Goal: Task Accomplishment & Management: Manage account settings

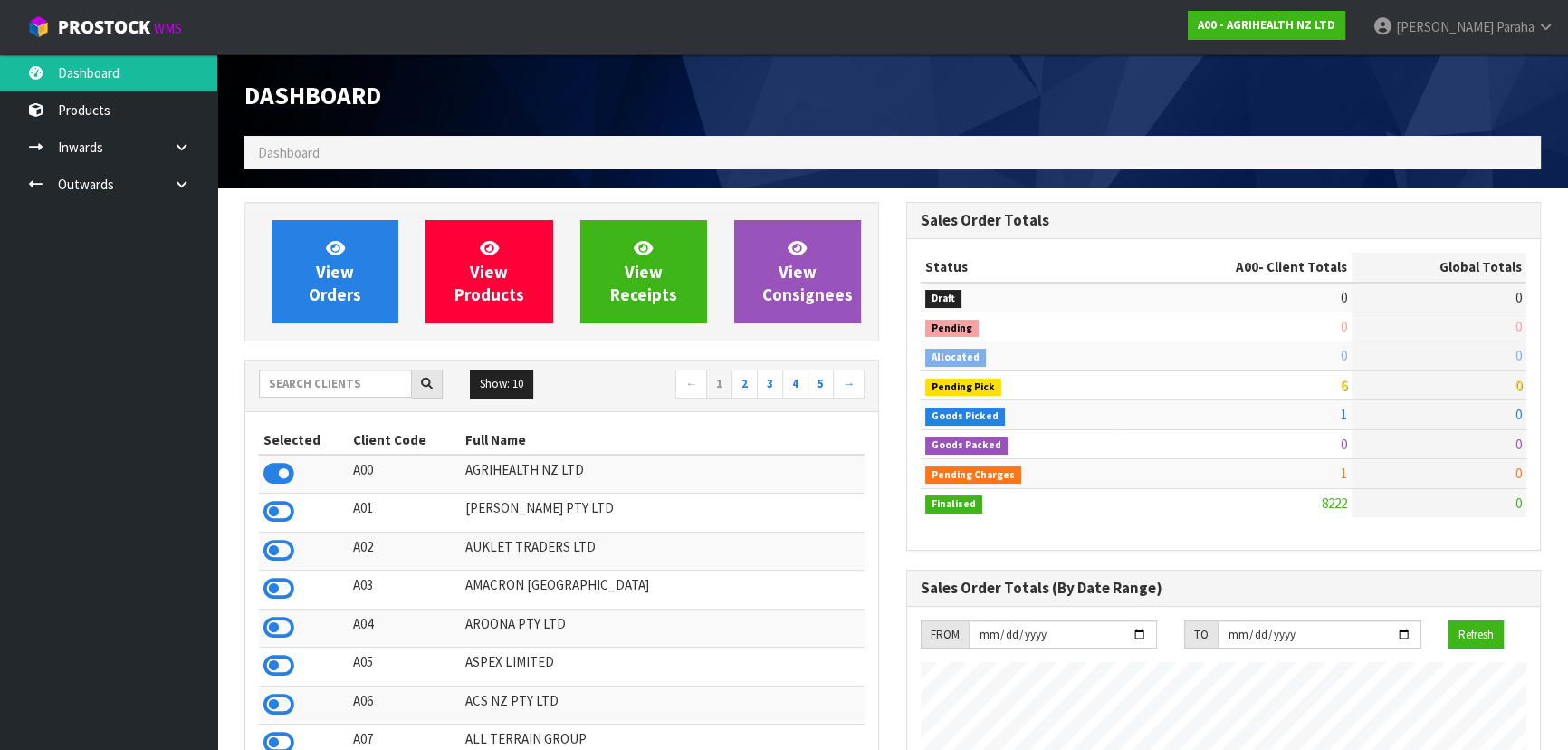
scroll to position [1370, 661]
click at [388, 384] on input "text" at bounding box center [335, 384] width 153 height 28
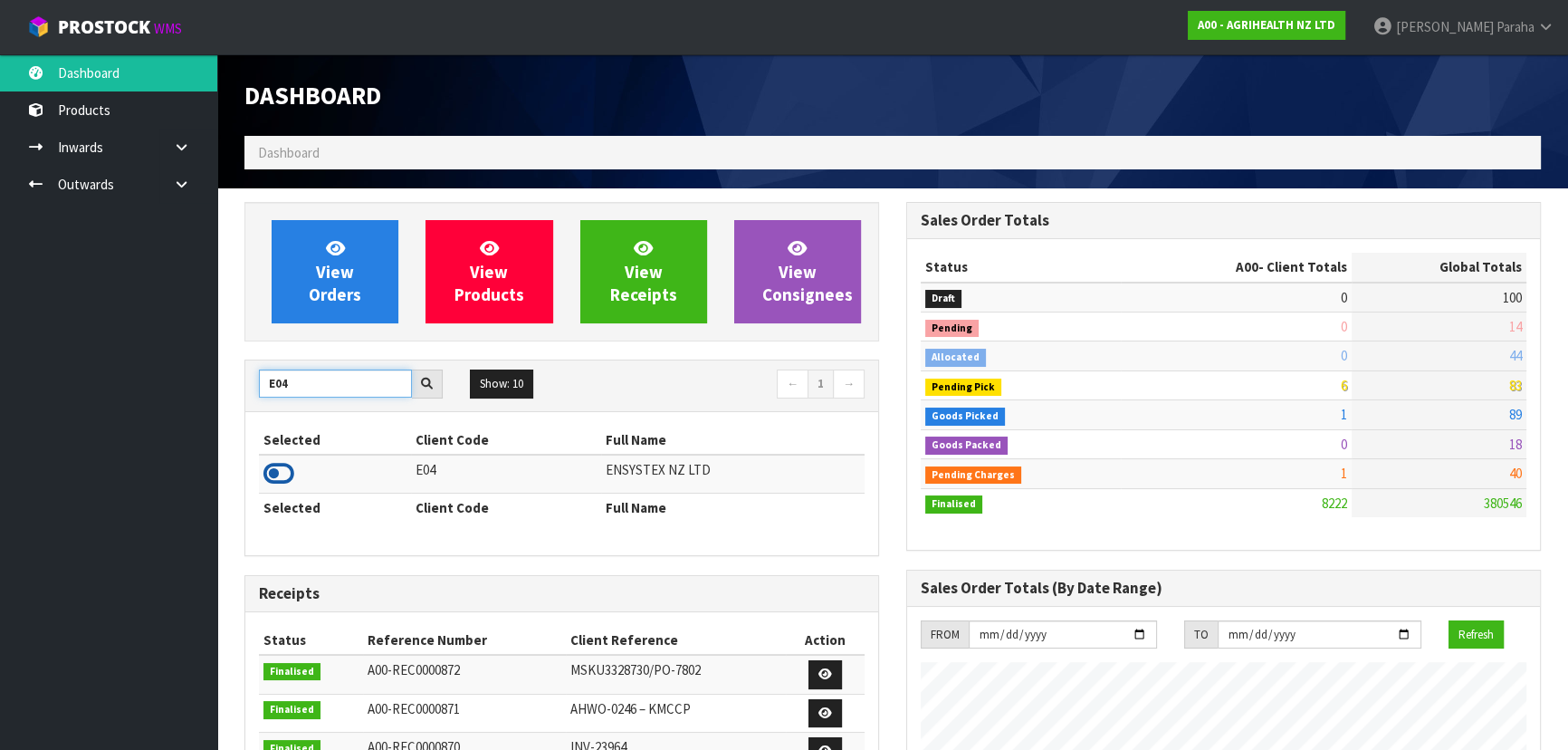
type input "E04"
click at [291, 470] on icon at bounding box center [279, 473] width 31 height 27
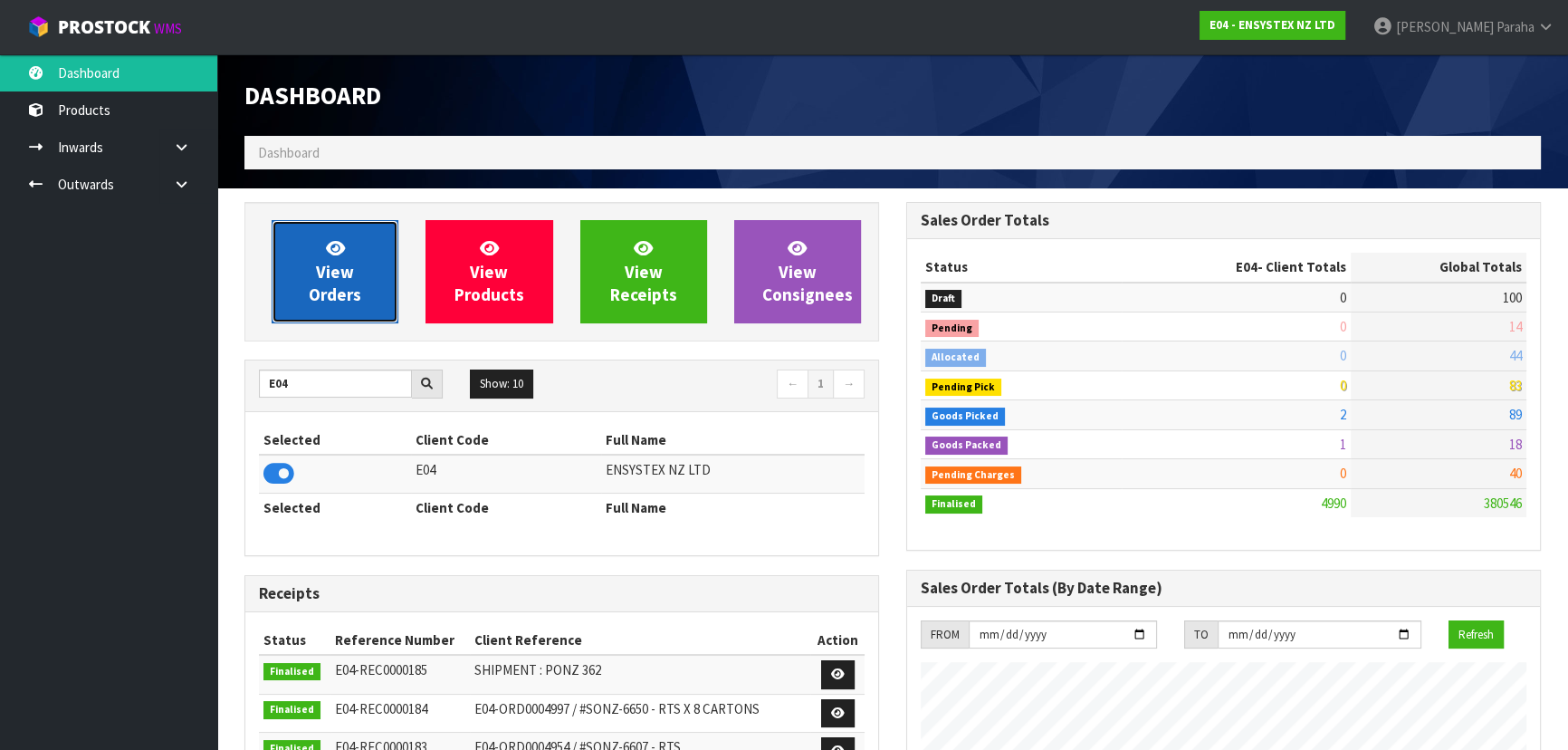
scroll to position [1408, 661]
click at [336, 298] on span "View Orders" at bounding box center [335, 271] width 53 height 68
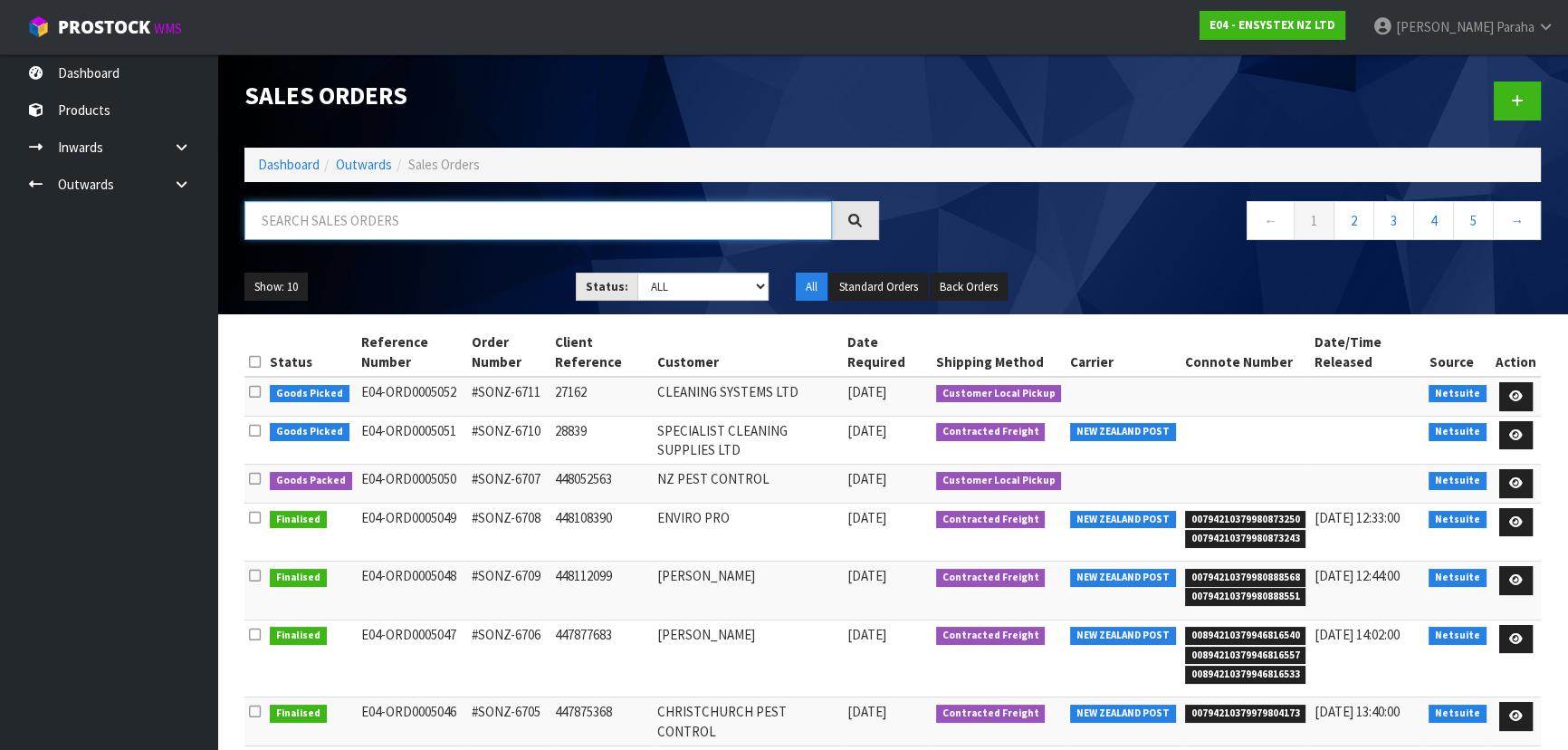
click at [326, 218] on input "text" at bounding box center [538, 220] width 587 height 38
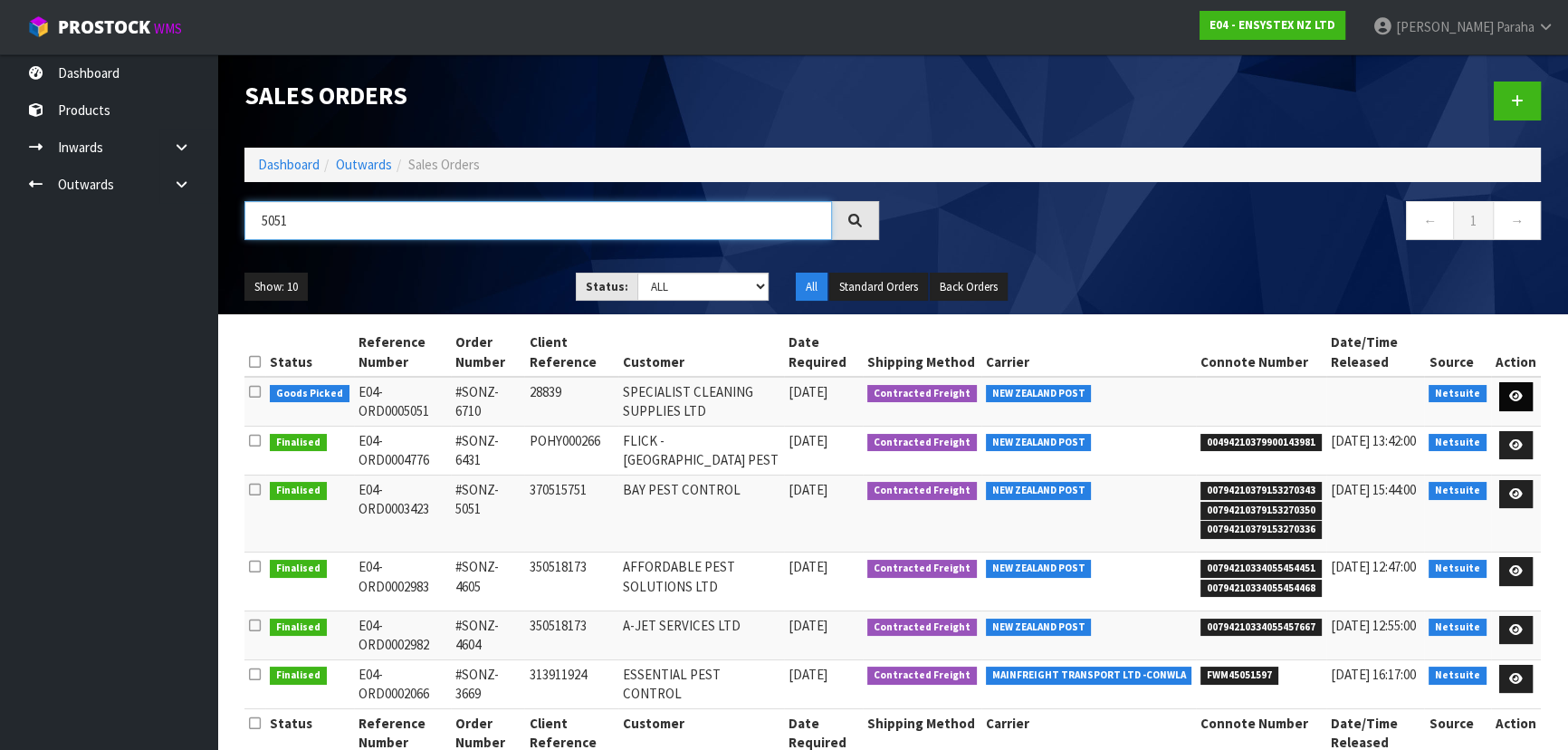
type input "5051"
click at [1521, 390] on icon at bounding box center [1515, 396] width 13 height 12
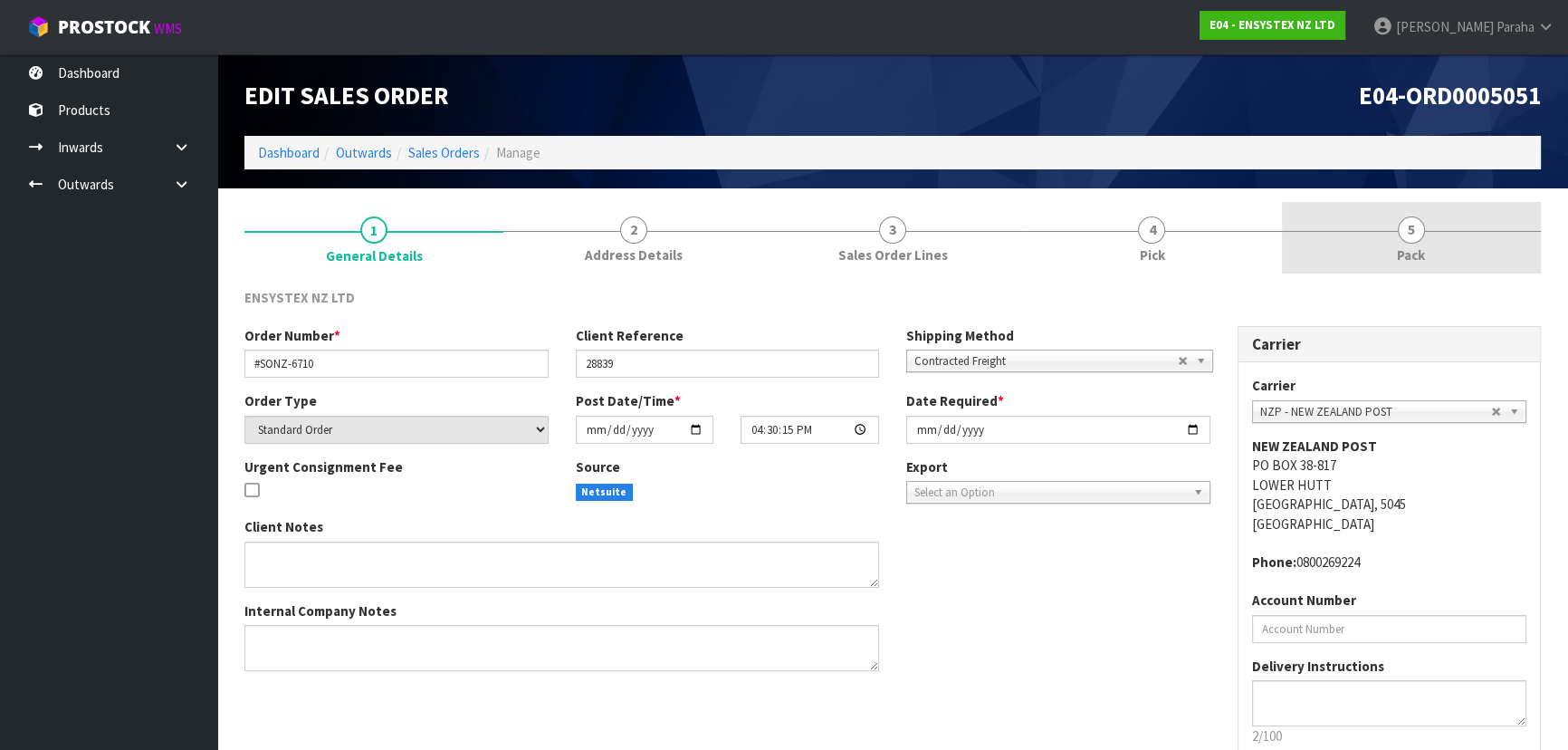
click at [1399, 234] on span "5" at bounding box center [1410, 230] width 27 height 27
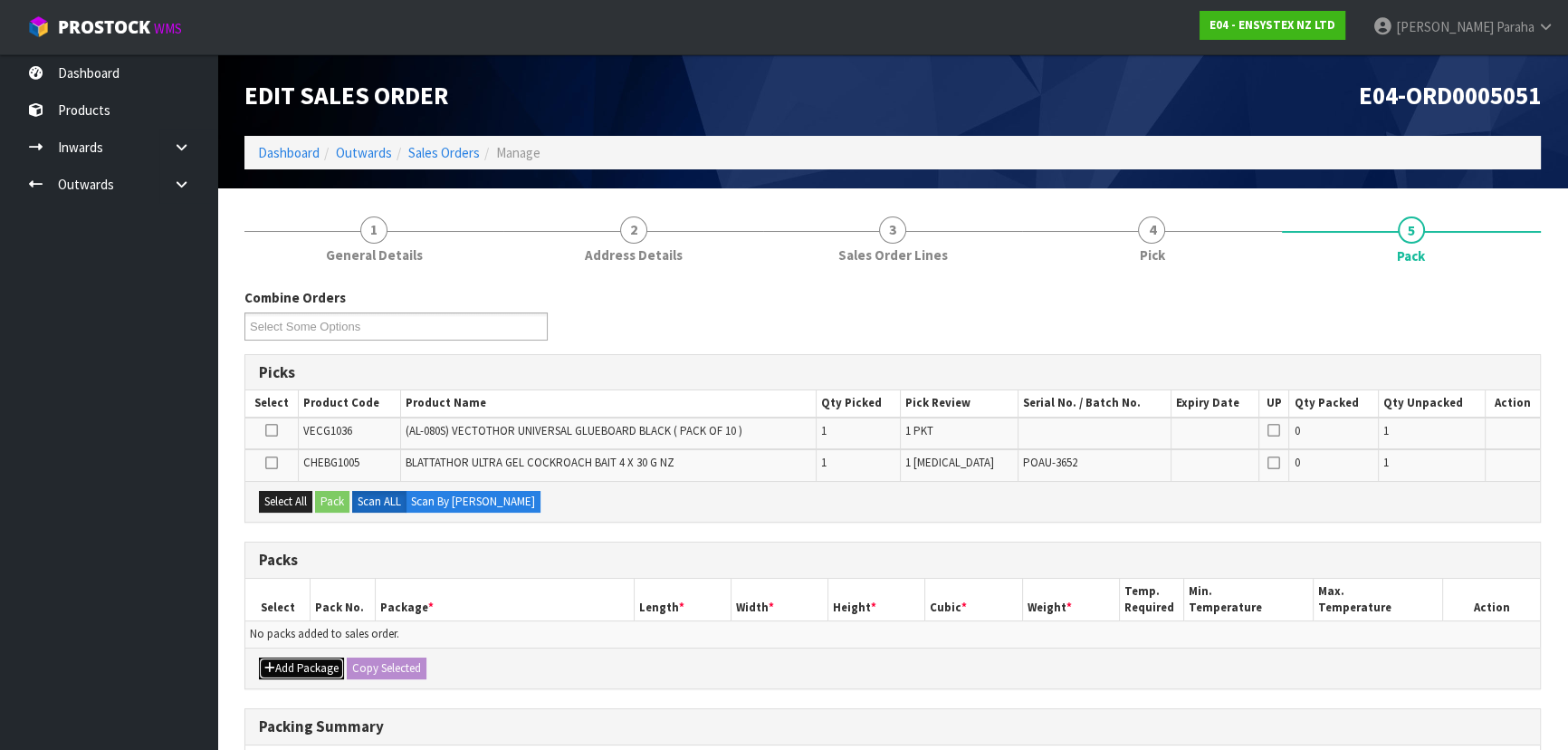
click at [283, 666] on button "Add Package" at bounding box center [301, 667] width 85 height 22
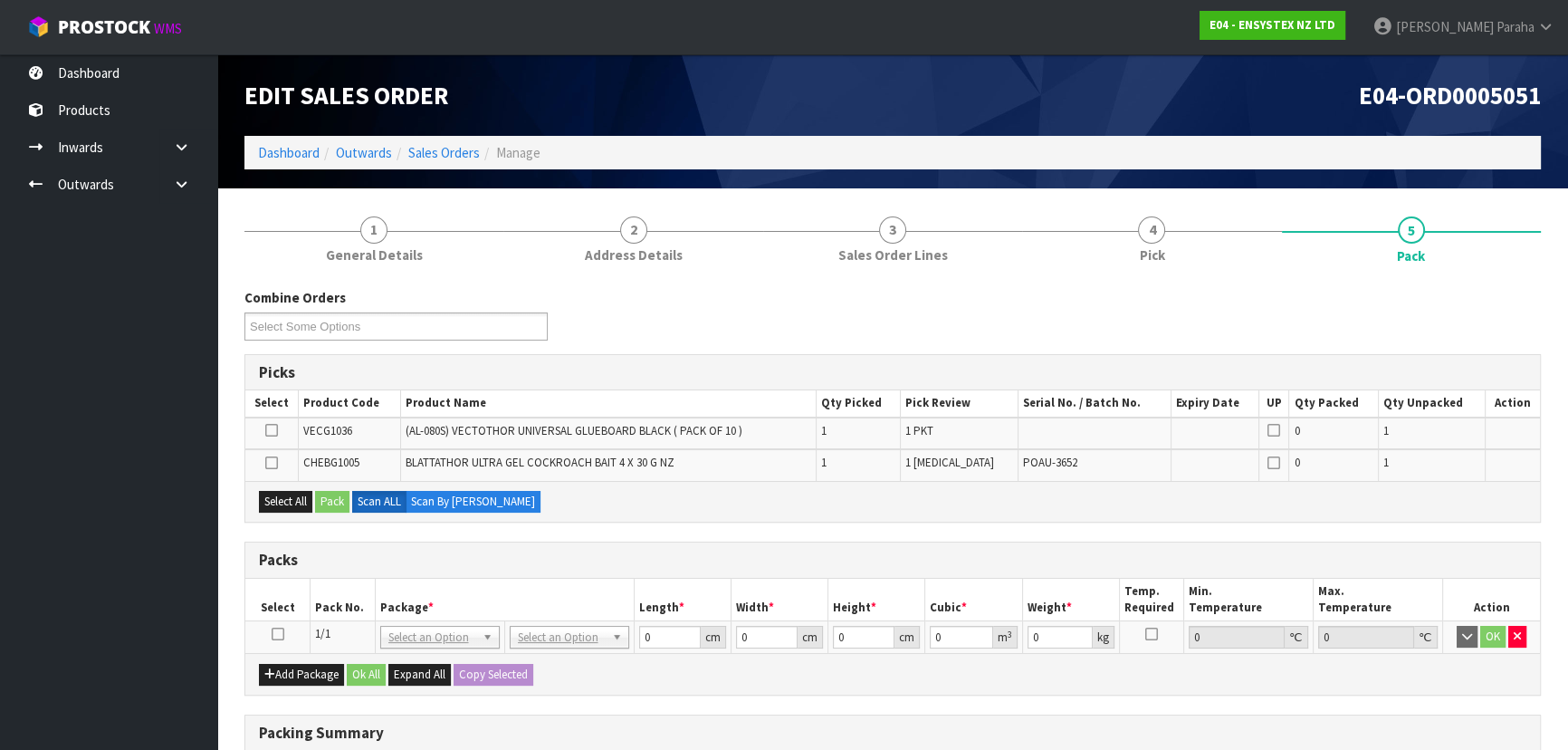
click at [280, 634] on icon at bounding box center [278, 634] width 13 height 1
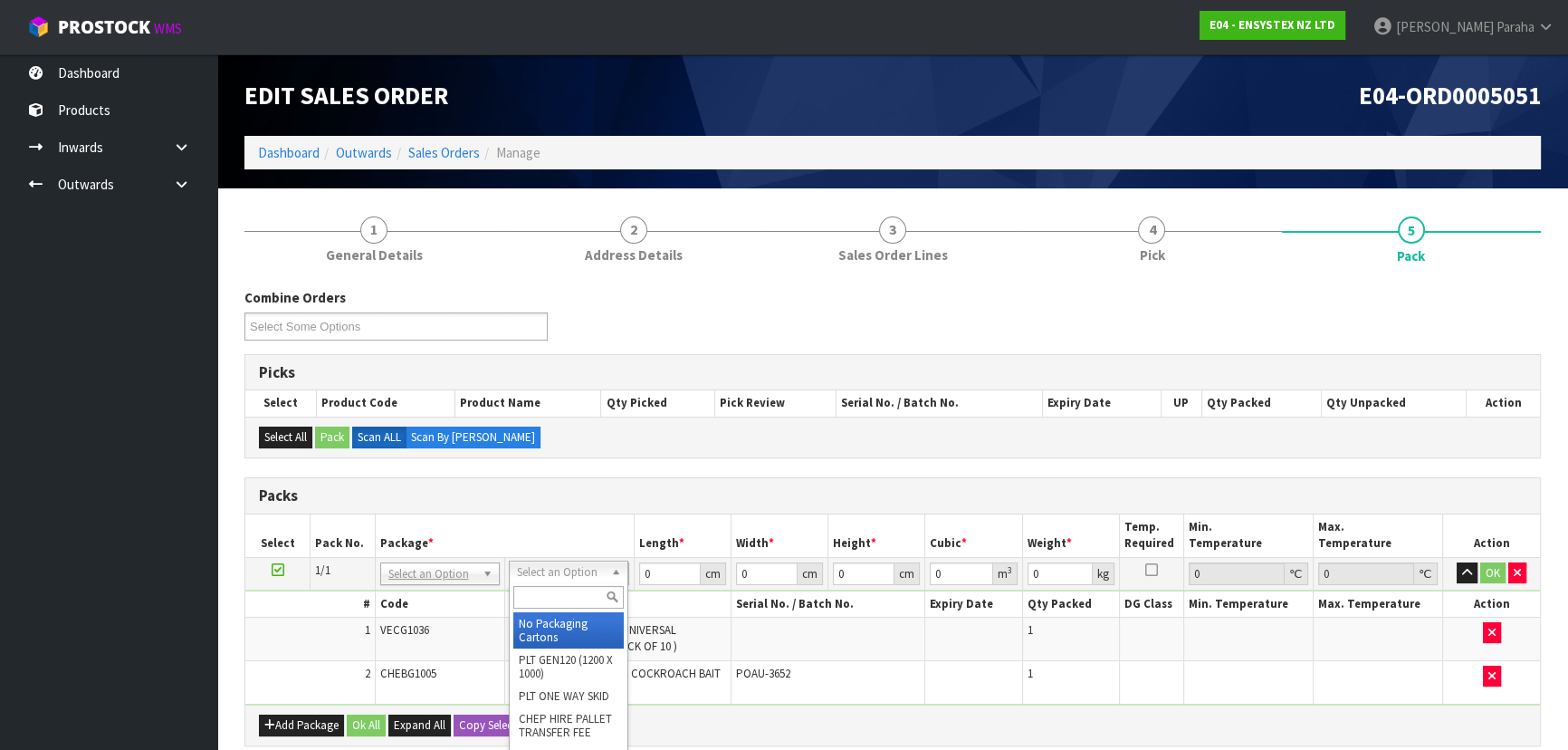
click at [551, 605] on input "text" at bounding box center [569, 597] width 111 height 23
type input "OC"
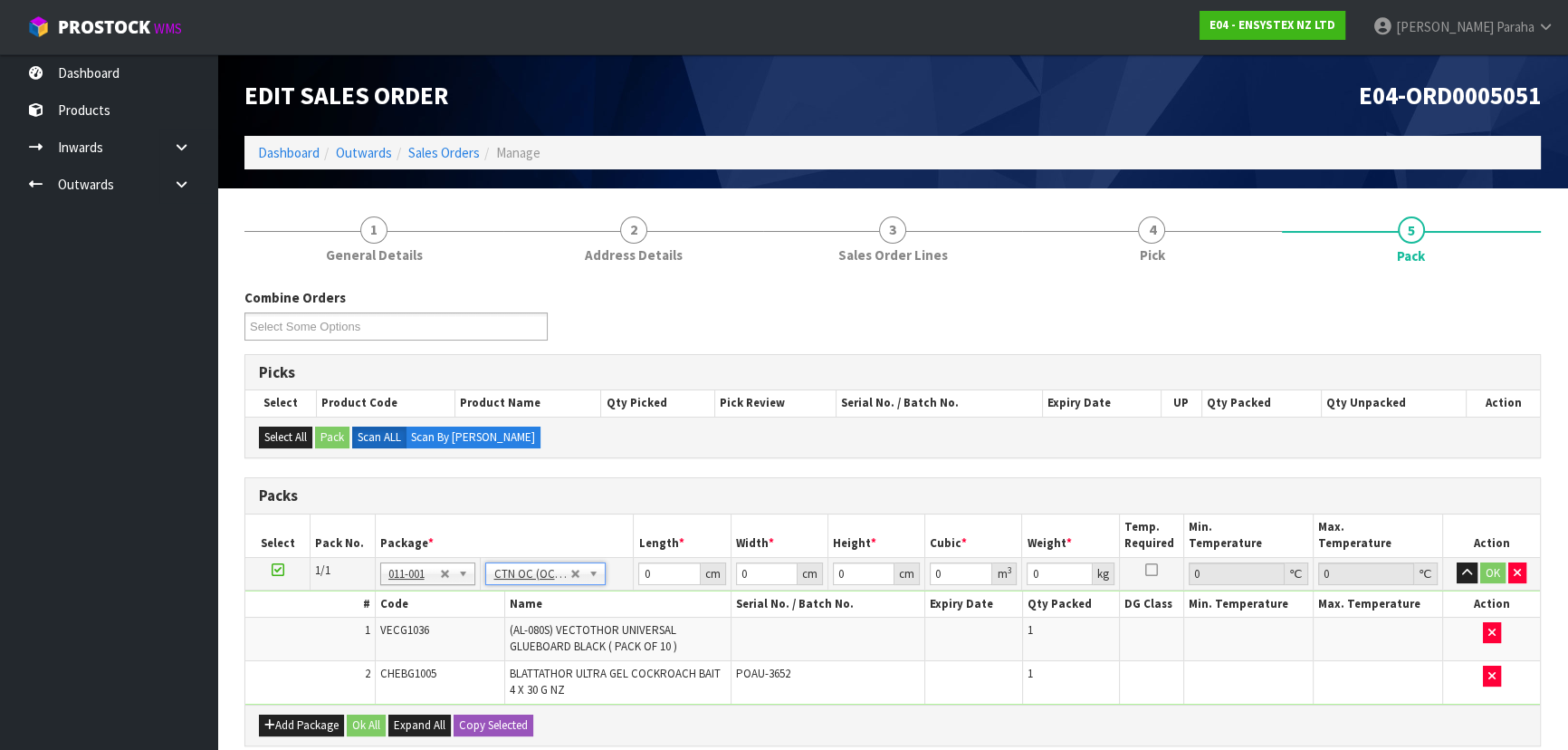
type input "0.86"
click at [657, 571] on input "0" at bounding box center [669, 574] width 62 height 23
type input "47"
type input "14"
type input "3"
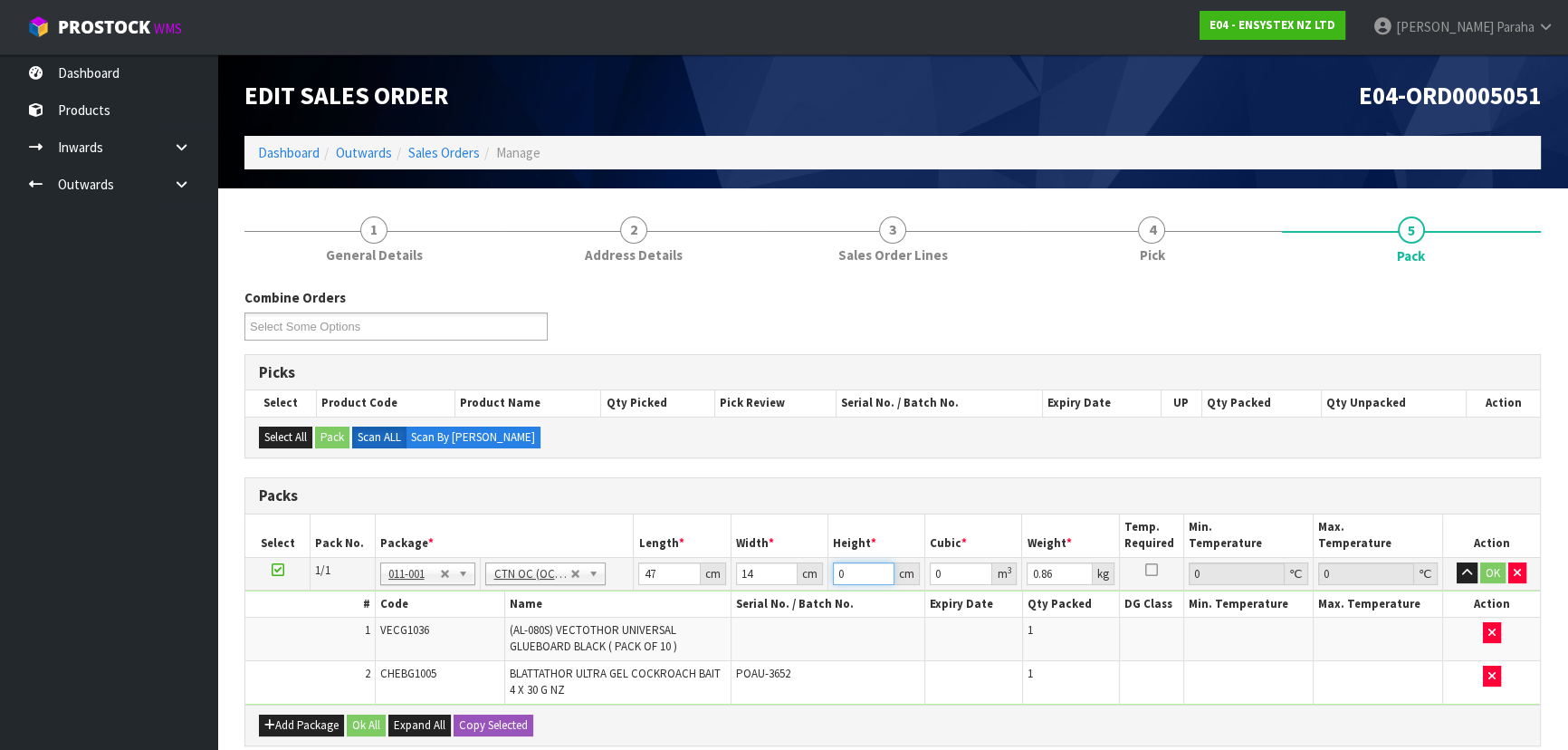
type input "0.001974"
type input "34"
type input "0.022372"
type input "34"
type input "2"
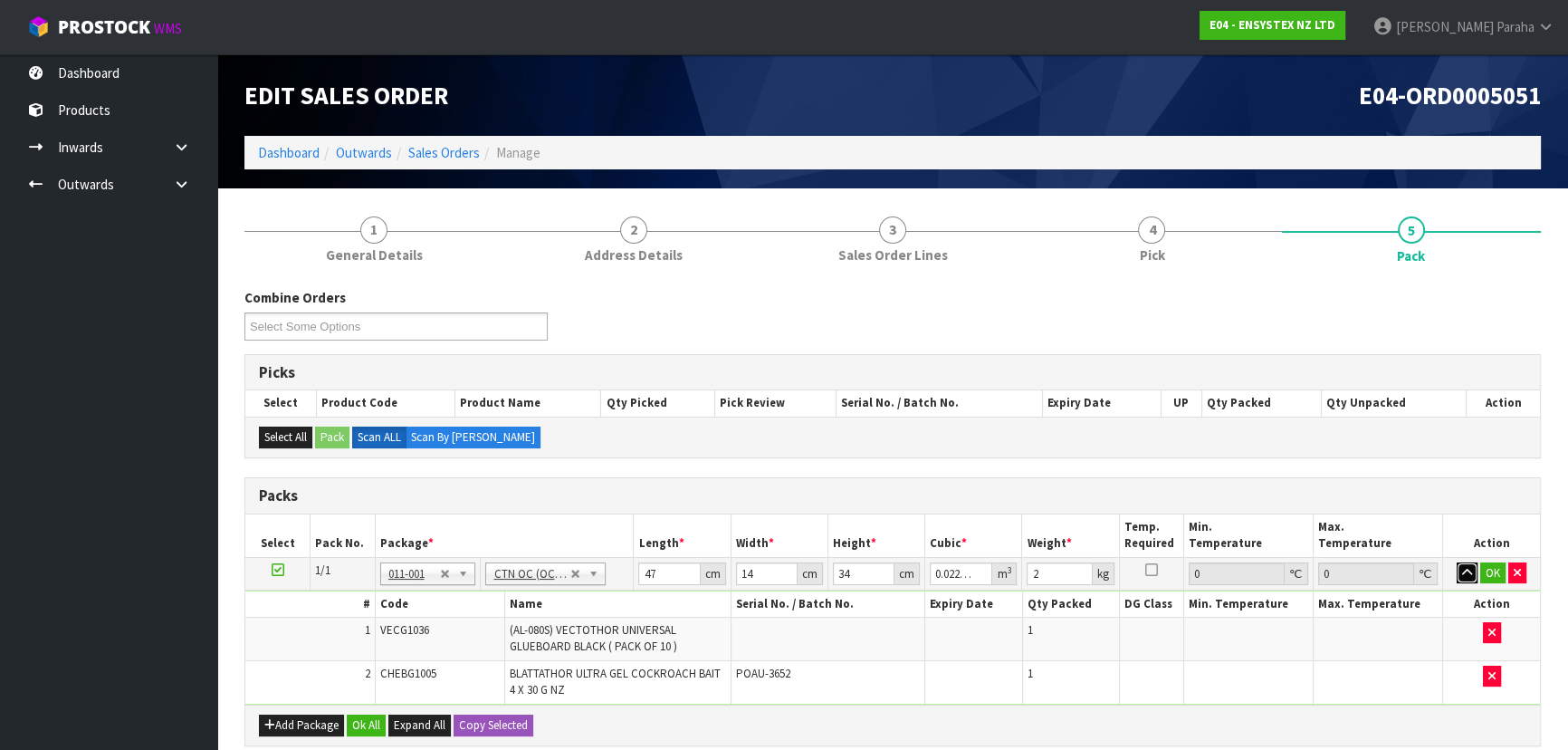
click at [1456, 562] on button "button" at bounding box center [1467, 573] width 21 height 22
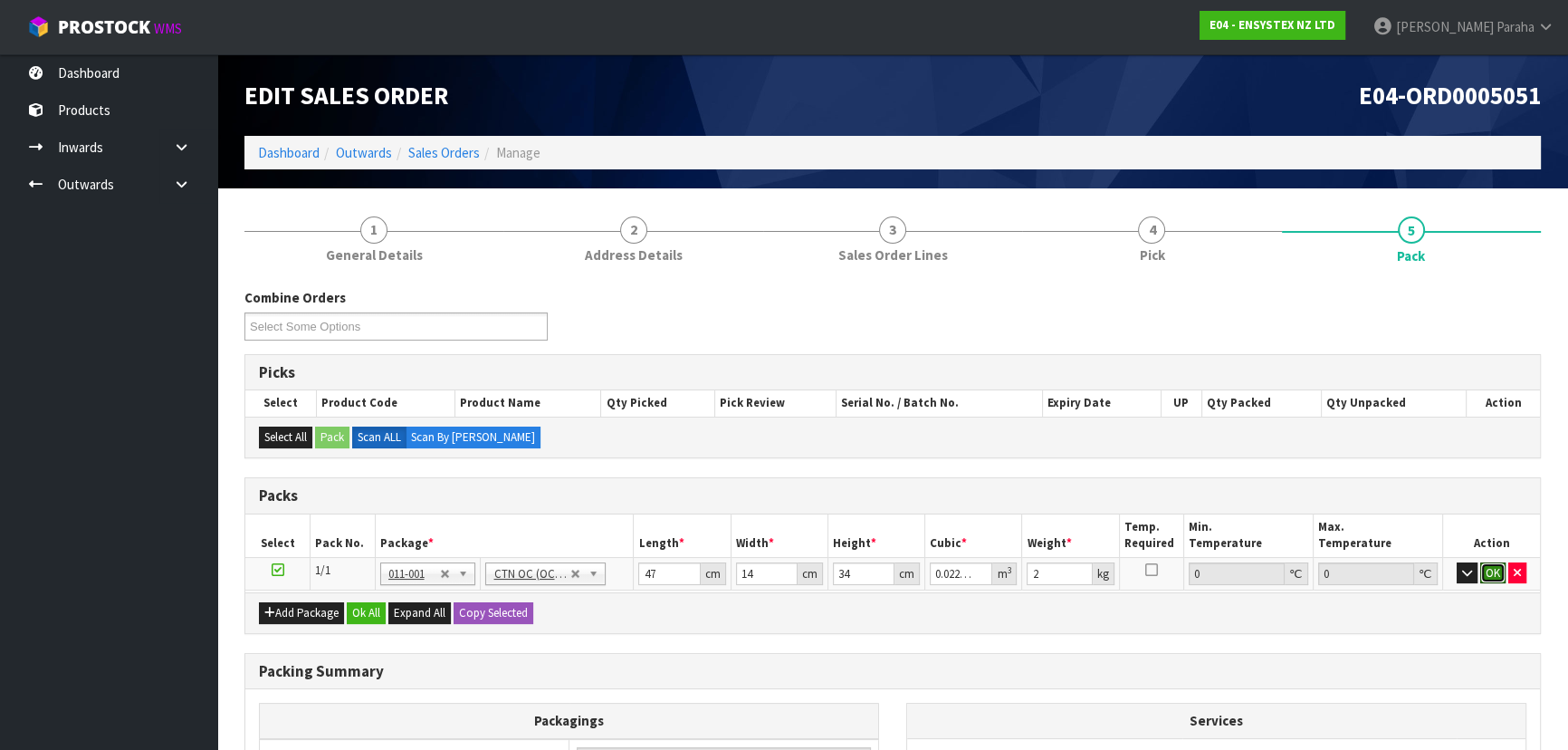
click button "OK" at bounding box center [1492, 573] width 25 height 22
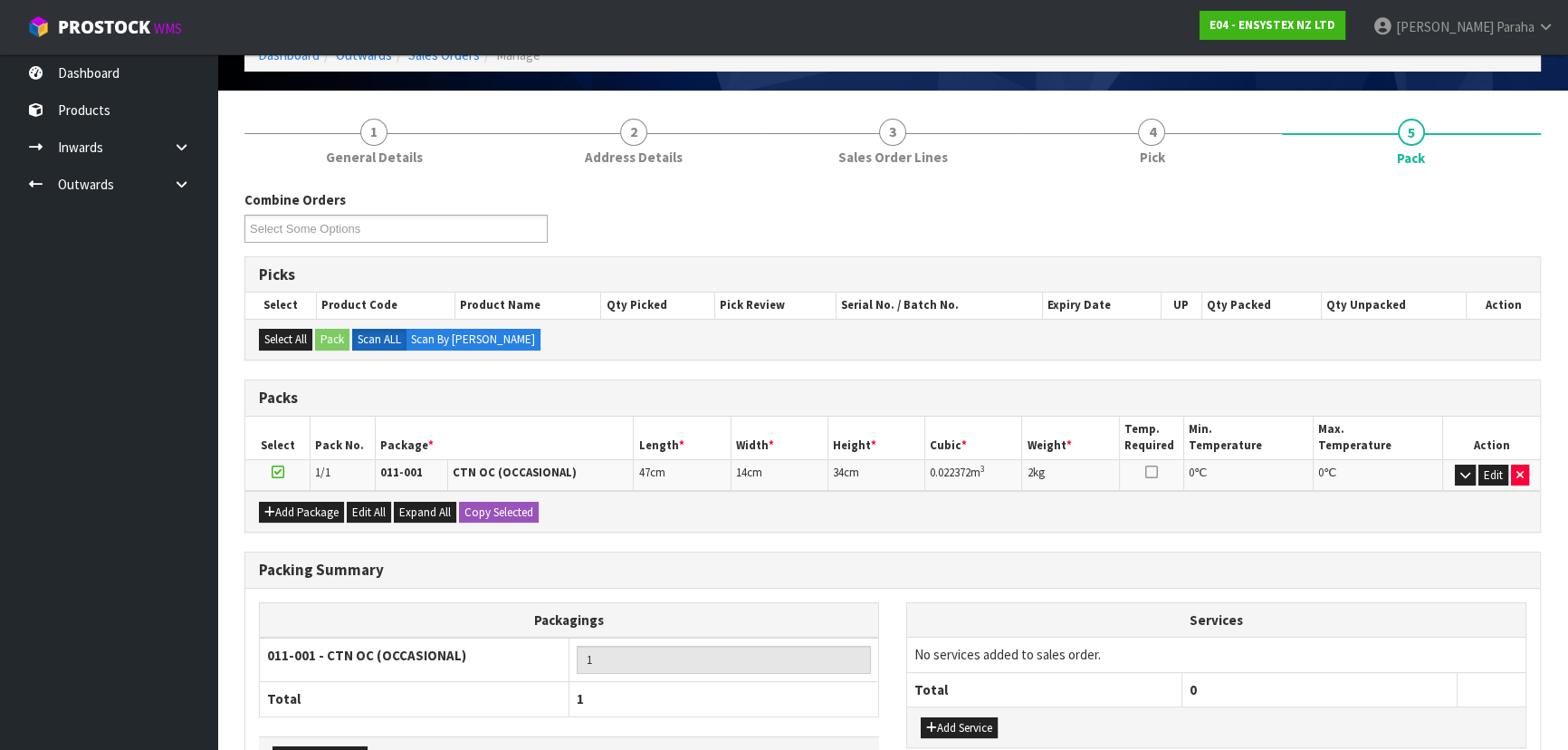
scroll to position [220, 0]
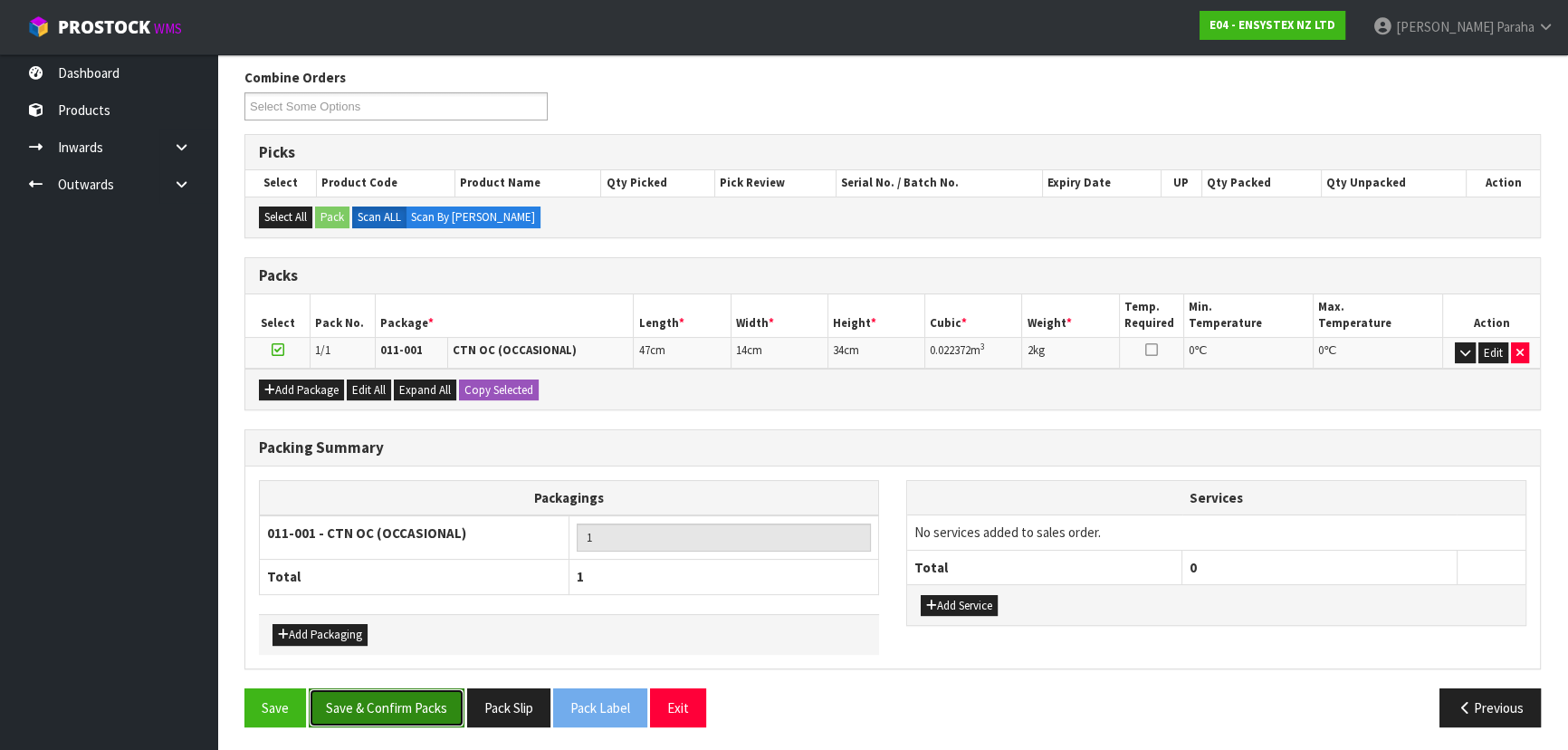
click at [411, 696] on button "Save & Confirm Packs" at bounding box center [387, 707] width 156 height 38
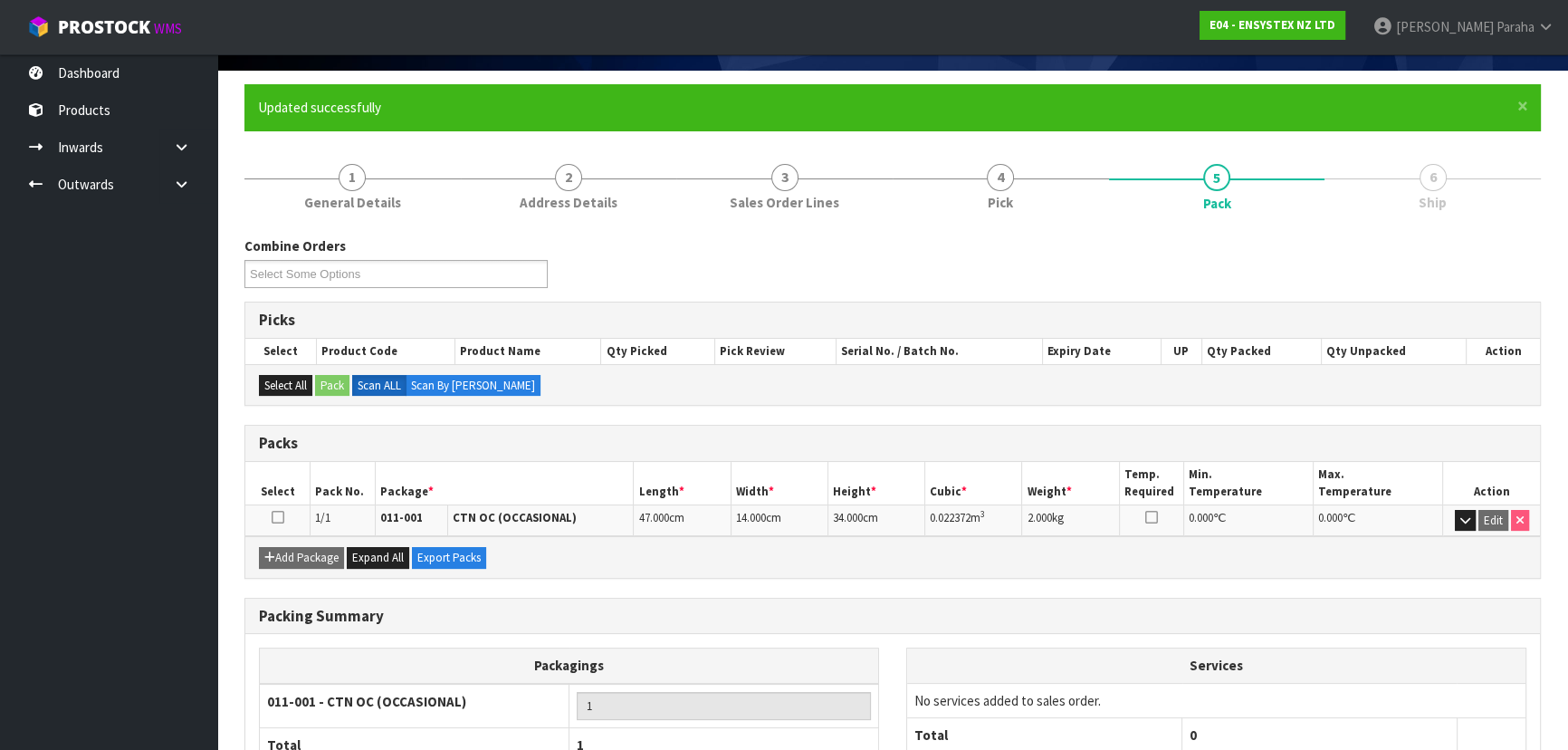
scroll to position [245, 0]
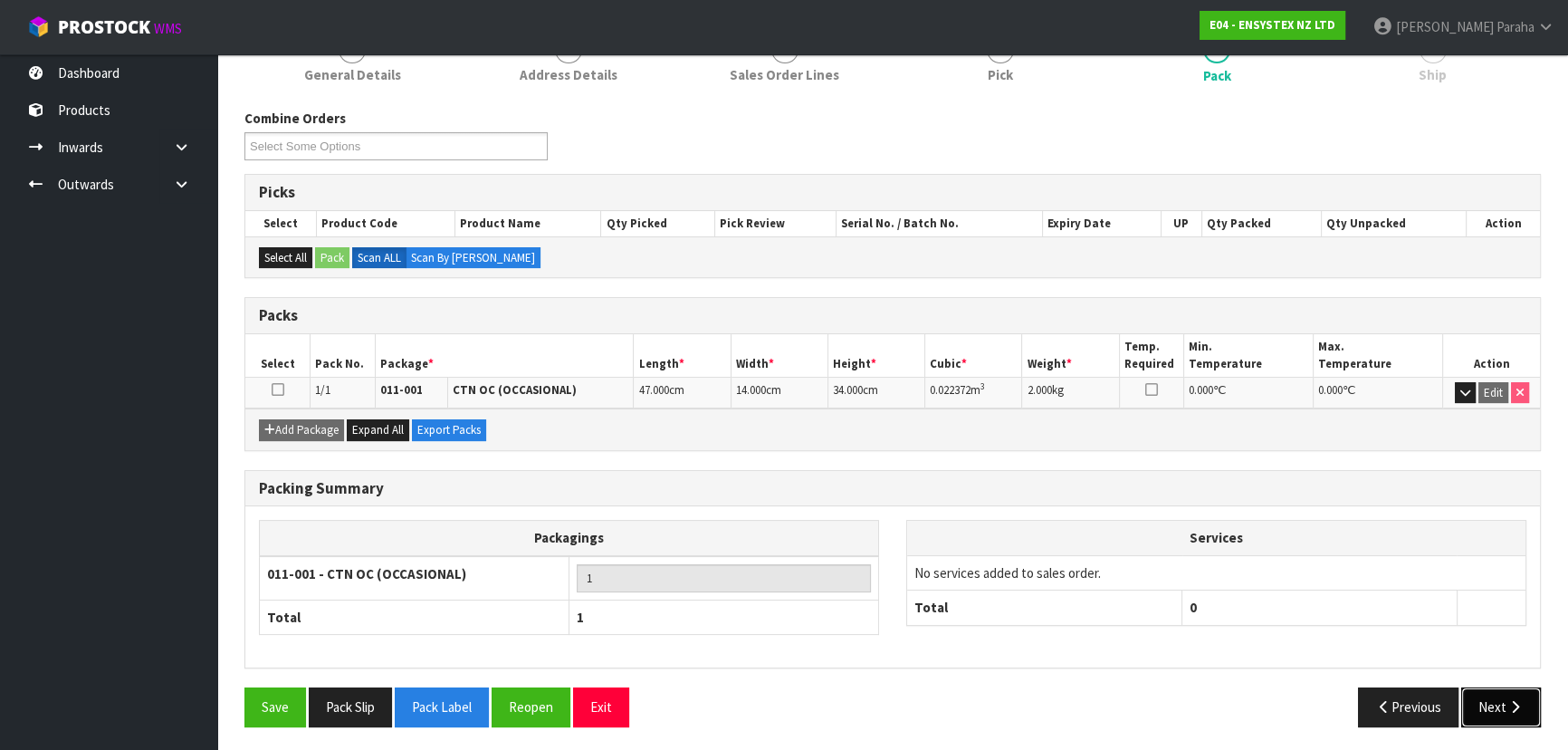
click at [1506, 704] on icon "button" at bounding box center [1515, 707] width 17 height 13
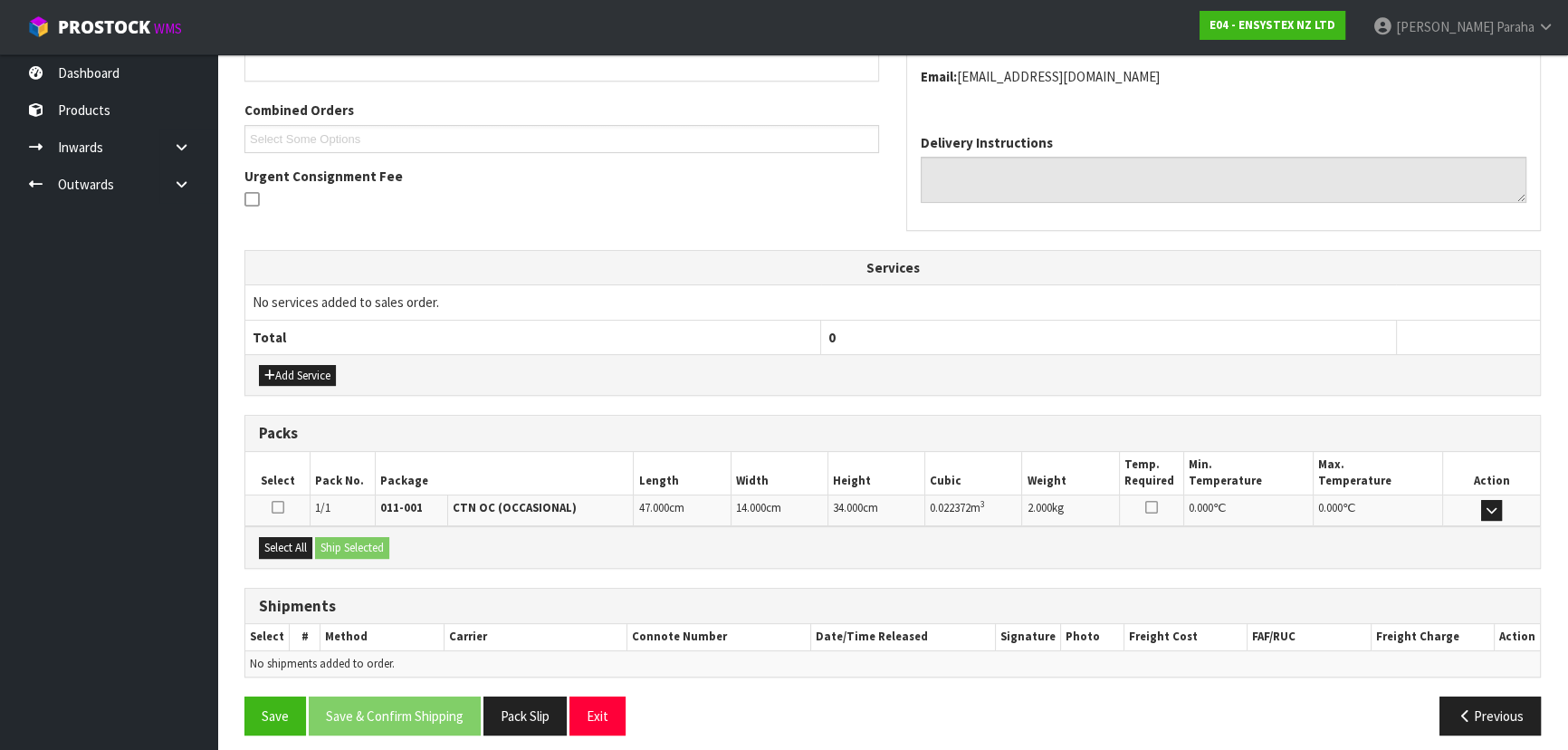
scroll to position [444, 0]
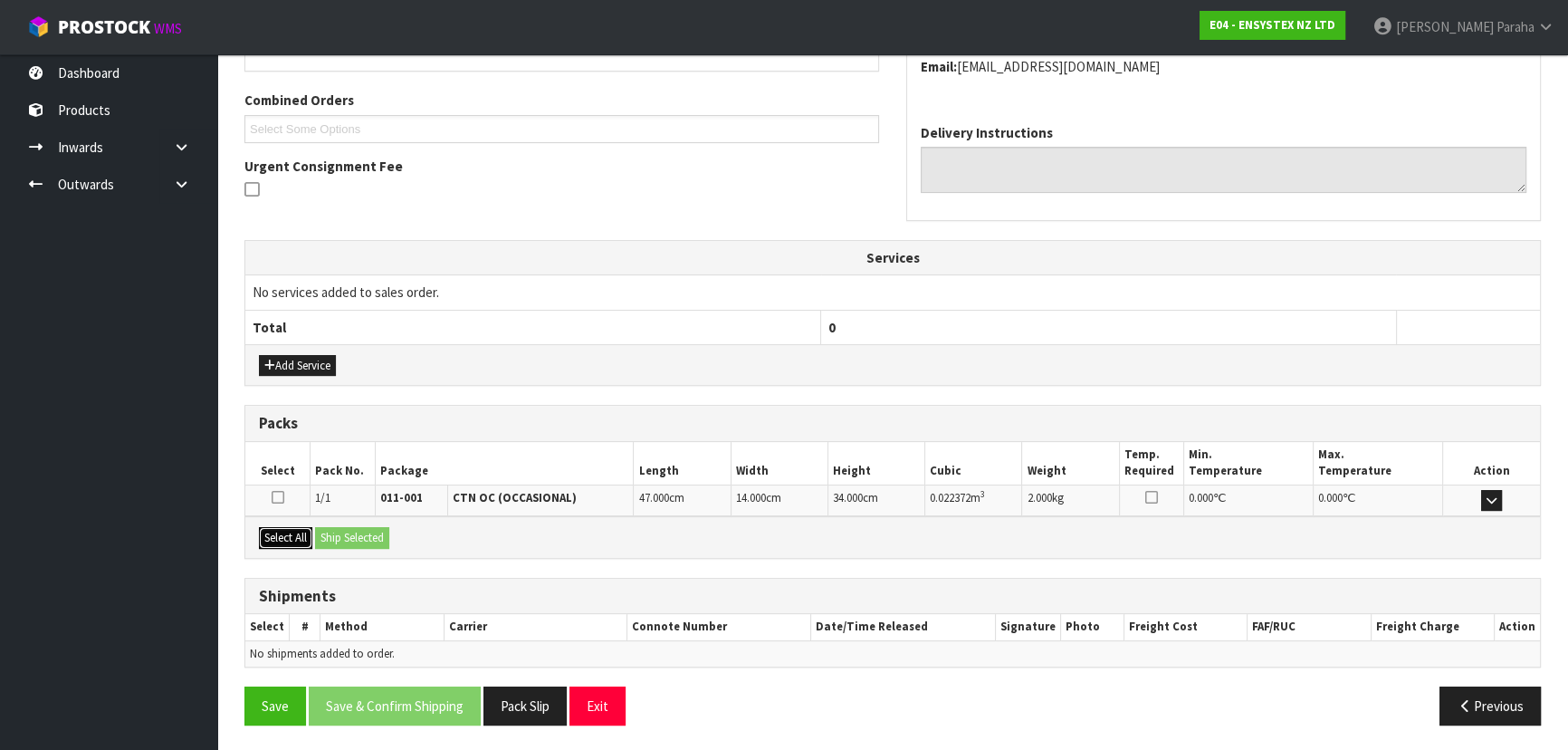
click at [266, 527] on button "Select All" at bounding box center [285, 537] width 53 height 22
click at [354, 542] on button "Ship Selected" at bounding box center [352, 537] width 74 height 22
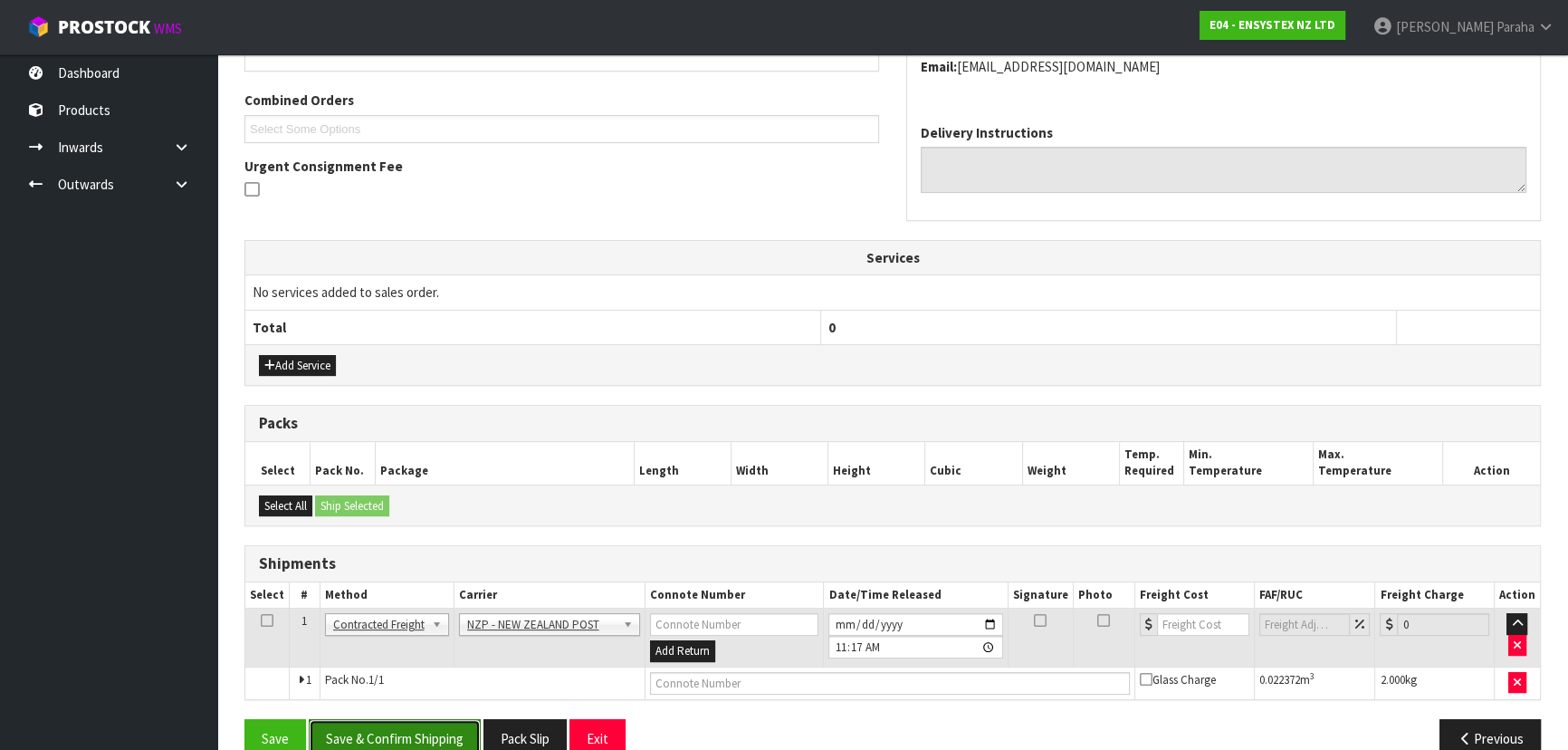
click at [433, 719] on button "Save & Confirm Shipping" at bounding box center [394, 738] width 172 height 38
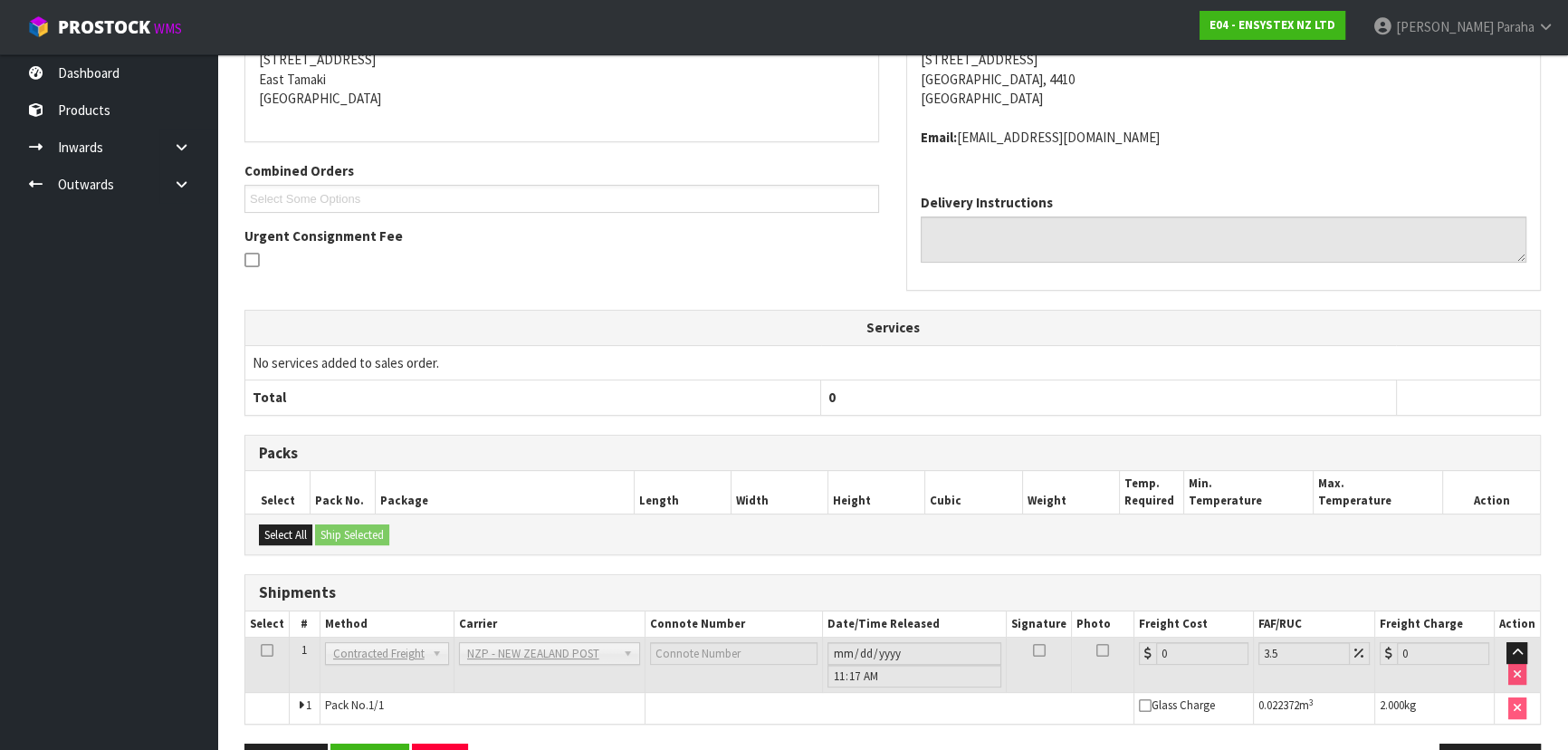
scroll to position [450, 0]
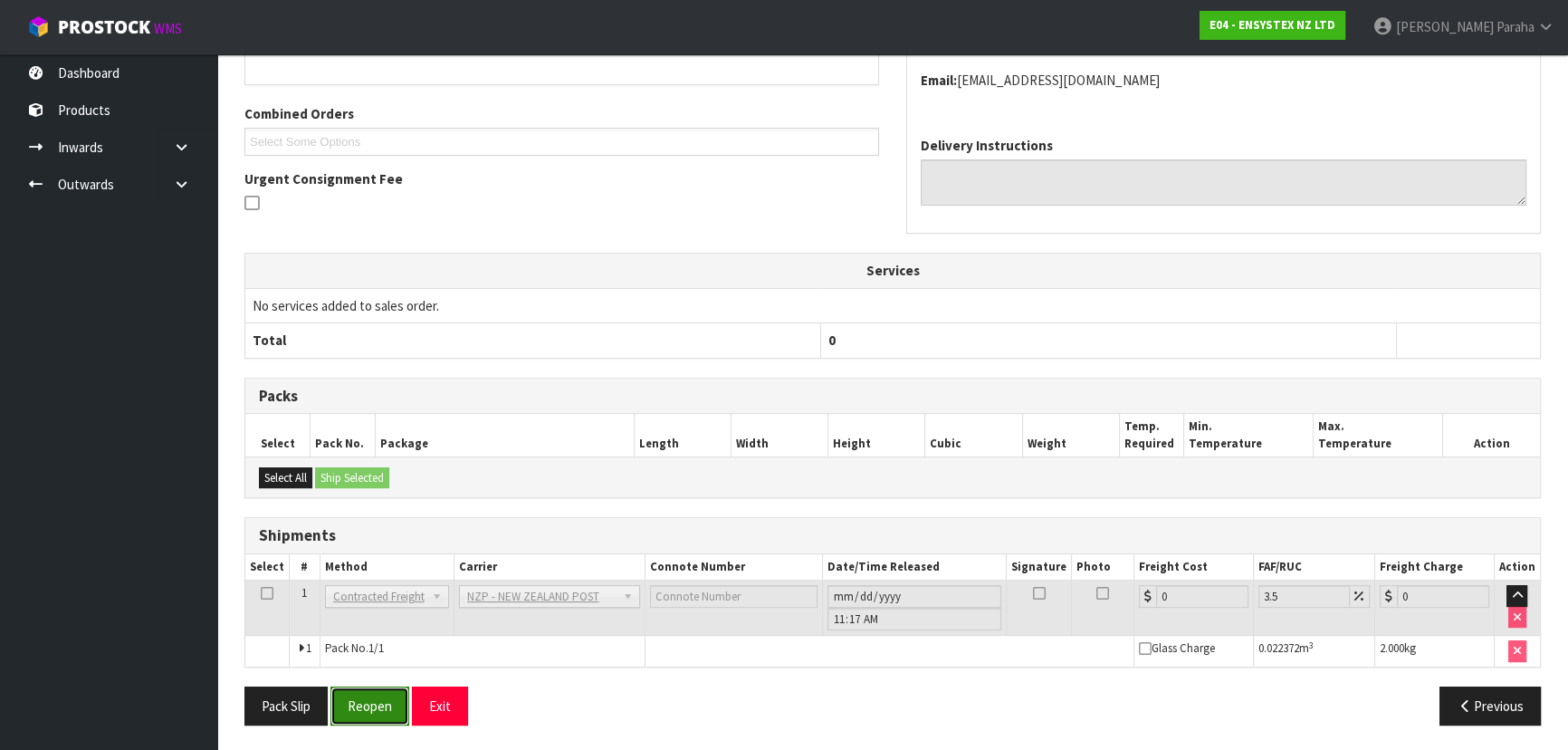
click at [380, 712] on button "Reopen" at bounding box center [370, 705] width 79 height 38
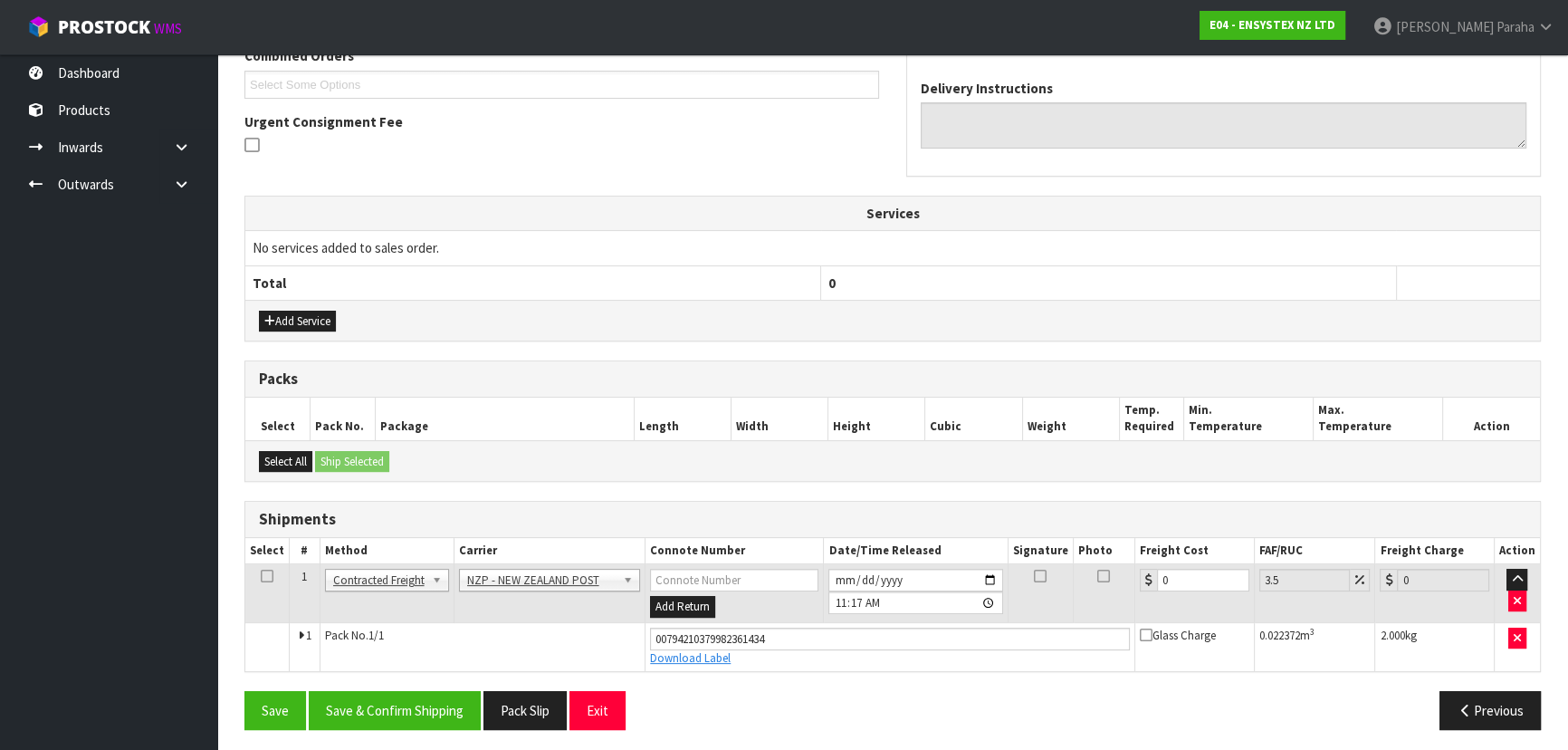
scroll to position [492, 0]
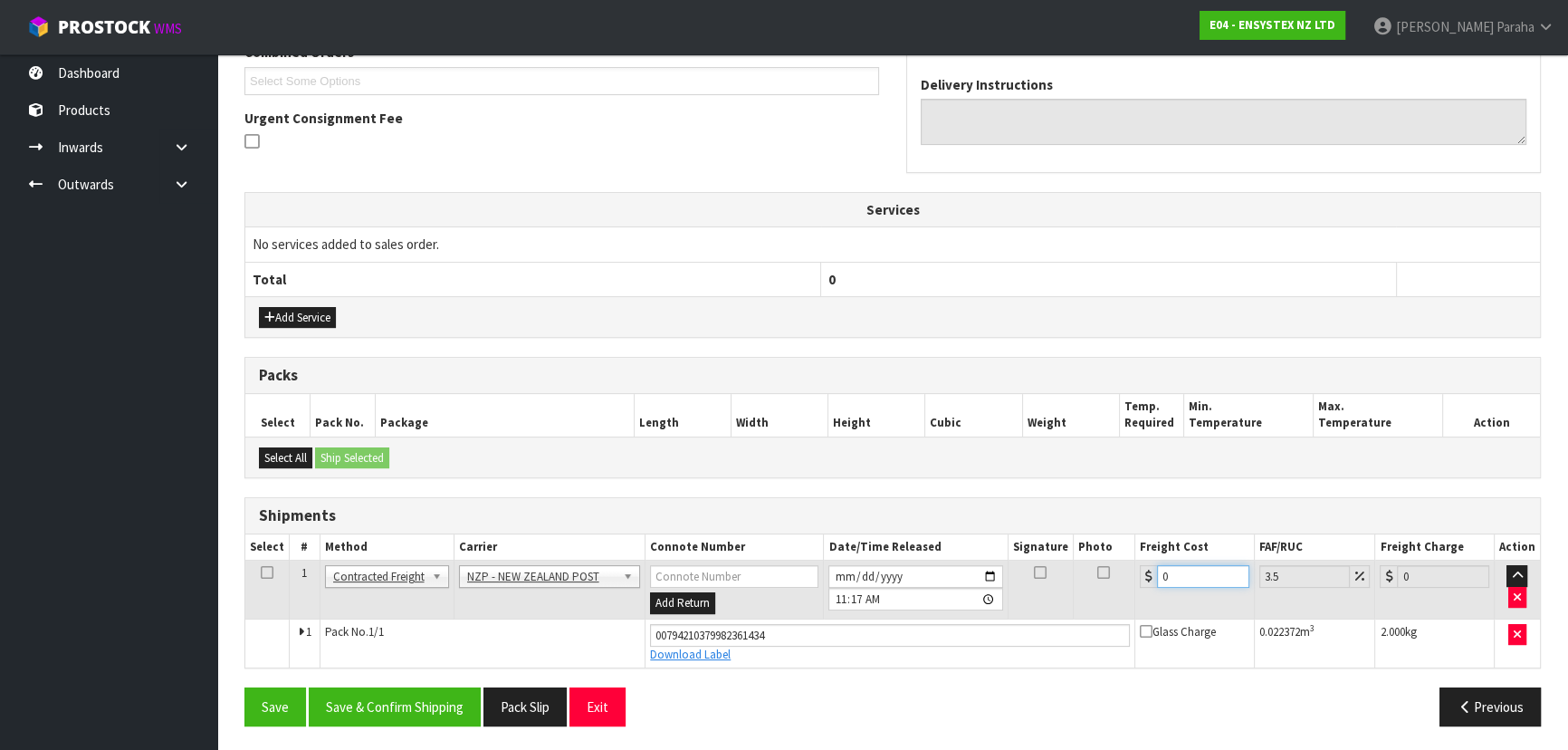
click at [1201, 573] on input "0" at bounding box center [1203, 576] width 92 height 23
type input "8"
type input "8.28"
type input "8.00"
click at [451, 700] on button "Save & Confirm Shipping" at bounding box center [394, 706] width 172 height 38
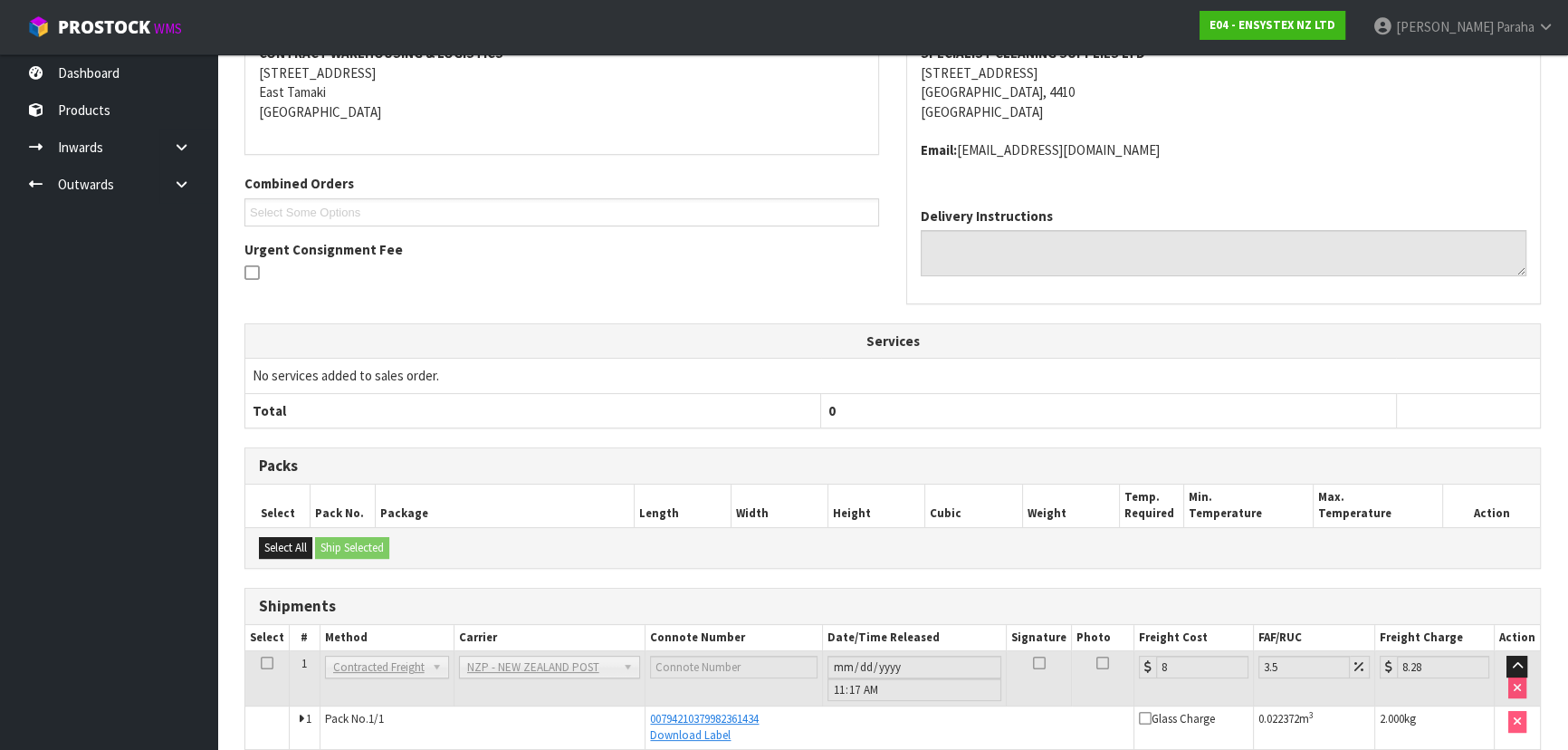
scroll to position [0, 0]
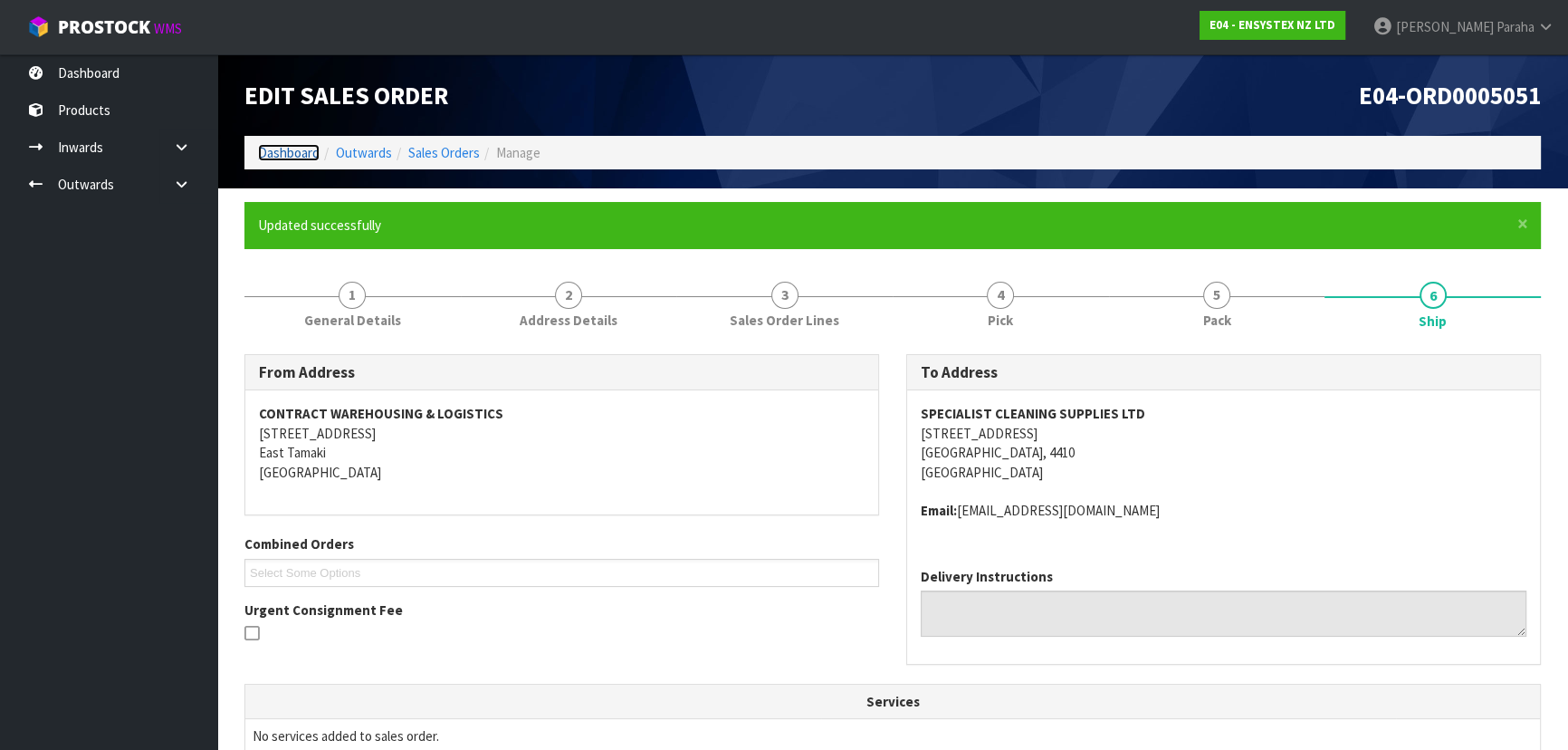
click at [282, 150] on link "Dashboard" at bounding box center [289, 152] width 62 height 17
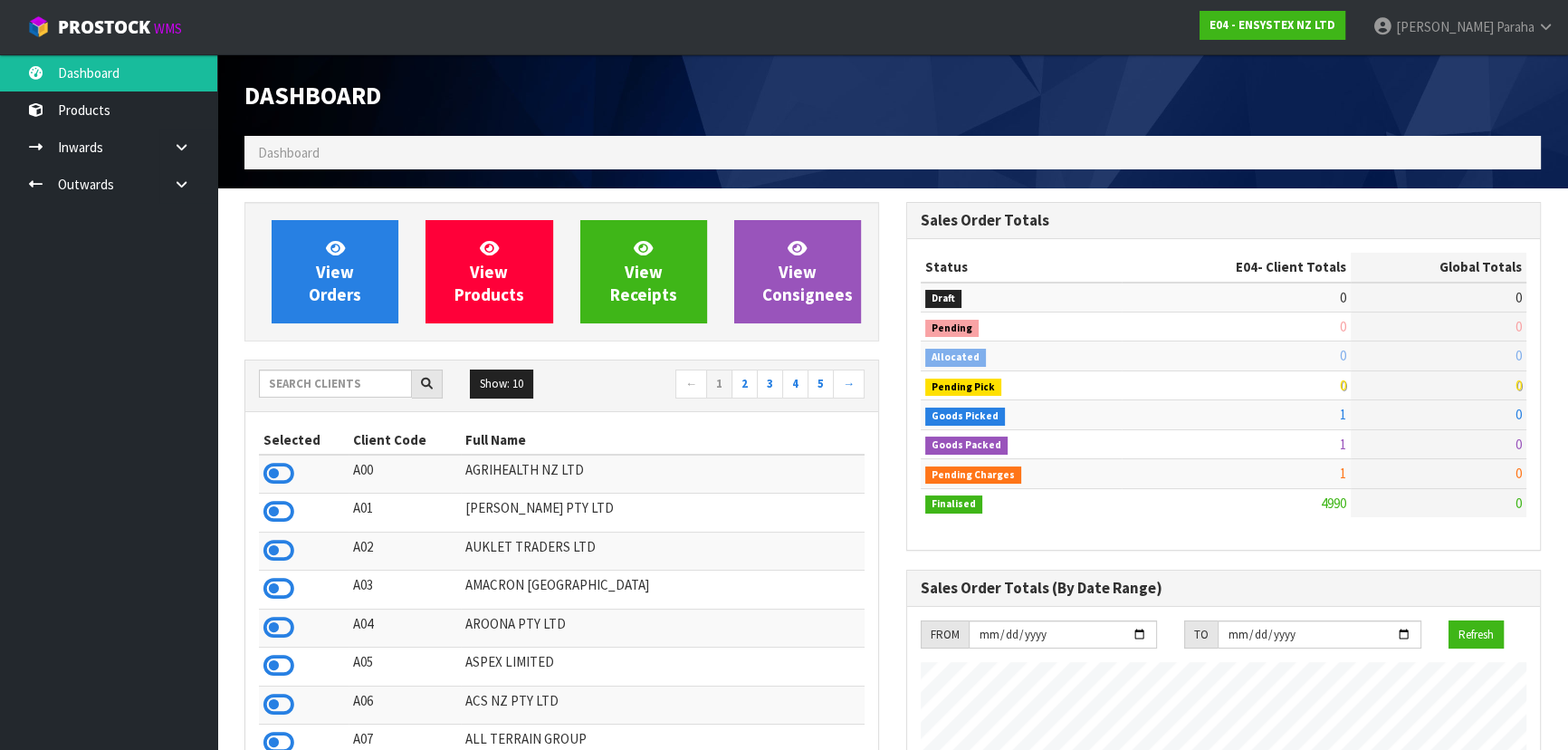
scroll to position [1427, 661]
click at [318, 390] on input "text" at bounding box center [335, 384] width 153 height 28
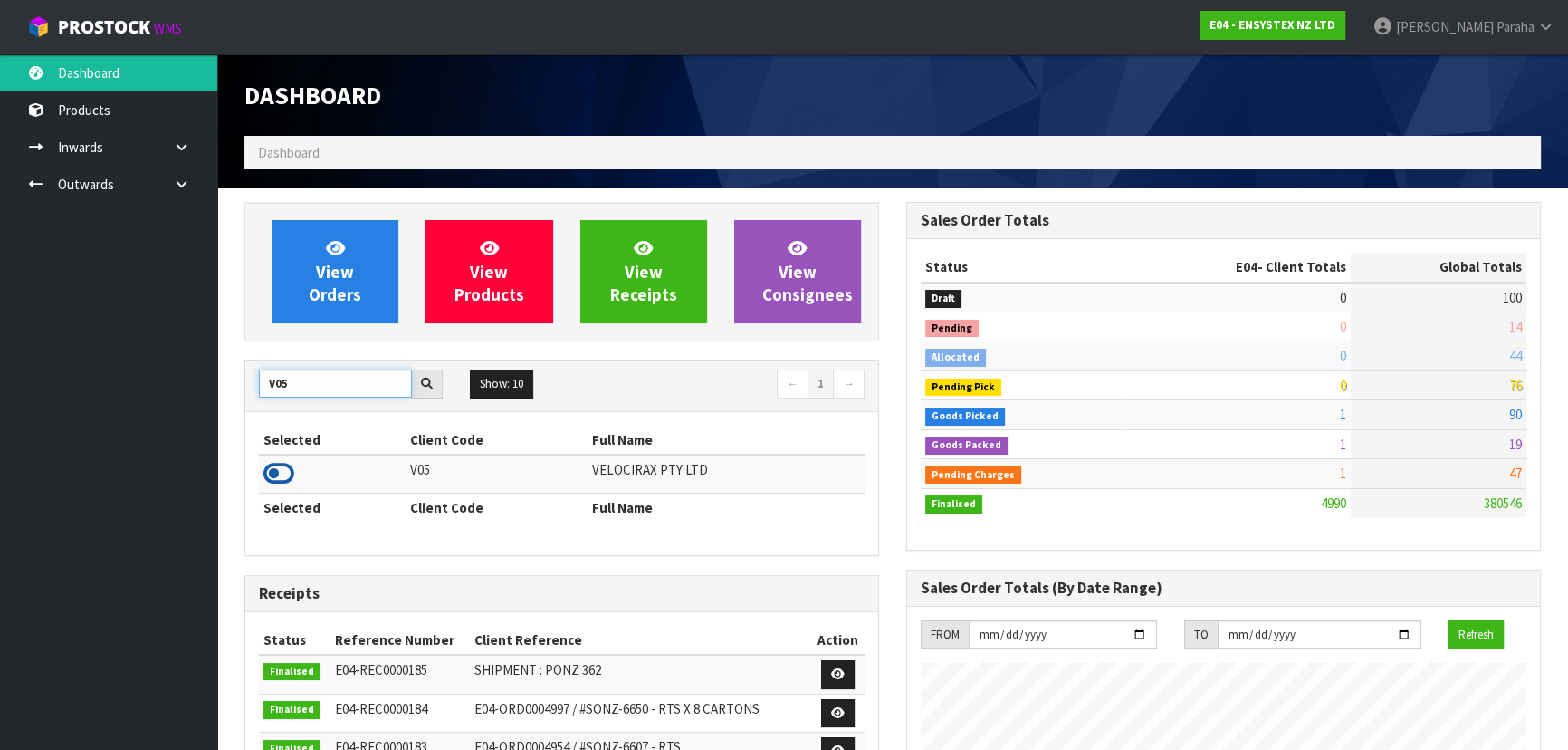
type input "V05"
click at [291, 474] on icon at bounding box center [279, 473] width 31 height 27
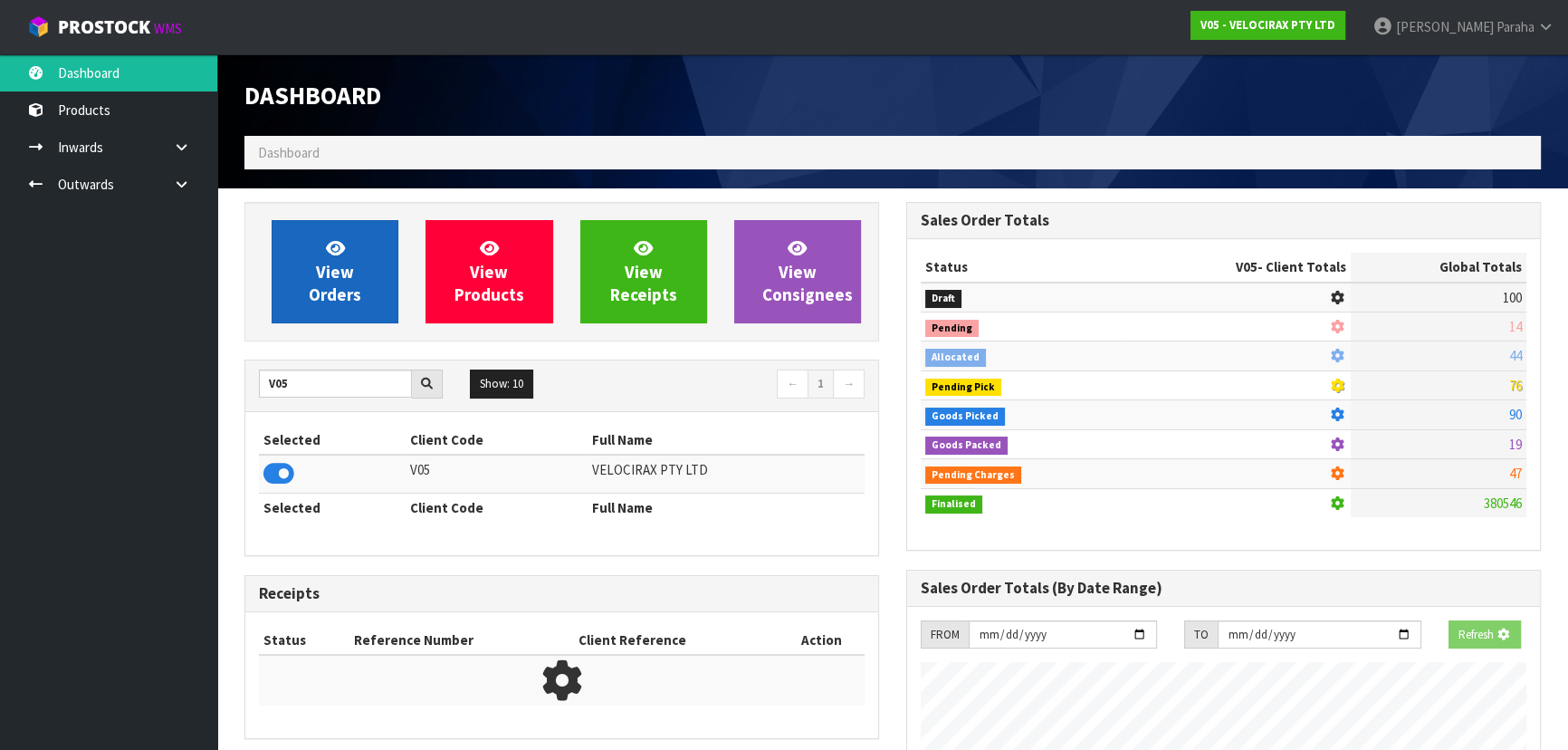
scroll to position [904373, 904536]
click at [292, 293] on link "View Orders" at bounding box center [334, 271] width 127 height 103
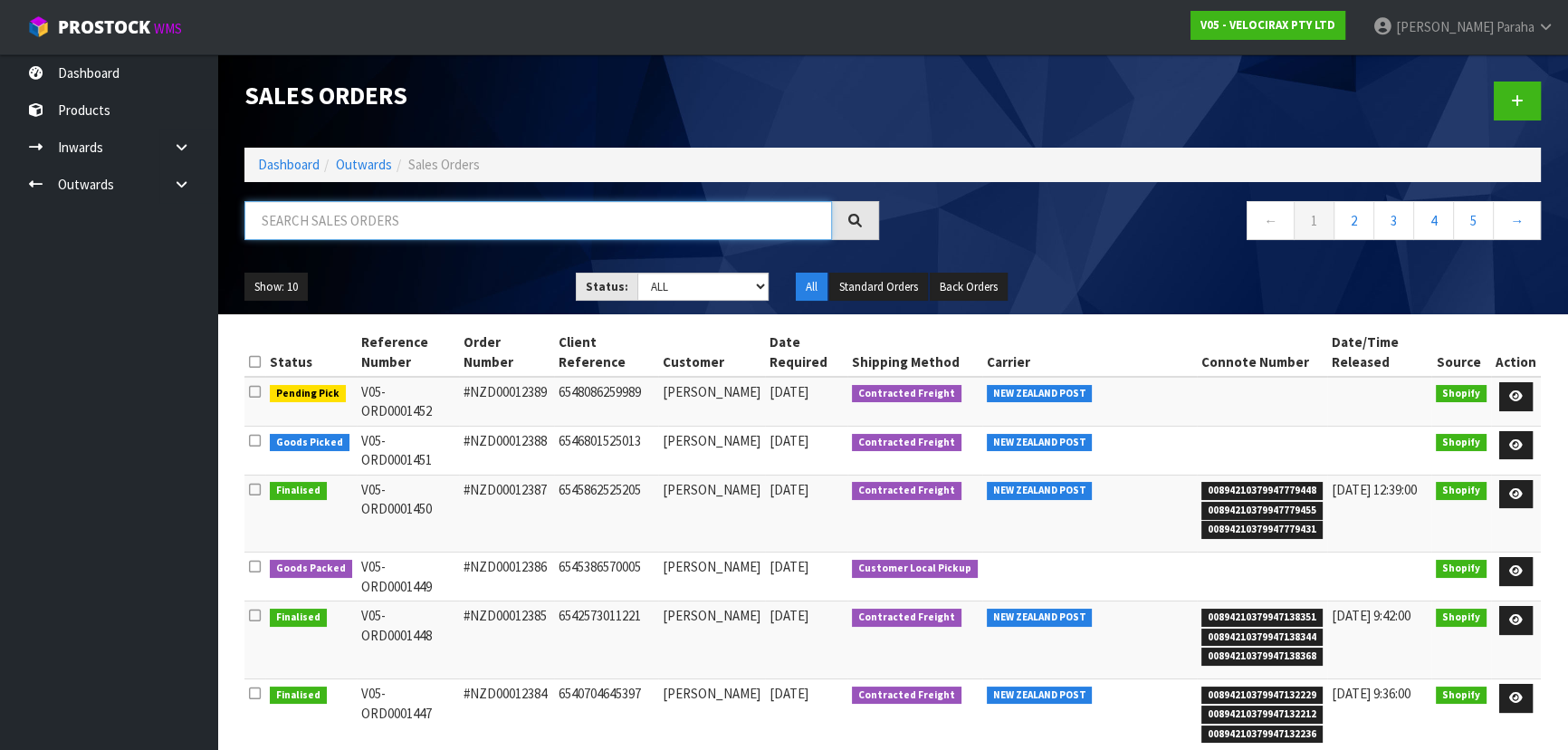
click at [451, 224] on input "text" at bounding box center [538, 220] width 587 height 38
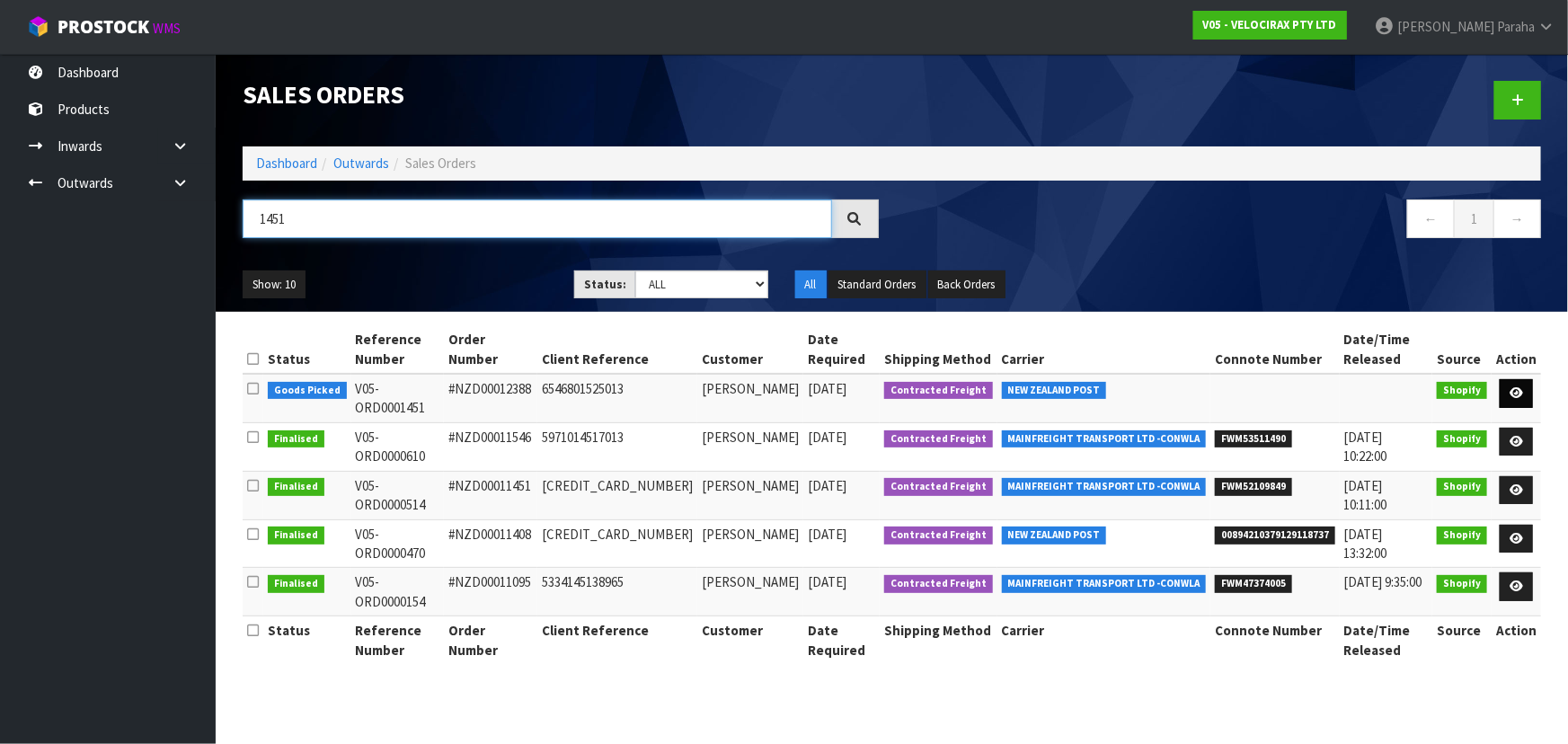
type input "1451"
click at [1528, 379] on link at bounding box center [1517, 393] width 34 height 29
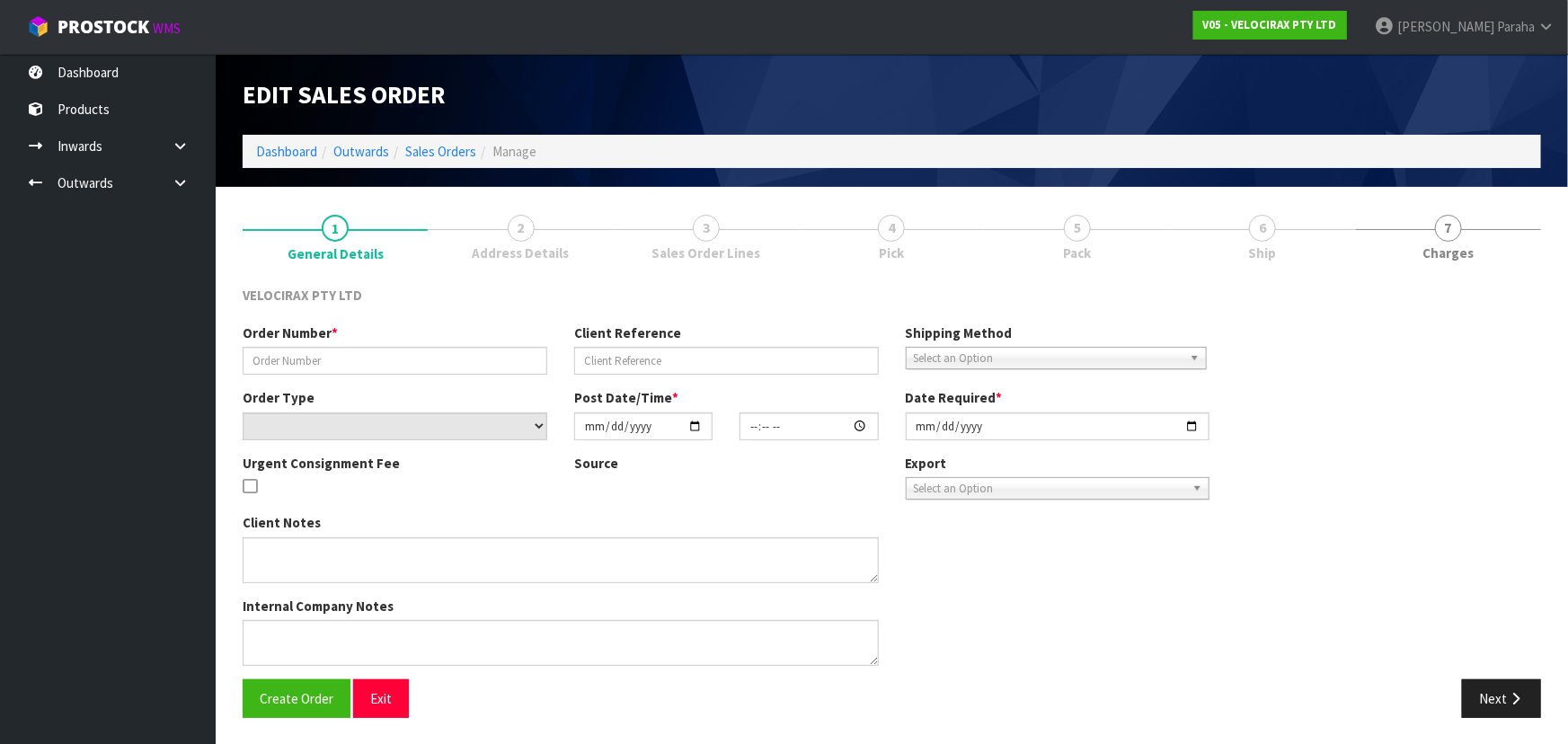
type input "#NZD00012388"
type input "6546801525013"
select select "number:0"
type input "[DATE]"
type input "13:17:02.000"
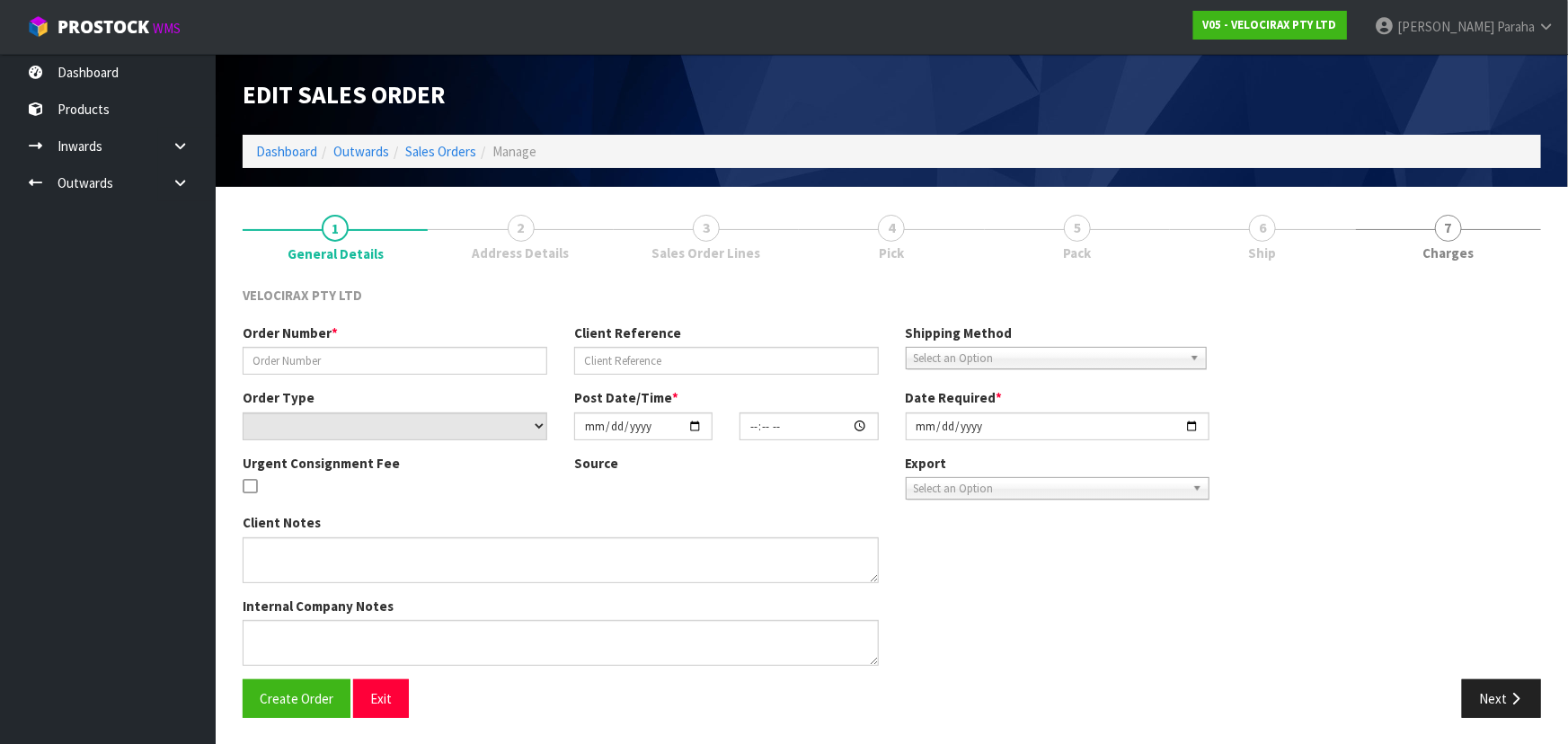
type input "[DATE]"
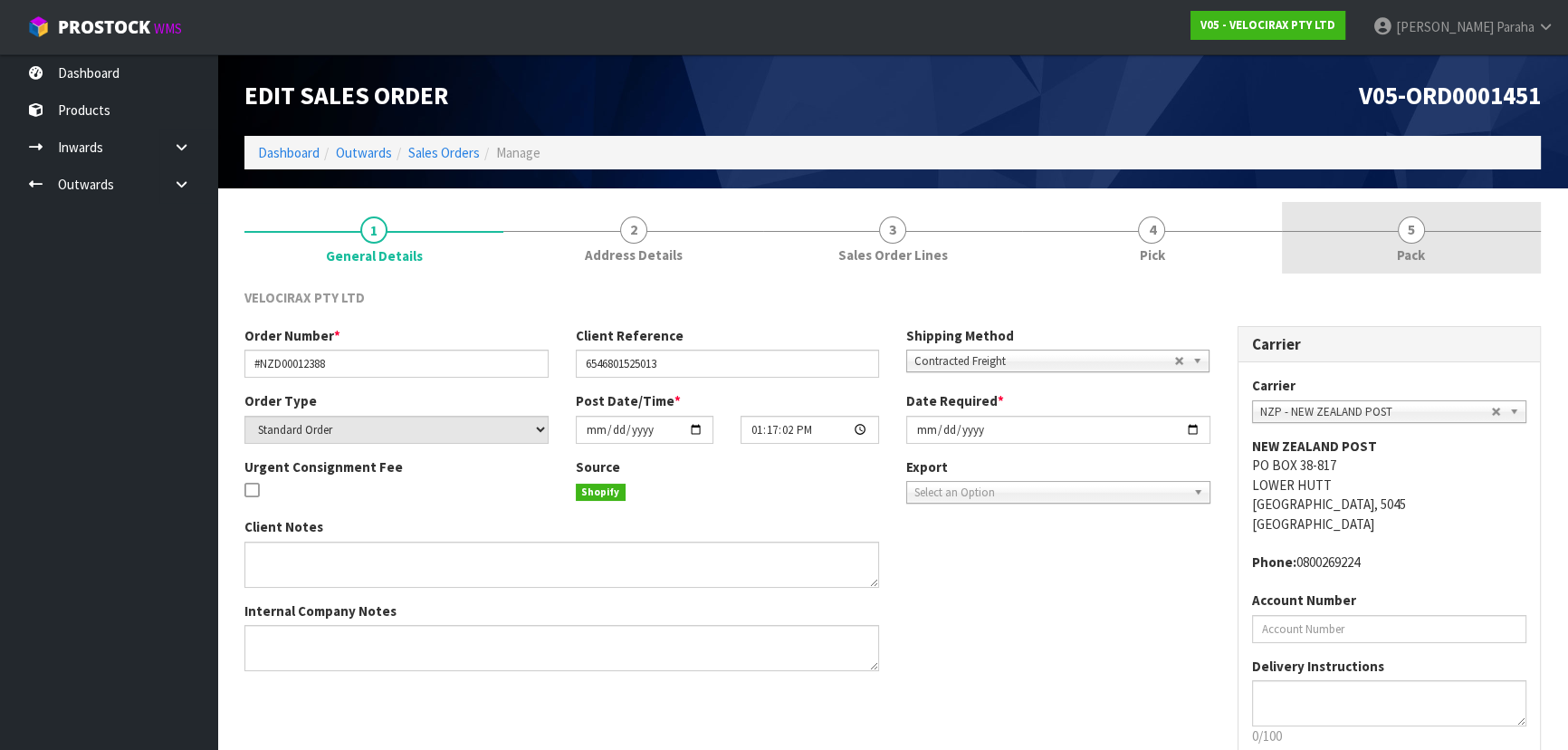
click at [1422, 230] on span "5" at bounding box center [1410, 230] width 27 height 27
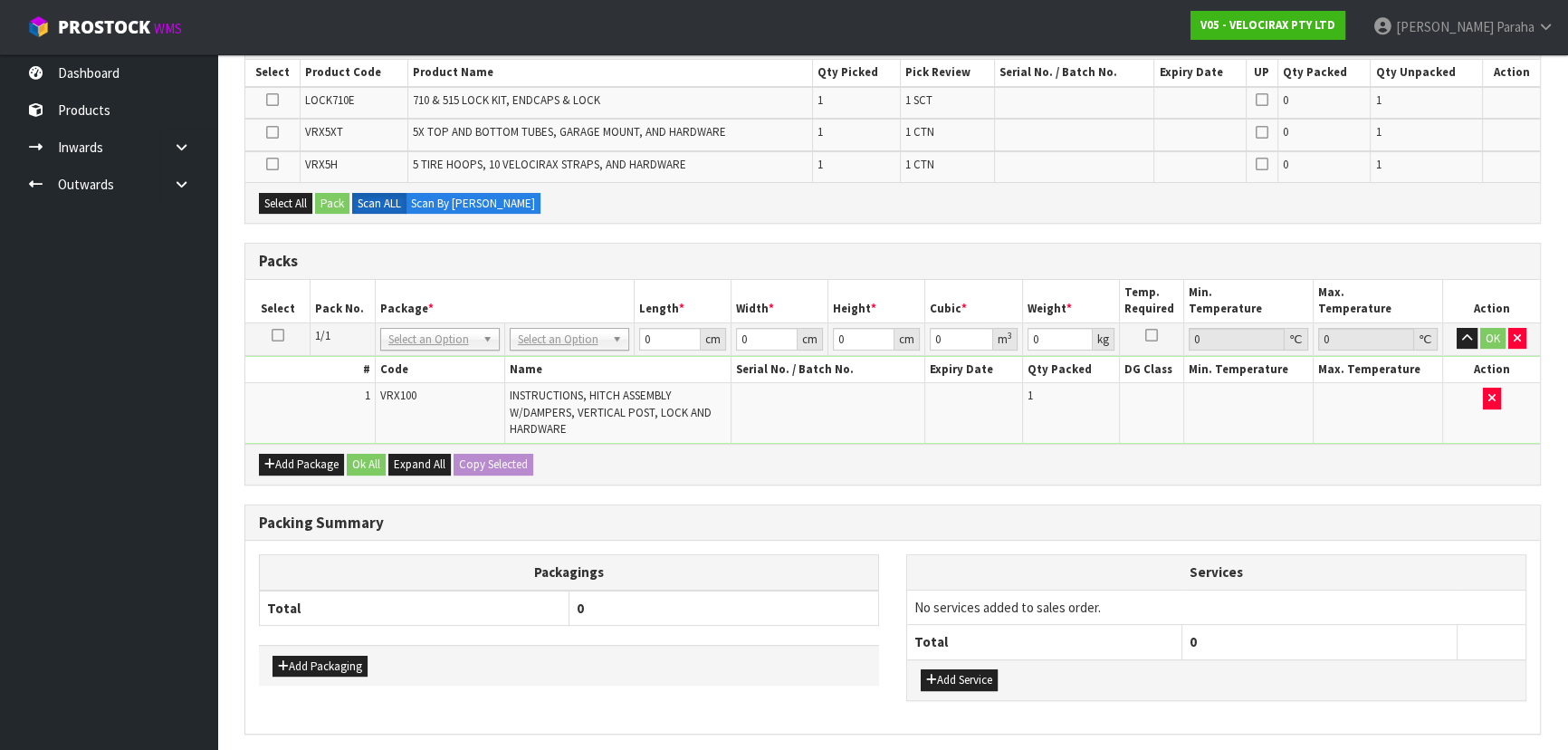
scroll to position [396, 0]
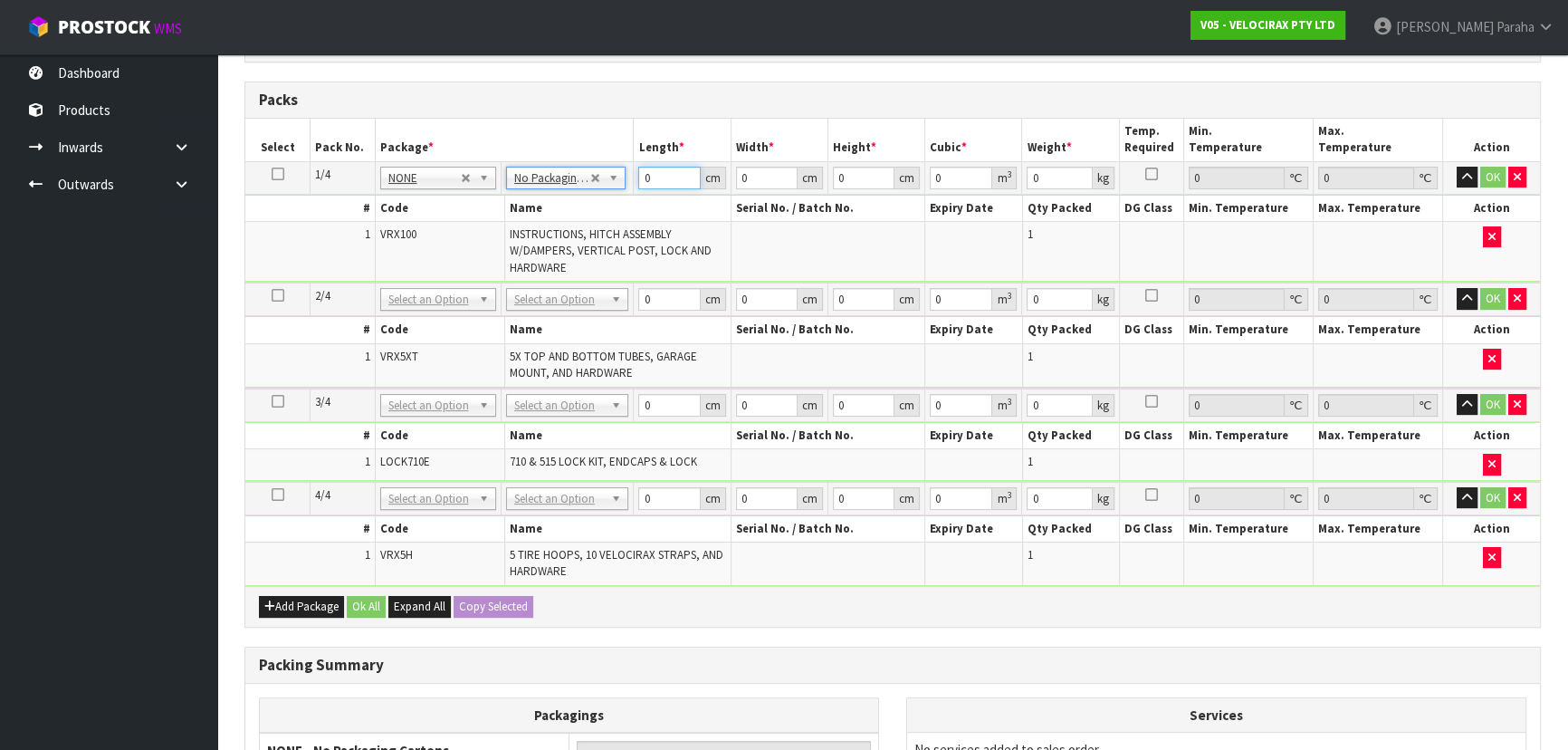
click at [656, 177] on input "0" at bounding box center [669, 177] width 62 height 23
type input "149"
type input "31"
type input "1"
type input "0.004619"
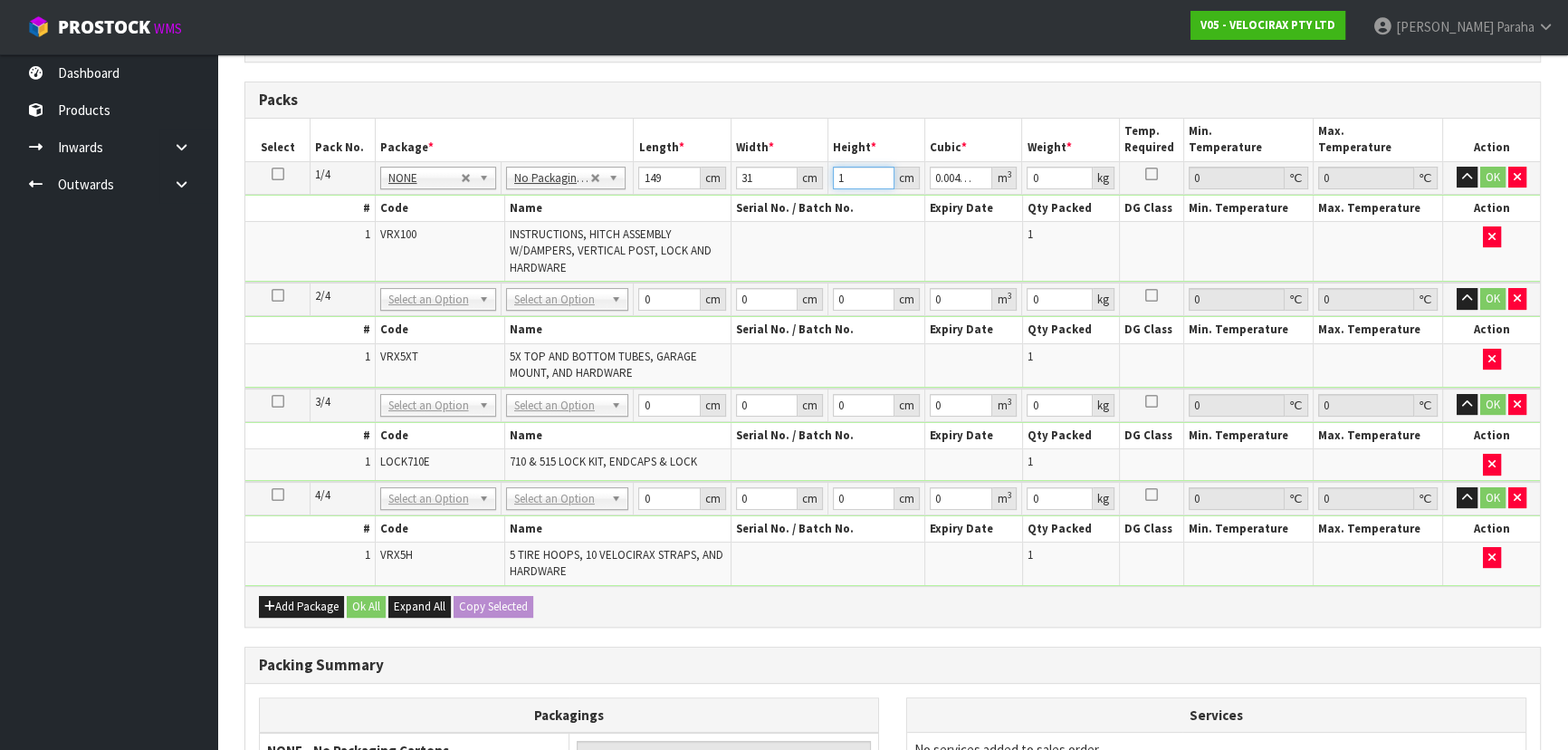
type input "17"
type input "0.078523"
type input "17"
type input "24"
click at [1456, 166] on button "button" at bounding box center [1467, 176] width 21 height 22
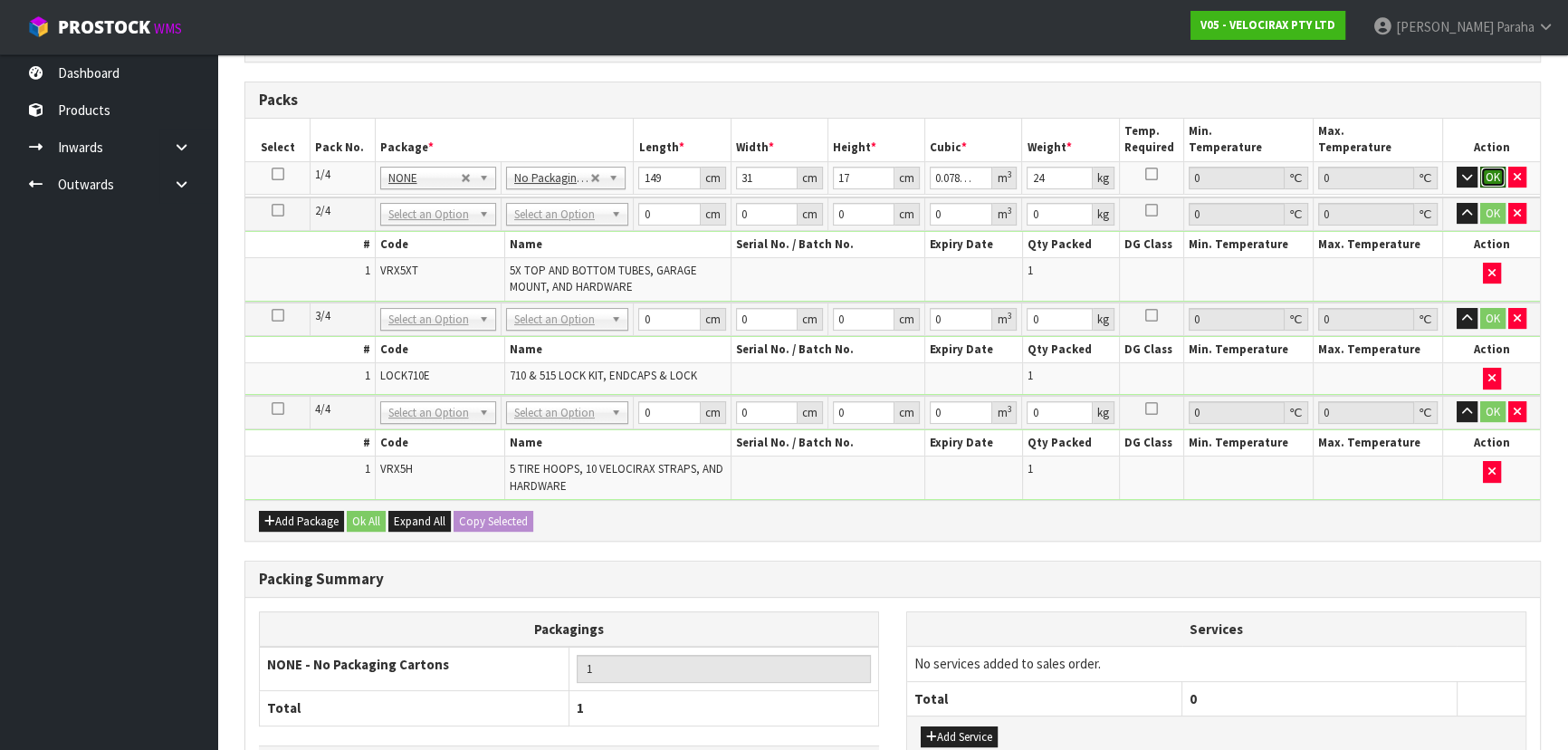
click button "OK" at bounding box center [1492, 176] width 25 height 22
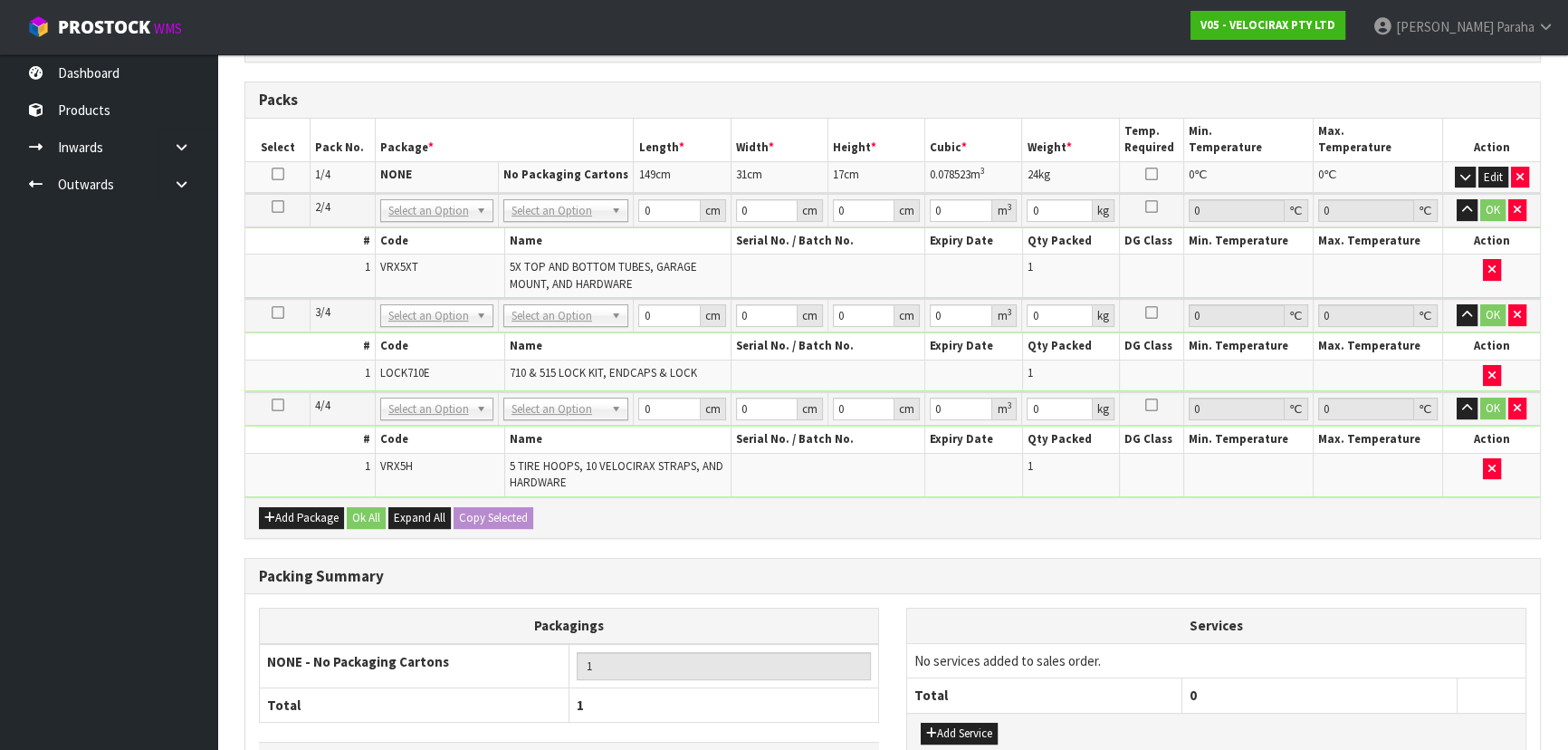
drag, startPoint x: 579, startPoint y: 319, endPoint x: 568, endPoint y: 337, distance: 21.1
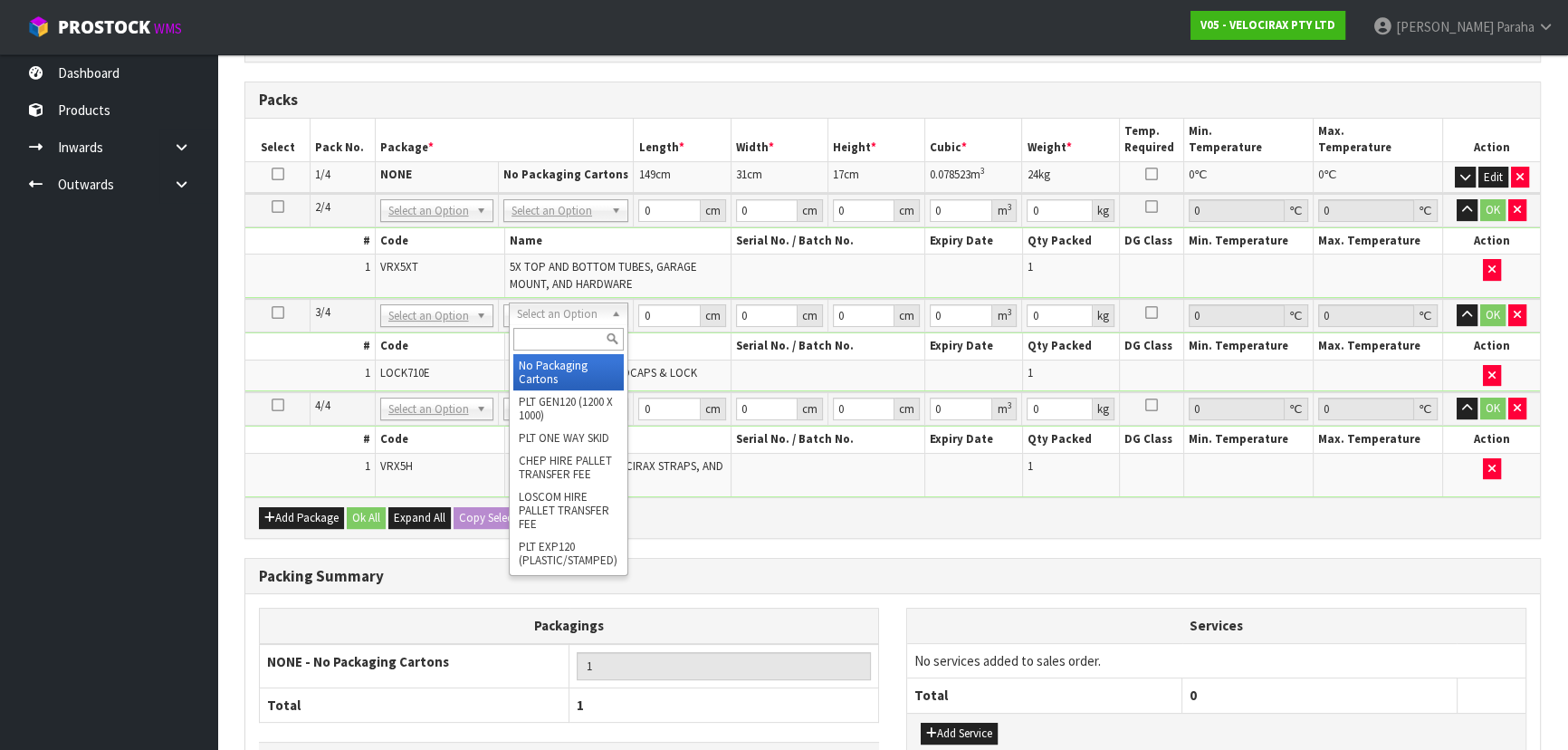
drag, startPoint x: 562, startPoint y: 369, endPoint x: 596, endPoint y: 328, distance: 53.3
type input "2"
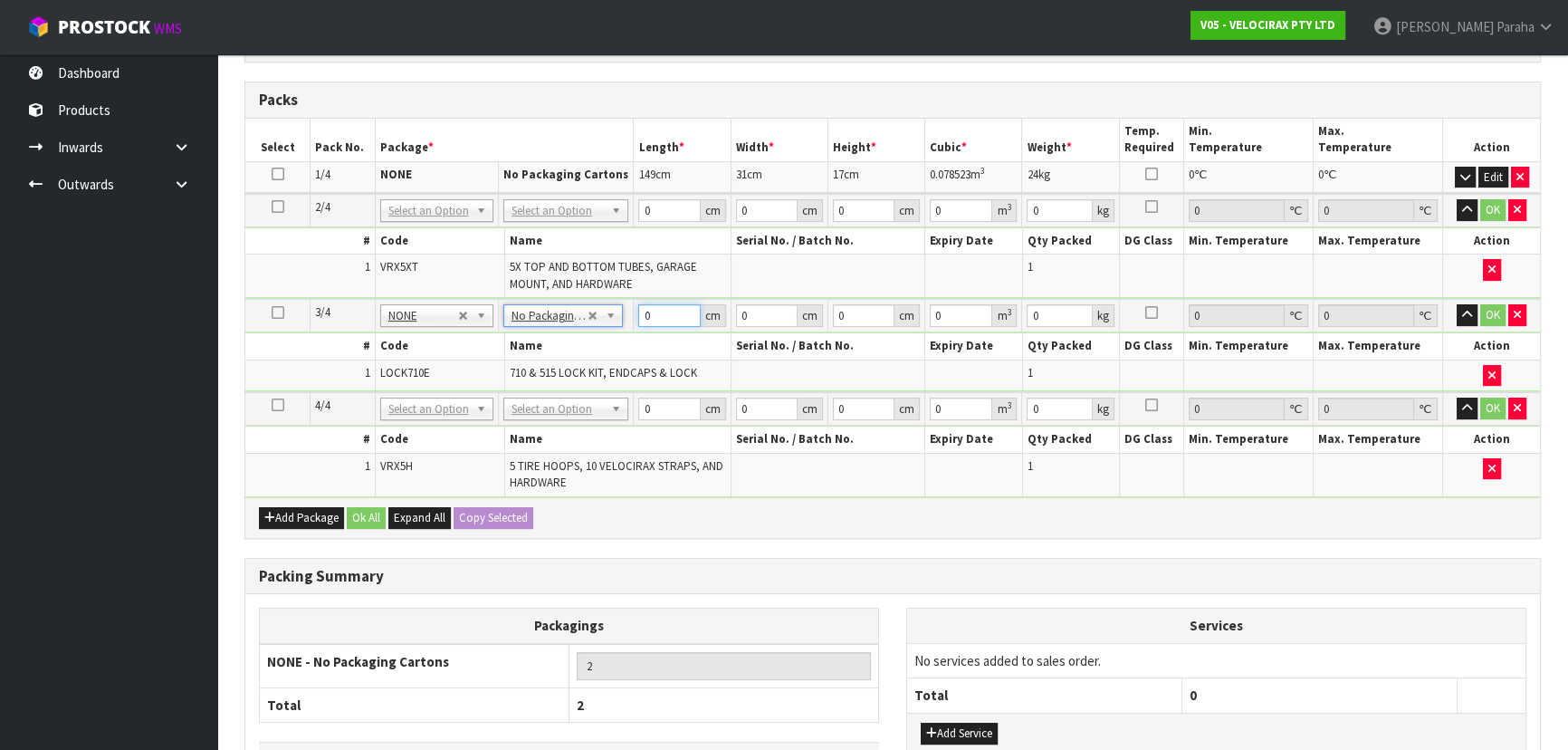
click at [661, 315] on input "0" at bounding box center [669, 315] width 62 height 23
type input "180"
type input "16"
type input "1"
type input "0.00288"
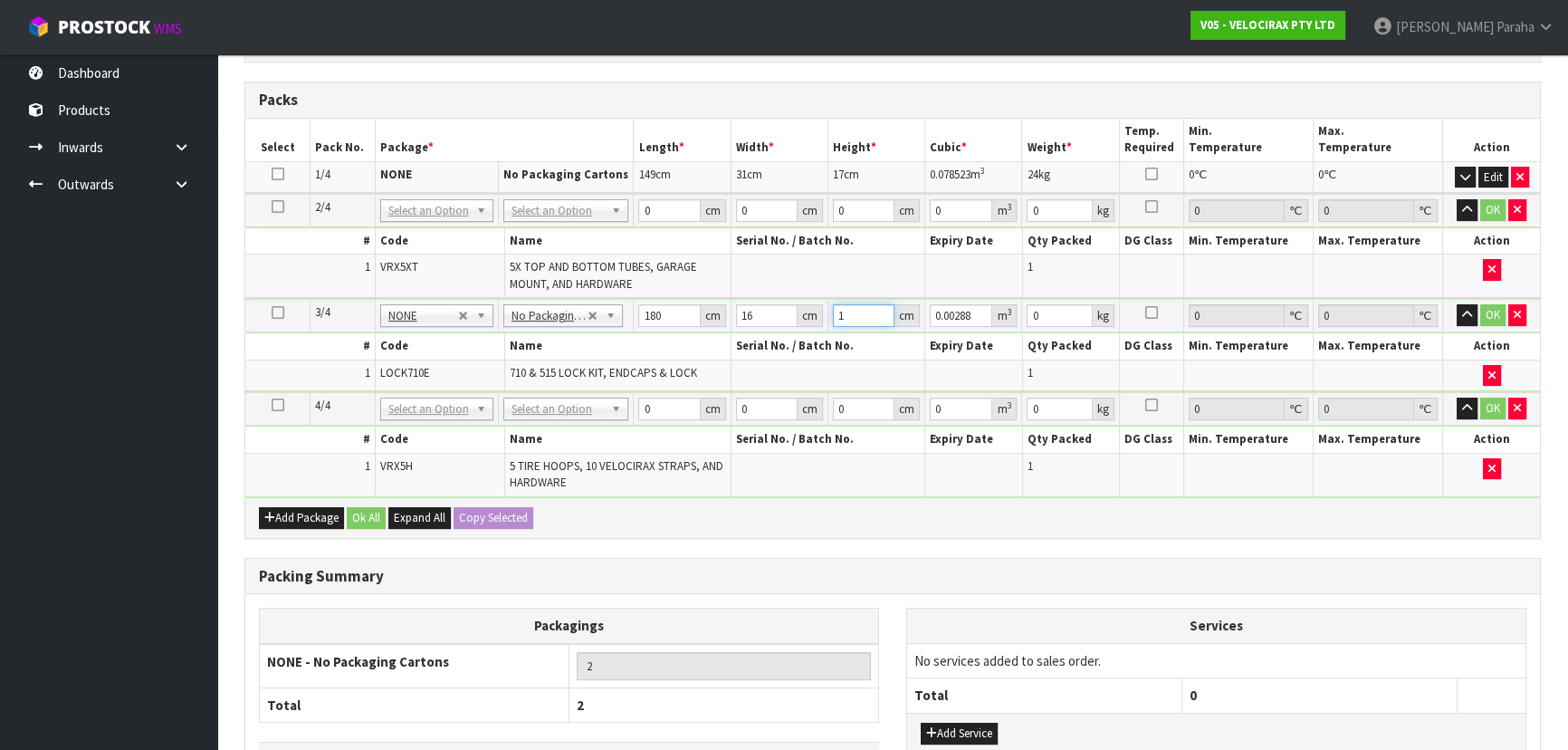
type input "14"
type input "0.04032"
type input "14"
type input "15"
click at [1456, 304] on button "button" at bounding box center [1467, 314] width 21 height 22
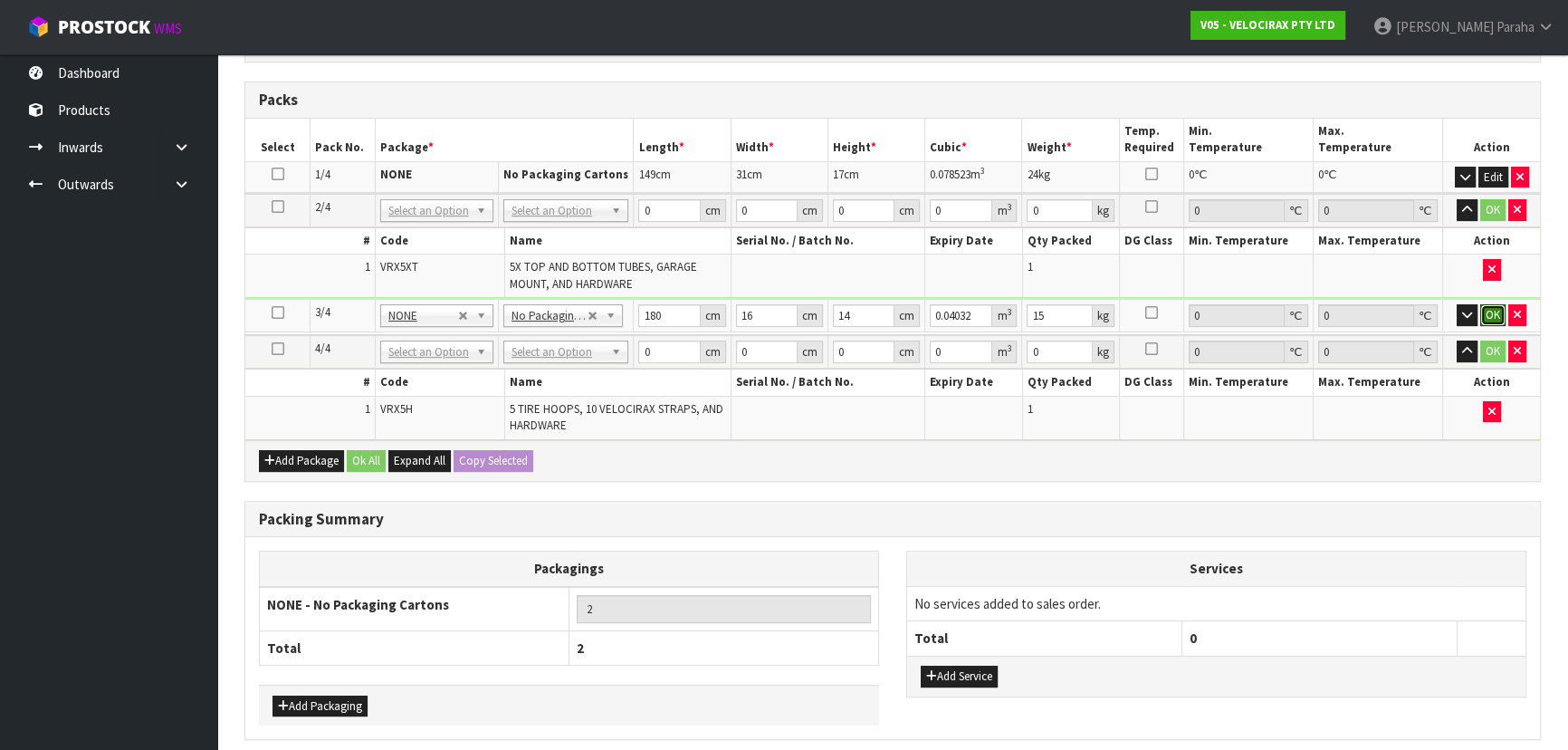
click button "OK" at bounding box center [1492, 314] width 25 height 22
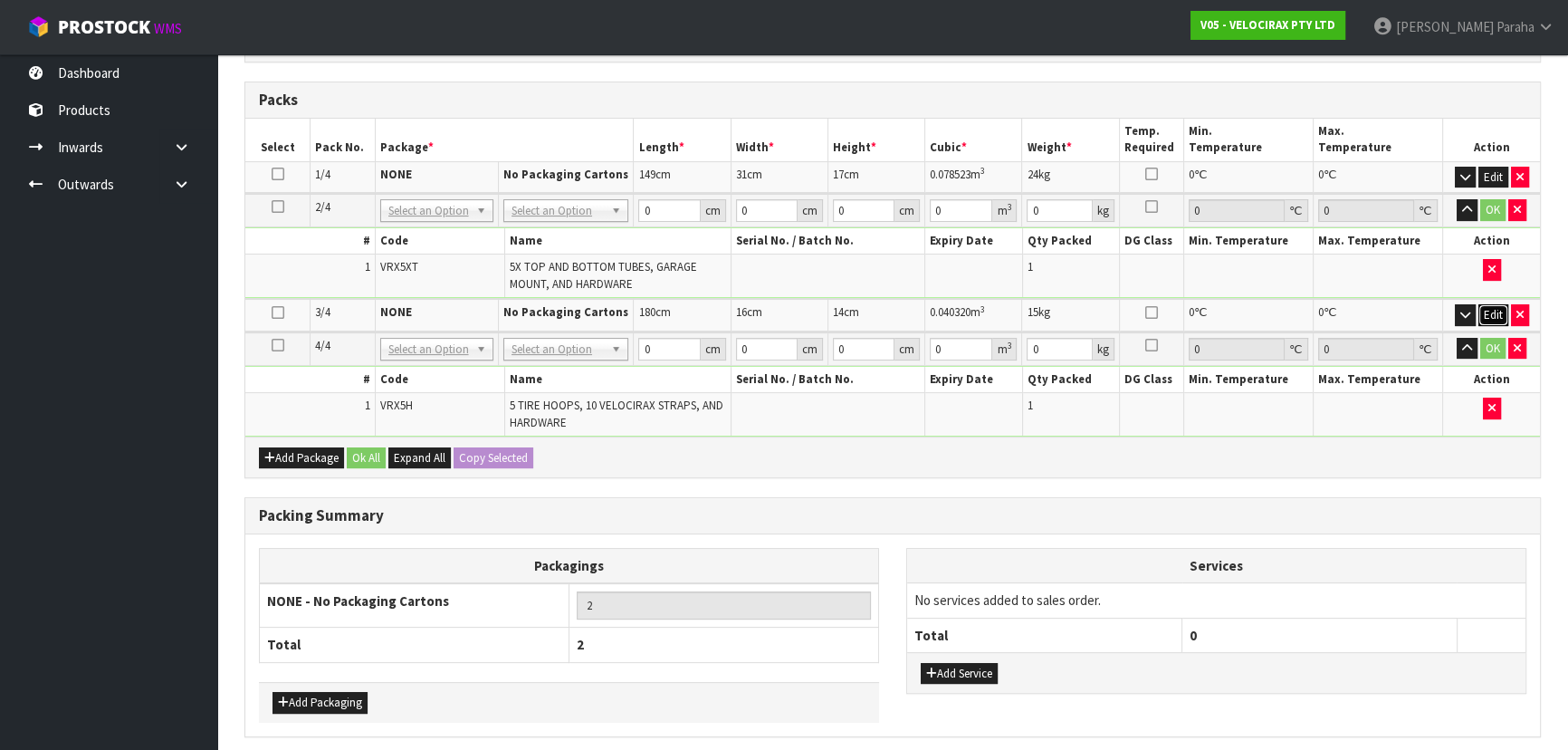
click at [1499, 314] on button "Edit" at bounding box center [1493, 314] width 30 height 22
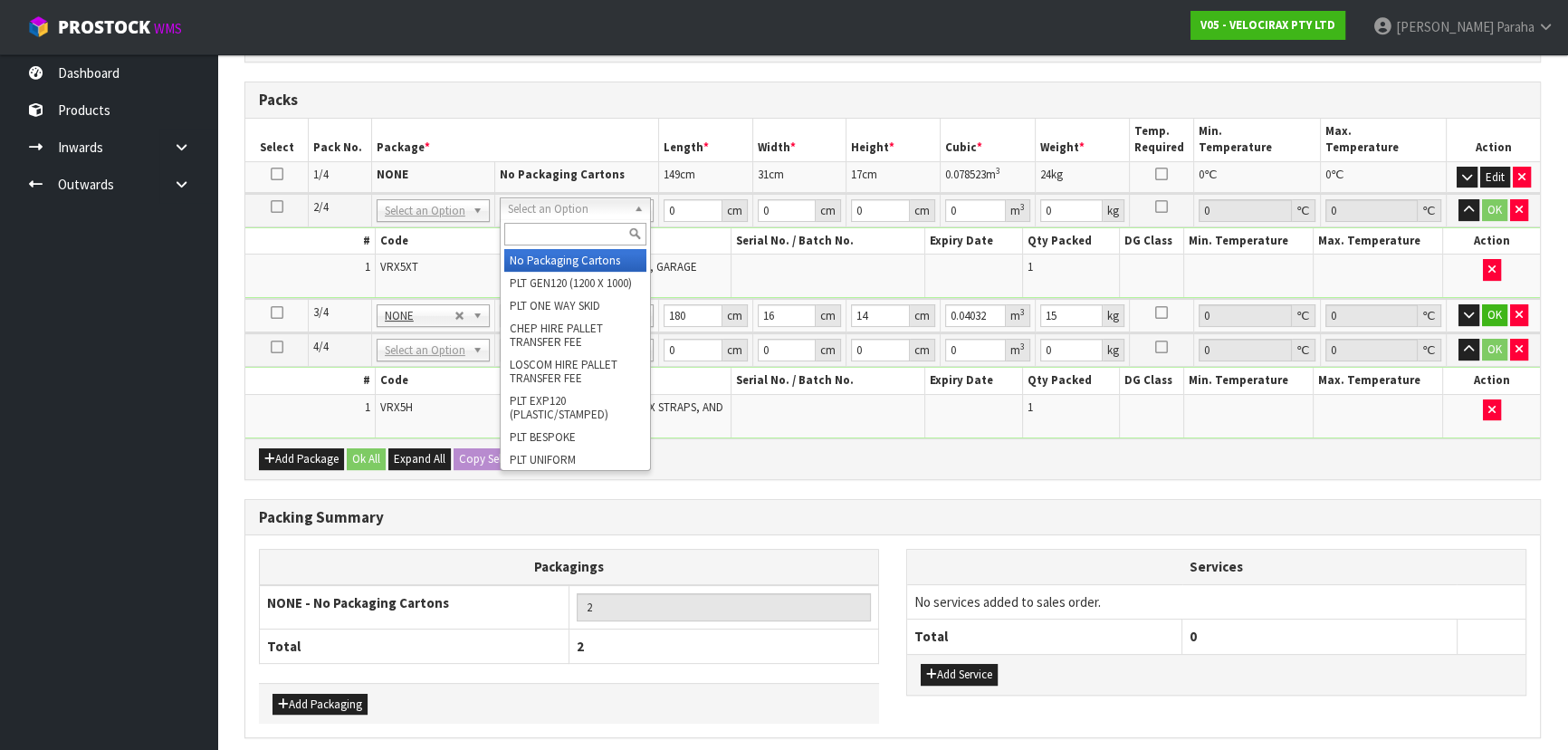
drag, startPoint x: 597, startPoint y: 263, endPoint x: 640, endPoint y: 257, distance: 43.4
type input "3"
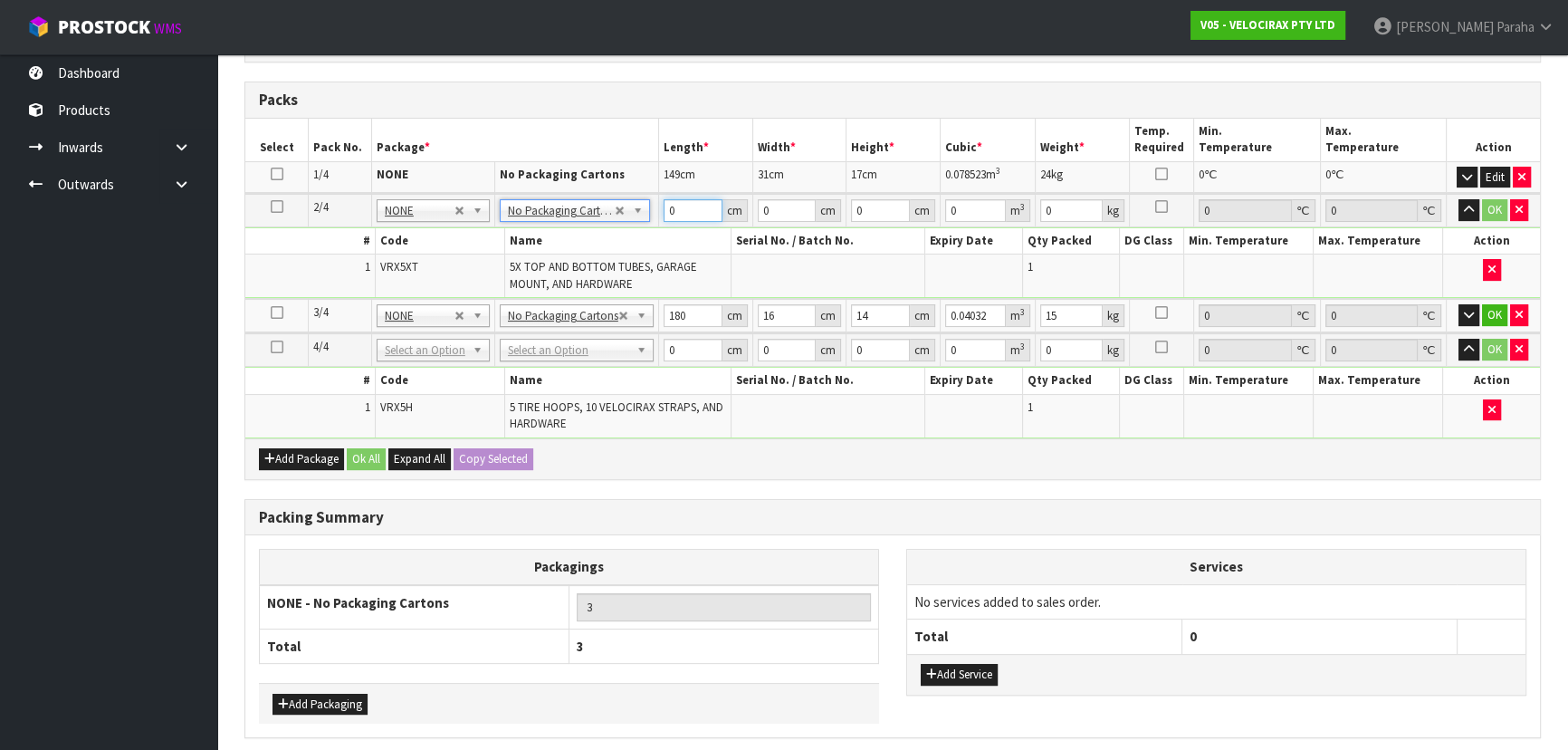
click at [671, 208] on input "0" at bounding box center [693, 210] width 59 height 23
type input "180"
type input "16"
type input "1"
type input "0.00288"
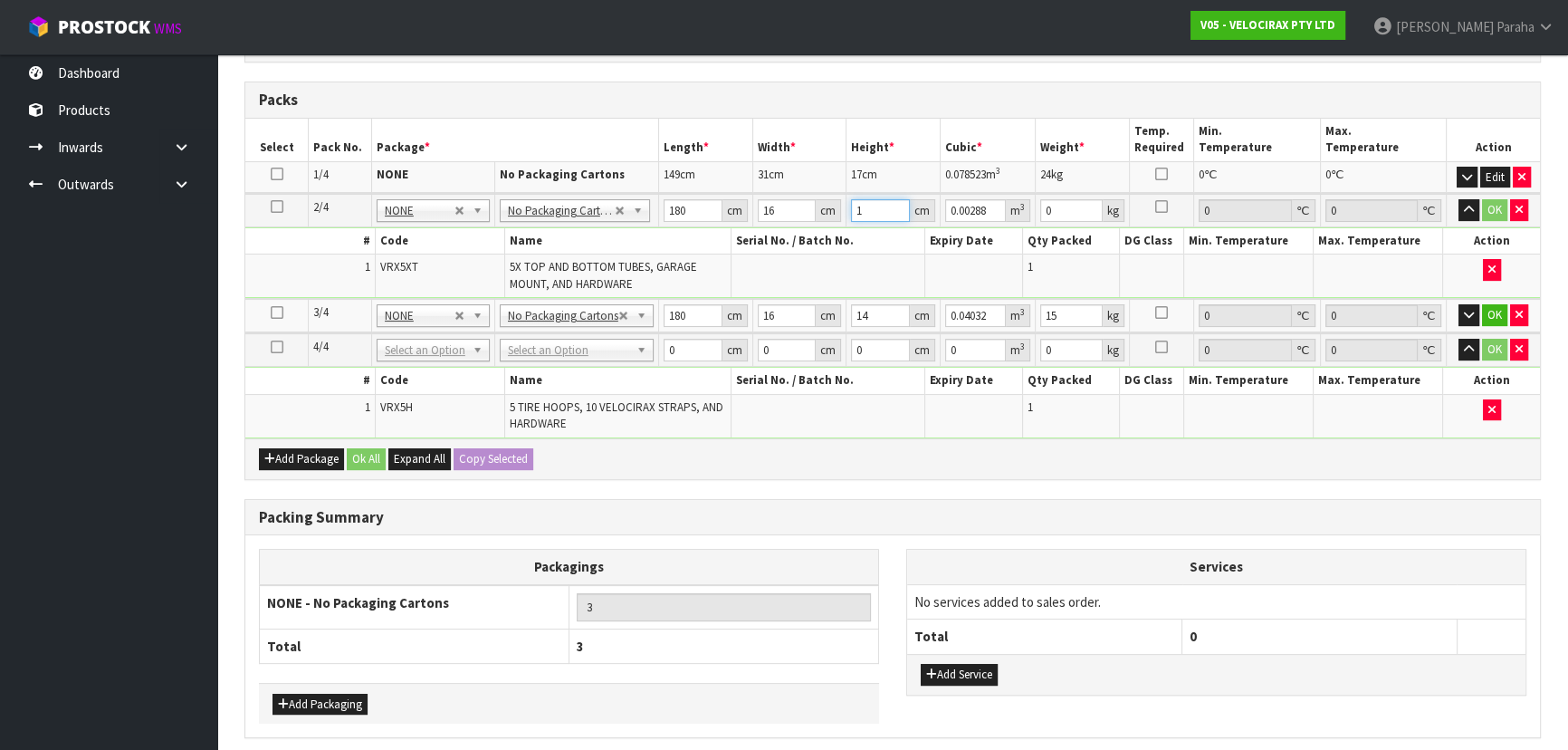
type input "14"
type input "0.04032"
type input "14"
type input "15"
click at [1458, 199] on button "button" at bounding box center [1469, 209] width 21 height 22
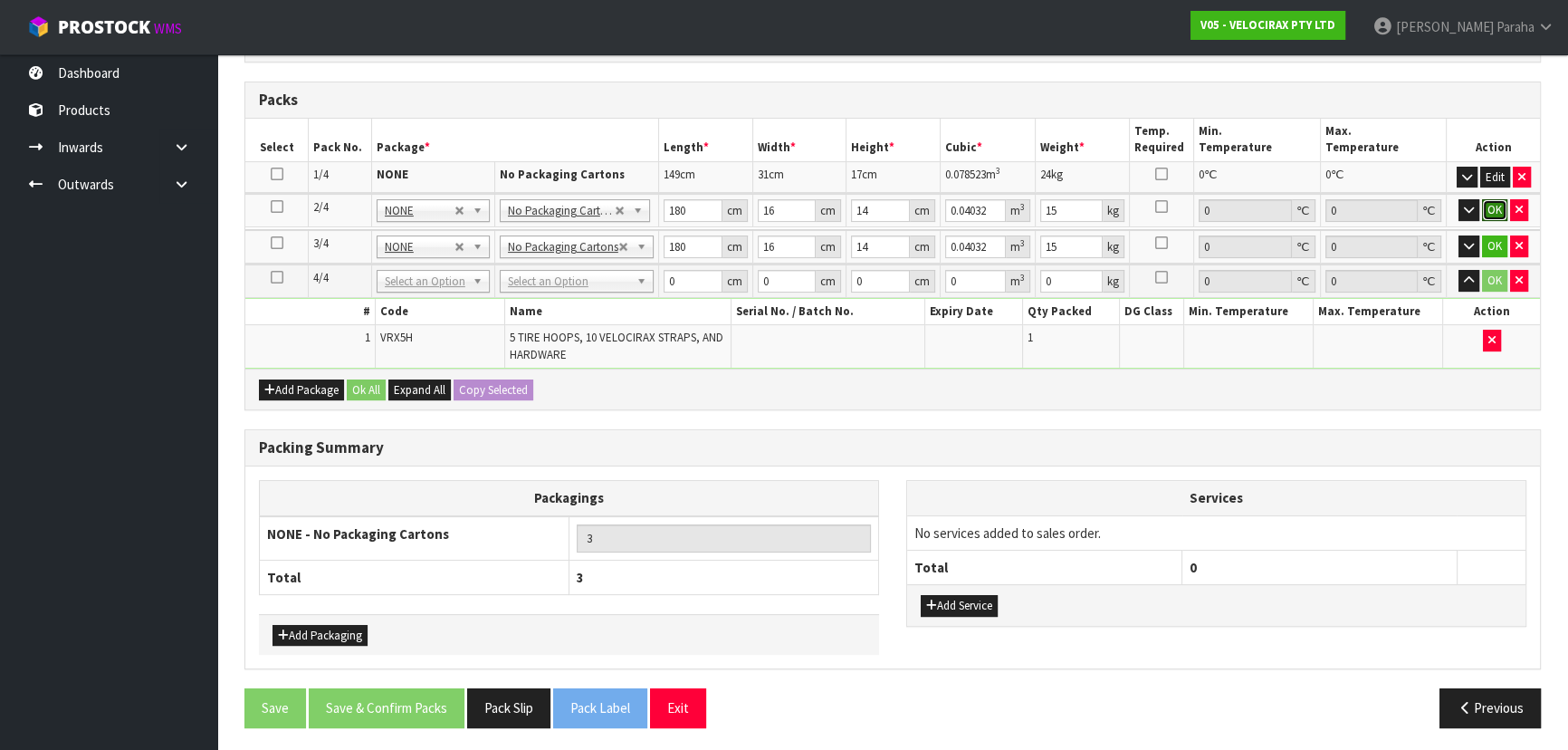
click button "OK" at bounding box center [1494, 209] width 25 height 22
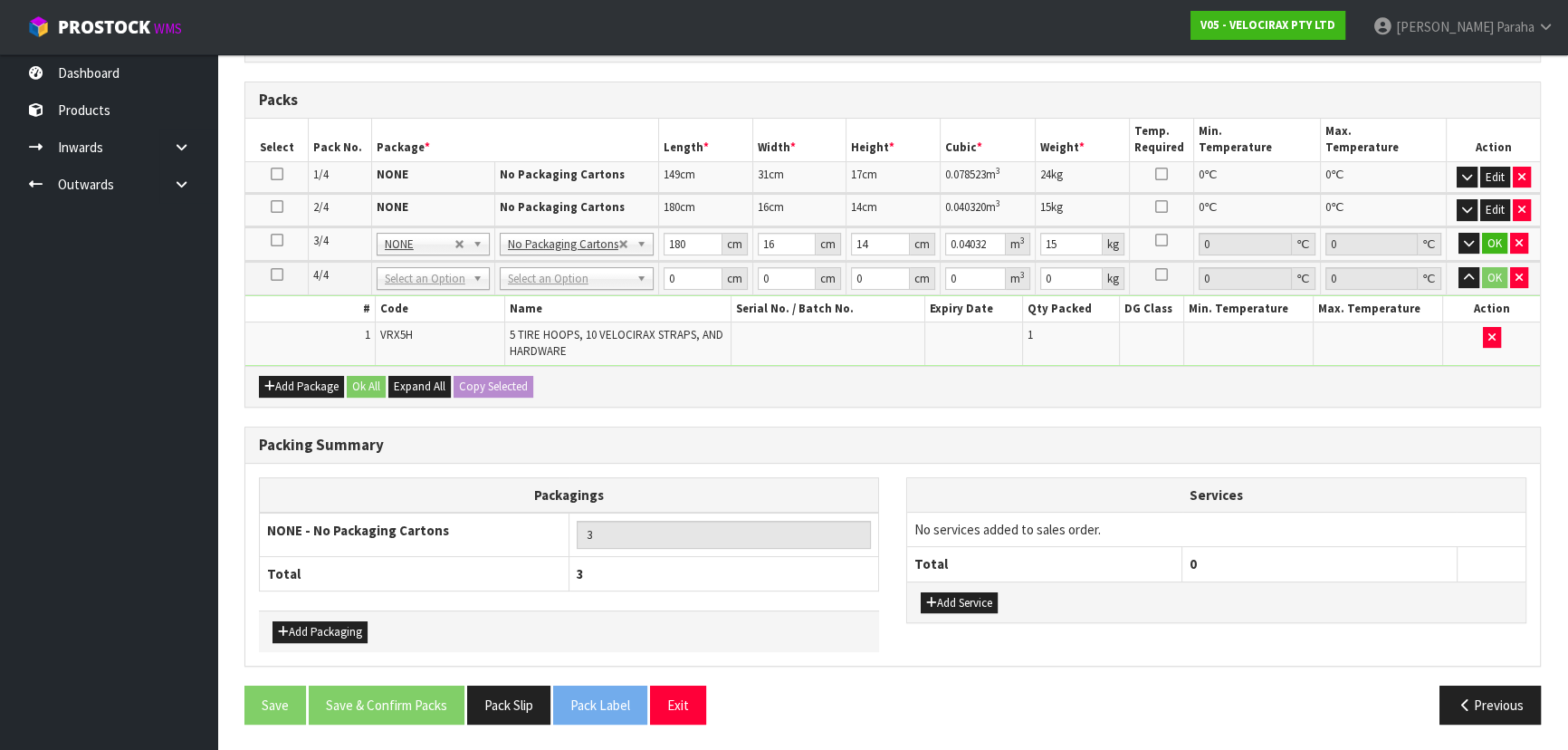
scroll to position [392, 0]
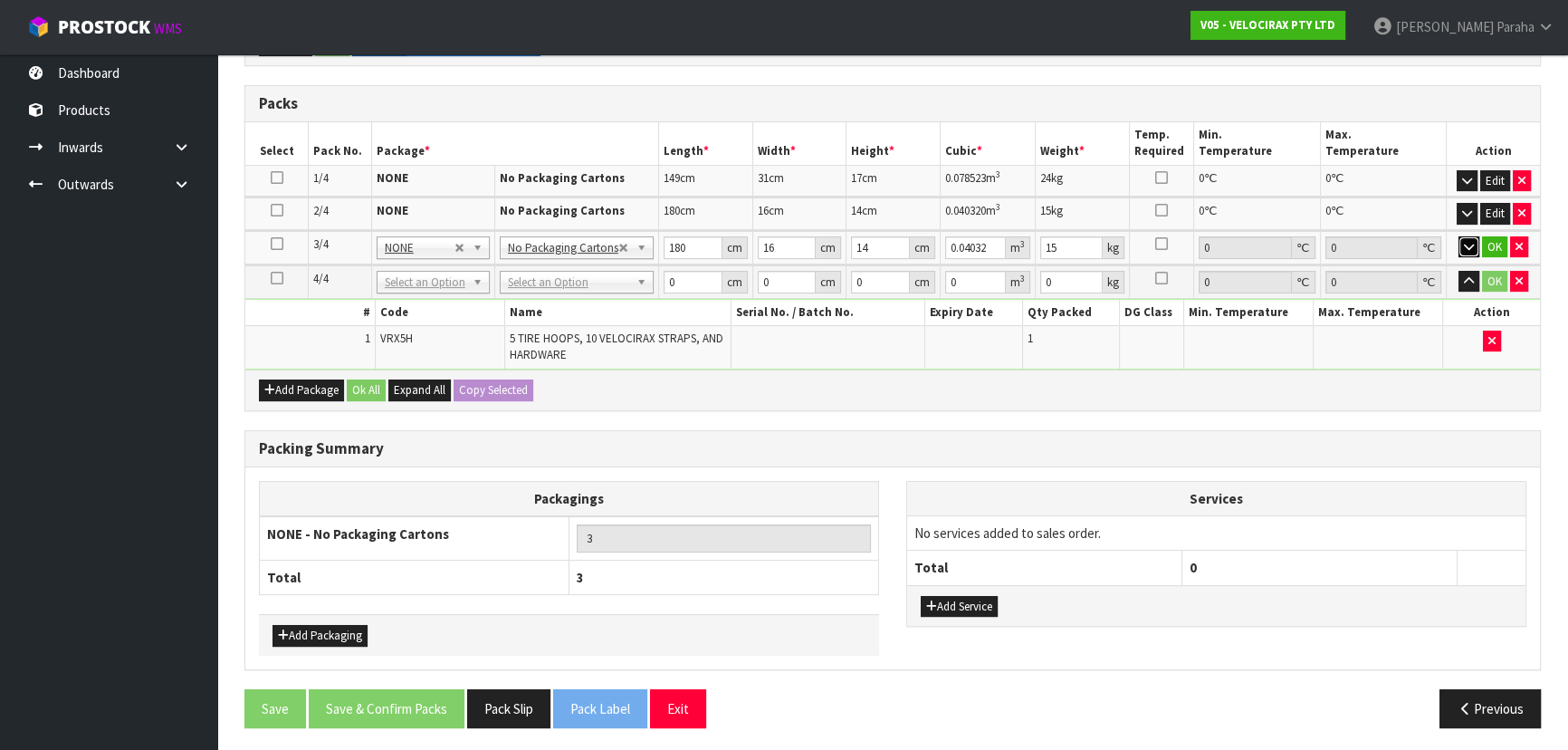
click at [1468, 245] on icon "button" at bounding box center [1469, 247] width 10 height 12
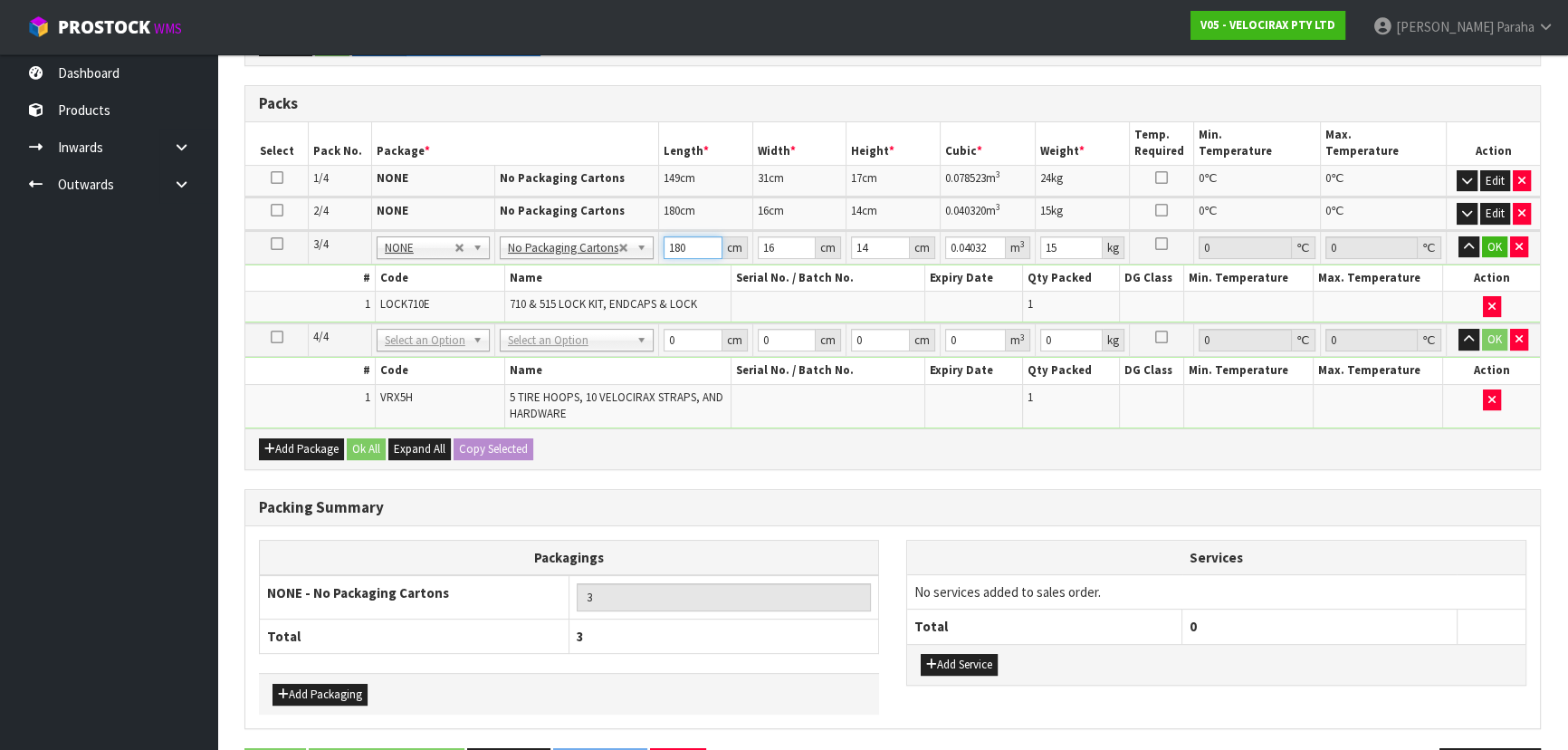
click at [691, 249] on input "180" at bounding box center [693, 248] width 59 height 23
type input "18"
type input "0.004032"
type input "1"
type input "0.000224"
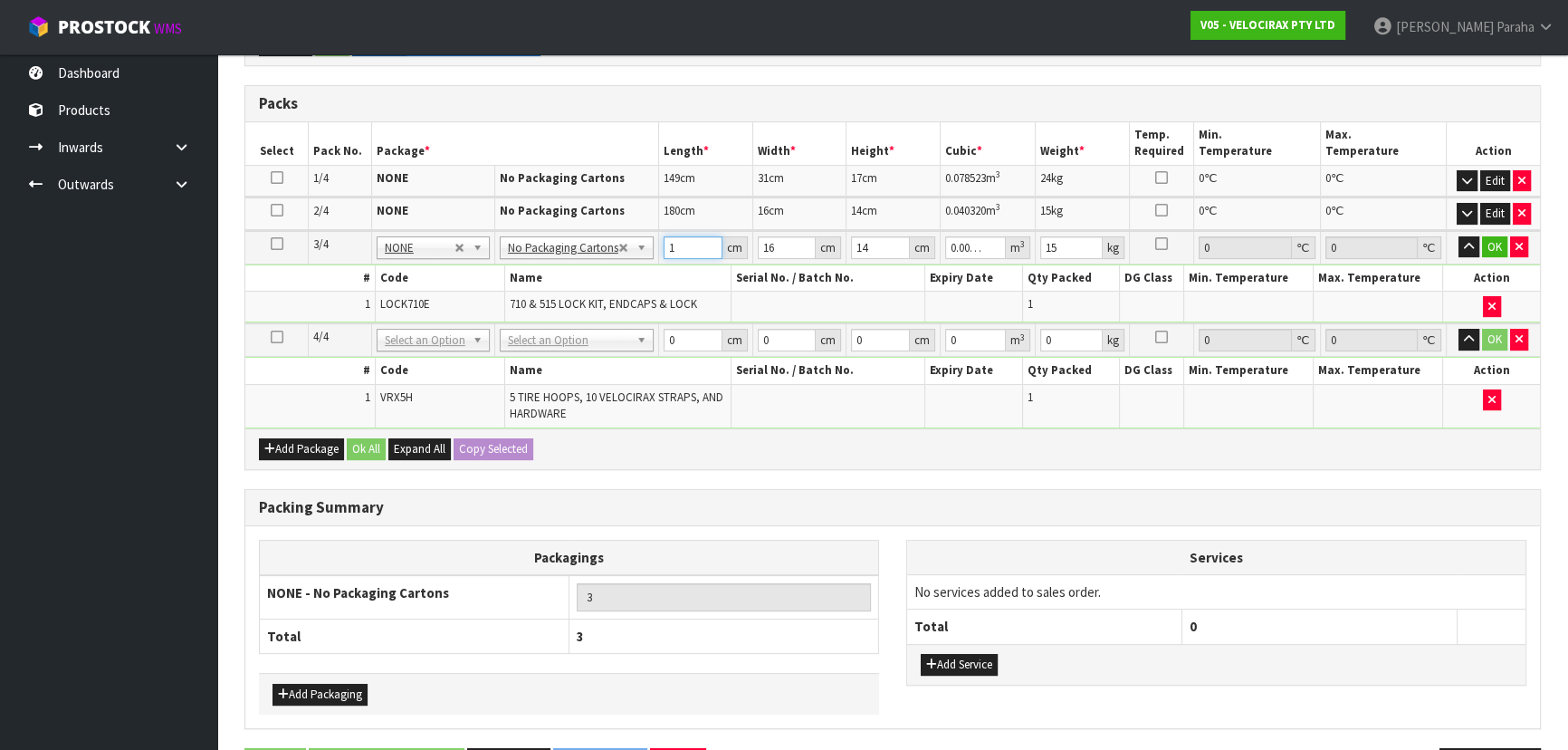
type input "0"
type input "1"
type input "0.000224"
type input "19"
type input "0.004256"
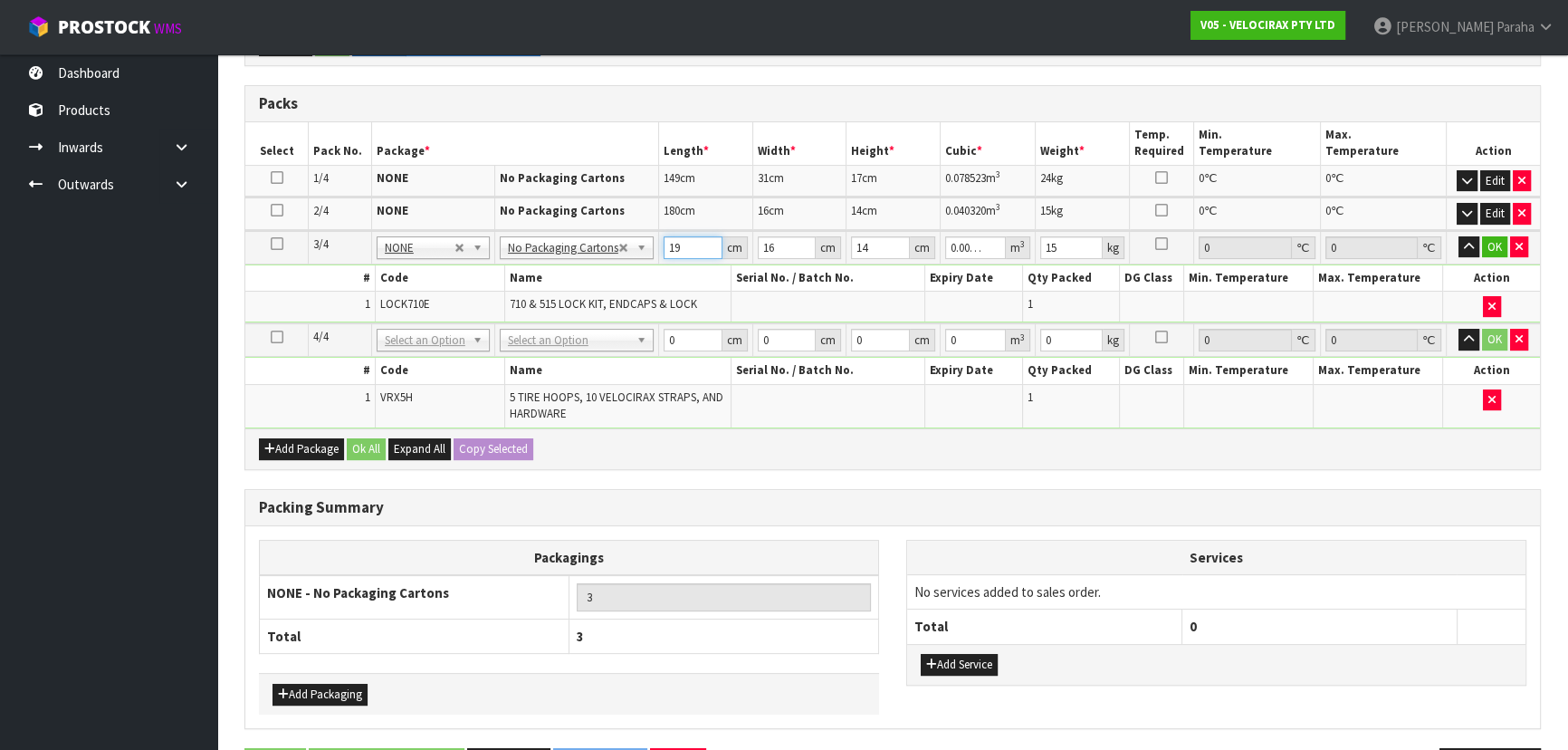
type input "194"
type input "0.043456"
type input "194"
type input "7"
type input "0.019012"
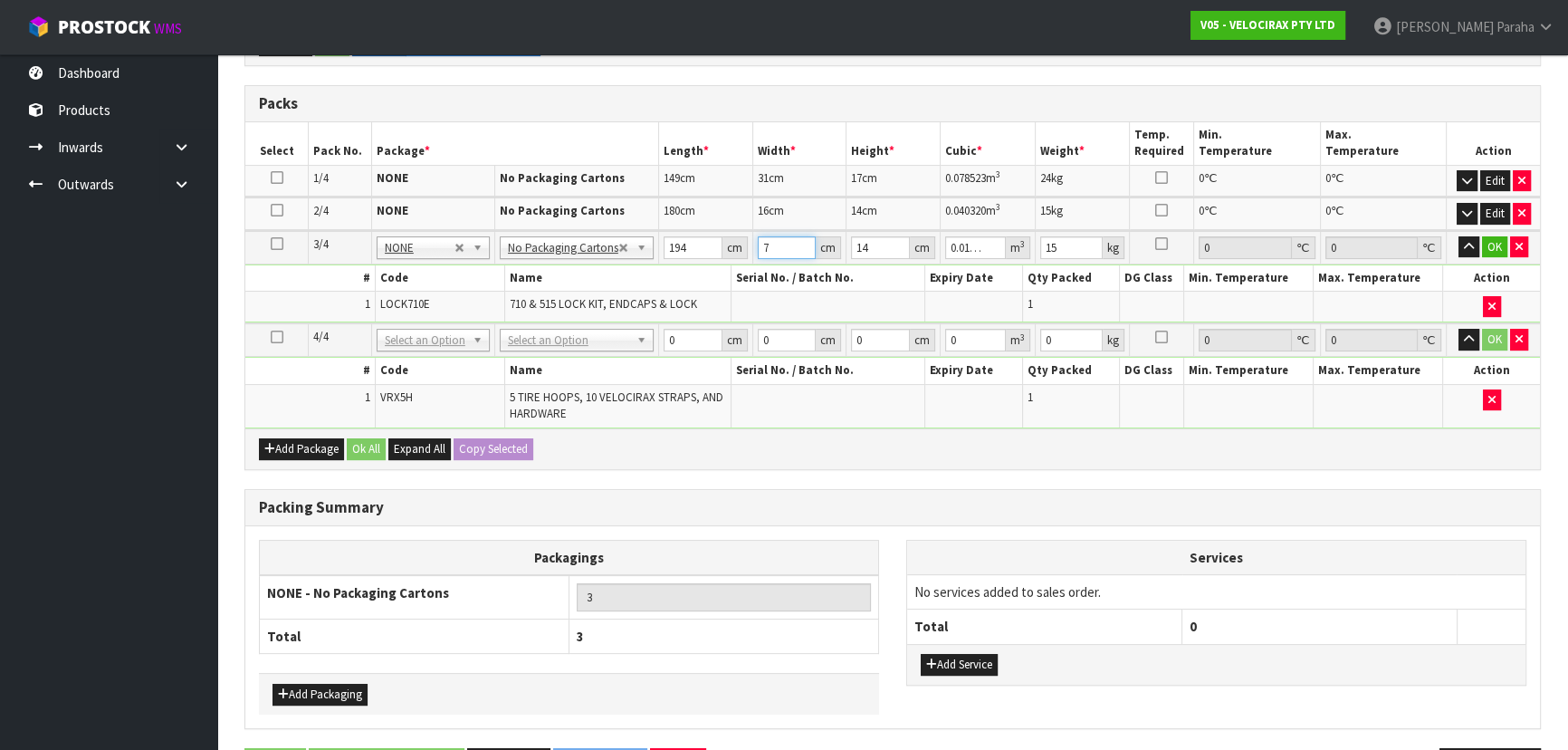
type input "7"
type input "6"
type input "0.008148"
type input "6"
type input "3"
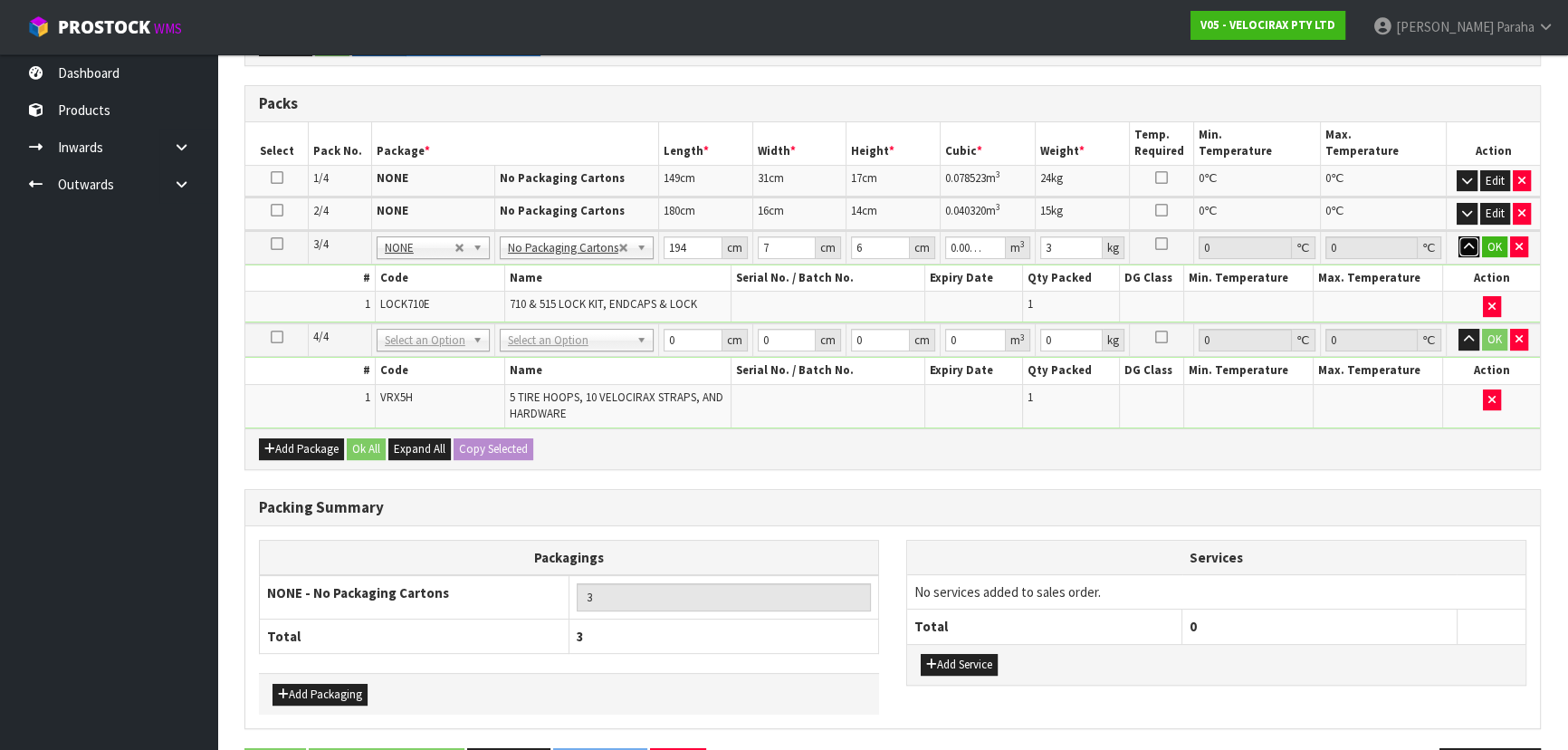
click at [1458, 237] on button "button" at bounding box center [1469, 247] width 21 height 22
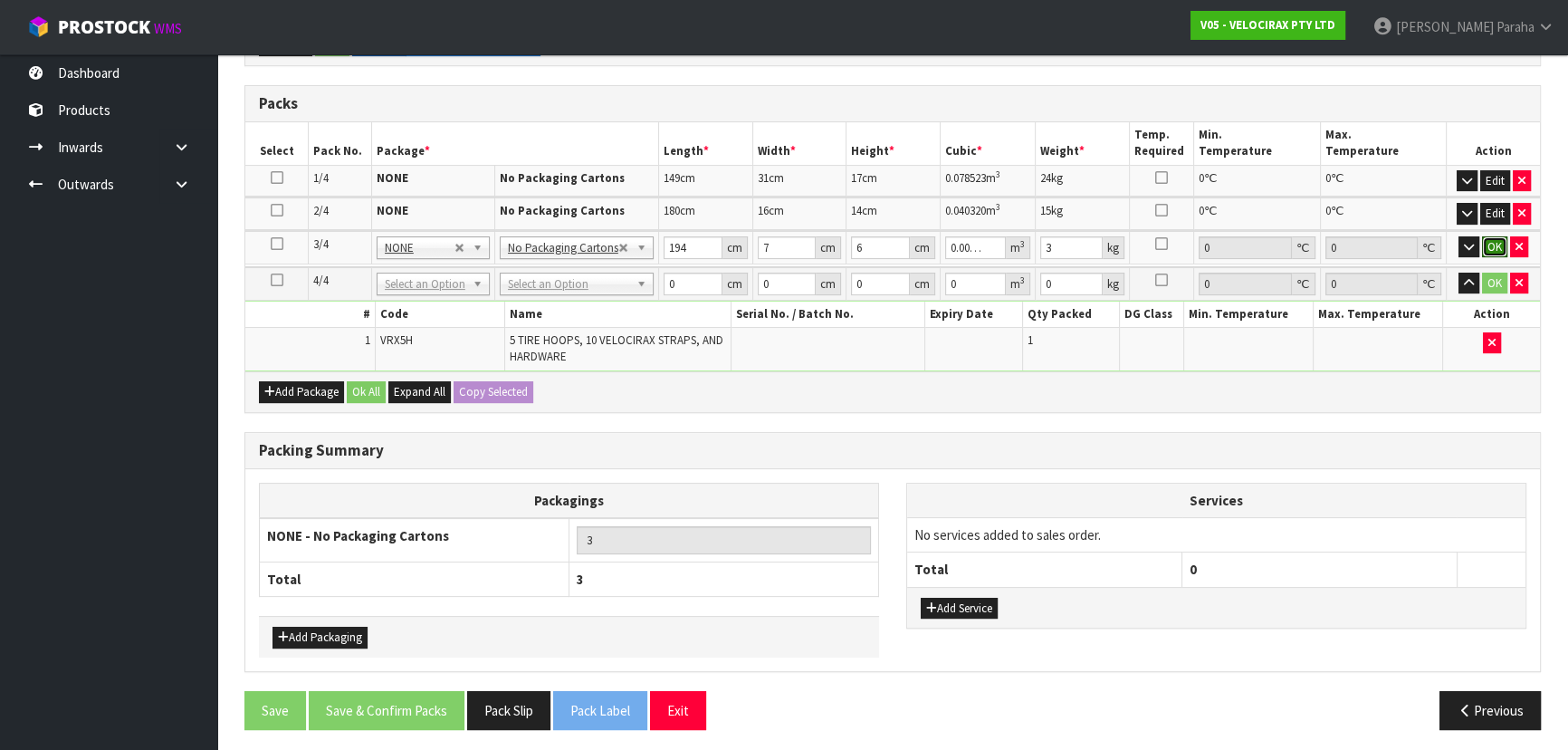
click button "OK" at bounding box center [1494, 247] width 25 height 22
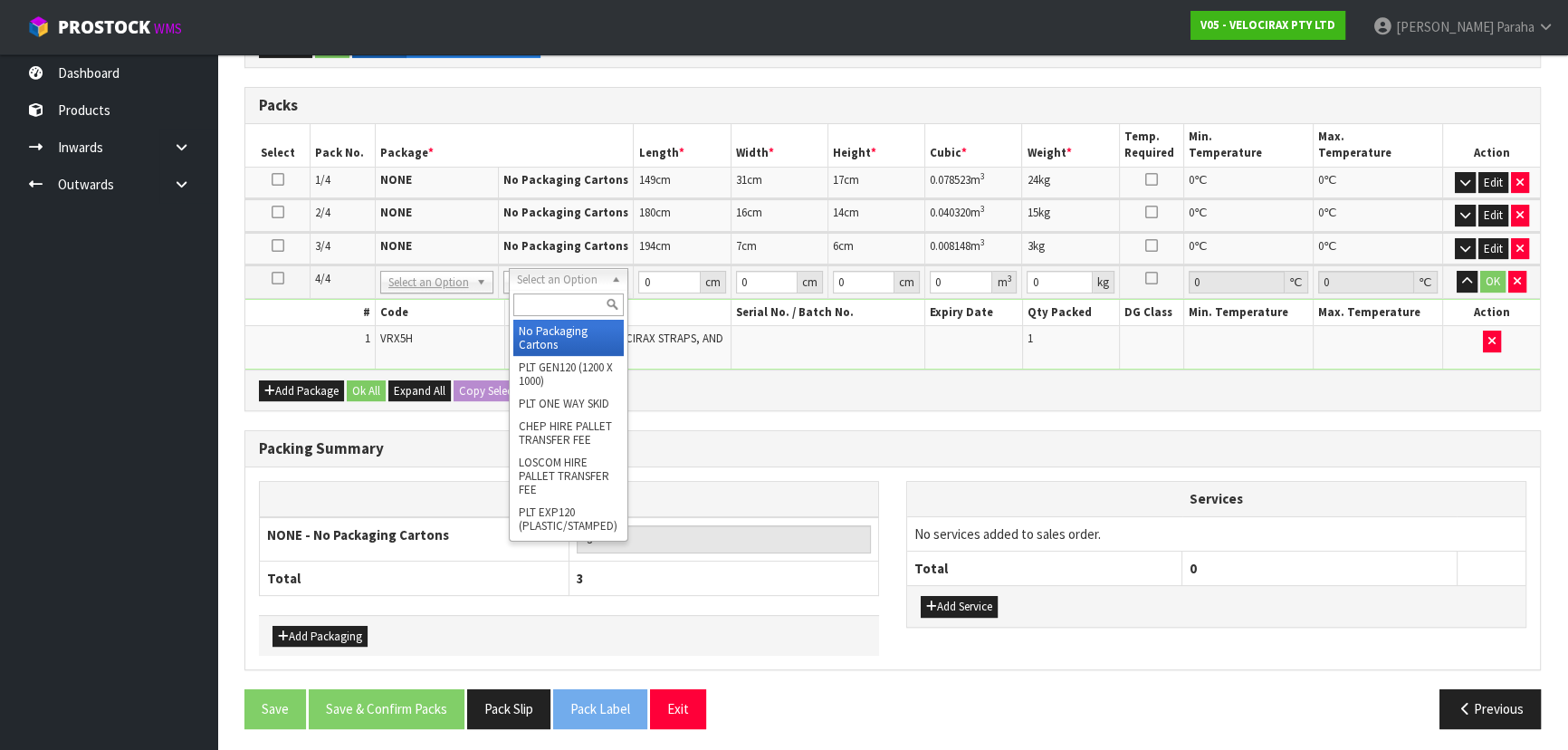
type input "4"
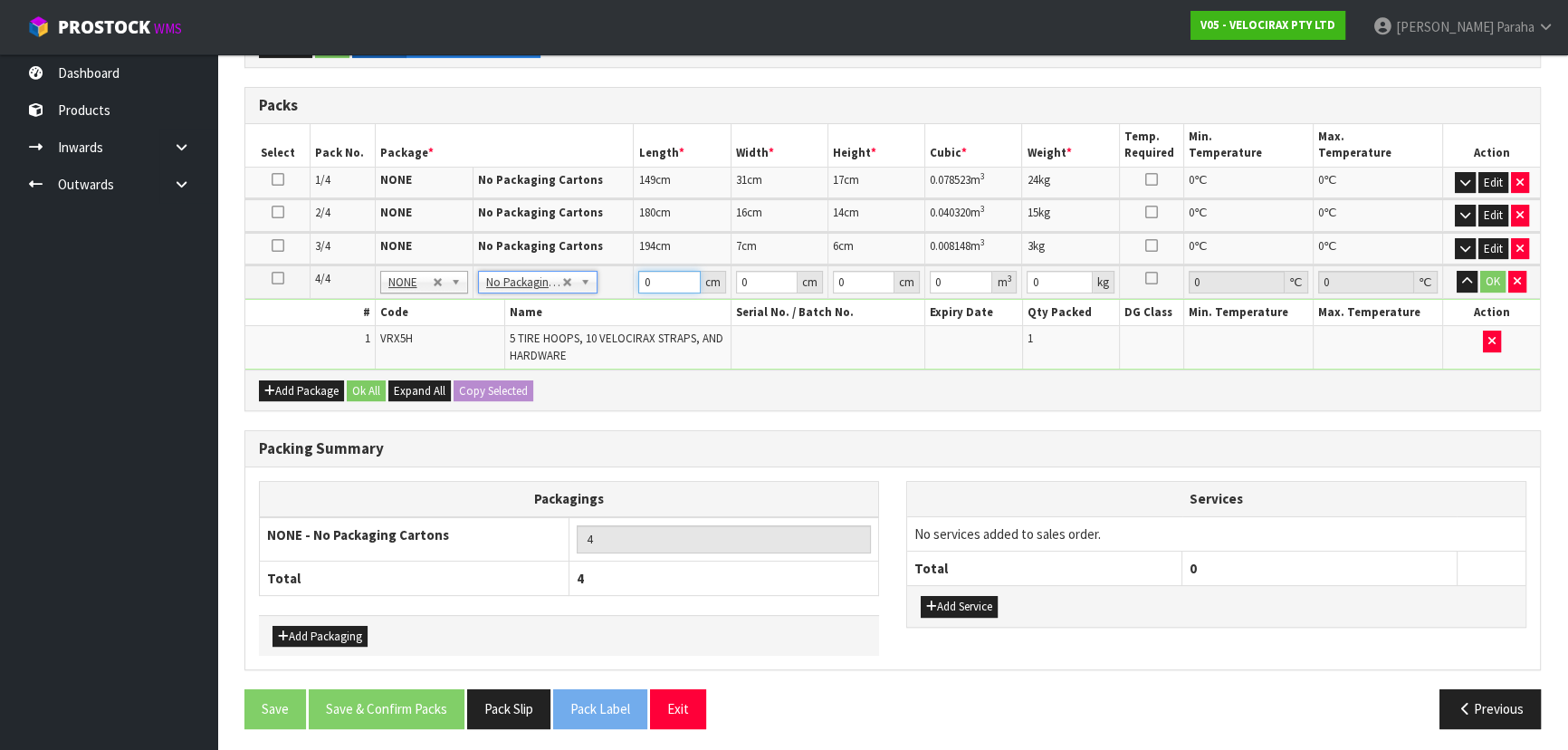
click at [650, 276] on input "0" at bounding box center [669, 282] width 62 height 23
type input "69"
type input "33"
type input "2"
type input "0.004554"
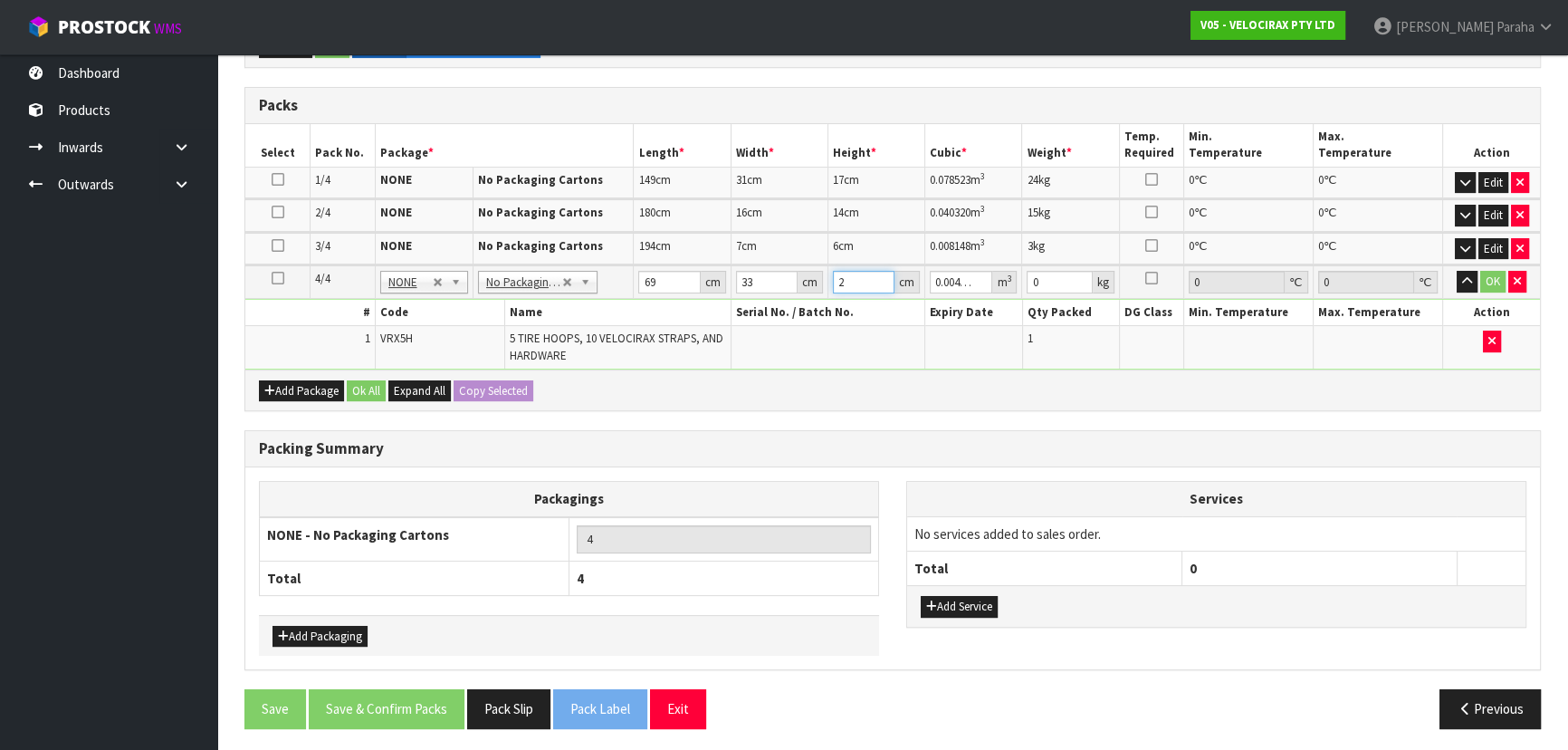
type input "23"
type input "0.052371"
type input "23"
type input "16"
click at [1456, 270] on button "button" at bounding box center [1467, 281] width 21 height 22
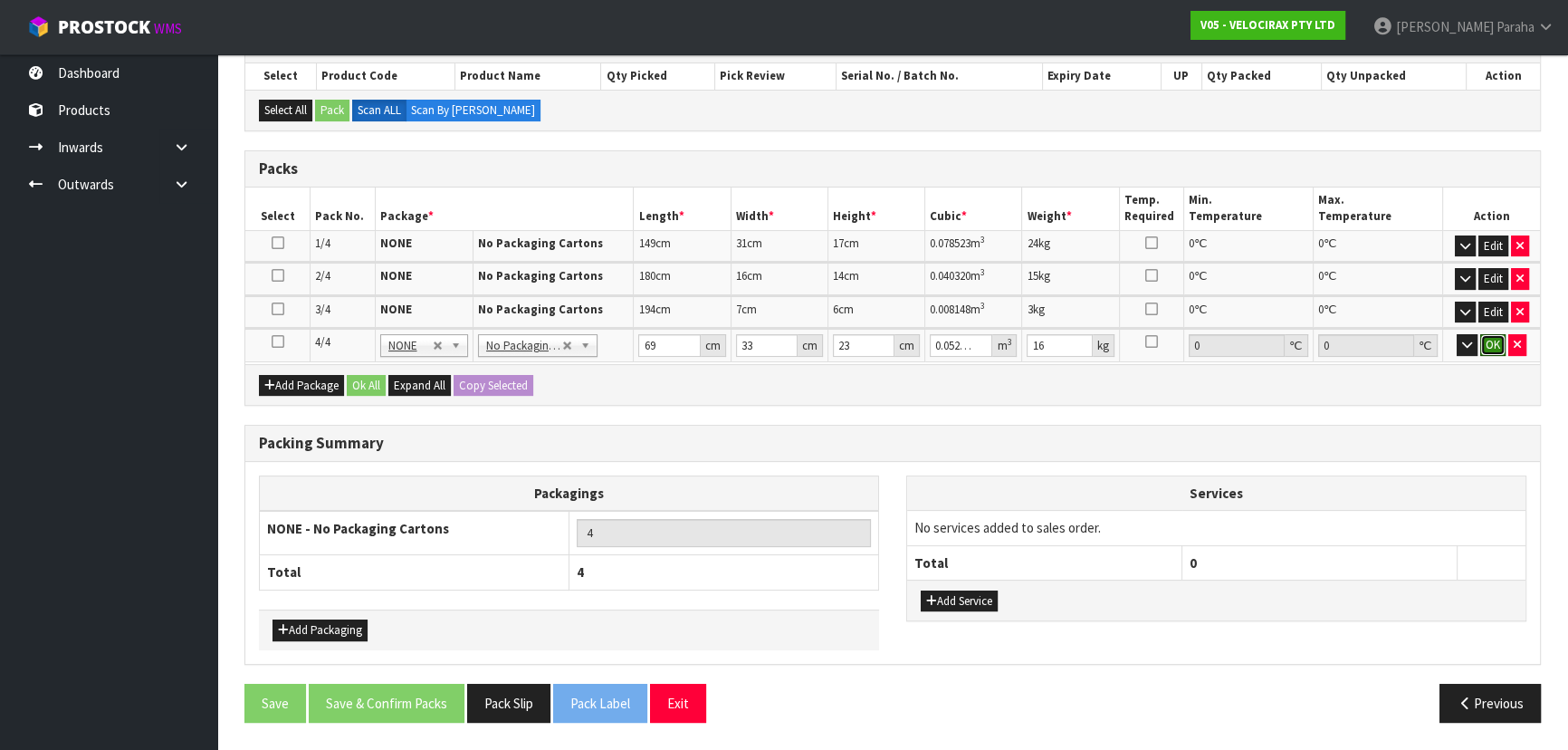
click button "OK" at bounding box center [1492, 344] width 25 height 22
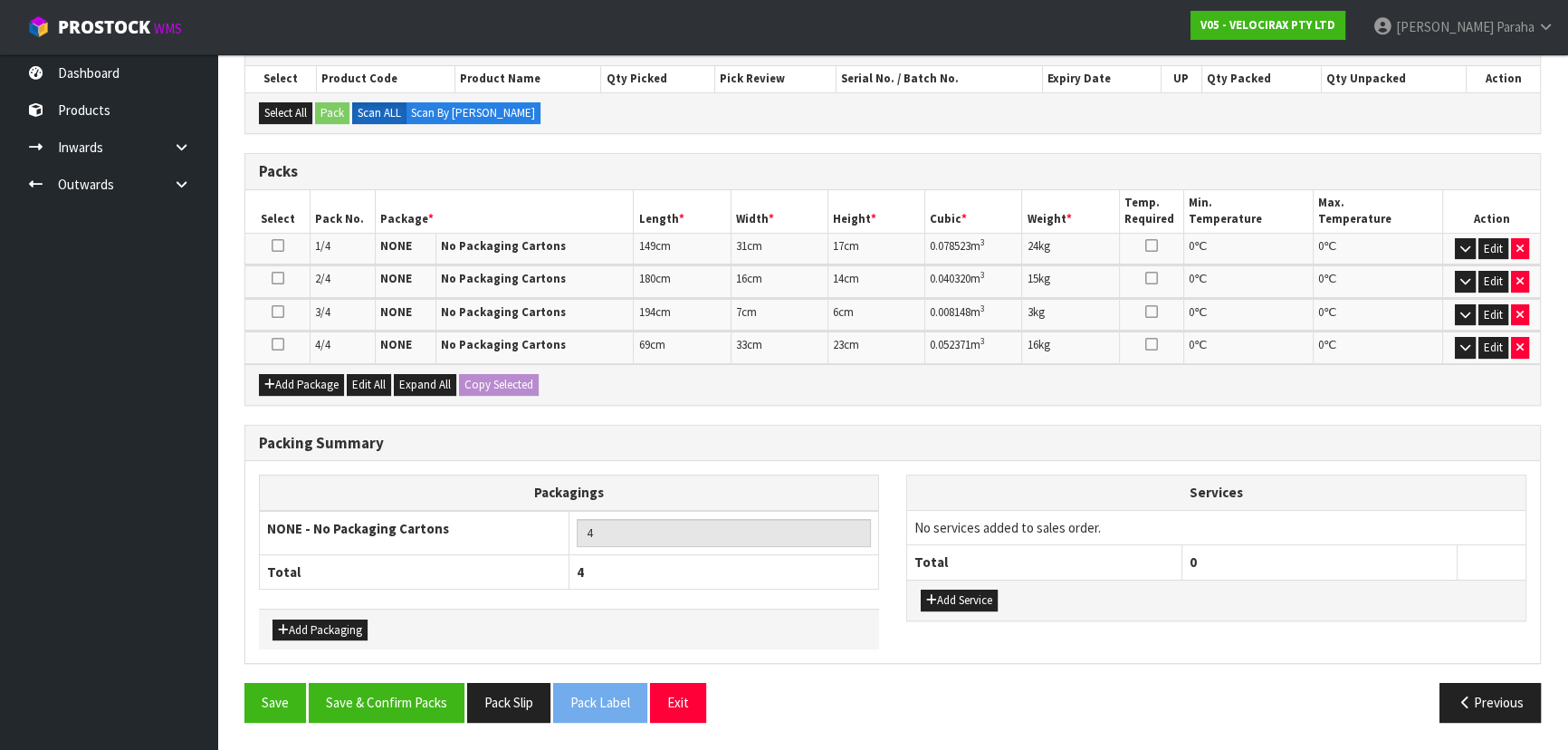
scroll to position [318, 0]
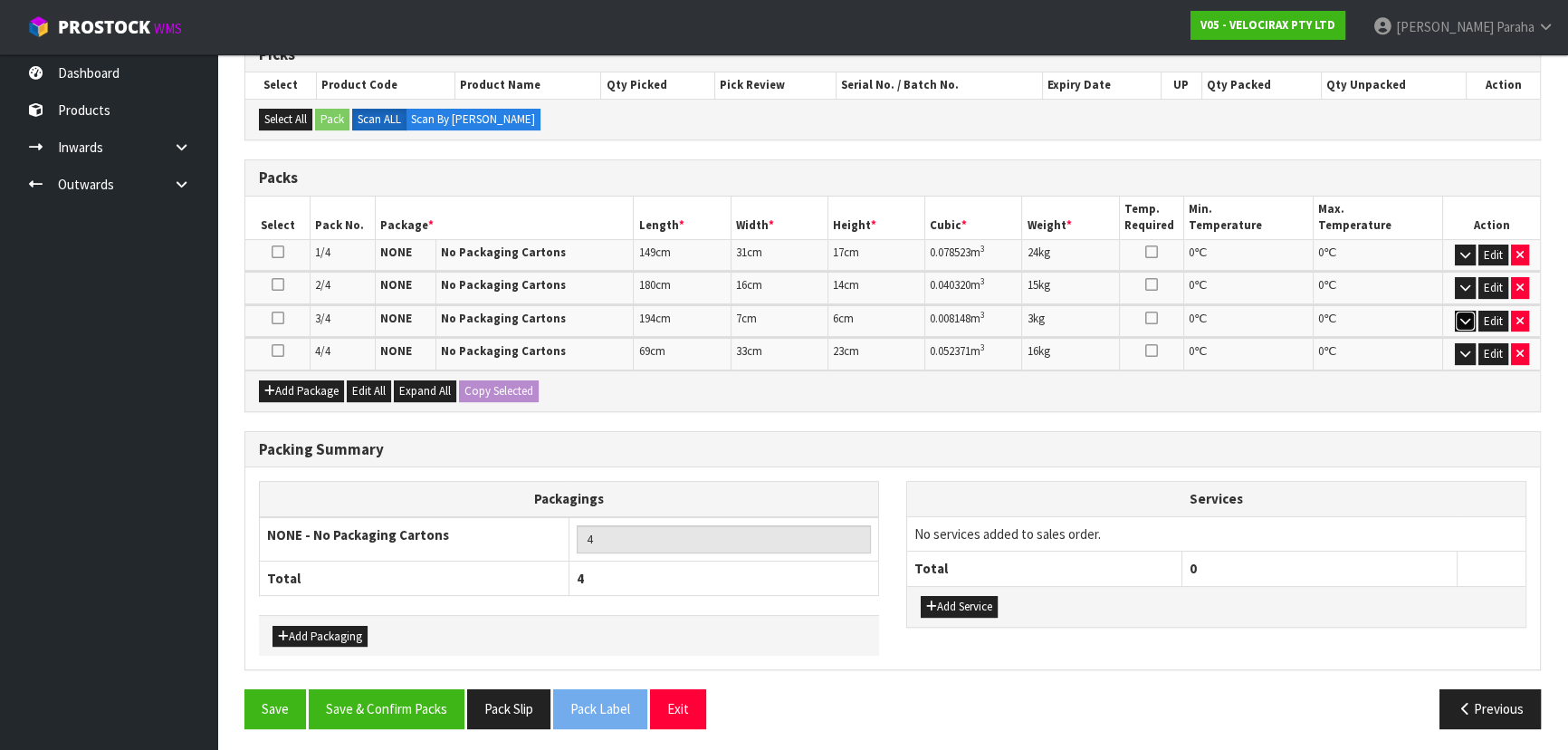
click at [1467, 318] on icon "button" at bounding box center [1465, 321] width 10 height 12
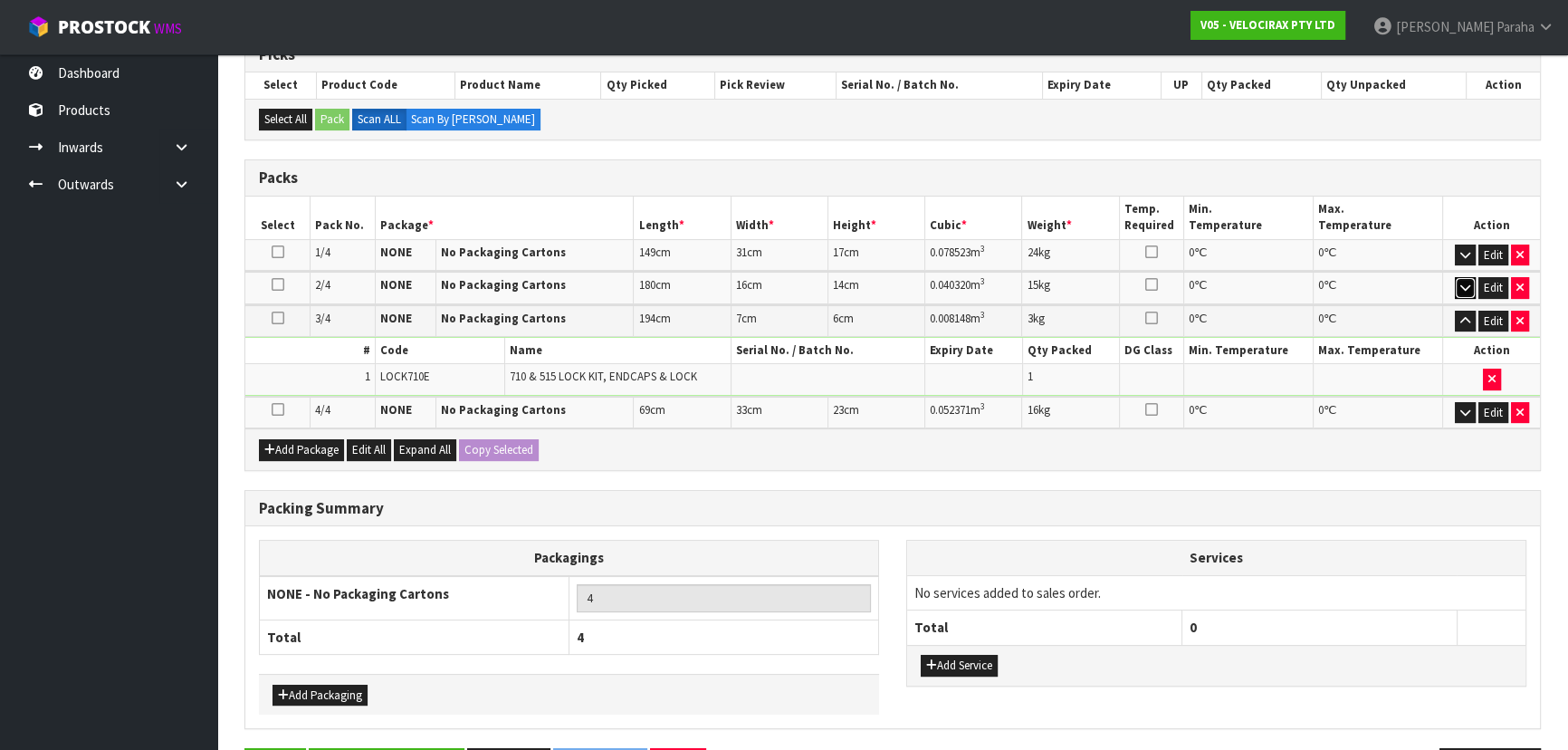
click at [1472, 285] on button "button" at bounding box center [1465, 287] width 21 height 22
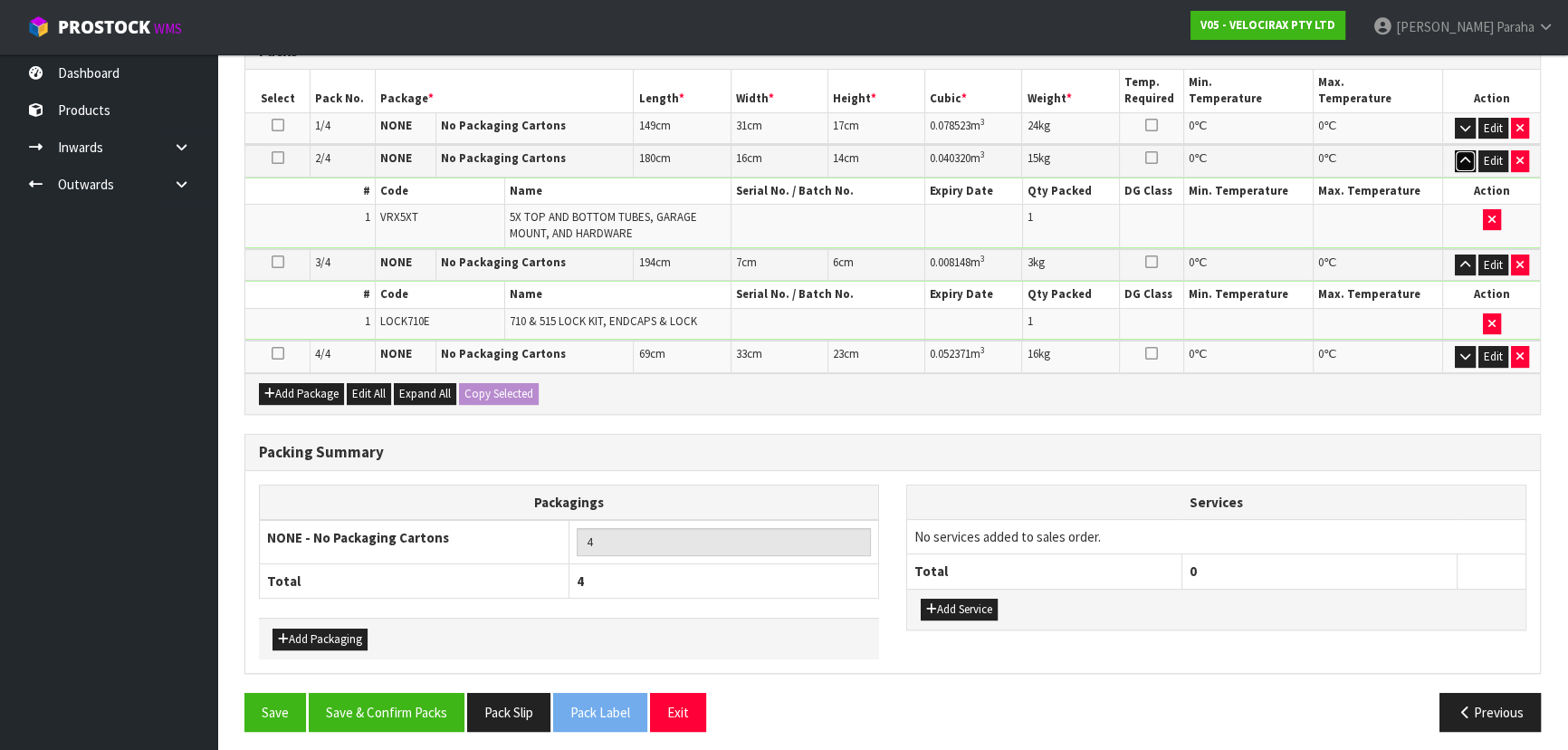
scroll to position [448, 0]
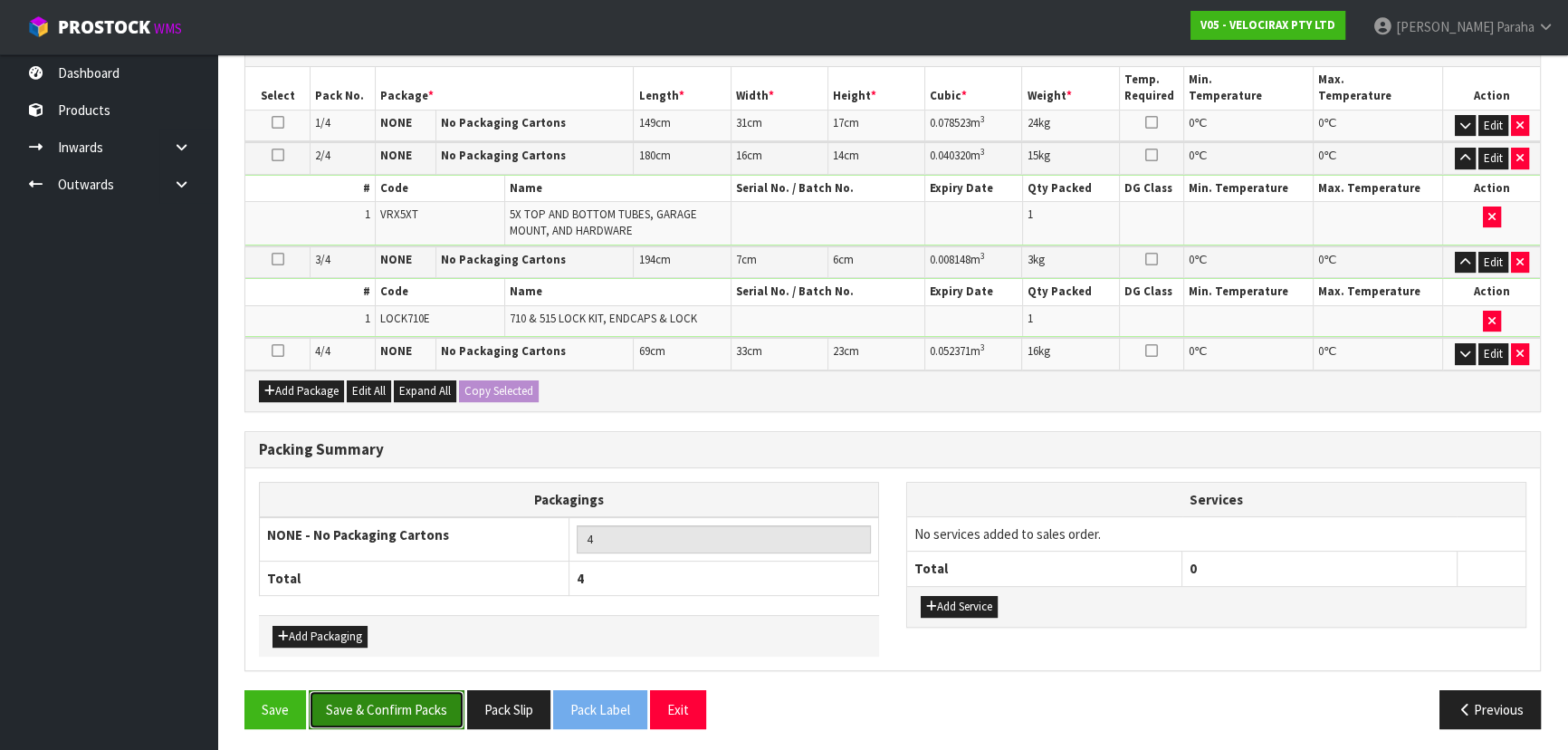
click at [416, 712] on button "Save & Confirm Packs" at bounding box center [387, 709] width 156 height 38
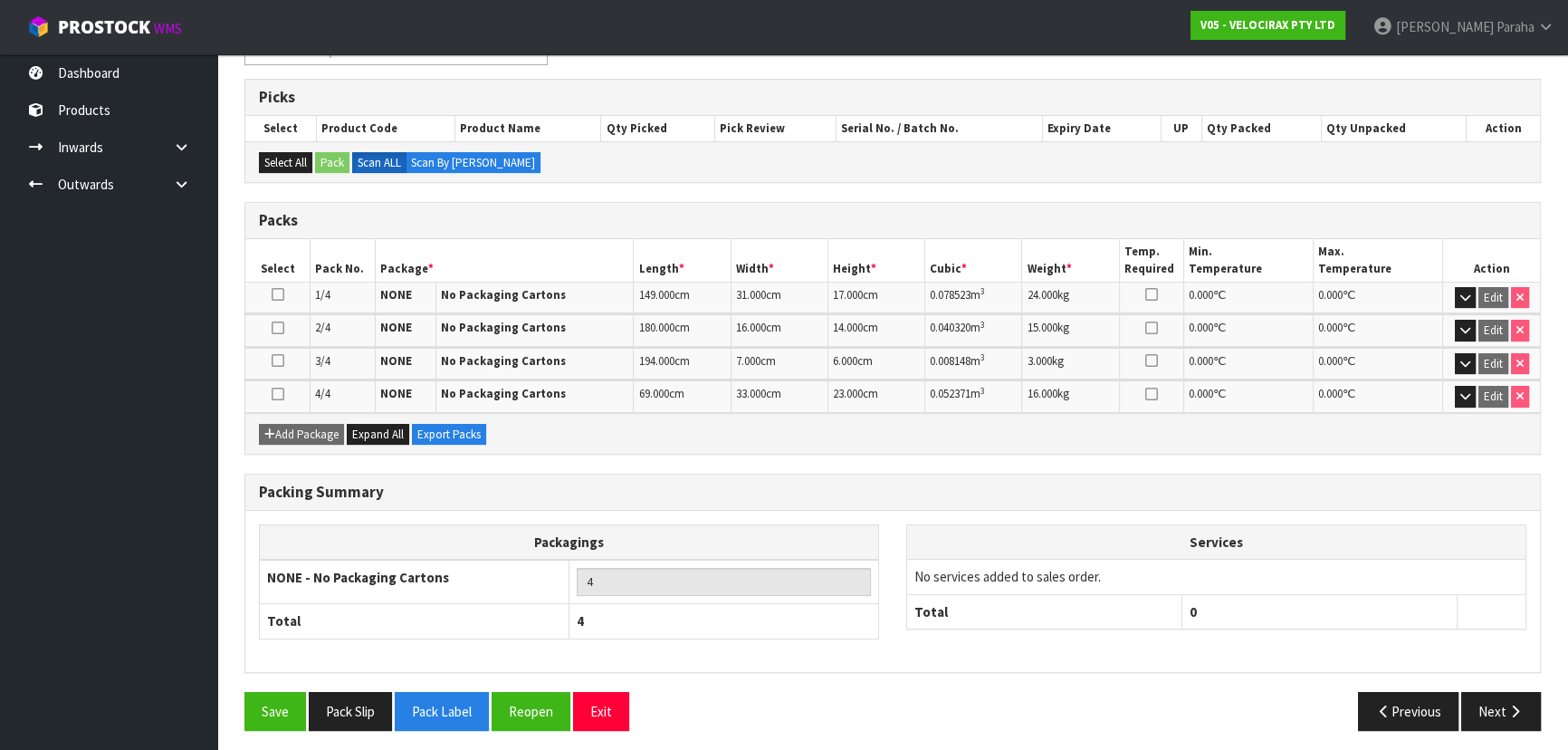
scroll to position [344, 0]
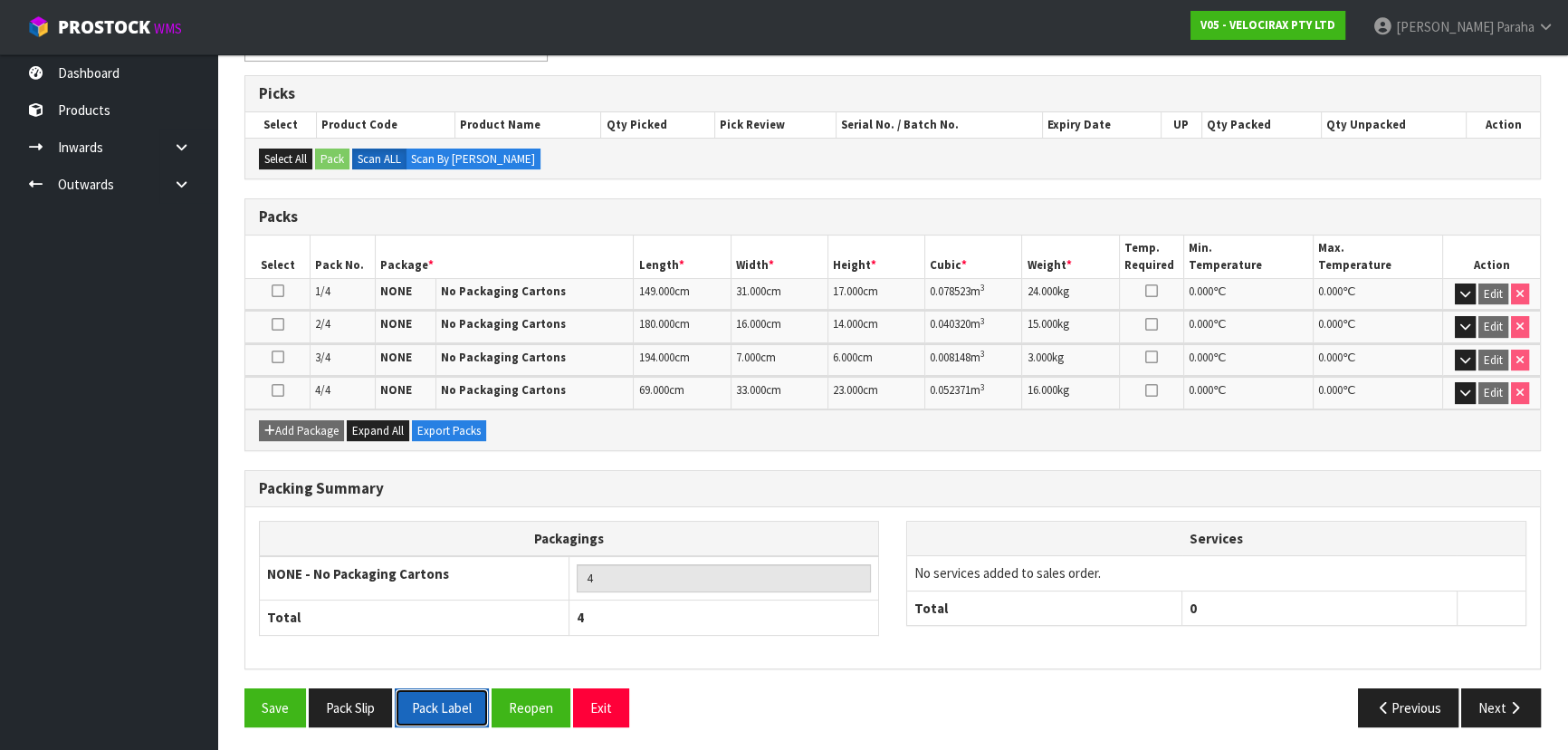
click at [456, 707] on button "Pack Label" at bounding box center [442, 707] width 94 height 38
drag, startPoint x: 445, startPoint y: 716, endPoint x: 435, endPoint y: 719, distance: 10.4
click at [445, 716] on button "Pack Label" at bounding box center [442, 707] width 94 height 38
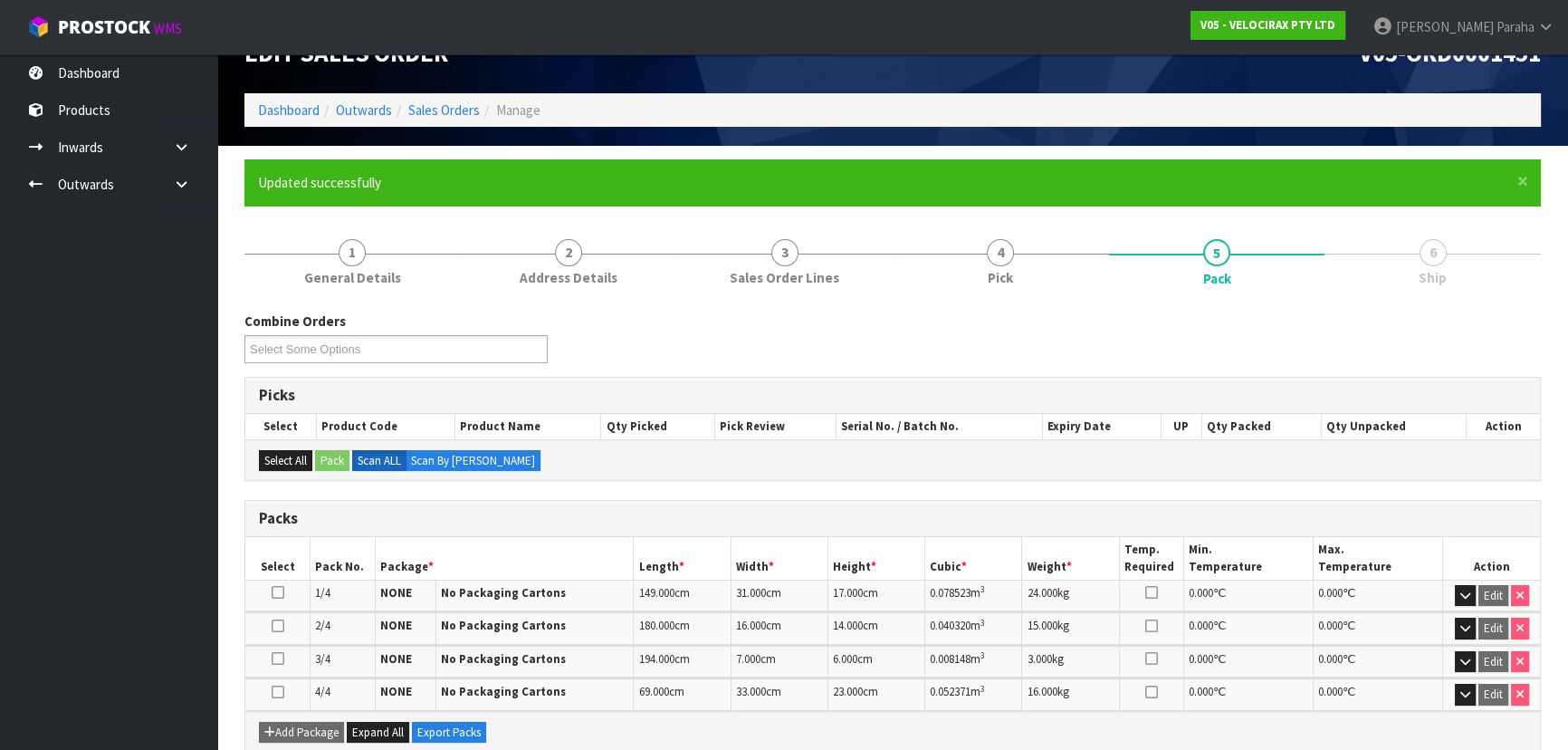
scroll to position [0, 0]
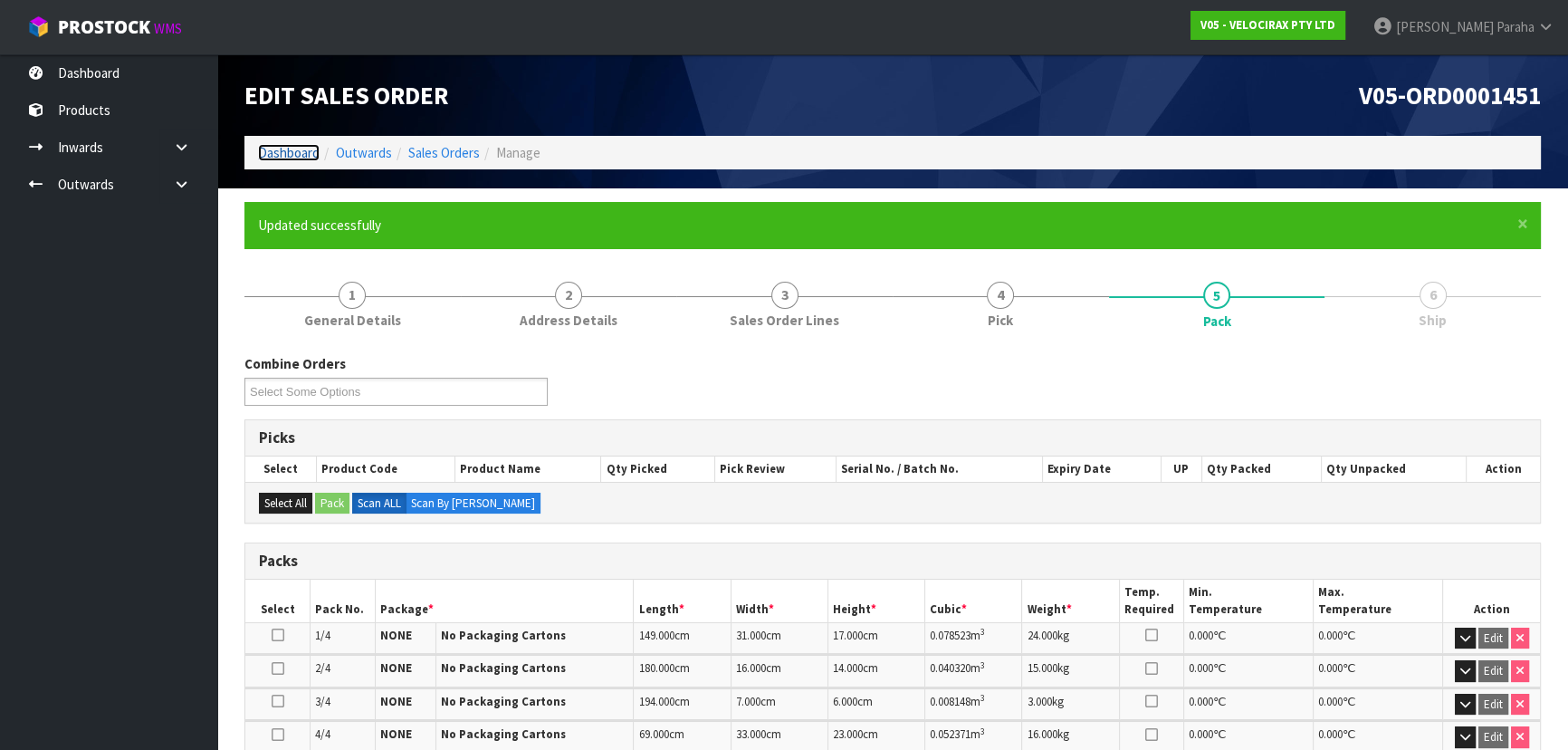
click at [274, 154] on link "Dashboard" at bounding box center [289, 152] width 62 height 17
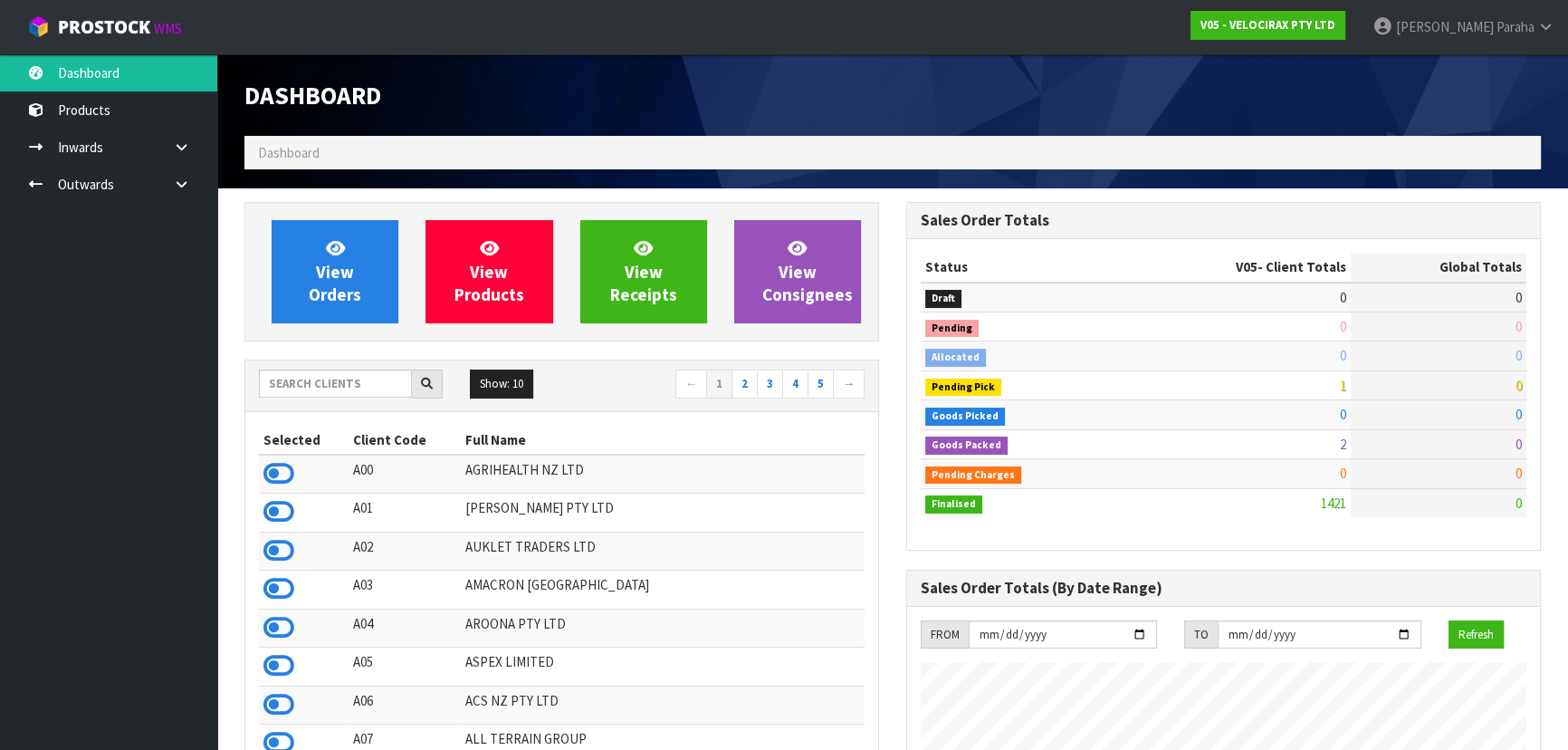
scroll to position [1408, 661]
click at [296, 380] on input "text" at bounding box center [335, 384] width 153 height 28
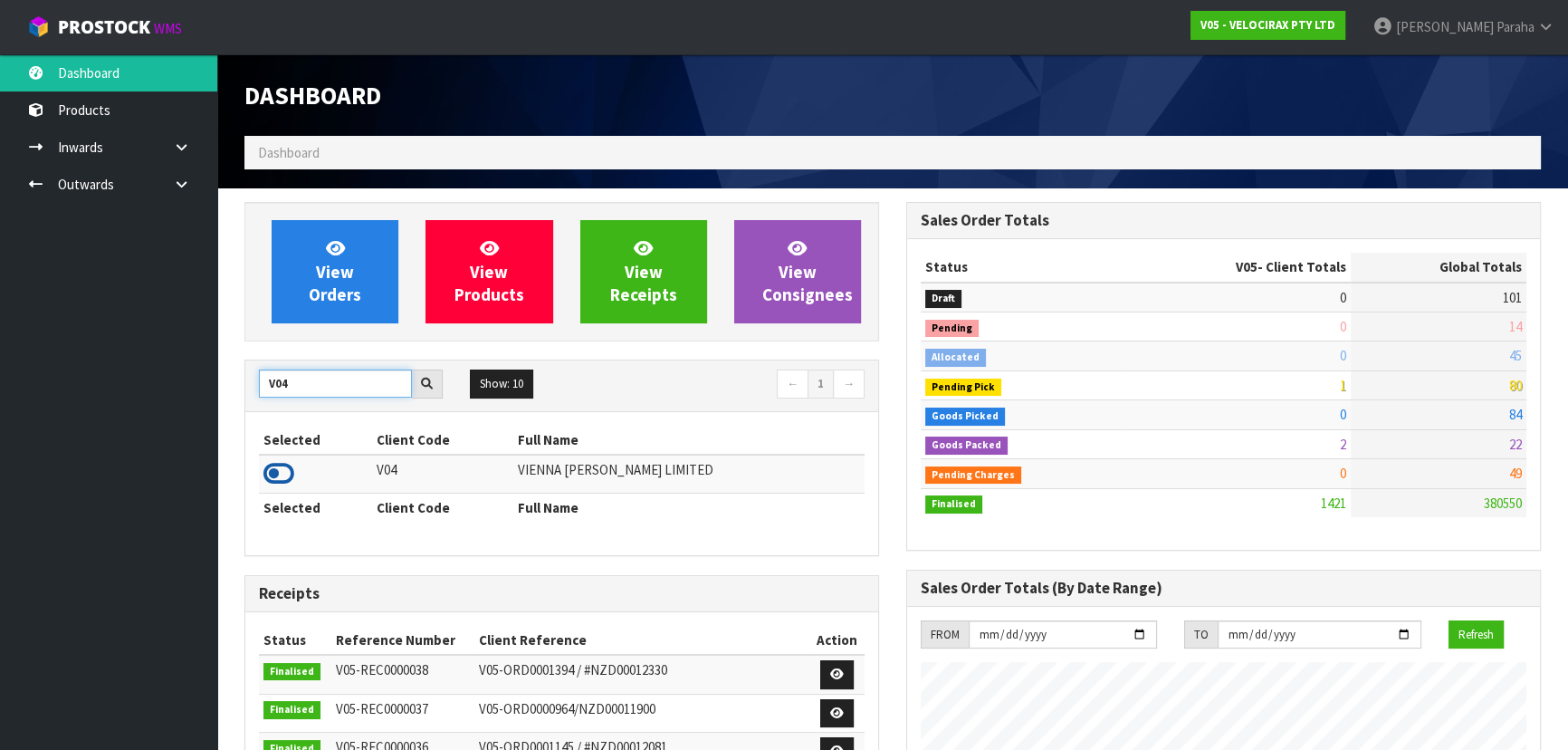
type input "V04"
click at [290, 469] on icon at bounding box center [279, 473] width 31 height 27
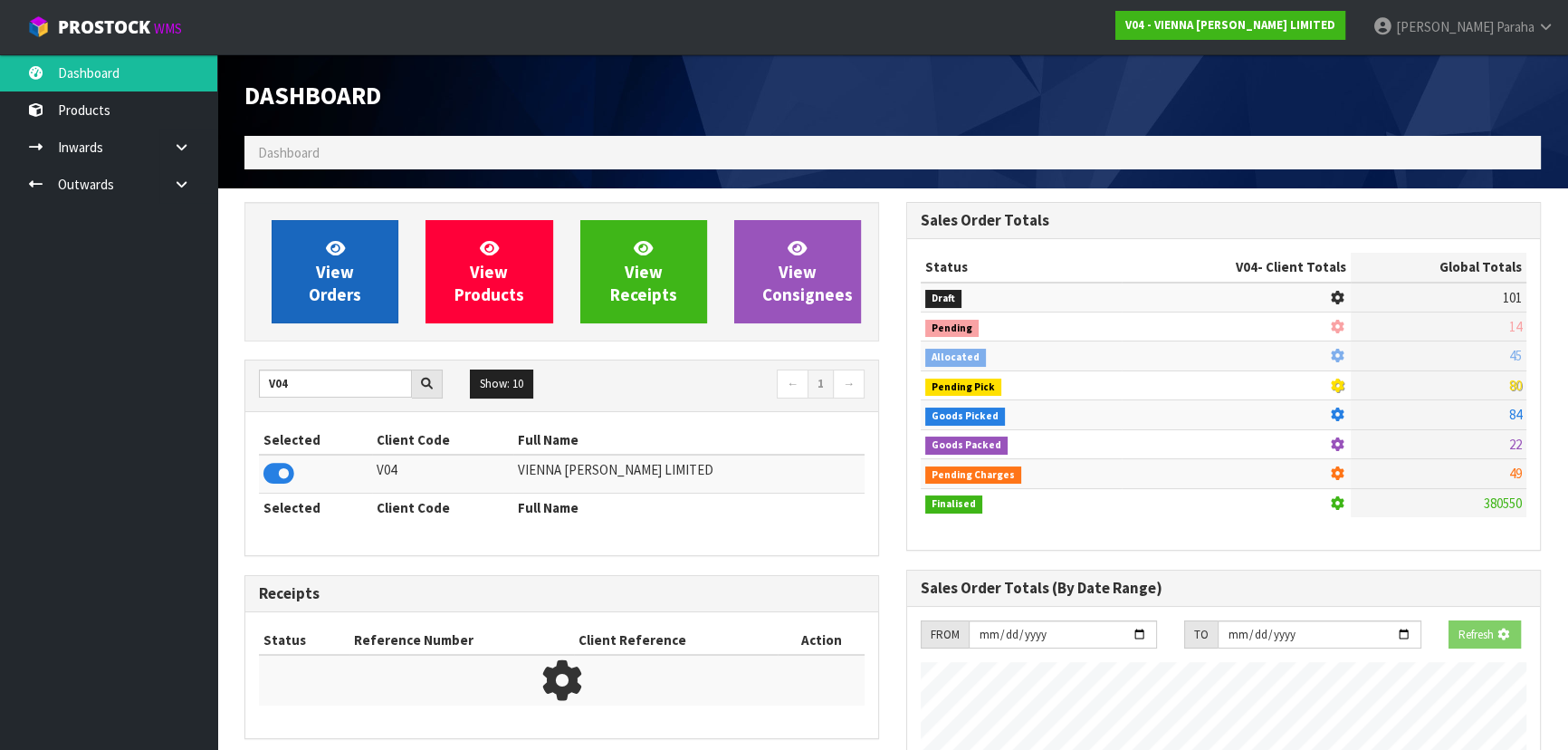
scroll to position [1127, 661]
click at [342, 290] on span "View Orders" at bounding box center [335, 271] width 53 height 68
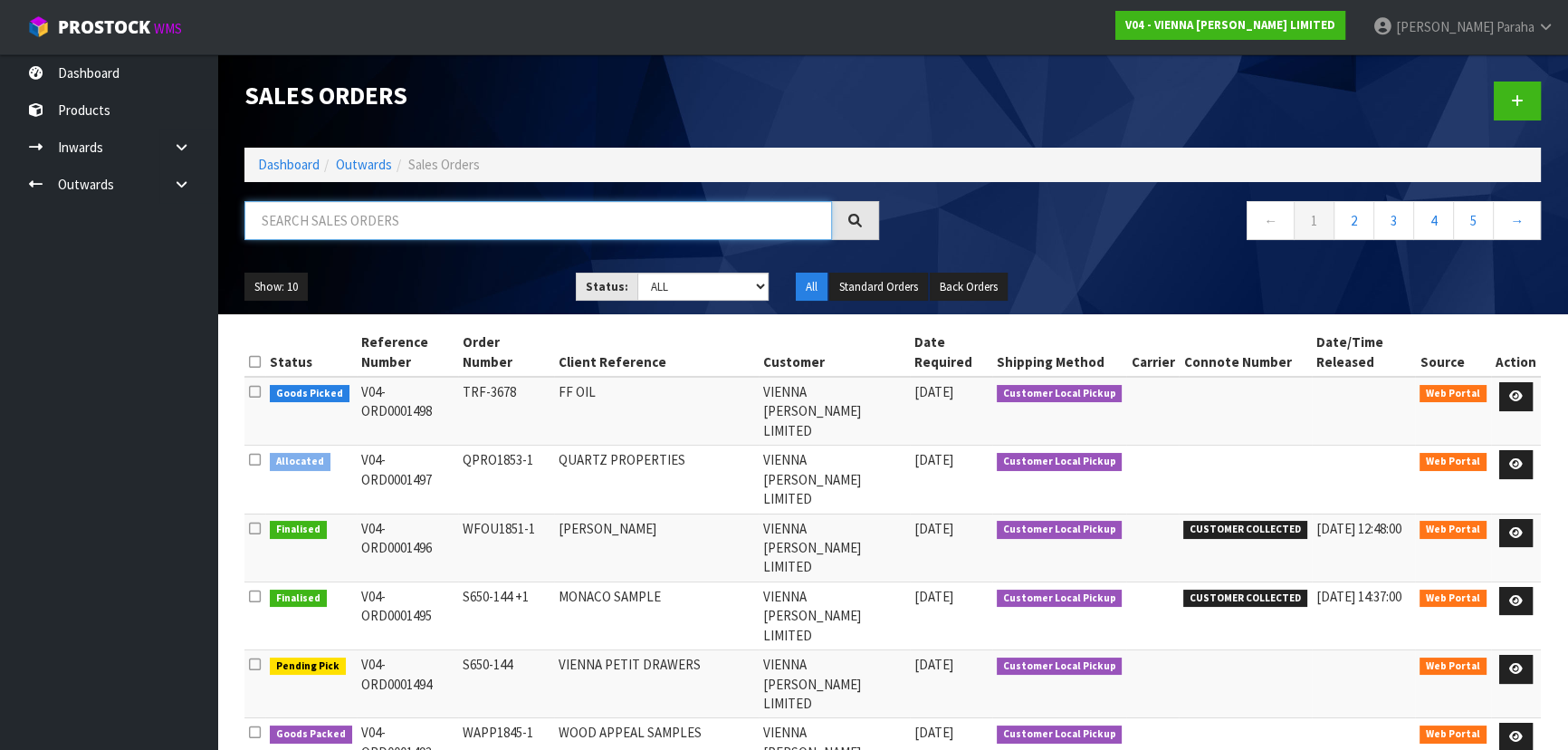
click at [335, 224] on input "text" at bounding box center [538, 220] width 587 height 38
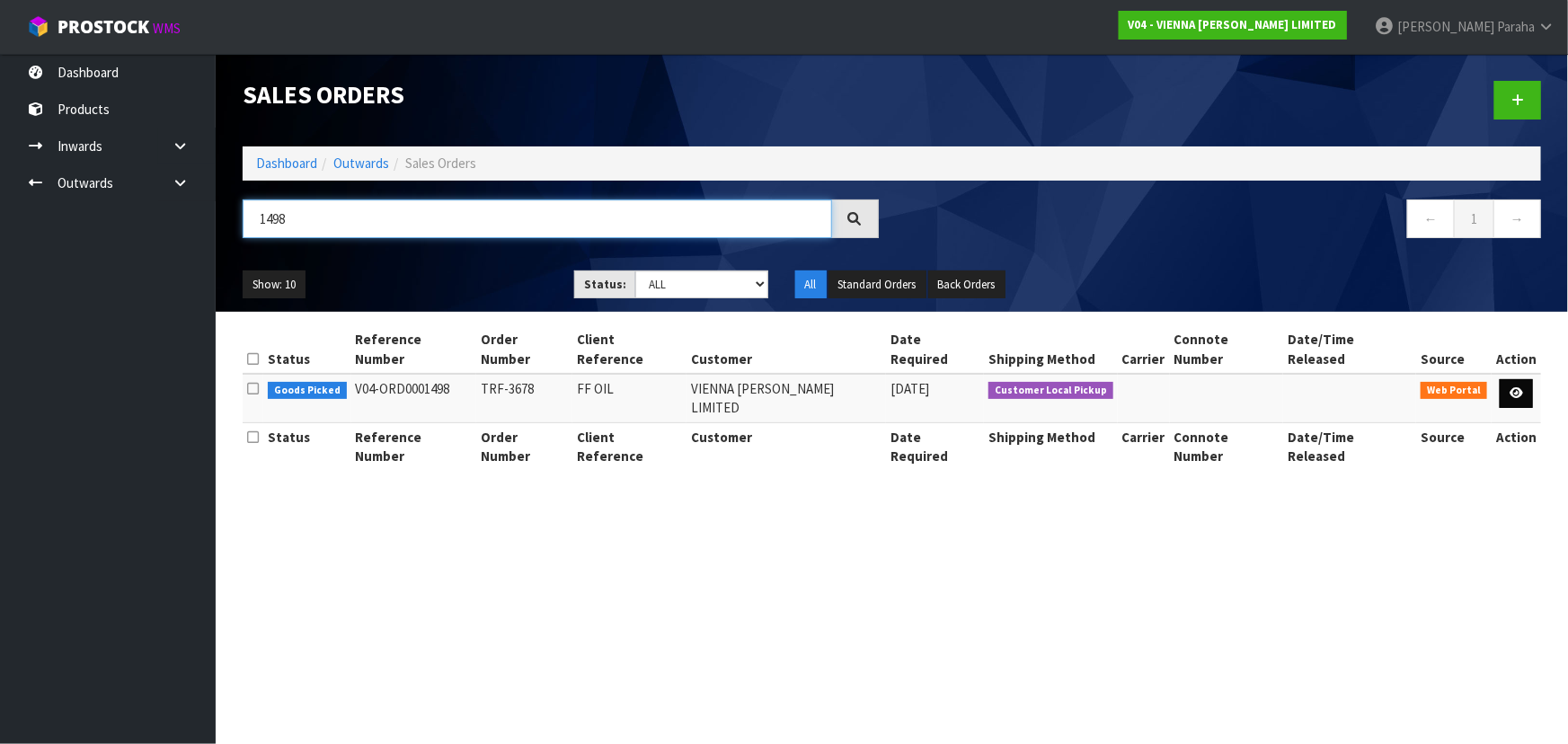
type input "1498"
click at [1511, 387] on icon at bounding box center [1517, 393] width 13 height 12
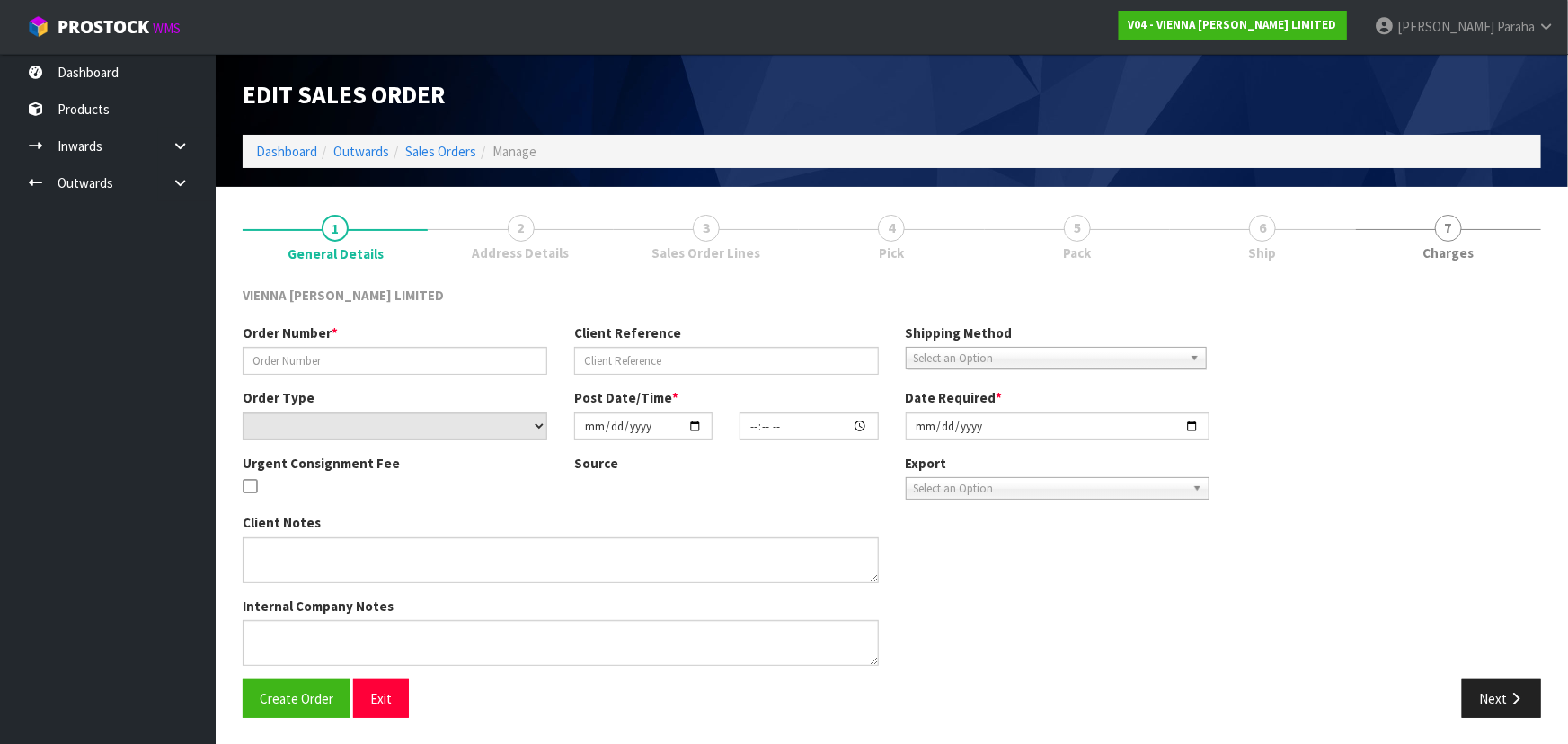
type input "TRF-3678"
type input "FF OIL"
select select "number:0"
type input "[DATE]"
type input "15:21:00.000"
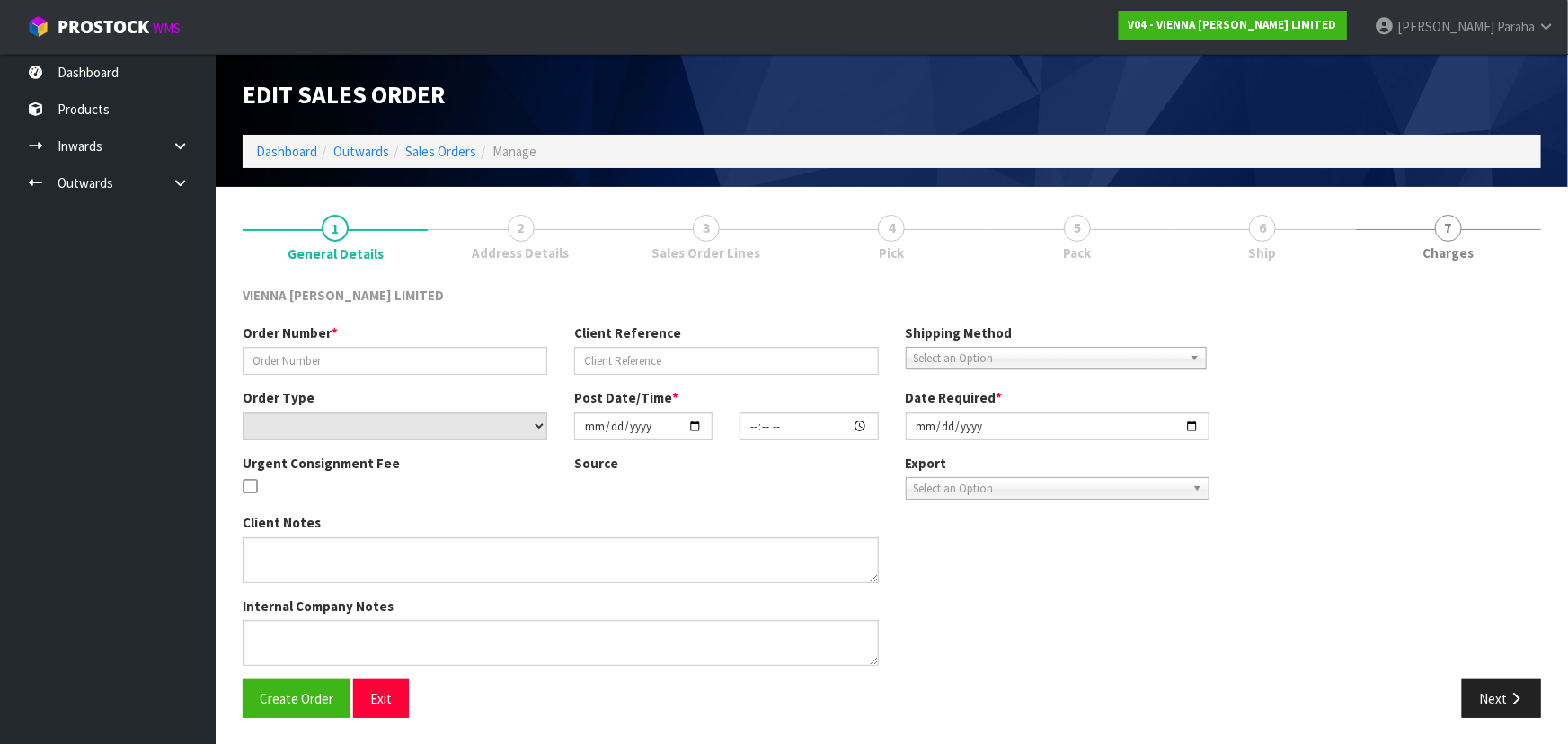
type input "[DATE]"
type textarea "FF OIL TRANSFER TO SHOWROOM"
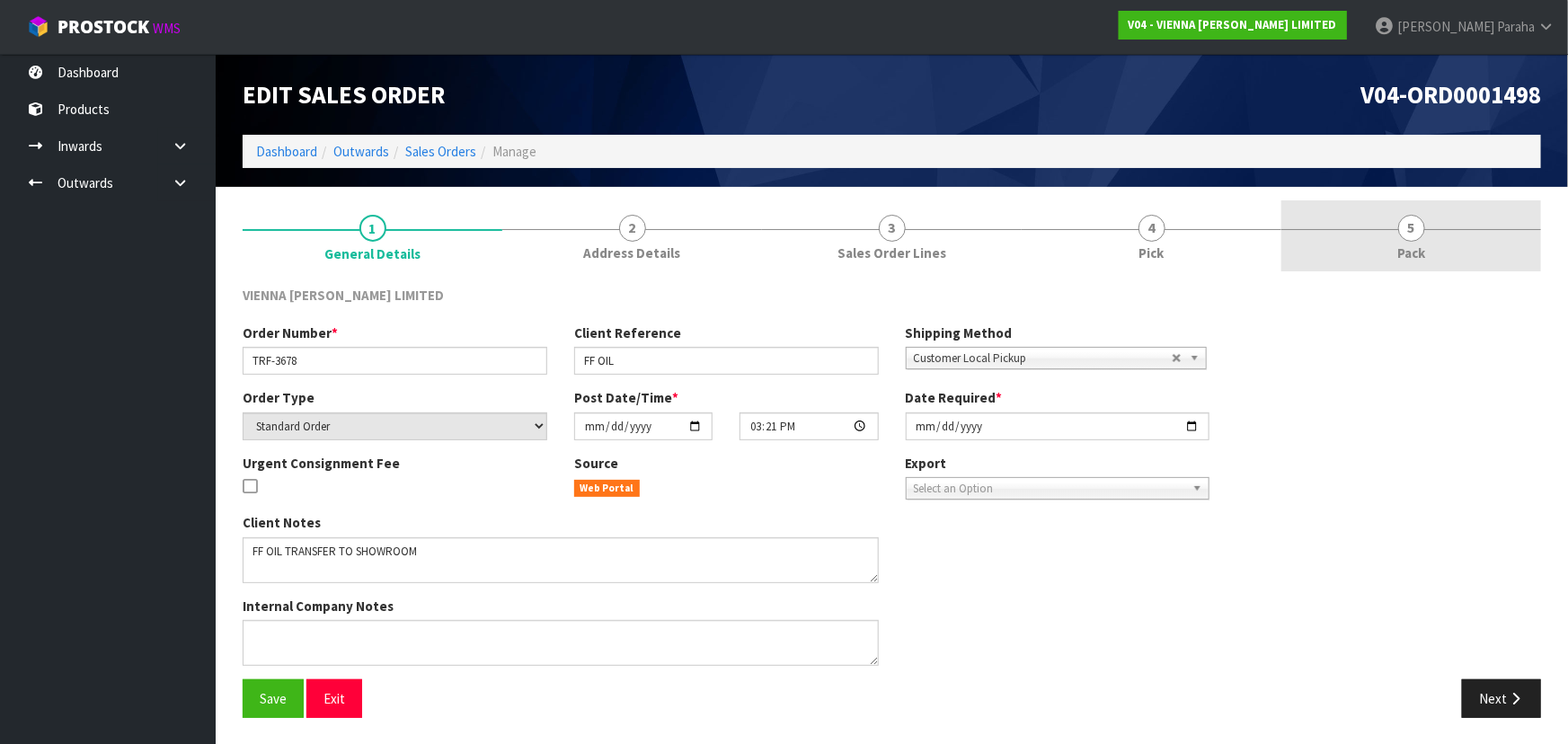
click at [1404, 236] on span "5" at bounding box center [1411, 228] width 27 height 27
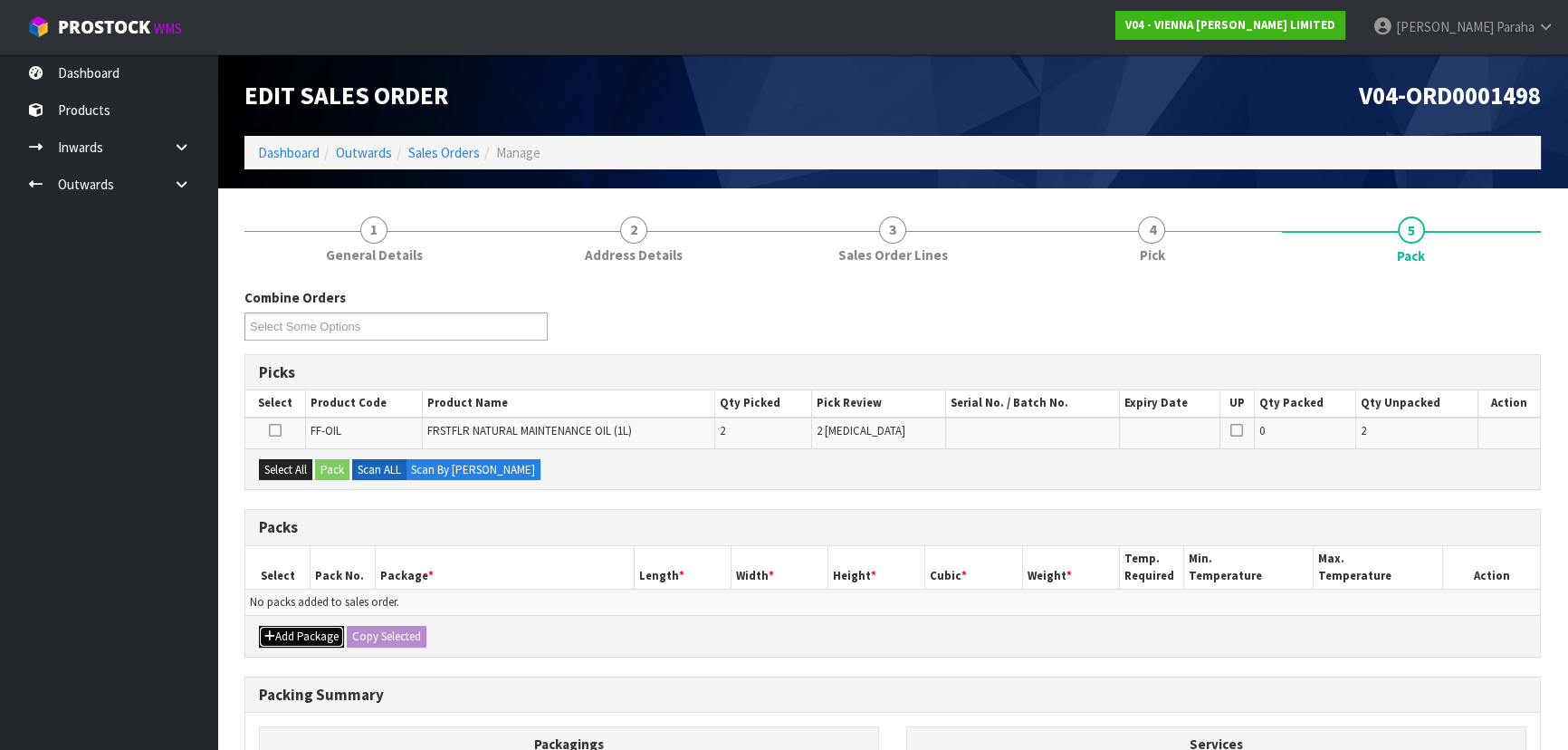
click at [290, 632] on button "Add Package" at bounding box center [301, 636] width 85 height 22
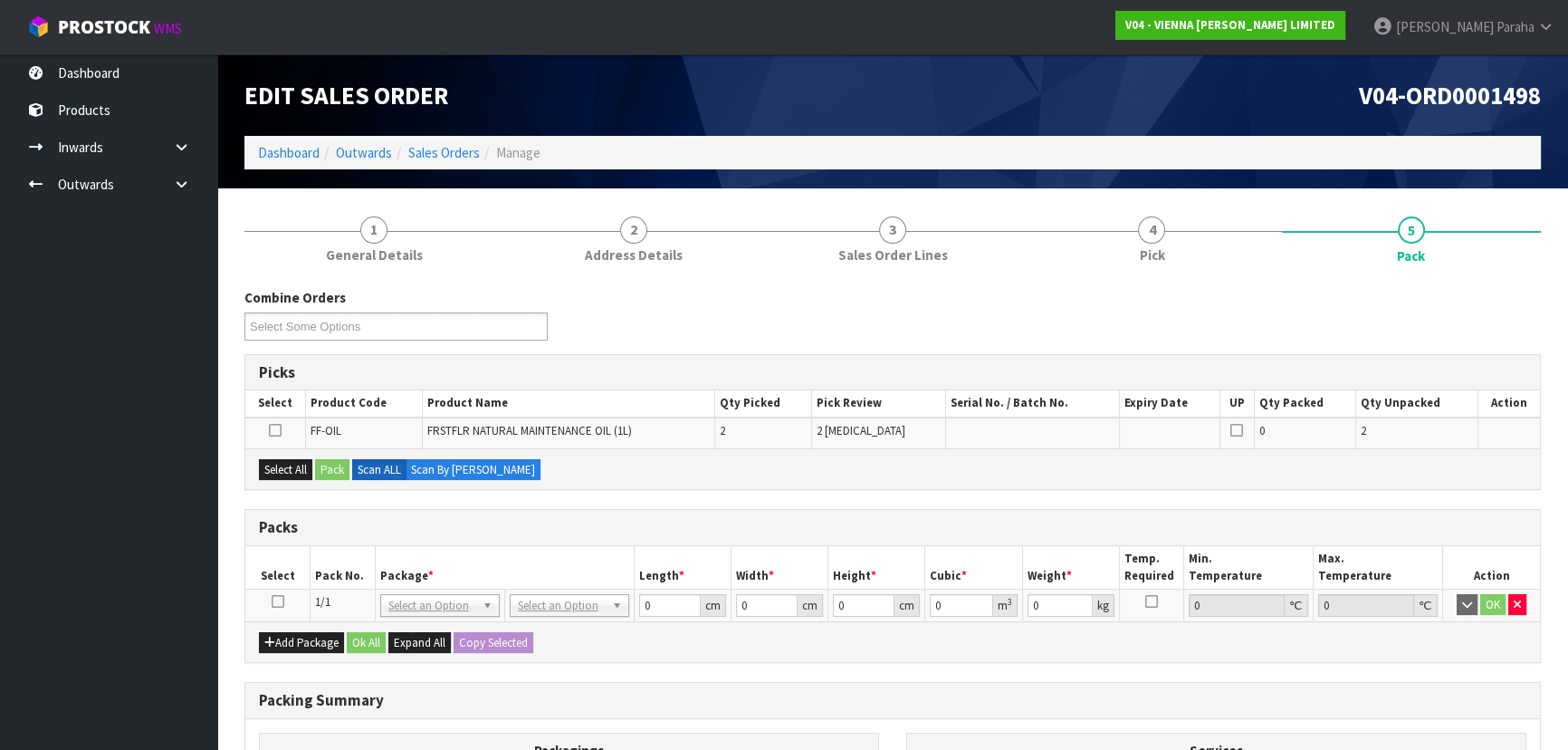
click at [279, 431] on icon at bounding box center [276, 430] width 13 height 1
click at [0, 0] on input "checkbox" at bounding box center [0, 0] width 0 height 0
click at [327, 470] on button "Pack" at bounding box center [332, 469] width 35 height 22
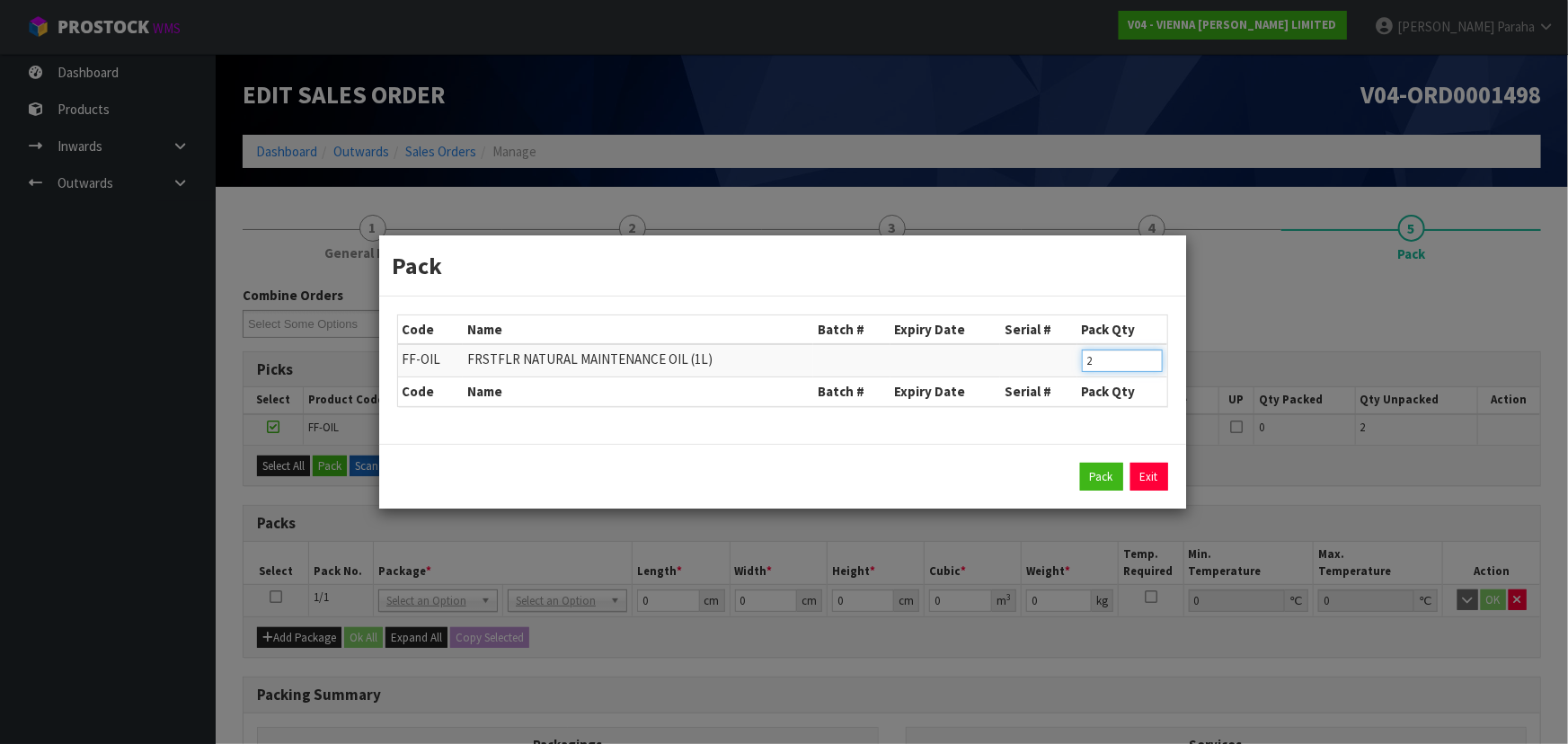
click at [1115, 362] on input "2" at bounding box center [1122, 360] width 81 height 22
type input "1"
click at [1100, 472] on button "Pack" at bounding box center [1102, 477] width 43 height 29
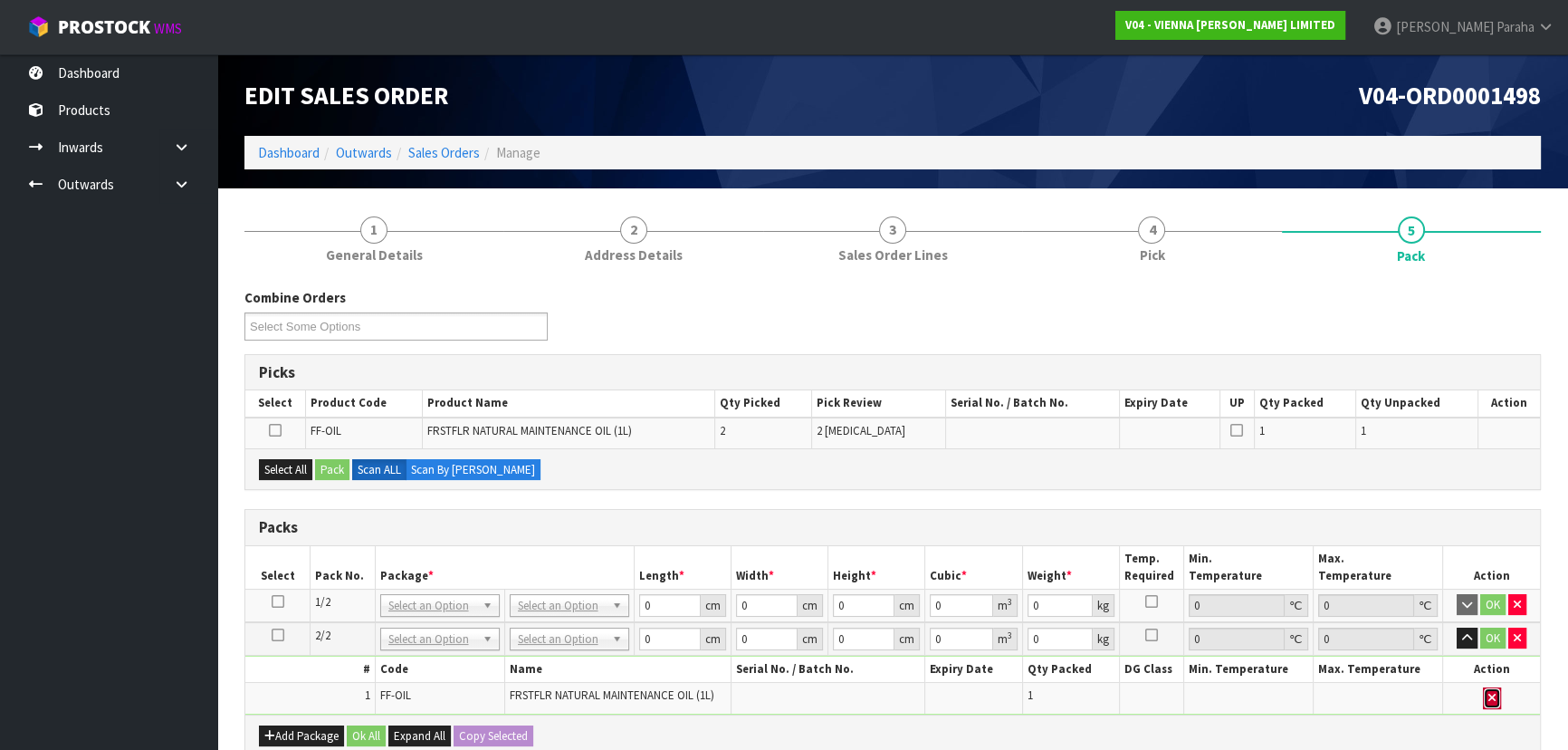
click at [1497, 696] on button "button" at bounding box center [1491, 697] width 18 height 22
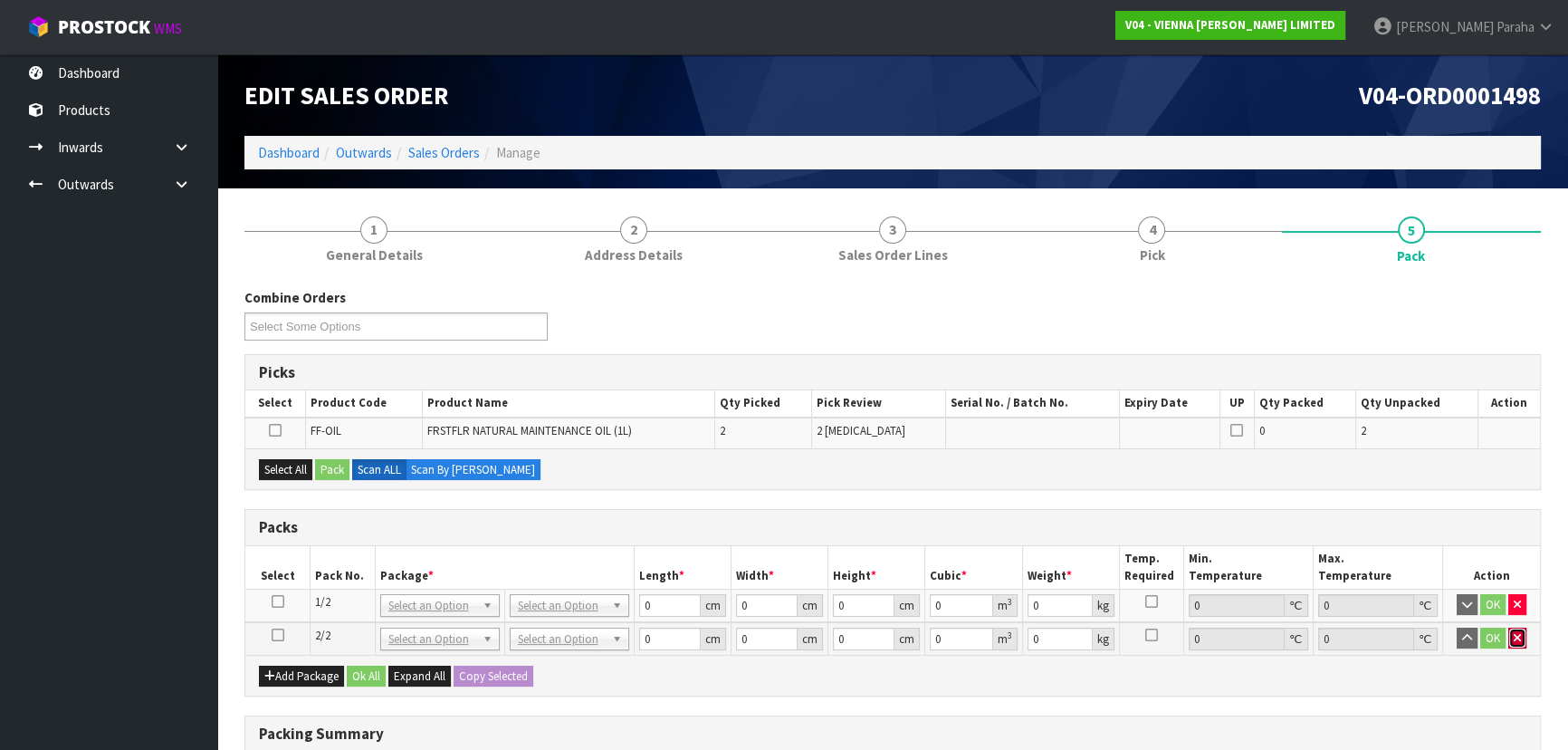
click at [1515, 641] on icon "button" at bounding box center [1517, 637] width 8 height 12
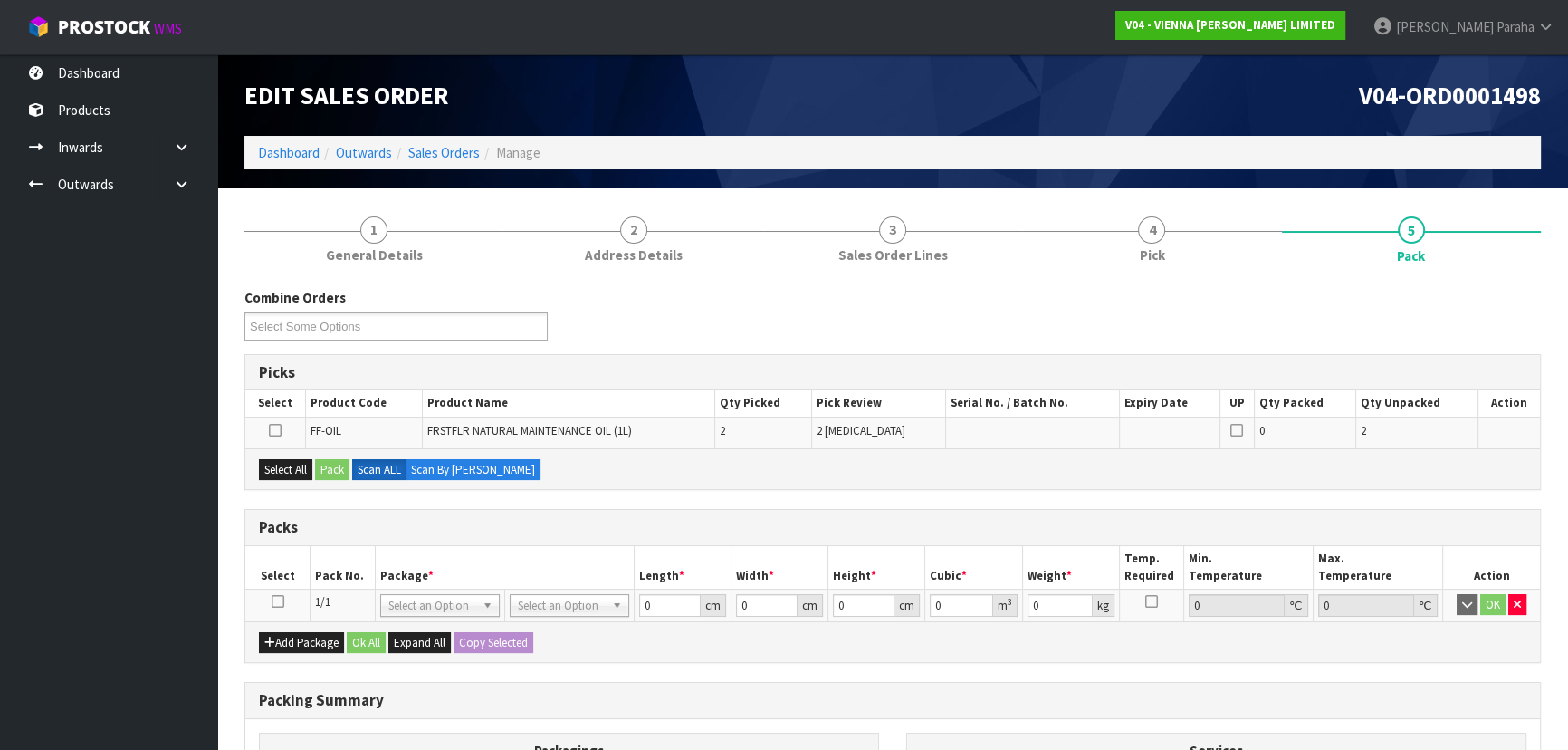
click at [281, 602] on icon at bounding box center [278, 602] width 13 height 1
click at [275, 466] on button "Select All" at bounding box center [285, 469] width 53 height 22
click at [322, 466] on button "Pack" at bounding box center [332, 469] width 35 height 22
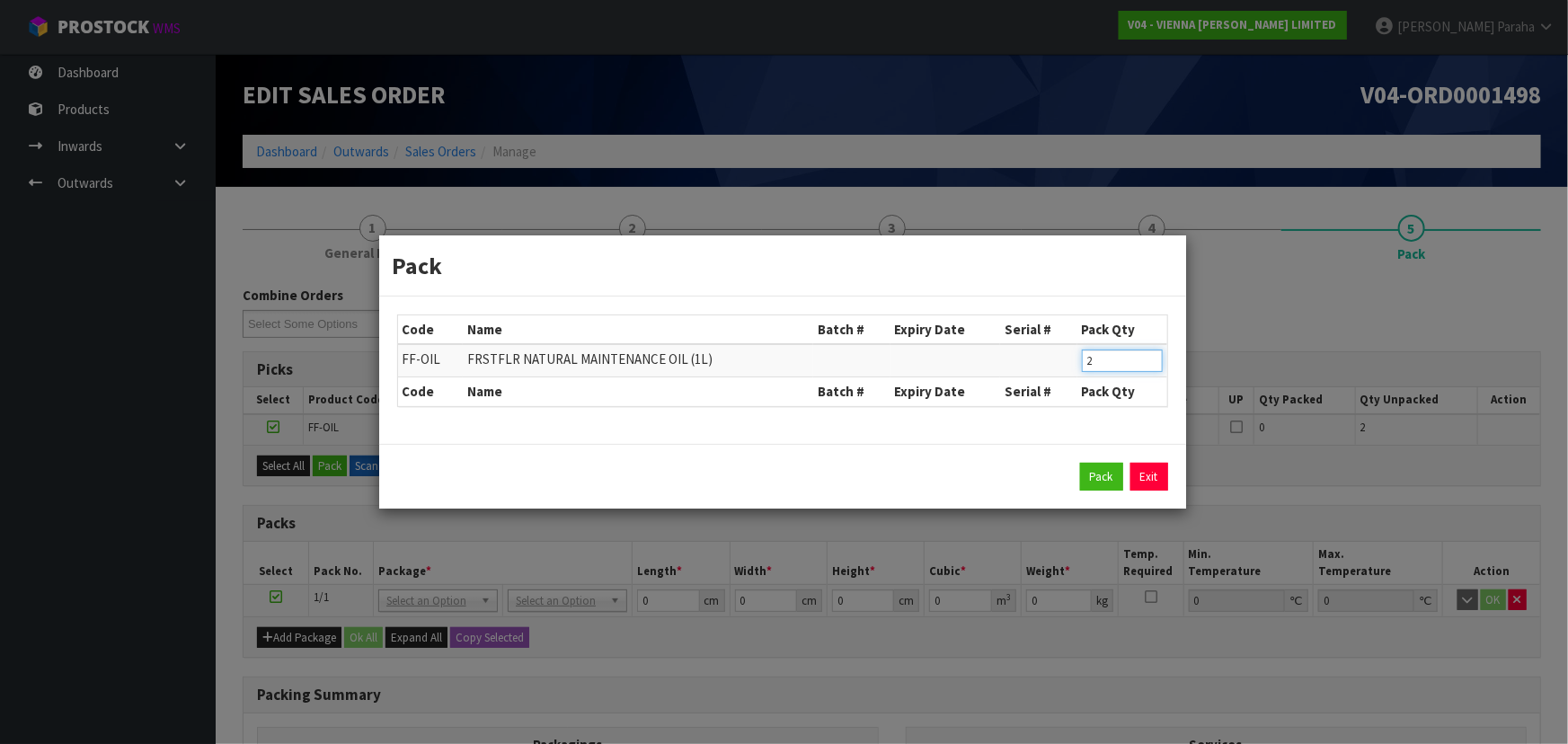
click at [1097, 363] on input "2" at bounding box center [1122, 360] width 81 height 22
type input "1"
click at [1097, 476] on button "Pack" at bounding box center [1102, 477] width 43 height 29
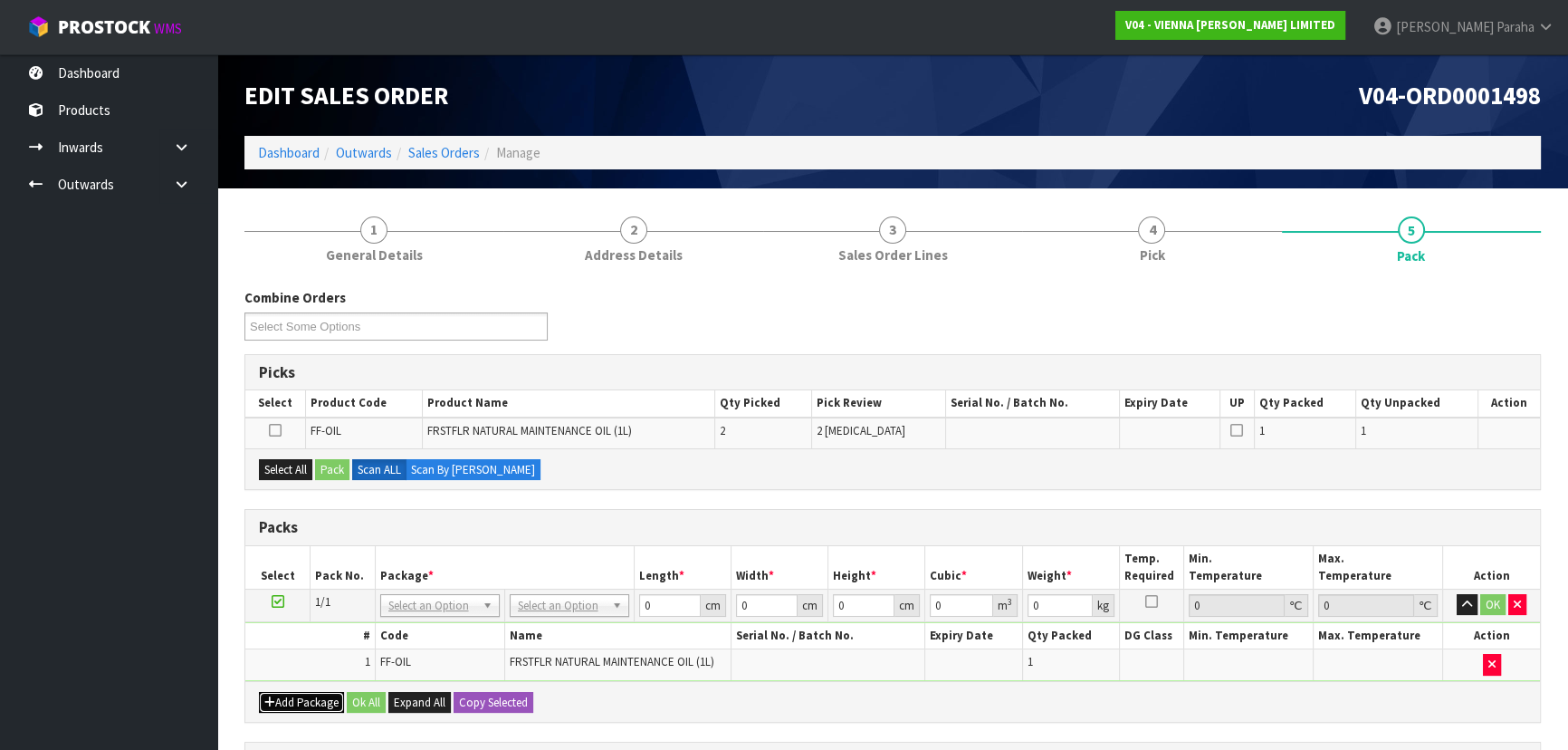
click at [290, 696] on button "Add Package" at bounding box center [301, 702] width 85 height 22
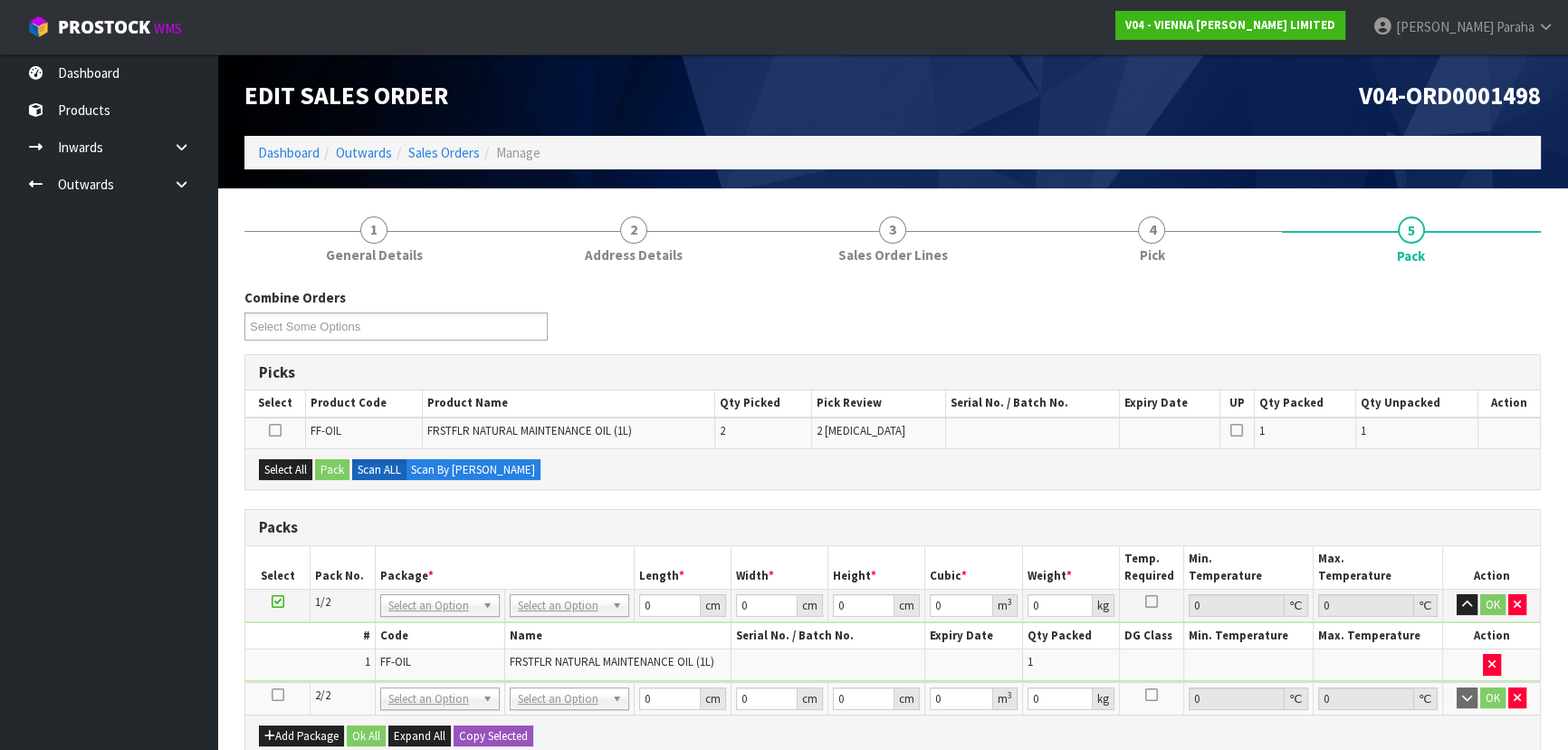
click at [279, 695] on icon at bounding box center [278, 695] width 13 height 1
click at [292, 470] on button "Select All" at bounding box center [285, 469] width 53 height 22
click at [323, 469] on button "Pack" at bounding box center [332, 469] width 35 height 22
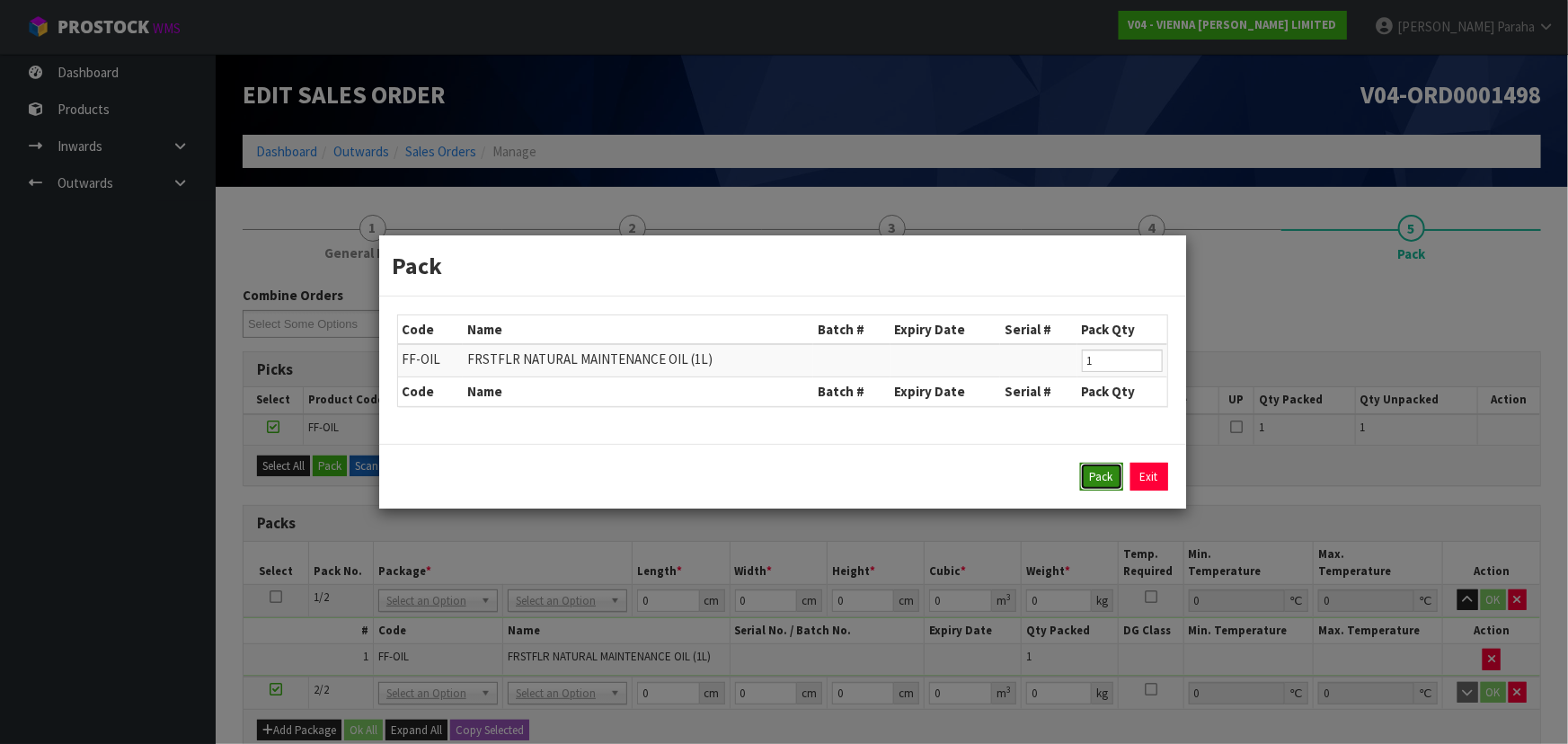
click at [1111, 475] on button "Pack" at bounding box center [1102, 477] width 43 height 29
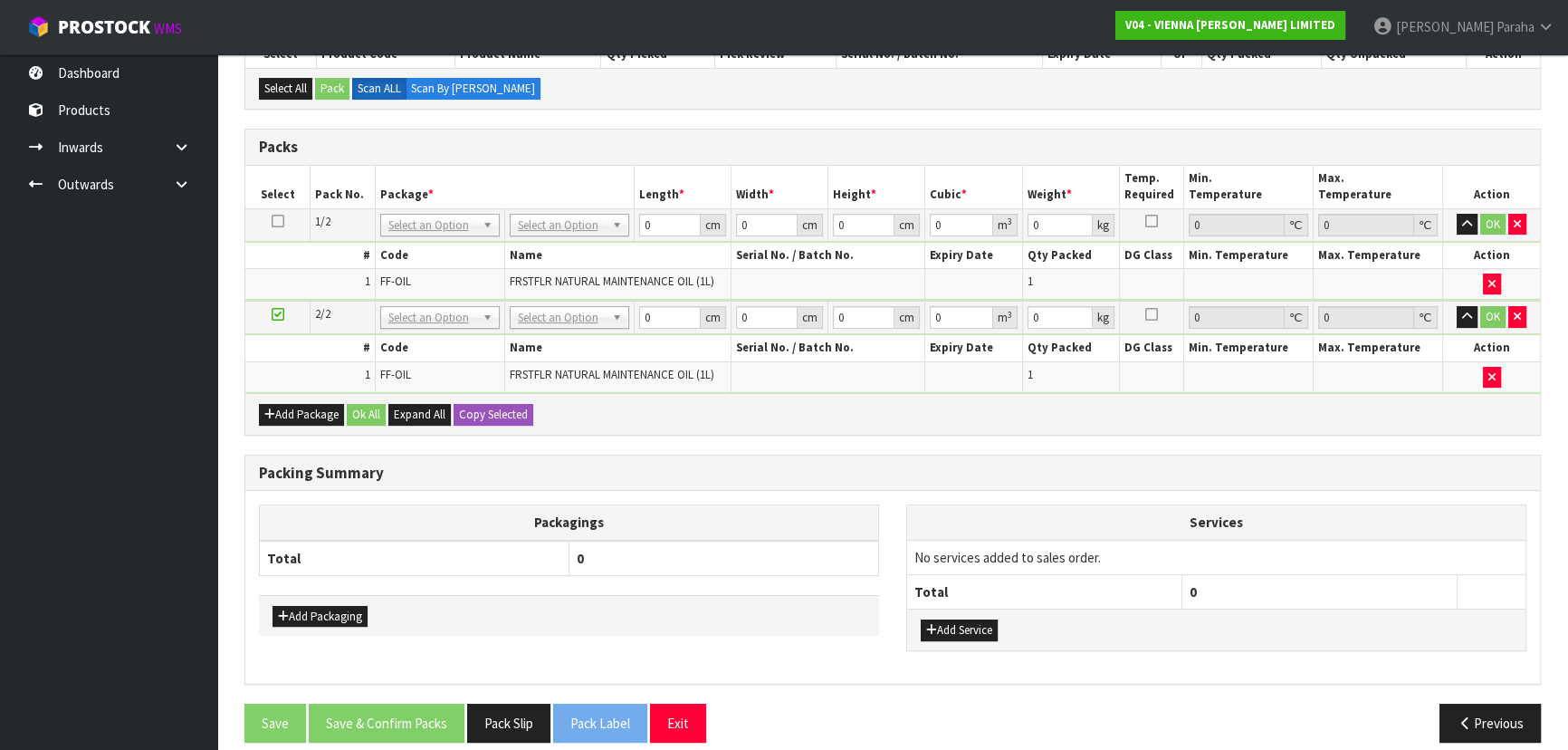
scroll to position [362, 0]
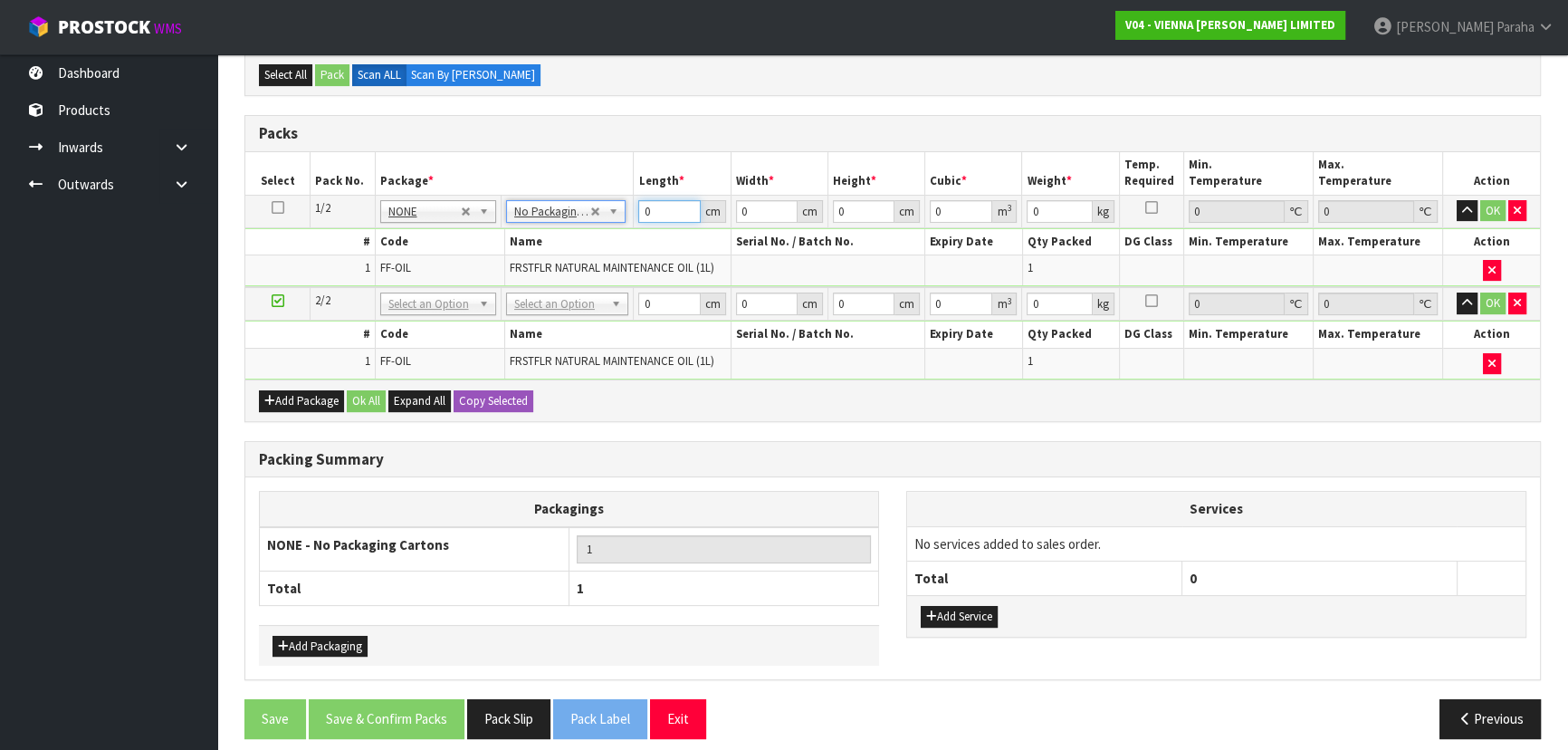
click at [653, 207] on input "0" at bounding box center [669, 211] width 62 height 23
type input "35"
type input "24"
type input "1"
type input "0.00084"
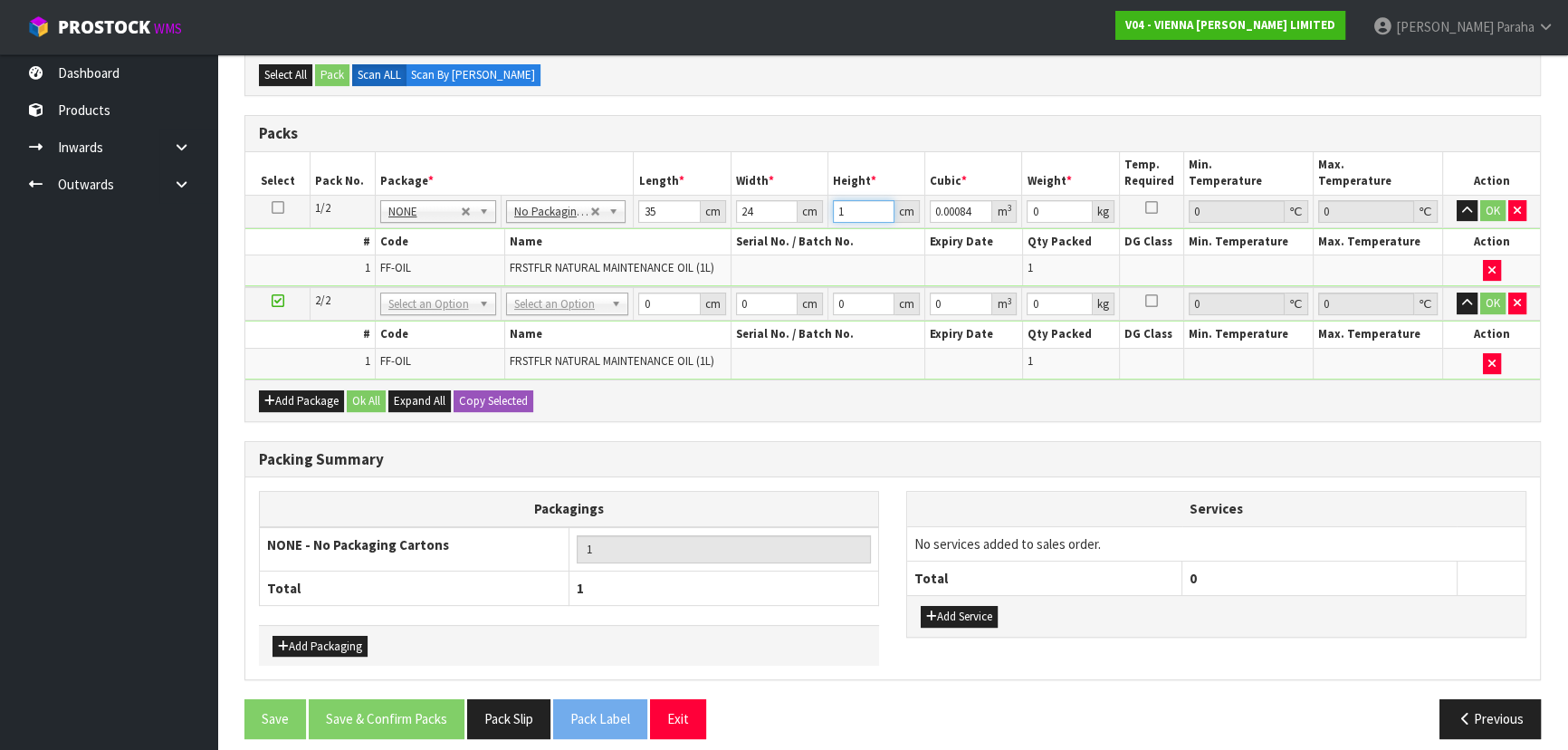
type input "17"
type input "0.01428"
type input "17"
type input "6"
click at [1456, 200] on button "button" at bounding box center [1467, 210] width 21 height 22
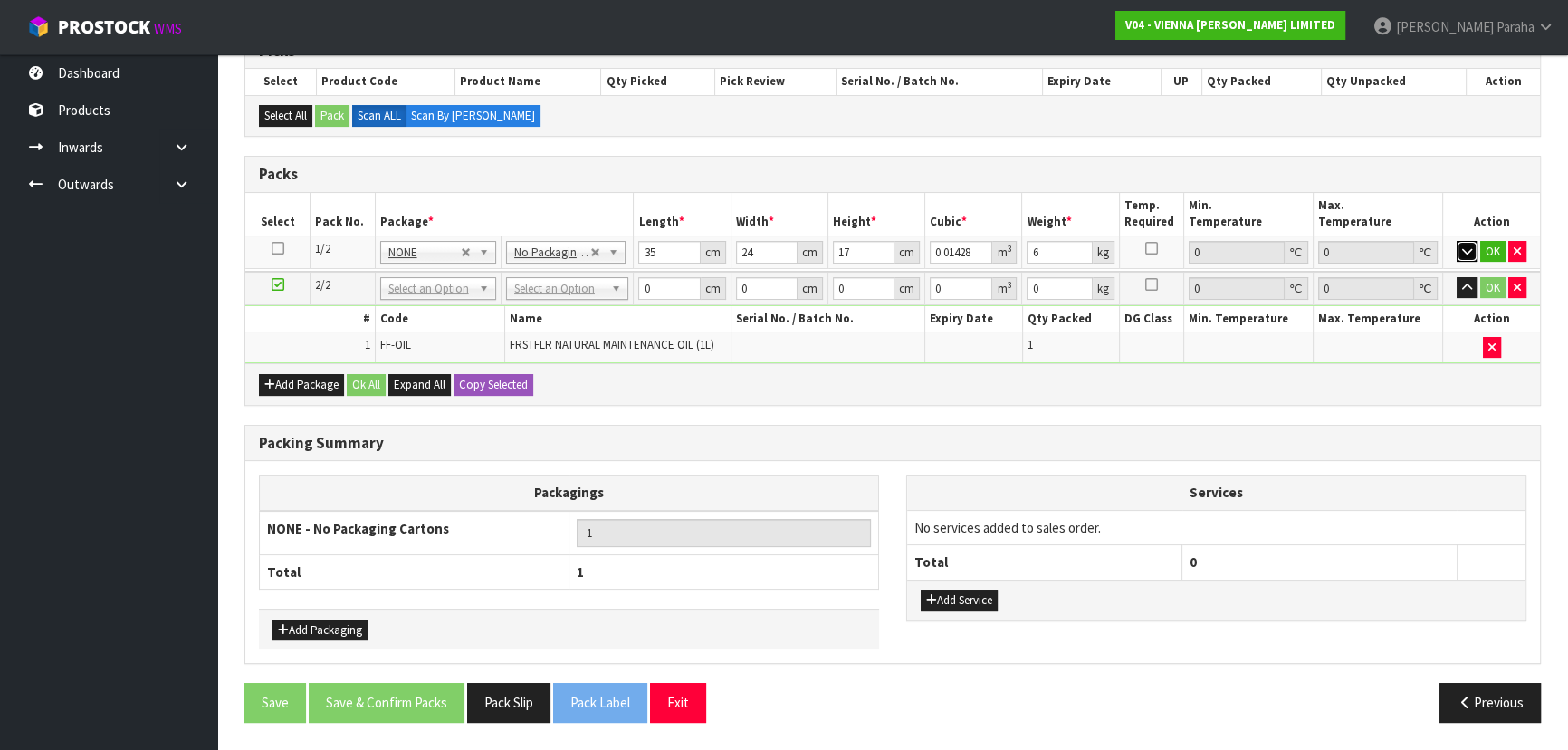
scroll to position [314, 0]
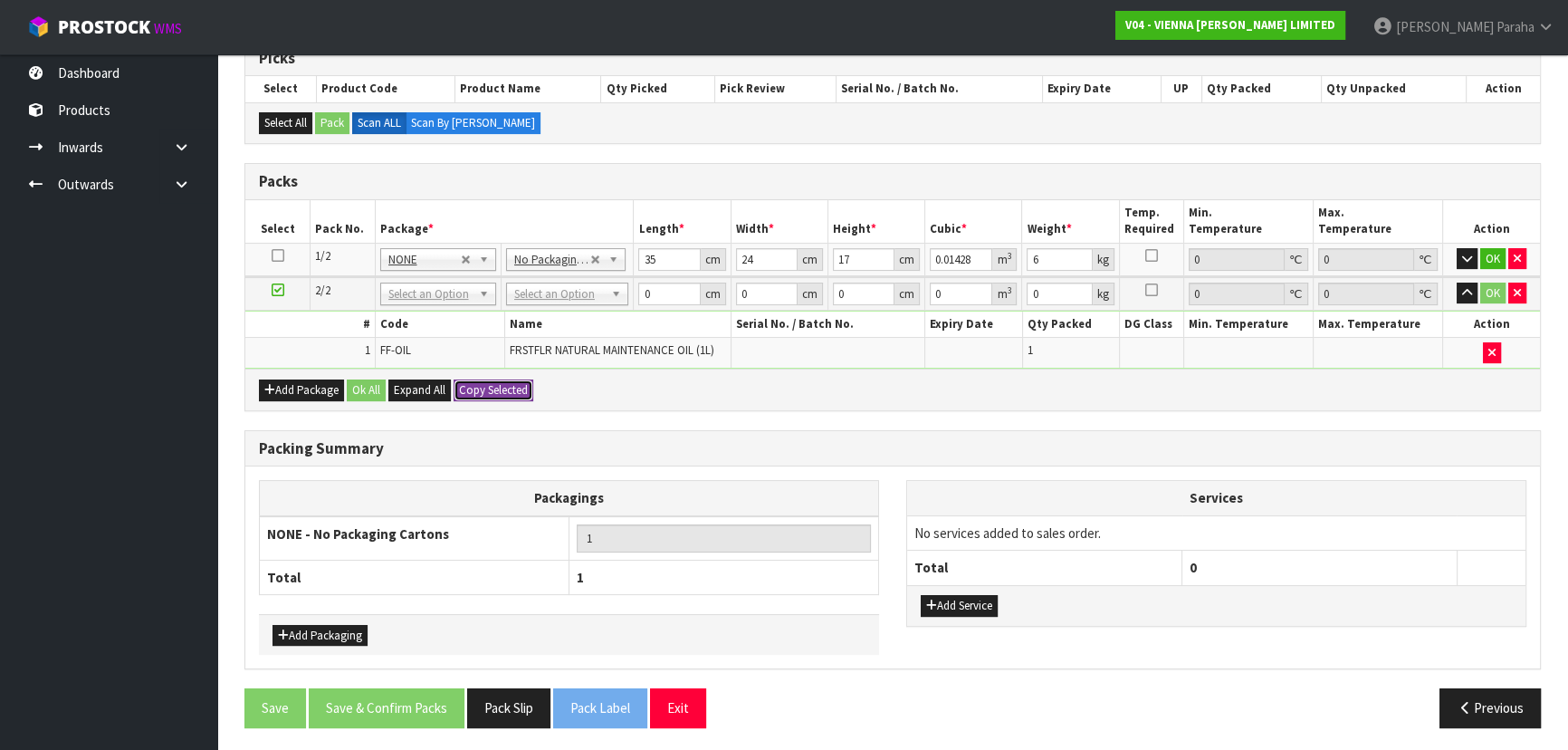
click at [499, 388] on button "Copy Selected" at bounding box center [493, 390] width 80 height 22
click at [499, 388] on button "Confirm Copy Selected" at bounding box center [512, 390] width 119 height 22
type input "0"
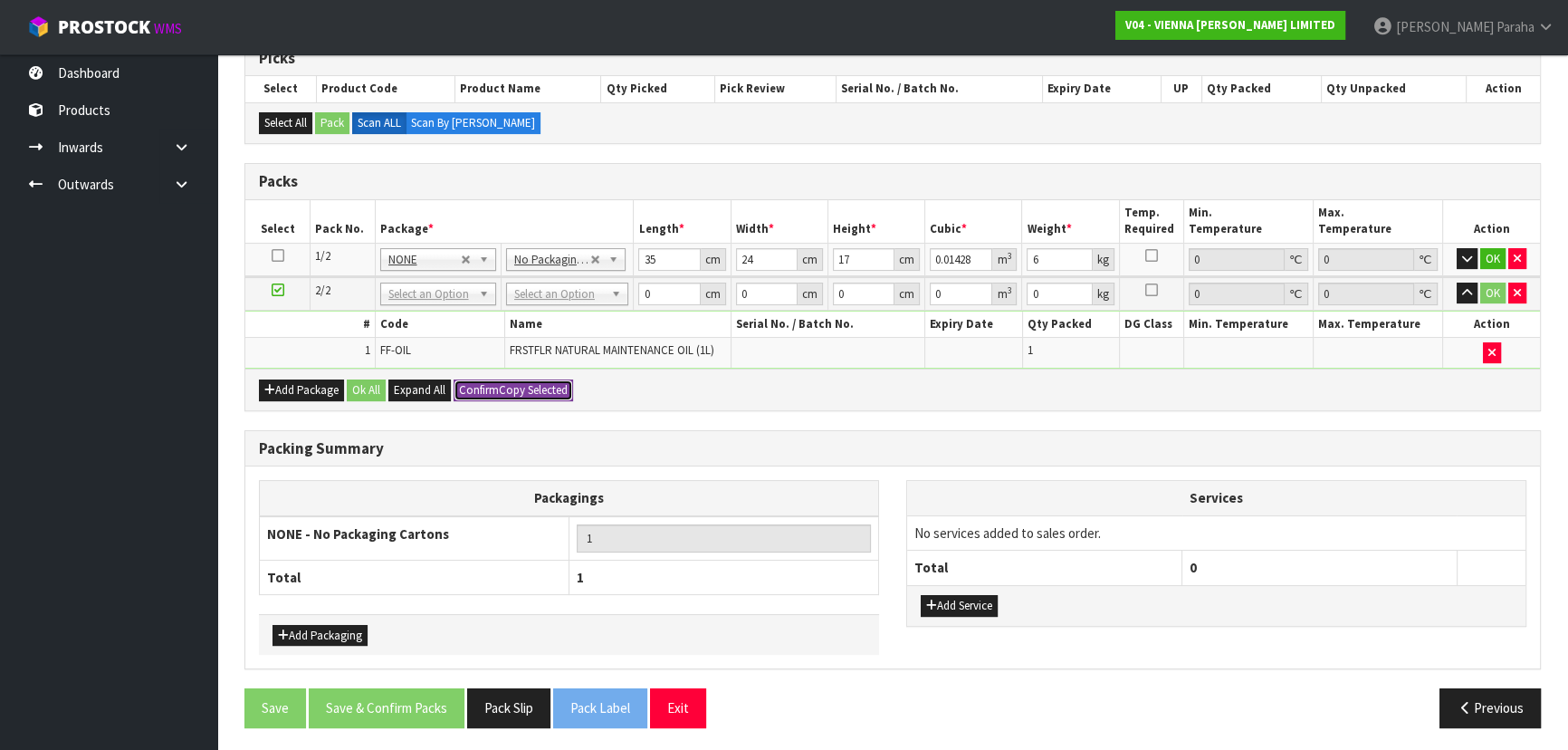
type input "0"
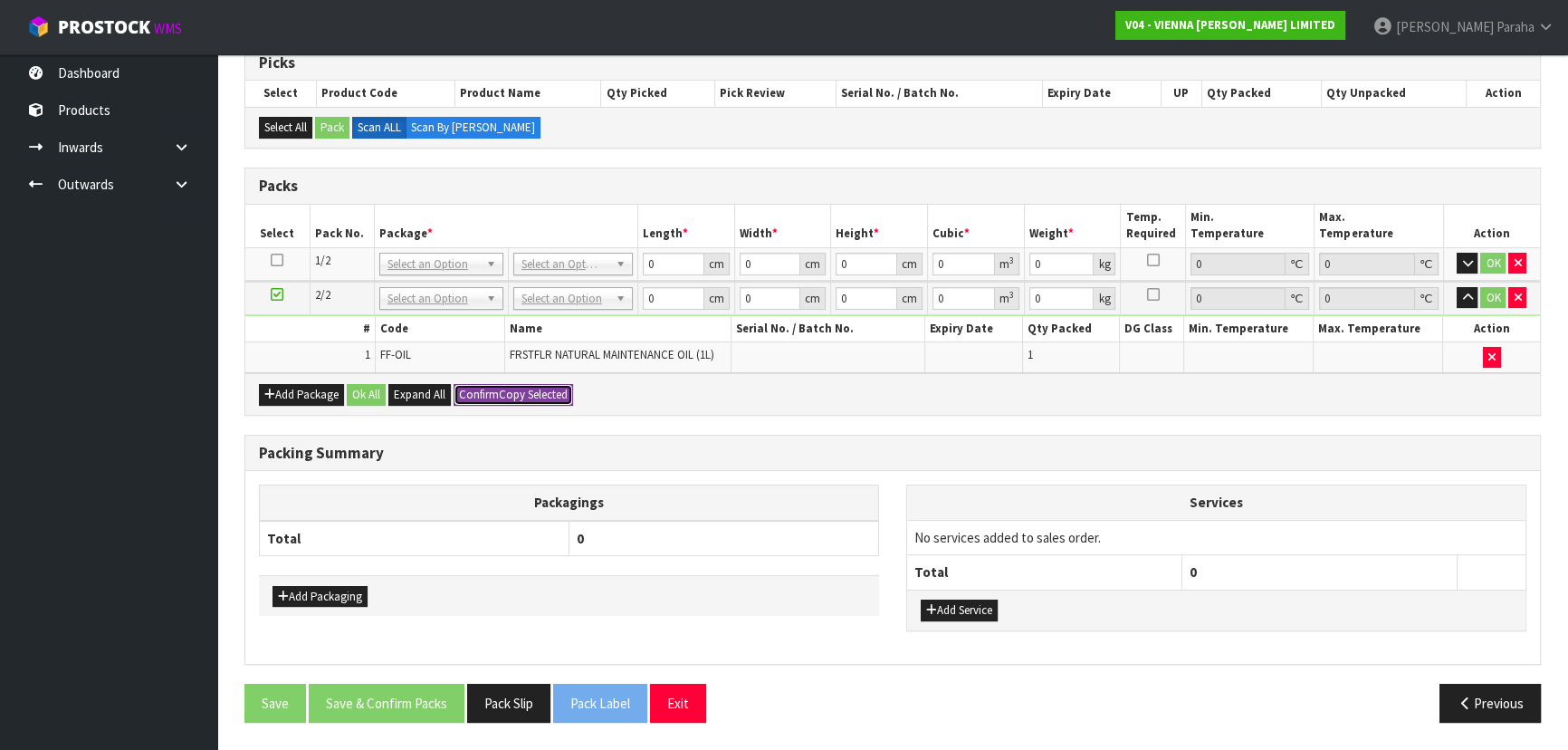
scroll to position [305, 0]
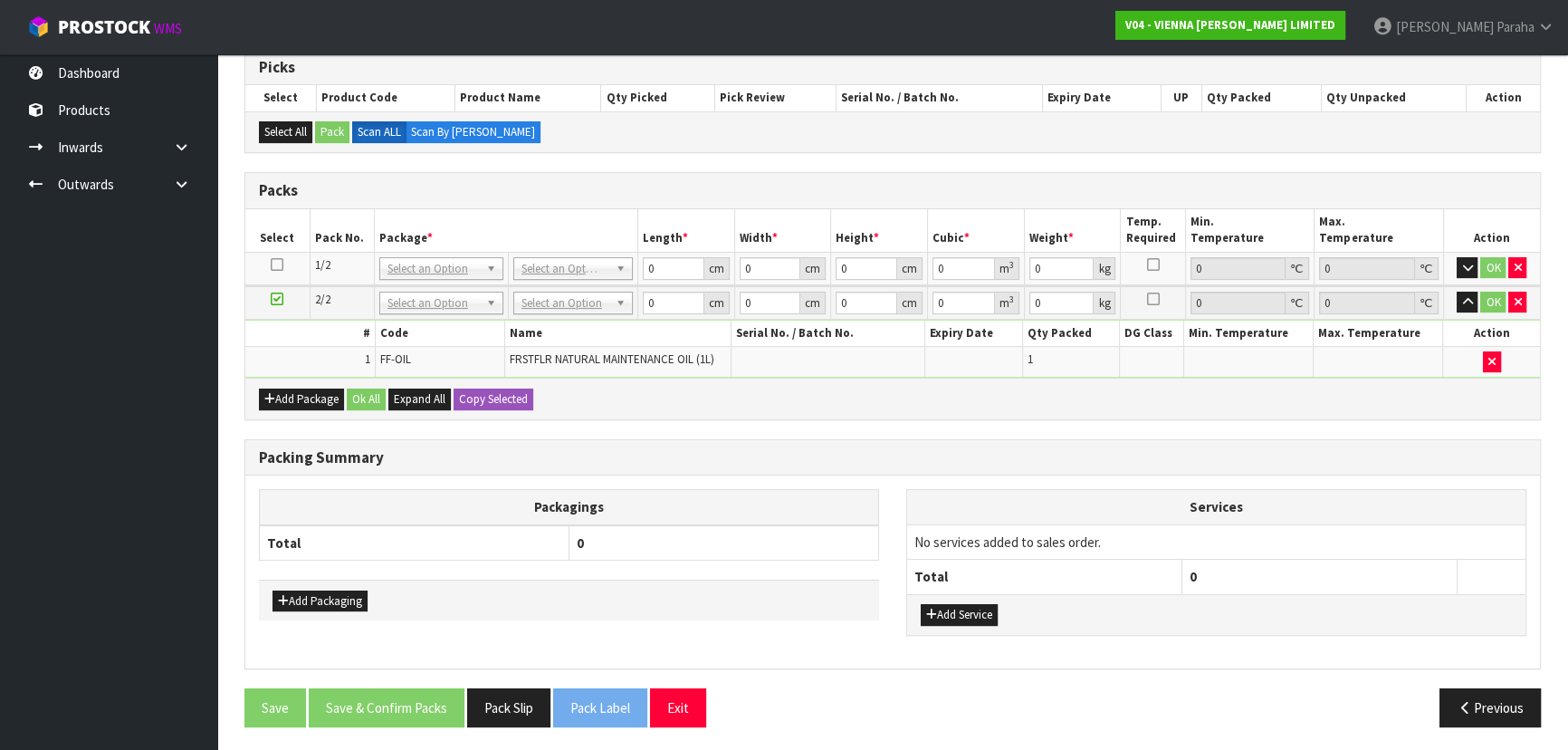
click at [276, 265] on icon at bounding box center [277, 265] width 13 height 1
click at [1469, 265] on icon "button" at bounding box center [1467, 268] width 10 height 12
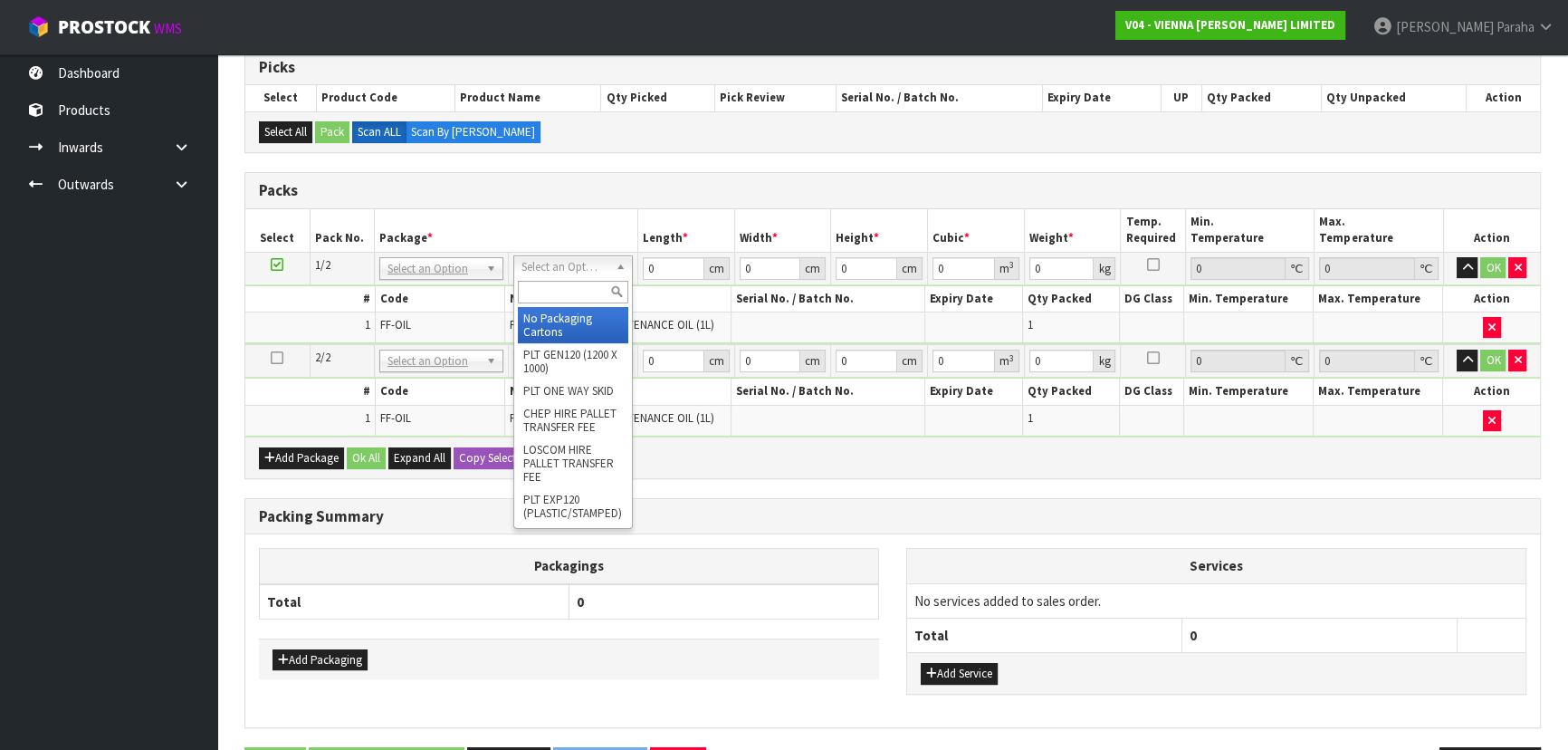
drag, startPoint x: 599, startPoint y: 308, endPoint x: 623, endPoint y: 279, distance: 37.6
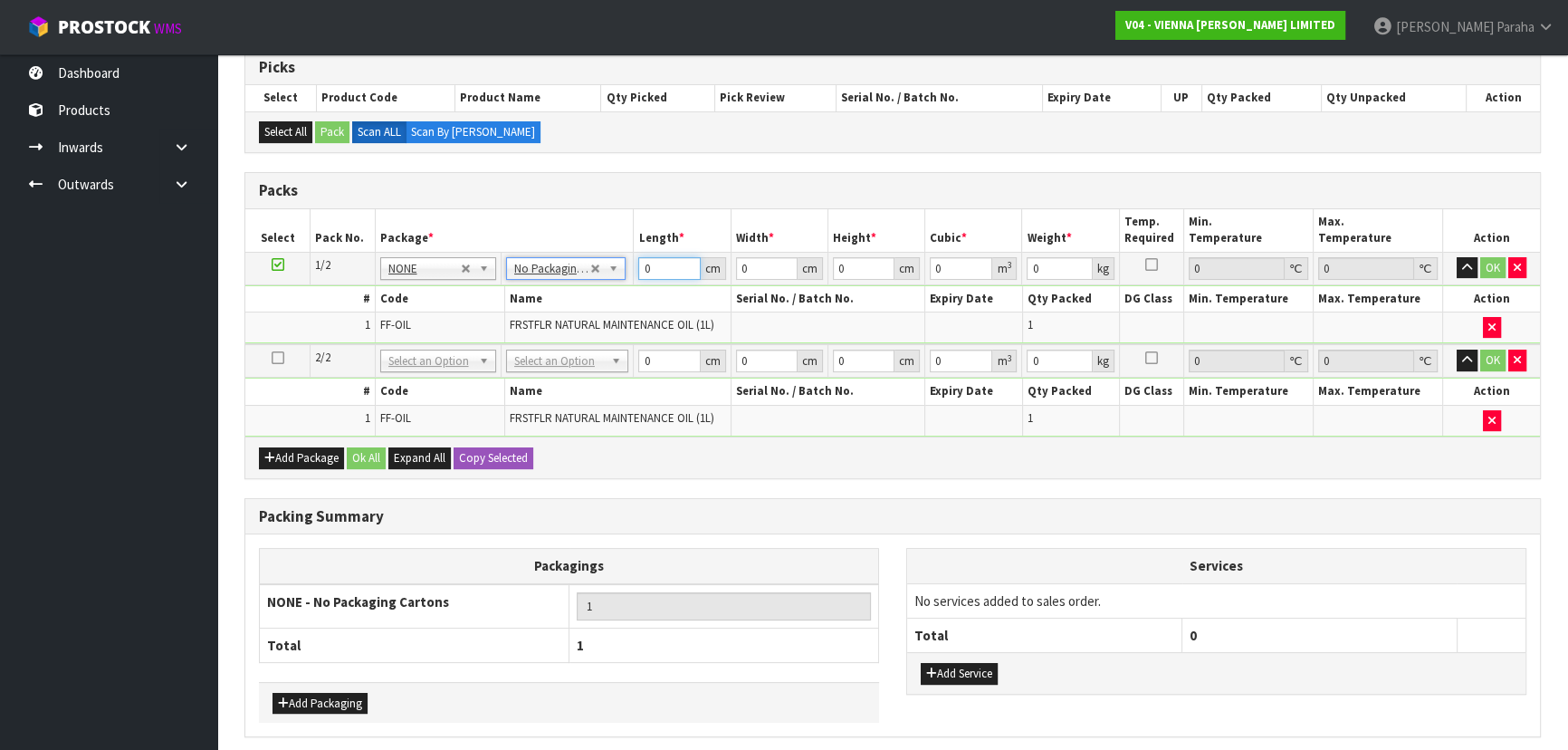
click at [653, 268] on input "0" at bounding box center [669, 268] width 62 height 23
type input "35"
type input "24"
type input "1"
type input "0.00084"
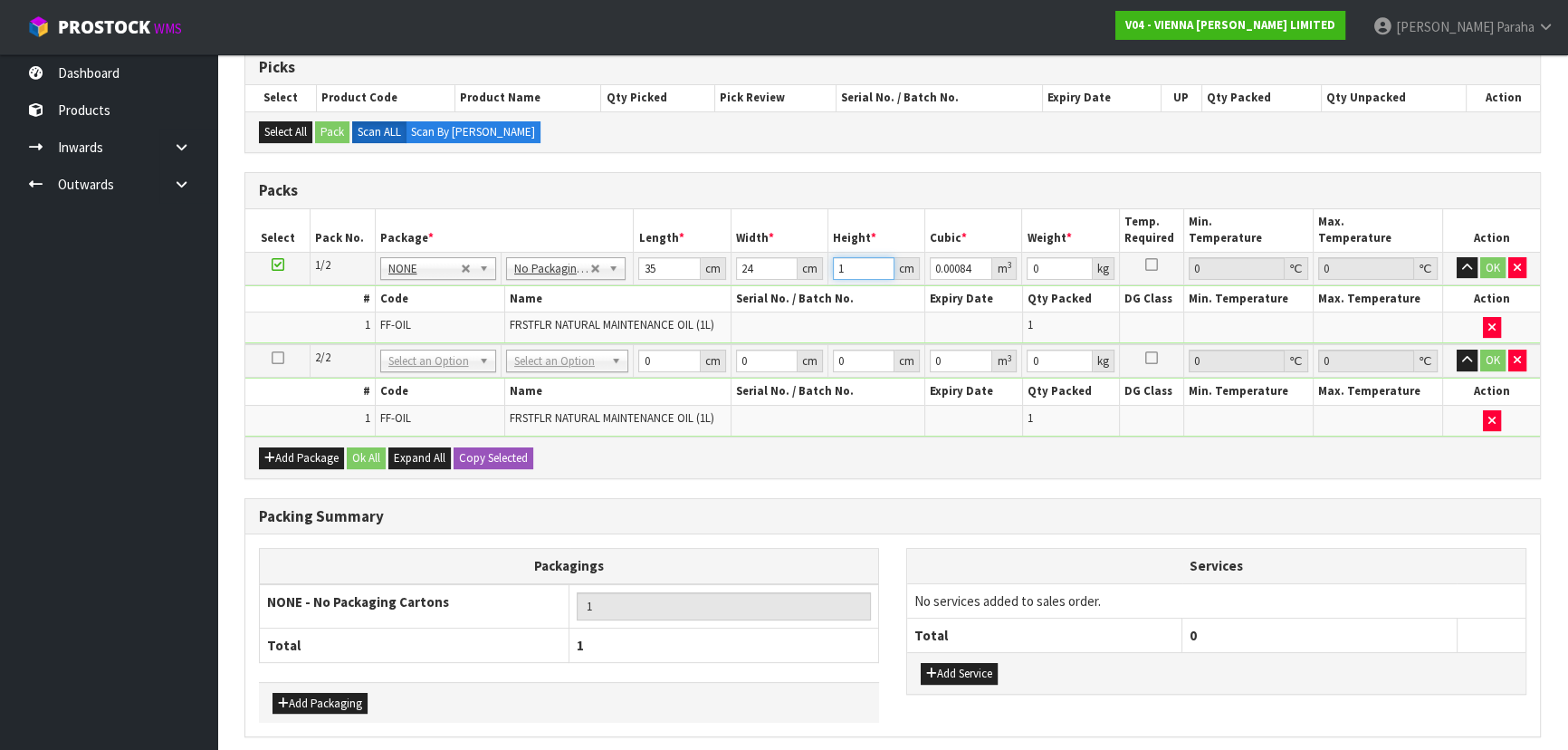
type input "17"
type input "0.01428"
type input "17"
type input "6"
click at [499, 461] on button "Copy Selected" at bounding box center [493, 458] width 80 height 22
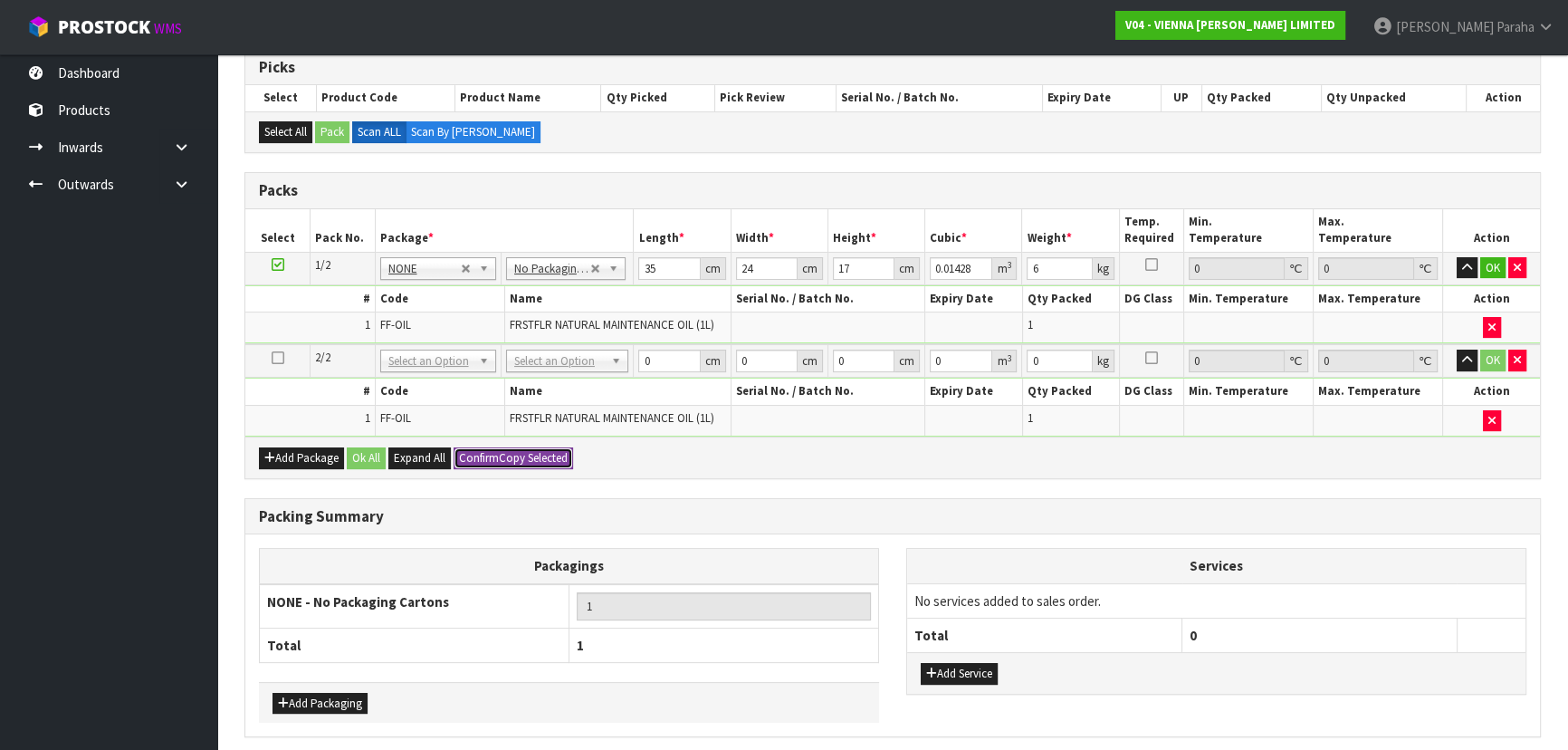
click at [499, 461] on button "Confirm Copy Selected" at bounding box center [512, 458] width 119 height 22
type input "35"
type input "24"
type input "17"
type input "0.01428"
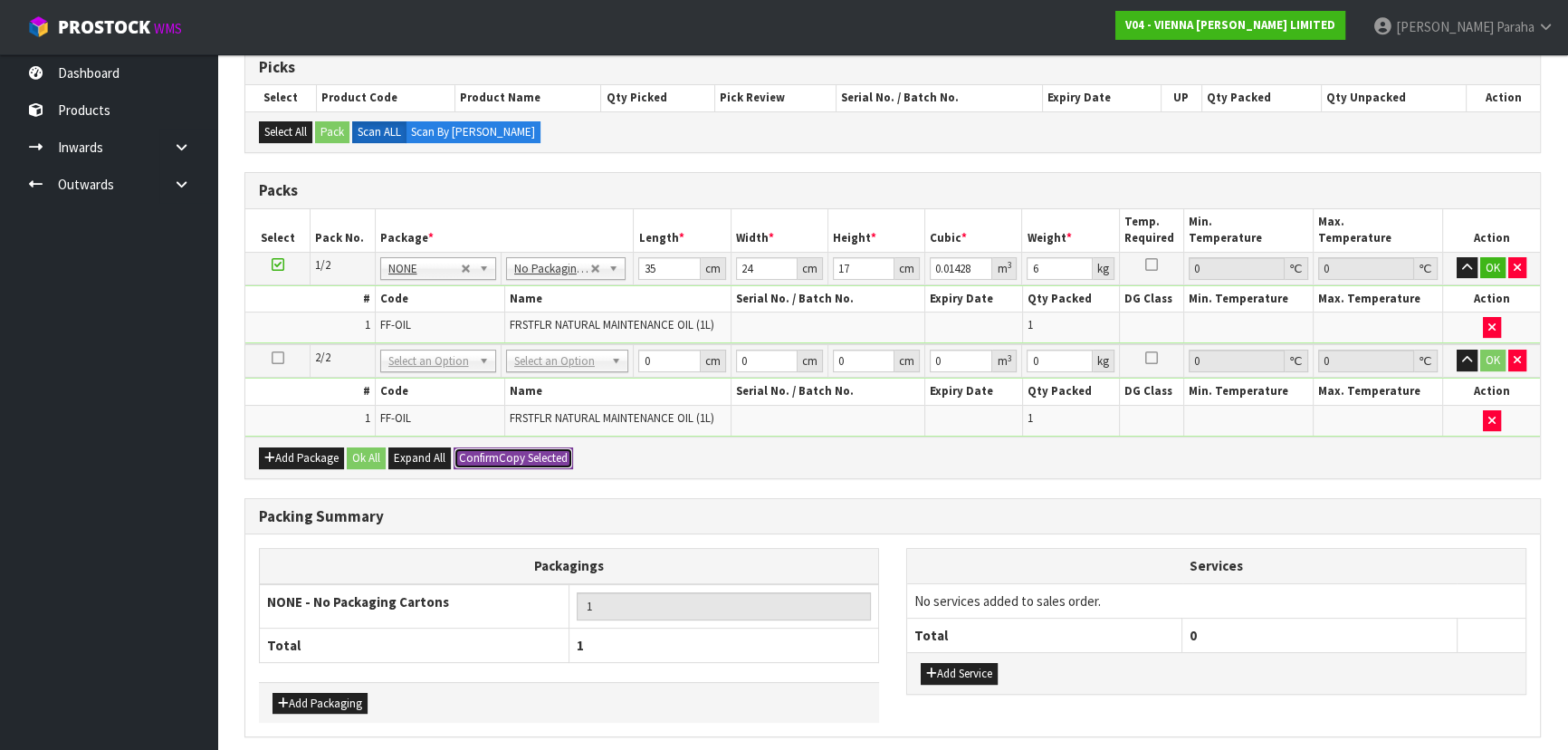
type input "6"
type input "2"
click at [371, 459] on button "Ok All" at bounding box center [365, 458] width 38 height 22
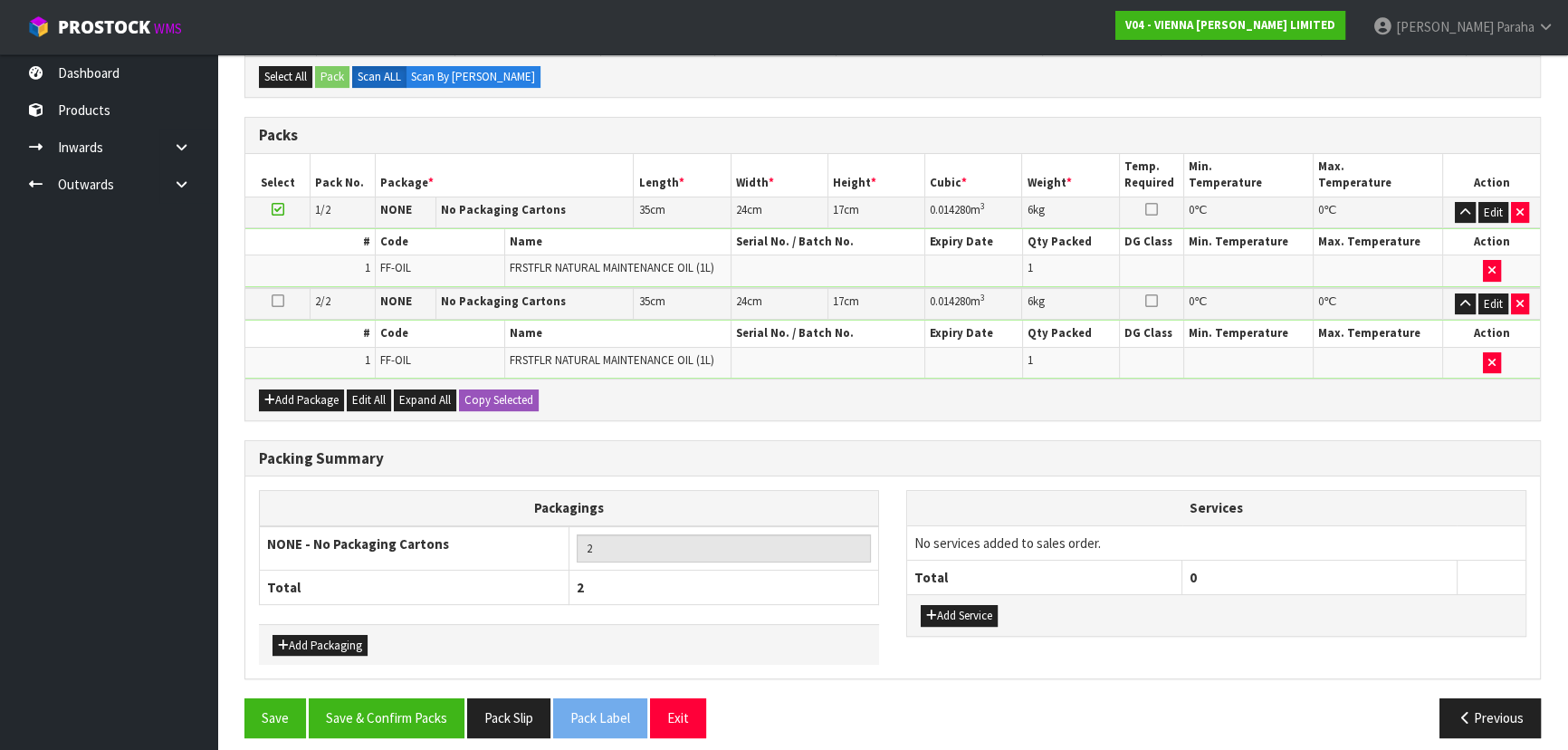
scroll to position [371, 0]
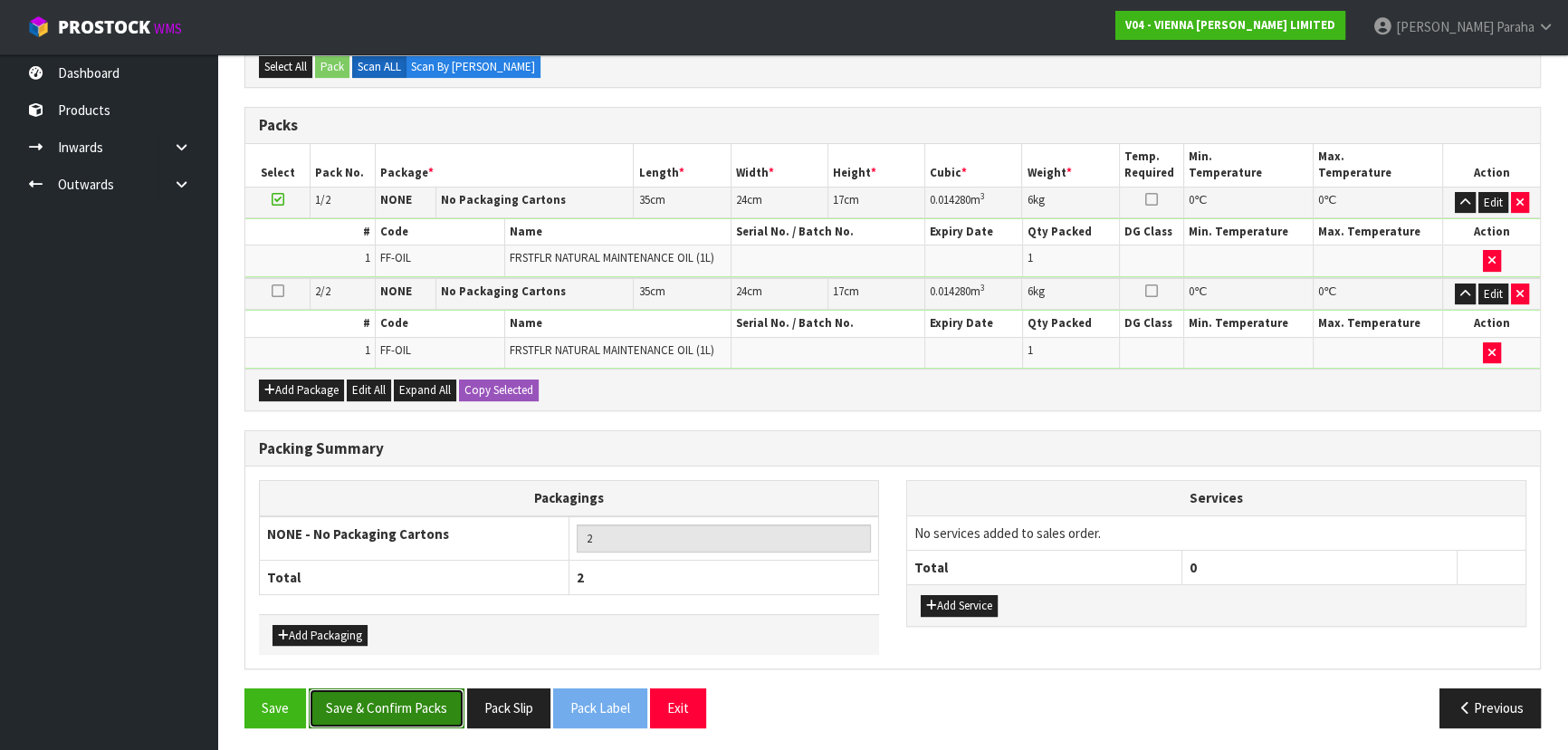
click at [424, 712] on button "Save & Confirm Packs" at bounding box center [387, 707] width 156 height 38
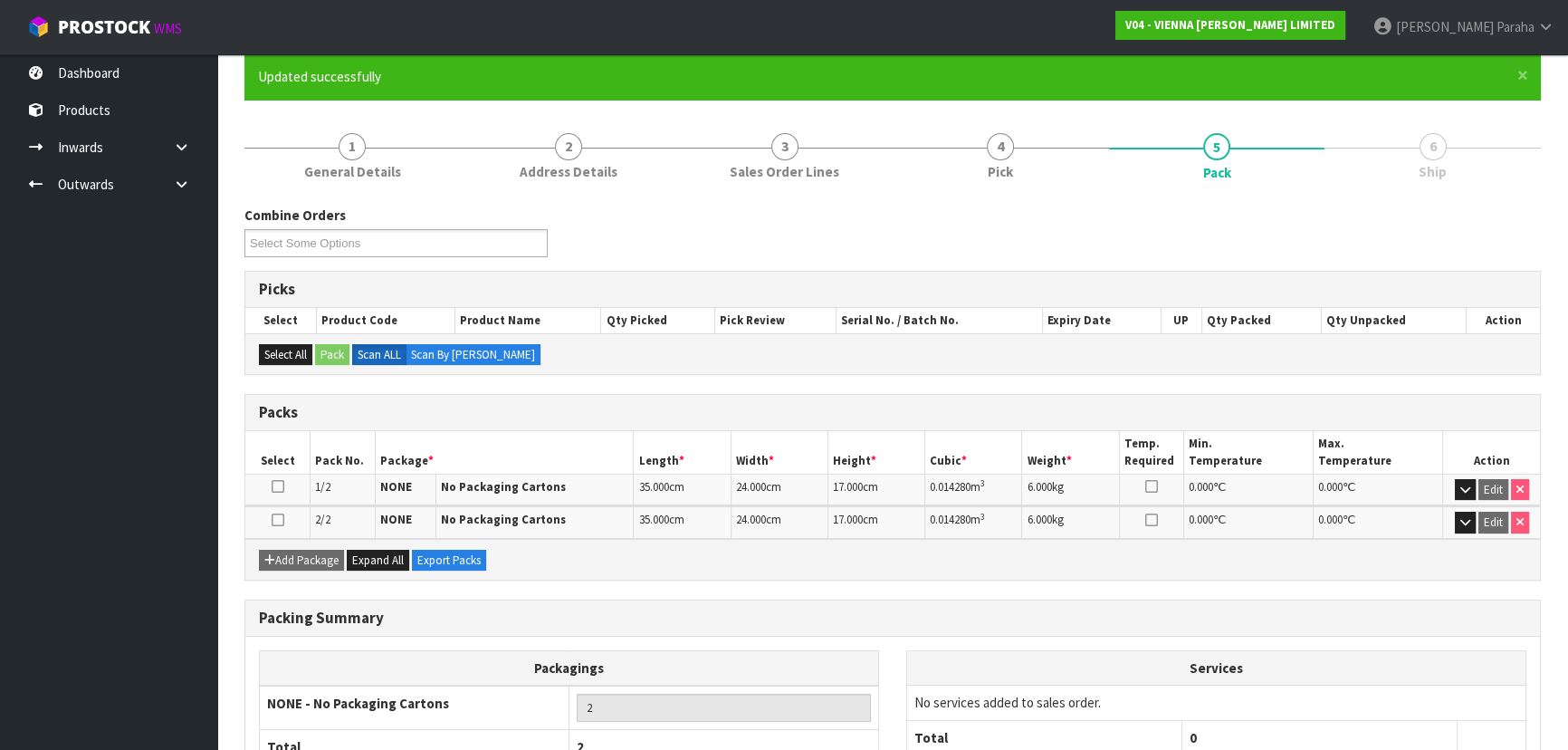
scroll to position [279, 0]
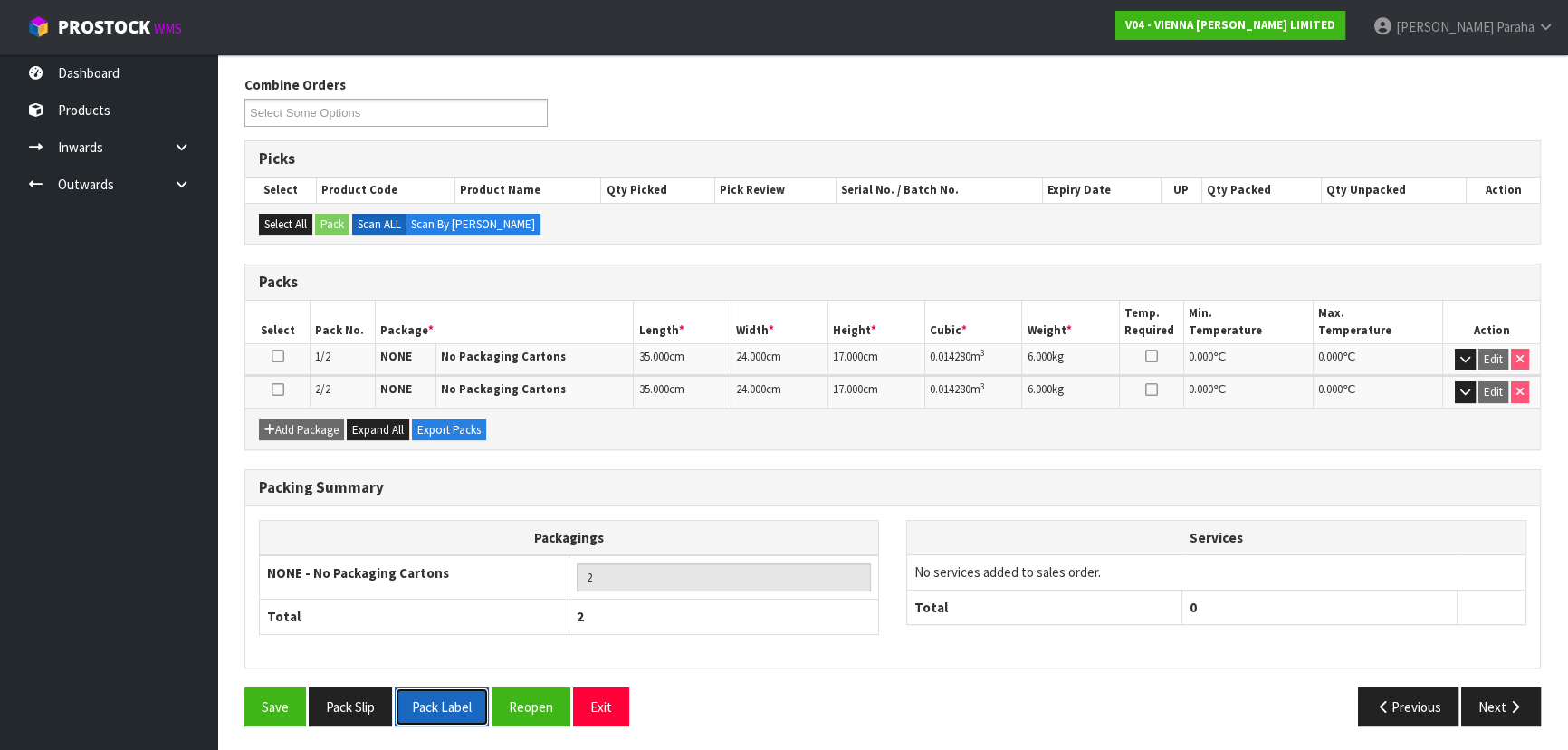
click at [458, 711] on button "Pack Label" at bounding box center [442, 706] width 94 height 38
click at [378, 707] on button "Pack Slip" at bounding box center [350, 706] width 84 height 38
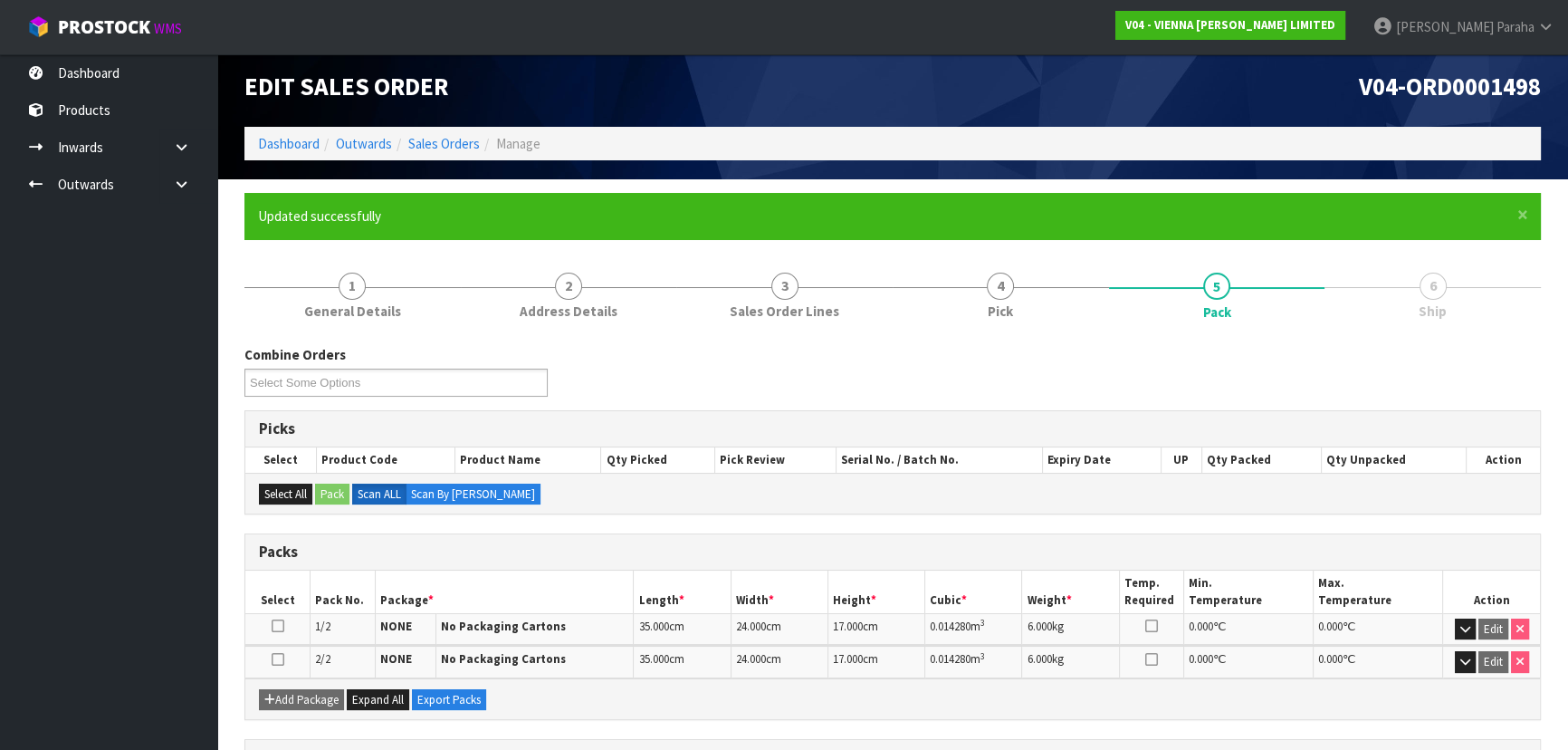
scroll to position [0, 0]
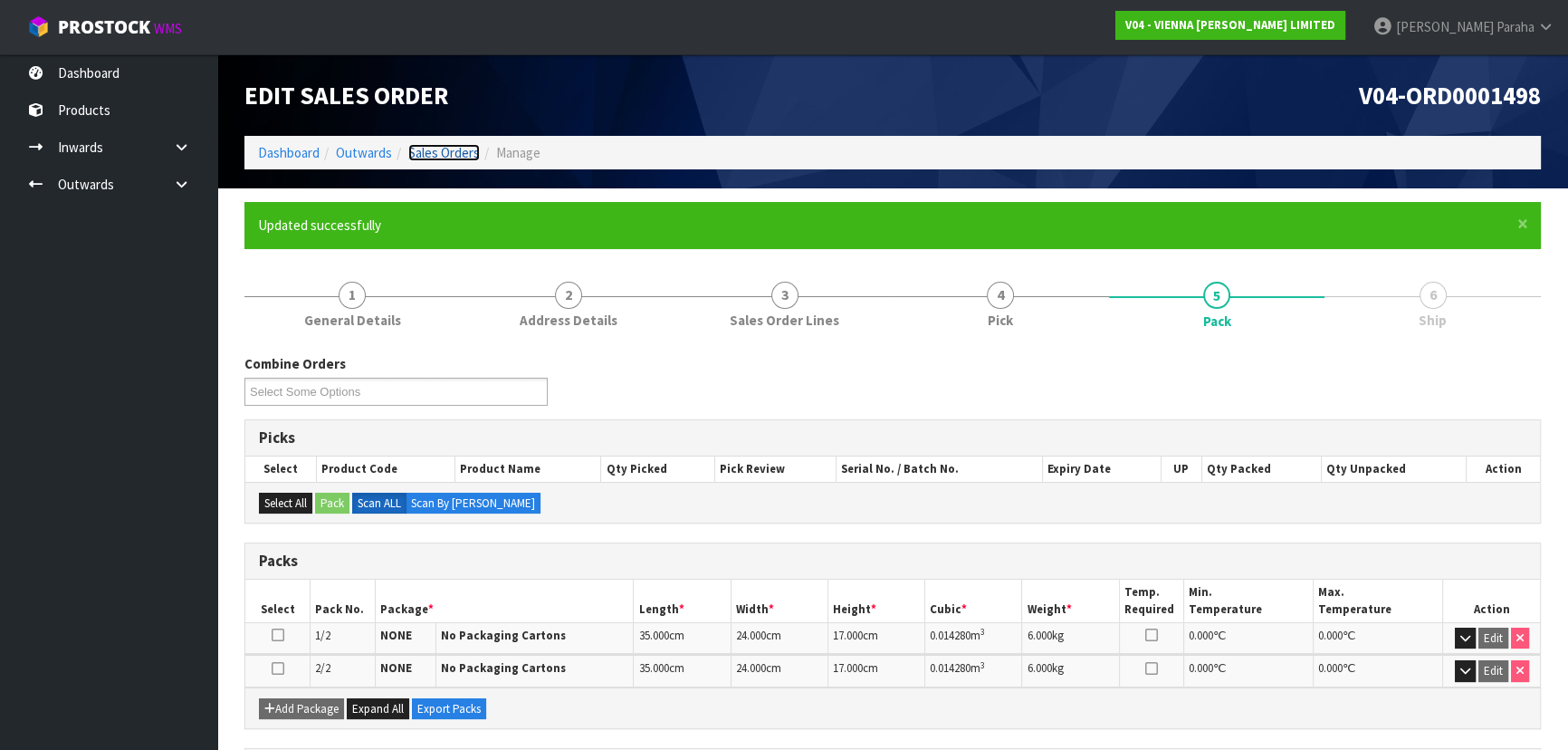
click at [450, 159] on link "Sales Orders" at bounding box center [444, 152] width 71 height 17
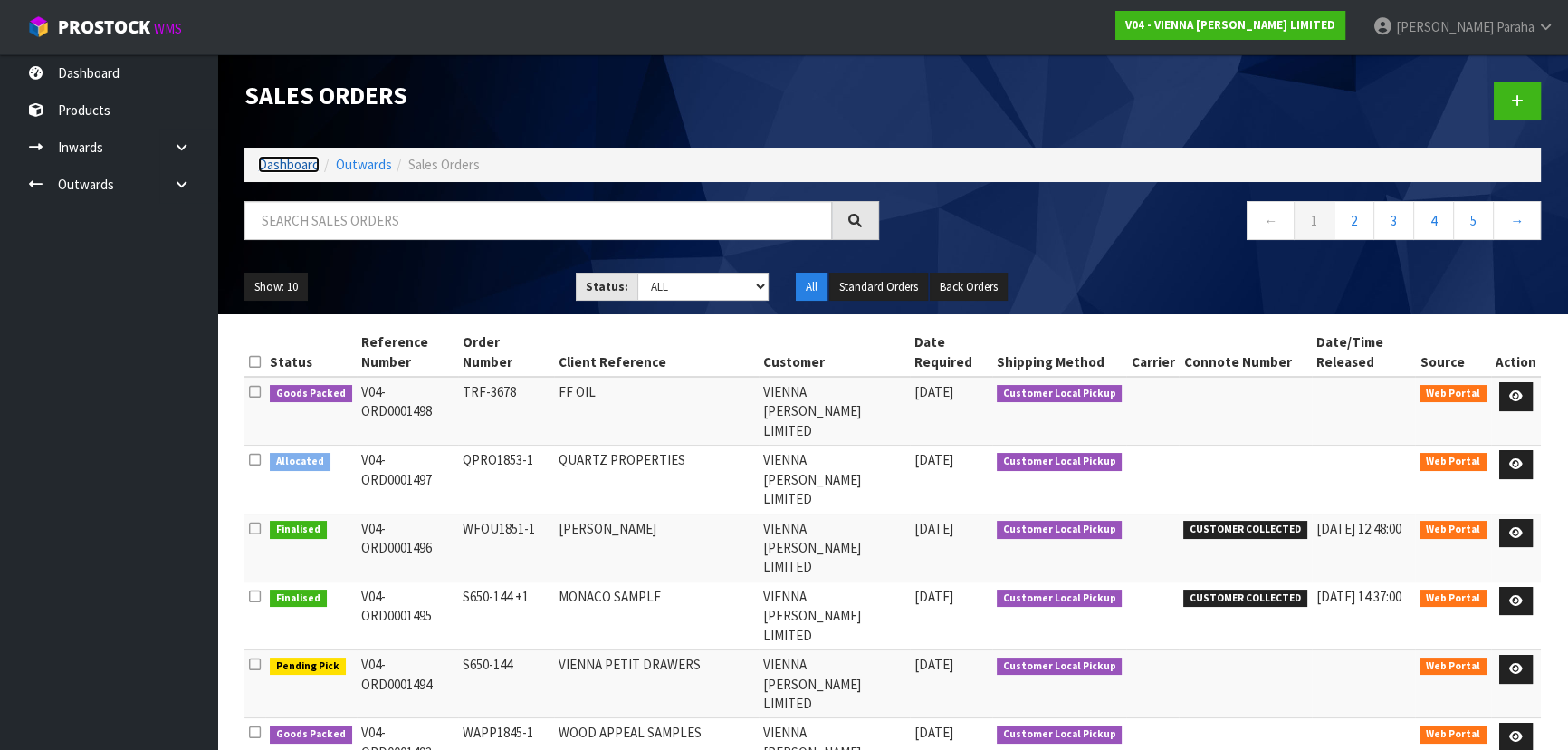
click at [298, 163] on link "Dashboard" at bounding box center [289, 164] width 62 height 17
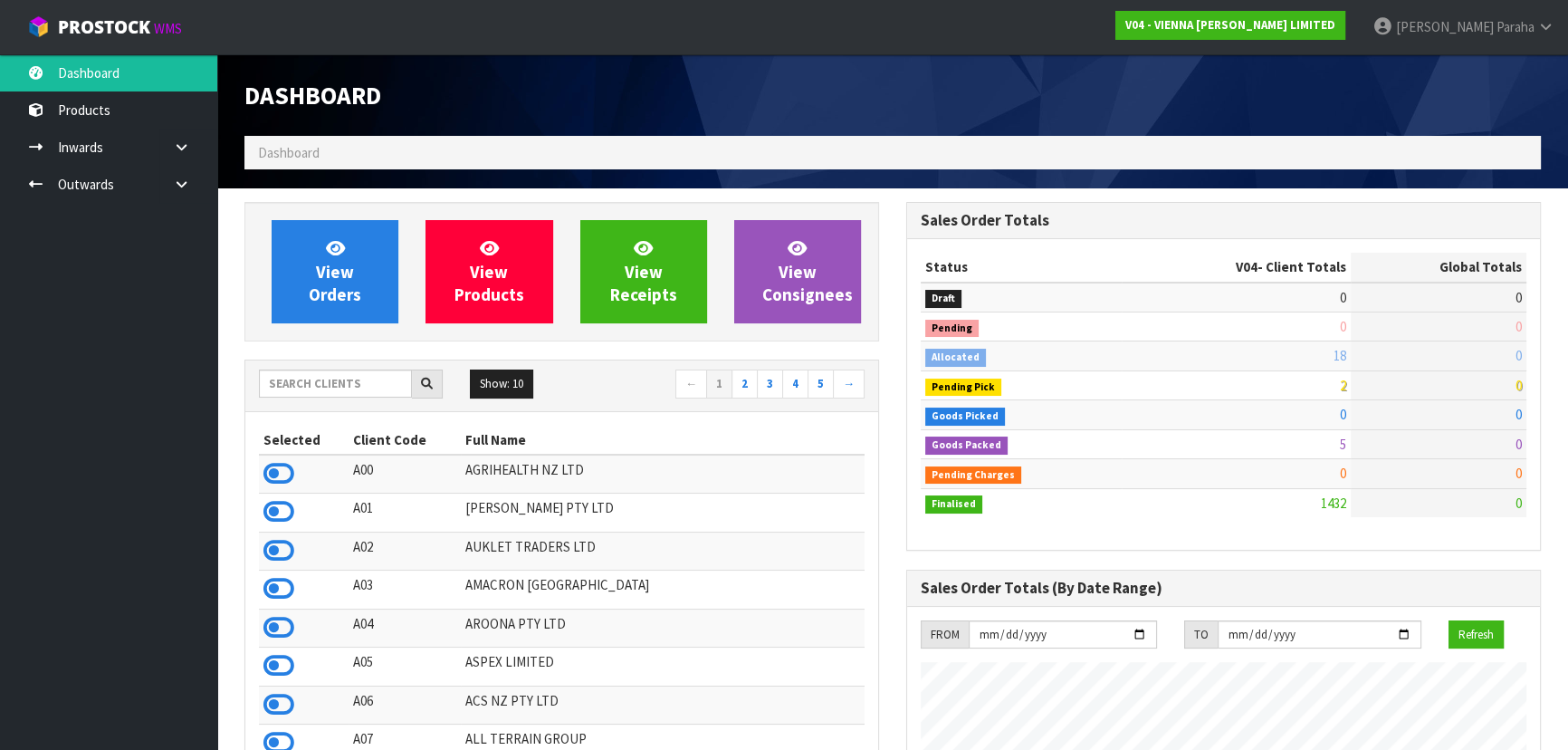
scroll to position [1408, 661]
click at [321, 382] on input "text" at bounding box center [335, 384] width 153 height 28
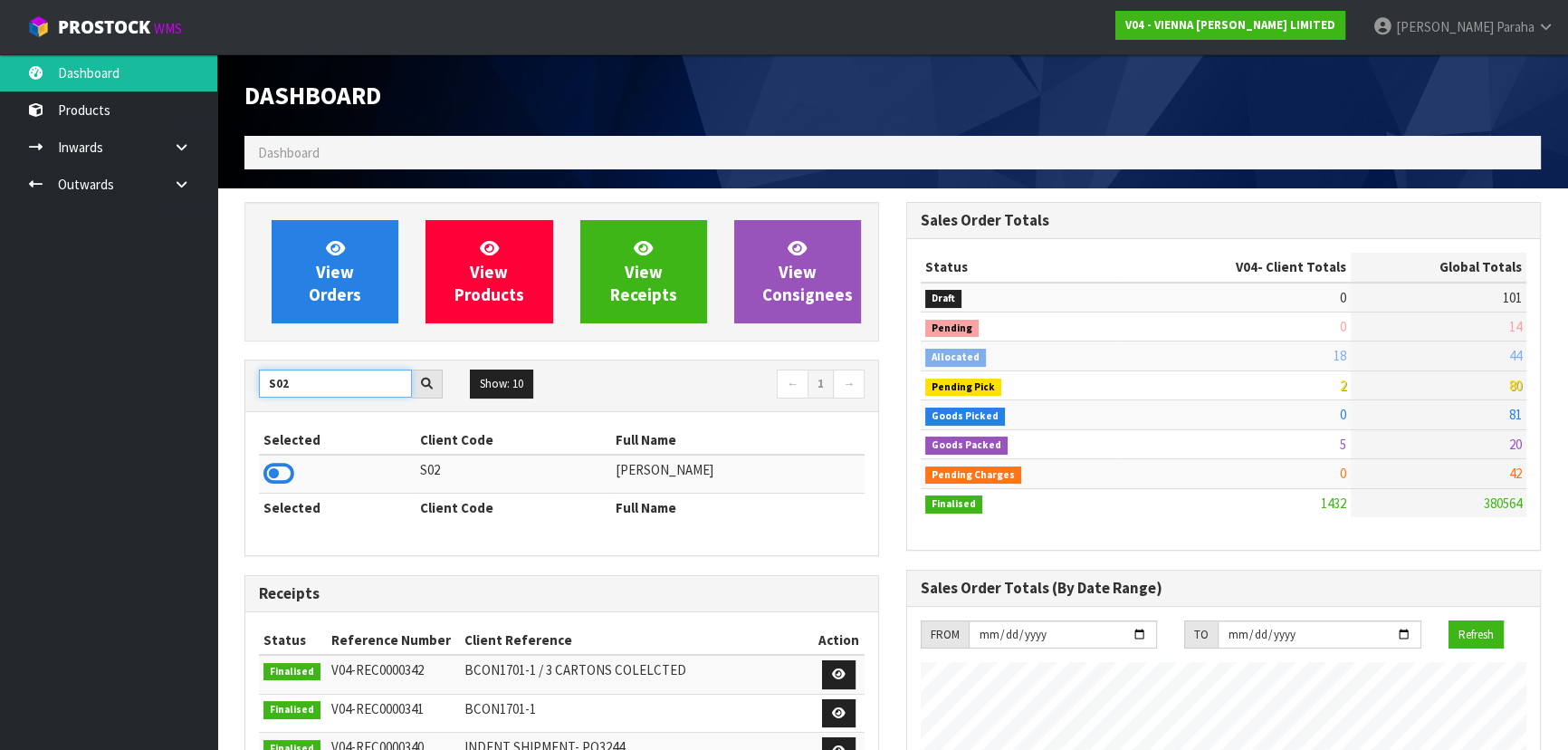
type input "S02"
click at [297, 475] on td at bounding box center [337, 473] width 157 height 38
click at [282, 475] on icon at bounding box center [279, 473] width 31 height 27
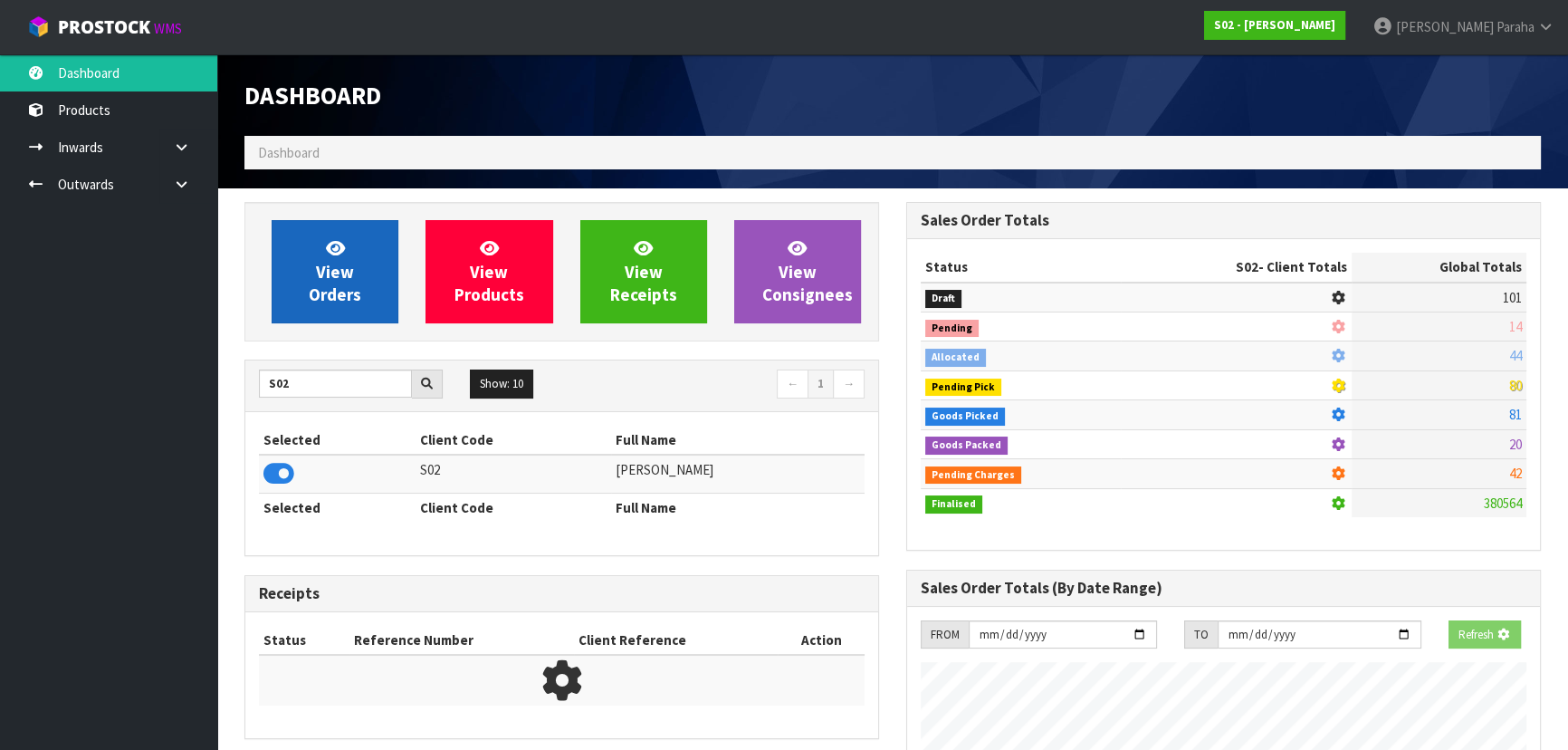
scroll to position [1251, 661]
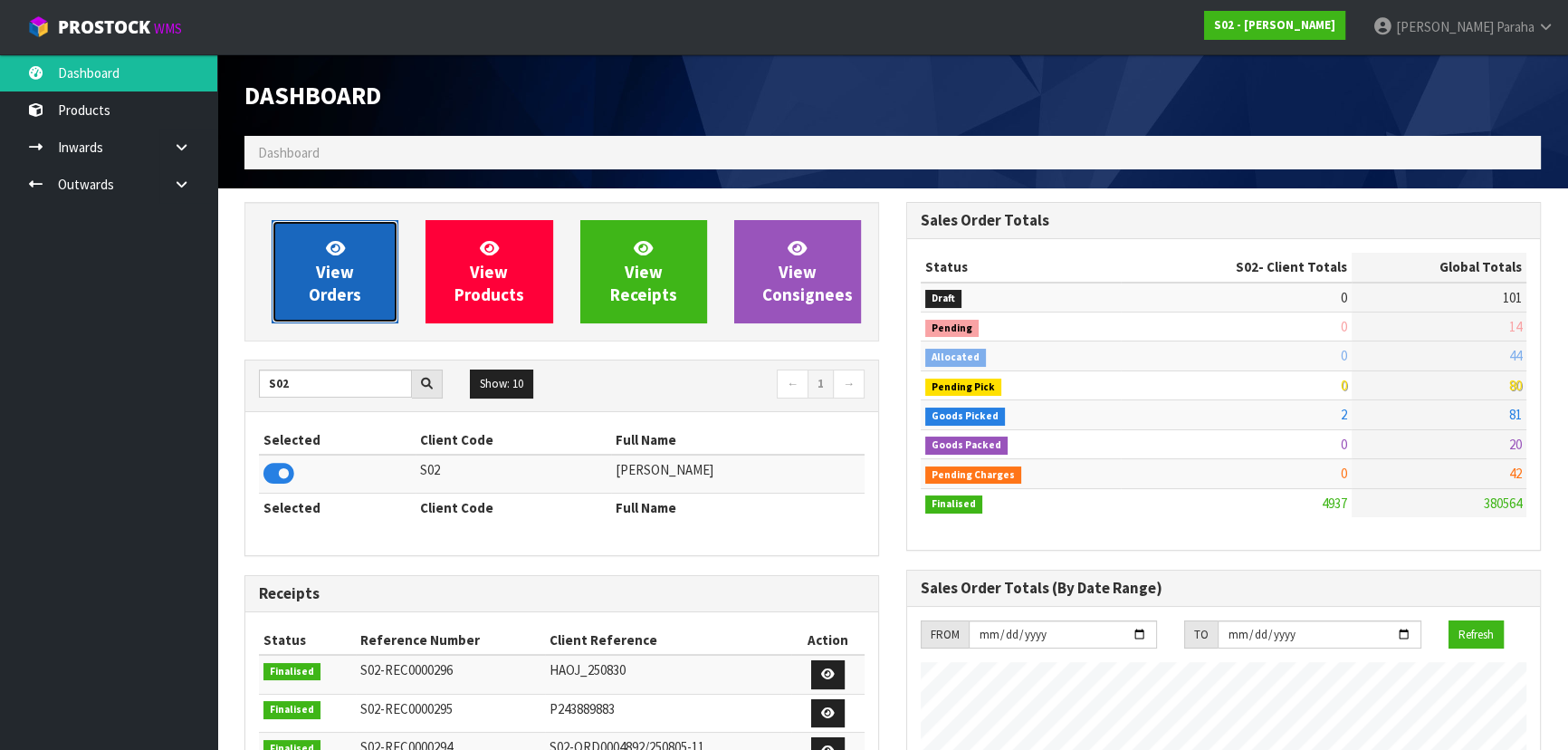
click at [340, 268] on span "View Orders" at bounding box center [335, 271] width 53 height 68
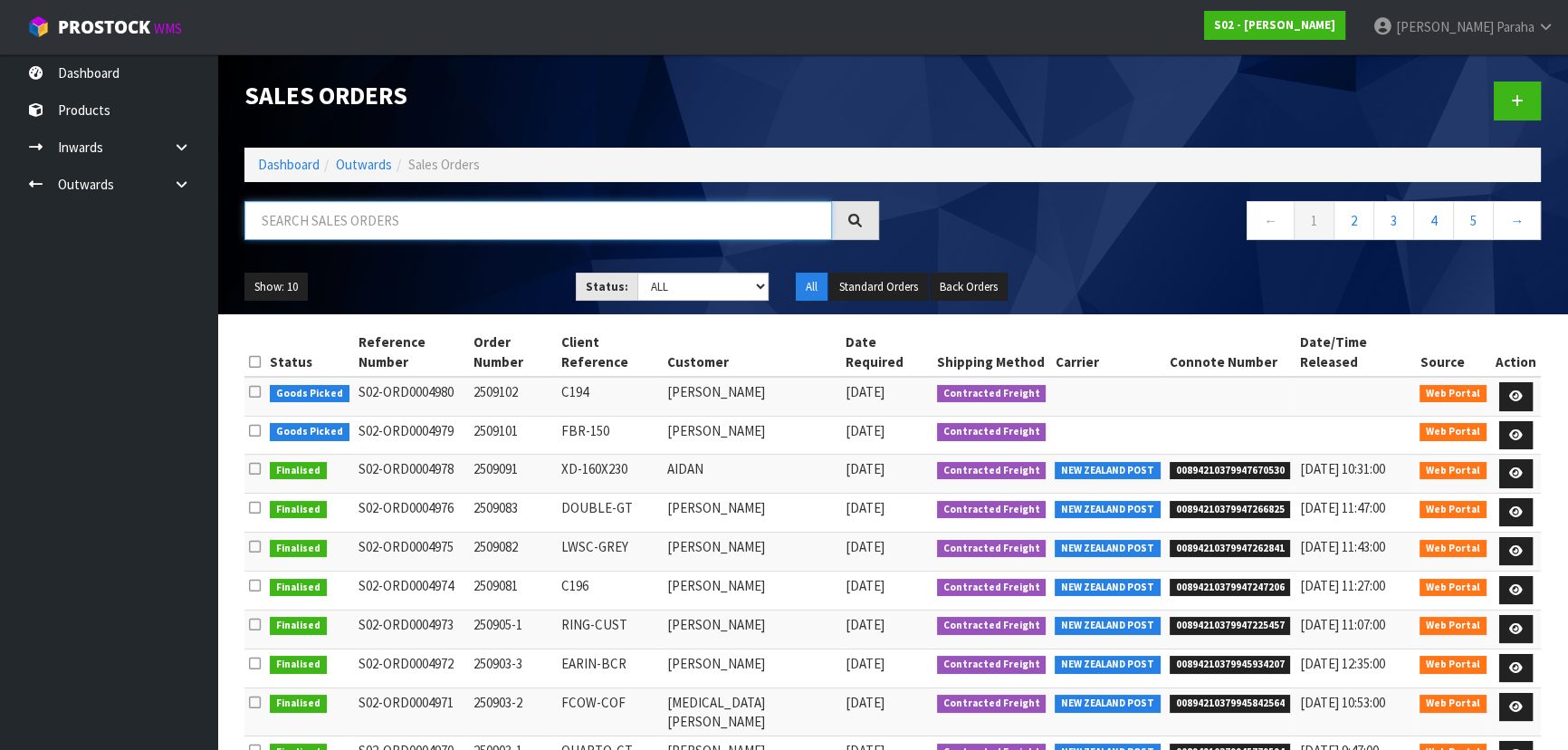
click at [287, 221] on input "text" at bounding box center [538, 220] width 587 height 38
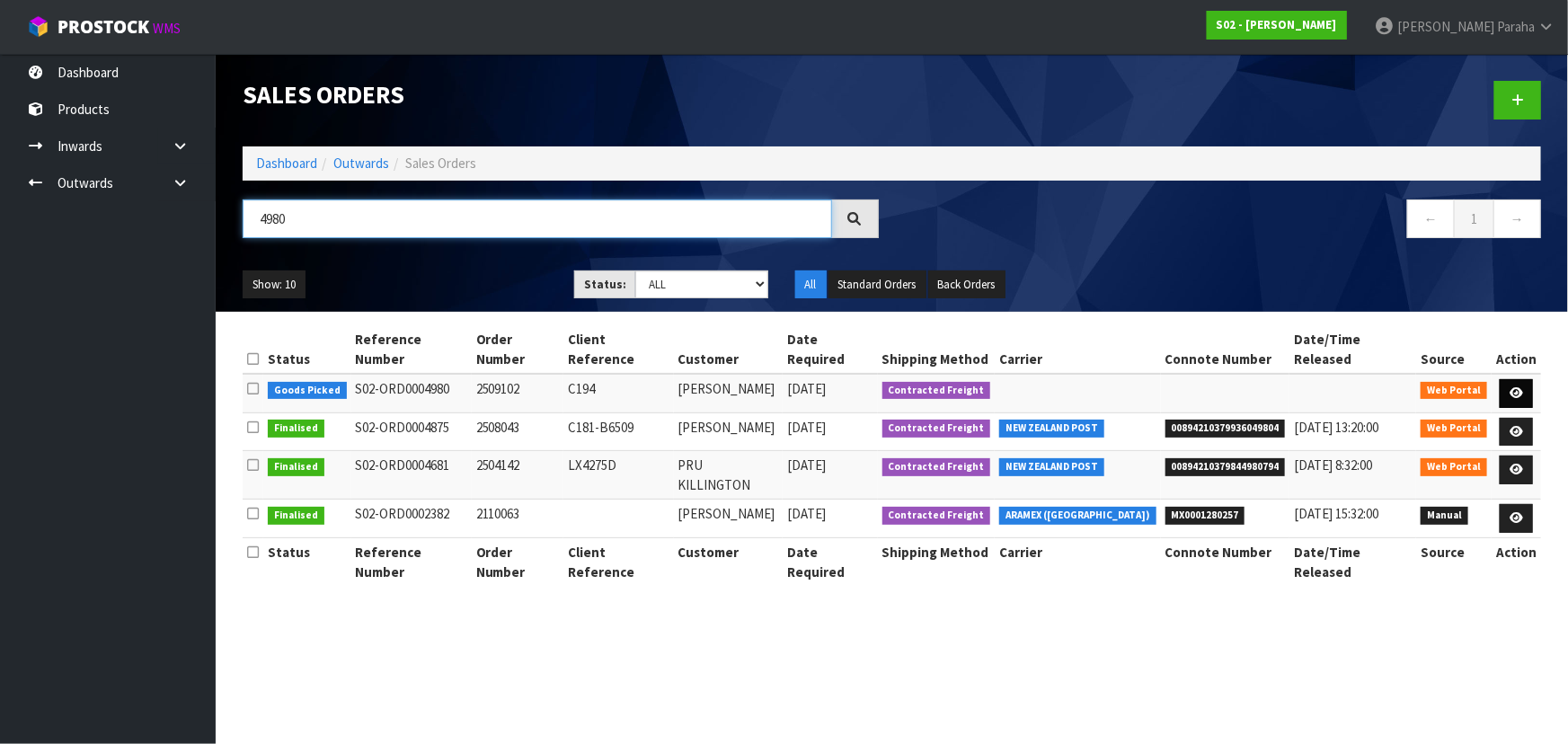
type input "4980"
click at [1514, 379] on link at bounding box center [1517, 393] width 34 height 29
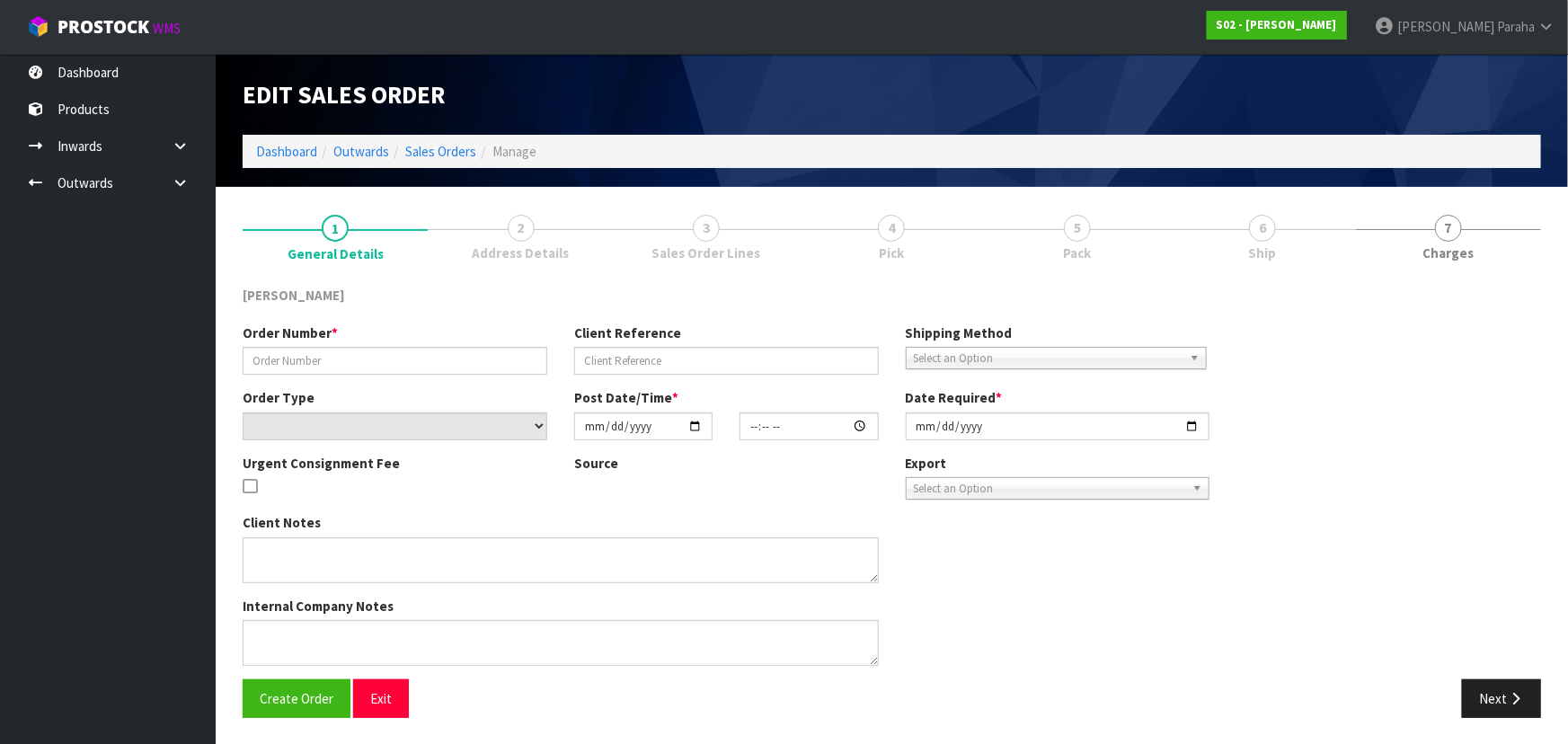
type input "2509102"
type input "C194"
select select "number:0"
type input "[DATE]"
type input "18:04:00.000"
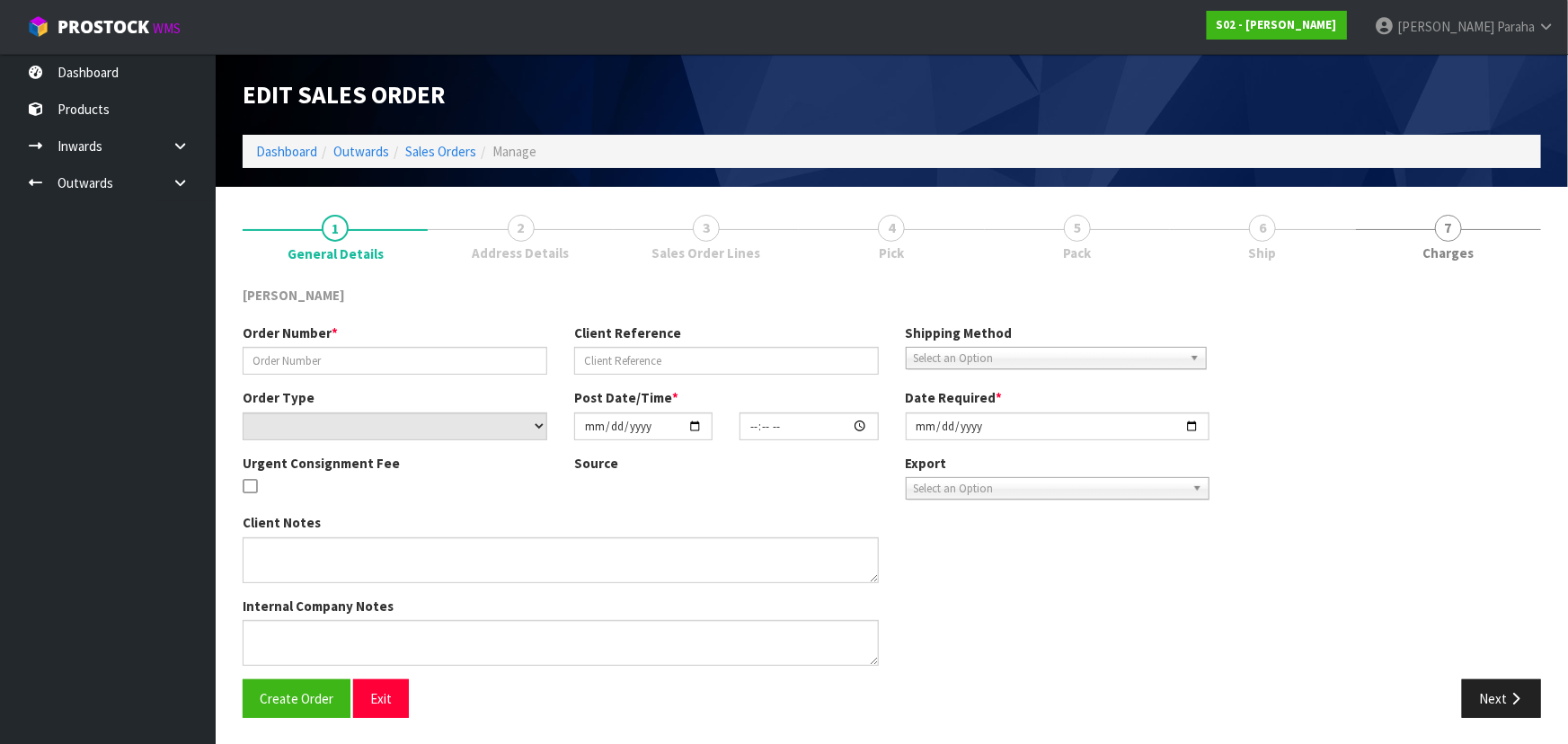
type input "[DATE]"
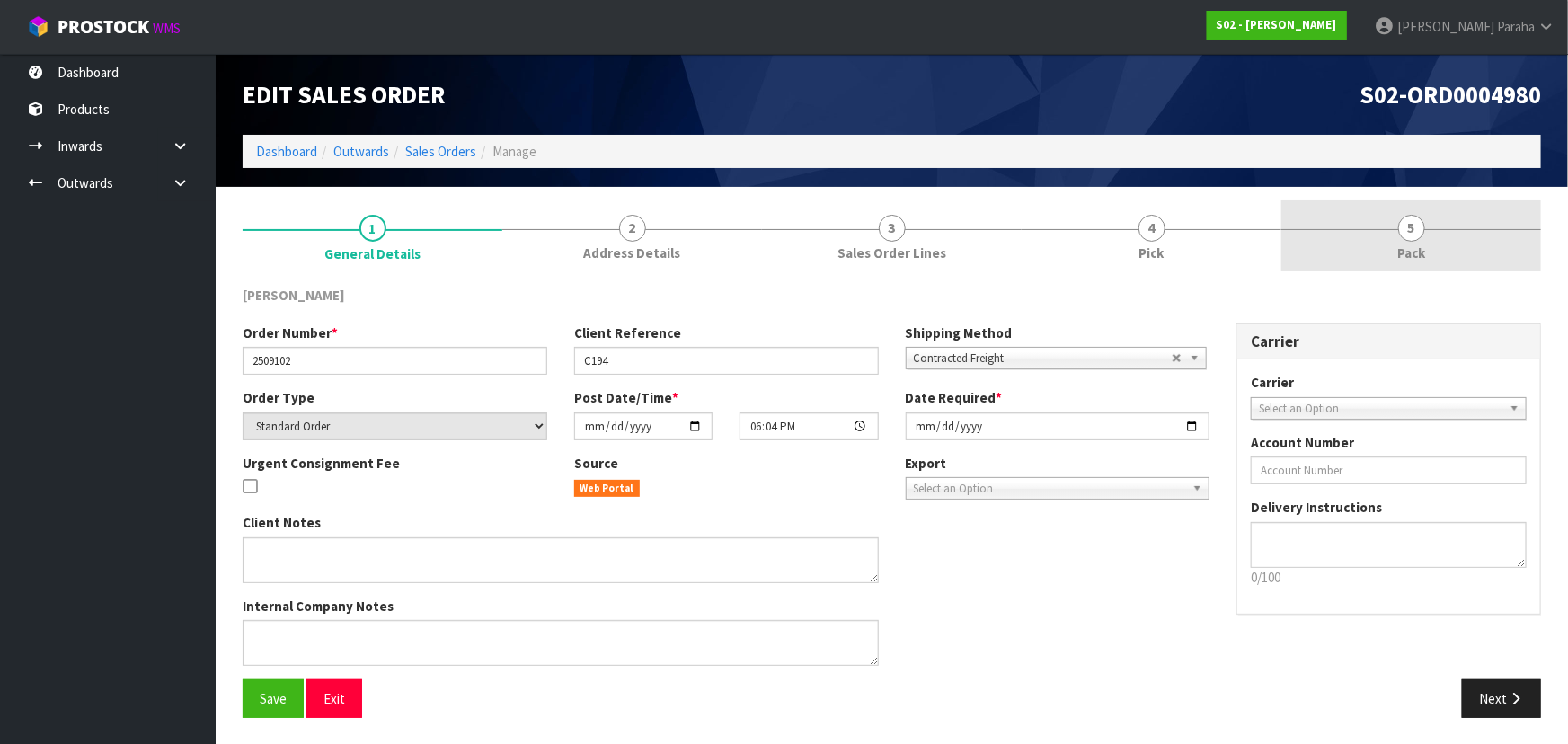
click at [1415, 241] on link "5 Pack" at bounding box center [1411, 236] width 260 height 71
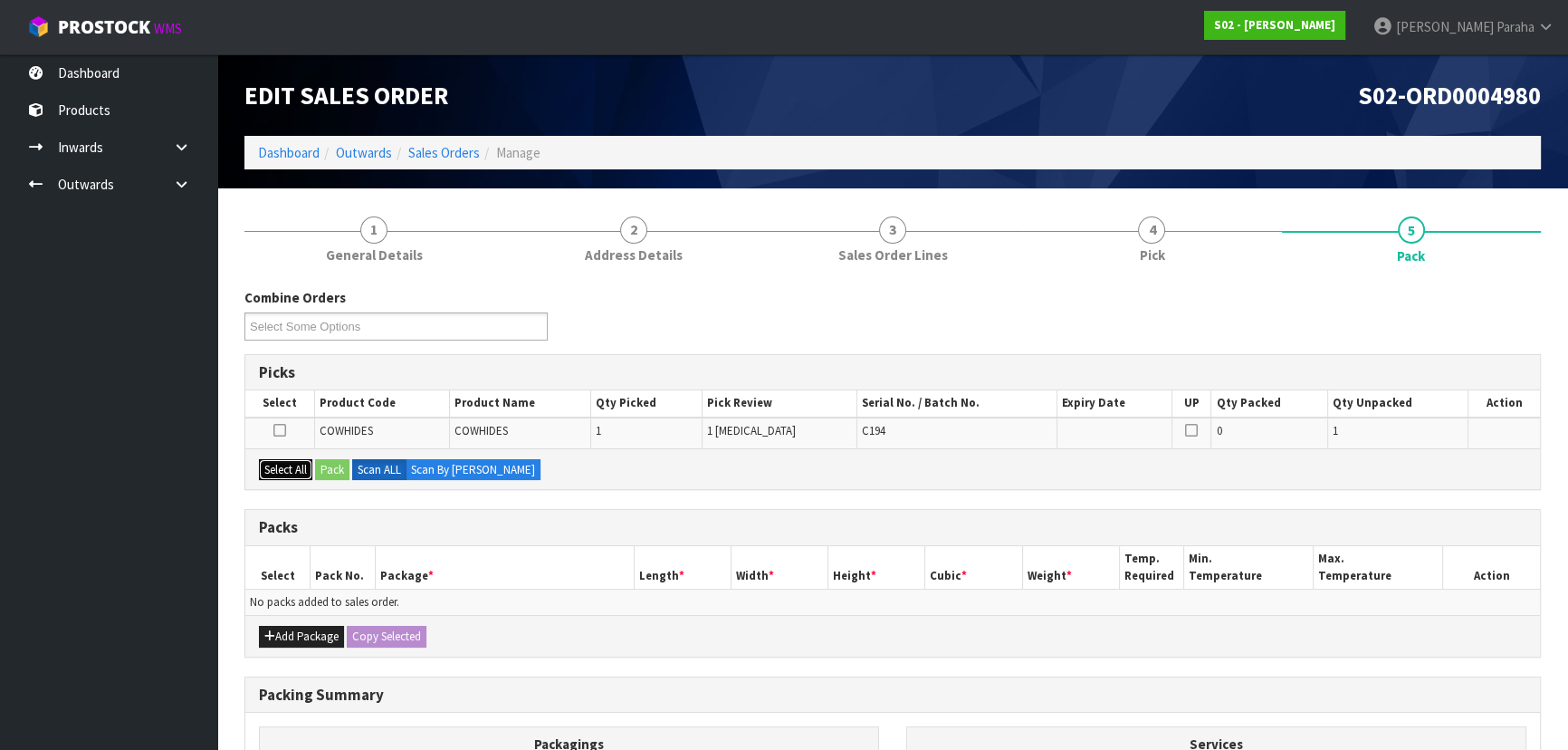
click at [300, 469] on button "Select All" at bounding box center [285, 469] width 53 height 22
click at [331, 463] on button "Pack" at bounding box center [332, 469] width 35 height 22
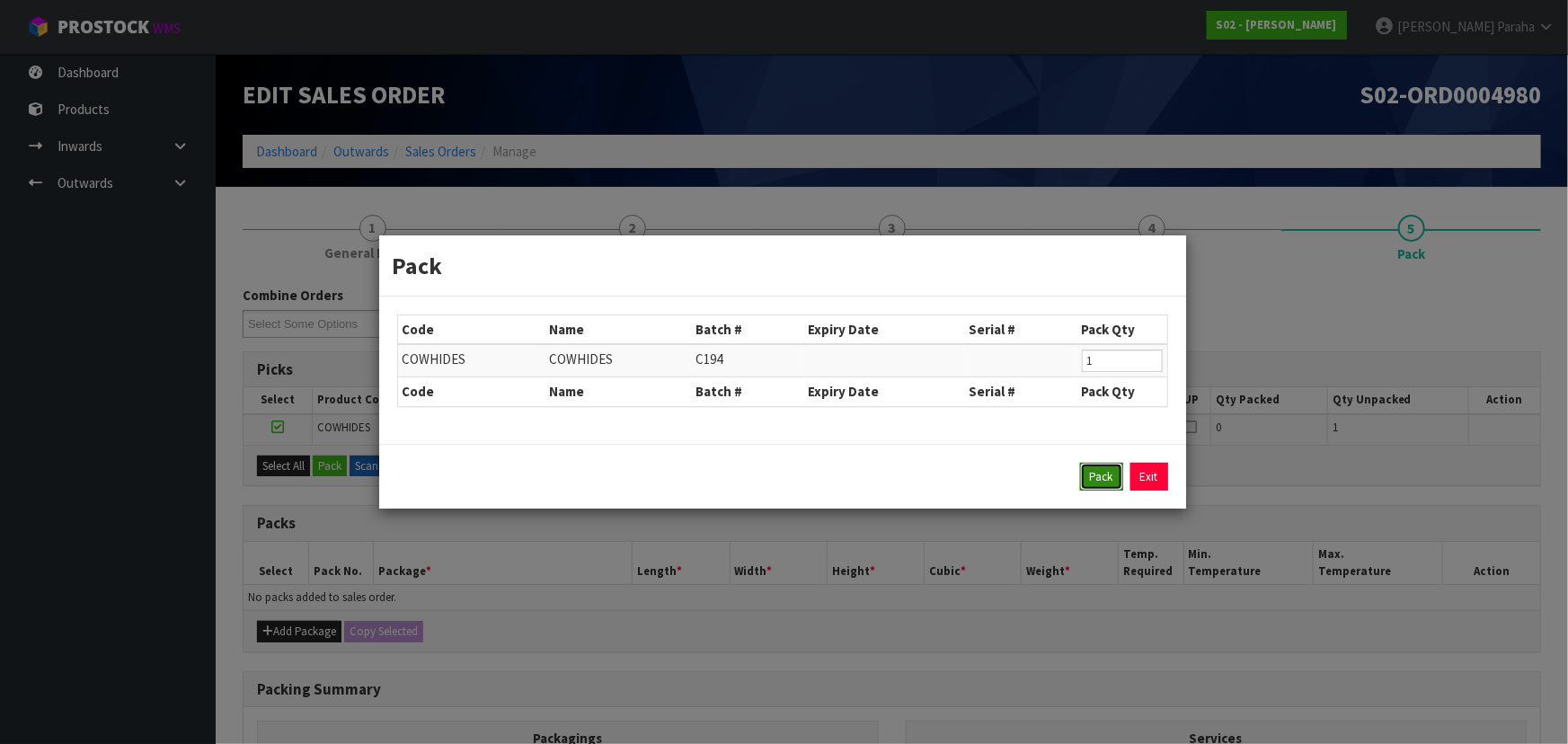
click at [1088, 476] on button "Pack" at bounding box center [1102, 477] width 43 height 29
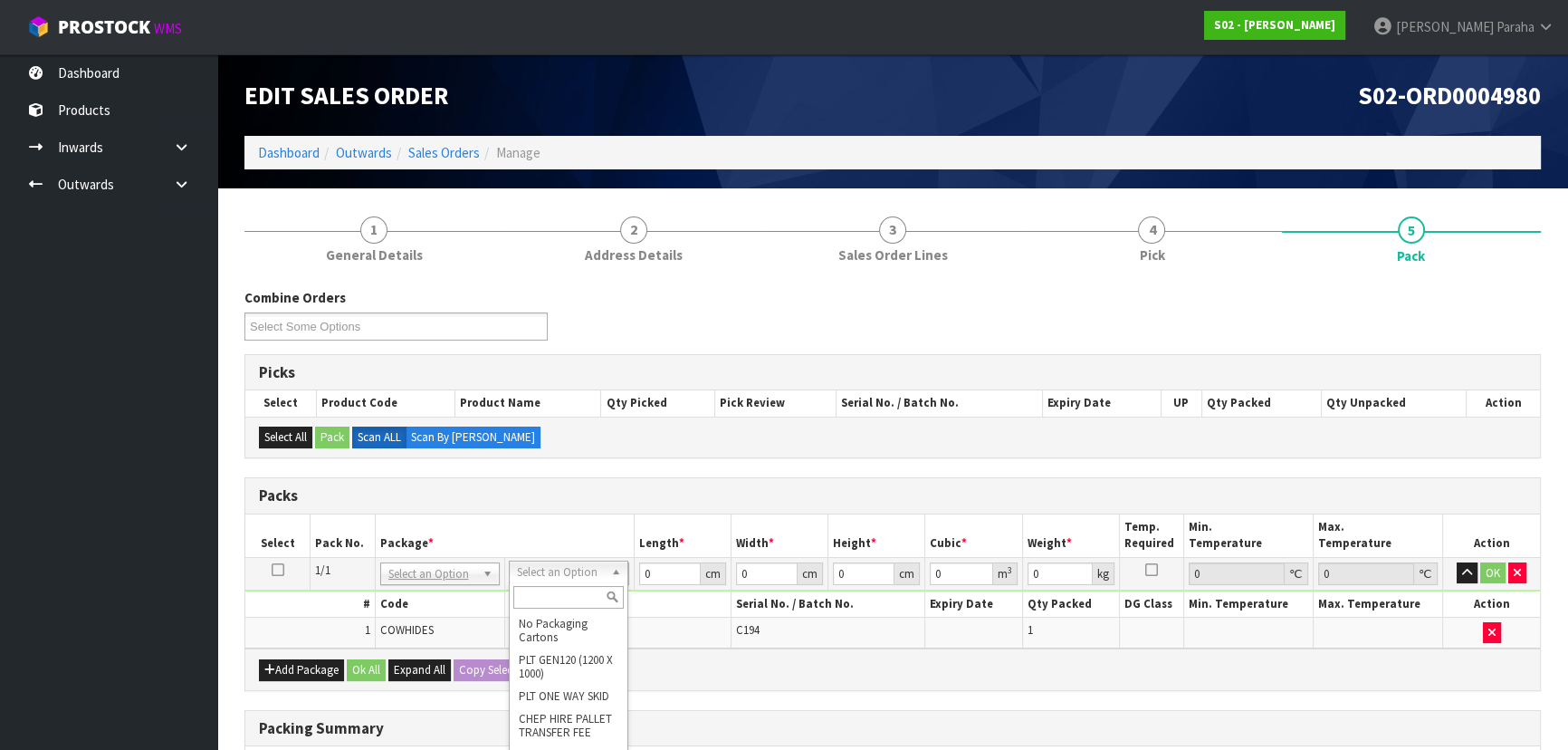
click at [588, 604] on input "text" at bounding box center [569, 597] width 111 height 23
type input "TRAC"
type input "25"
type input "32.5"
type input "0.01"
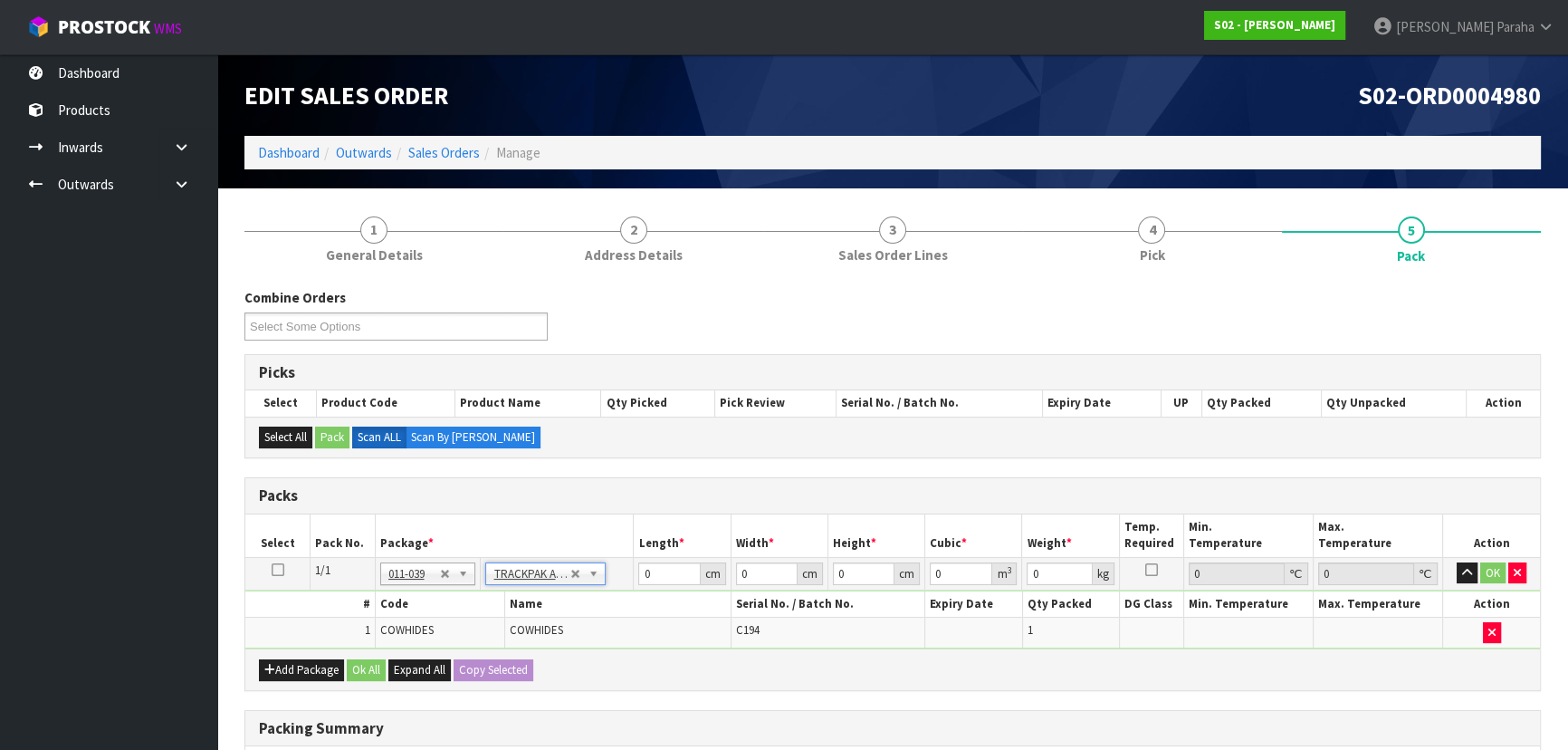
type input "0.000008"
type input "1.43"
click at [870, 574] on input "0.01" at bounding box center [863, 574] width 62 height 23
type input "0.0"
type input "0"
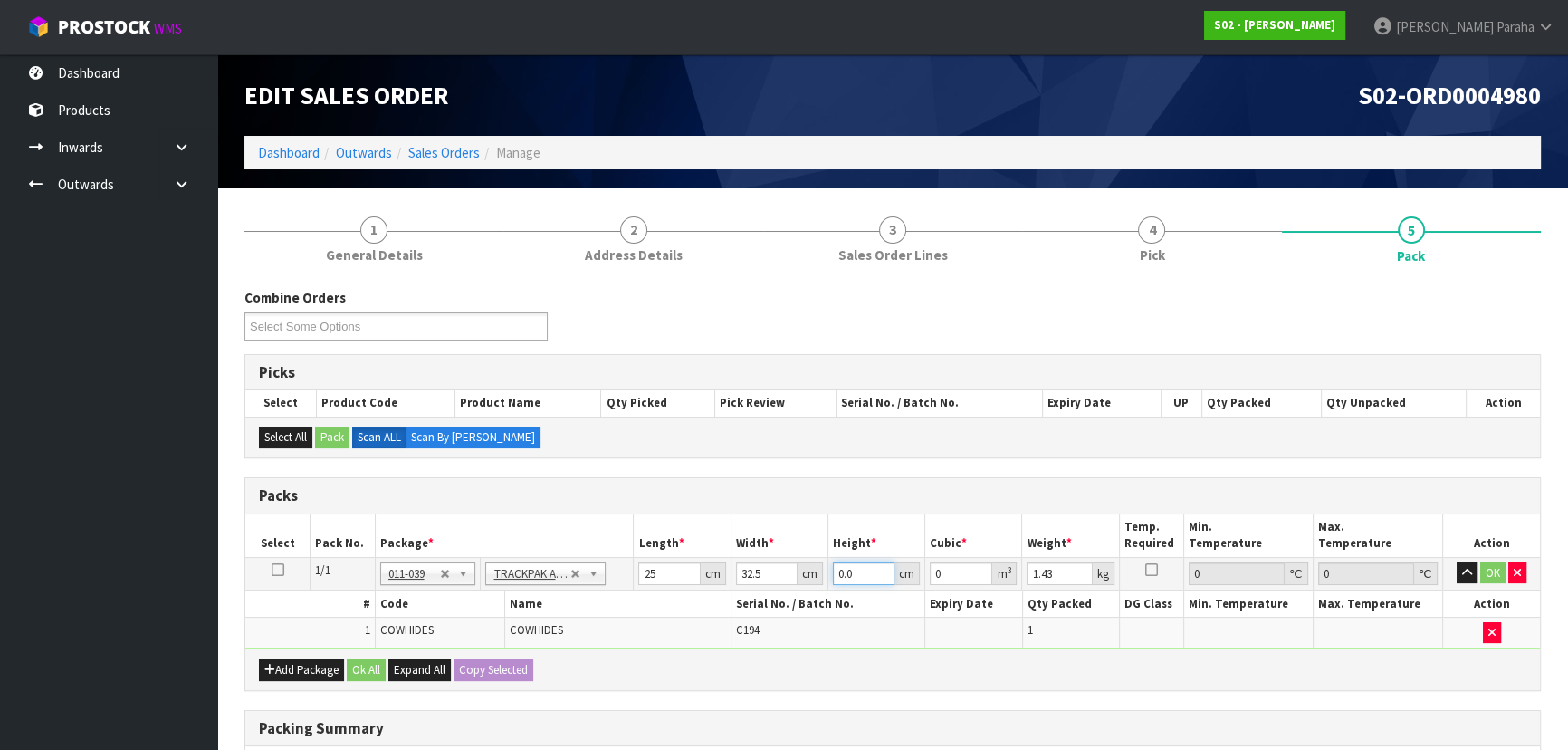
type input "0"
type input "5"
type input "0.004063"
type input "5"
click at [769, 571] on input "32.5" at bounding box center [767, 574] width 62 height 23
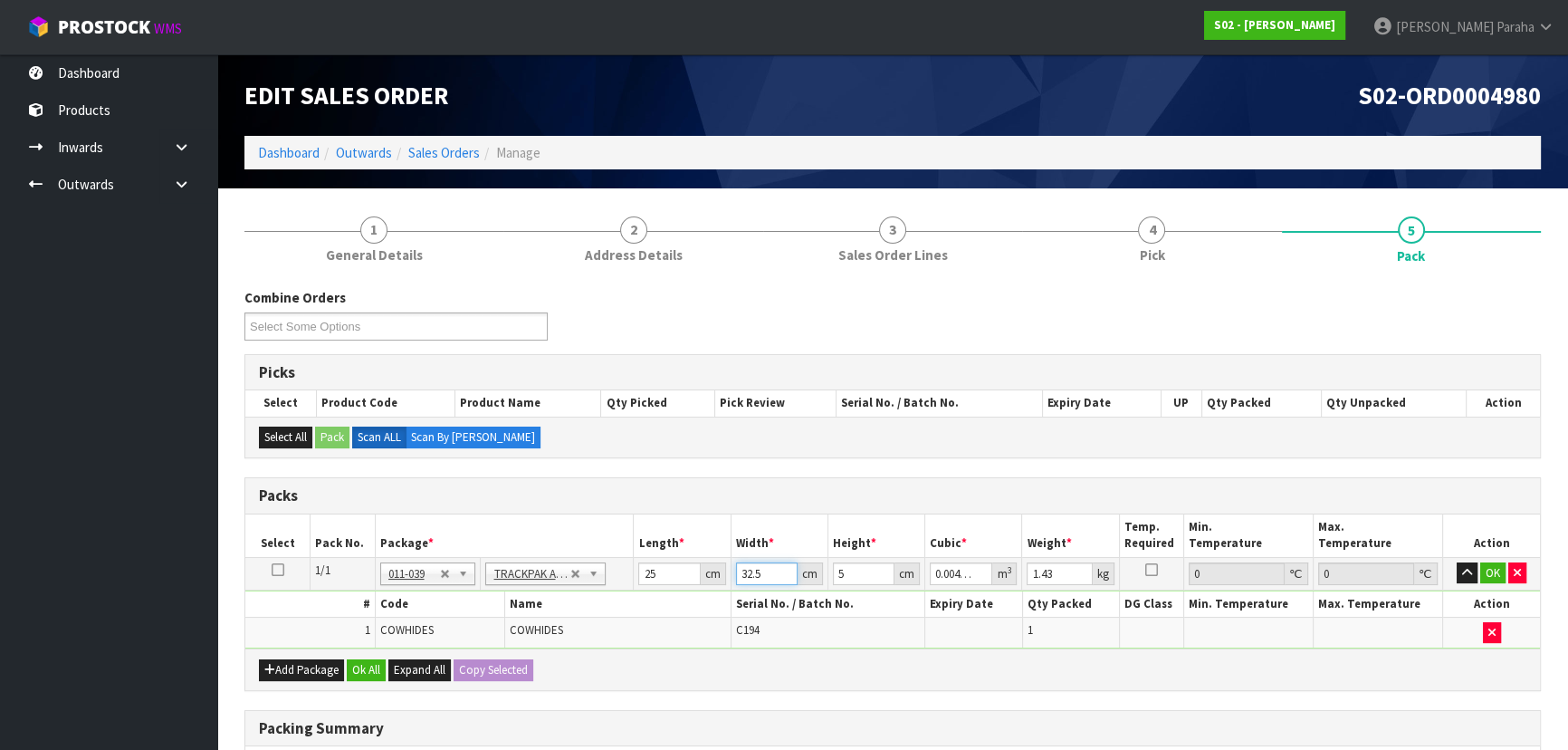
type input "32"
type input "0.004"
type input "3"
type input "0.000375"
type input "34"
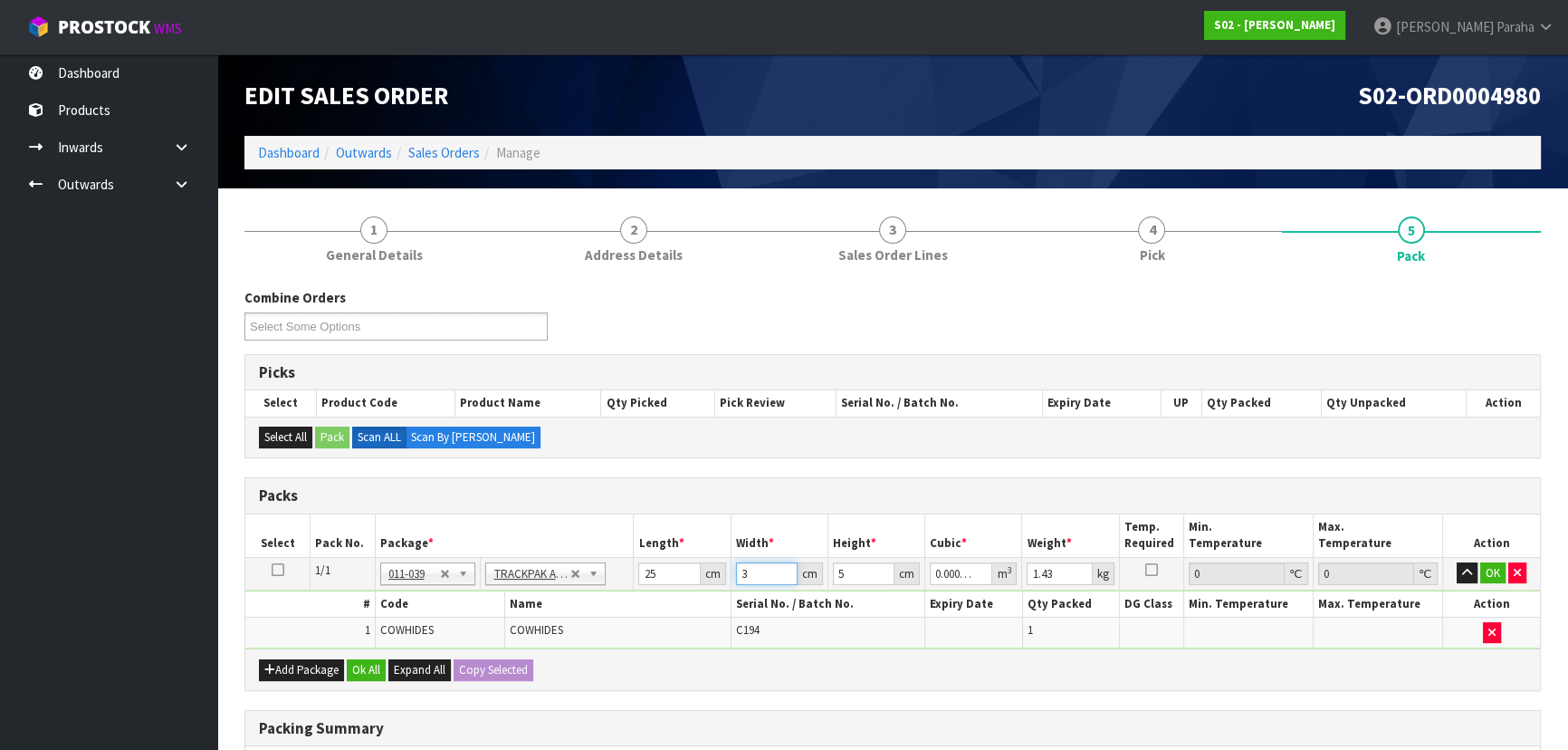
type input "0.00425"
type input "34"
click at [1067, 570] on input "1.43" at bounding box center [1058, 574] width 65 height 23
type input "1"
type input "2"
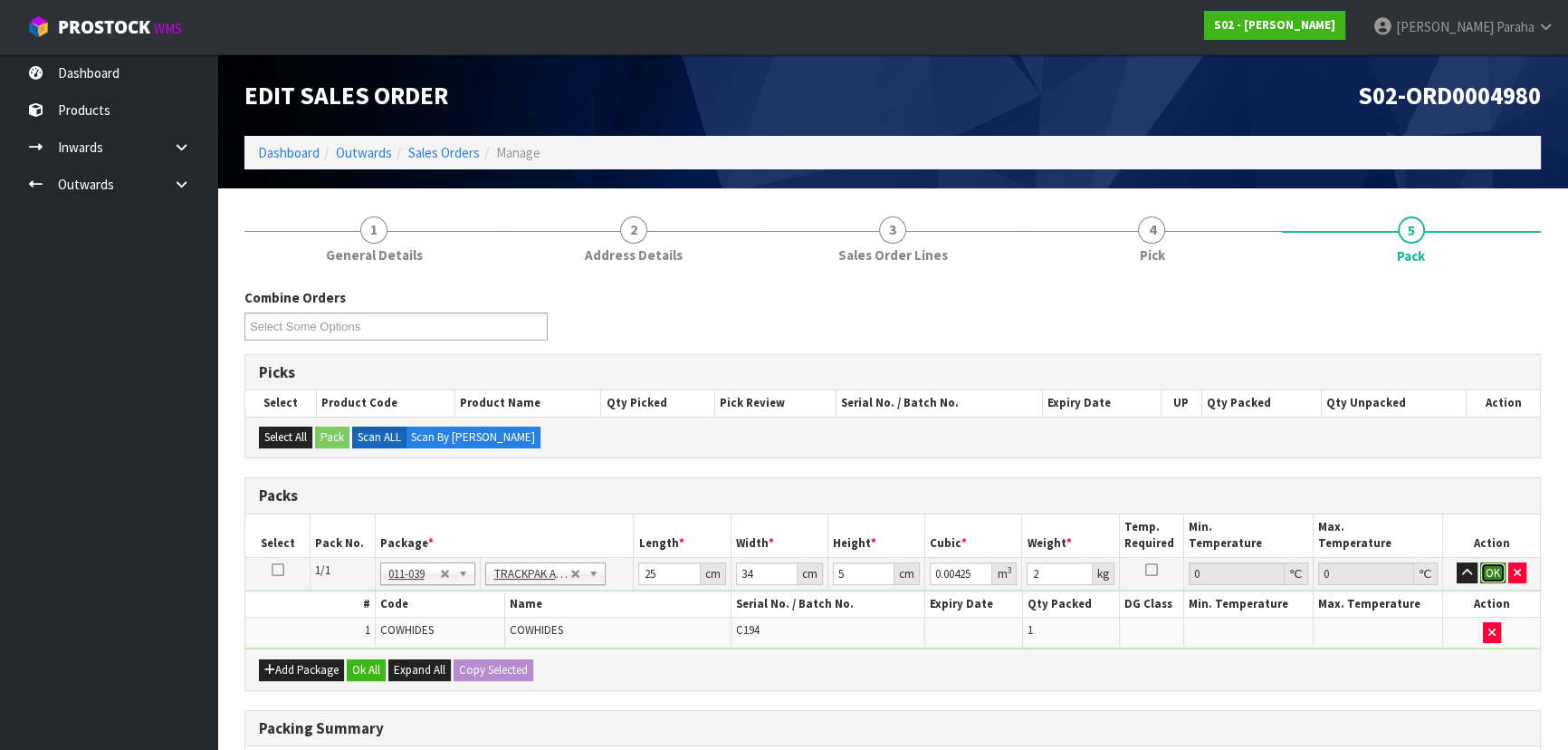
click at [1488, 578] on button "OK" at bounding box center [1492, 573] width 25 height 22
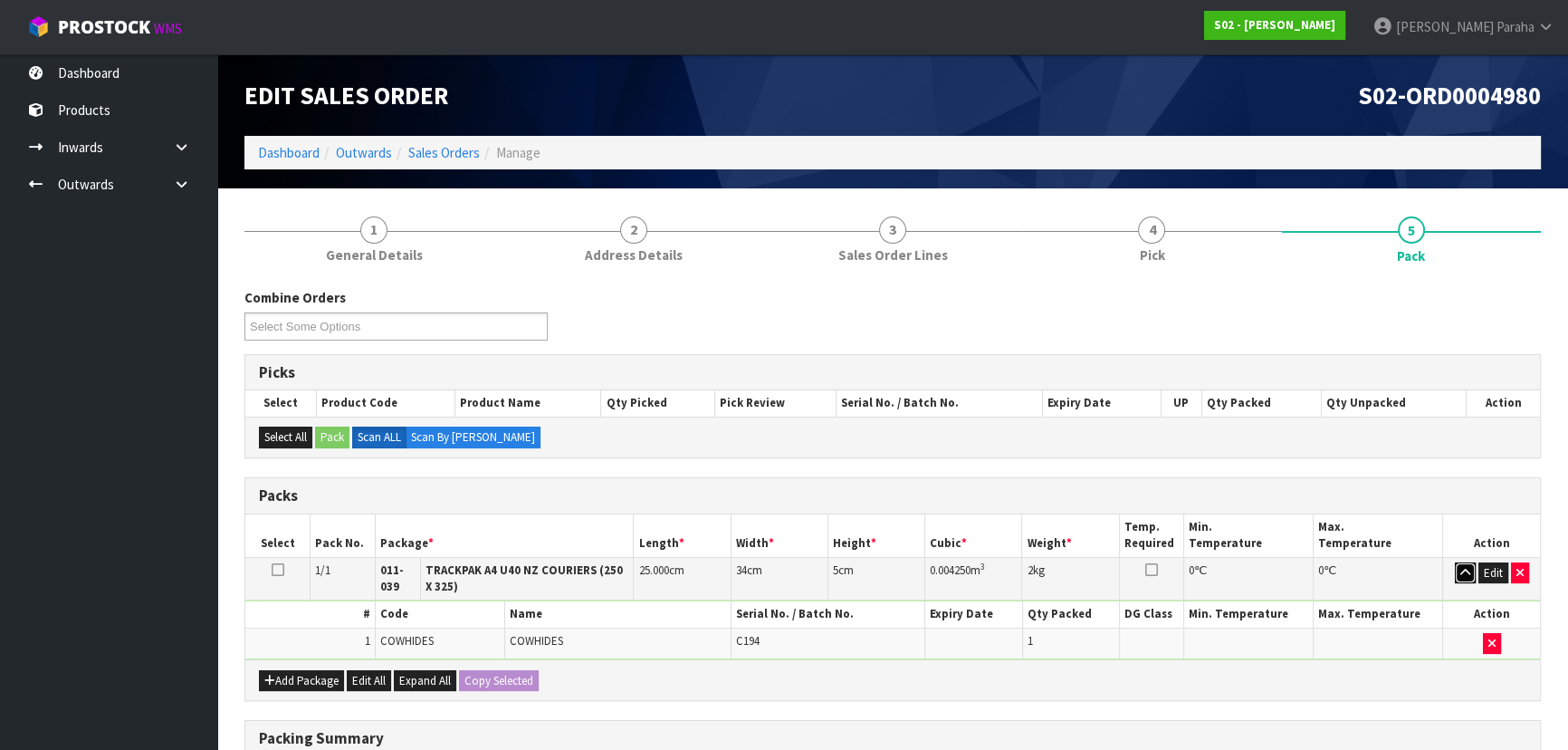
click at [1460, 568] on icon "button" at bounding box center [1465, 573] width 10 height 12
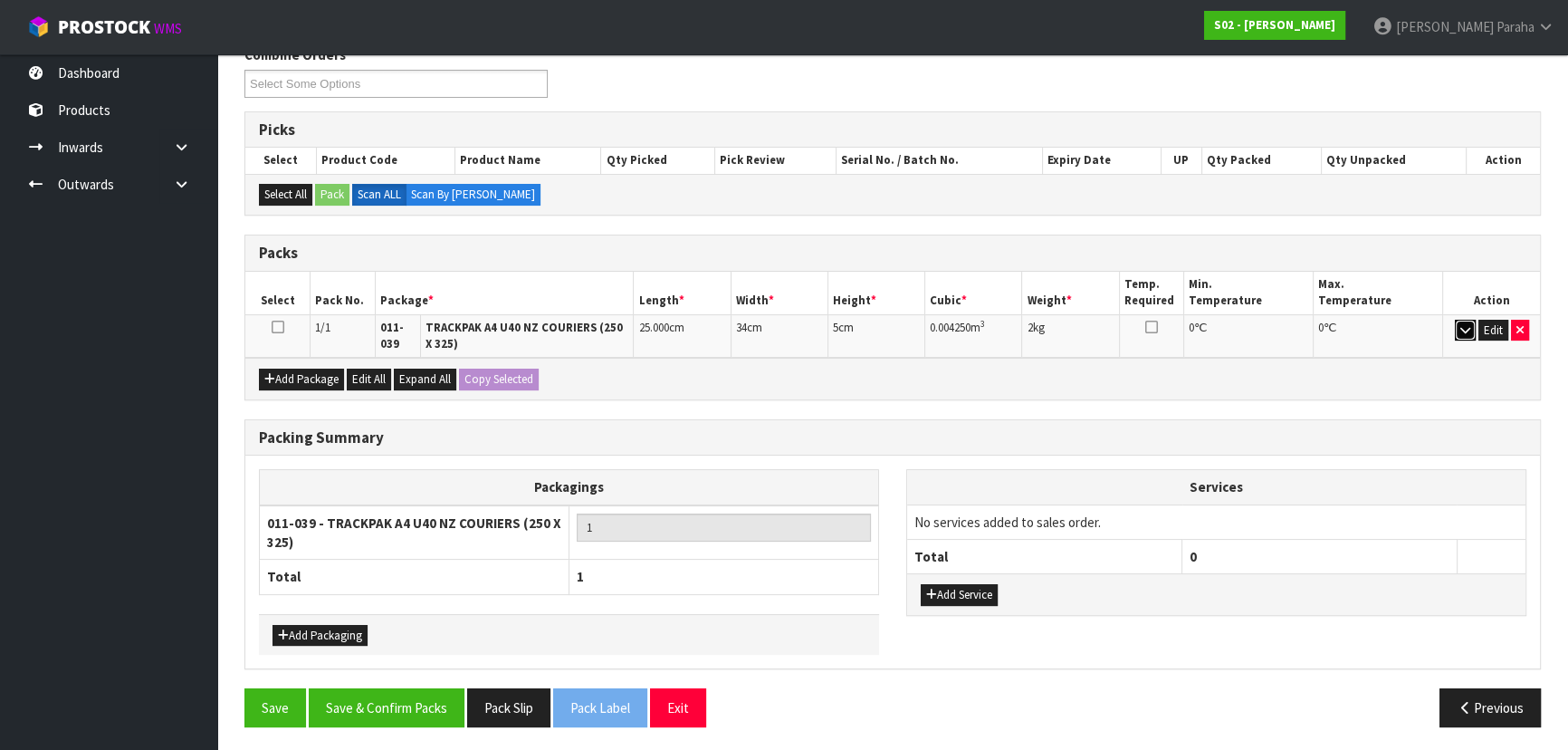
scroll to position [243, 0]
click at [427, 713] on button "Save & Confirm Packs" at bounding box center [387, 706] width 156 height 38
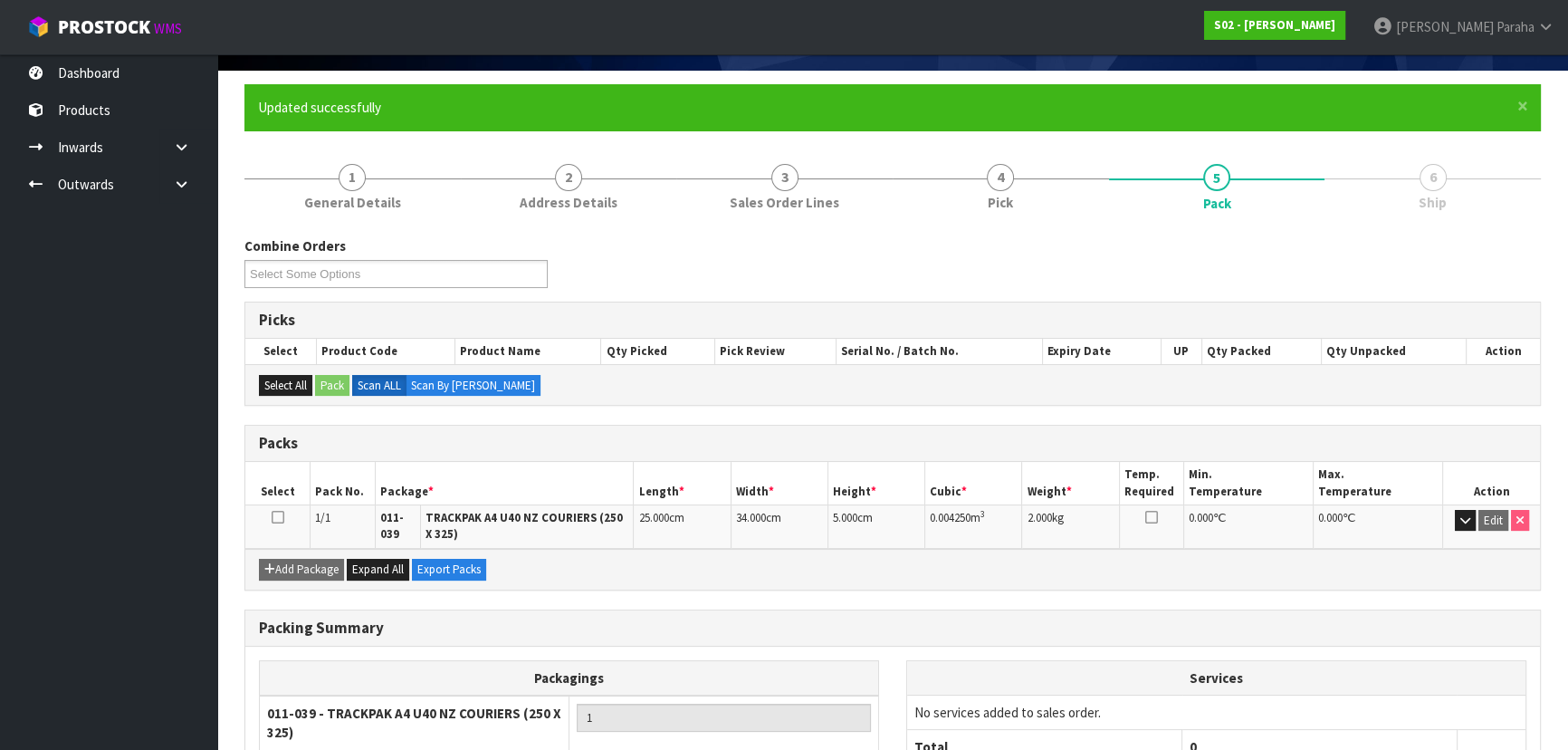
scroll to position [269, 0]
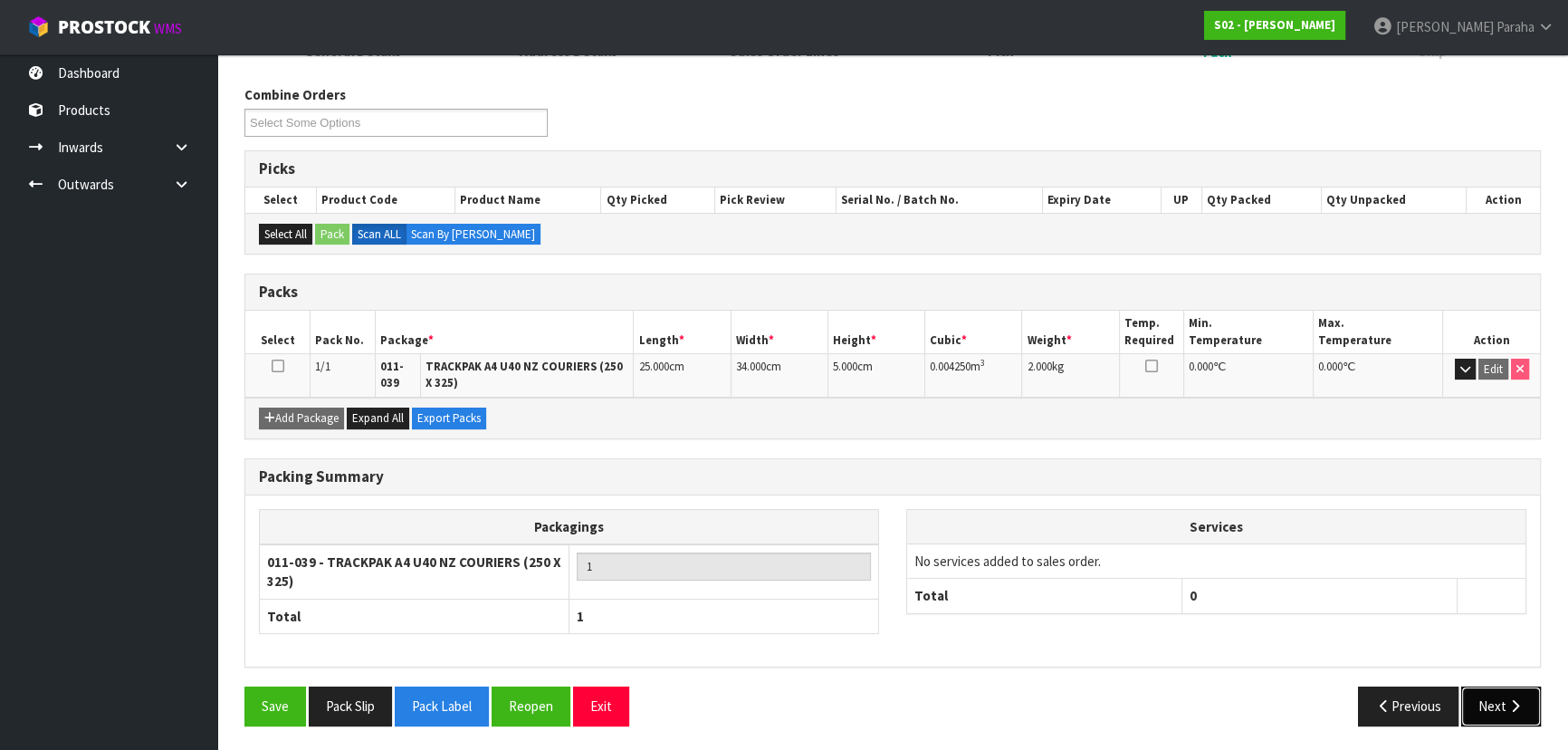
click at [1511, 712] on button "Next" at bounding box center [1500, 705] width 80 height 38
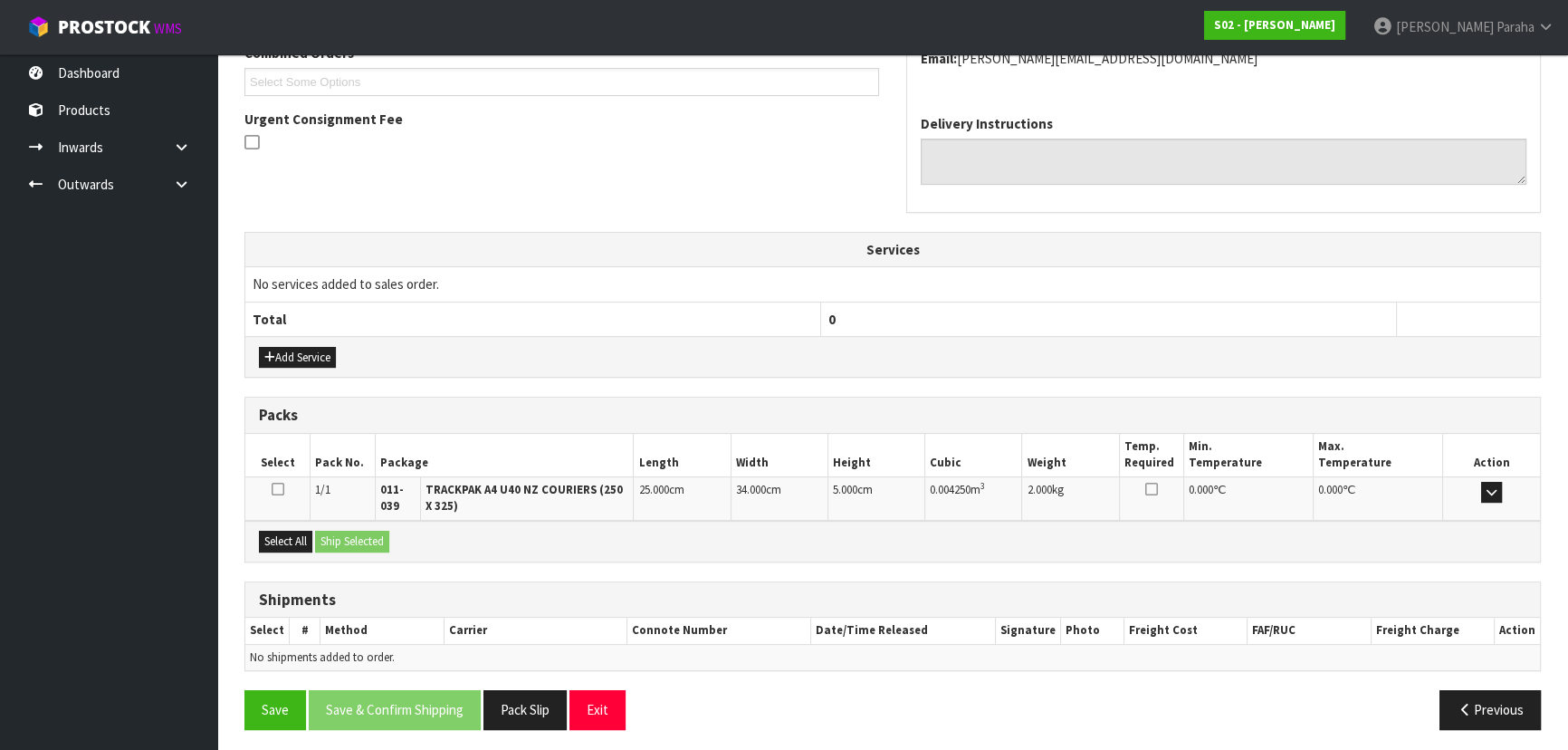
scroll to position [494, 0]
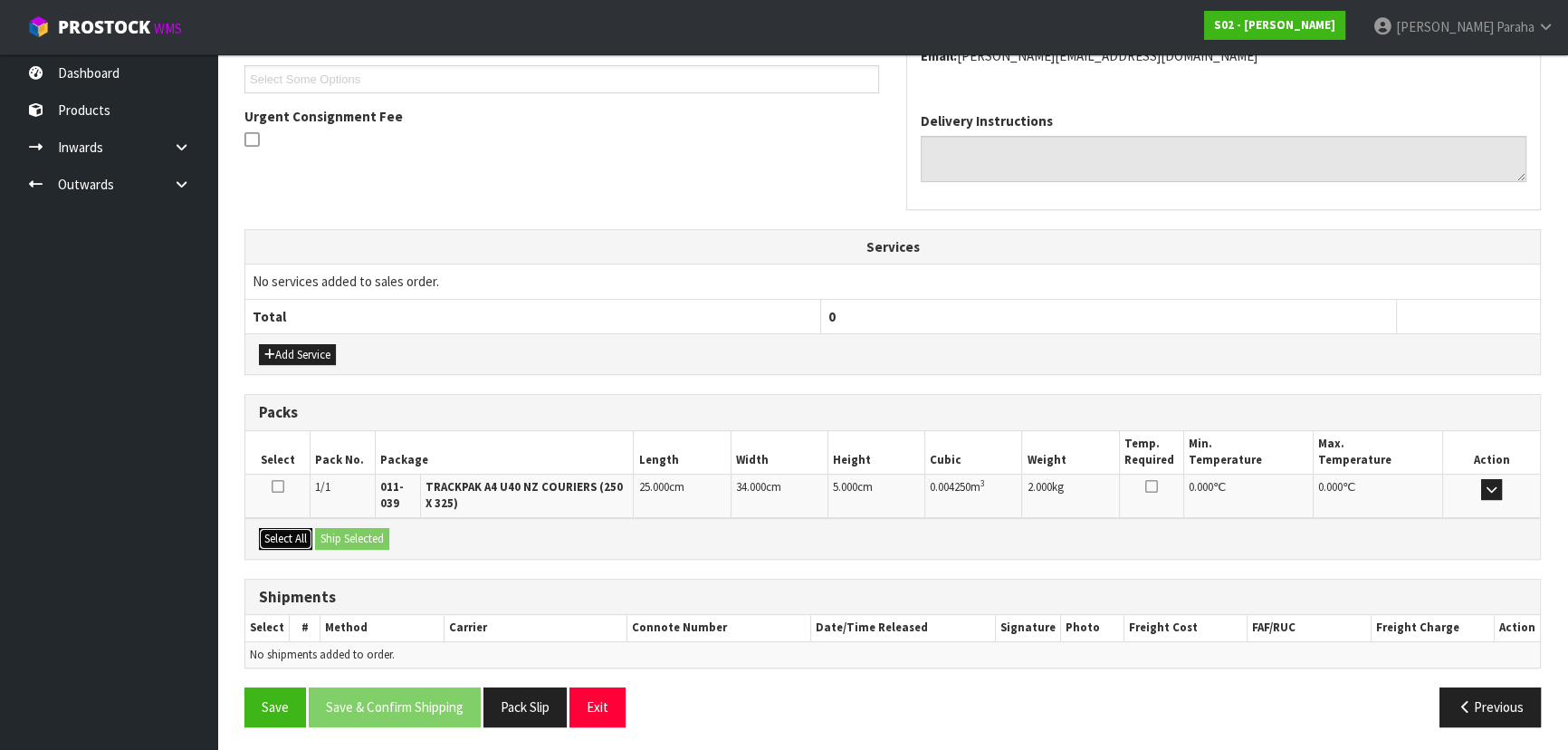
click at [294, 534] on button "Select All" at bounding box center [285, 538] width 53 height 22
click at [389, 532] on button "Ship Selected" at bounding box center [352, 538] width 74 height 22
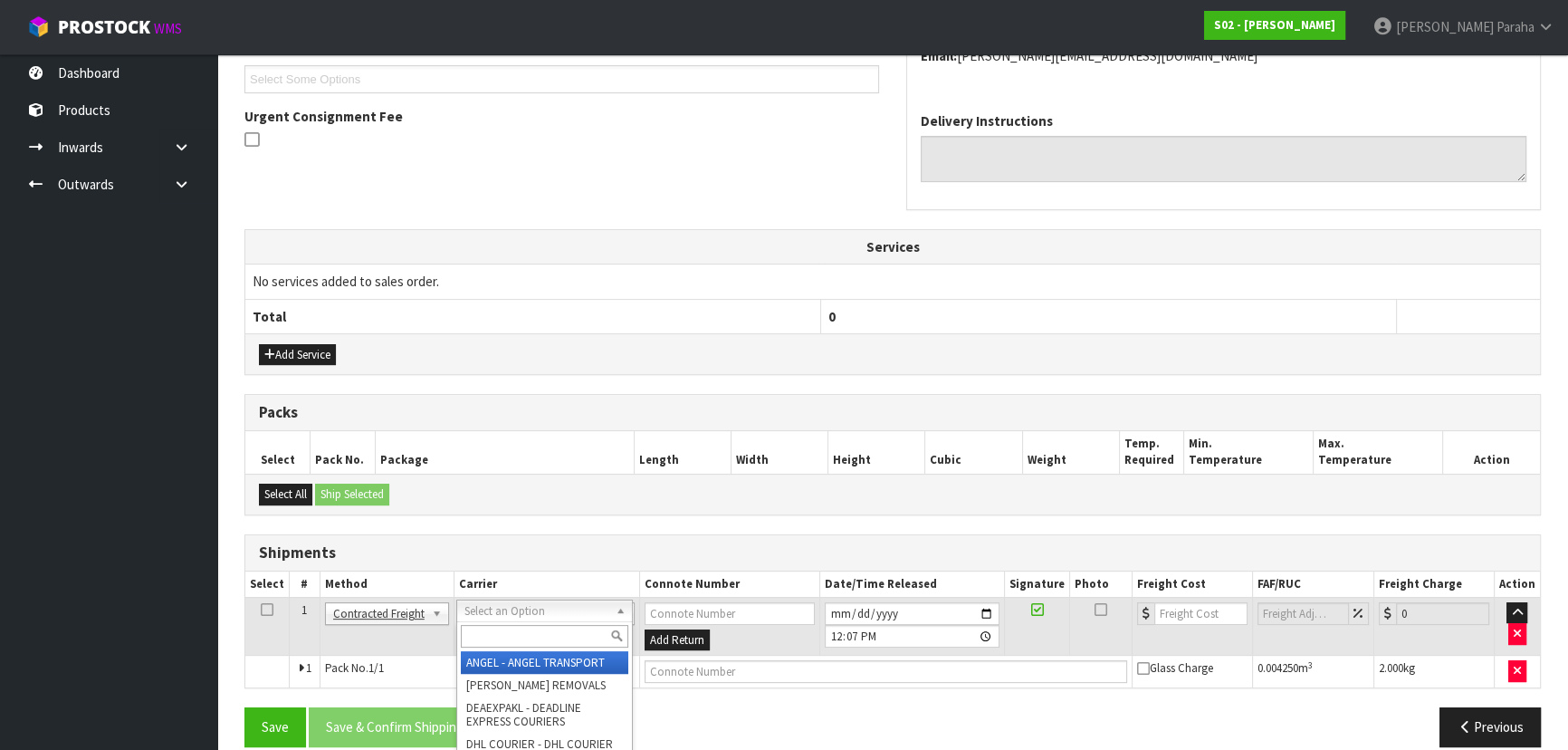
click at [526, 634] on input "text" at bounding box center [544, 636] width 167 height 23
type input "NZP"
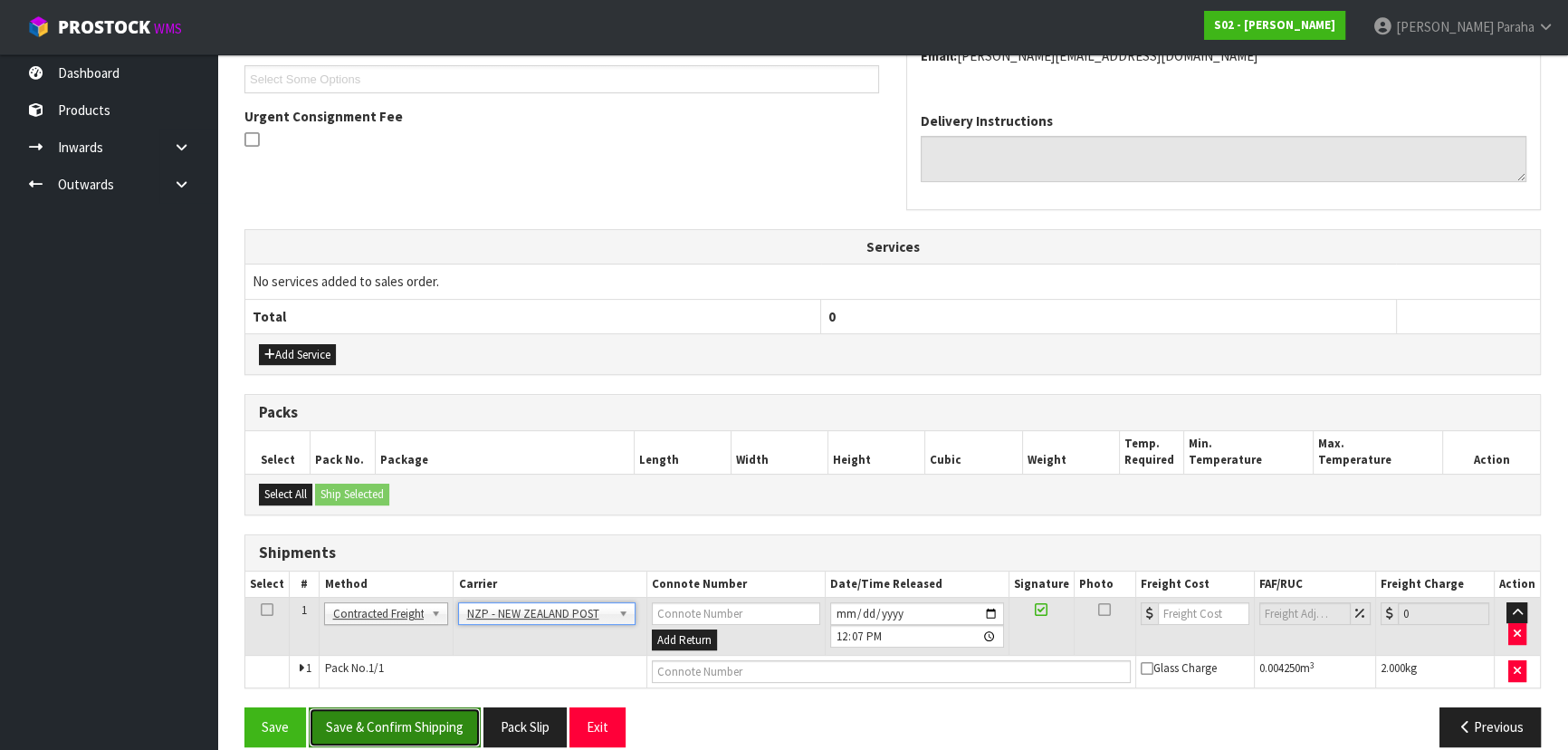
click at [432, 740] on button "Save & Confirm Shipping" at bounding box center [394, 726] width 172 height 38
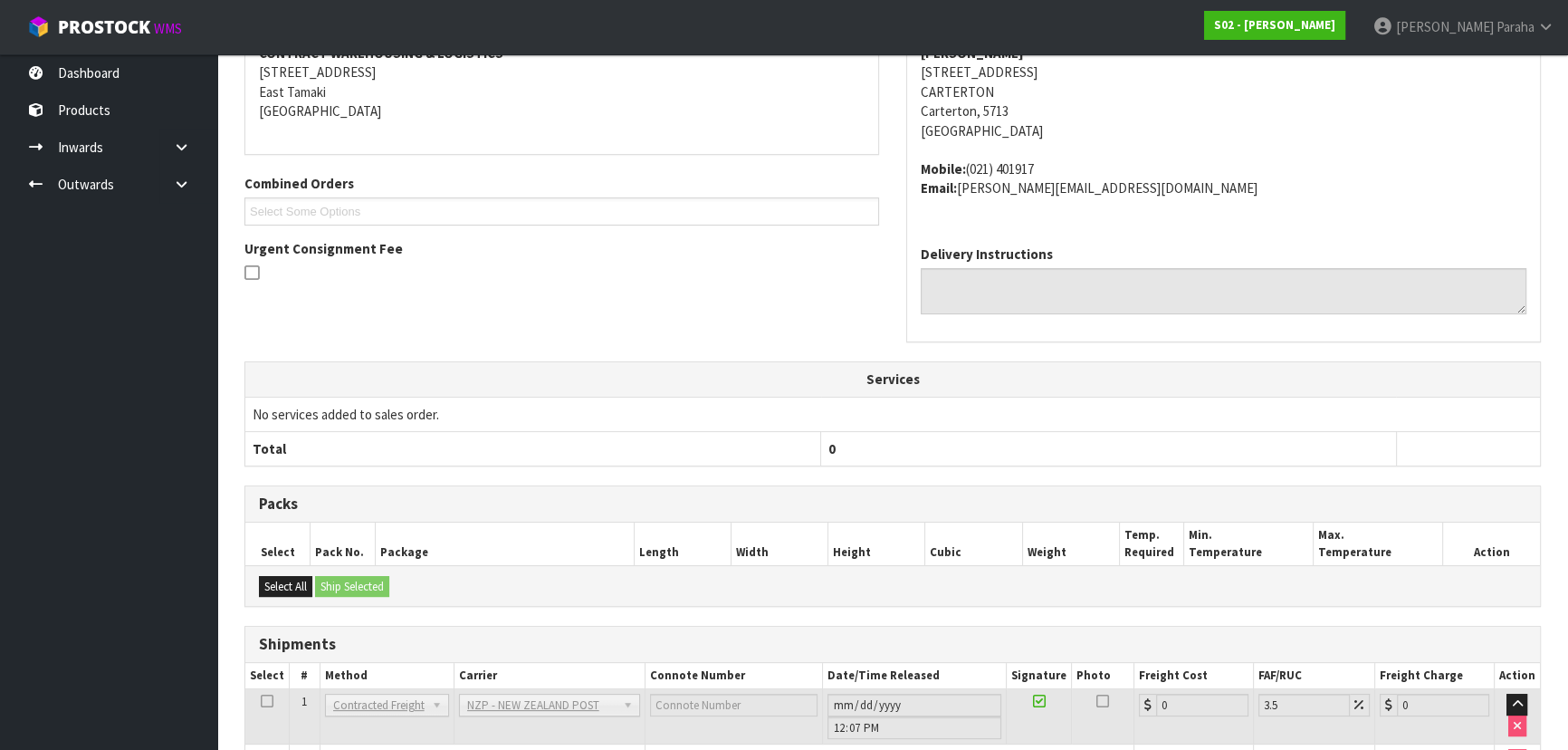
scroll to position [489, 0]
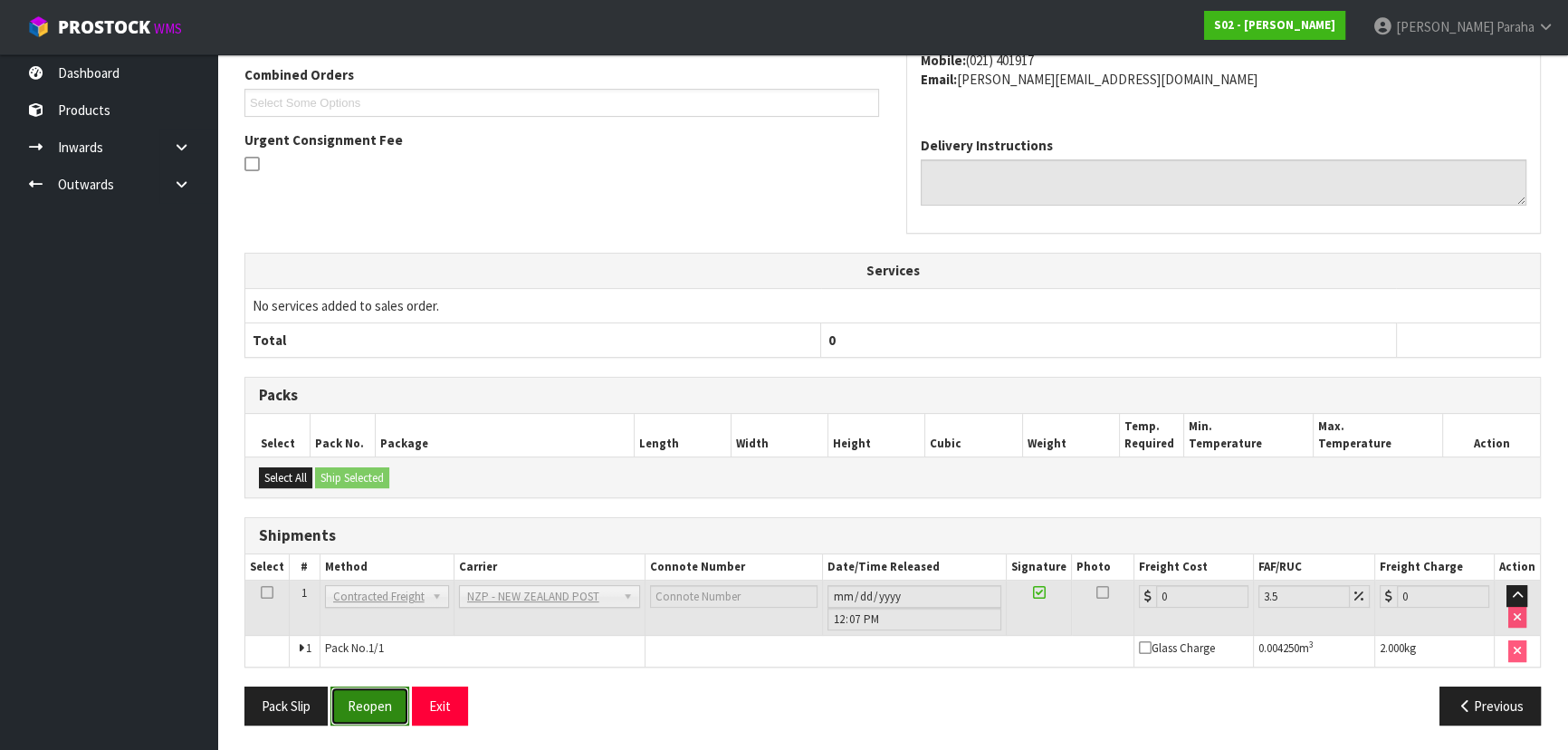
click at [379, 704] on button "Reopen" at bounding box center [370, 705] width 79 height 38
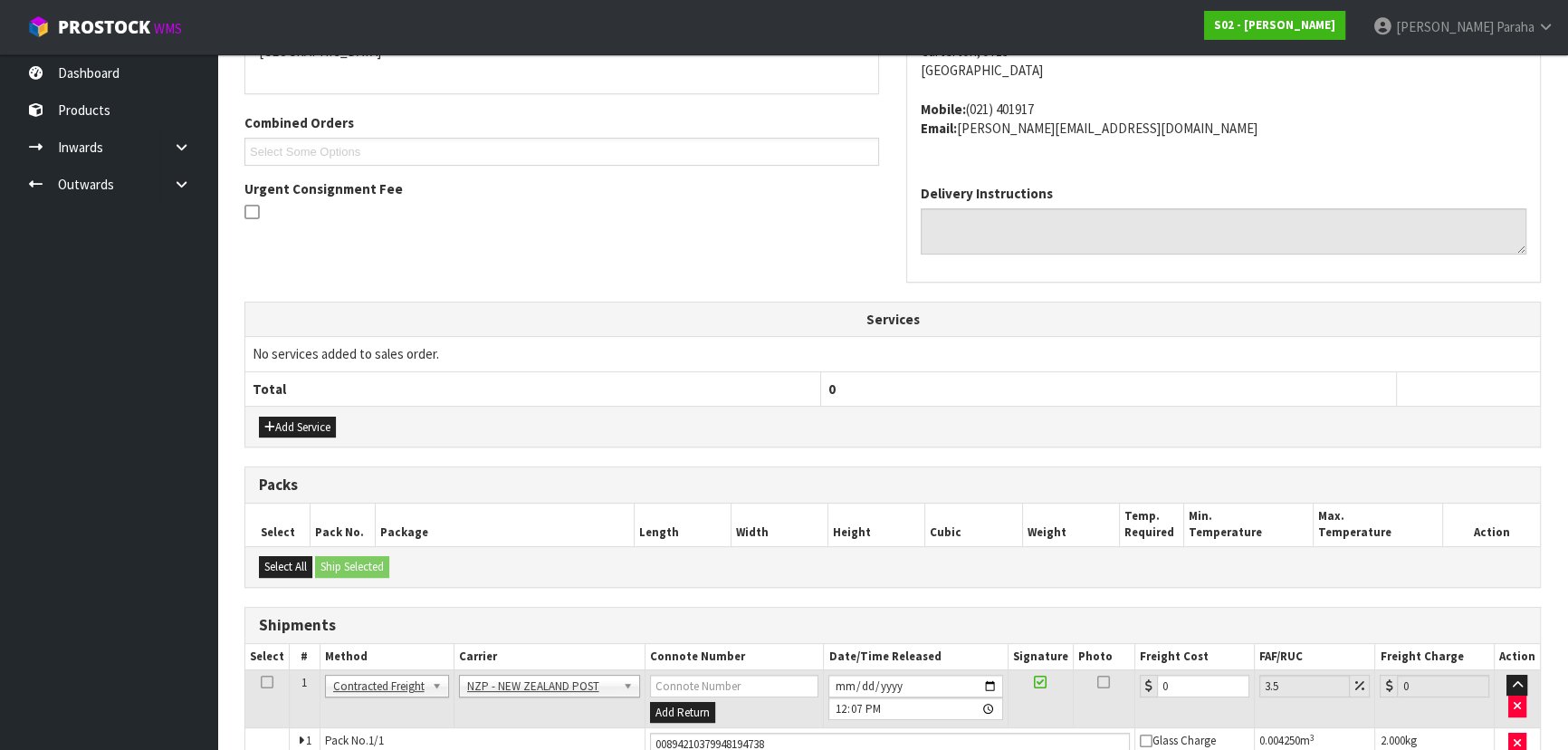
scroll to position [530, 0]
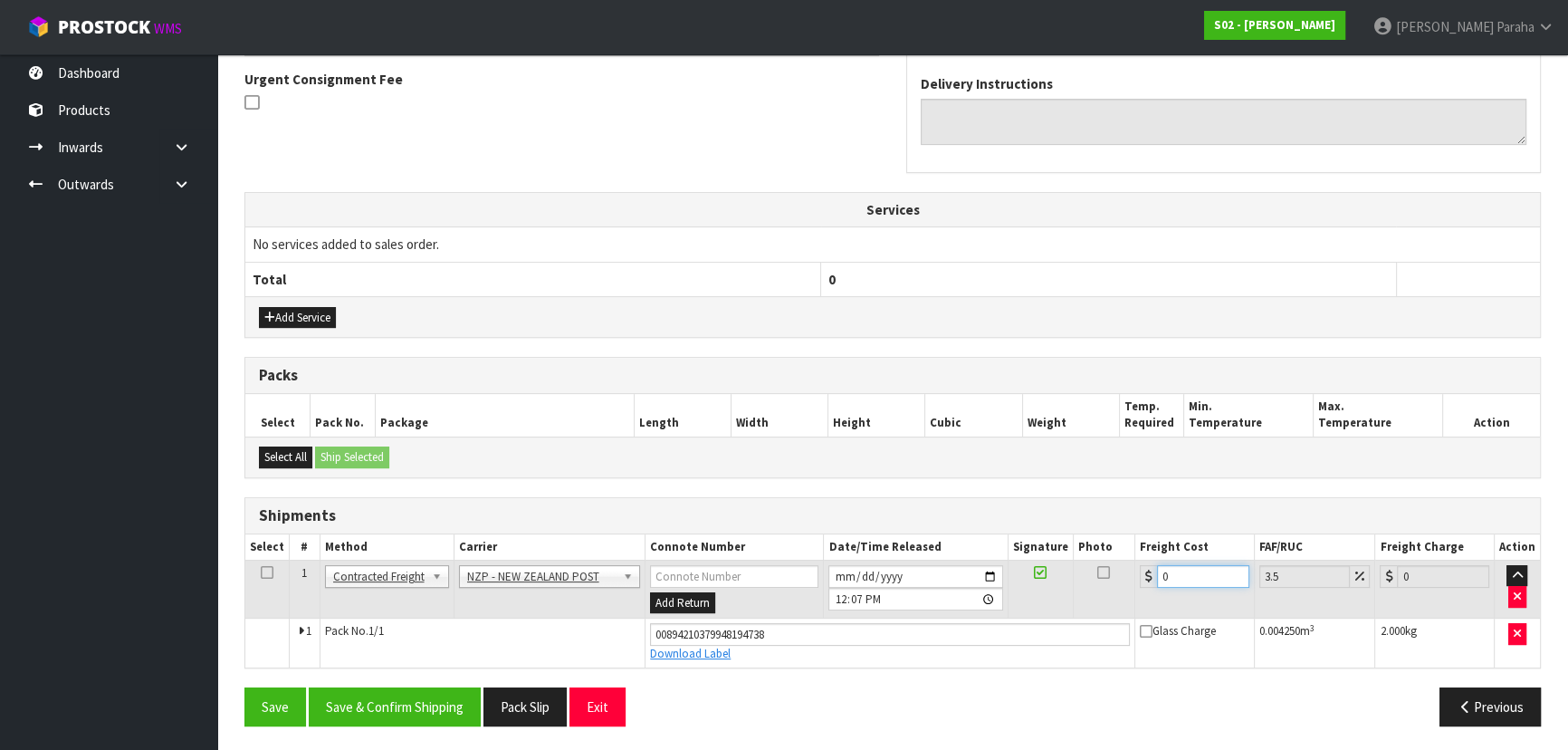
click at [1175, 570] on input "0" at bounding box center [1203, 576] width 92 height 23
type input "8"
type input "8.28"
type input "8.4"
type input "8.69"
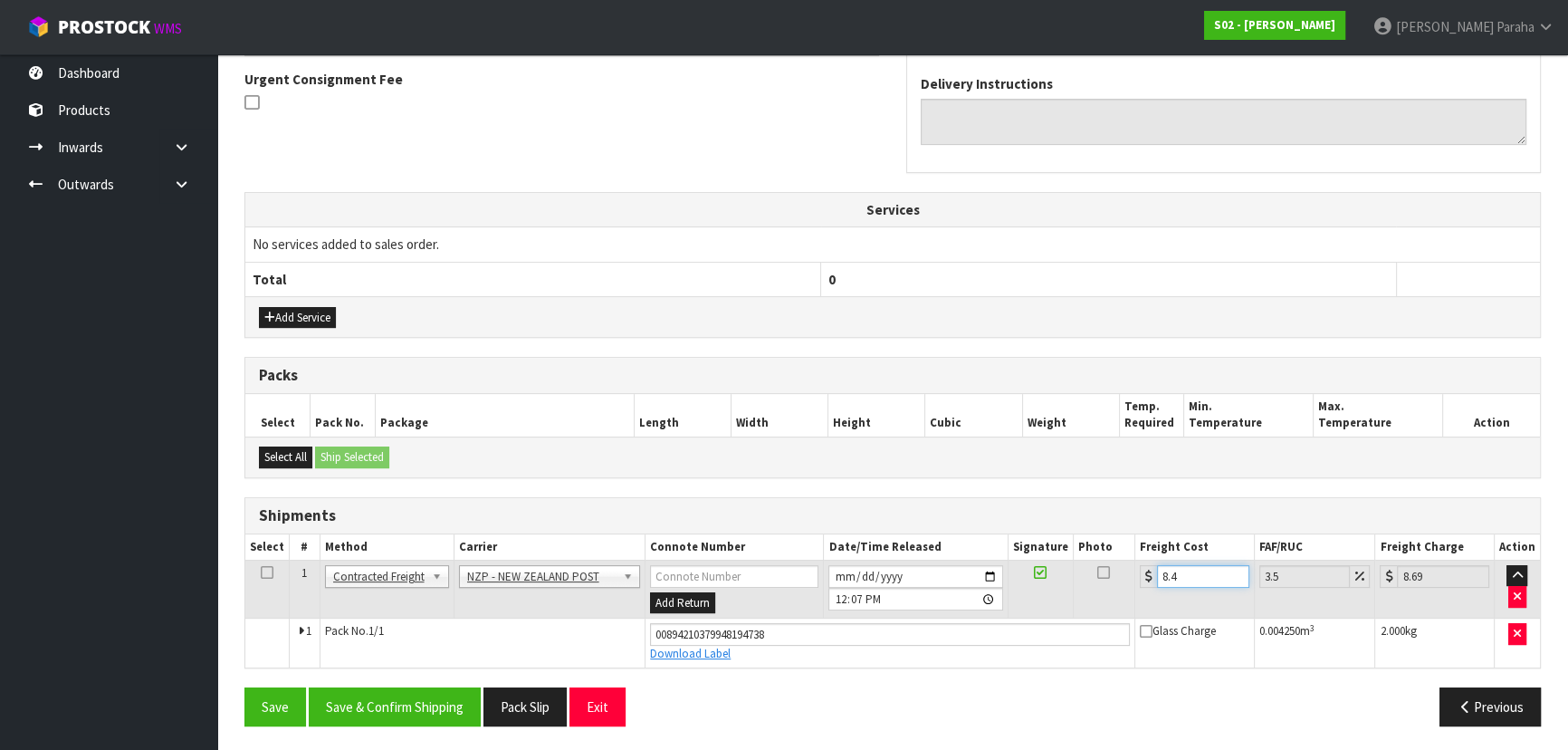
type input "8.45"
type input "8.75"
type input "8.45"
click at [422, 704] on button "Save & Confirm Shipping" at bounding box center [394, 706] width 172 height 38
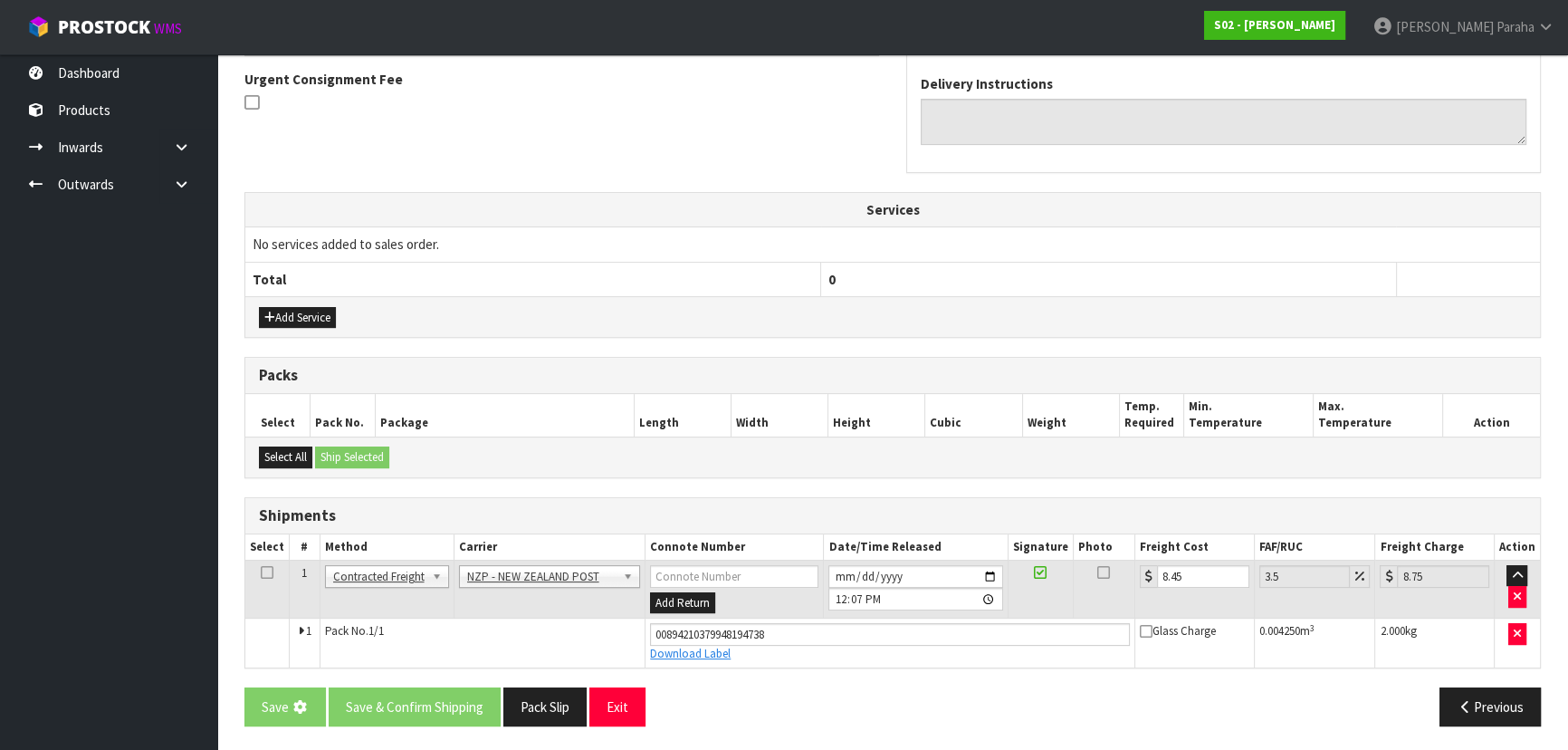
scroll to position [0, 0]
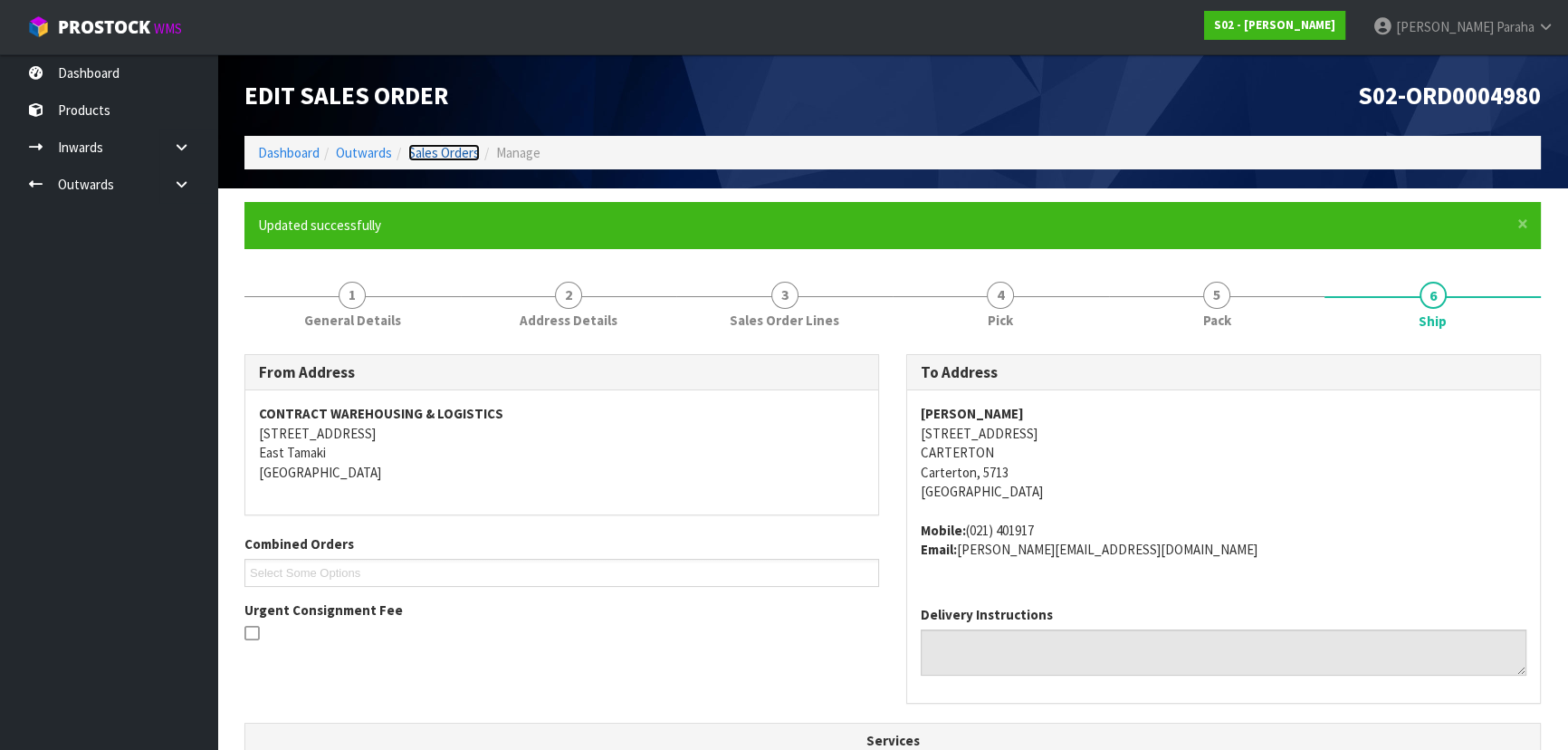
click at [442, 159] on link "Sales Orders" at bounding box center [444, 152] width 71 height 17
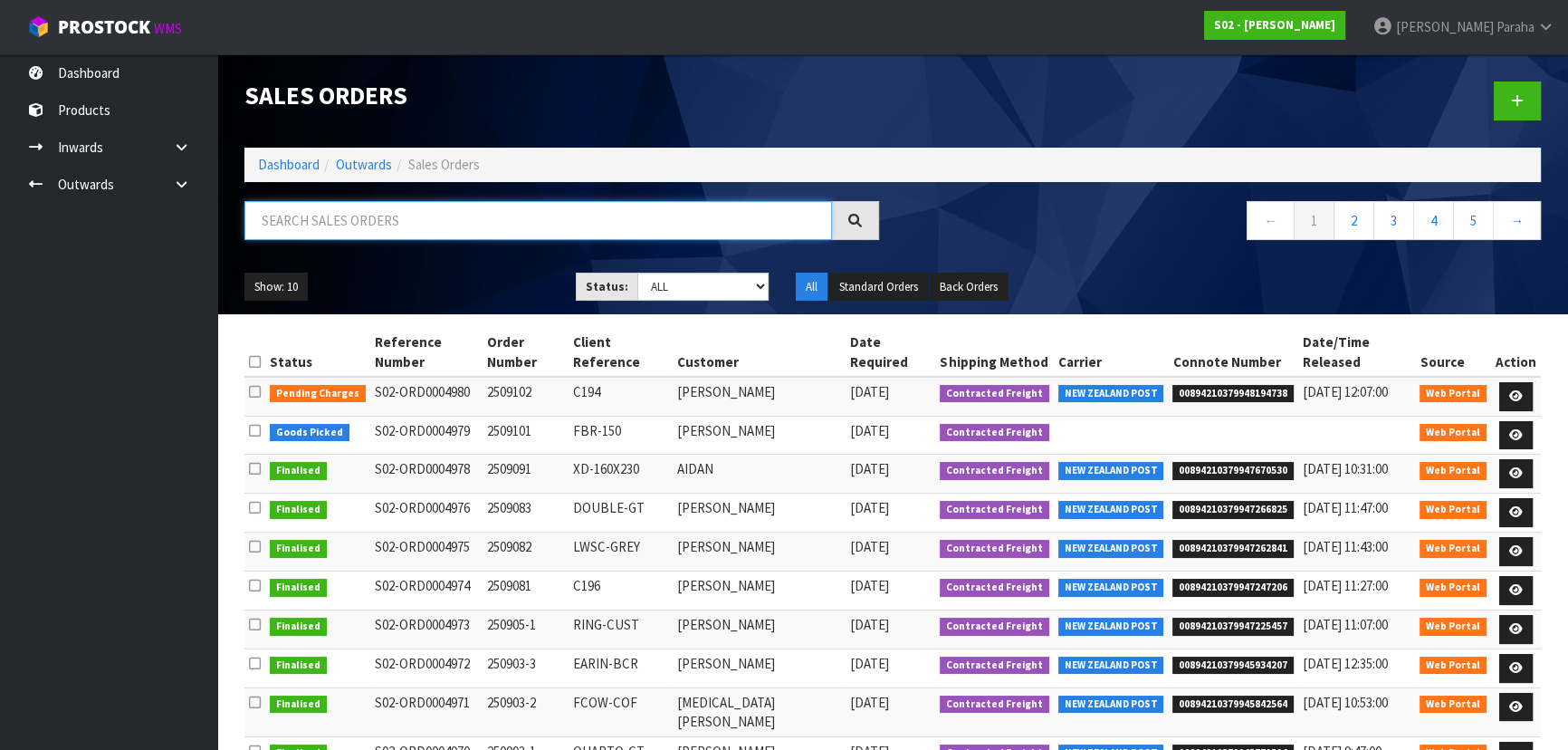
click at [388, 221] on input "text" at bounding box center [538, 220] width 587 height 38
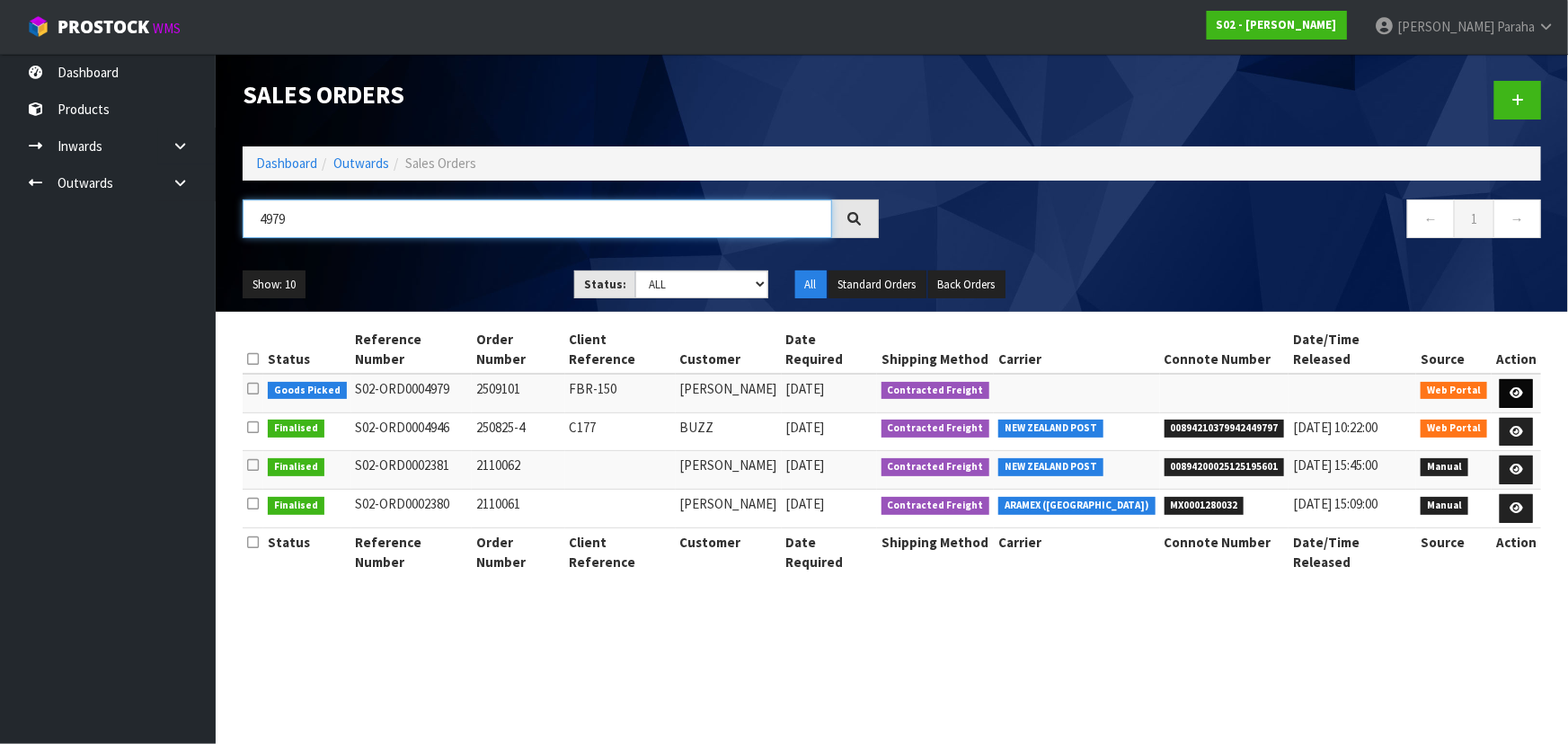
type input "4979"
click at [1528, 379] on link at bounding box center [1517, 393] width 34 height 29
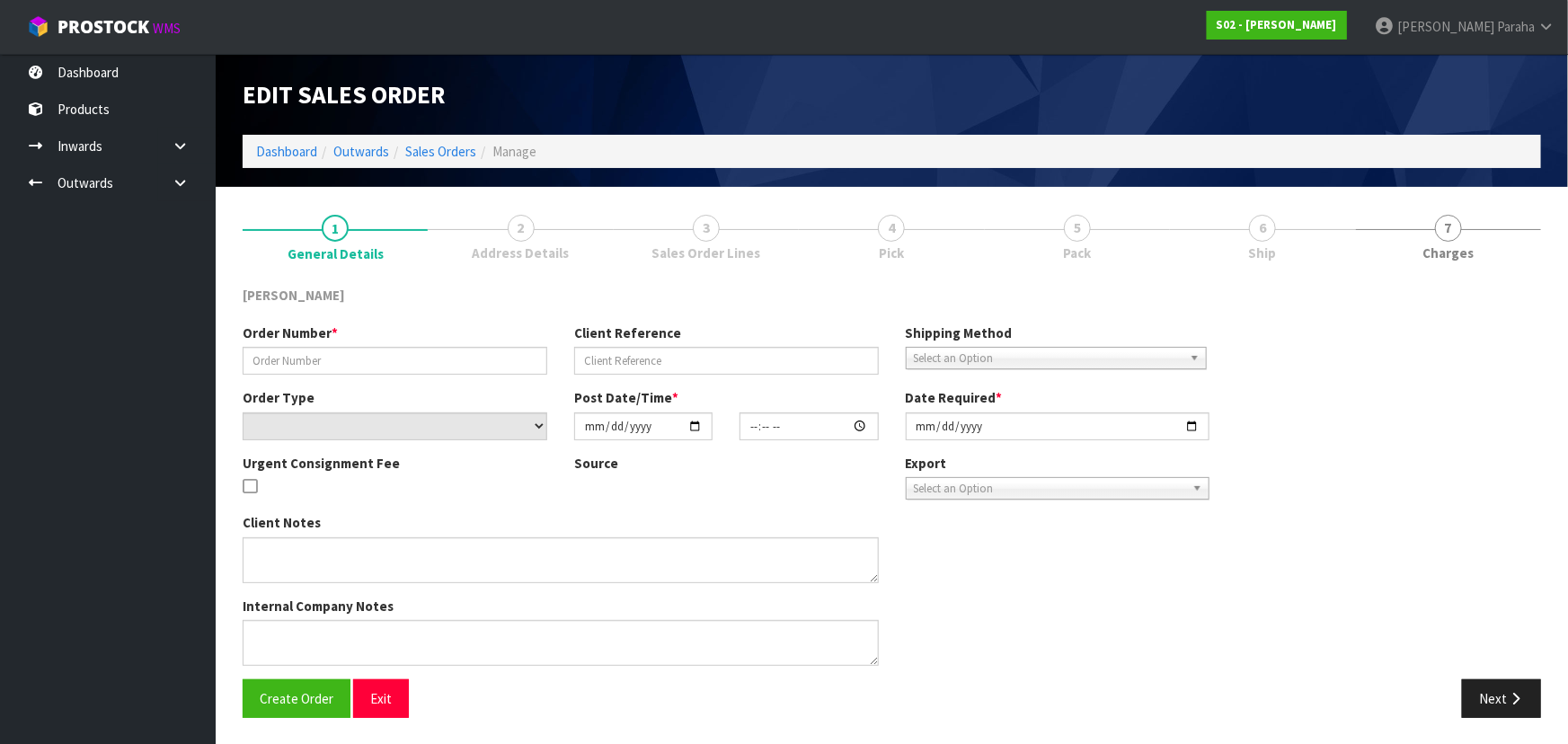
type input "2509101"
type input "FBR-150"
select select "number:0"
type input "[DATE]"
type input "16:44:00.000"
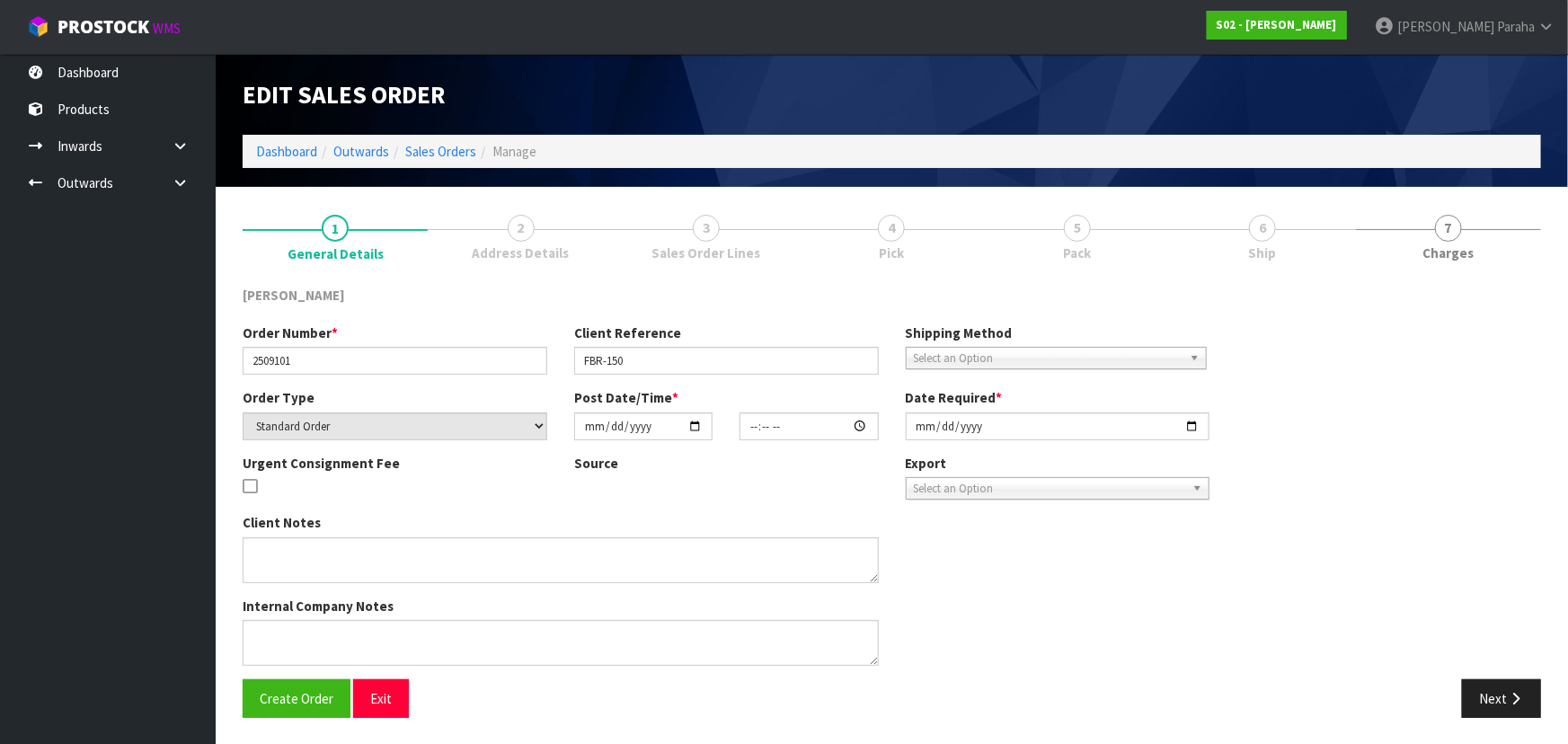
type input "[DATE]"
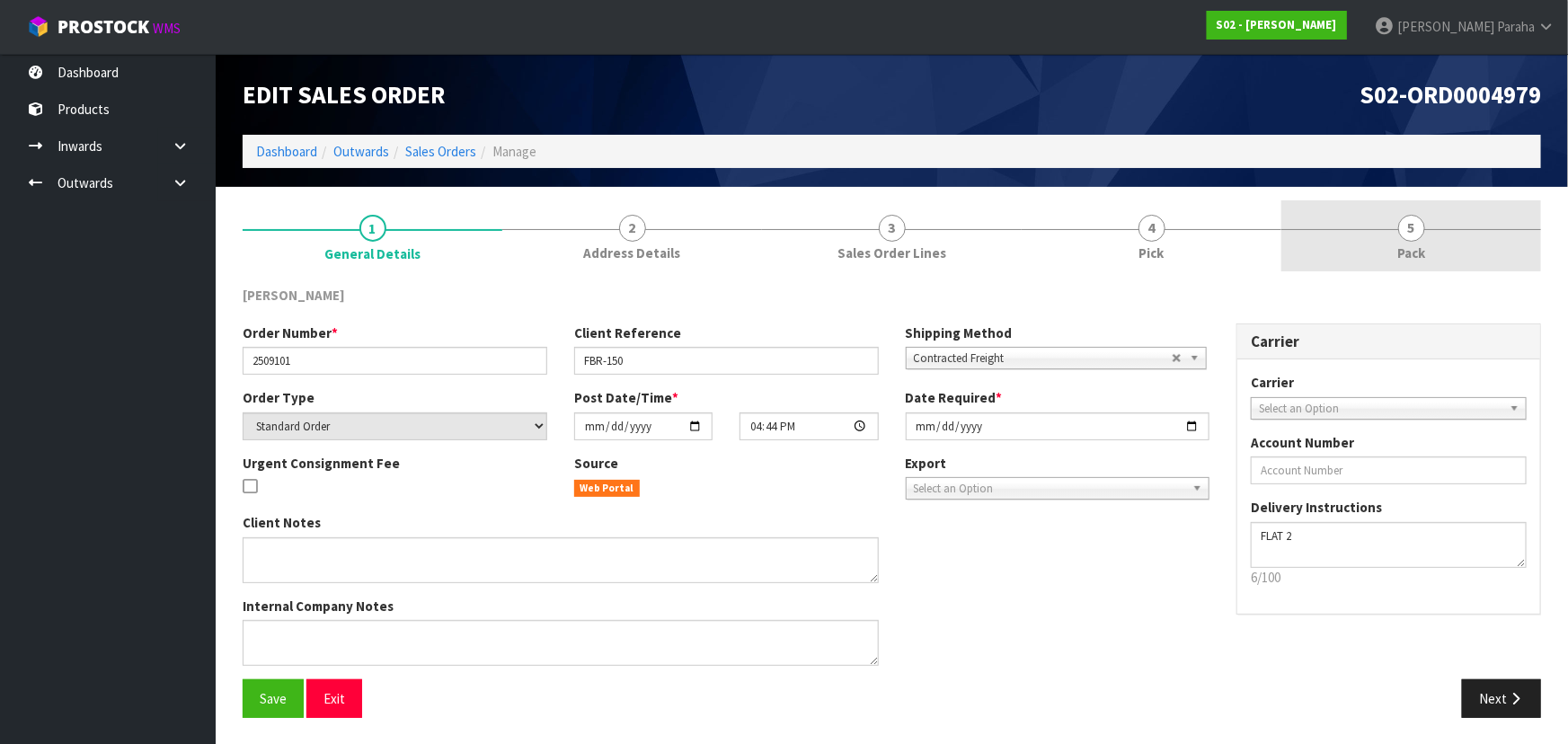
click at [1422, 225] on span "5" at bounding box center [1411, 228] width 27 height 27
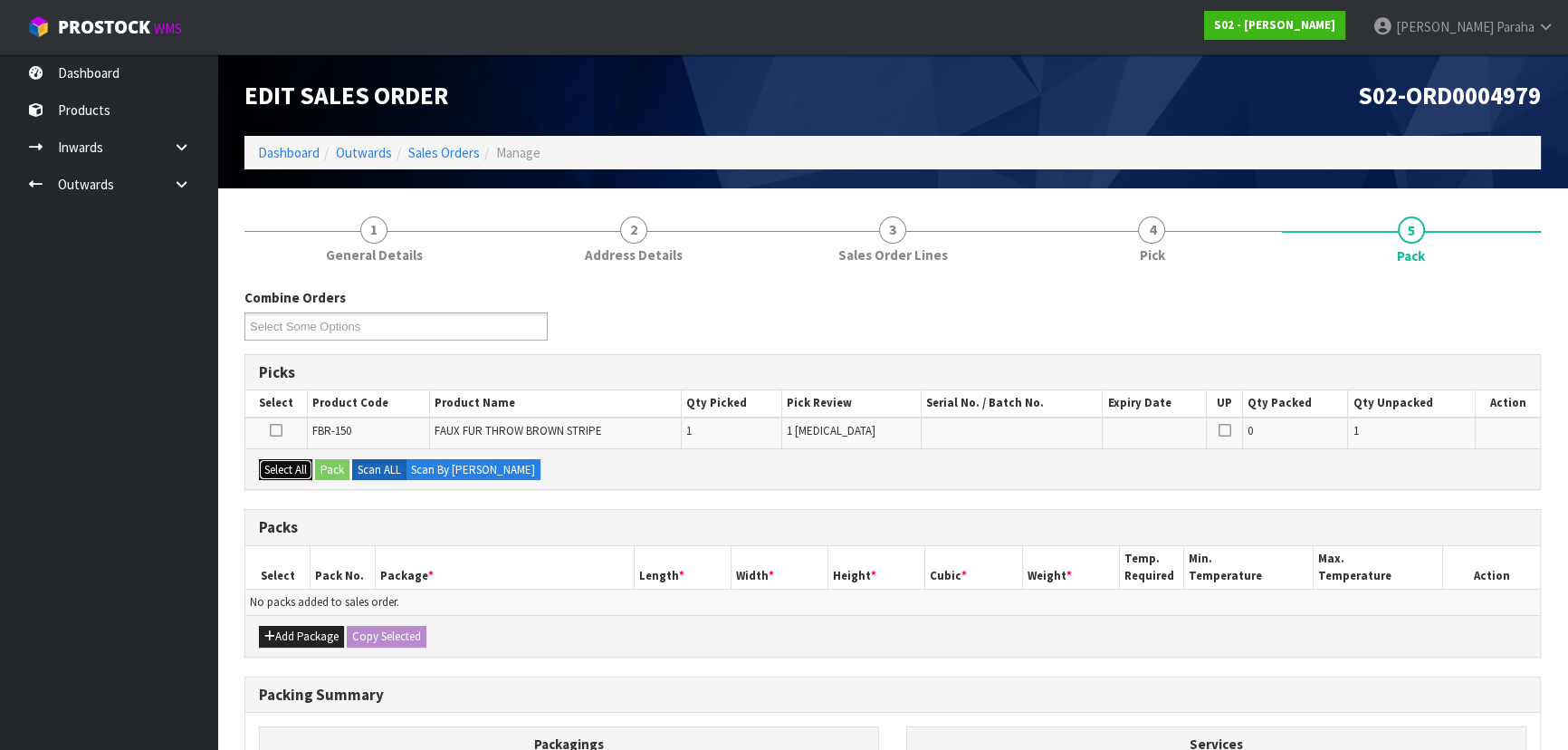
click at [280, 468] on button "Select All" at bounding box center [285, 469] width 53 height 22
click at [326, 461] on button "Pack" at bounding box center [332, 469] width 35 height 22
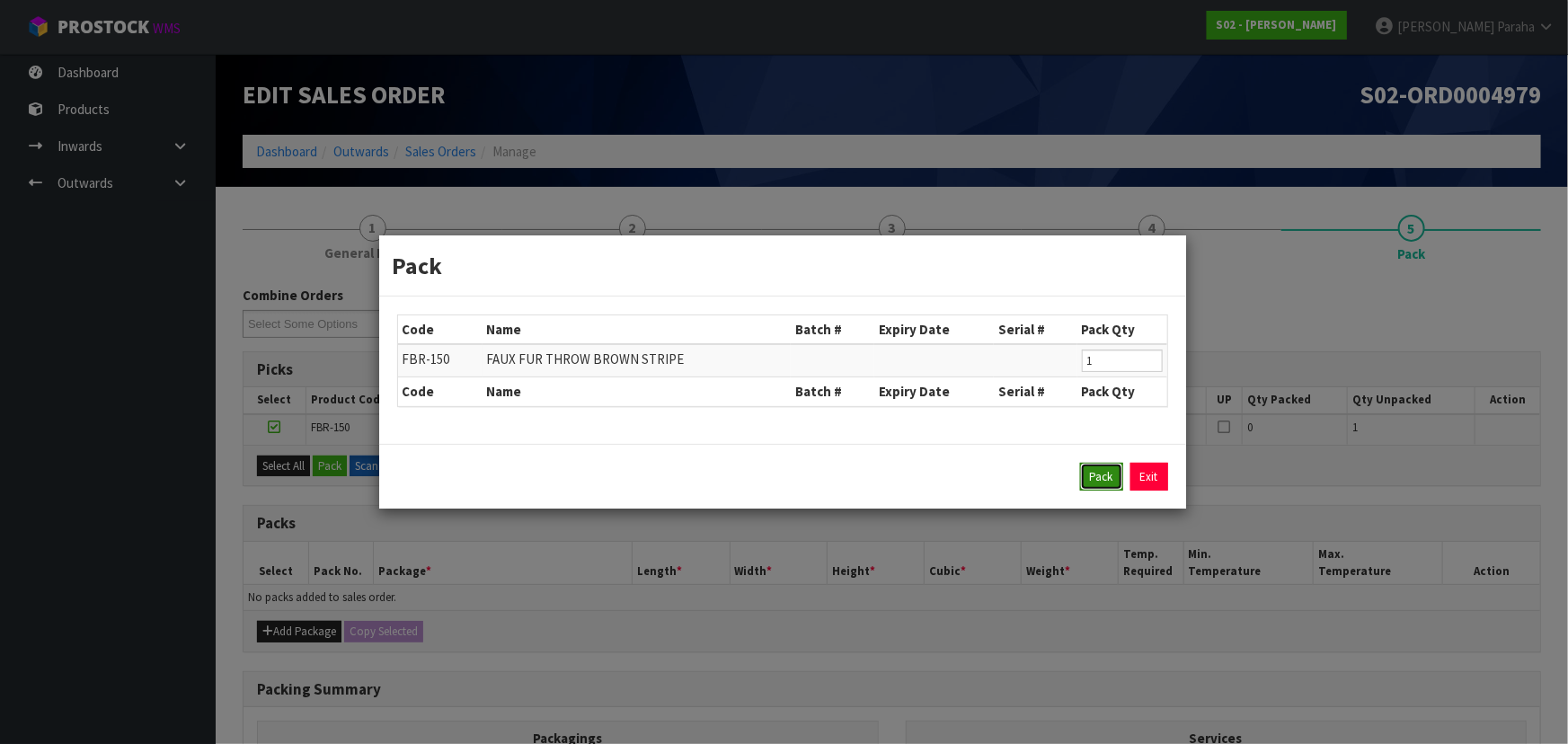
click at [1110, 475] on button "Pack" at bounding box center [1102, 477] width 43 height 29
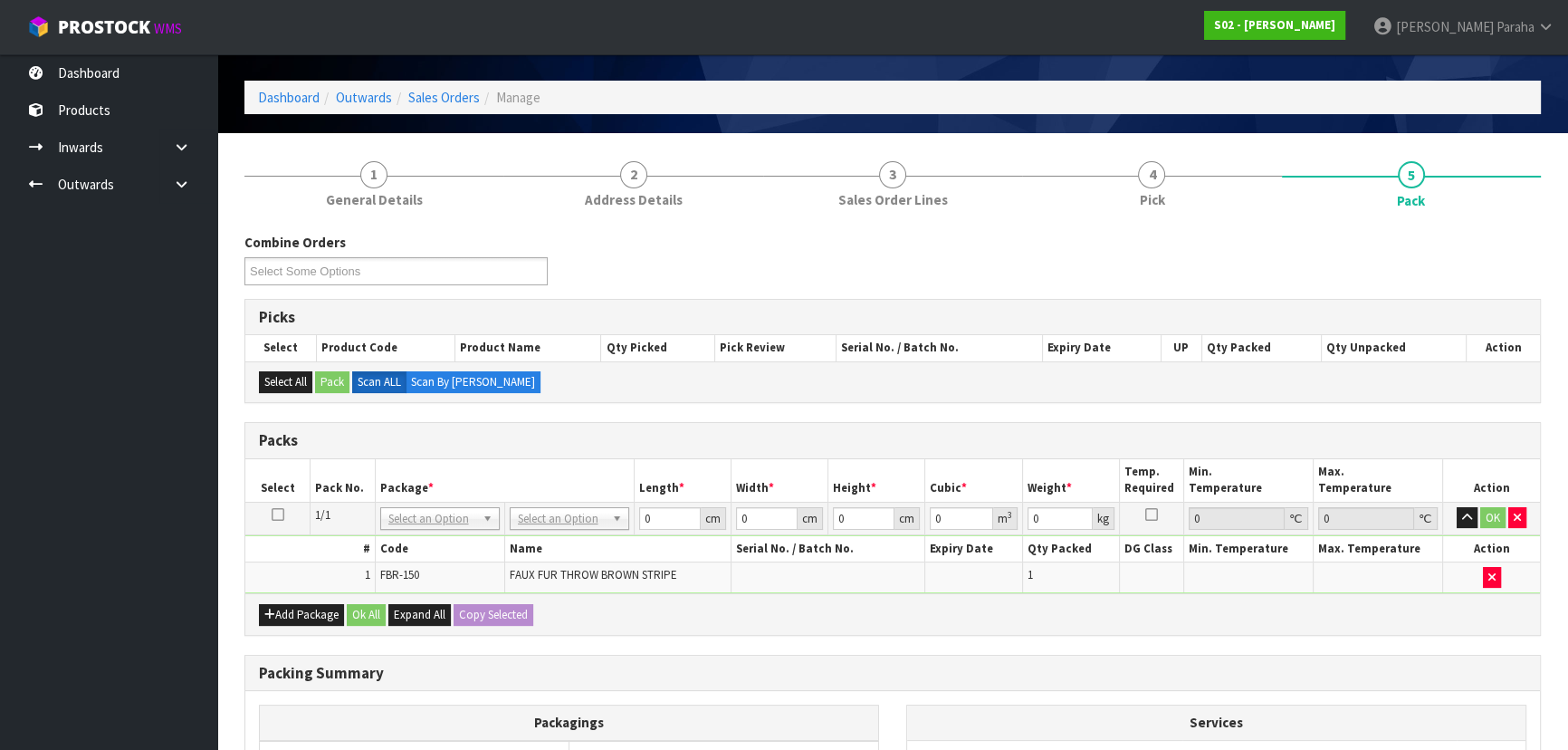
scroll to position [82, 0]
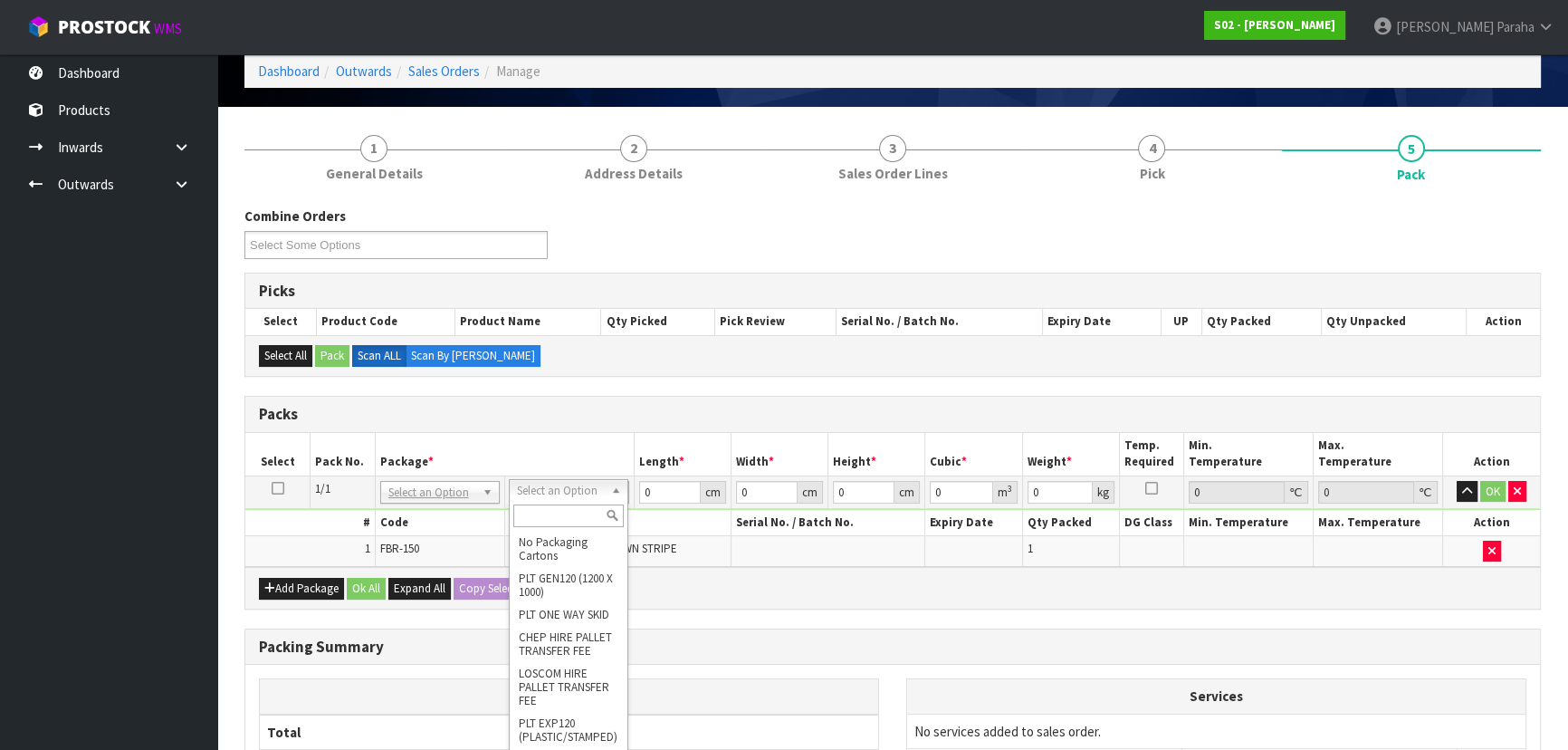
click at [577, 513] on input "text" at bounding box center [569, 515] width 111 height 23
type input "OC"
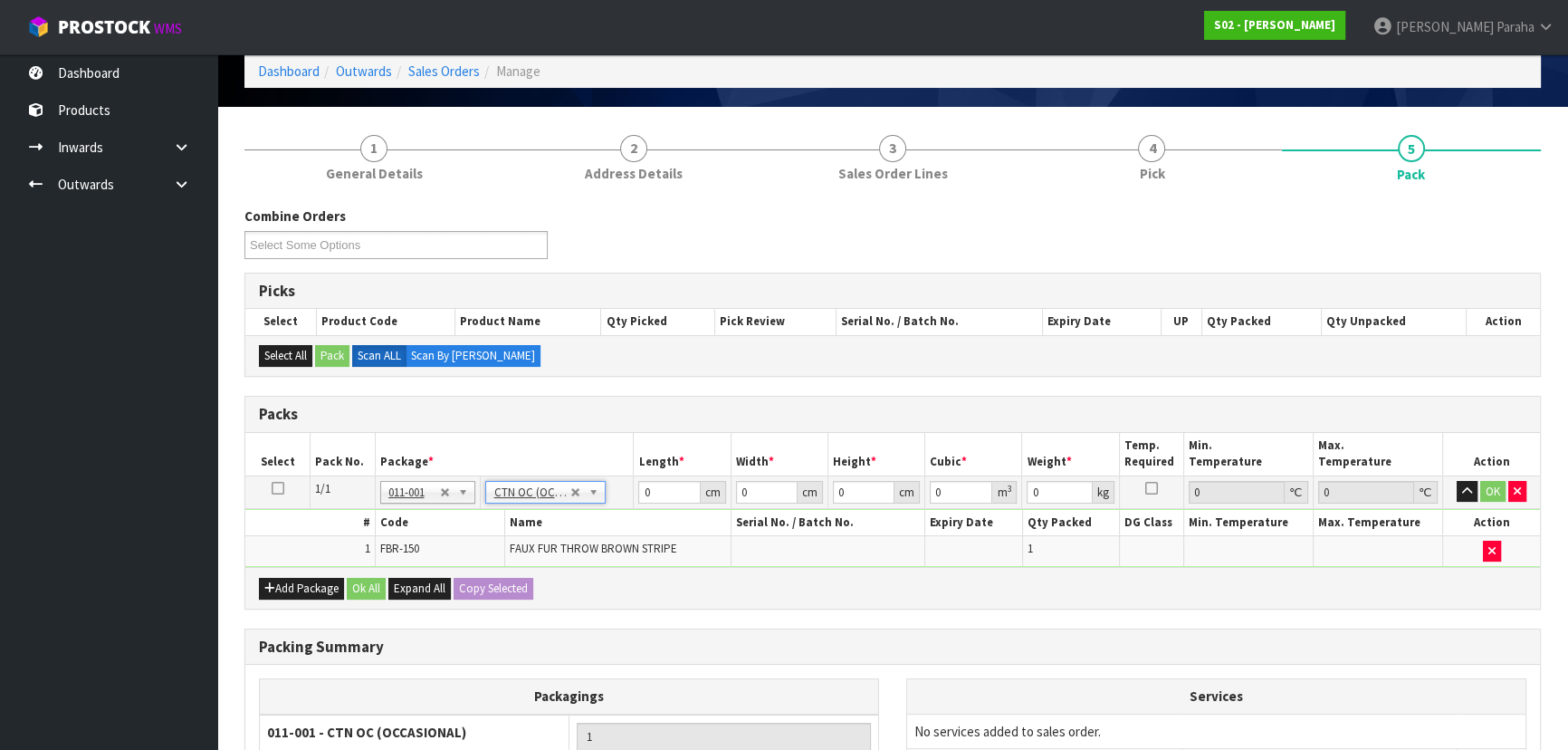
type input "3.6"
click at [659, 497] on input "0" at bounding box center [669, 492] width 62 height 23
type input "043"
type input "34"
type input "2"
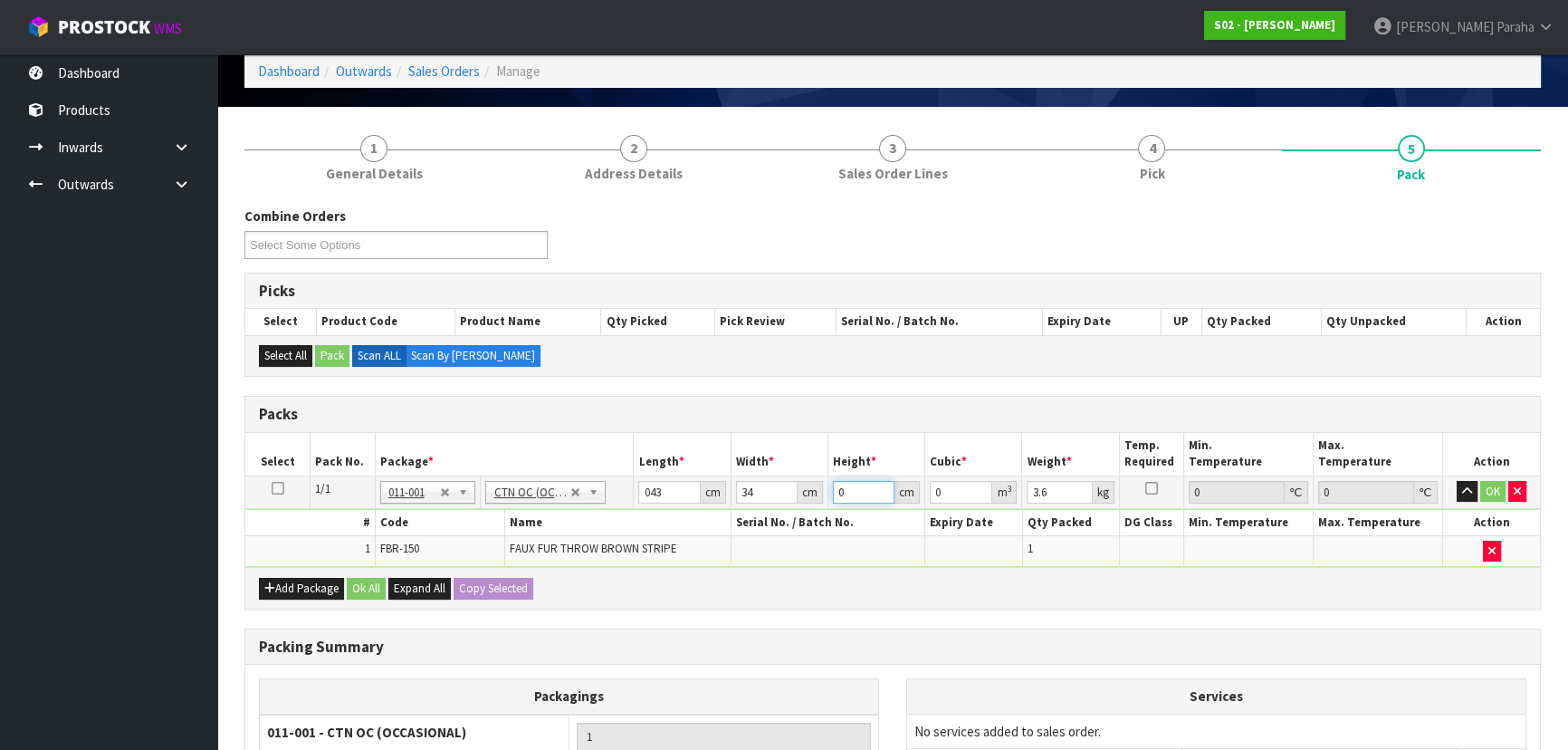
type input "0.002924"
type input "25"
type input "0.03655"
type input "25"
type input "4"
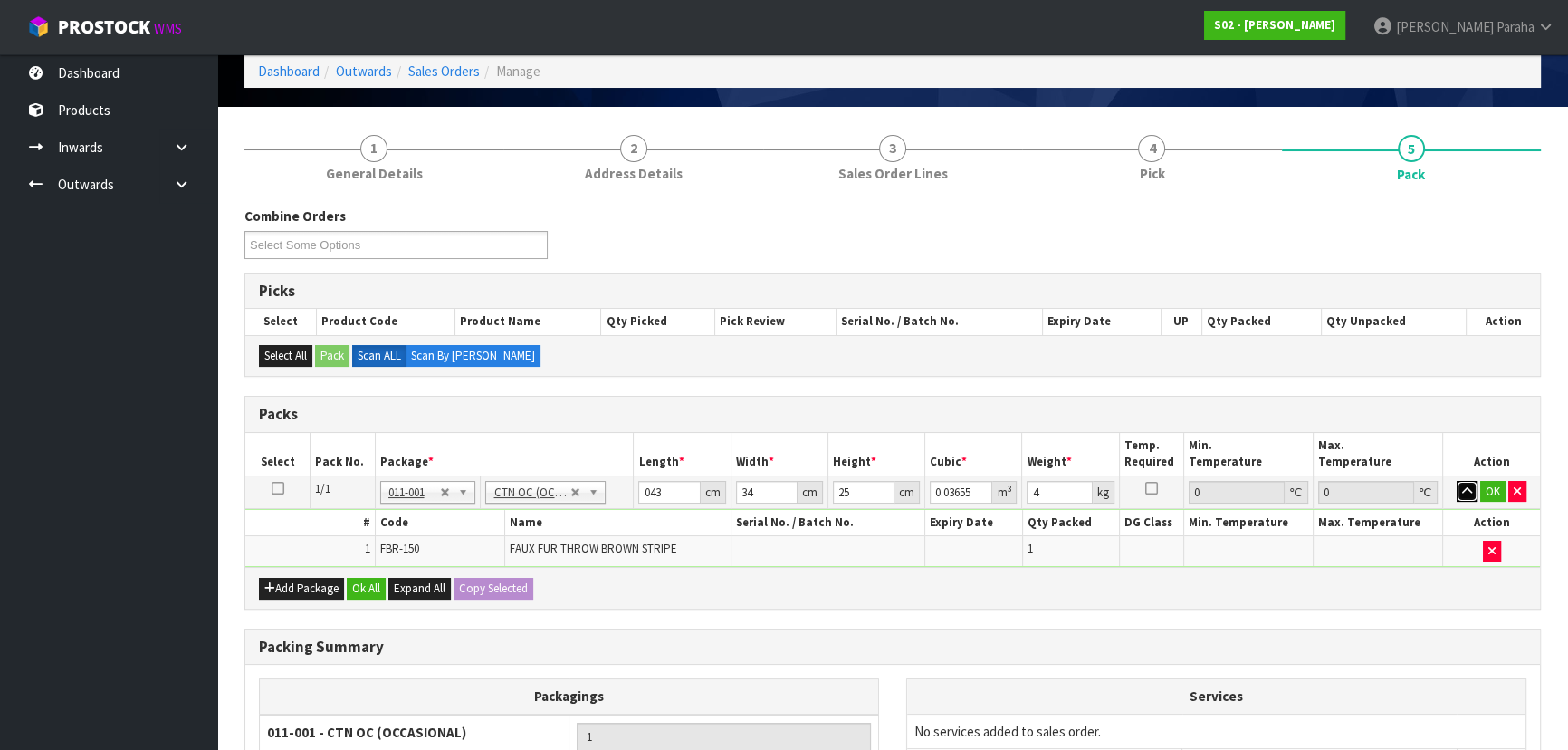
click at [1456, 481] on button "button" at bounding box center [1467, 491] width 21 height 22
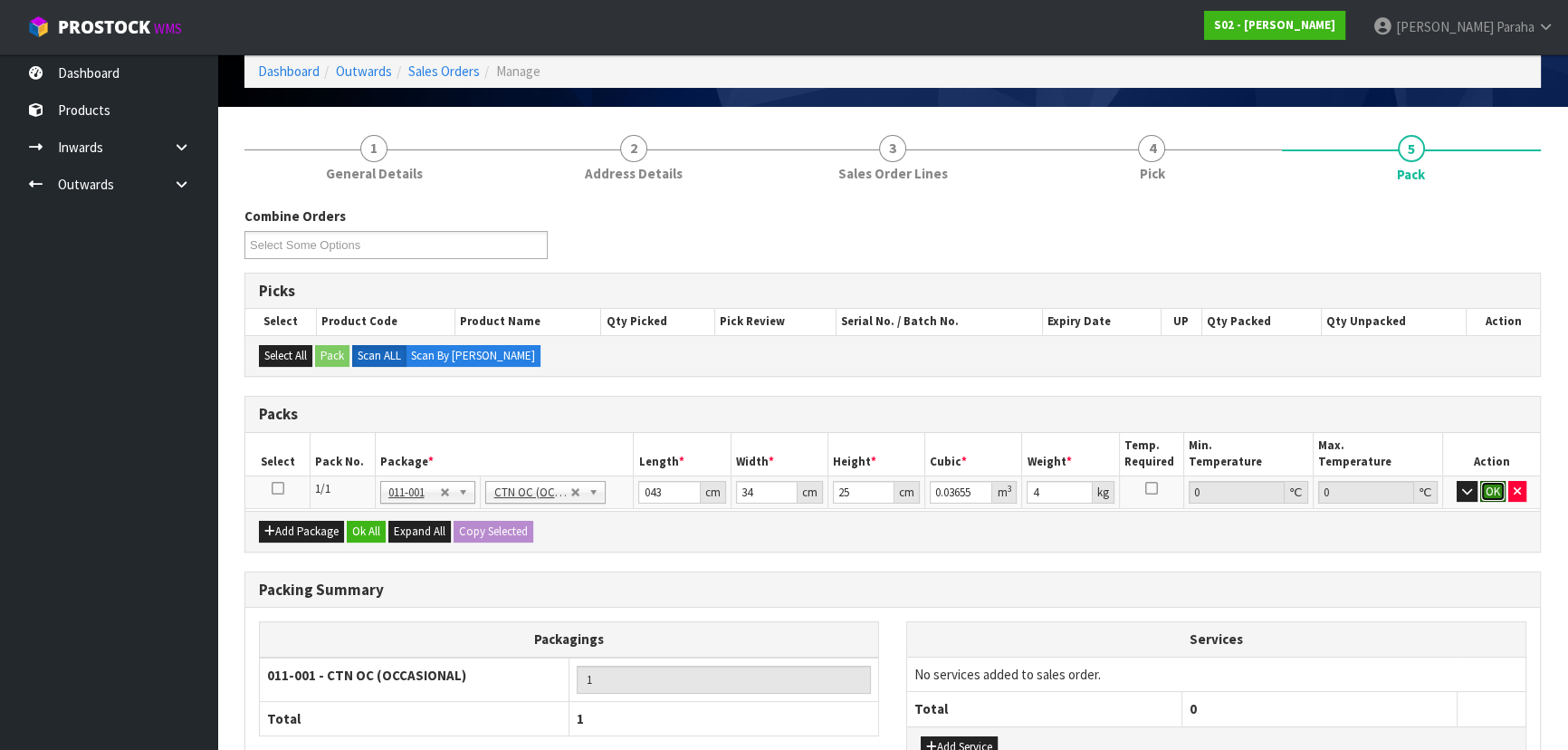
click button "OK" at bounding box center [1492, 491] width 25 height 22
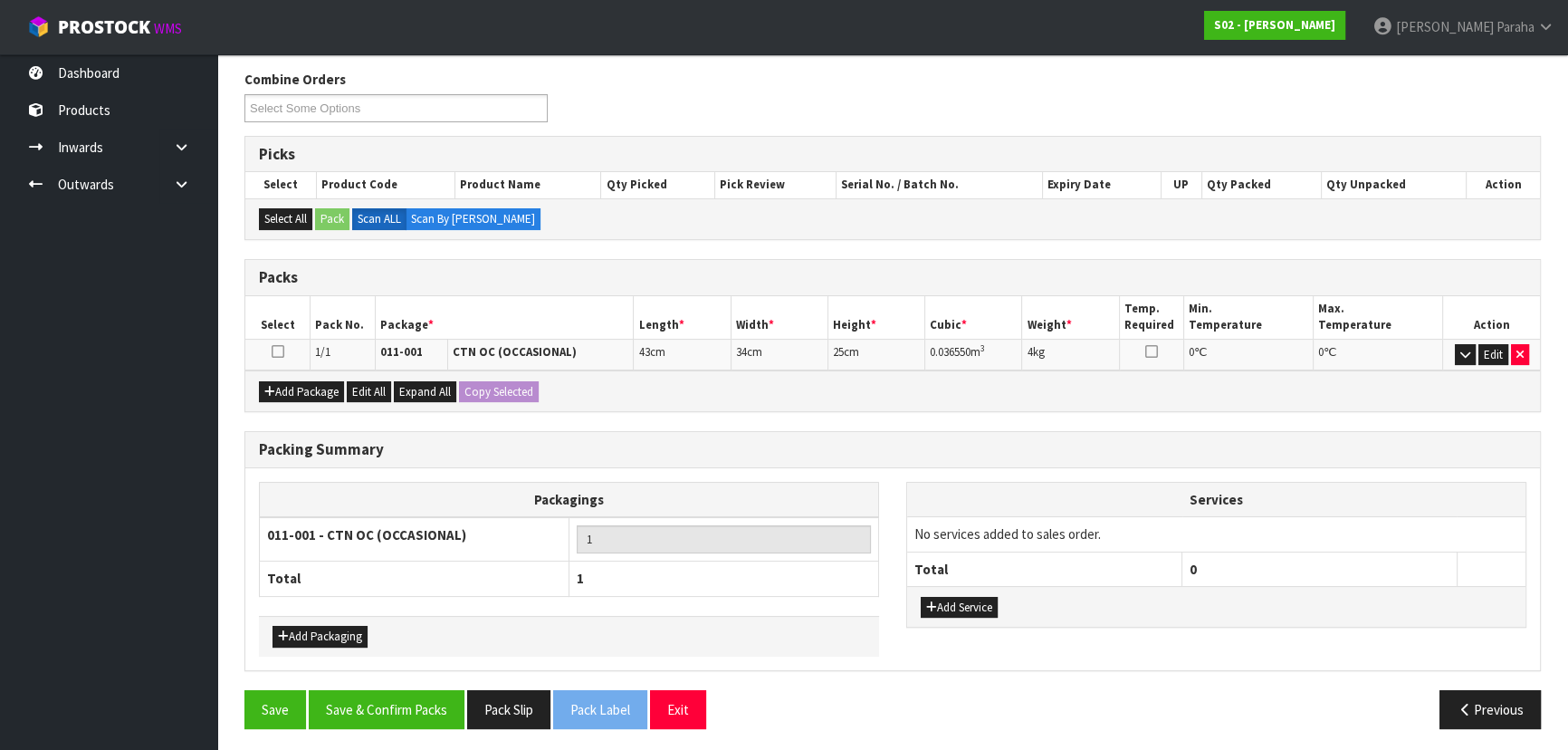
scroll to position [220, 0]
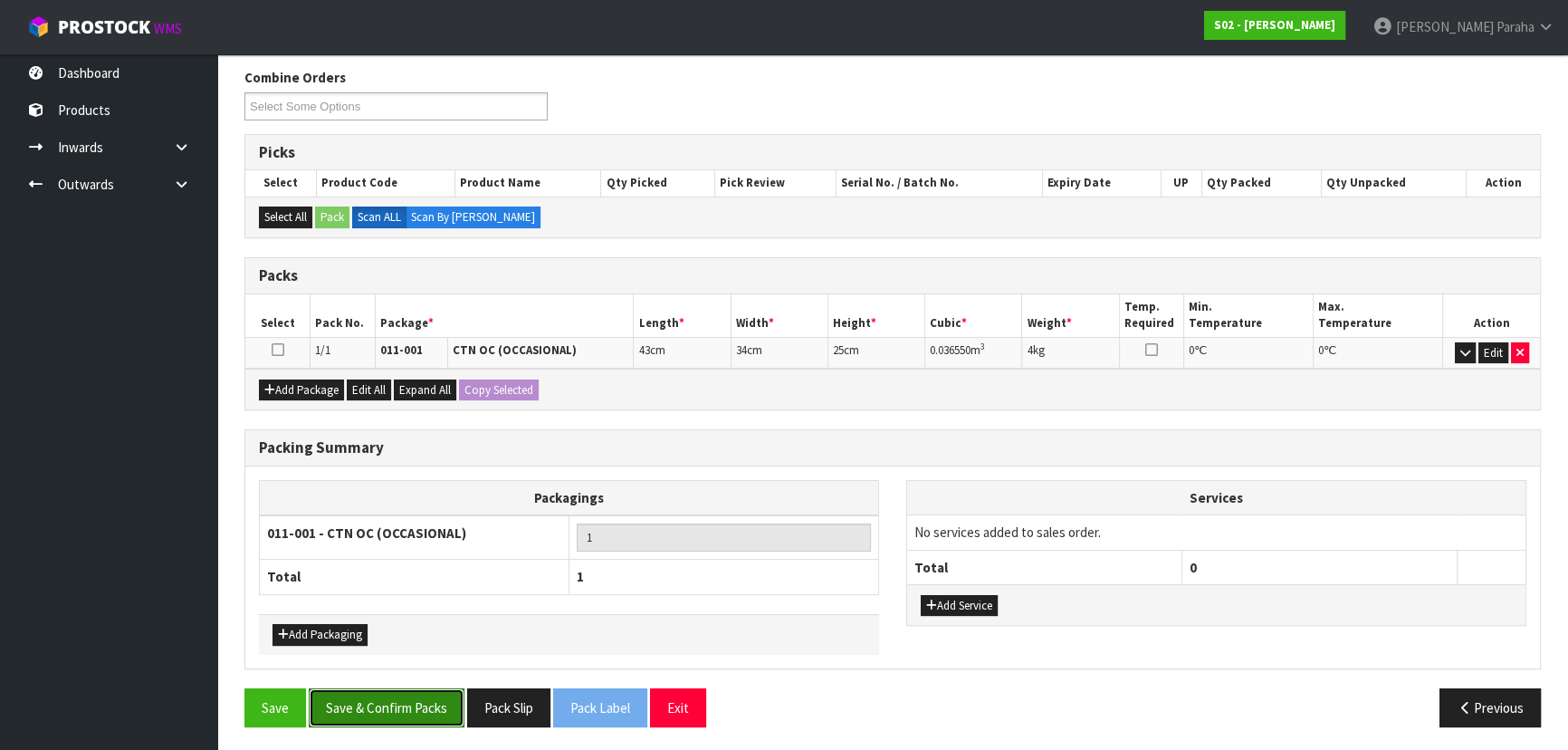
click at [398, 704] on button "Save & Confirm Packs" at bounding box center [387, 707] width 156 height 38
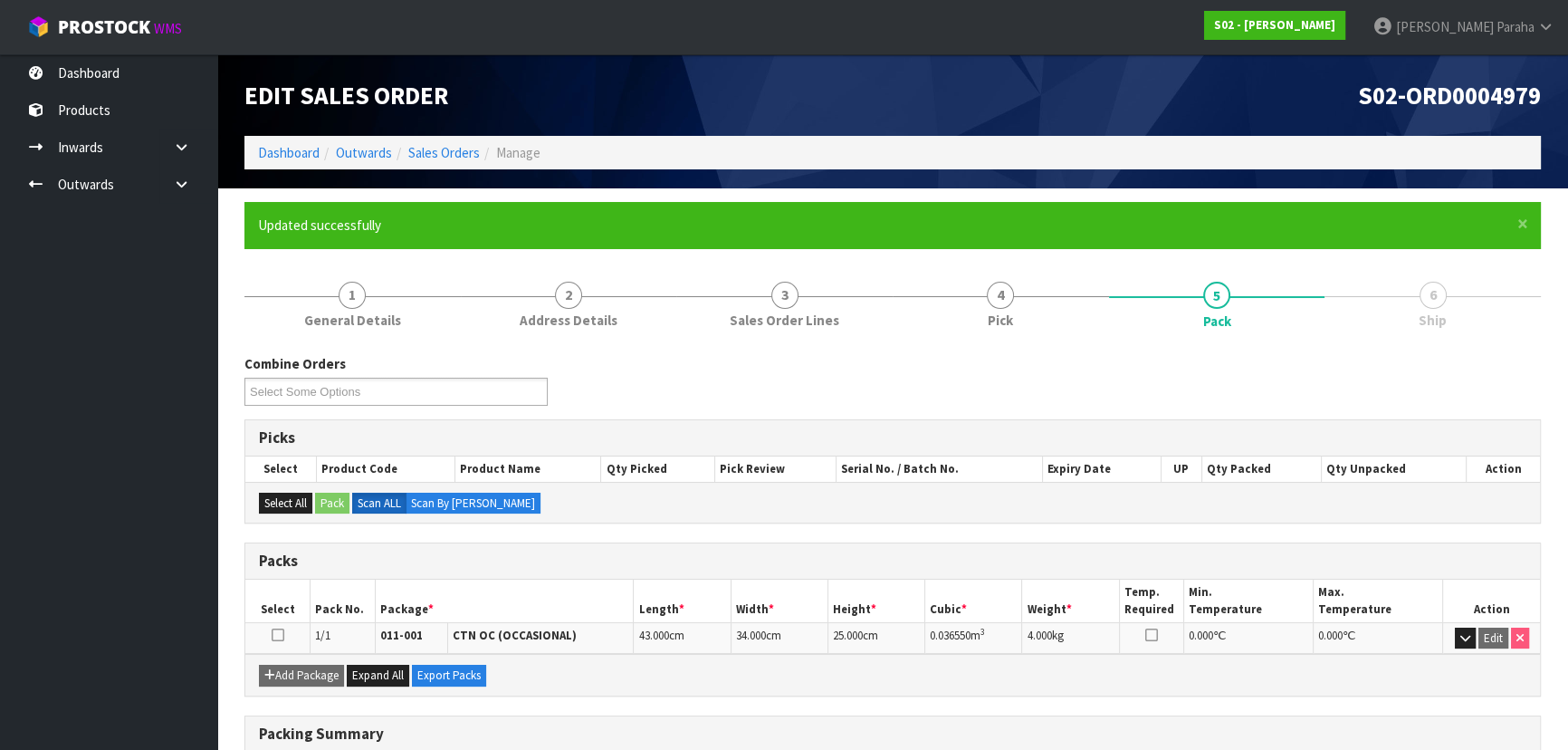
scroll to position [245, 0]
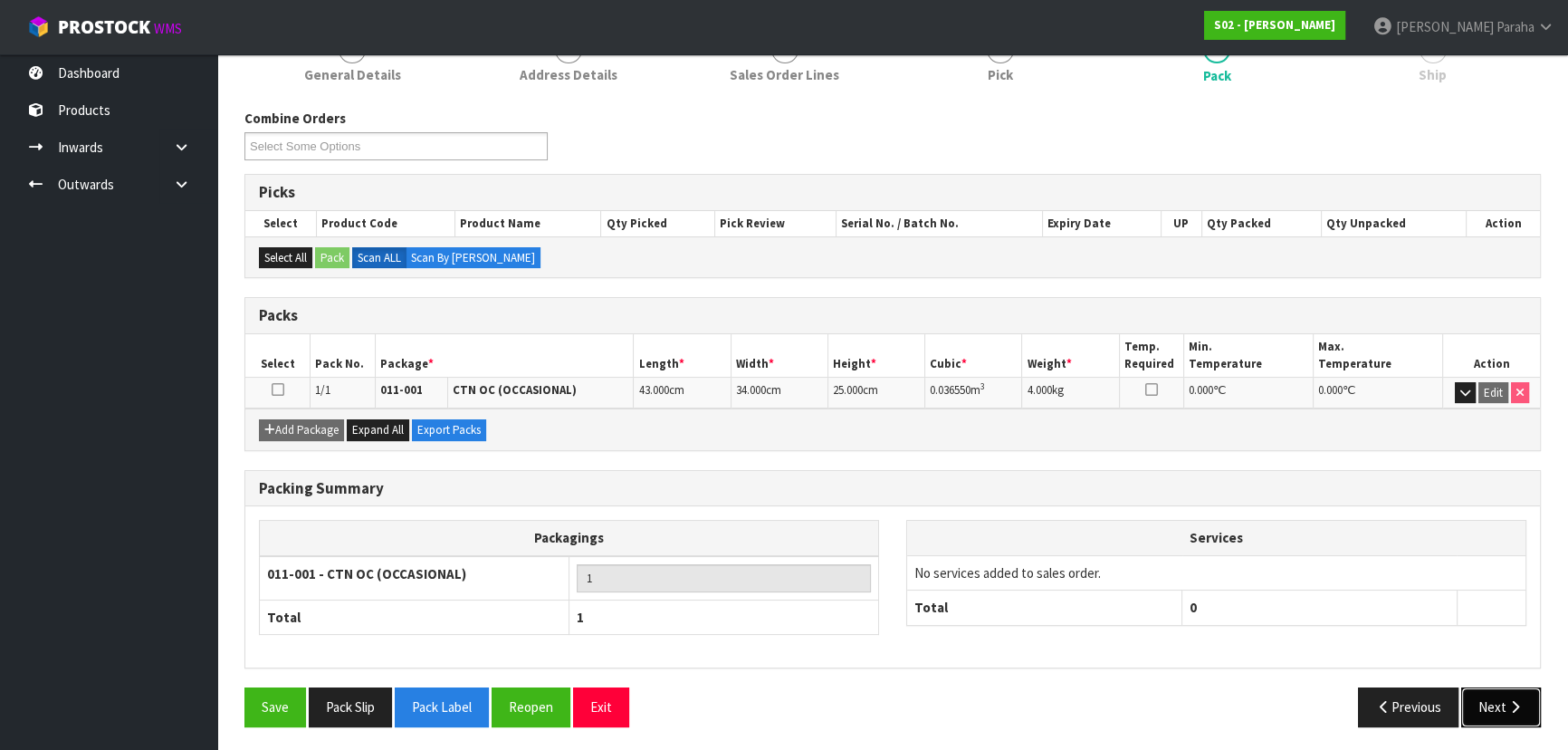
click at [1531, 706] on button "Next" at bounding box center [1500, 706] width 80 height 38
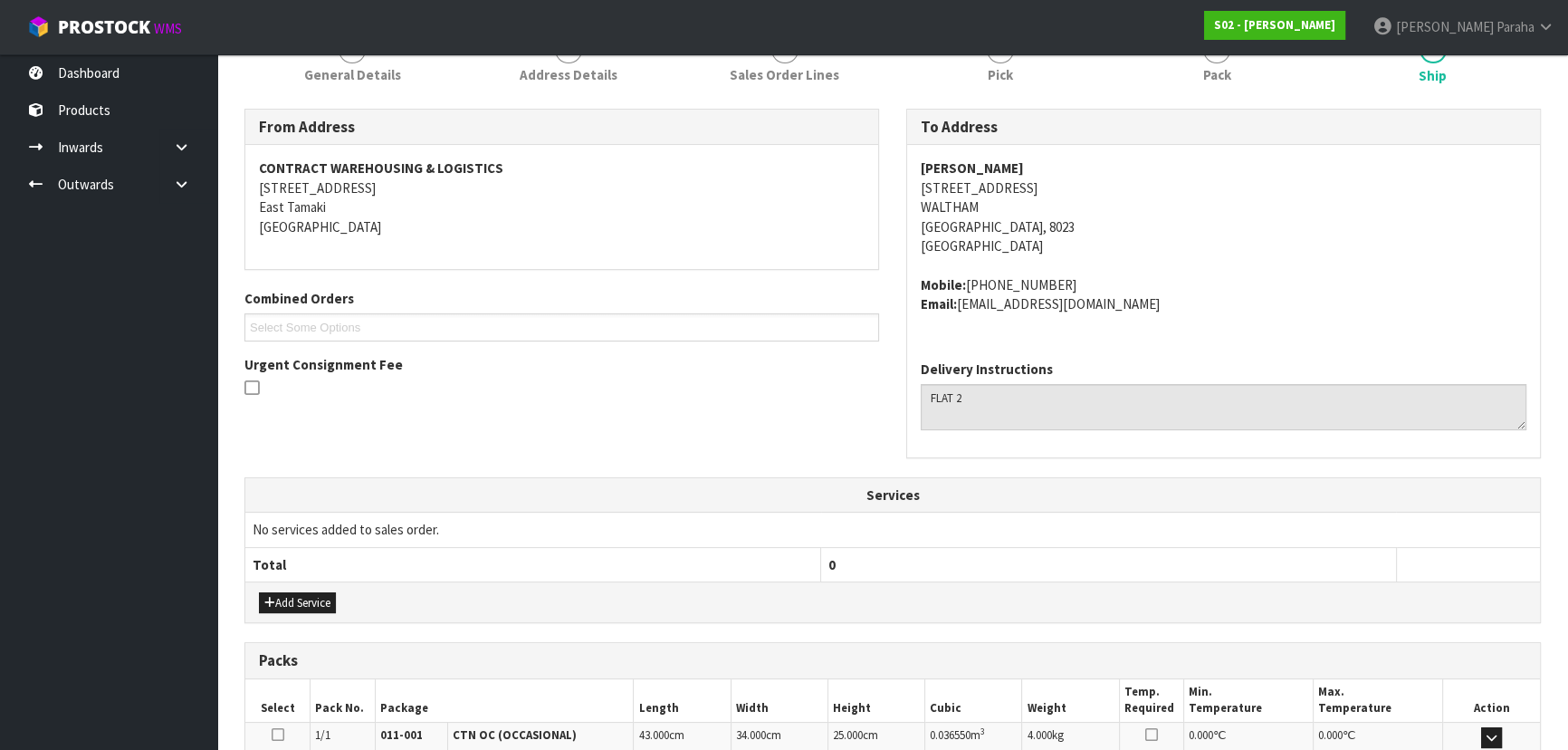
scroll to position [482, 0]
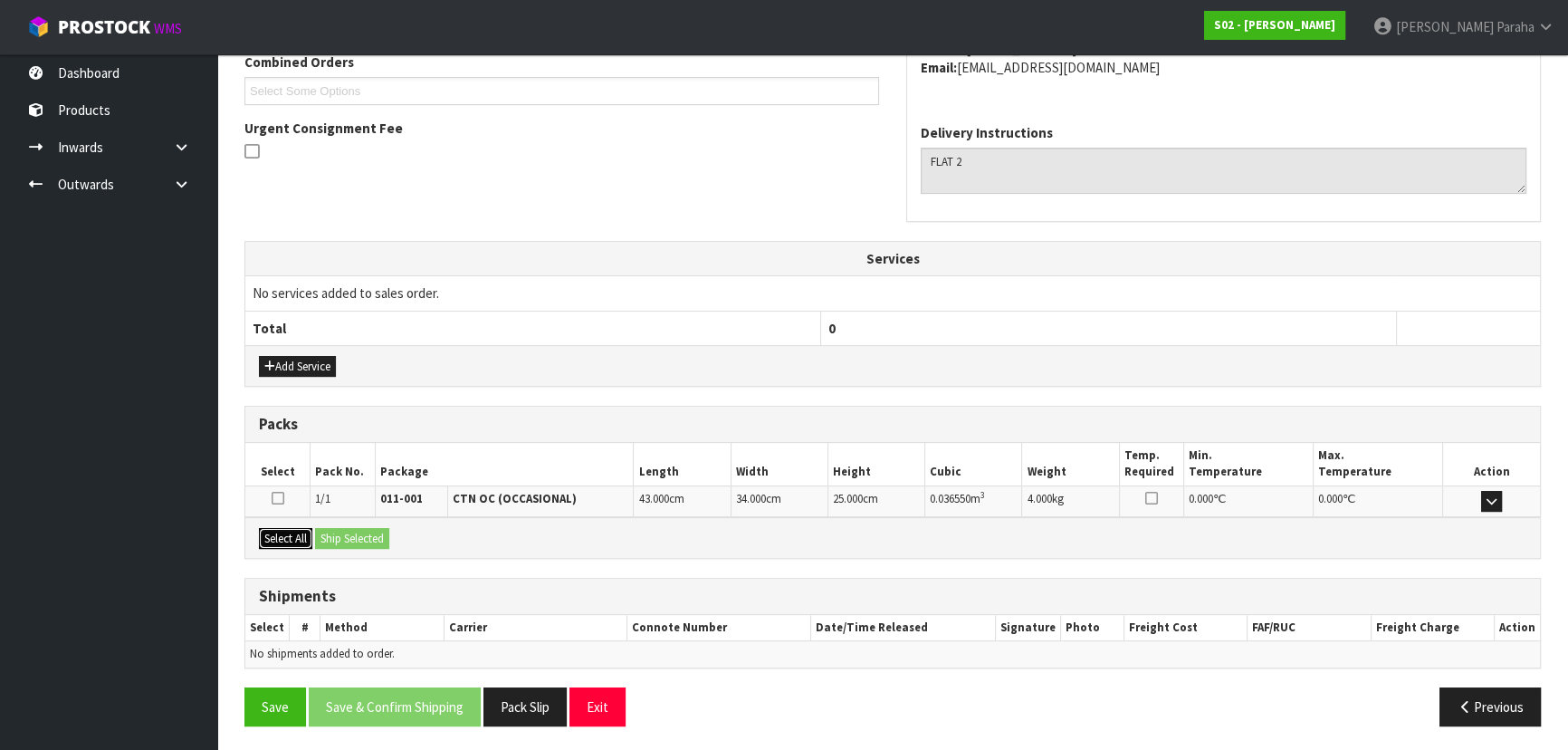
drag, startPoint x: 297, startPoint y: 528, endPoint x: 397, endPoint y: 522, distance: 100.2
click at [298, 529] on button "Select All" at bounding box center [285, 538] width 53 height 22
click at [380, 528] on button "Ship Selected" at bounding box center [352, 538] width 74 height 22
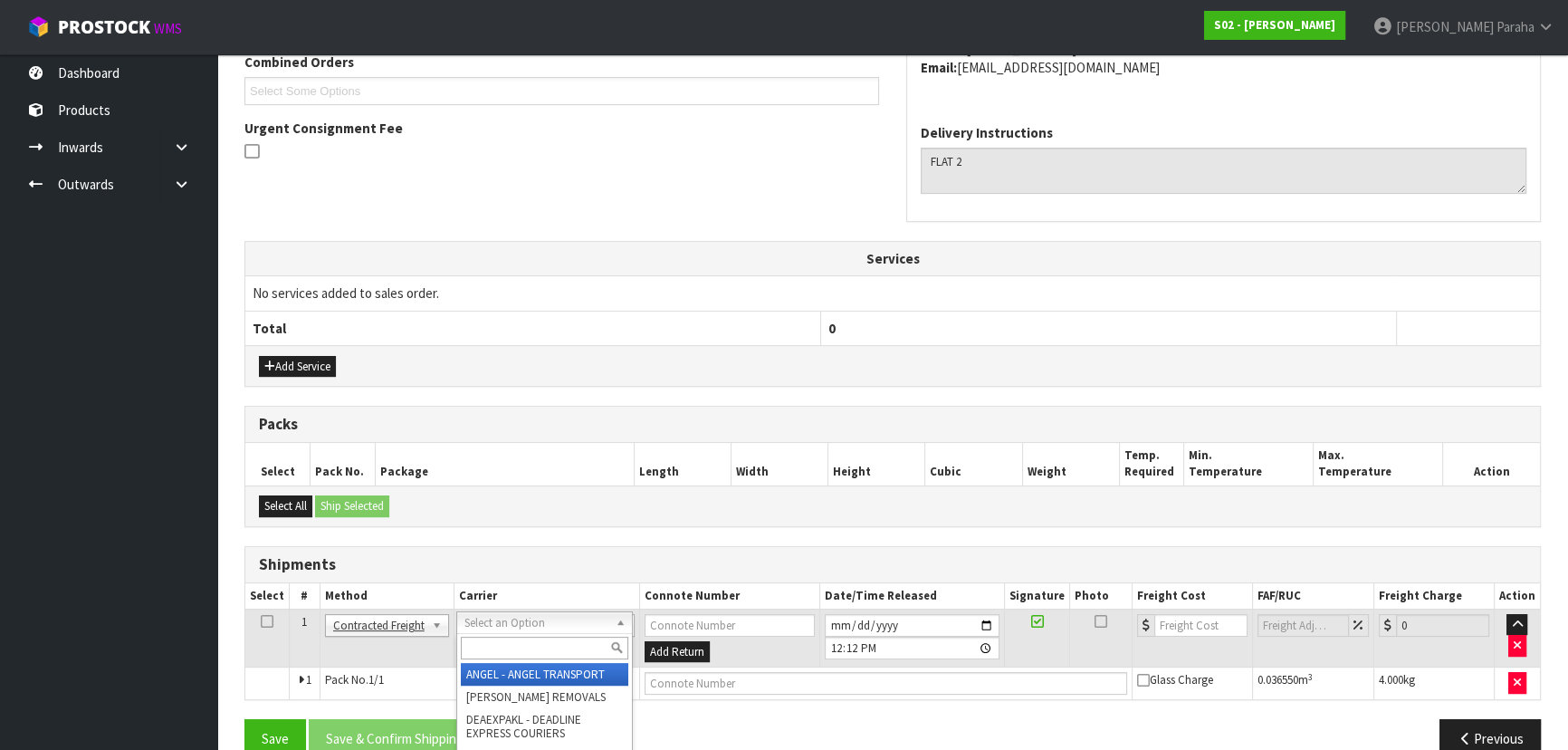
click at [579, 656] on input "text" at bounding box center [544, 648] width 167 height 23
type input "NZP"
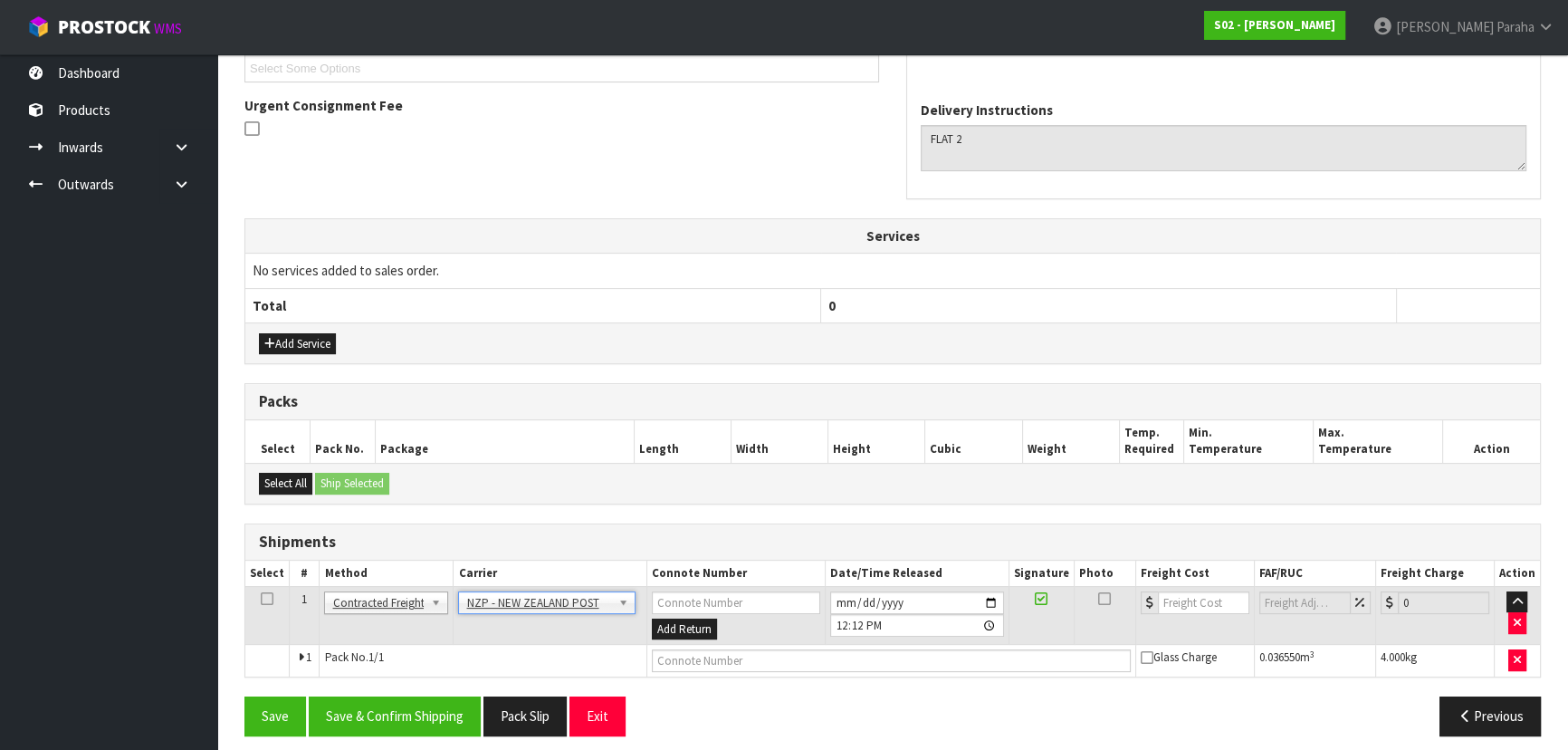
scroll to position [514, 0]
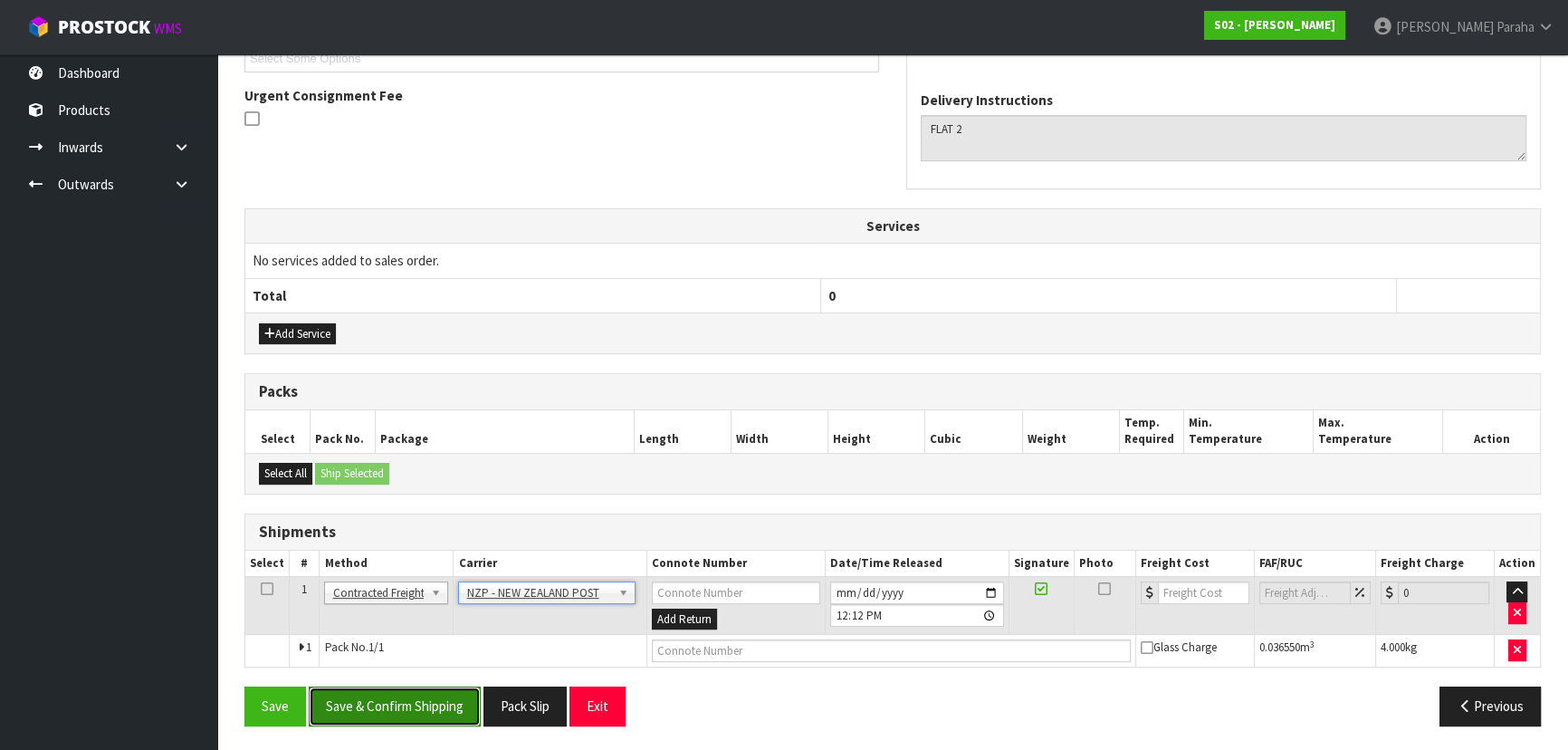
click at [390, 711] on button "Save & Confirm Shipping" at bounding box center [394, 705] width 172 height 38
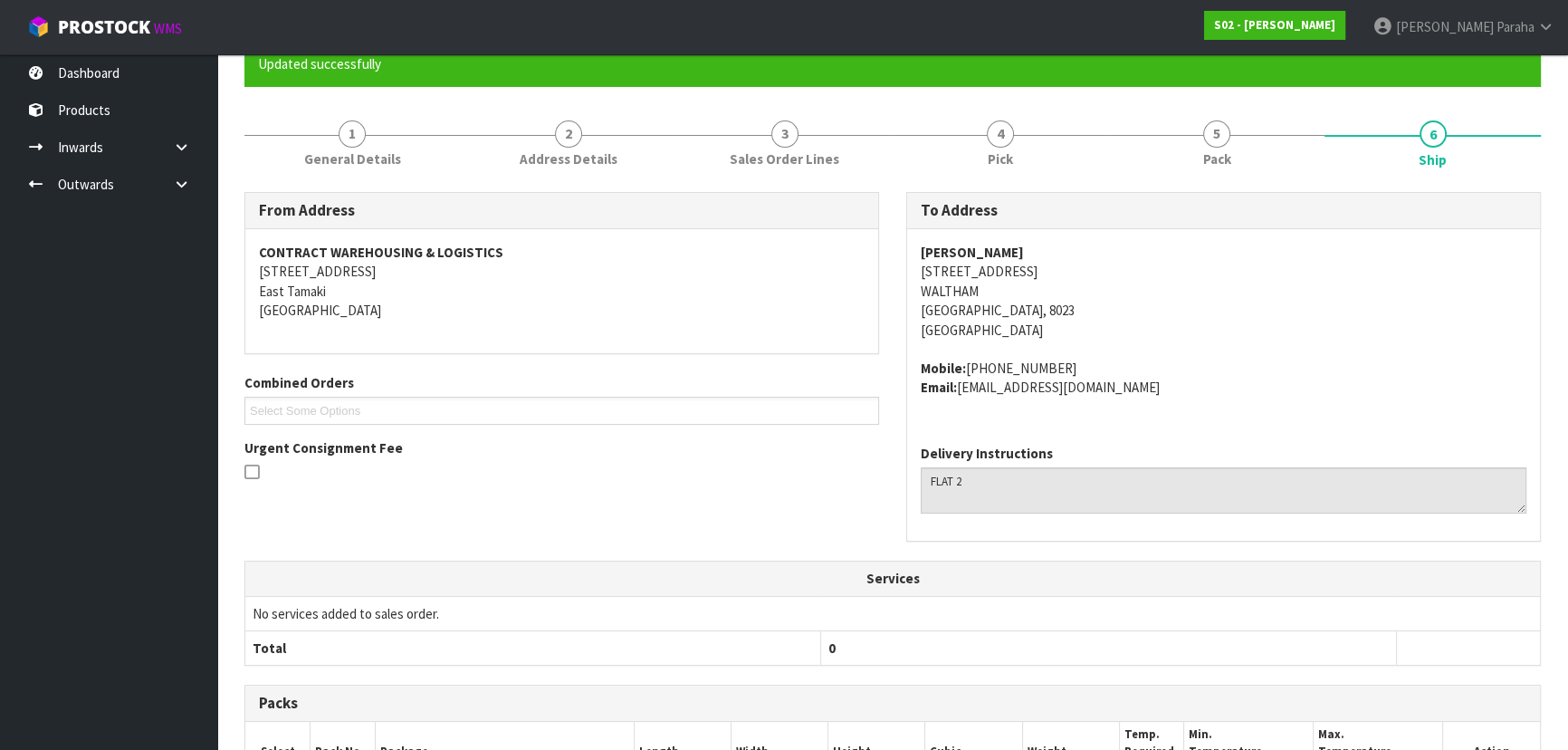
scroll to position [0, 0]
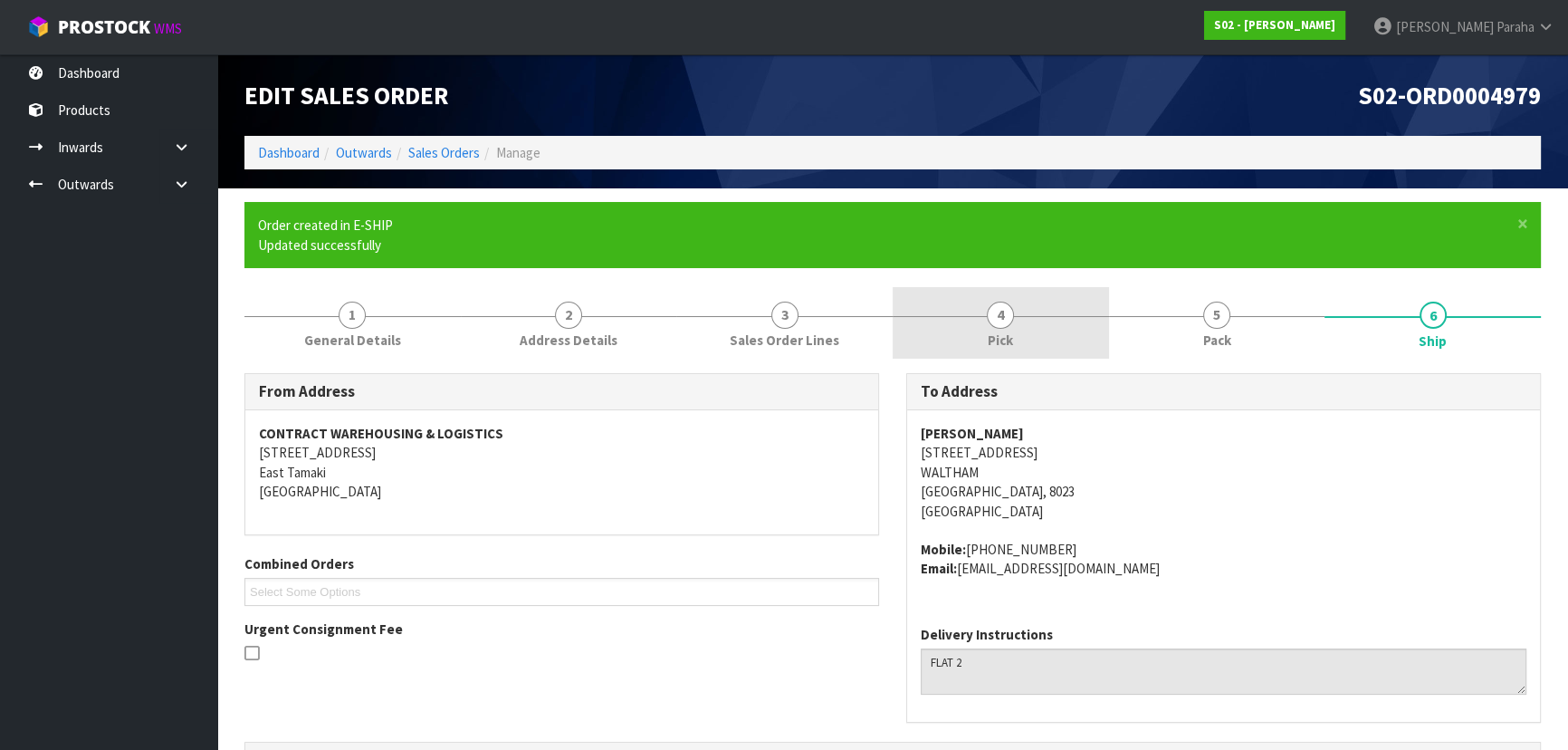
click at [978, 329] on link "4 Pick" at bounding box center [1000, 323] width 217 height 71
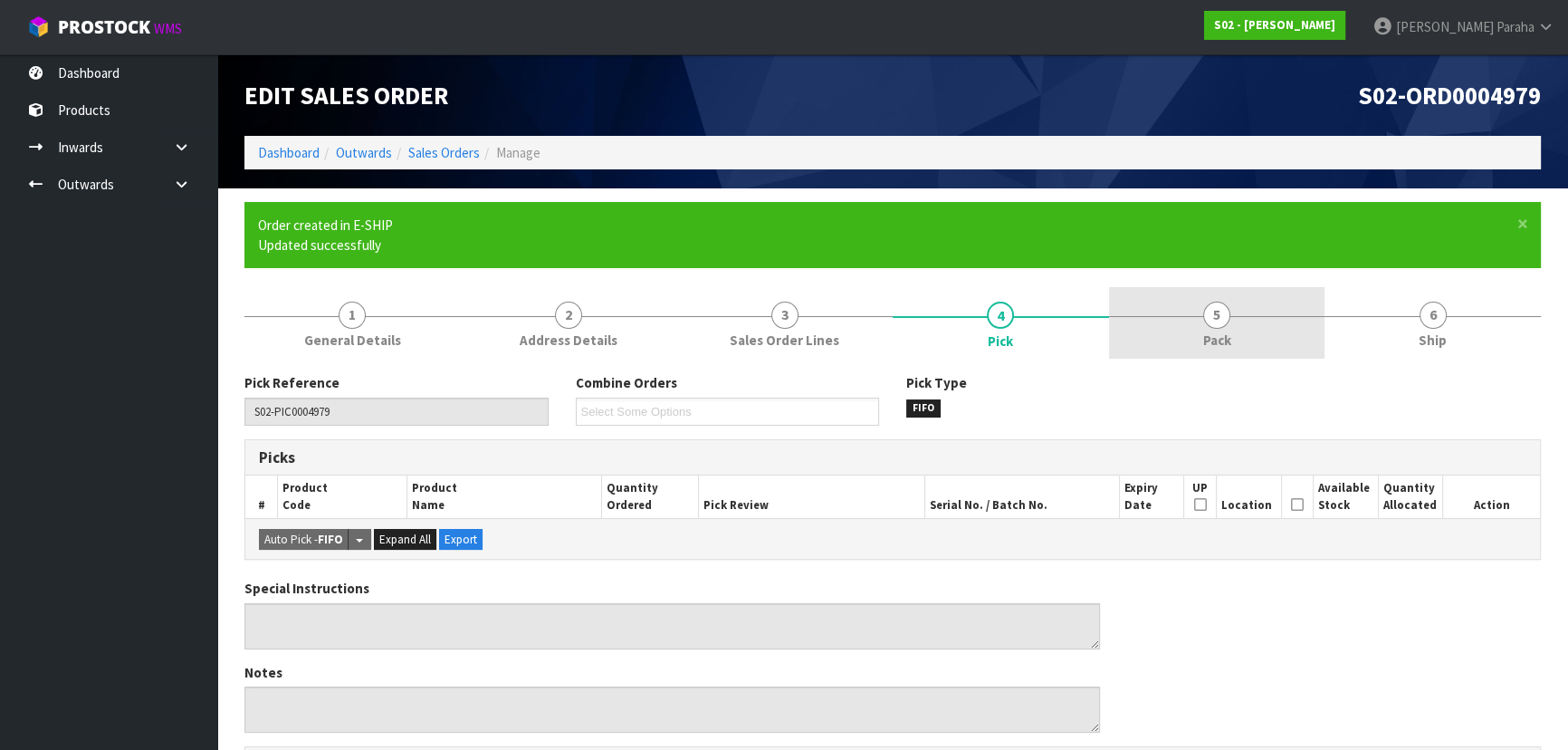
click at [1209, 338] on span "Pack" at bounding box center [1217, 340] width 28 height 19
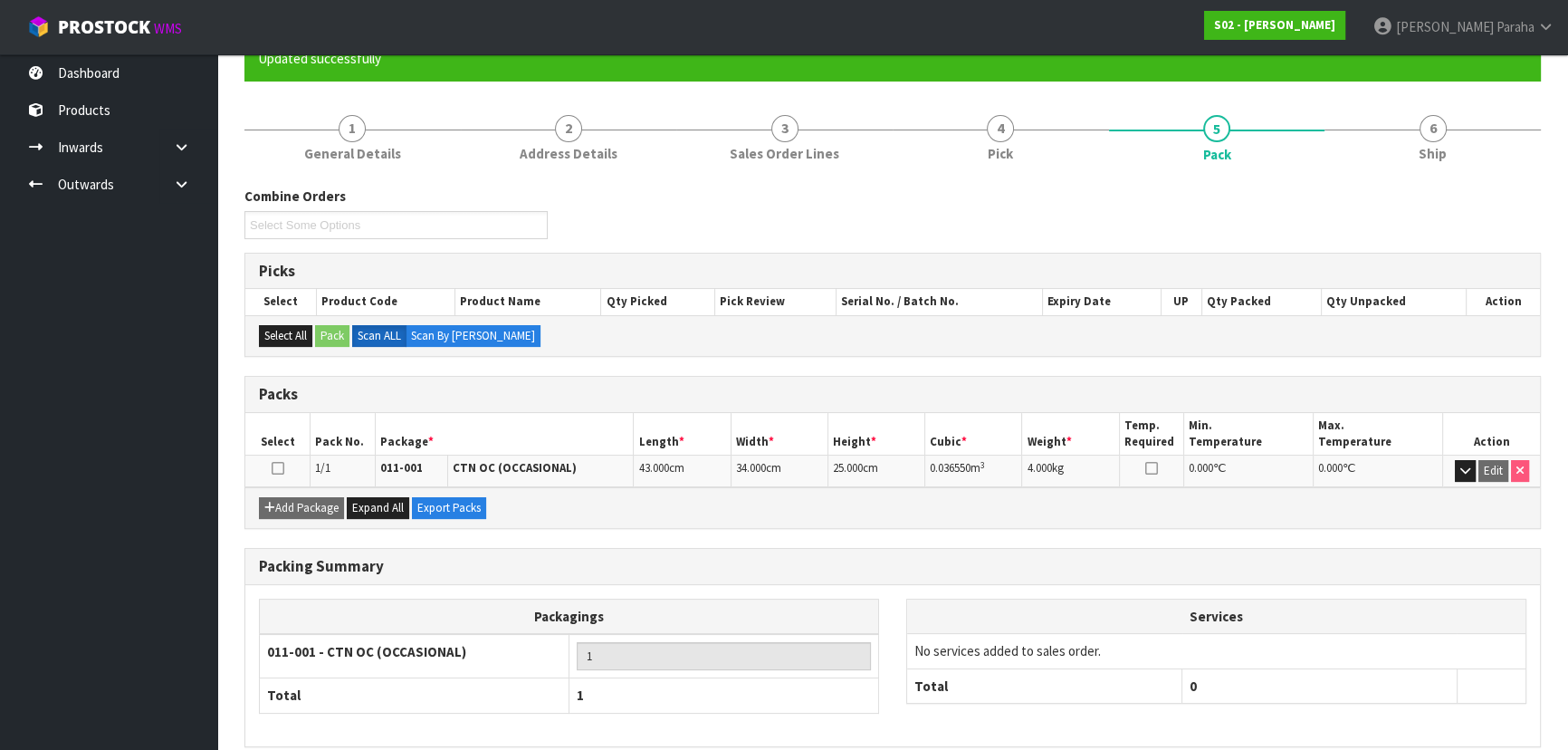
scroll to position [265, 0]
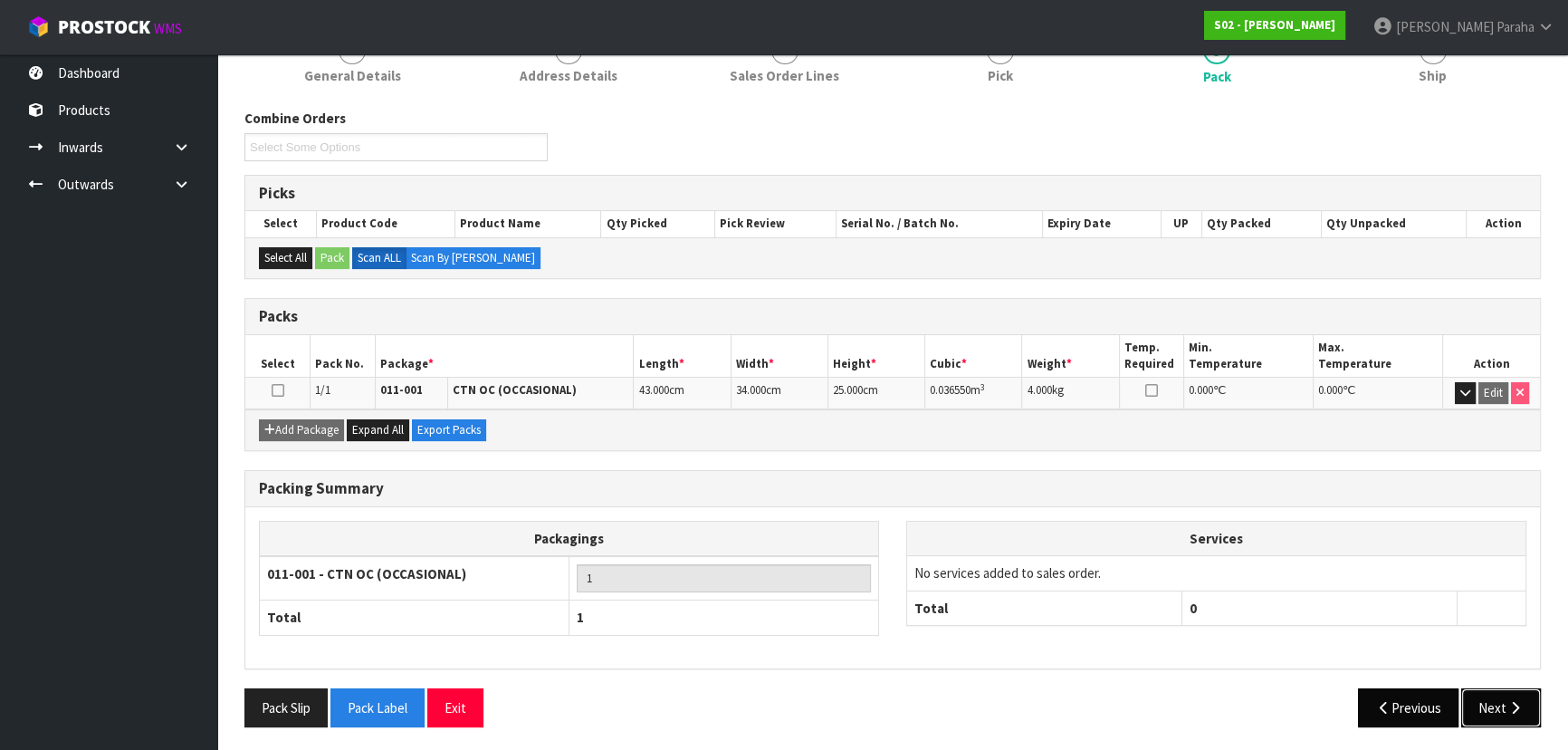
drag, startPoint x: 1478, startPoint y: 697, endPoint x: 1443, endPoint y: 683, distance: 37.7
click at [1478, 697] on button "Next" at bounding box center [1500, 707] width 80 height 38
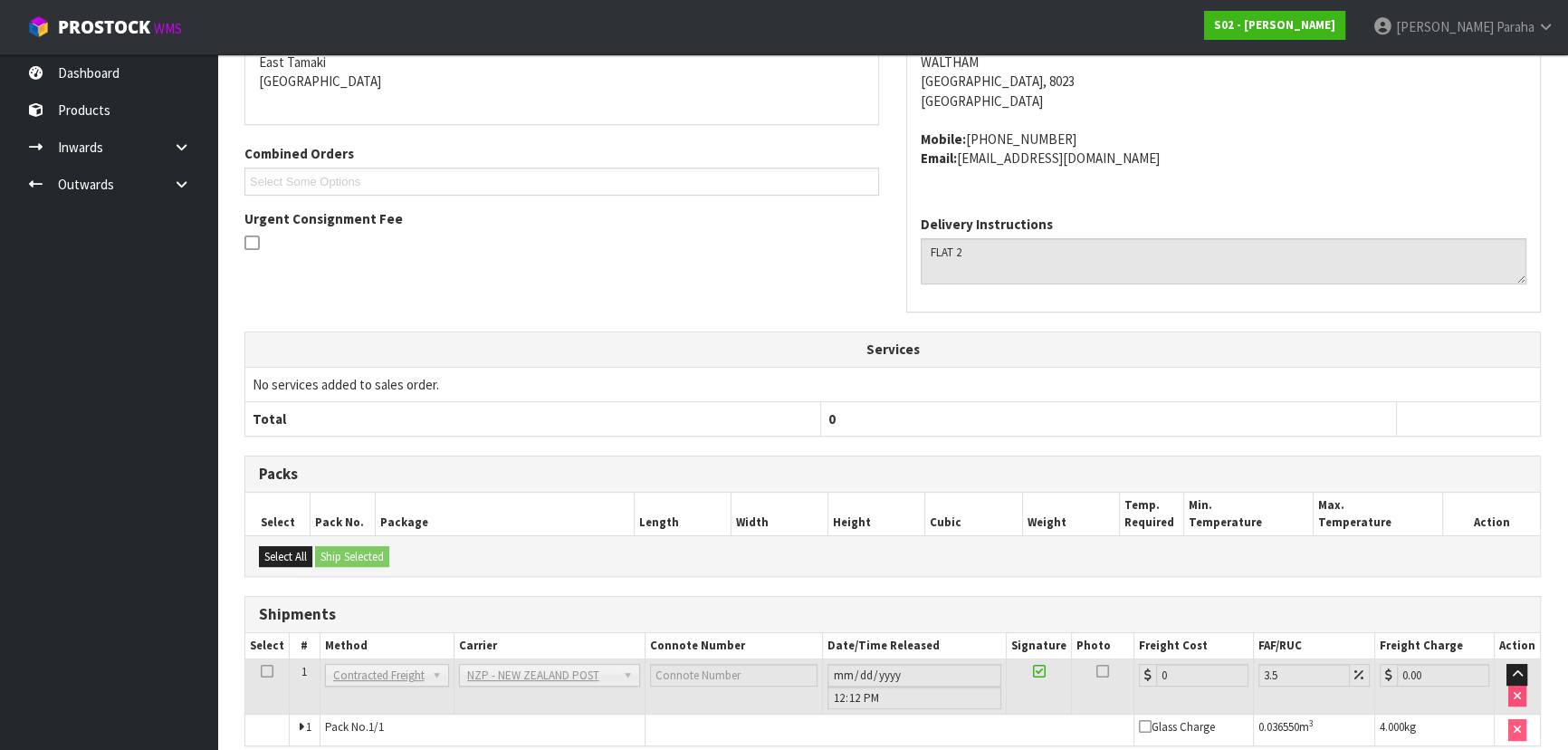
scroll to position [489, 0]
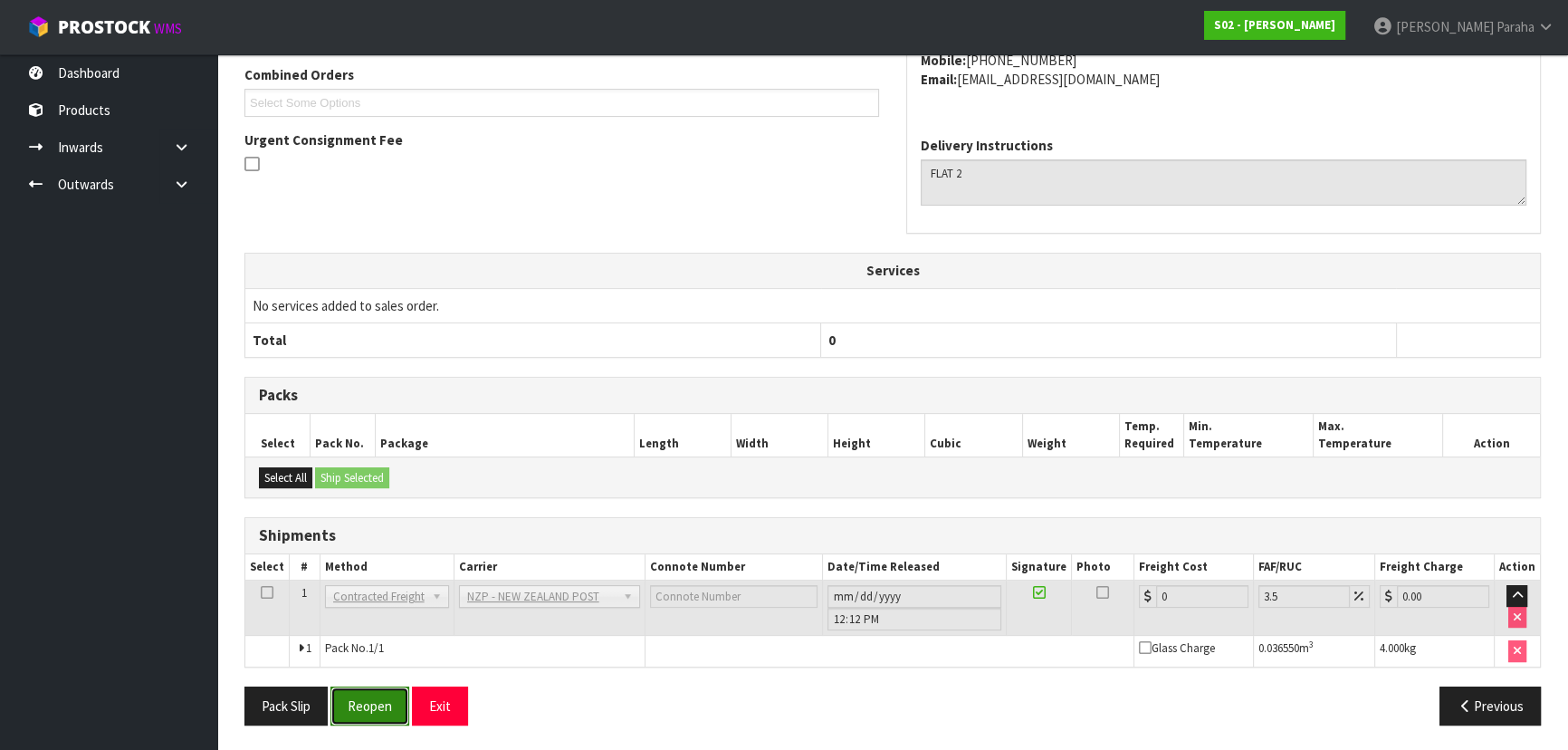
click at [370, 707] on button "Reopen" at bounding box center [370, 705] width 79 height 38
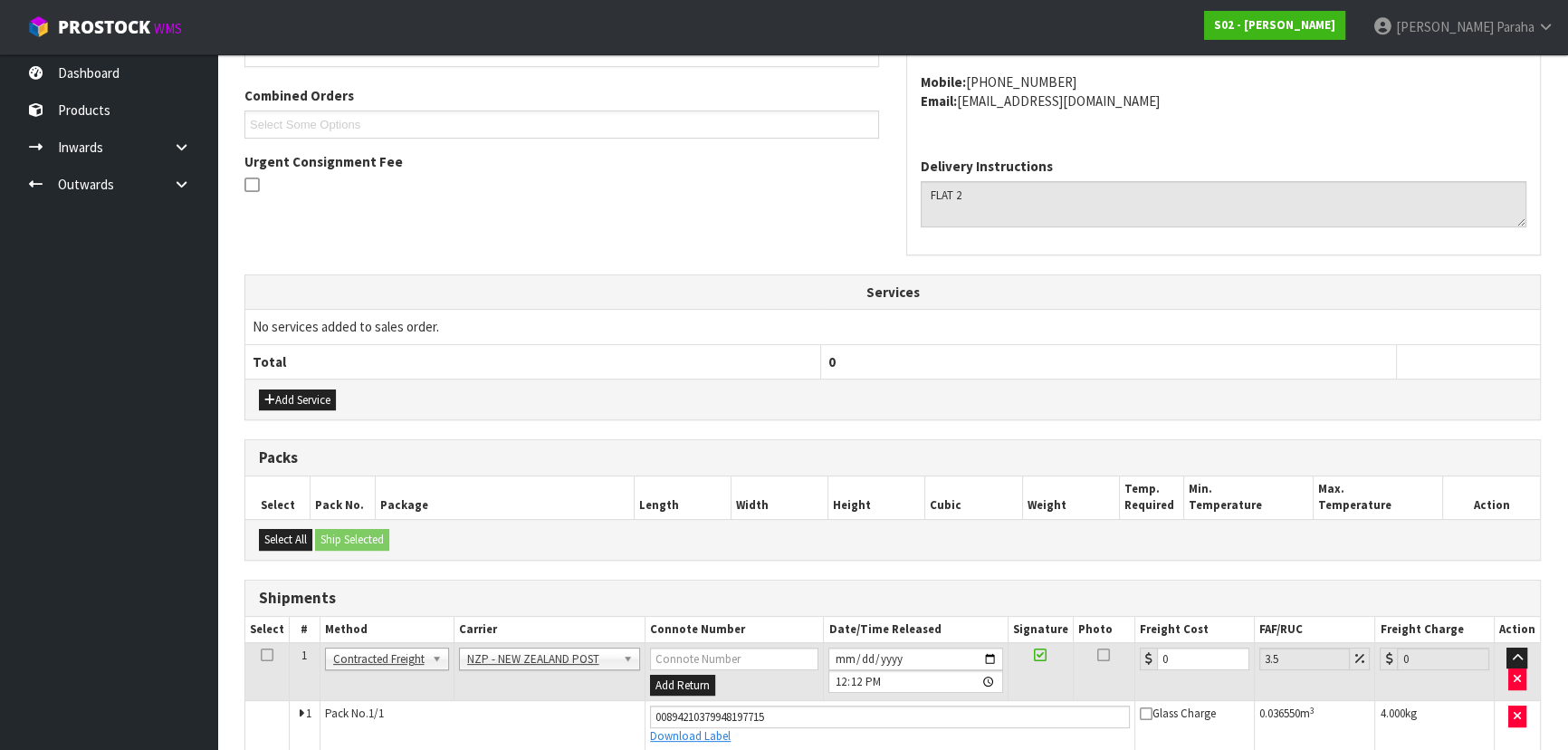
scroll to position [530, 0]
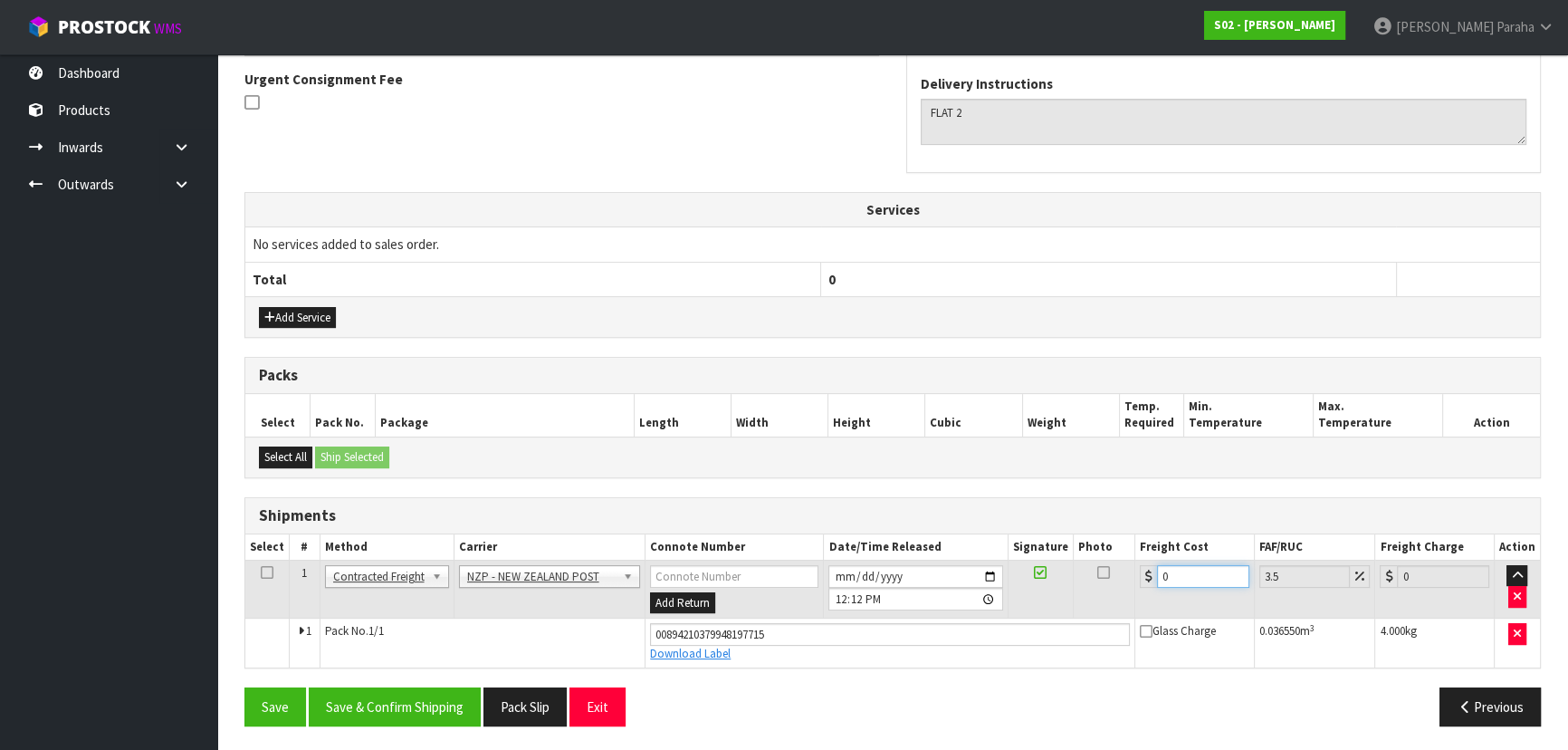
drag, startPoint x: 1185, startPoint y: 568, endPoint x: 1048, endPoint y: 589, distance: 138.6
click at [1049, 589] on tr "1 Client Local Pickup Customer Local Pickup Company Freight Contracted Freight …" at bounding box center [891, 589] width 1294 height 59
type input "1"
type input "1.03"
type input "11"
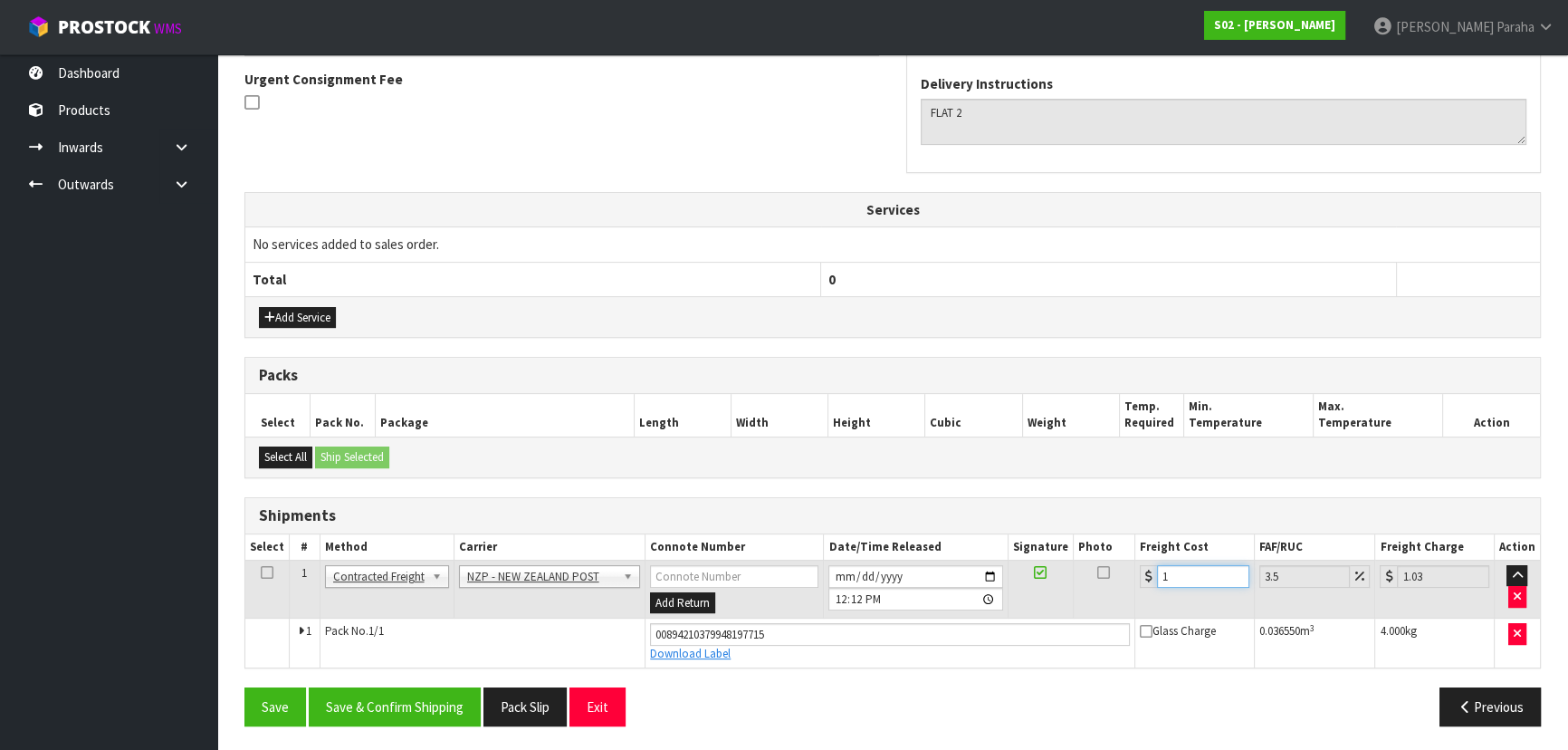
type input "11.38"
type input "11.6"
type input "12.01"
type input "11.61"
type input "12.02"
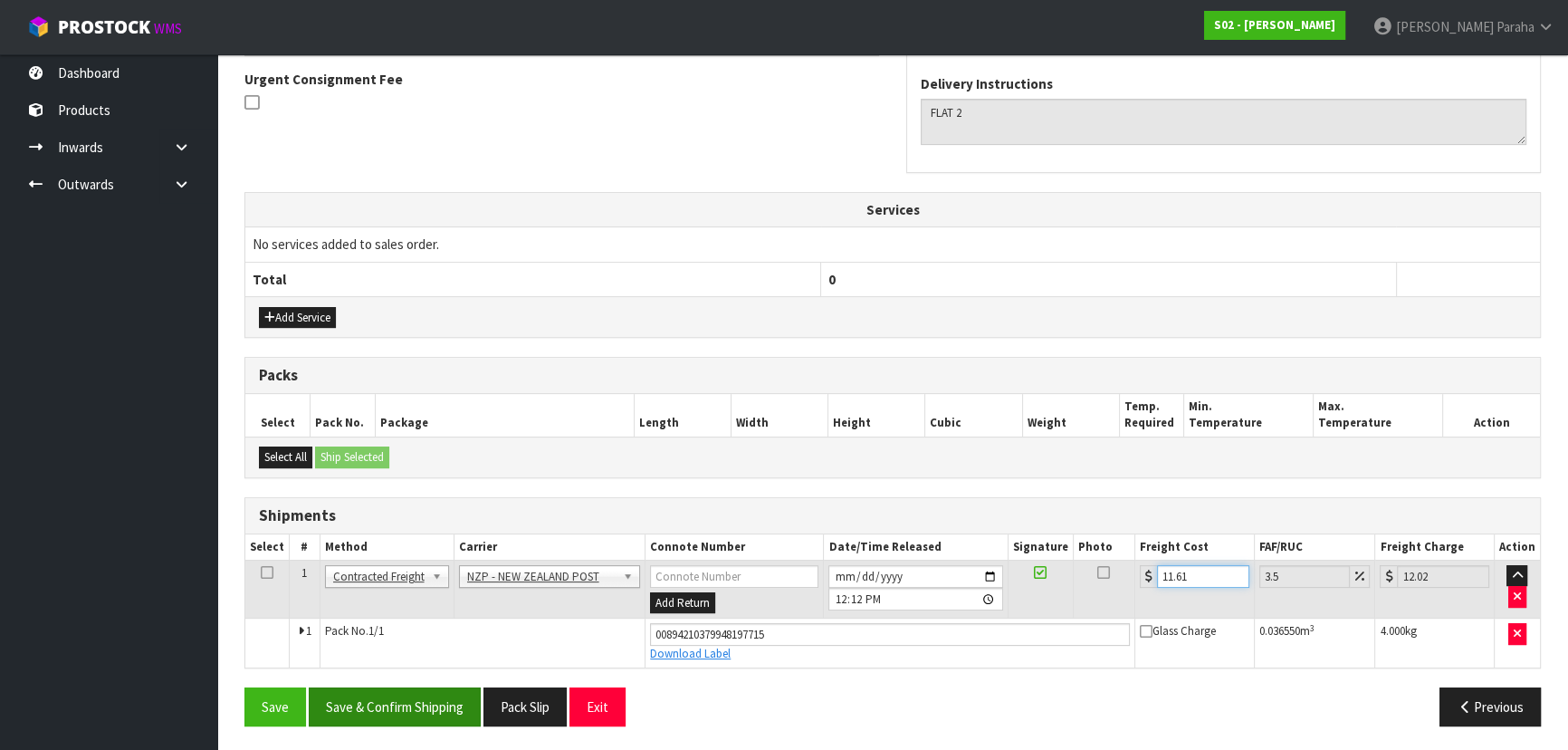
type input "11.61"
click at [447, 706] on button "Save & Confirm Shipping" at bounding box center [394, 706] width 172 height 38
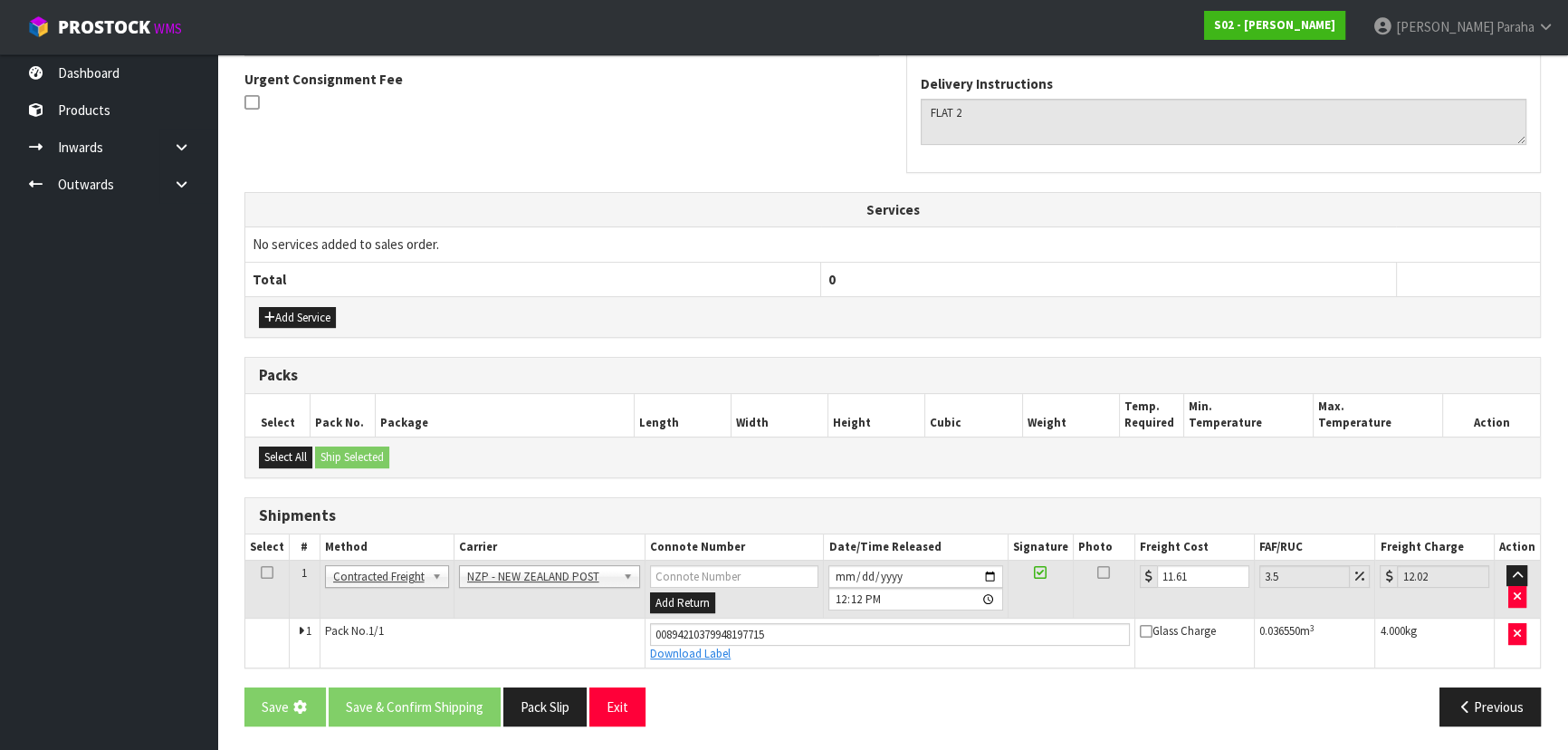
scroll to position [0, 0]
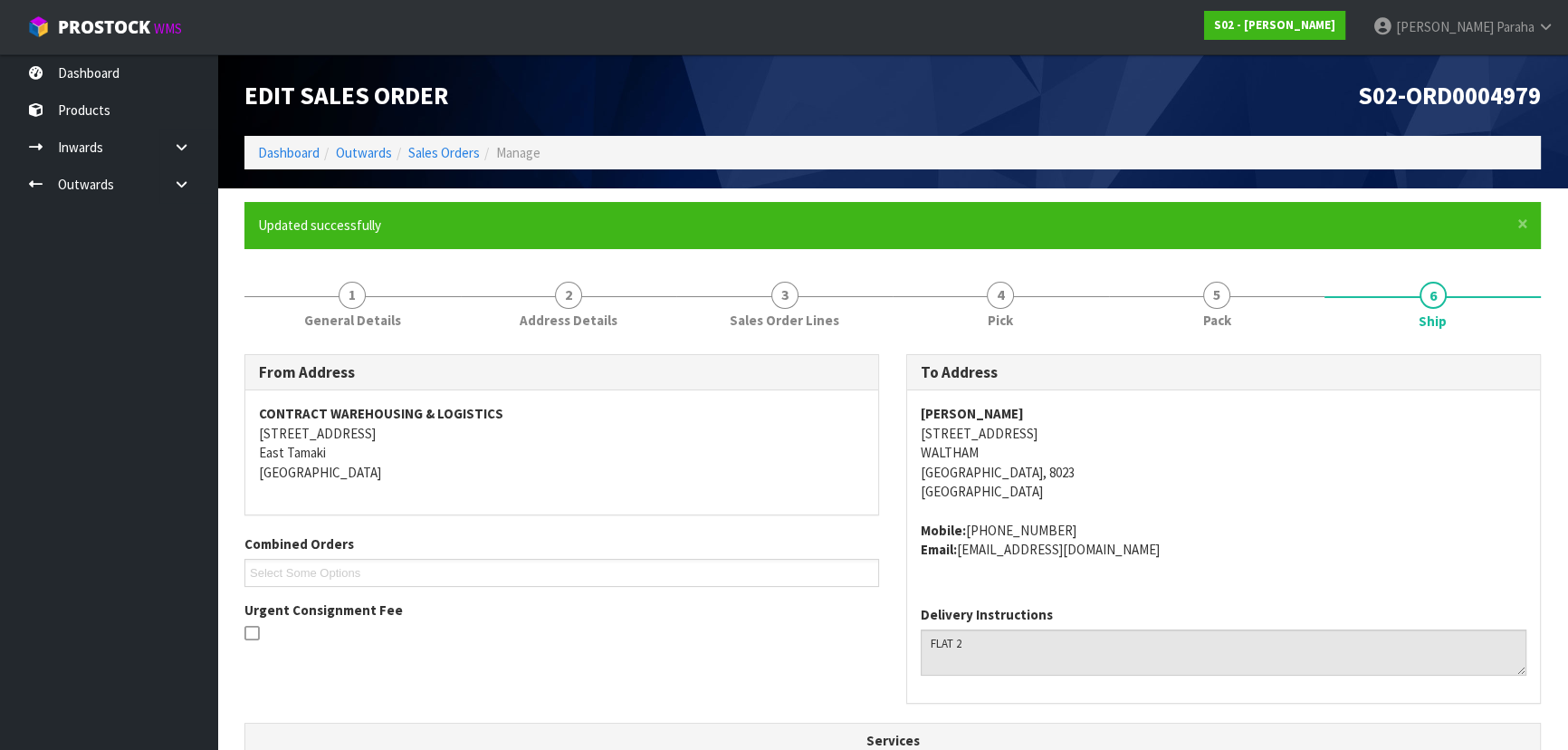
click at [449, 165] on ol "Dashboard Outwards Sales Orders Manage" at bounding box center [891, 153] width 1296 height 34
click at [449, 157] on link "Sales Orders" at bounding box center [444, 152] width 71 height 17
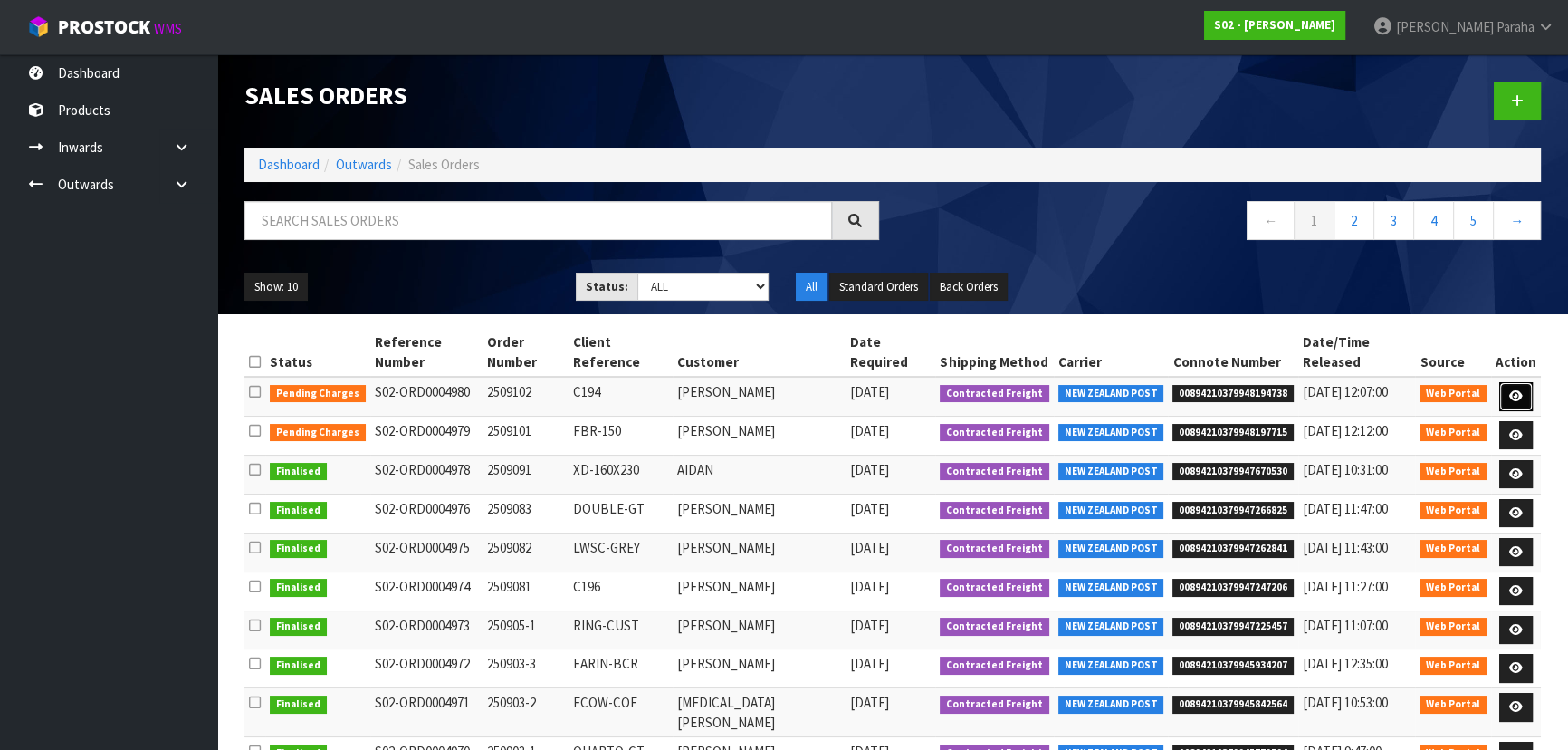
click at [1519, 390] on icon at bounding box center [1515, 396] width 13 height 12
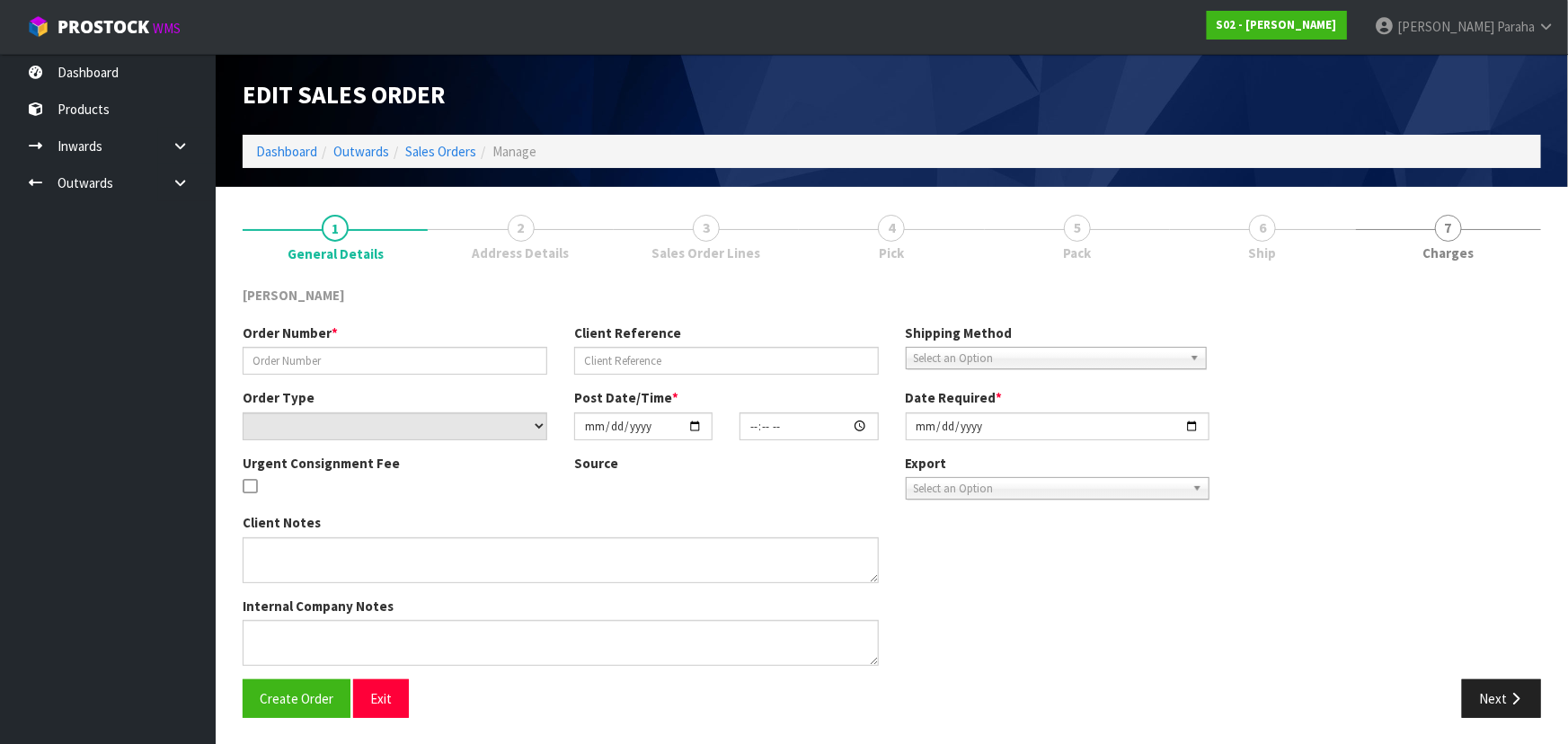
type input "2509102"
type input "C194"
select select "number:0"
type input "[DATE]"
type input "18:04:00.000"
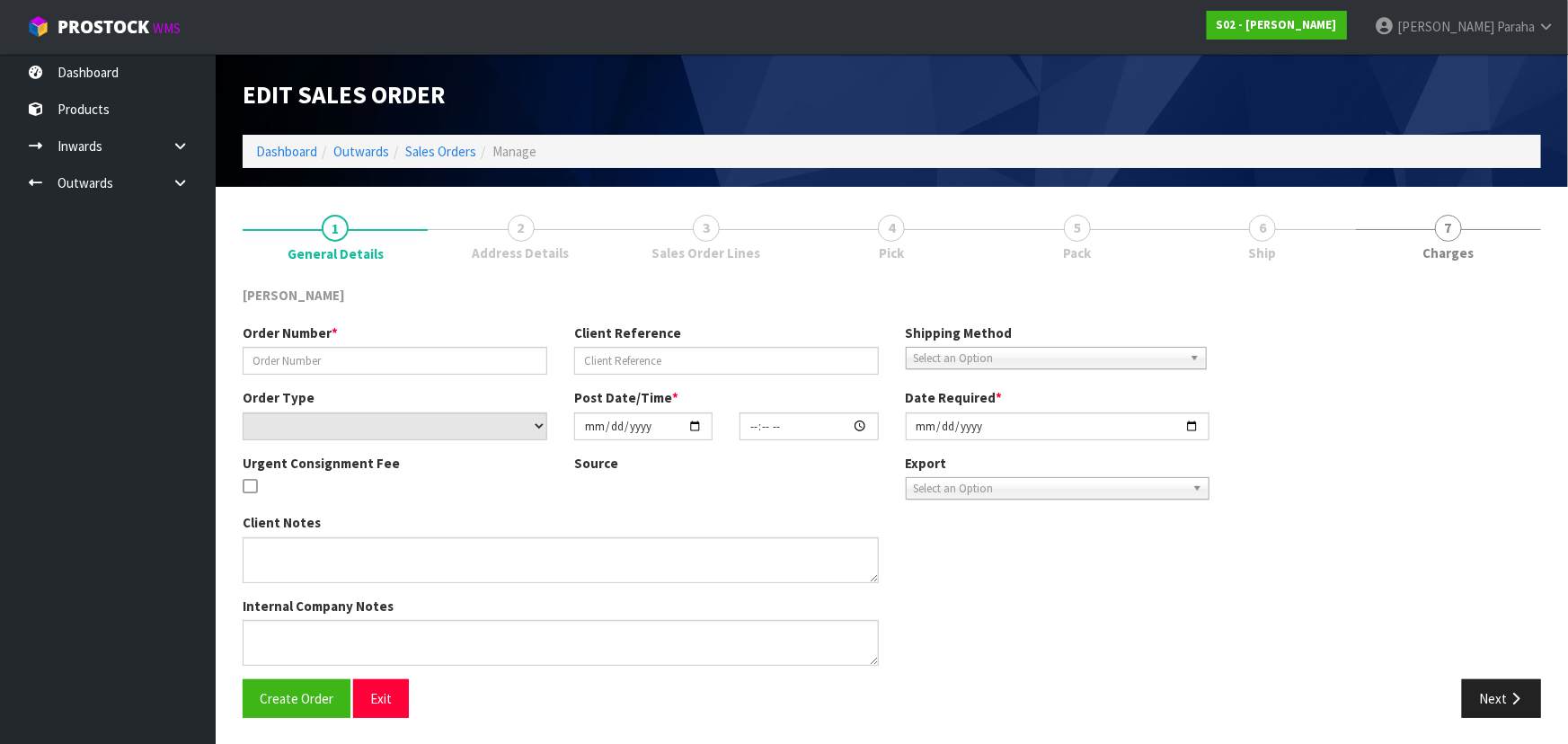
type input "[DATE]"
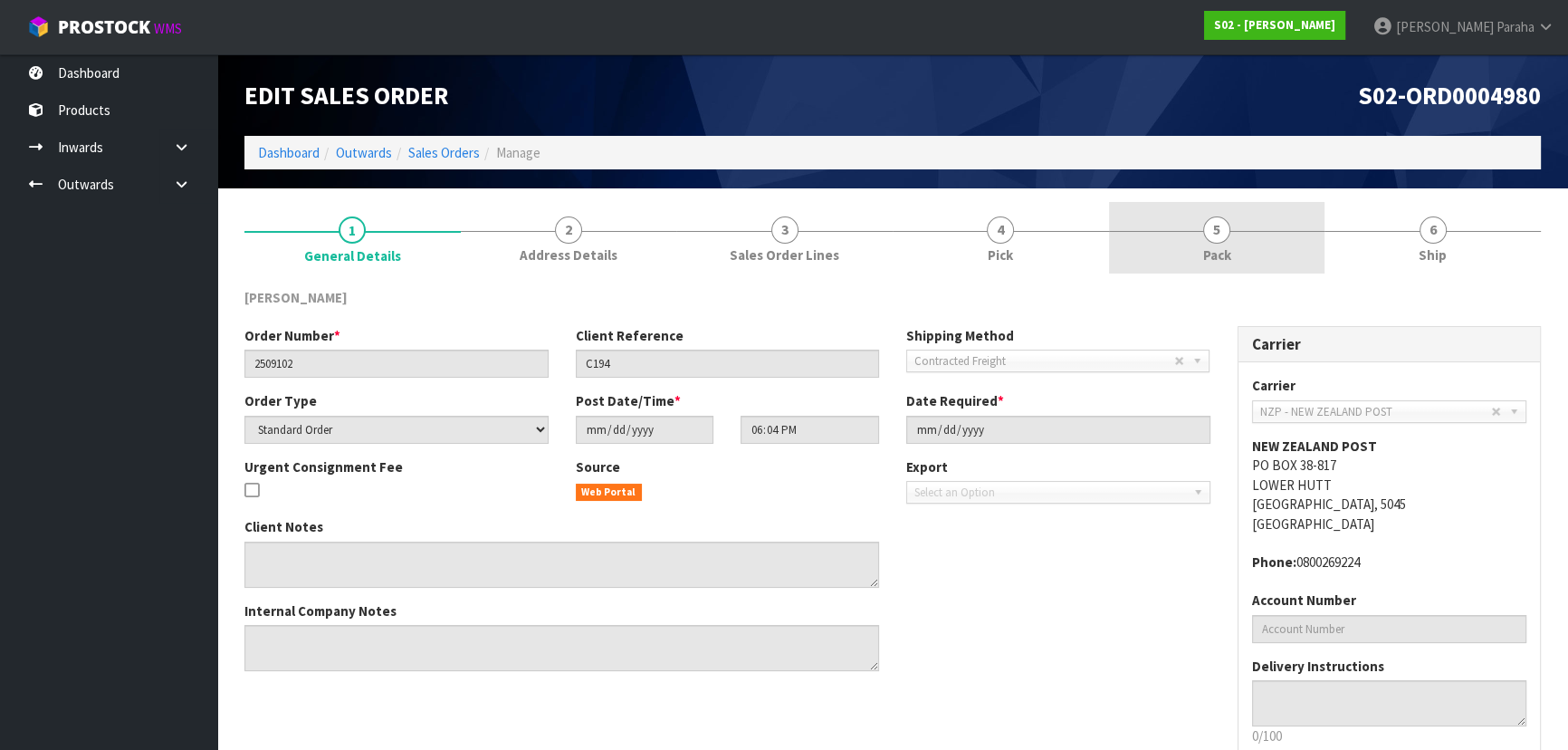
click at [1160, 225] on link "5 Pack" at bounding box center [1217, 237] width 217 height 71
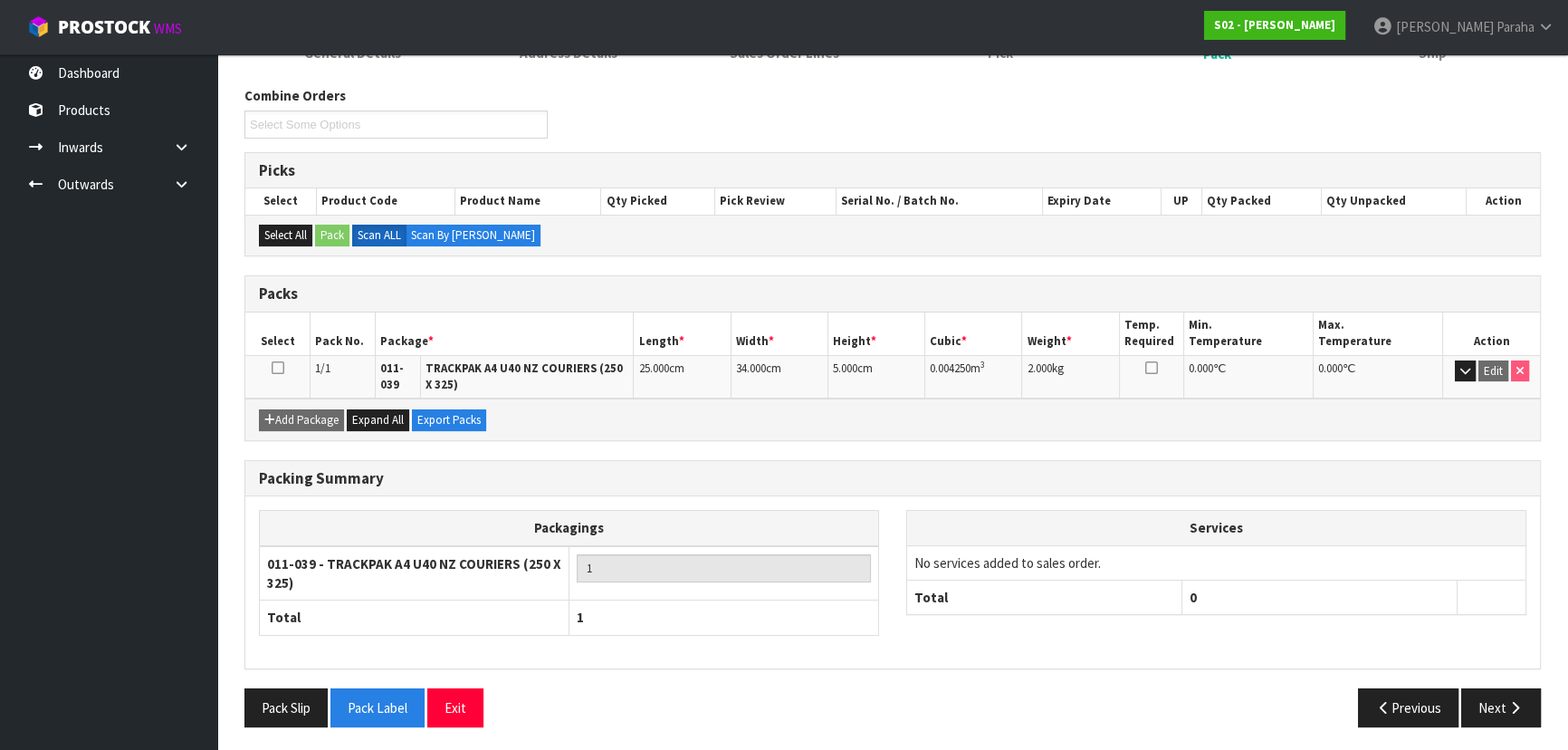
scroll to position [203, 0]
drag, startPoint x: 509, startPoint y: 363, endPoint x: 571, endPoint y: 353, distance: 62.8
click at [577, 354] on td "TRACKPAK A4 U40 NZ COURIERS (250 X 325)" at bounding box center [527, 375] width 213 height 43
click at [571, 354] on td "TRACKPAK A4 U40 NZ COURIERS (250 X 325)" at bounding box center [527, 375] width 213 height 43
click at [570, 354] on td "TRACKPAK A4 U40 NZ COURIERS (250 X 325)" at bounding box center [527, 375] width 213 height 43
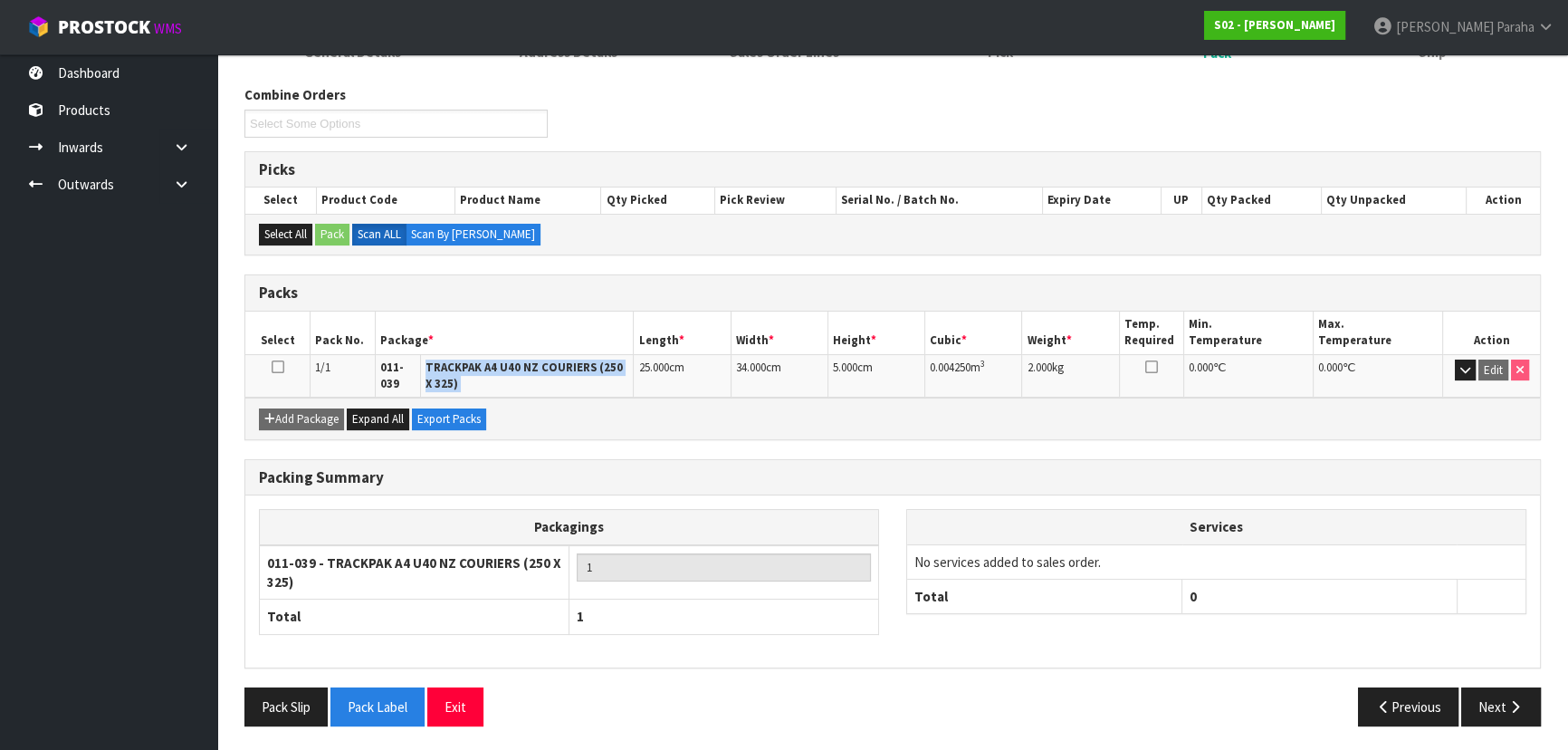
click at [570, 354] on td "TRACKPAK A4 U40 NZ COURIERS (250 X 325)" at bounding box center [527, 375] width 213 height 43
click at [563, 354] on td "TRACKPAK A4 U40 NZ COURIERS (250 X 325)" at bounding box center [527, 375] width 213 height 43
click at [1517, 700] on icon "button" at bounding box center [1515, 707] width 17 height 13
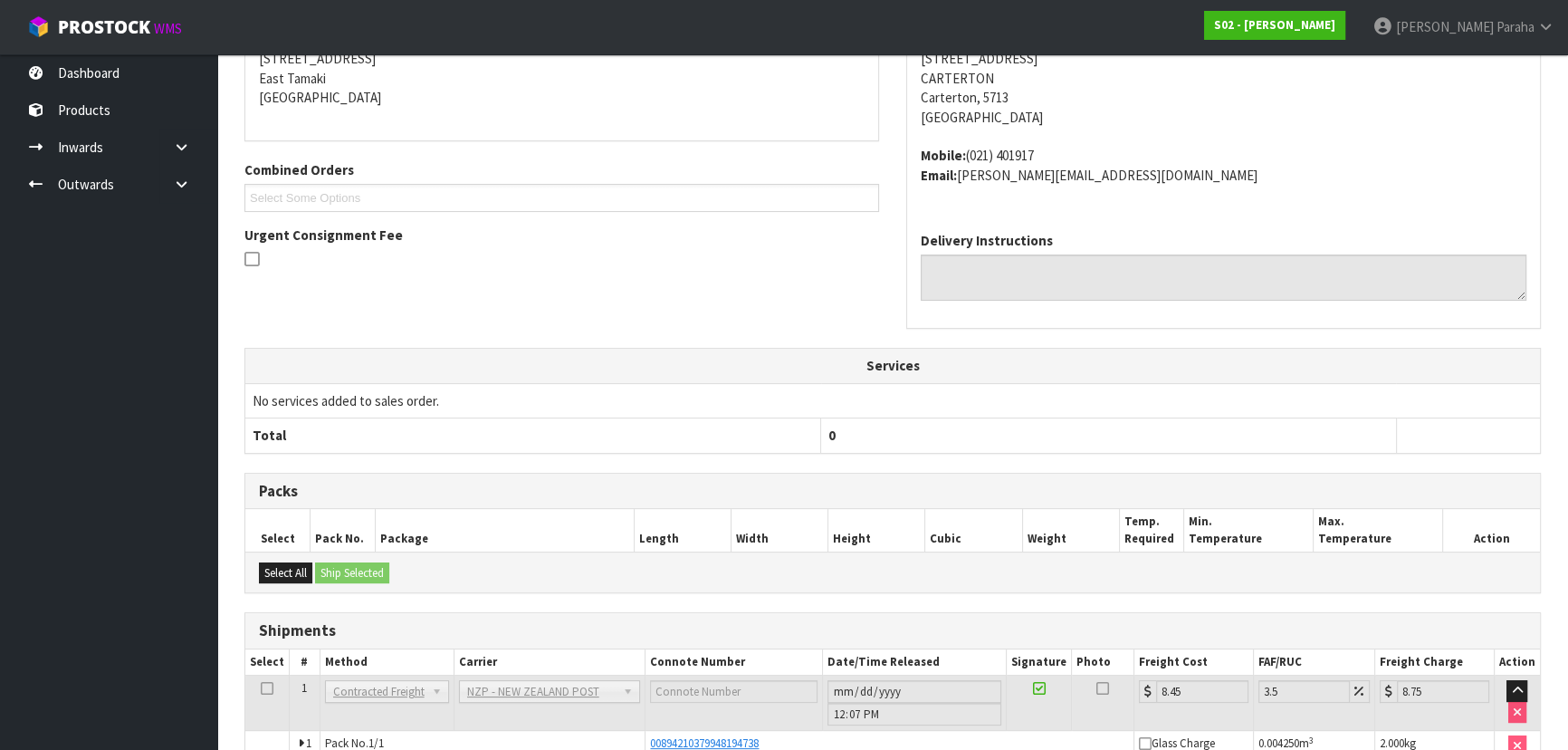
scroll to position [417, 0]
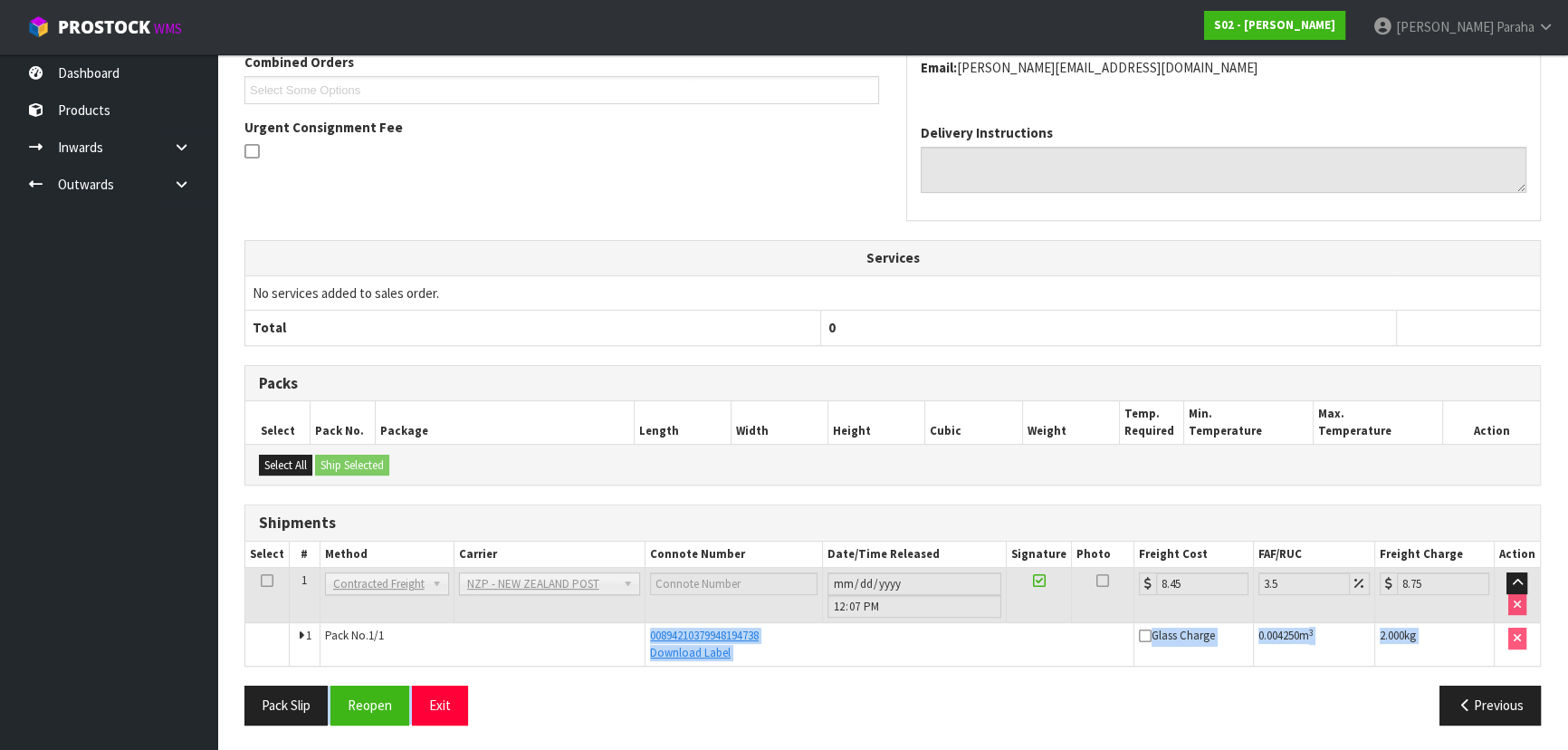
drag, startPoint x: 784, startPoint y: 666, endPoint x: 646, endPoint y: 629, distance: 142.9
click at [646, 629] on div "From Address CONTRACT WAREHOUSING & LOGISTICS 17 Allens Road East Tamaki Auckla…" at bounding box center [891, 304] width 1296 height 866
copy div "00894210379948194738 Download Label Glass Charge 0.004250 m 3 2.000 kg Pack Sli…"
click at [355, 705] on button "Reopen" at bounding box center [370, 704] width 79 height 38
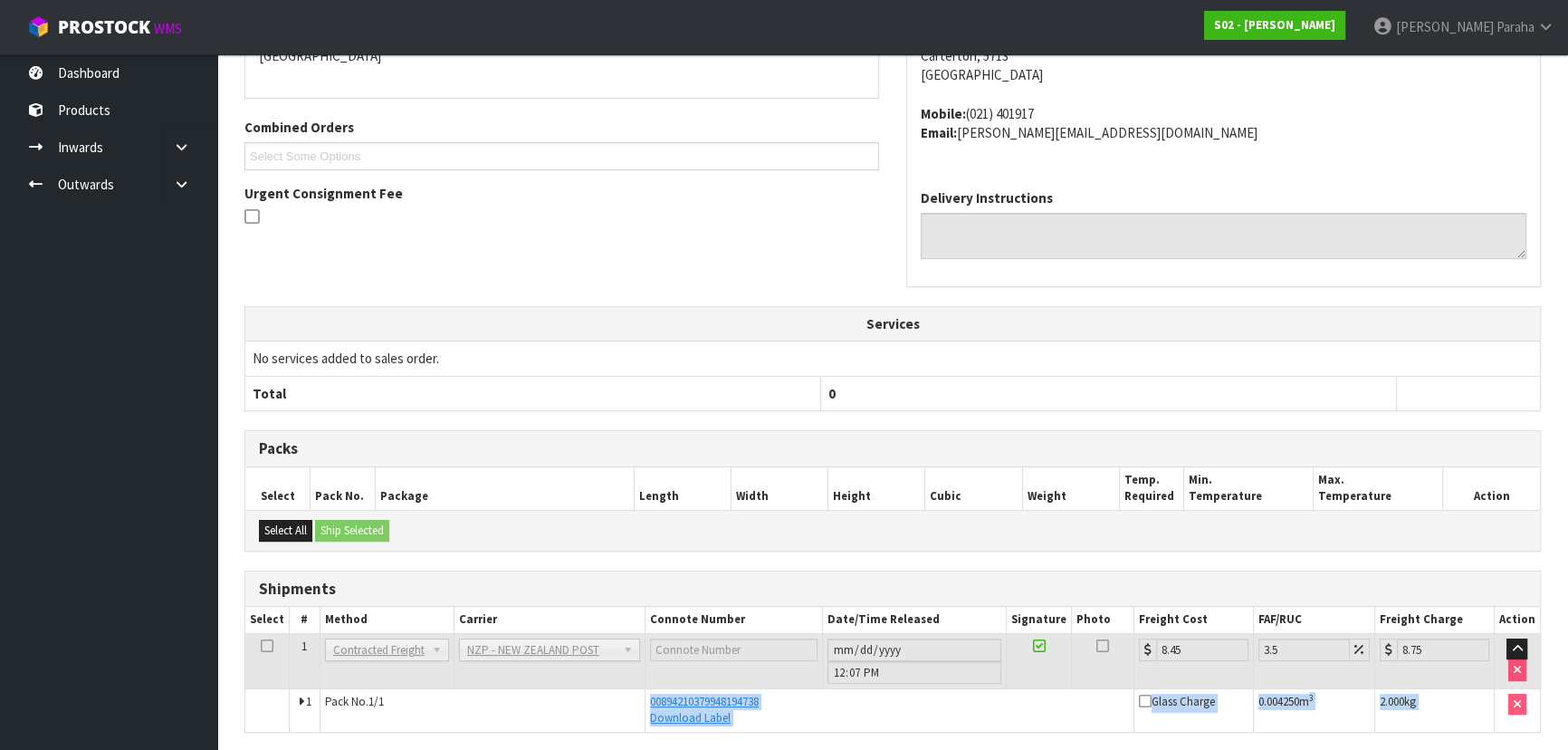
scroll to position [0, 0]
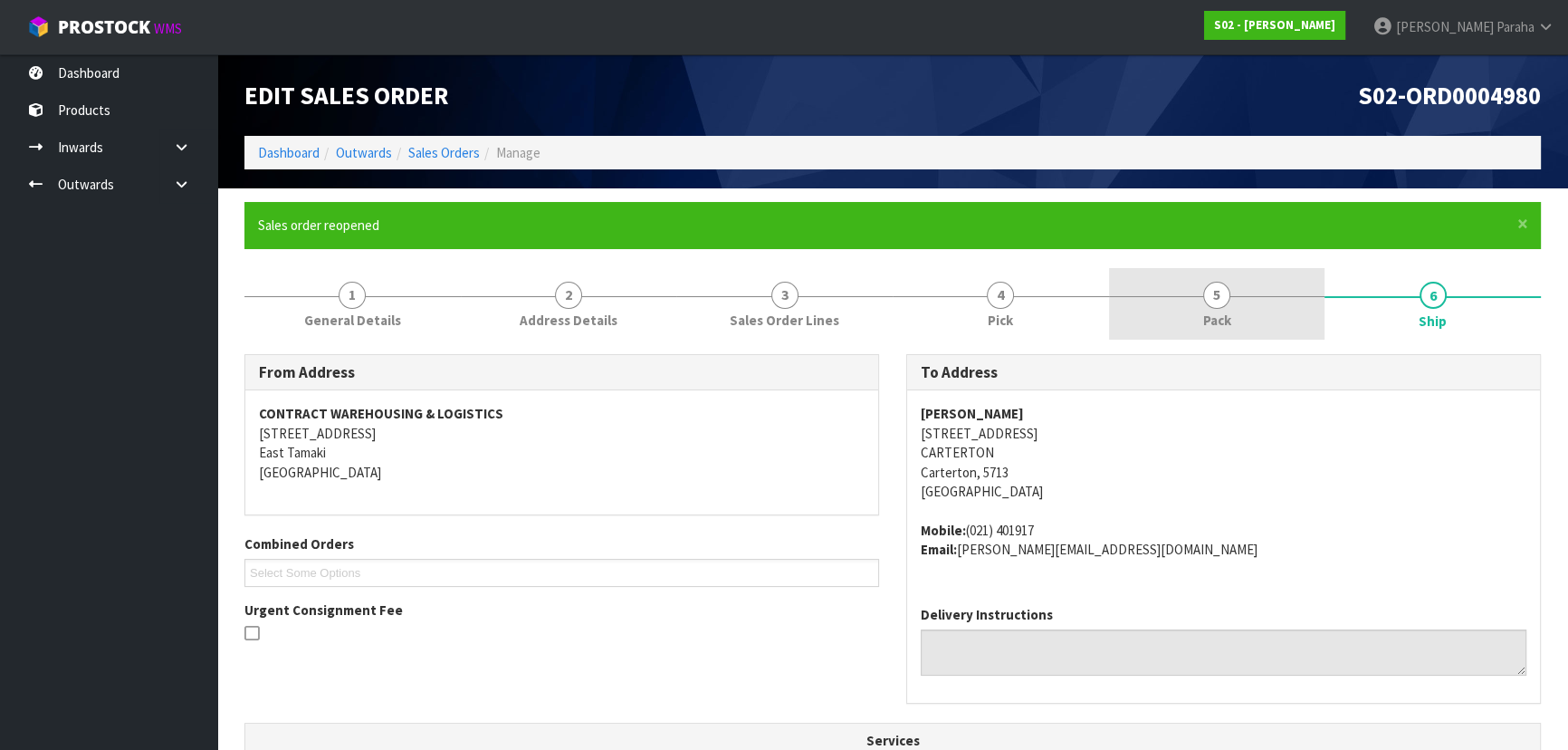
click at [1166, 294] on link "5 Pack" at bounding box center [1217, 304] width 217 height 71
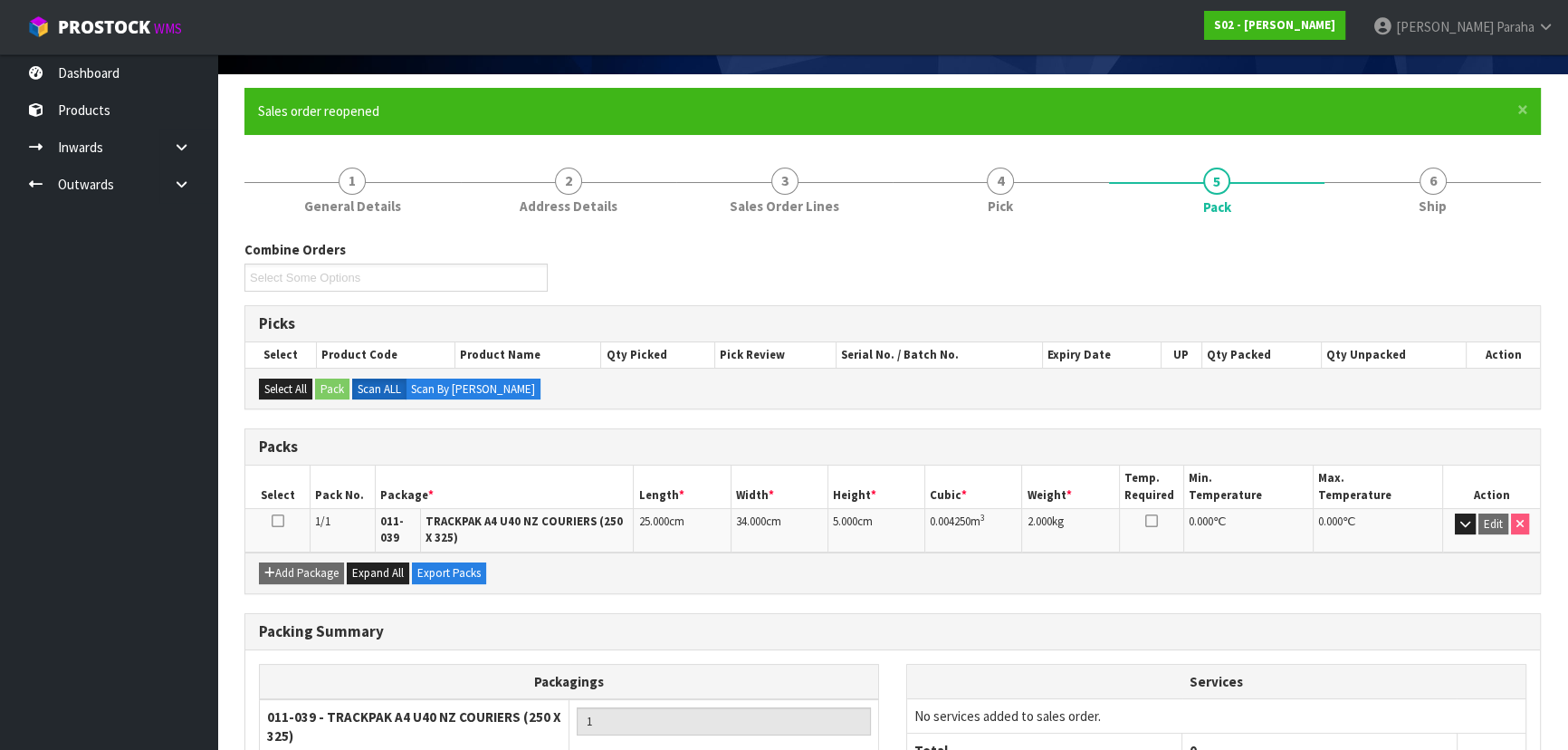
scroll to position [269, 0]
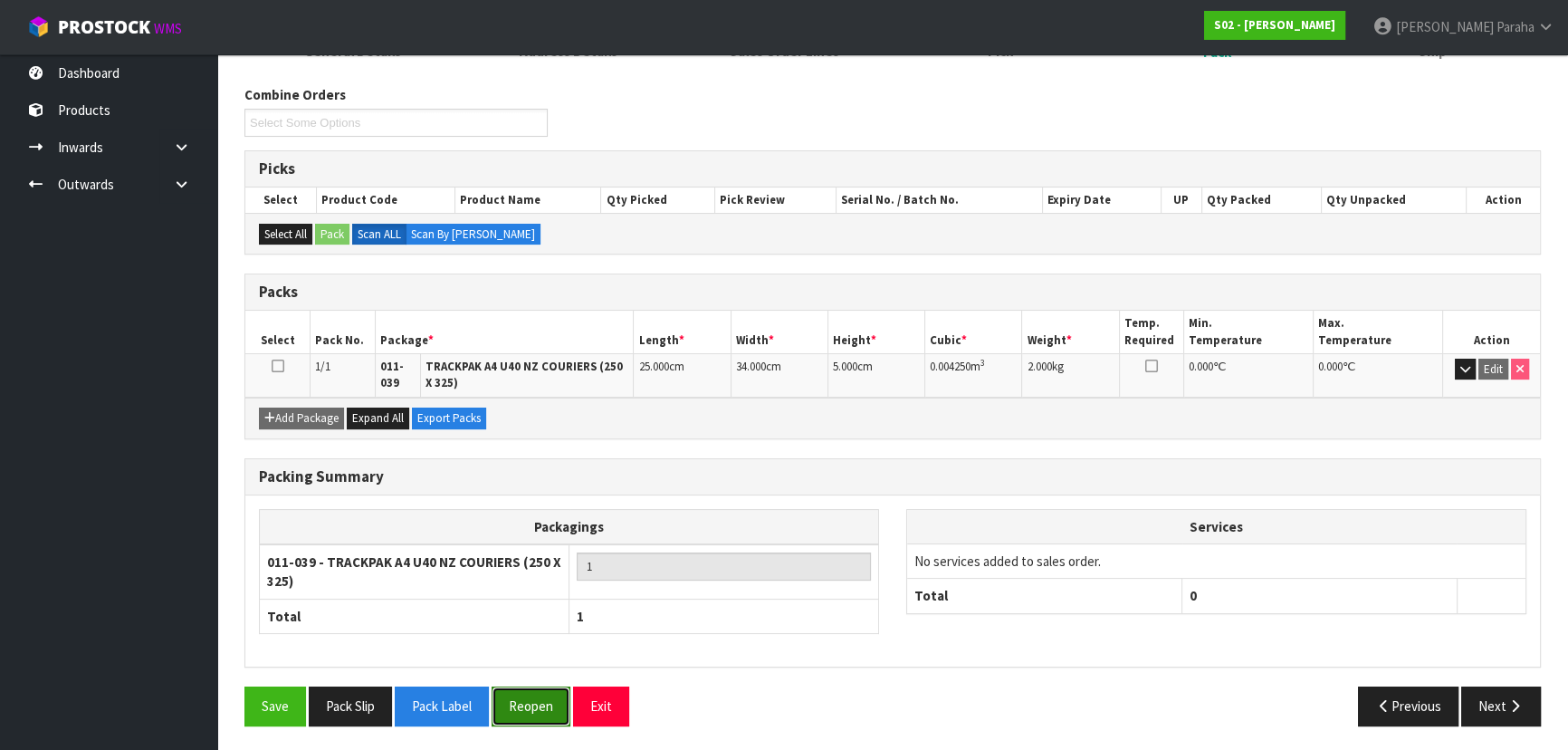
click at [554, 699] on button "Reopen" at bounding box center [531, 705] width 79 height 38
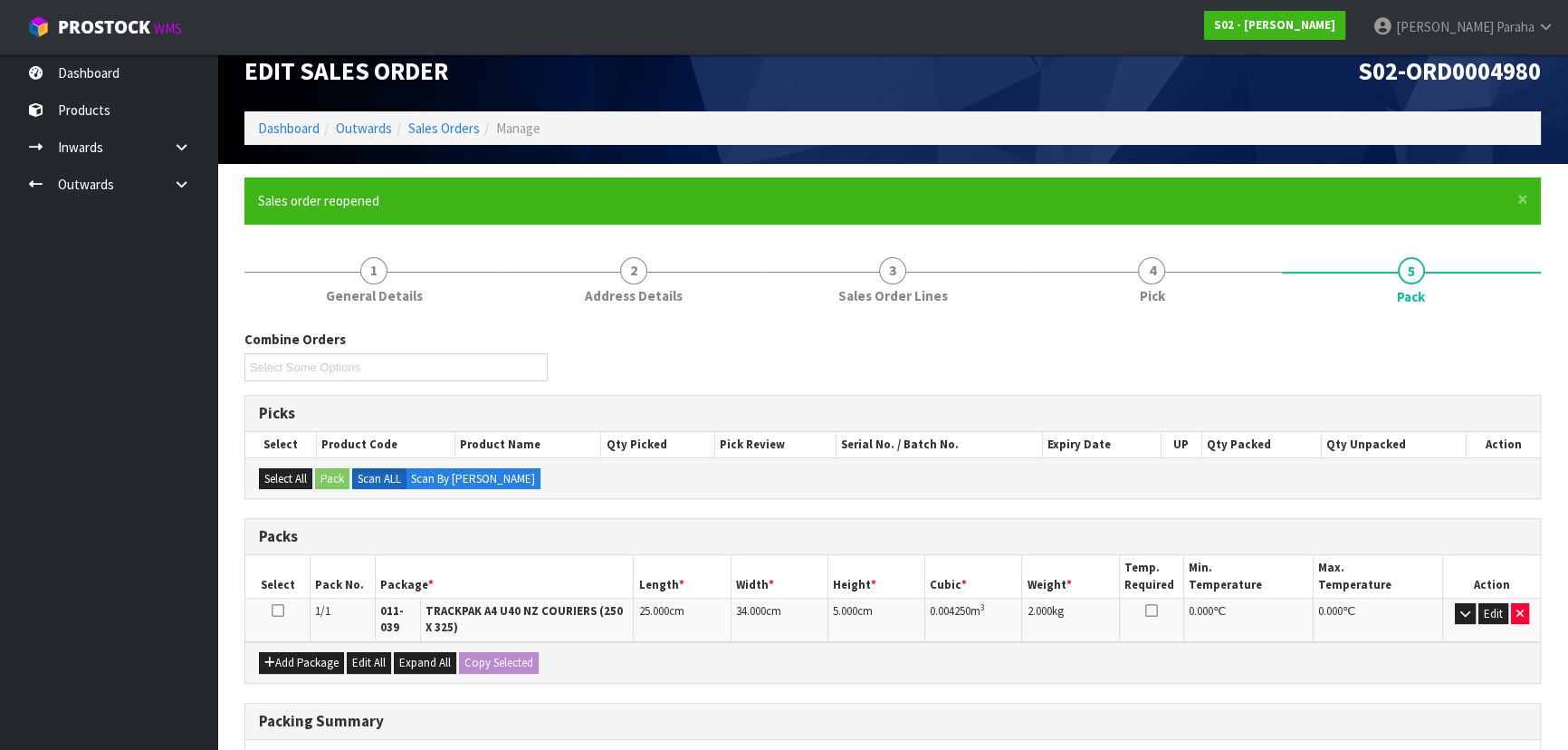
scroll to position [308, 0]
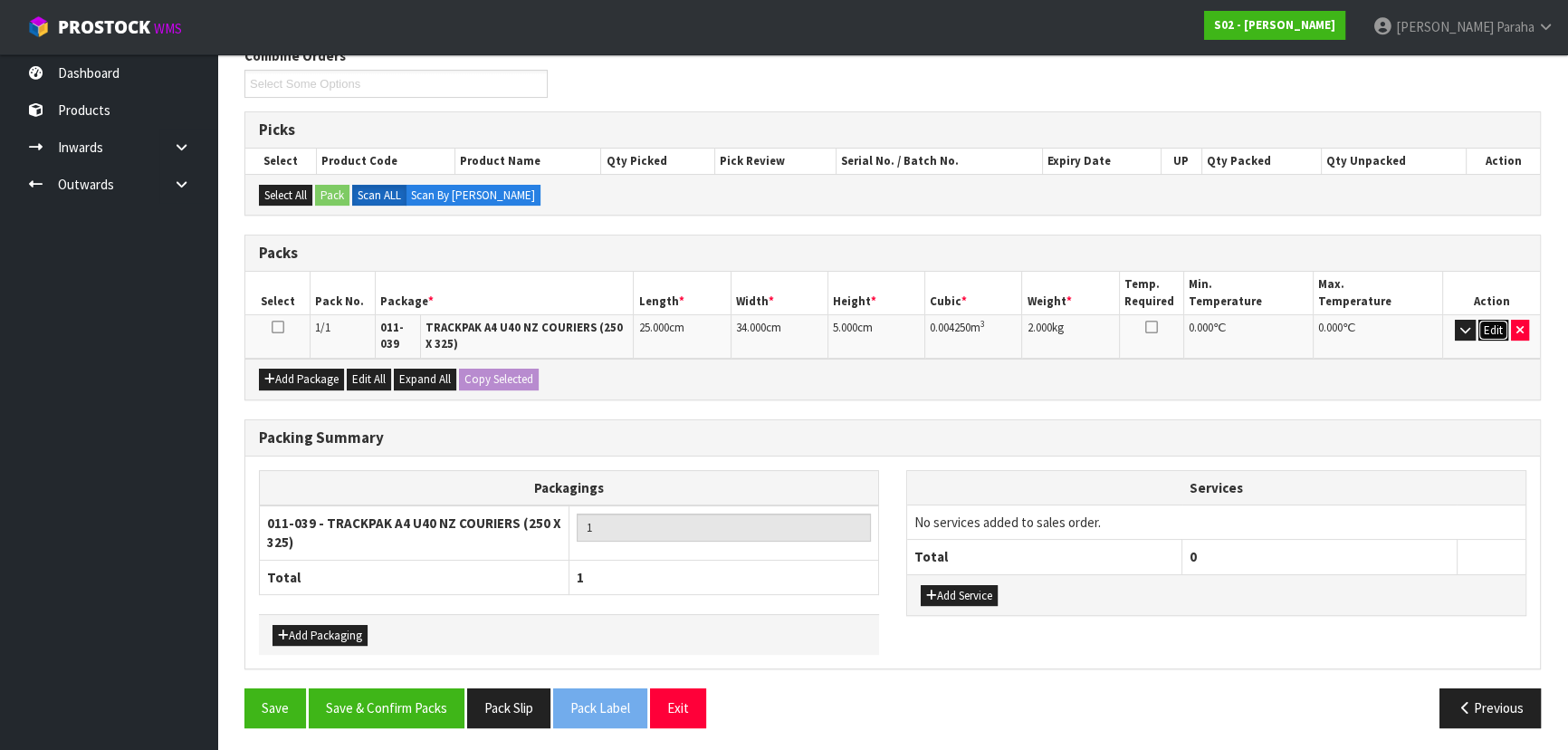
click at [1497, 326] on button "Edit" at bounding box center [1493, 330] width 30 height 22
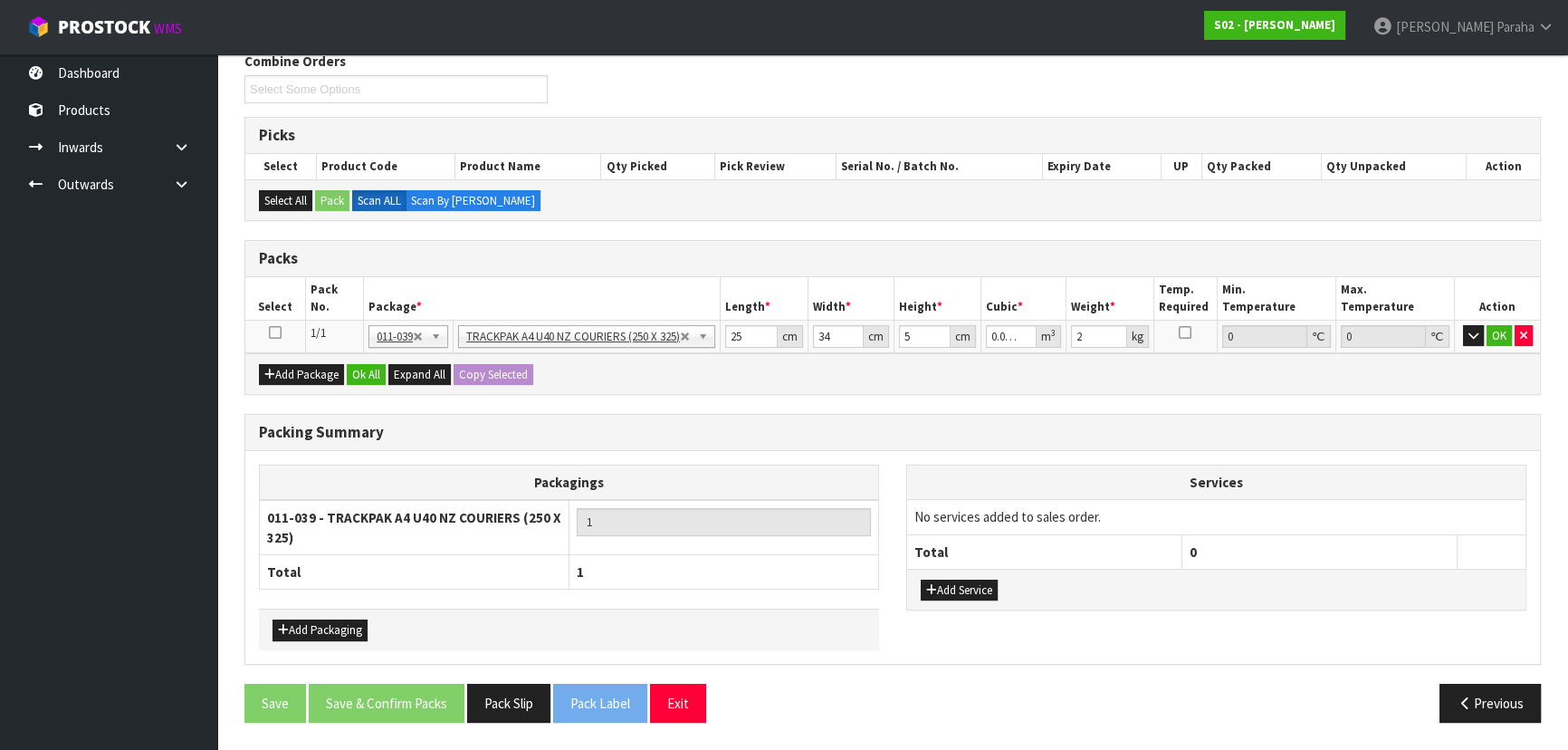
scroll to position [298, 0]
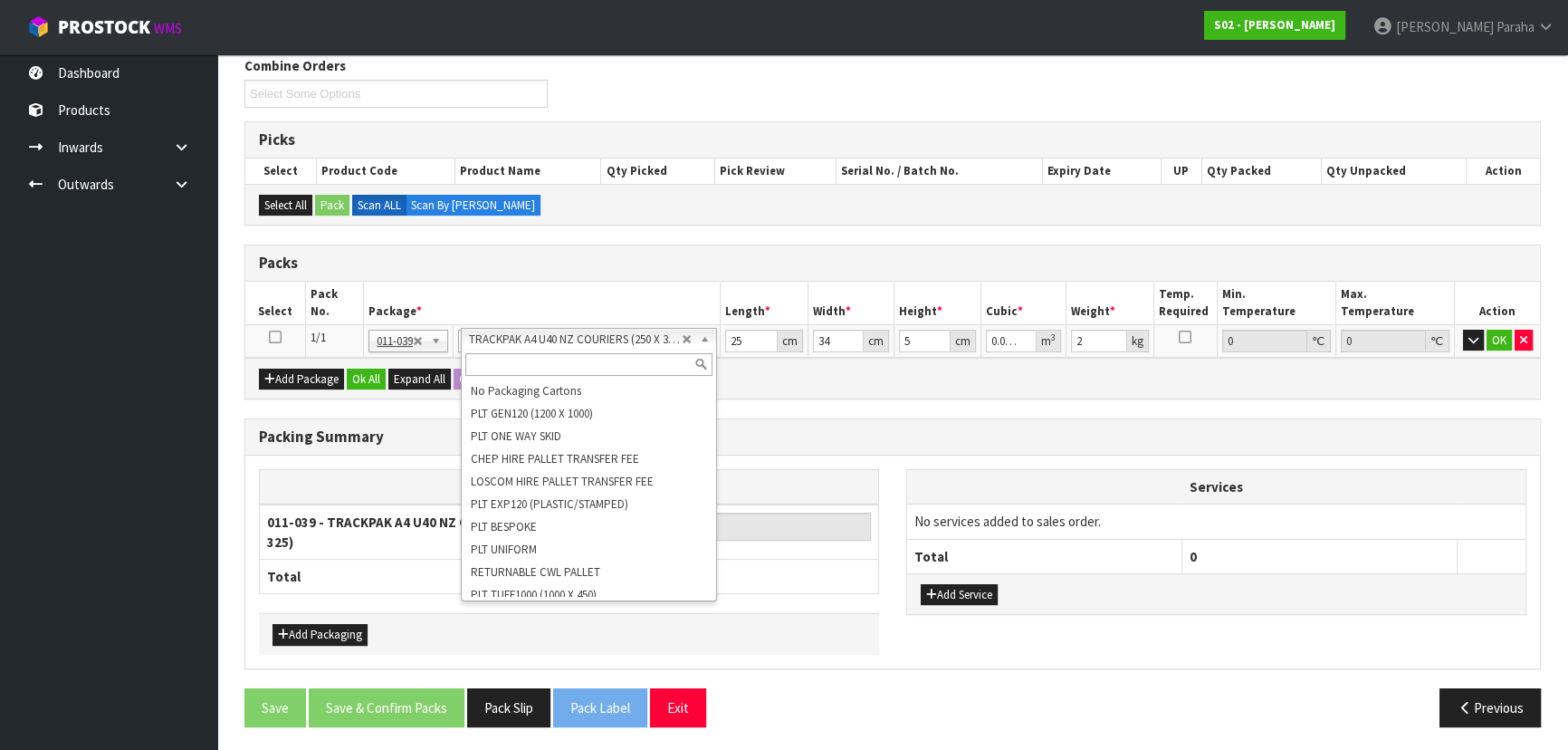
click at [541, 369] on input "text" at bounding box center [588, 364] width 247 height 23
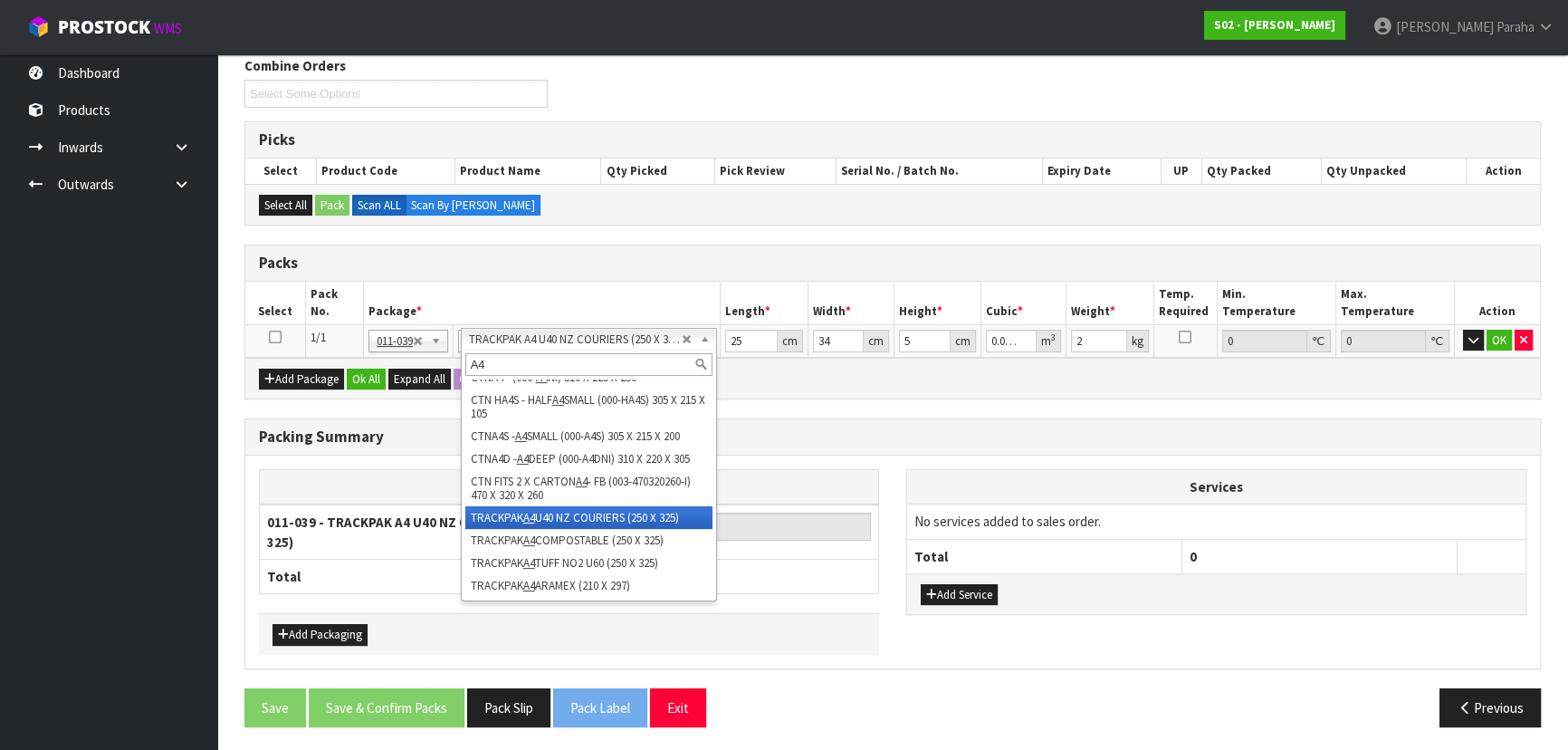
scroll to position [23, 0]
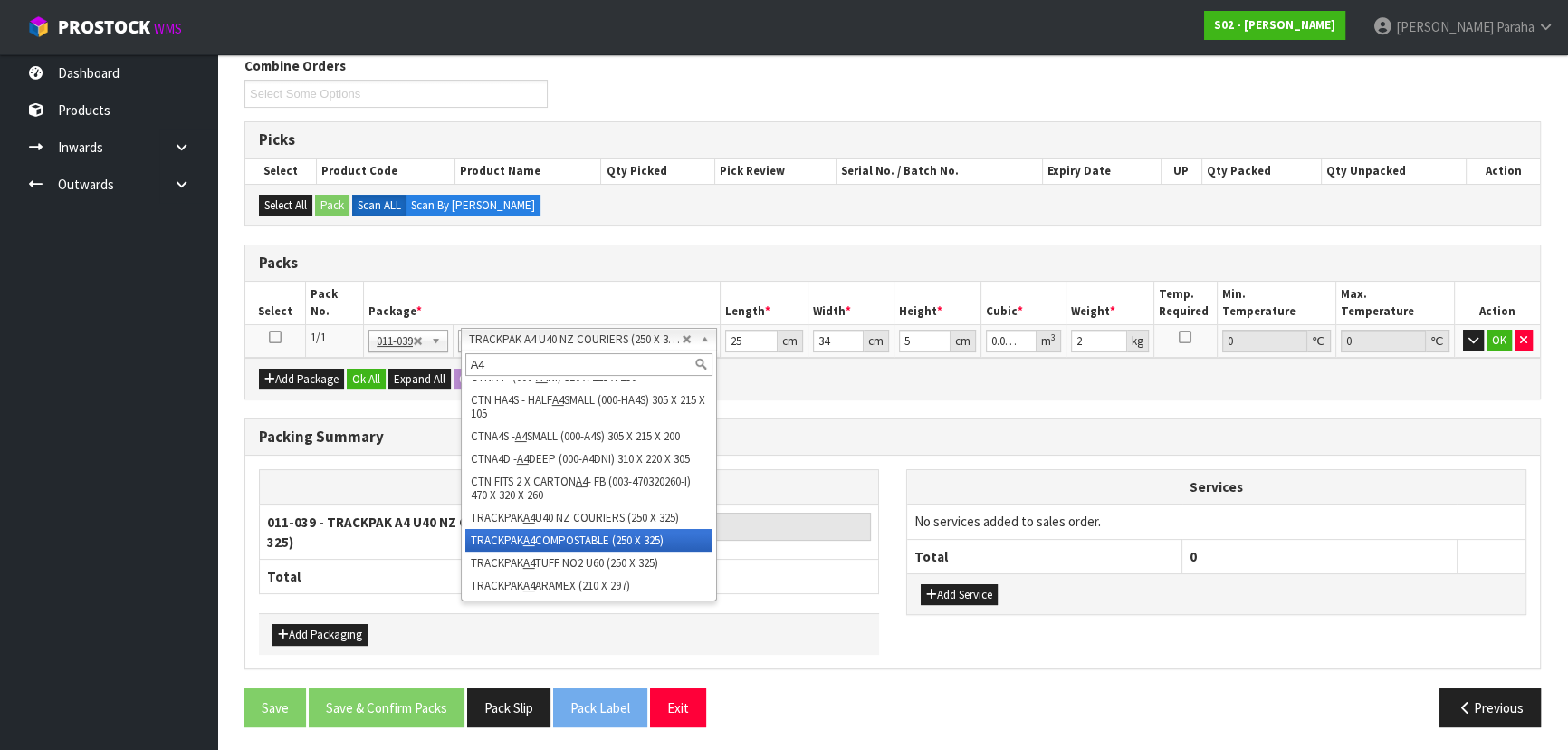
type input "A4"
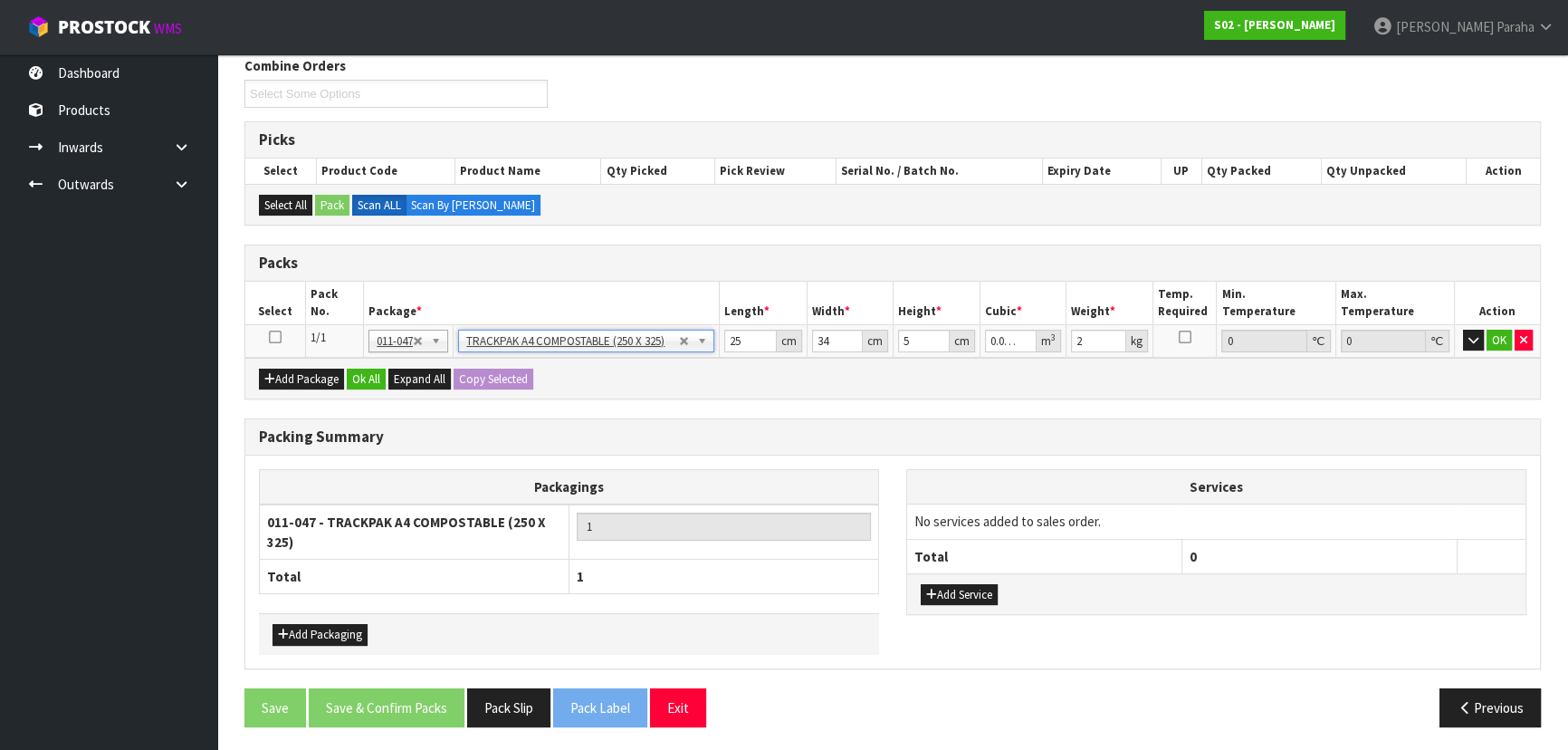
type input "32.5"
drag, startPoint x: 1099, startPoint y: 343, endPoint x: 949, endPoint y: 343, distance: 150.0
click at [949, 343] on tr "1/1 NONE 007-001 007-002 007-004 007-009 007-013 007-014 007-015 007-017 007-01…" at bounding box center [891, 340] width 1294 height 33
click at [360, 376] on button "Ok All" at bounding box center [365, 379] width 38 height 22
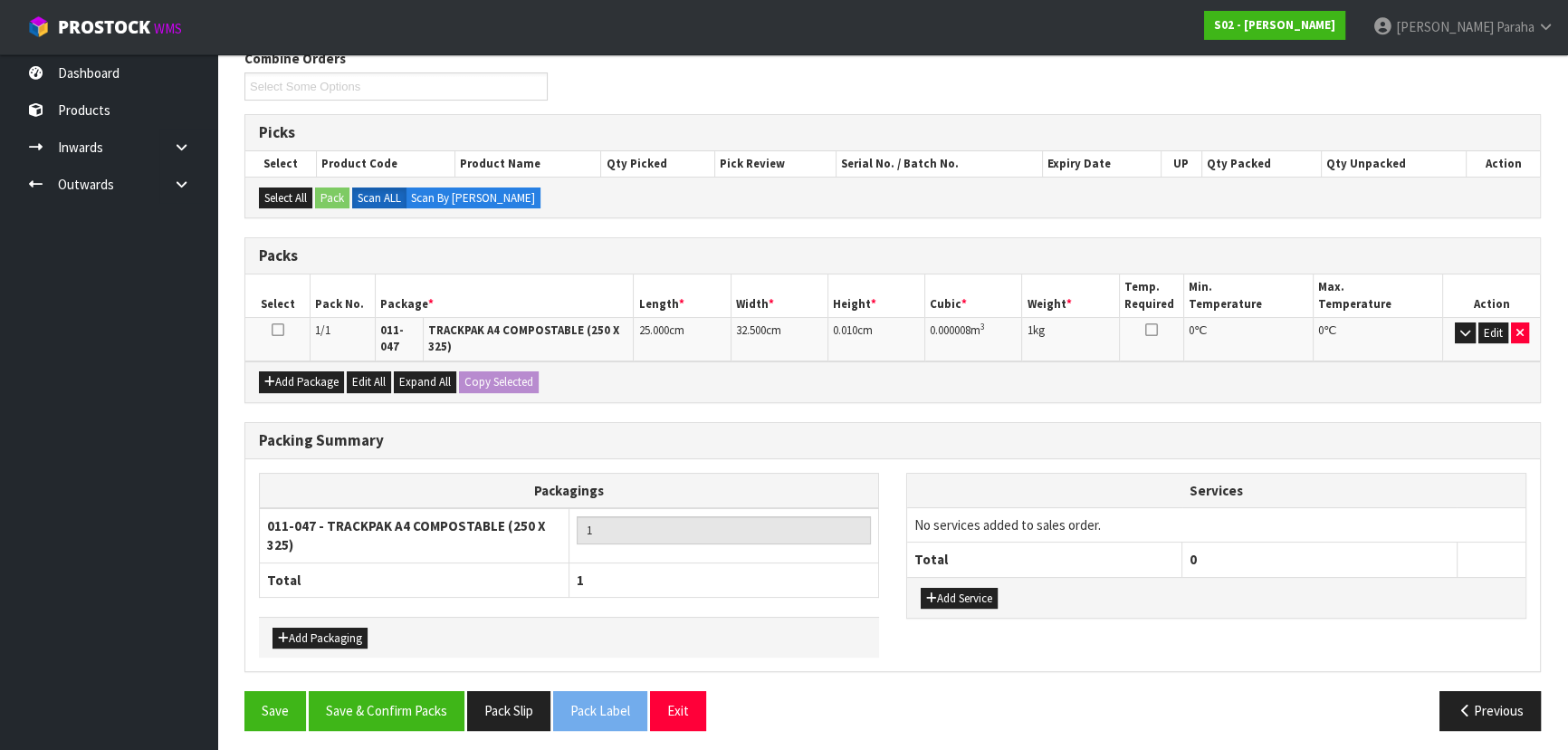
scroll to position [308, 0]
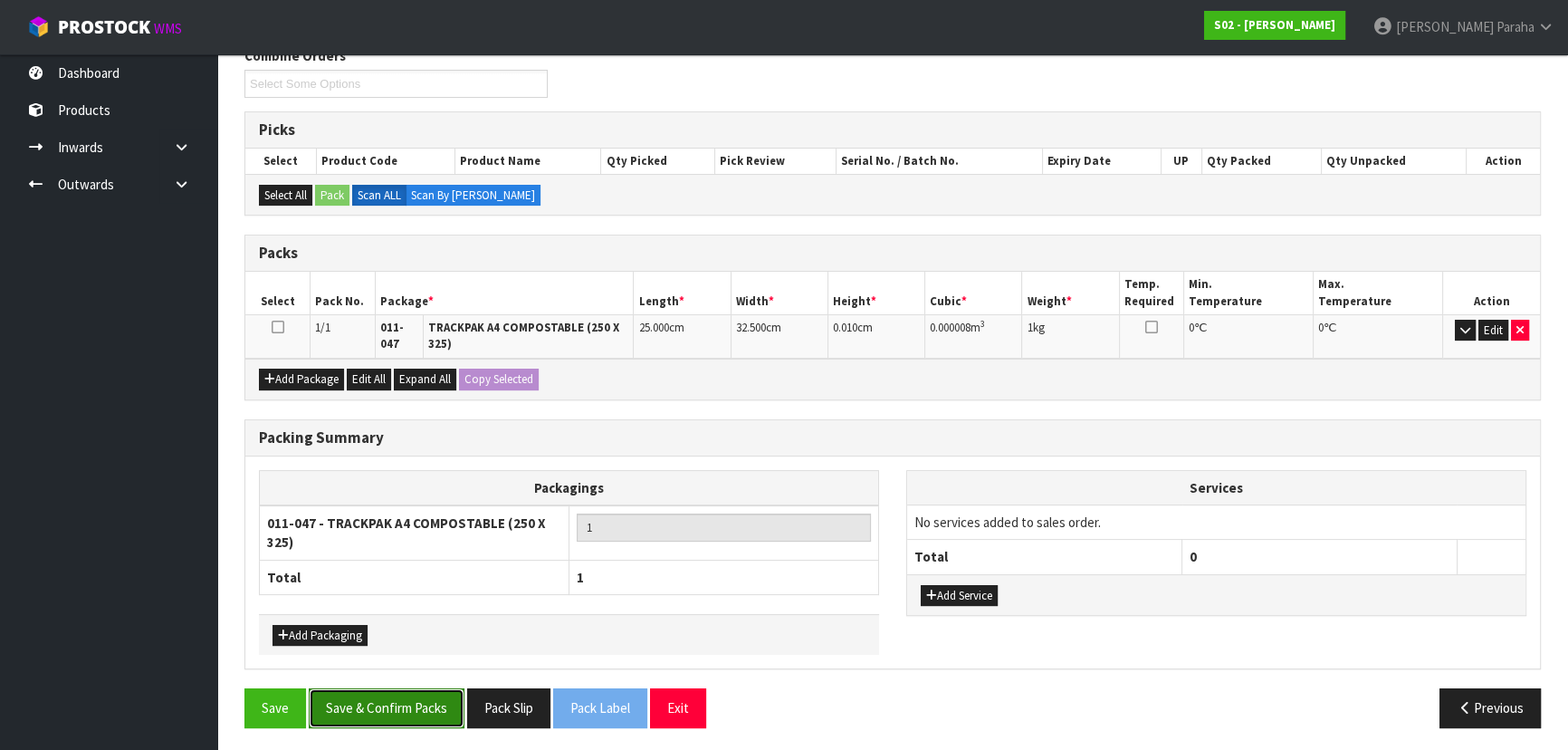
click at [367, 701] on button "Save & Confirm Packs" at bounding box center [387, 707] width 156 height 38
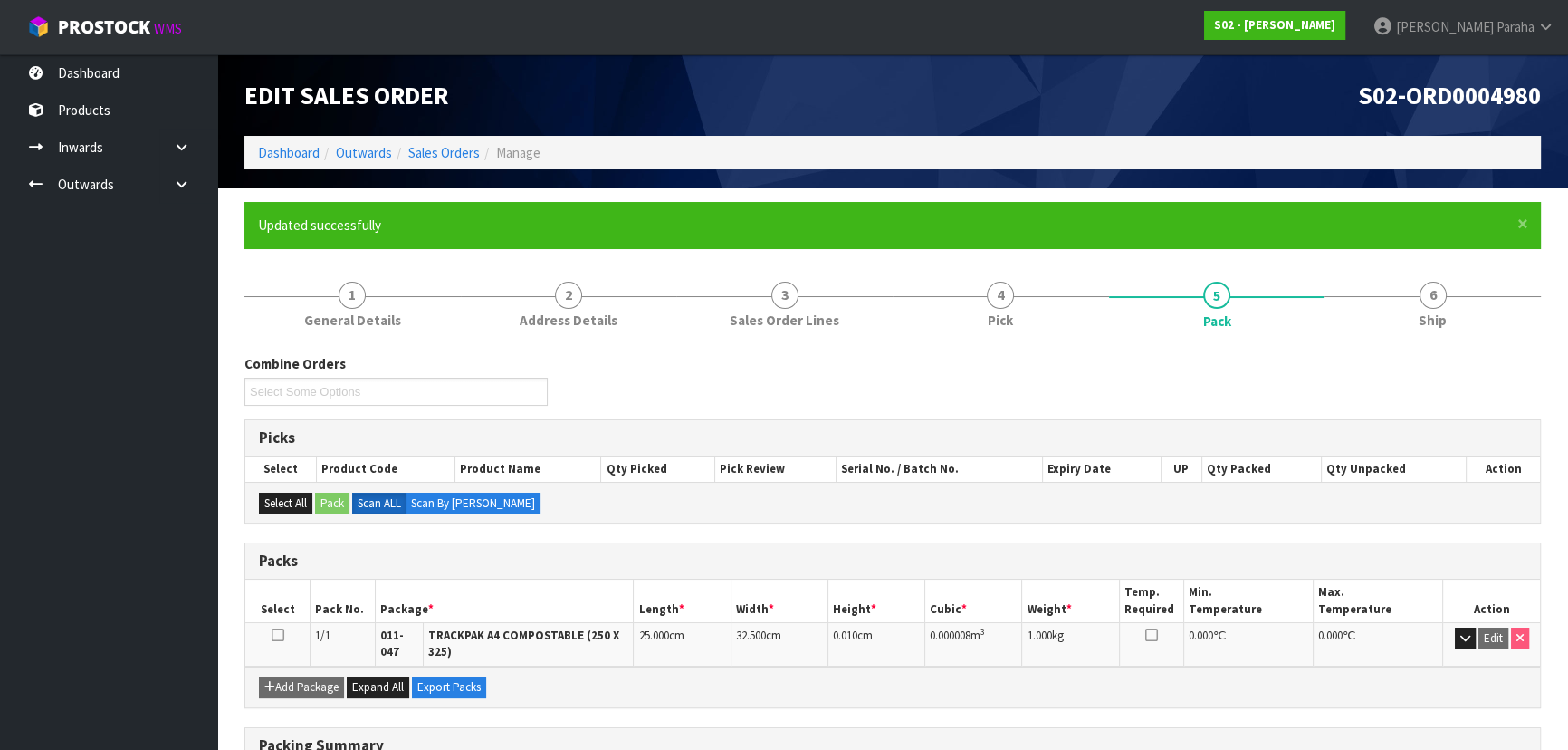
scroll to position [0, 0]
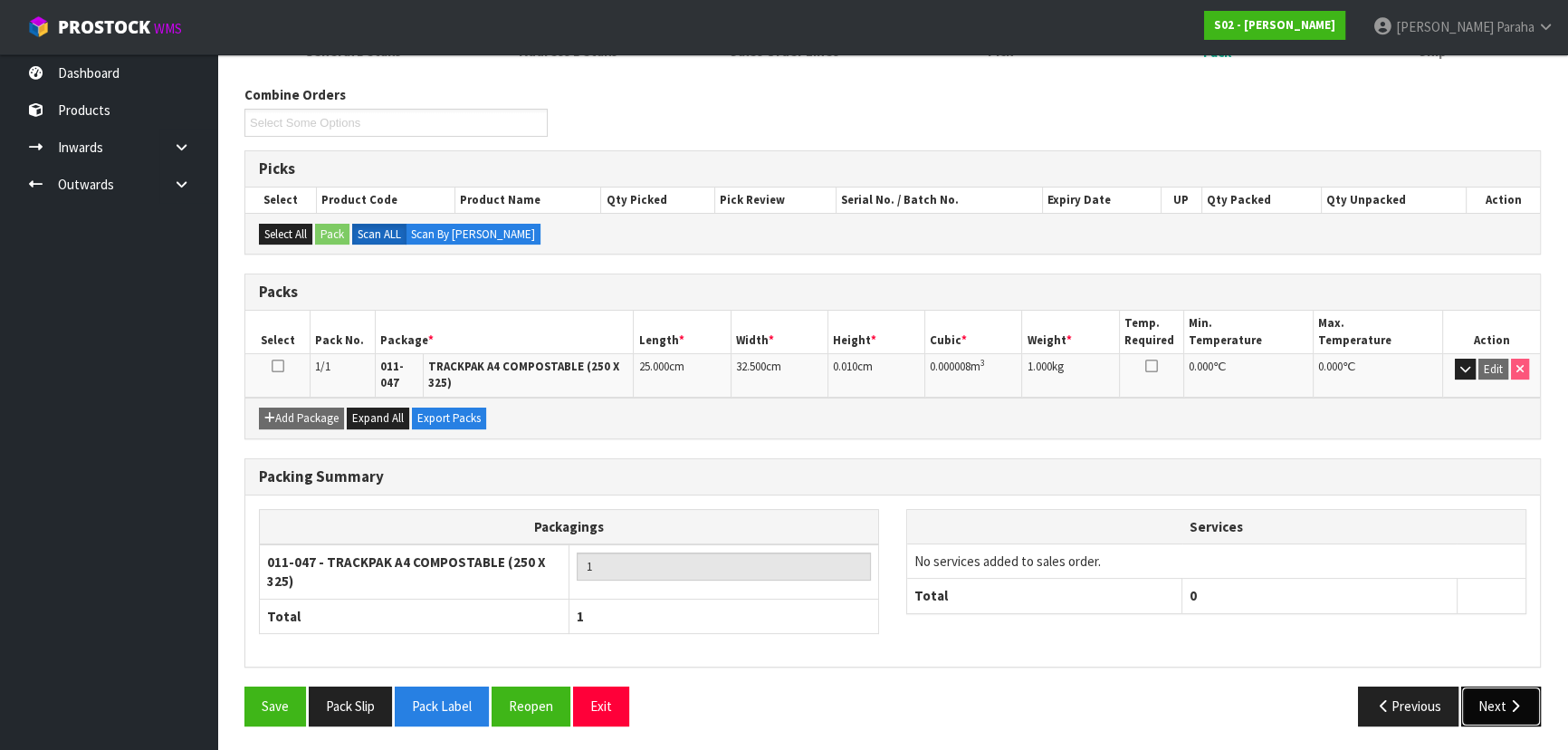
click at [1502, 710] on button "Next" at bounding box center [1500, 705] width 80 height 38
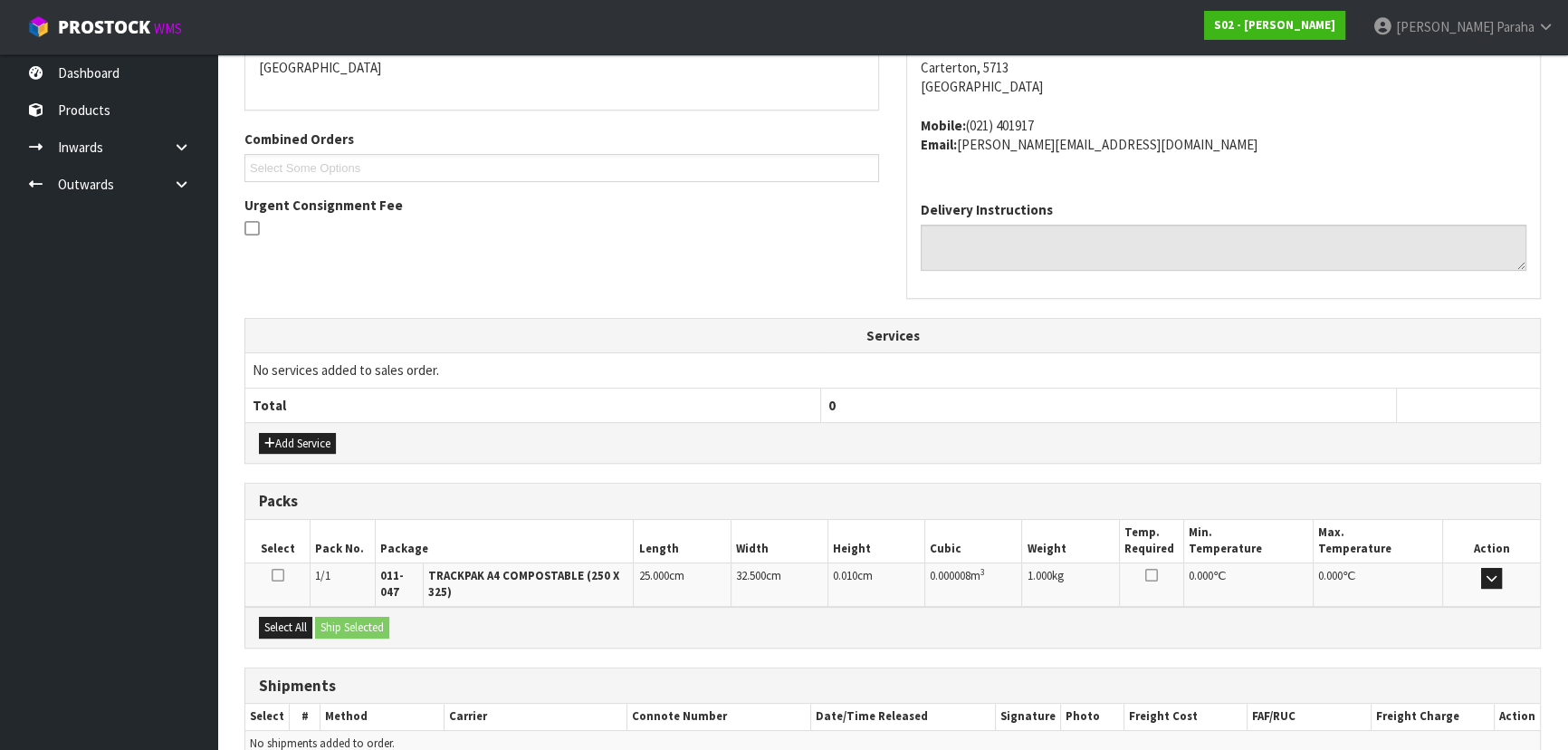
scroll to position [494, 0]
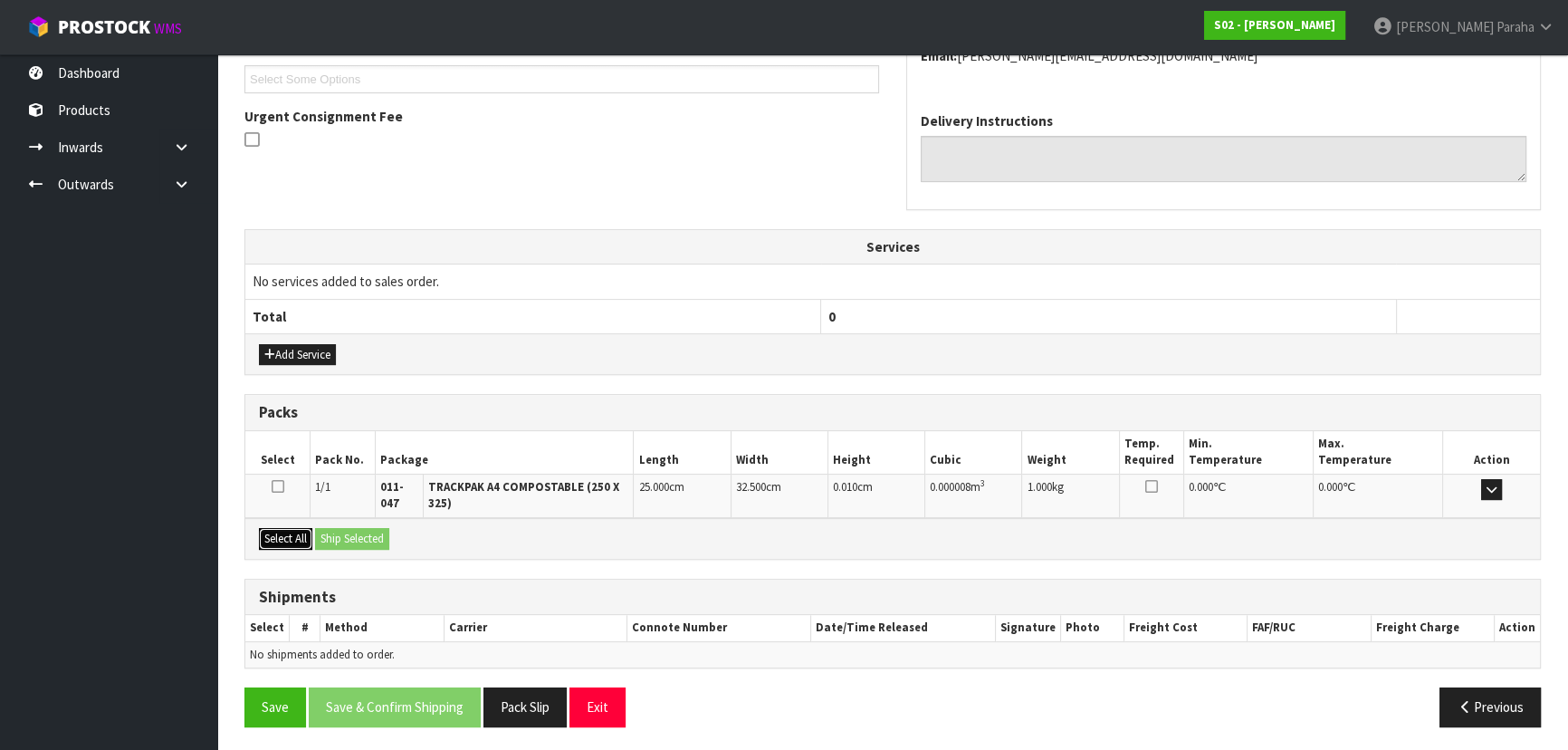
click at [262, 536] on button "Select All" at bounding box center [285, 538] width 53 height 22
click at [345, 531] on button "Ship Selected" at bounding box center [352, 538] width 74 height 22
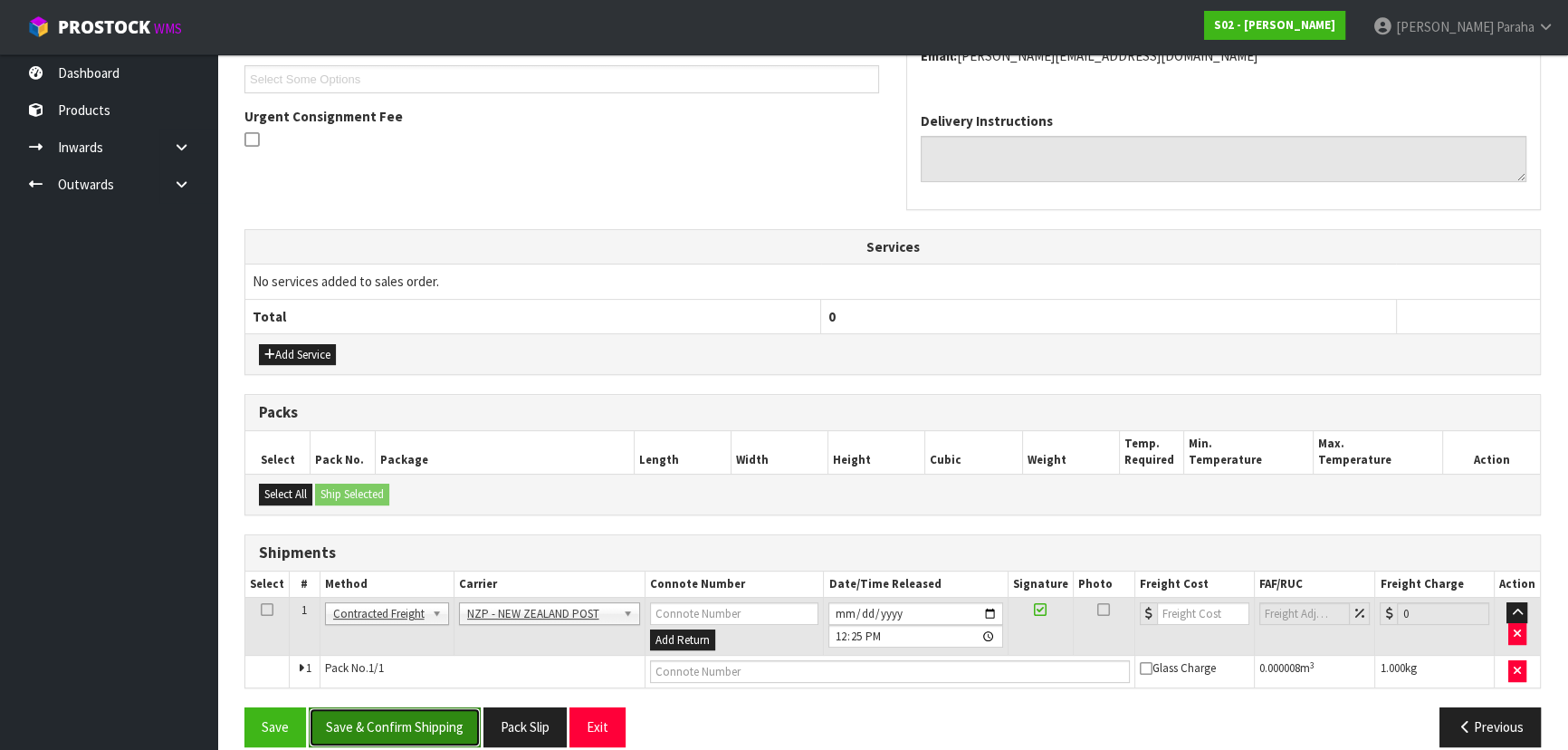
click at [404, 733] on button "Save & Confirm Shipping" at bounding box center [394, 726] width 172 height 38
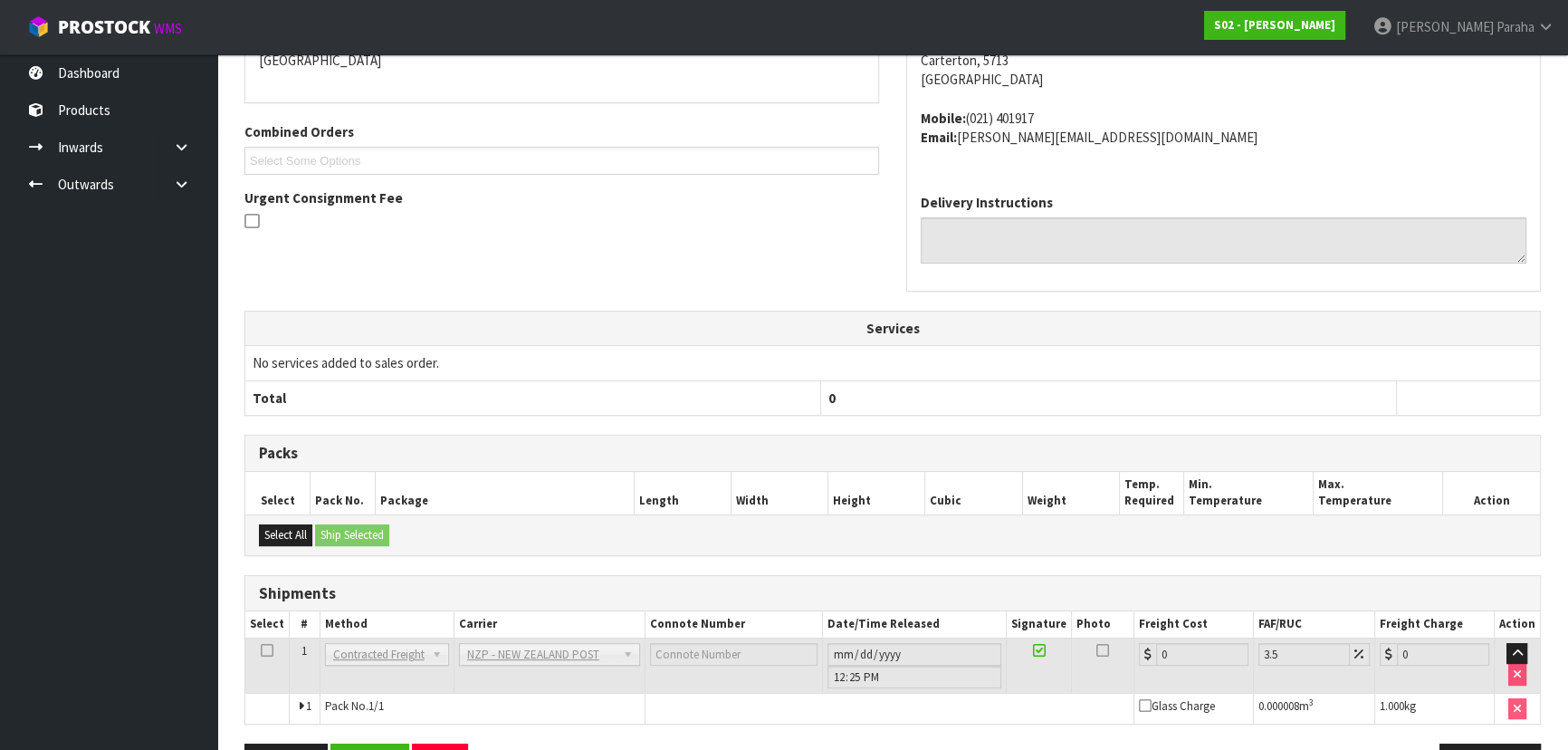
scroll to position [469, 0]
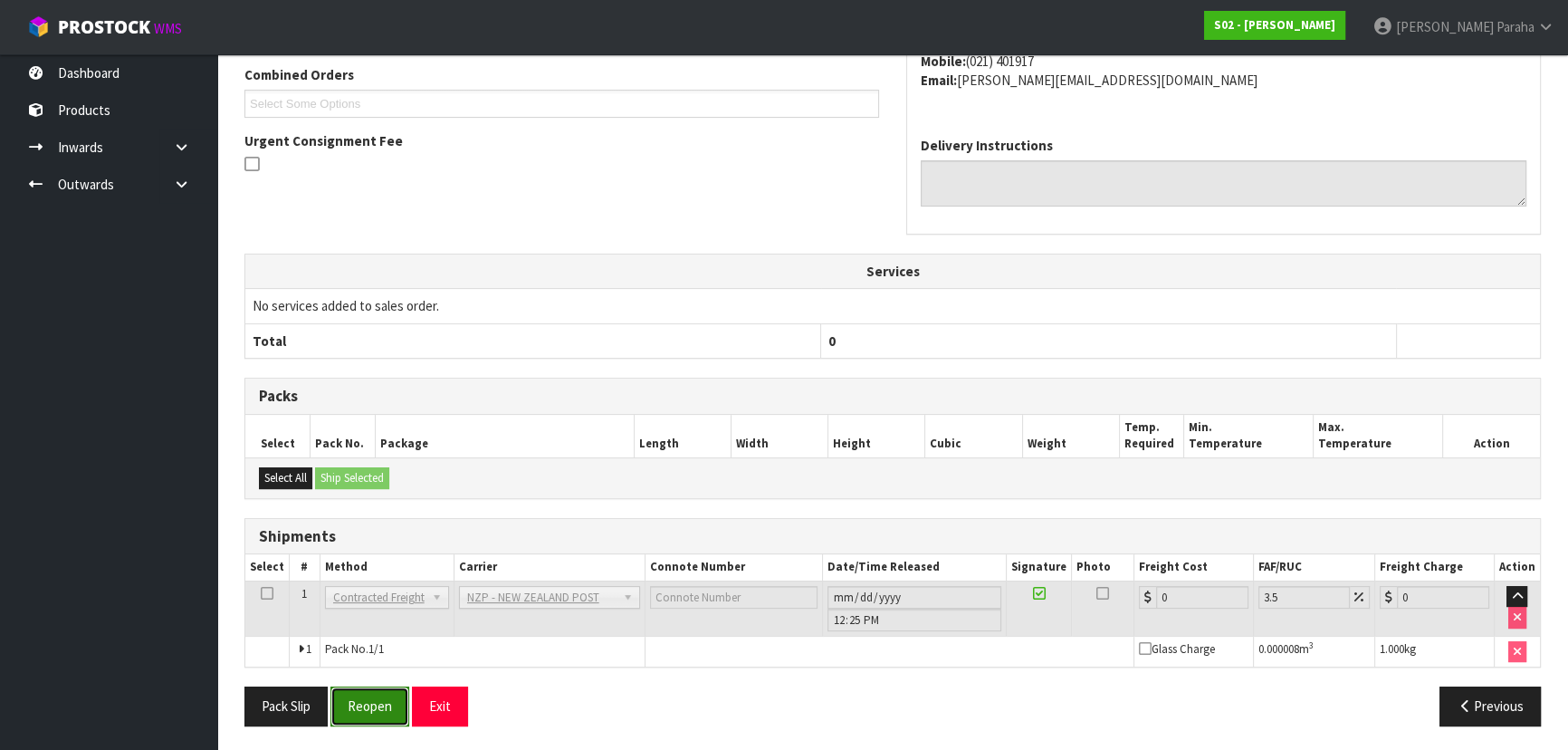
click at [394, 713] on button "Reopen" at bounding box center [370, 705] width 79 height 38
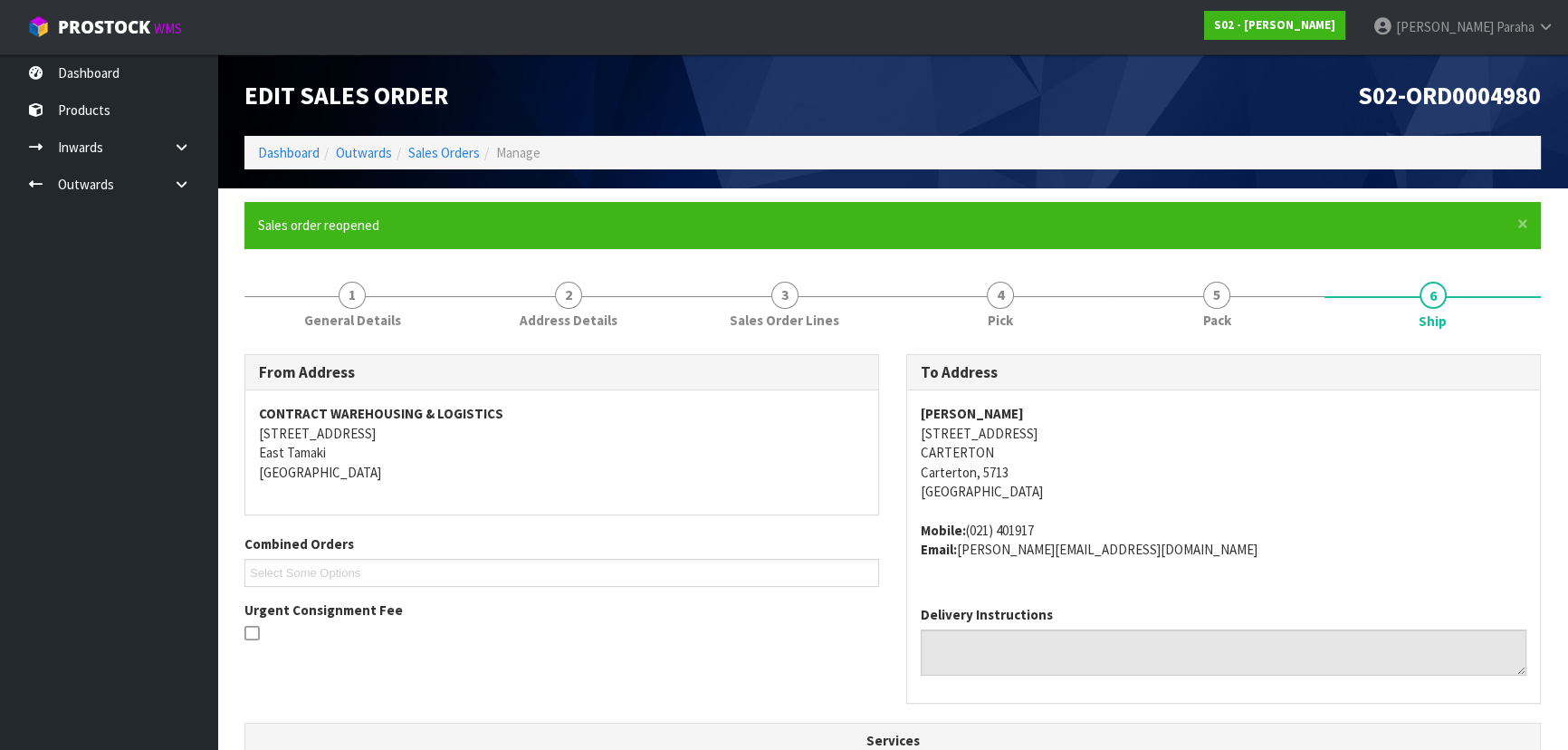
scroll to position [530, 0]
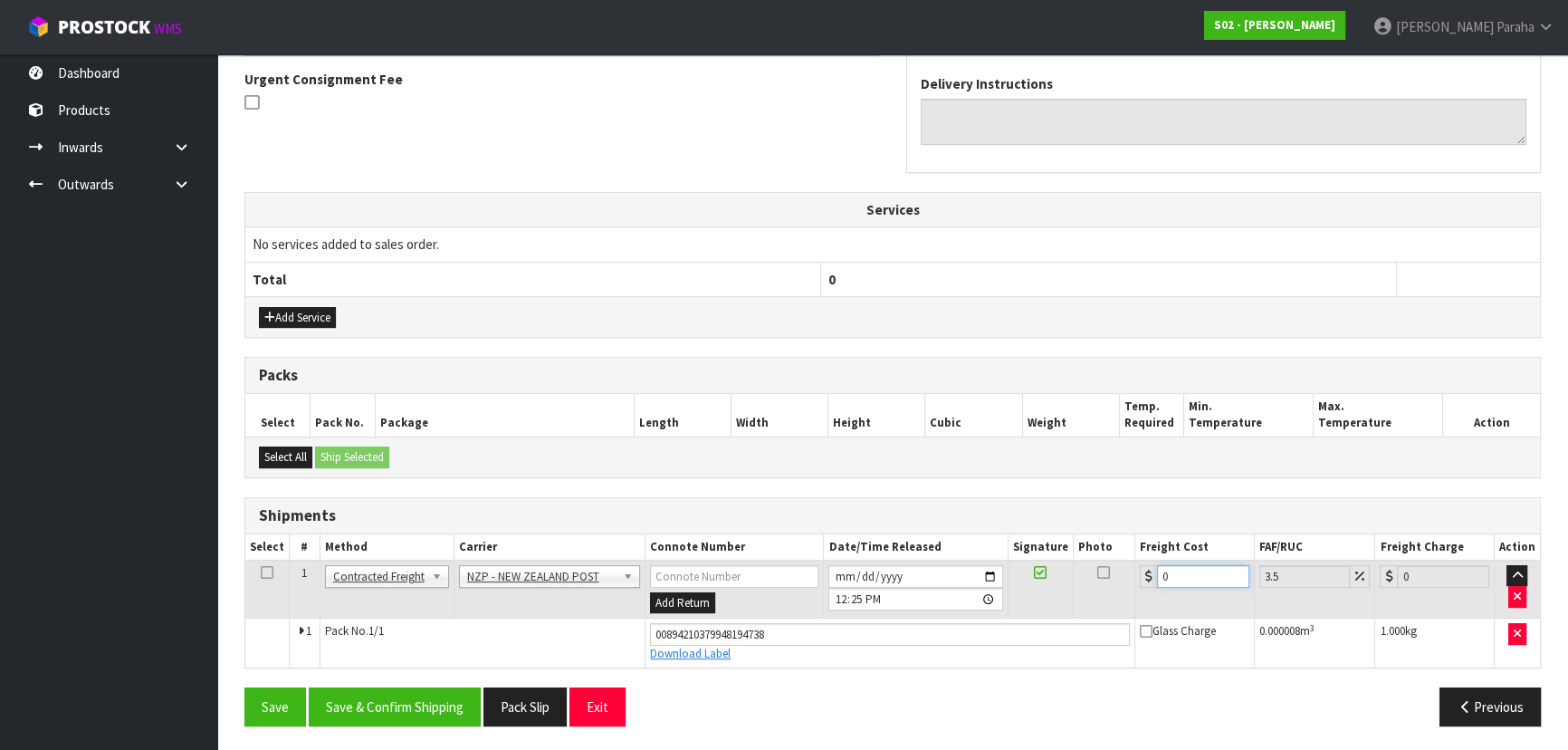
drag, startPoint x: 1214, startPoint y: 578, endPoint x: 1068, endPoint y: 578, distance: 146.0
click at [1068, 578] on tr "1 Client Local Pickup Customer Local Pickup Company Freight Contracted Freight …" at bounding box center [891, 589] width 1294 height 59
click at [1517, 596] on icon "button" at bounding box center [1517, 596] width 8 height 12
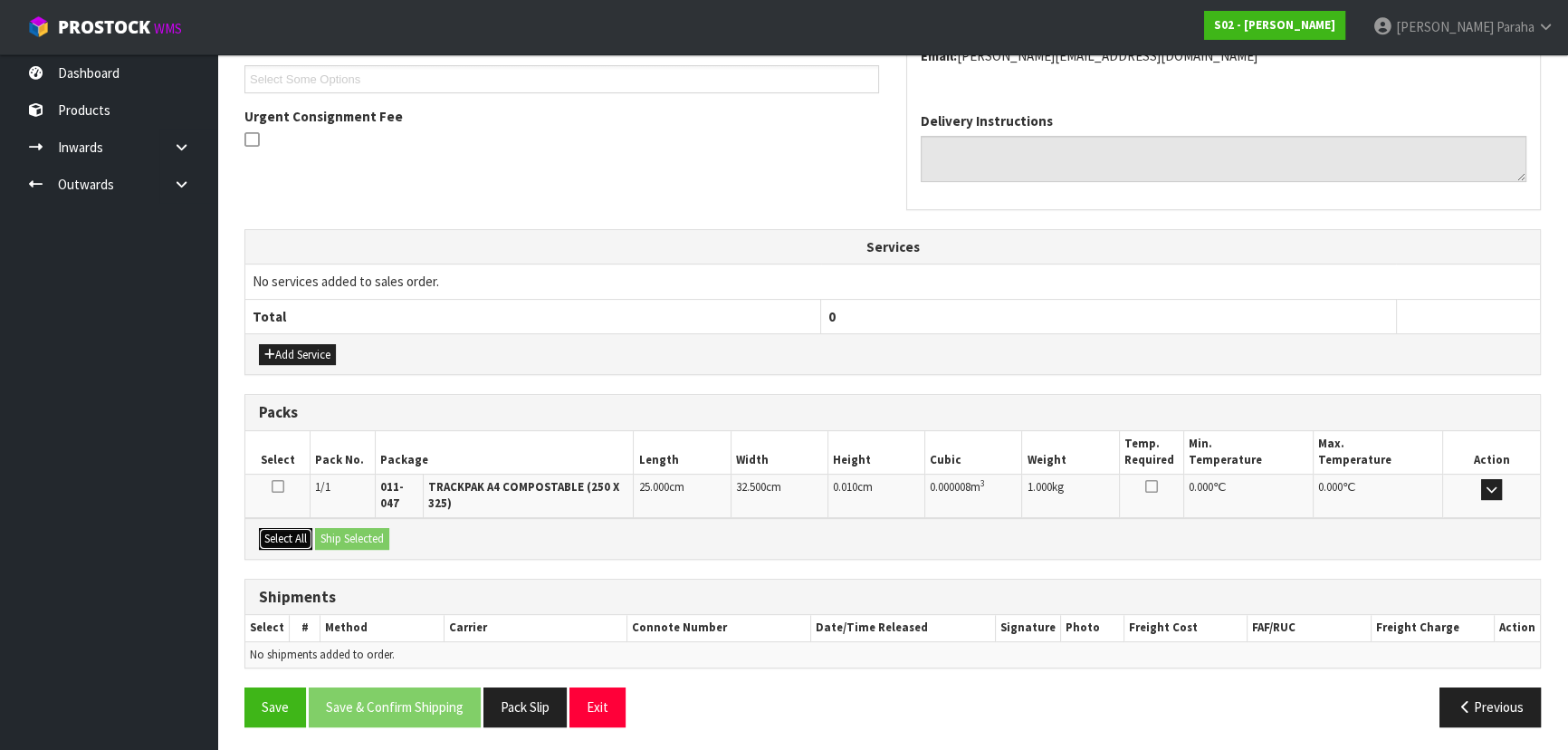
drag, startPoint x: 282, startPoint y: 531, endPoint x: 293, endPoint y: 527, distance: 11.7
click at [282, 528] on button "Select All" at bounding box center [285, 538] width 53 height 22
click at [329, 528] on button "Ship Selected" at bounding box center [352, 538] width 74 height 22
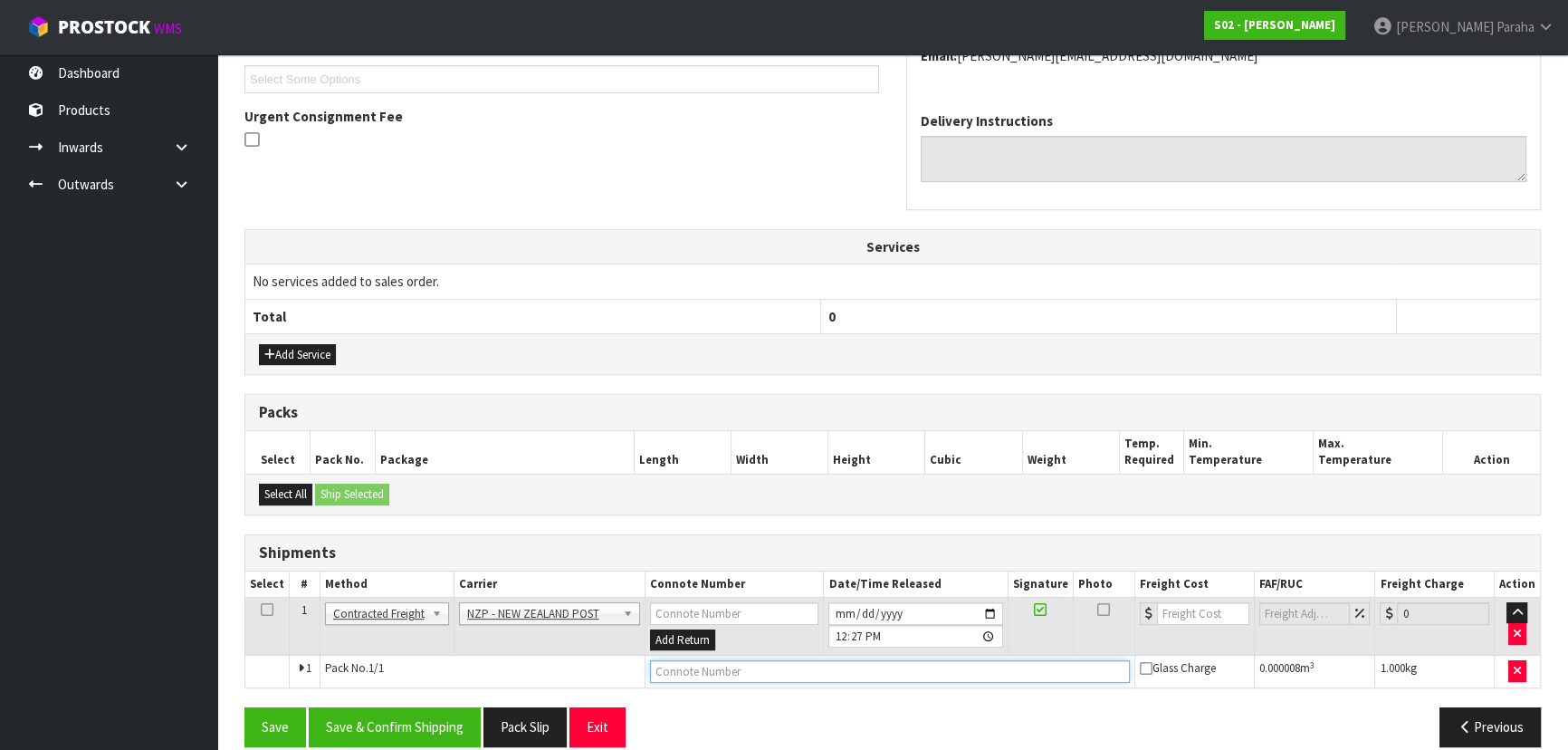
click at [801, 675] on input "text" at bounding box center [890, 671] width 480 height 23
click at [753, 673] on input "text" at bounding box center [890, 671] width 480 height 23
paste input "(00) 89421 03799 48205 236"
click at [1184, 614] on input "number" at bounding box center [1203, 613] width 92 height 23
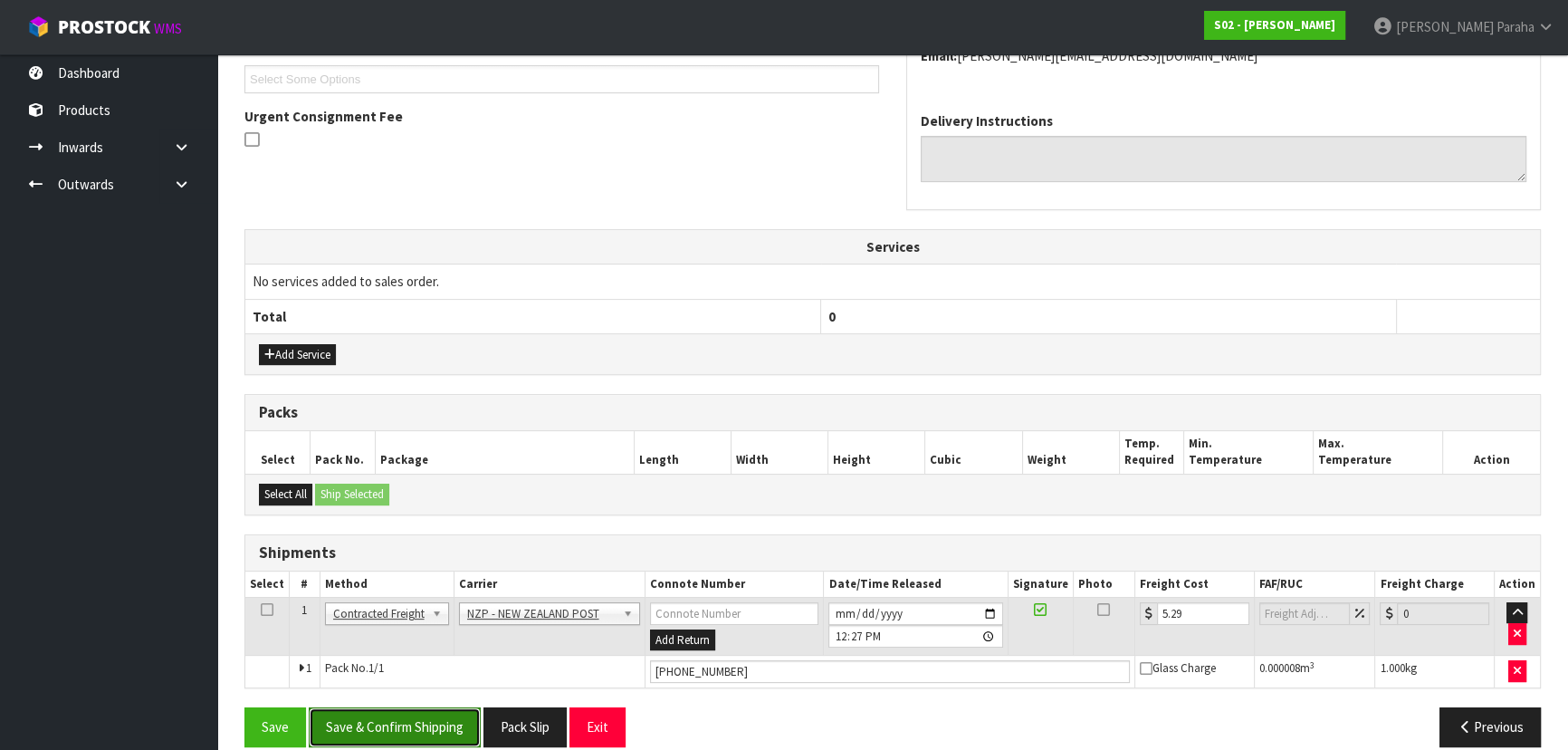
click at [372, 731] on button "Save & Confirm Shipping" at bounding box center [394, 726] width 172 height 38
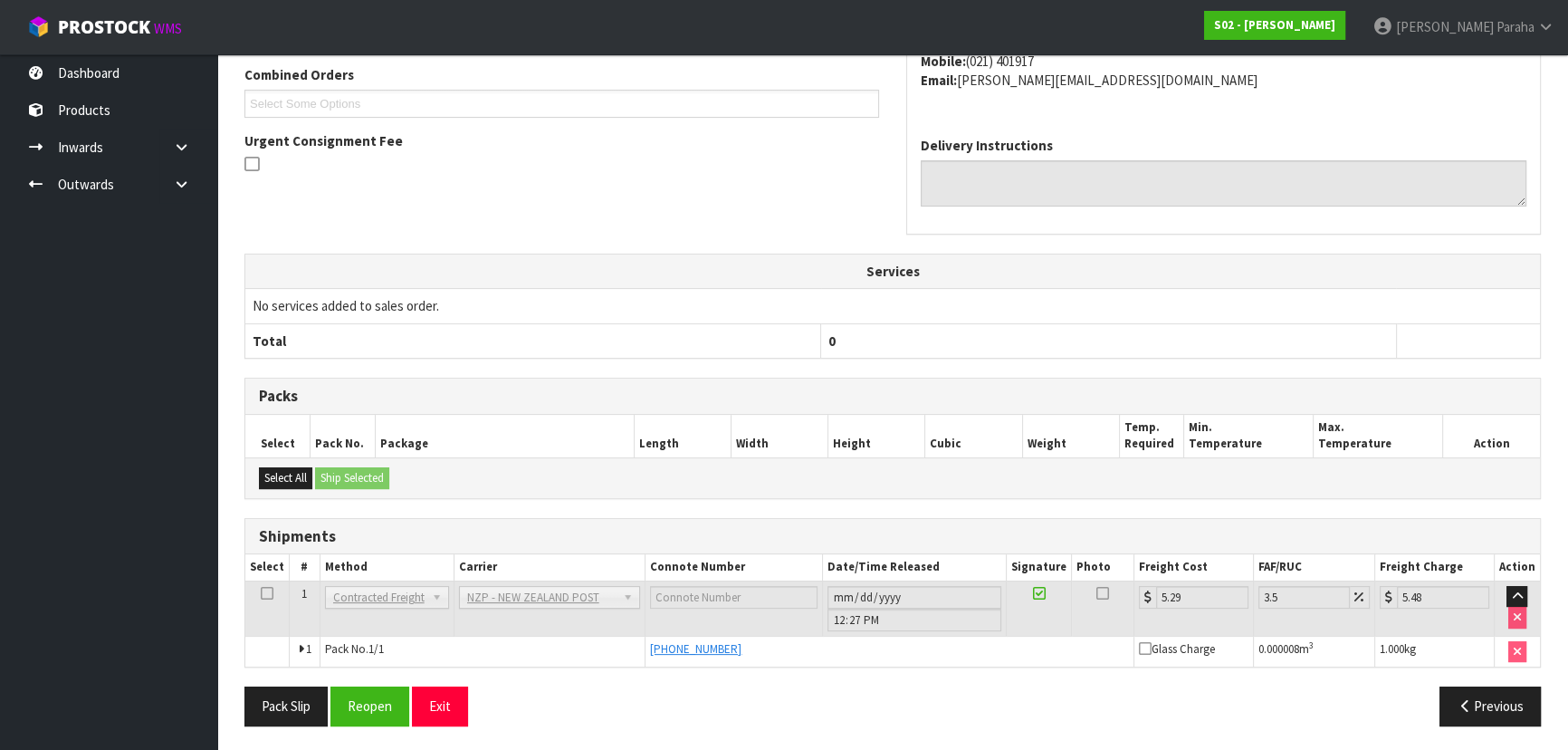
scroll to position [0, 0]
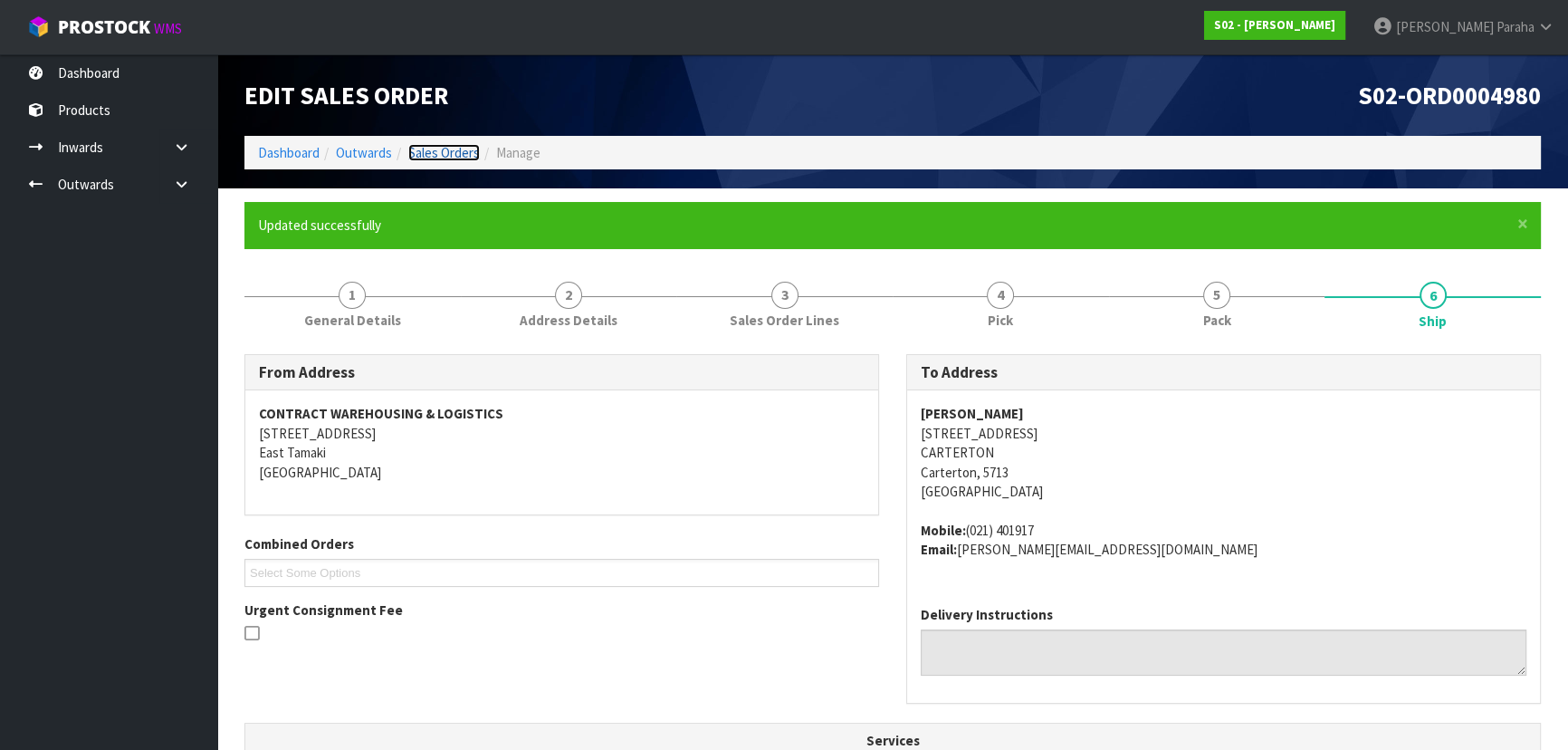
click at [434, 155] on link "Sales Orders" at bounding box center [444, 152] width 71 height 17
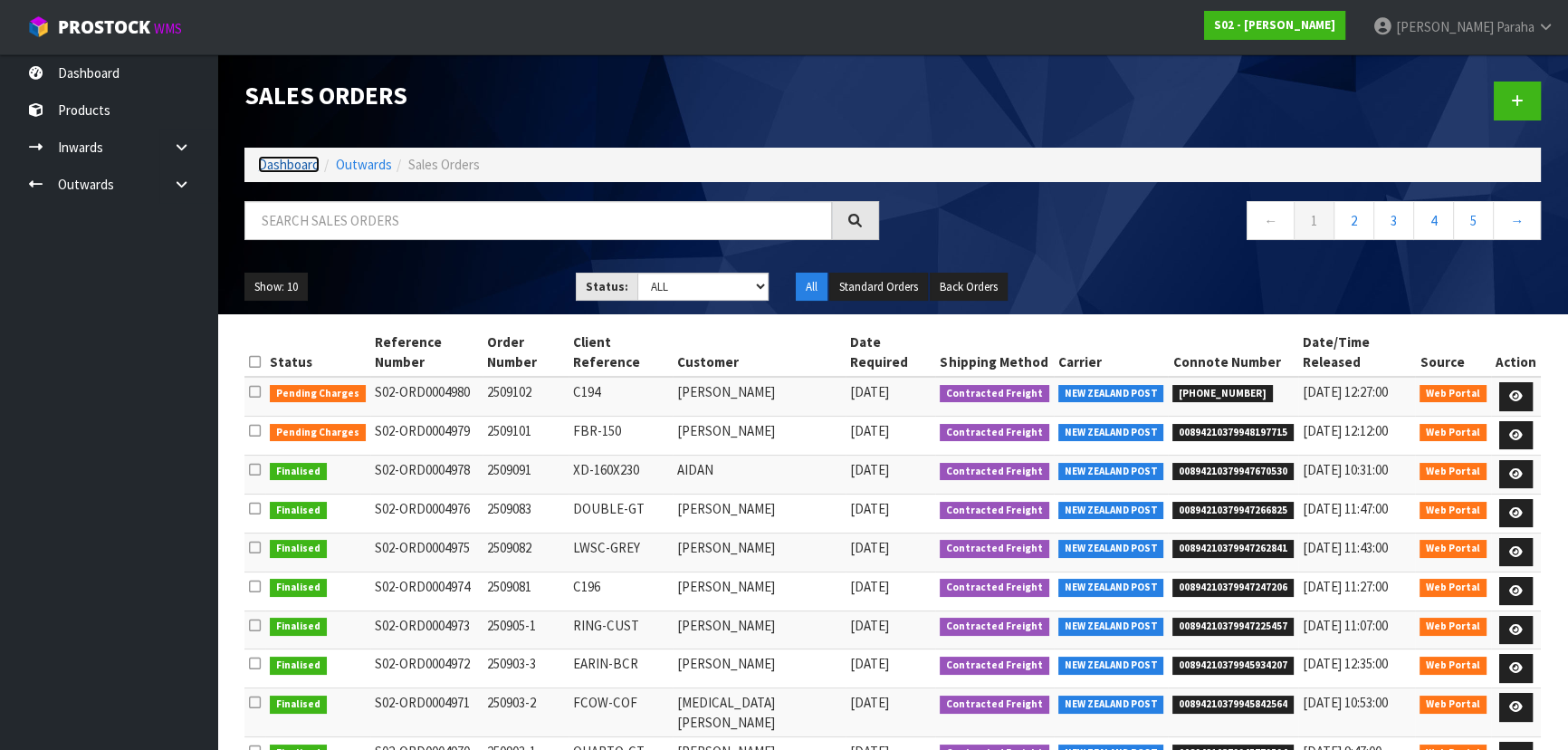
click at [294, 161] on link "Dashboard" at bounding box center [289, 164] width 62 height 17
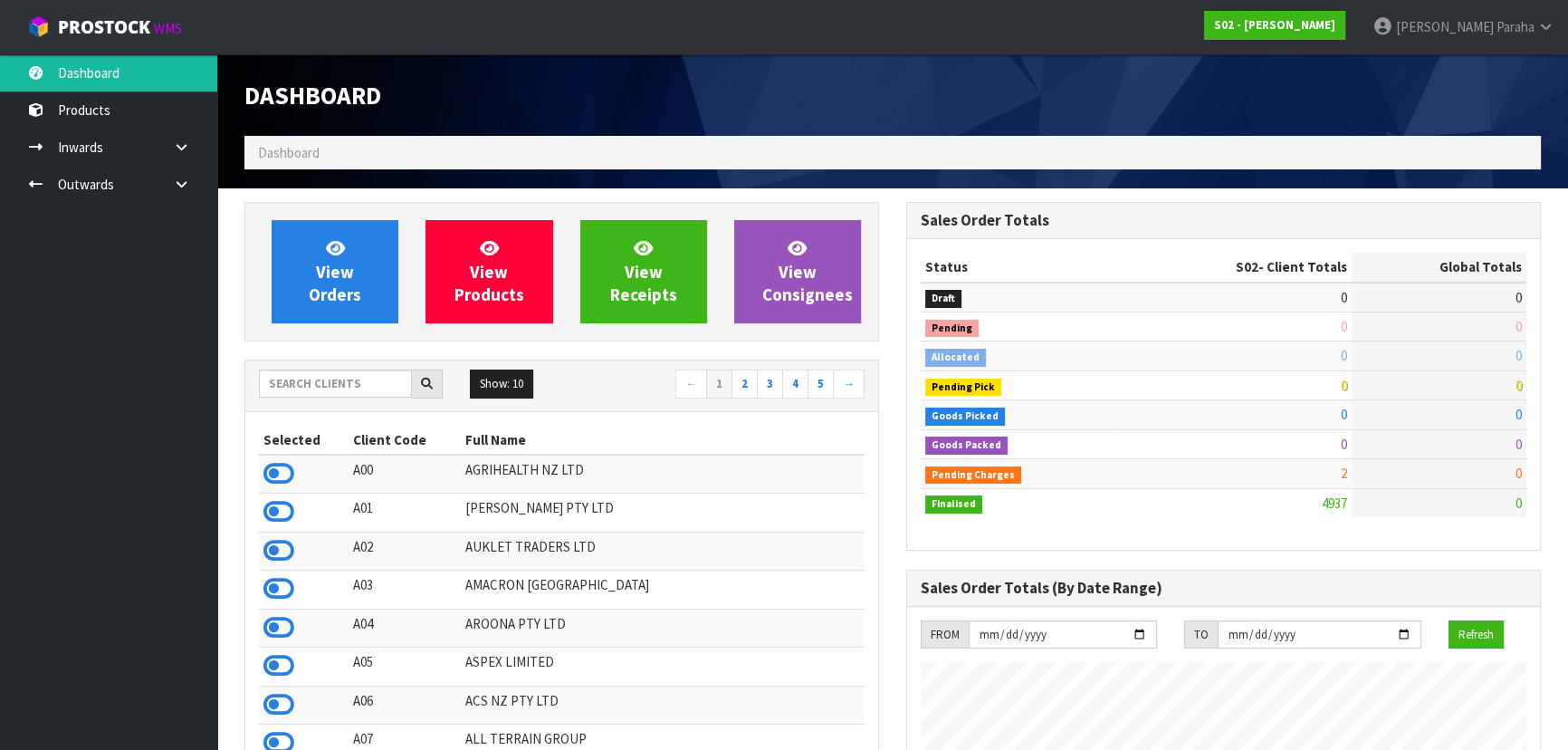
scroll to position [1251, 661]
click at [329, 393] on input "text" at bounding box center [335, 384] width 153 height 28
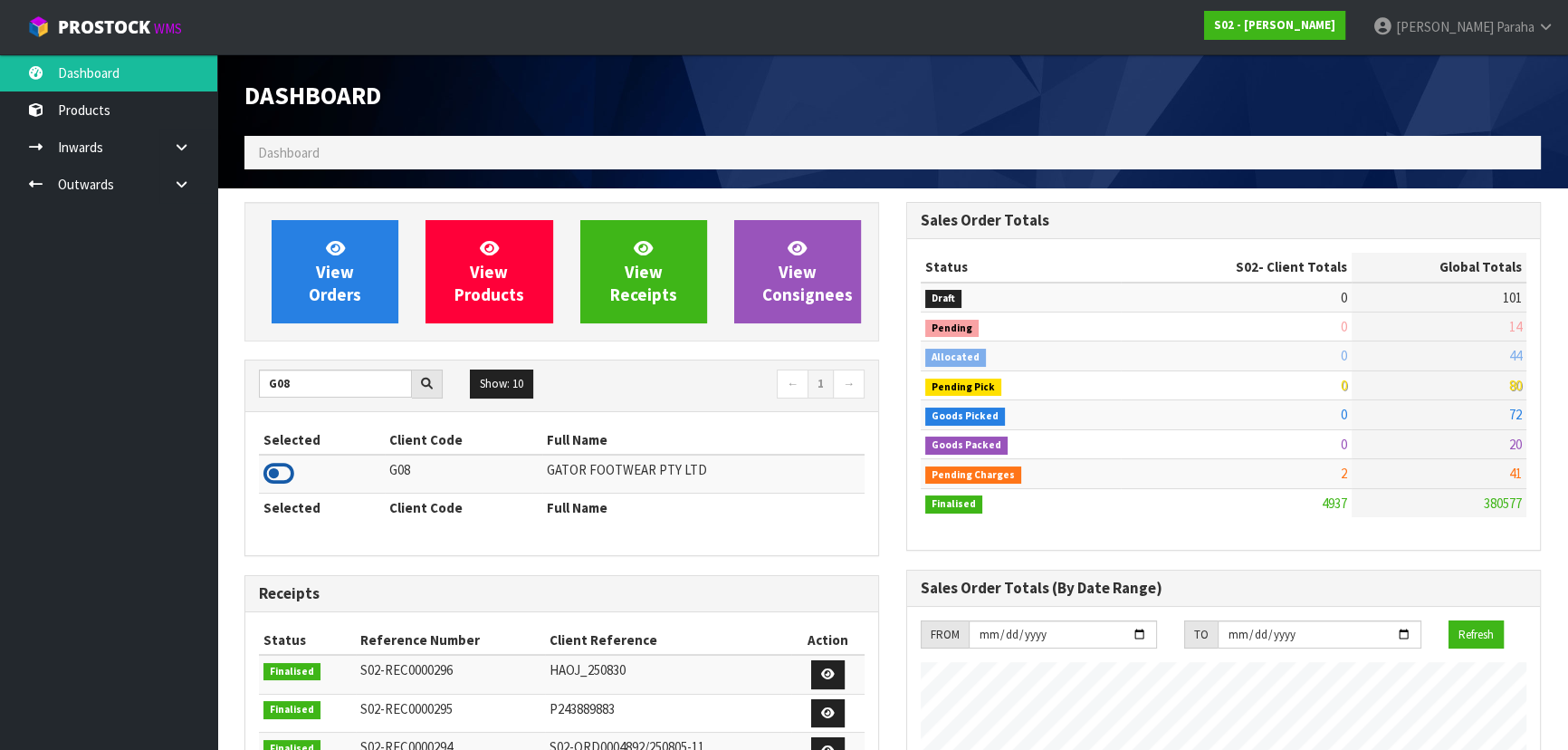
click at [278, 471] on icon at bounding box center [279, 473] width 31 height 27
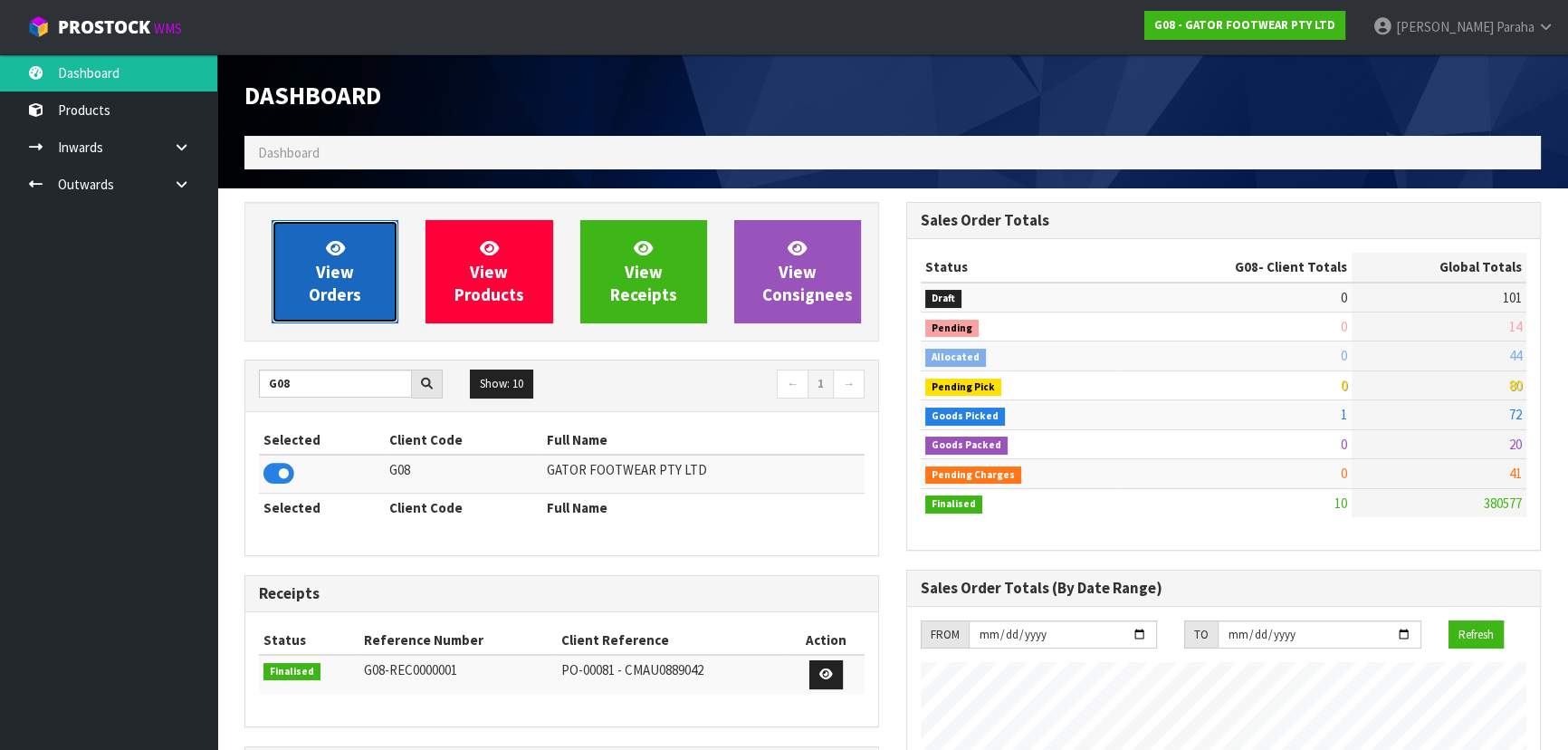
scroll to position [1165, 661]
click at [322, 305] on link "View Orders" at bounding box center [334, 271] width 127 height 103
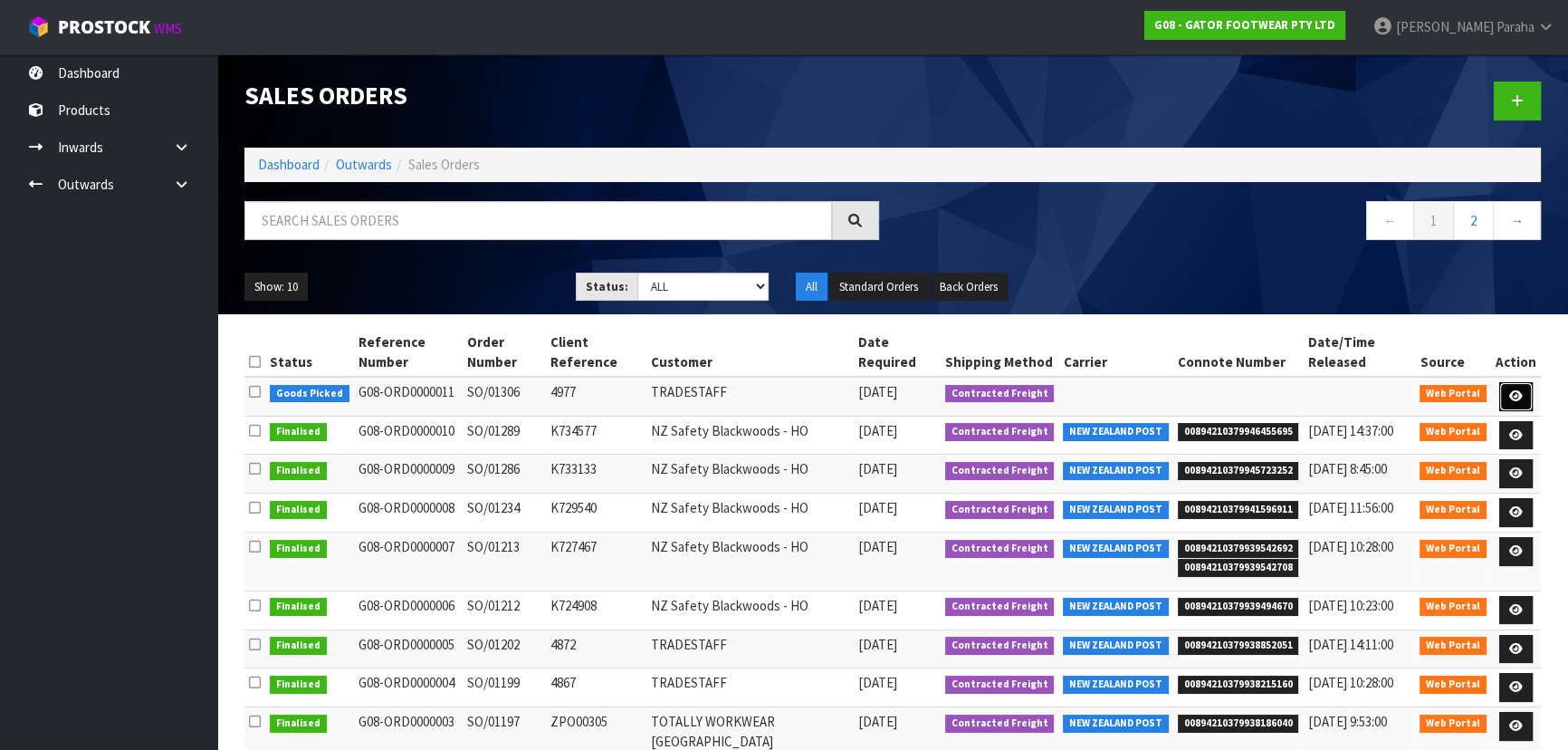
click at [1527, 388] on link at bounding box center [1515, 396] width 34 height 29
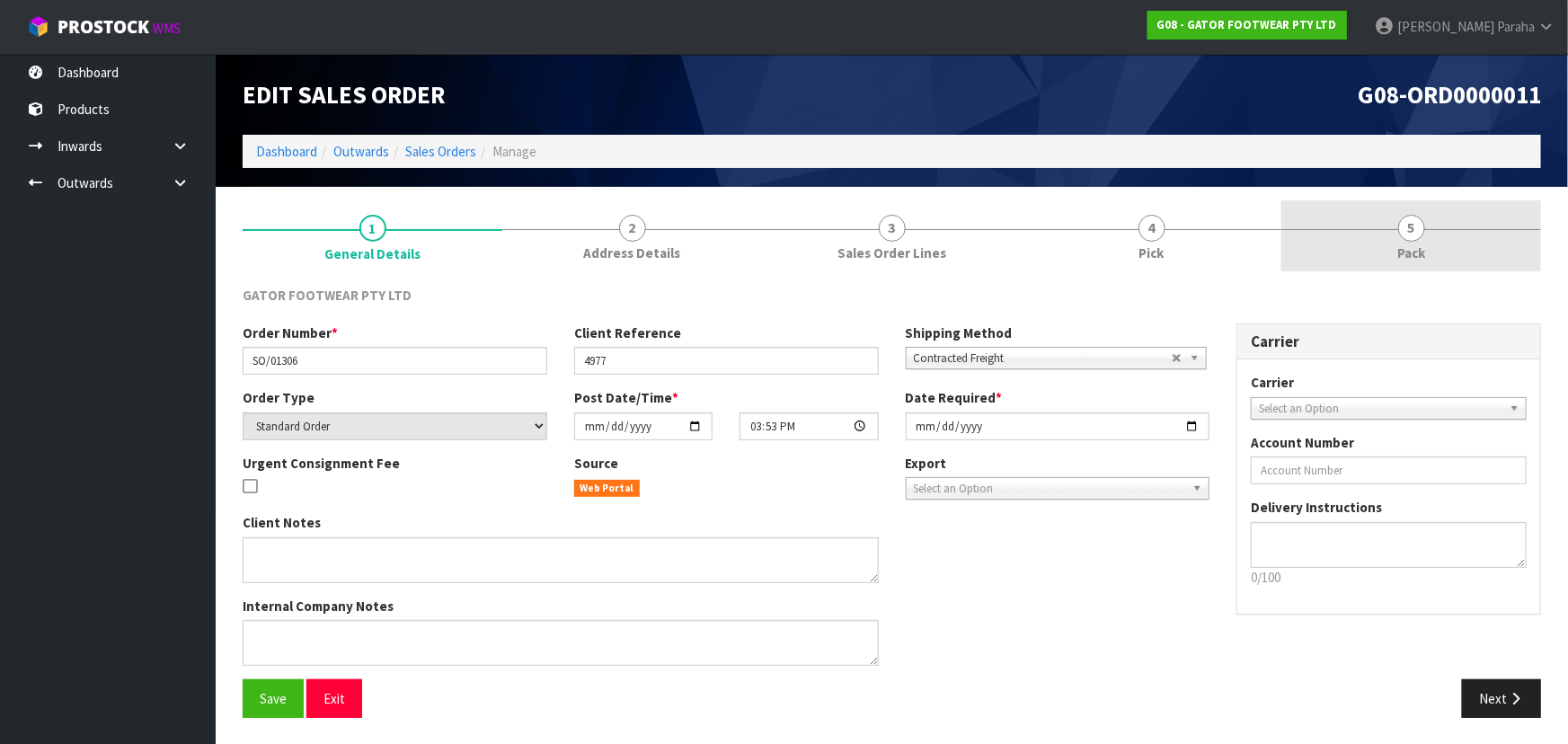
click at [1395, 243] on link "5 Pack" at bounding box center [1411, 236] width 260 height 71
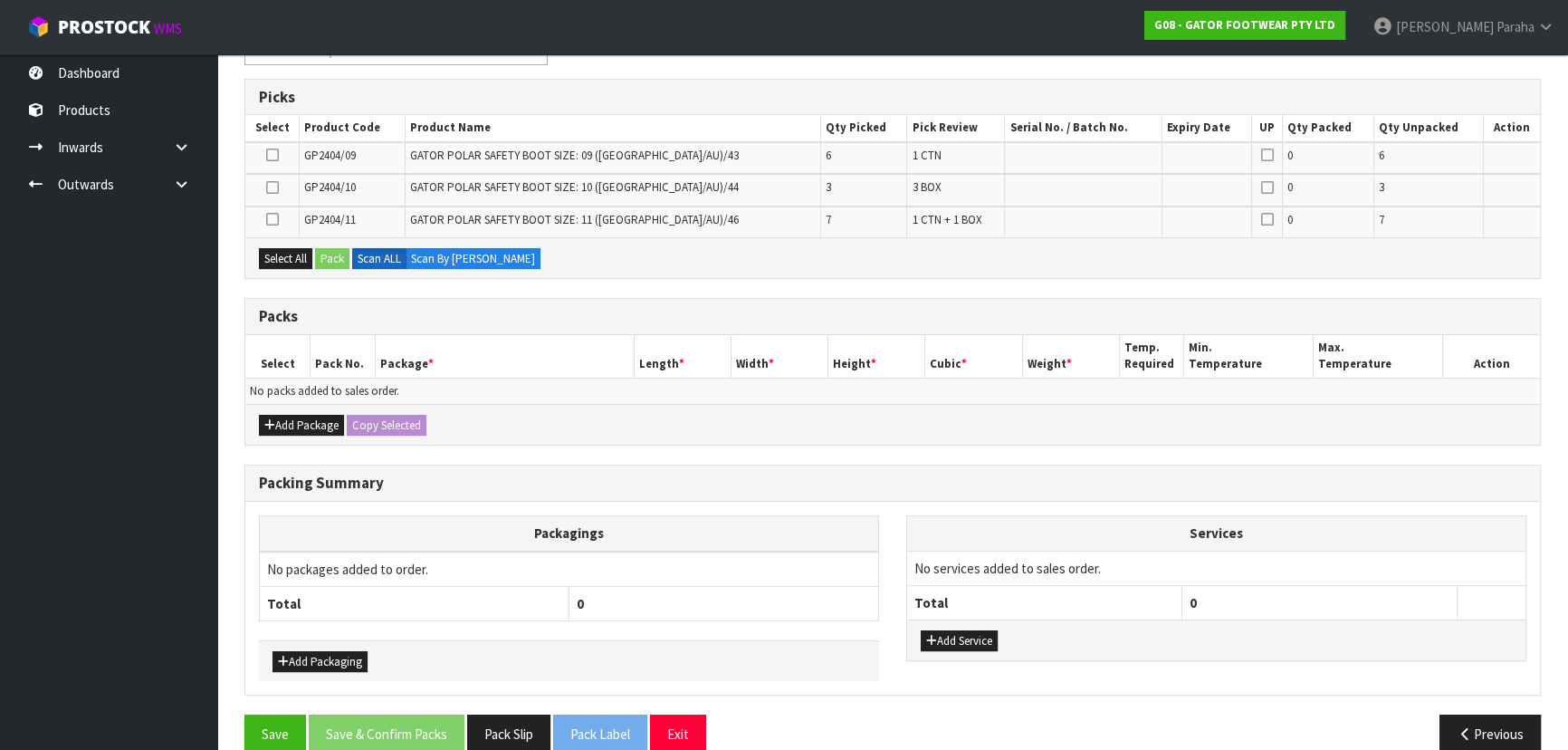
scroll to position [301, 0]
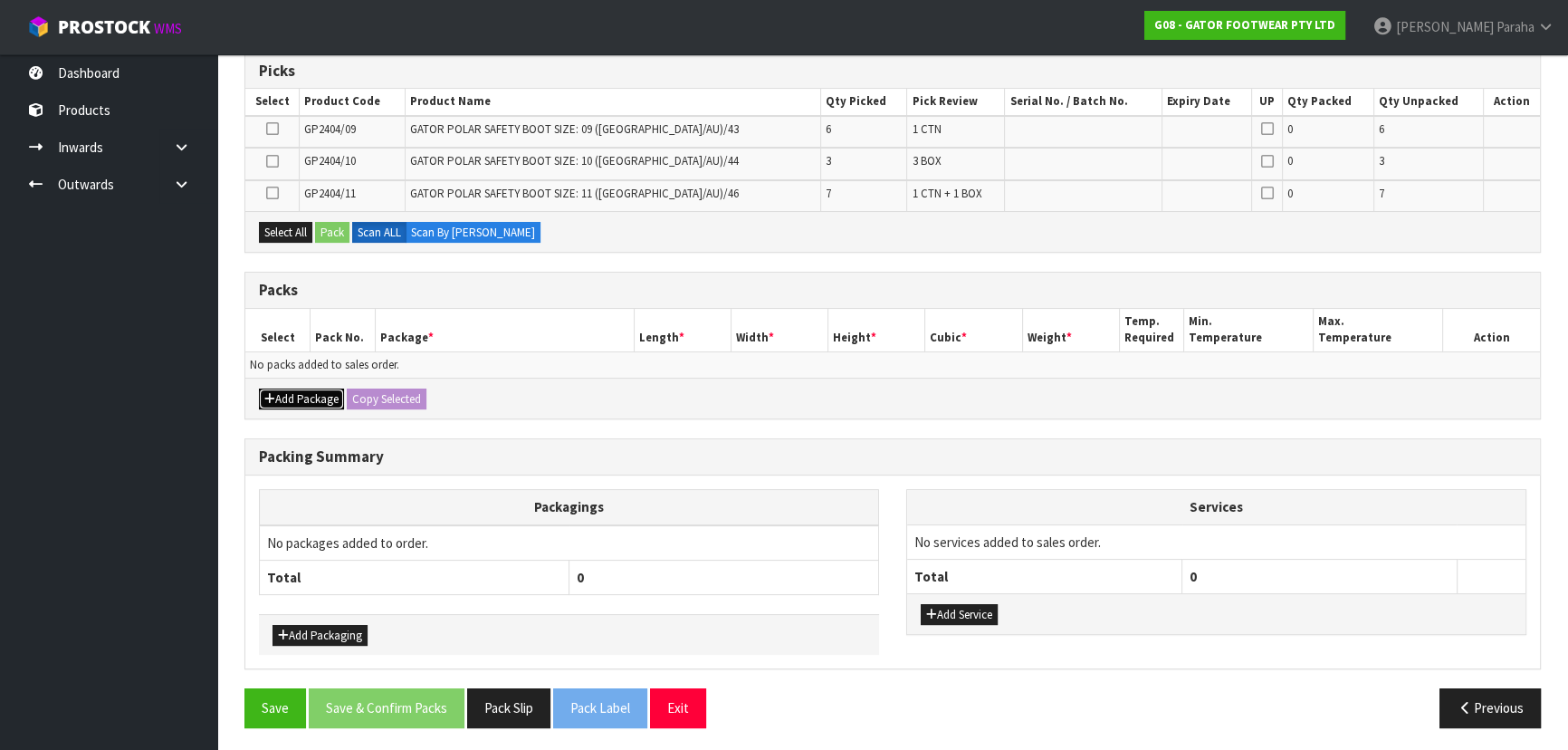
click at [314, 389] on button "Add Package" at bounding box center [301, 399] width 85 height 22
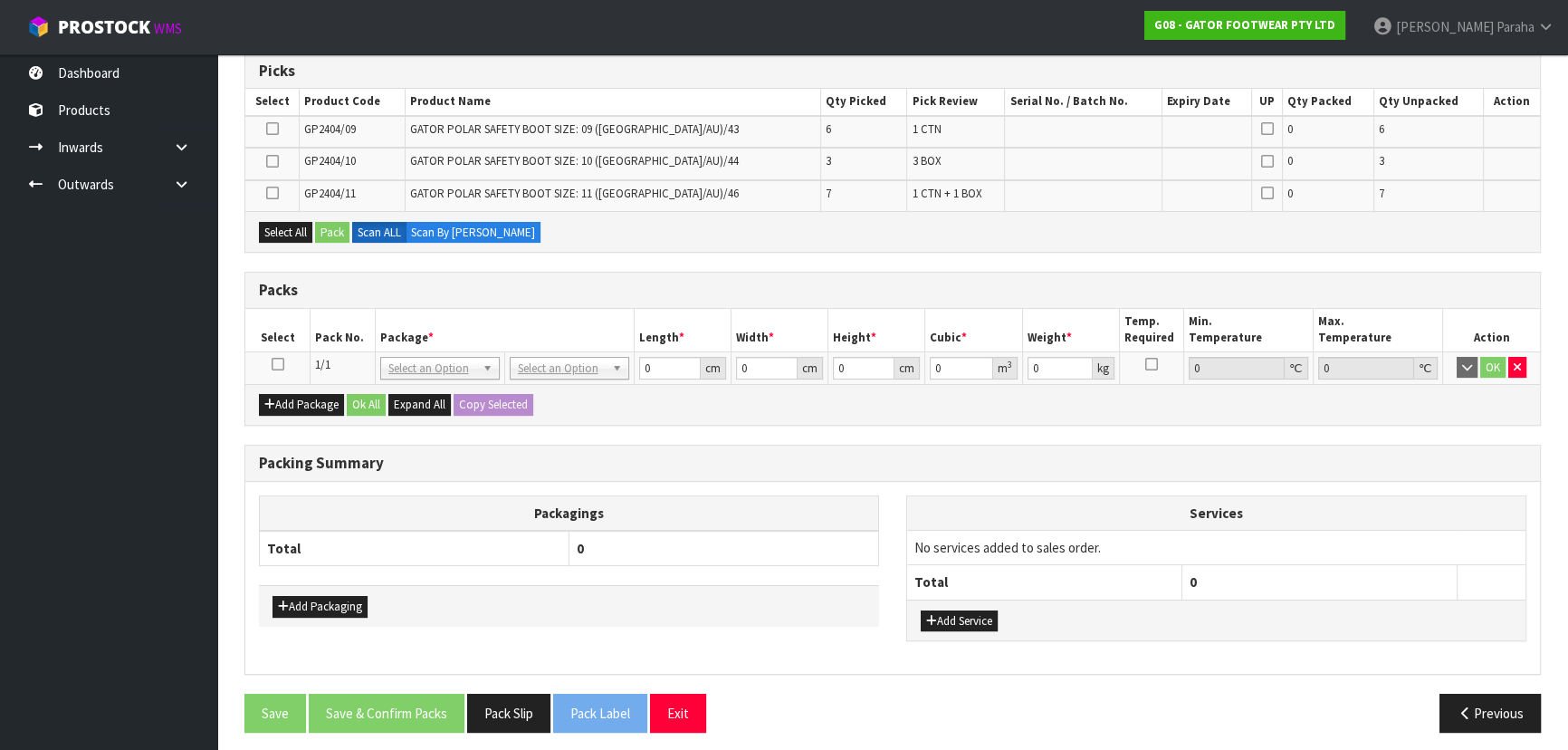
click at [276, 364] on icon at bounding box center [278, 364] width 13 height 1
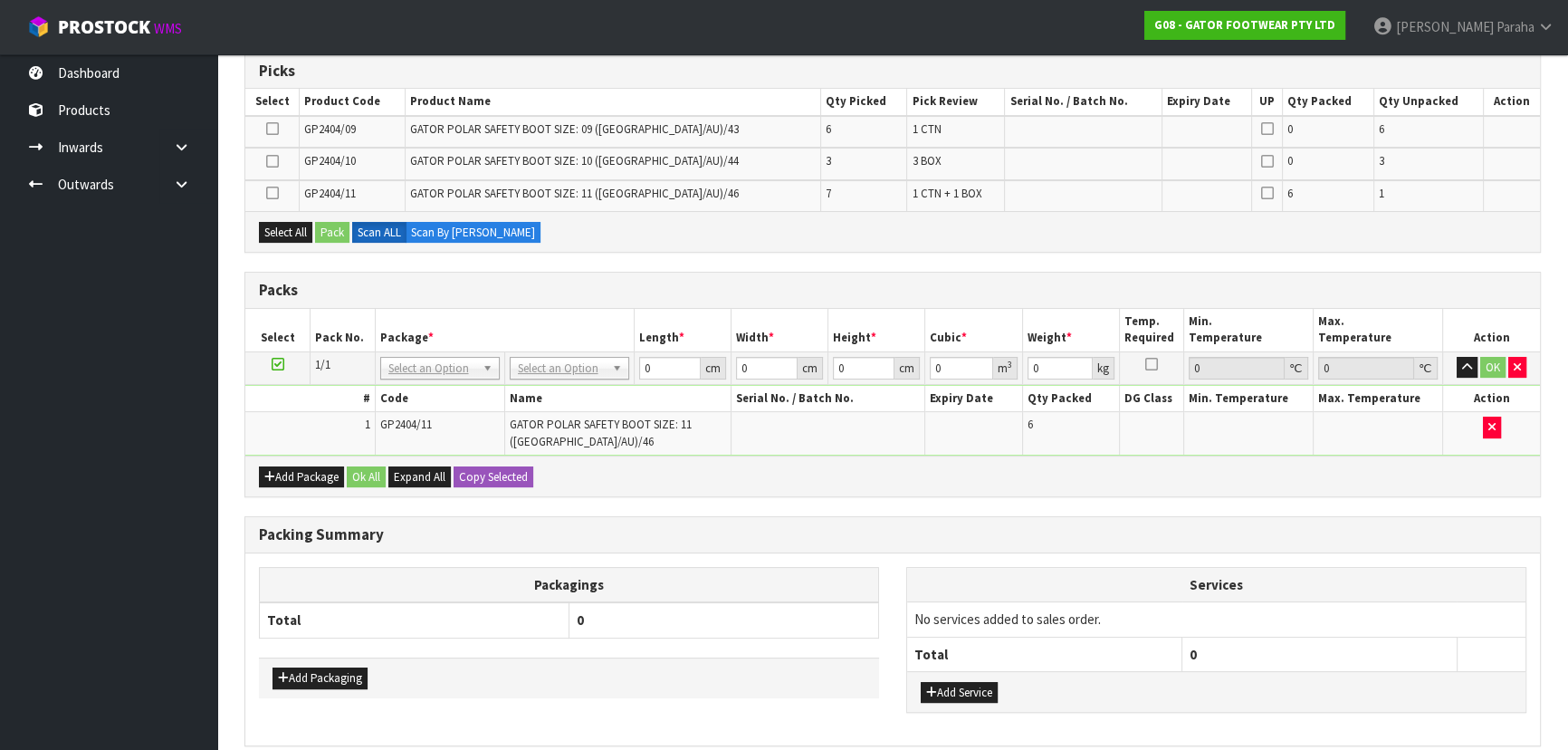
click at [281, 496] on div "Combine Orders G08-ORD0000011 Select Some Options Picks Select Product Code Pro…" at bounding box center [891, 403] width 1296 height 832
click at [284, 491] on div "Add Package Ok All Expand All Copy Selected" at bounding box center [891, 475] width 1294 height 40
click at [293, 480] on button "Add Package" at bounding box center [301, 477] width 85 height 22
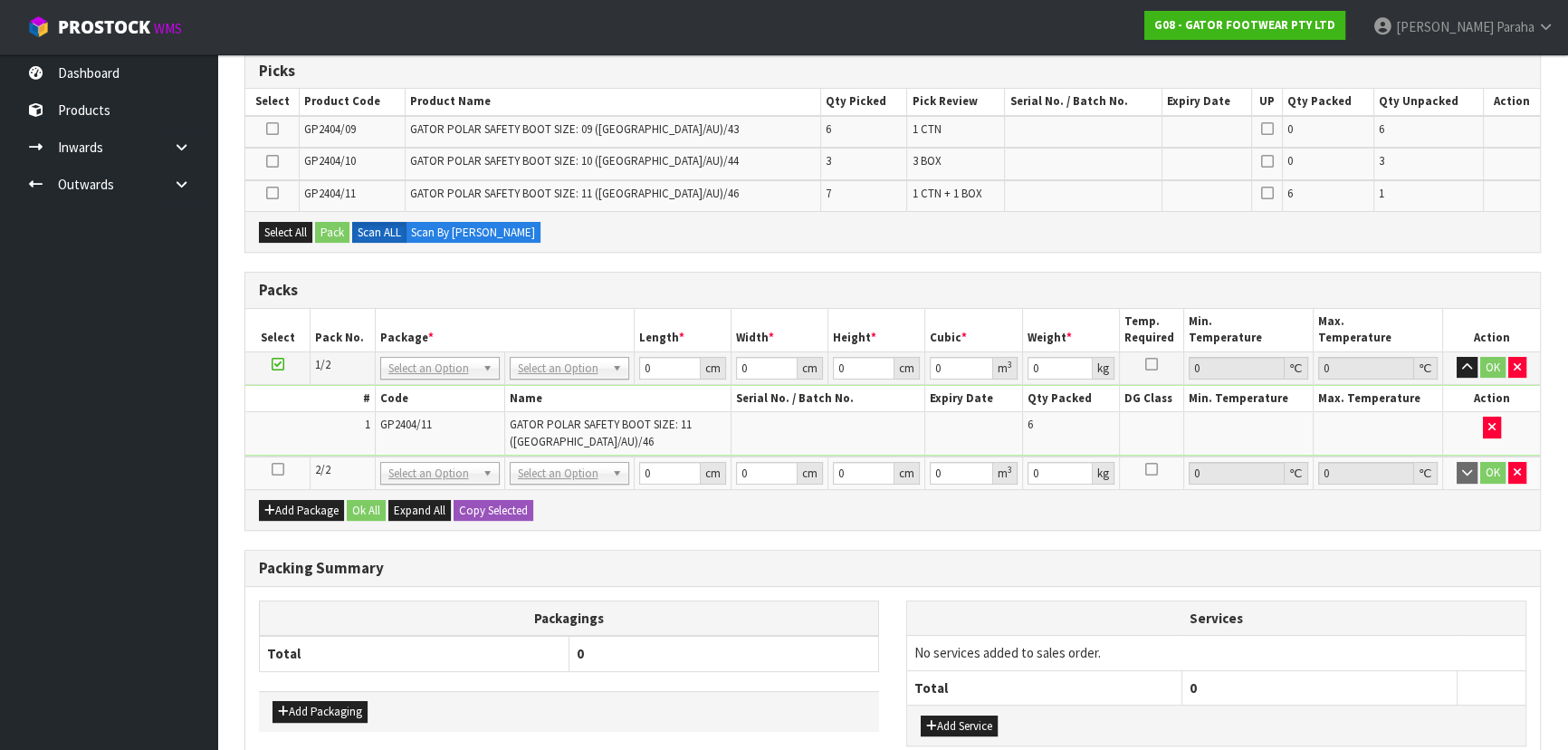
click at [271, 469] on icon at bounding box center [278, 469] width 13 height 1
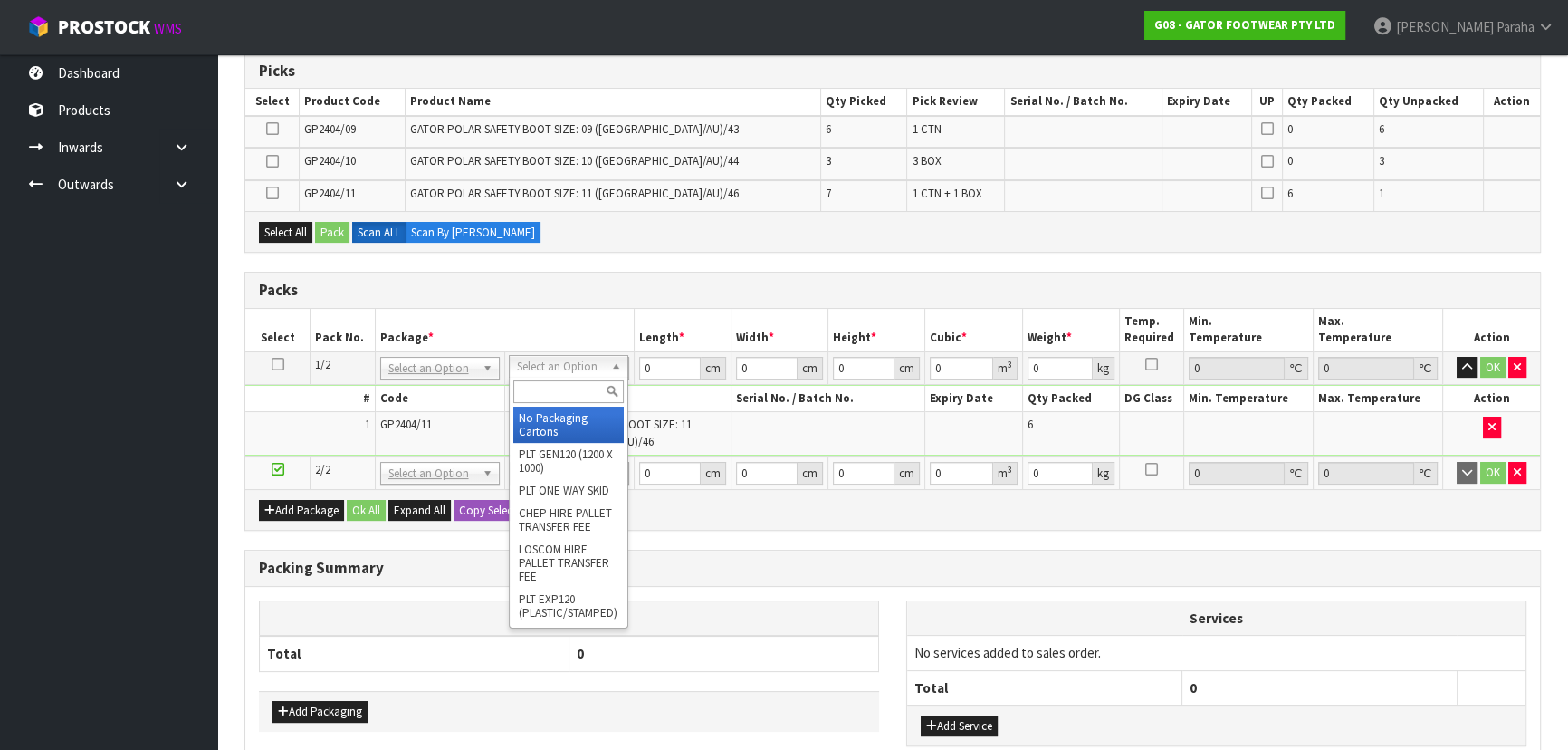
drag, startPoint x: 575, startPoint y: 364, endPoint x: 576, endPoint y: 383, distance: 19.0
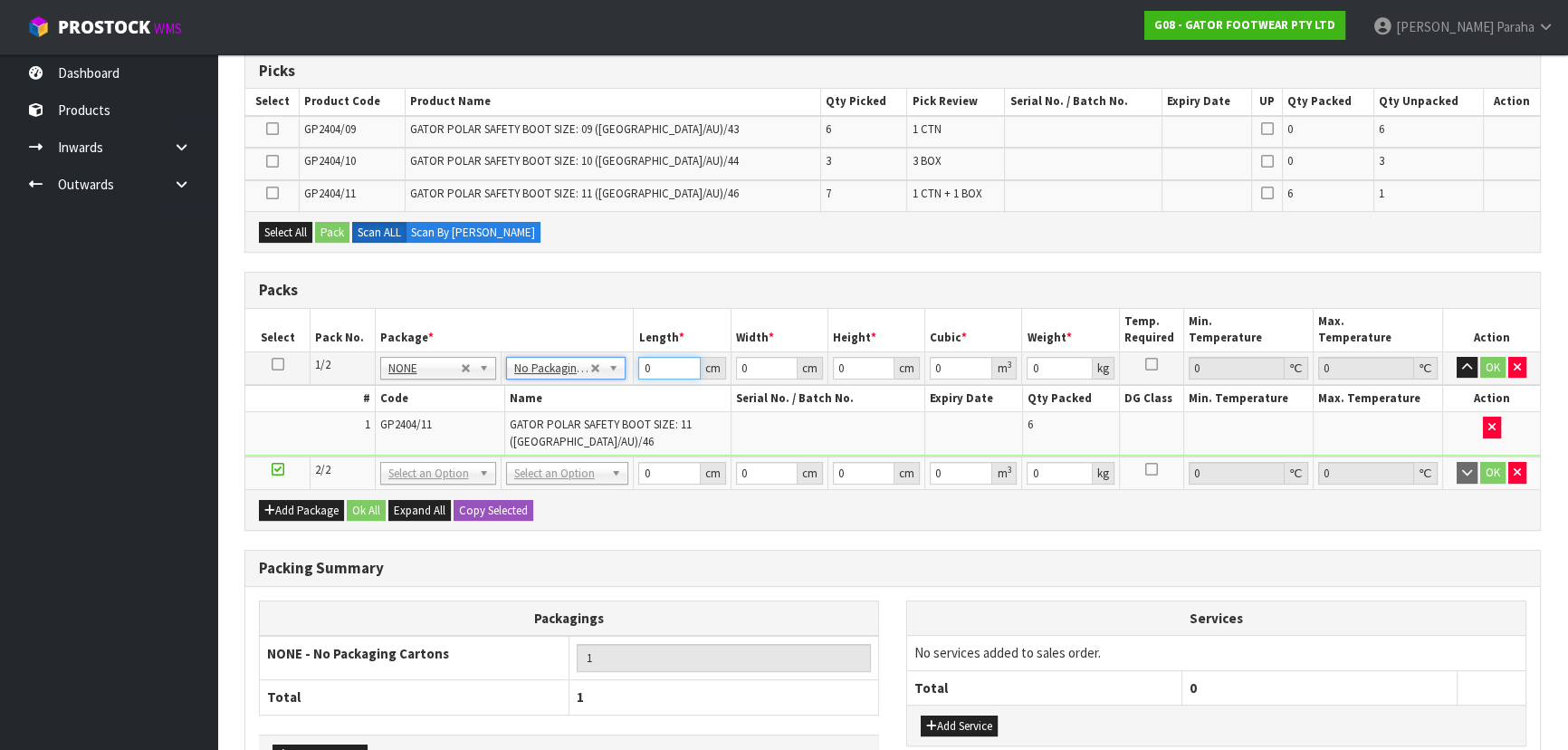
drag, startPoint x: 658, startPoint y: 367, endPoint x: 637, endPoint y: 363, distance: 21.4
click at [638, 362] on input "0" at bounding box center [669, 368] width 62 height 23
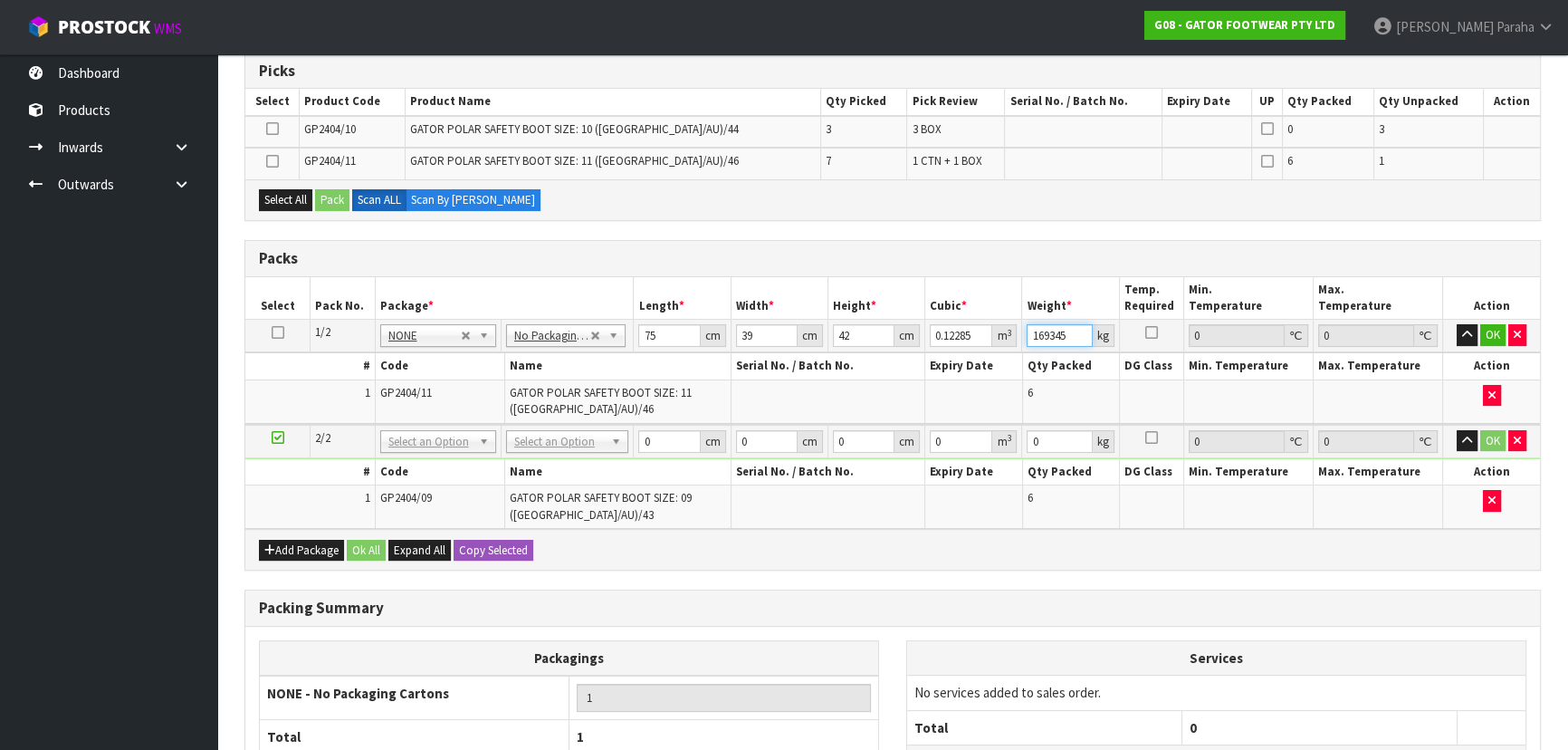
scroll to position [0, 0]
drag, startPoint x: 656, startPoint y: 436, endPoint x: 552, endPoint y: 451, distance: 105.1
click at [554, 451] on tr "2/2 NONE 007-001 007-002 007-004 007-009 007-013 007-014 007-015 007-017 007-01…" at bounding box center [891, 441] width 1294 height 34
click at [298, 550] on button "Add Package" at bounding box center [301, 550] width 85 height 22
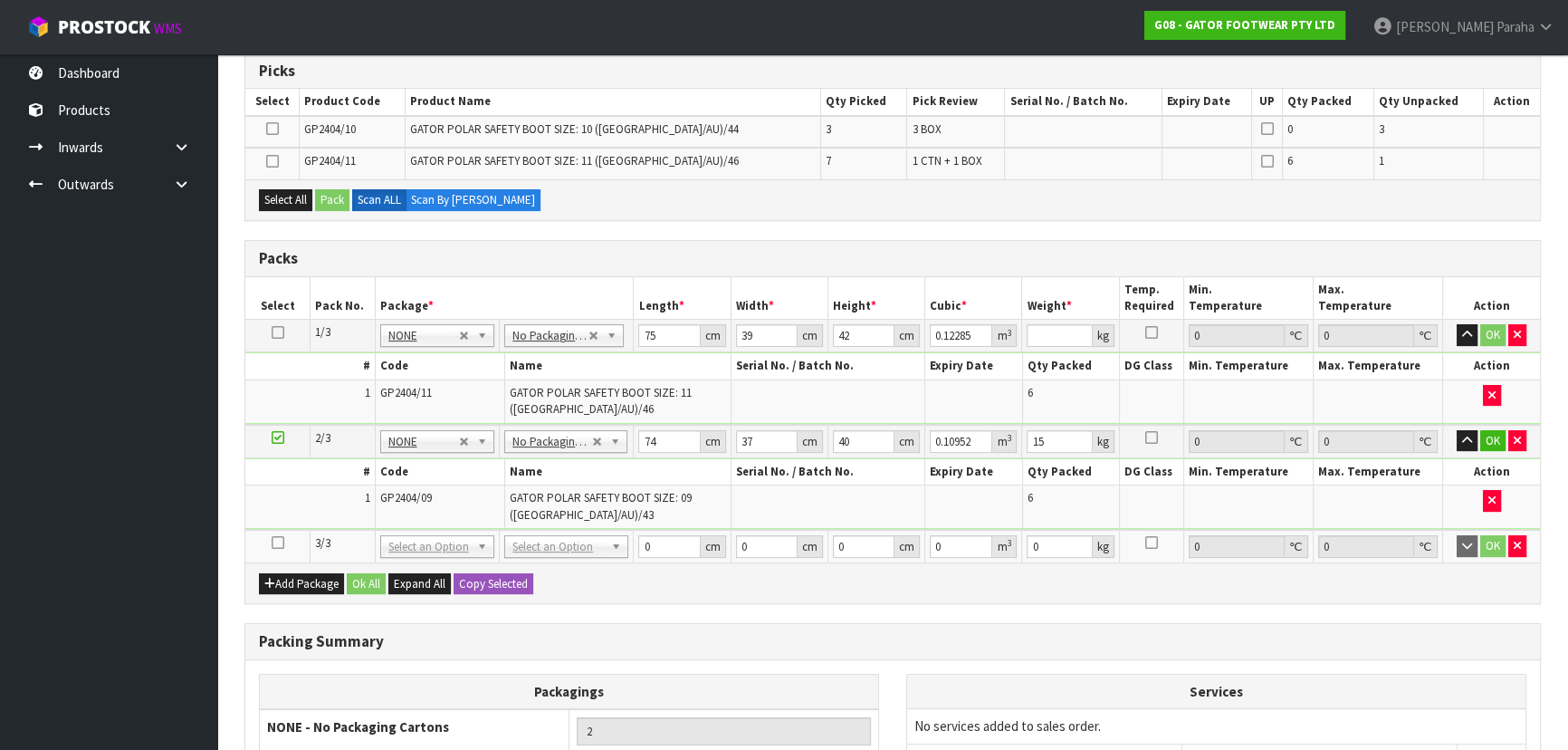
click at [276, 543] on icon at bounding box center [278, 543] width 13 height 1
click at [1048, 344] on input "number" at bounding box center [1058, 335] width 65 height 23
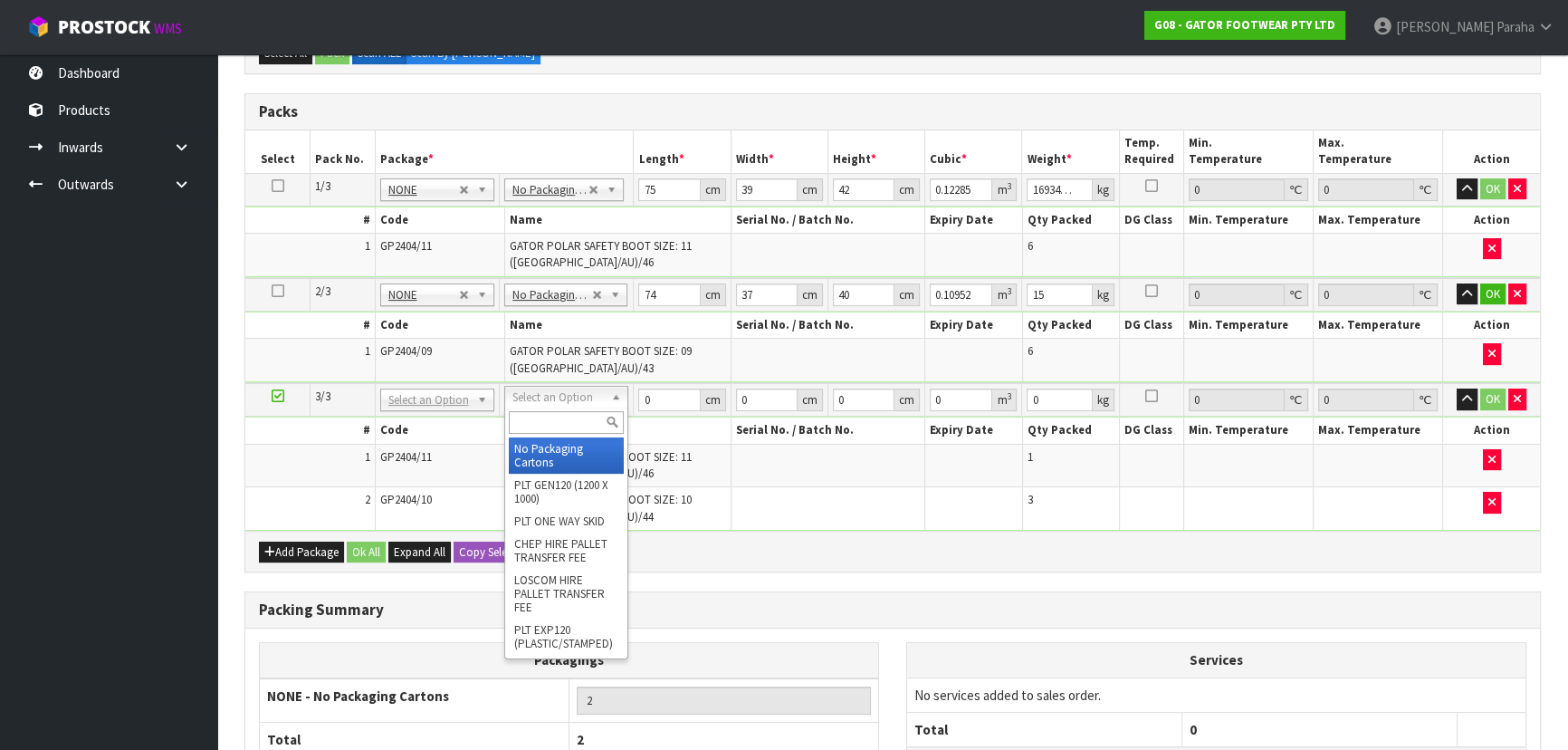
click at [540, 430] on input "text" at bounding box center [566, 422] width 115 height 23
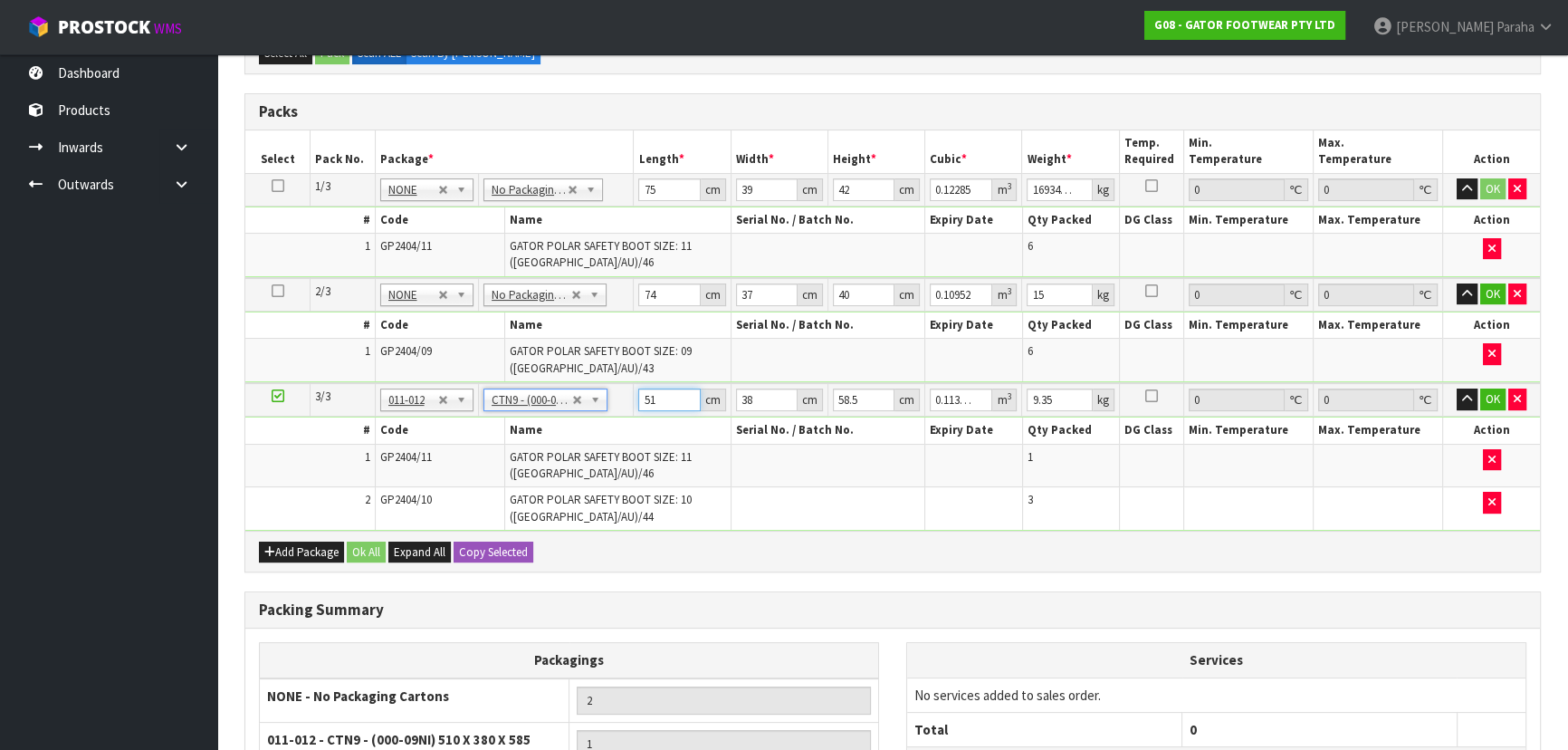
drag, startPoint x: 660, startPoint y: 401, endPoint x: 607, endPoint y: 397, distance: 53.2
click at [607, 397] on tr "3/3 NONE 007-001 007-002 007-004 007-009 007-013 007-014 007-015 007-017 007-01…" at bounding box center [891, 400] width 1294 height 34
click at [1489, 298] on button "OK" at bounding box center [1492, 294] width 25 height 22
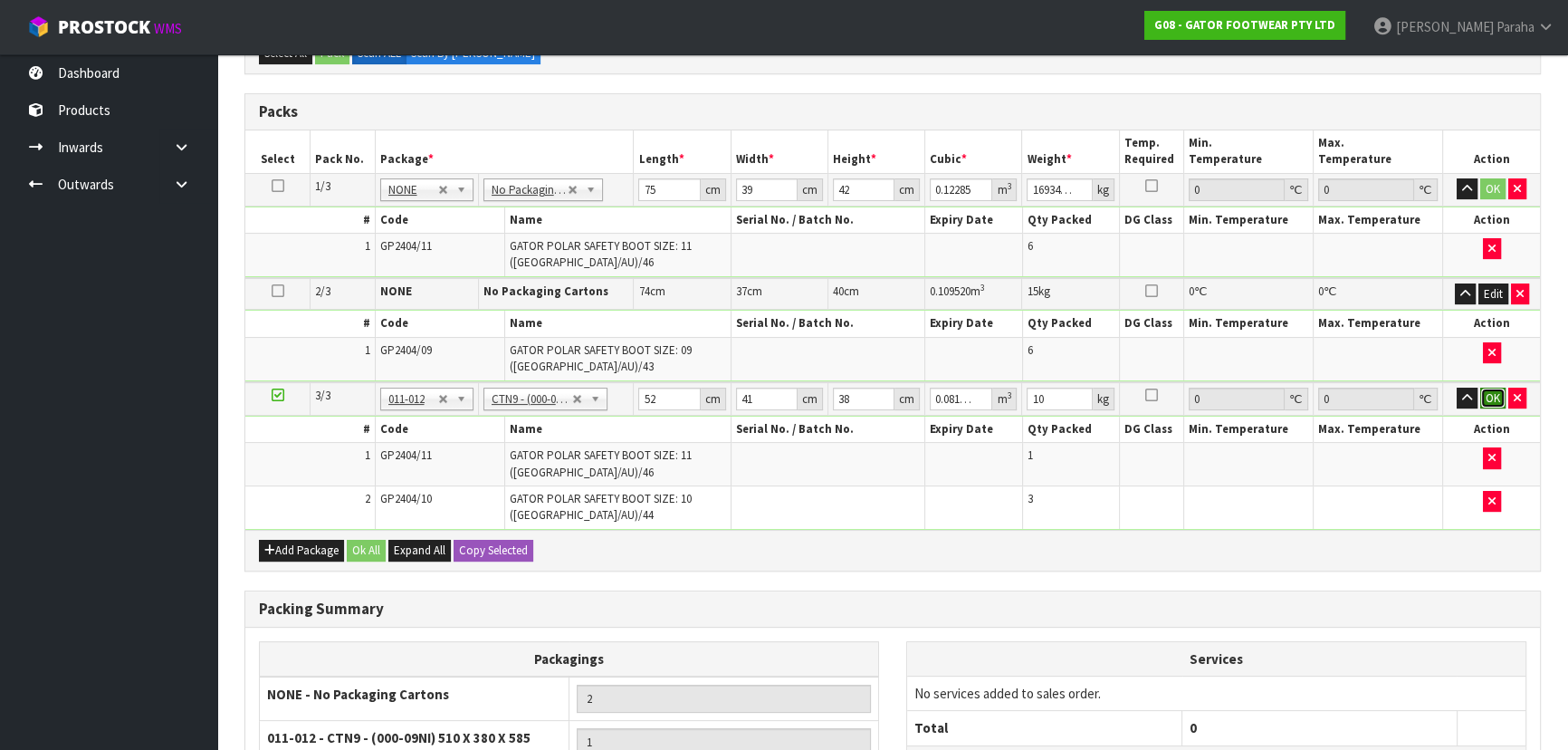
click at [1494, 398] on button "OK" at bounding box center [1492, 398] width 25 height 22
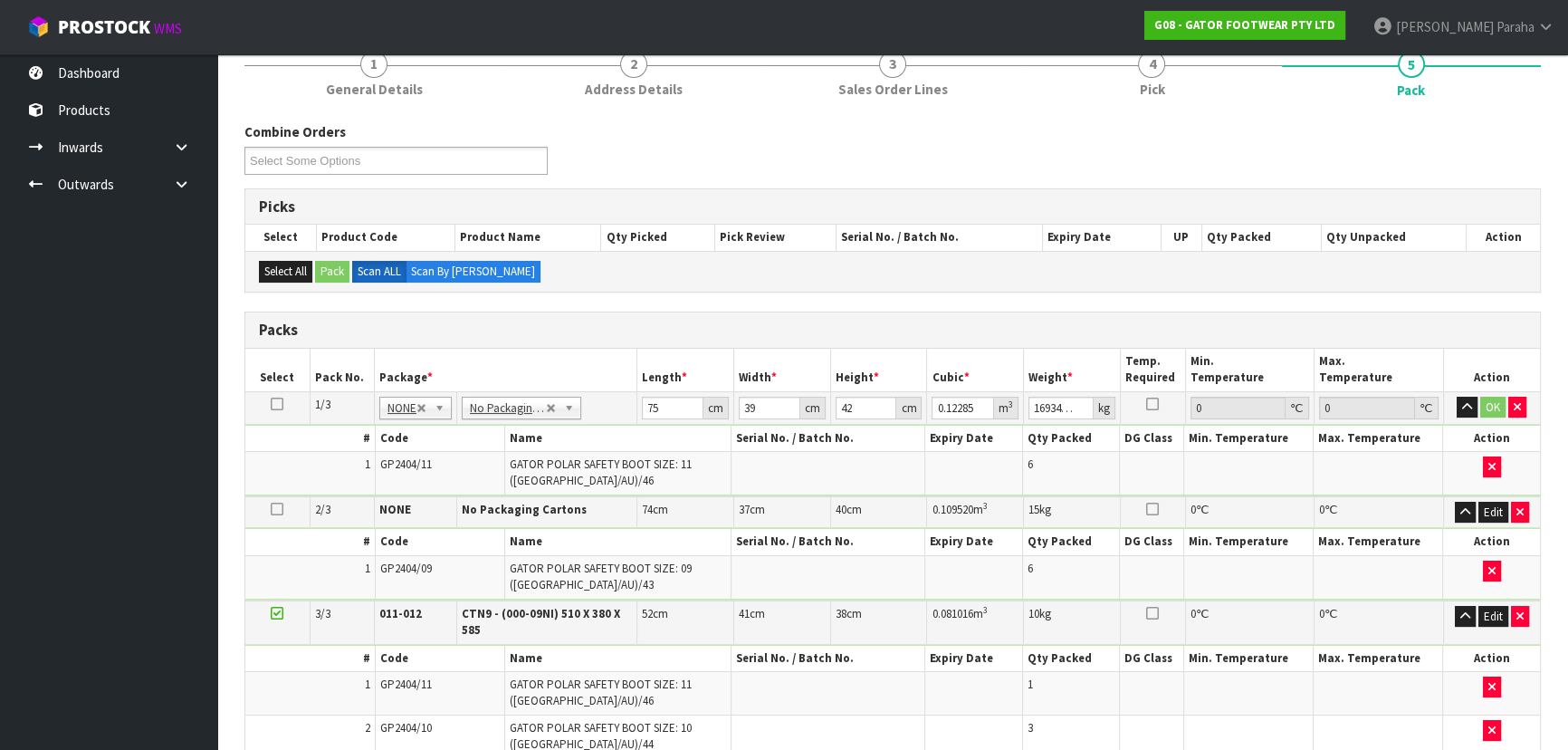
scroll to position [137, 0]
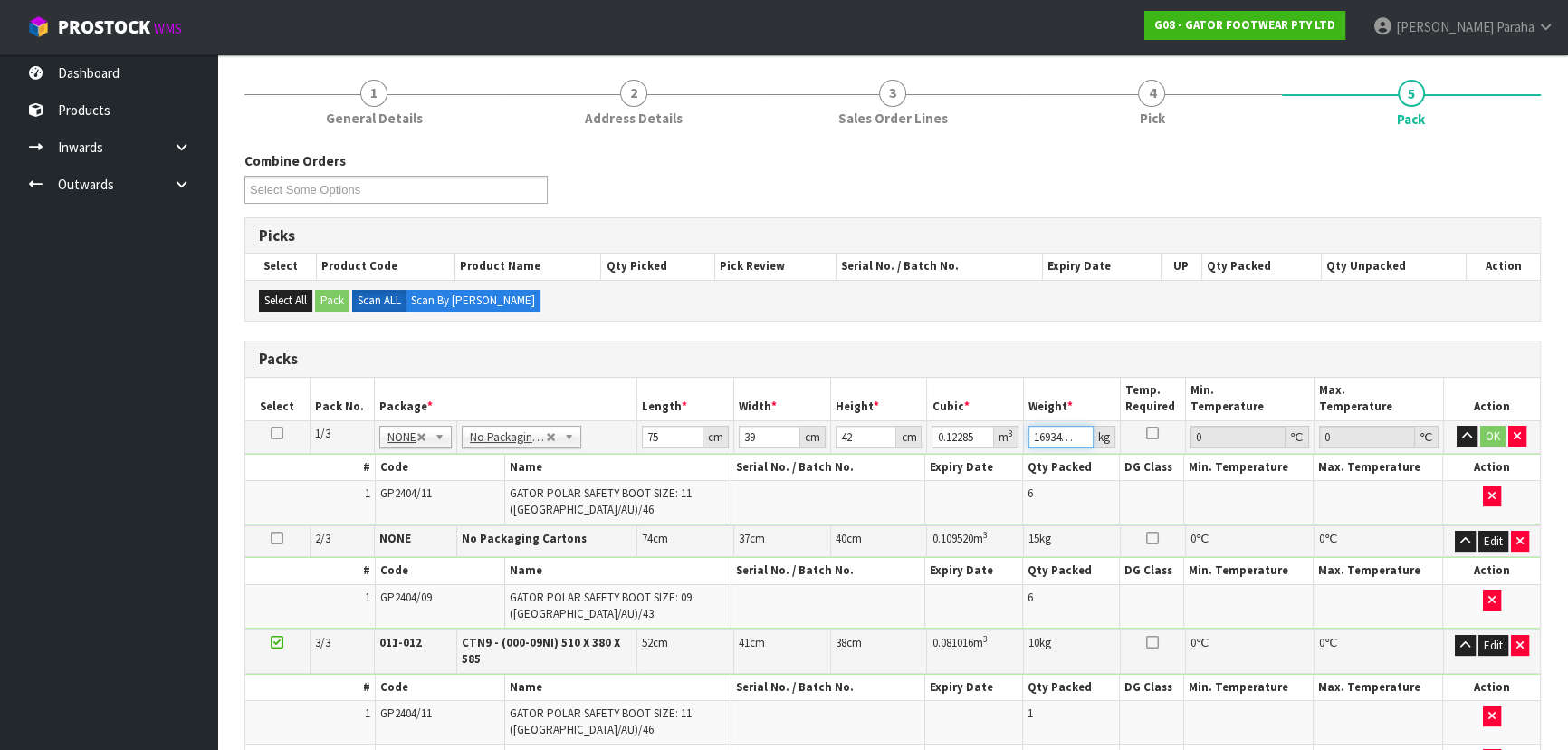
click at [1065, 439] on input "16934557100029793455710002979345571000297" at bounding box center [1060, 436] width 65 height 23
drag, startPoint x: 1043, startPoint y: 434, endPoint x: 1252, endPoint y: 465, distance: 211.3
click at [1252, 465] on tbody "1/3 NONE 007-001 007-002 007-004 007-009 007-013 007-014 007-015 007-017 007-01…" at bounding box center [891, 473] width 1294 height 105
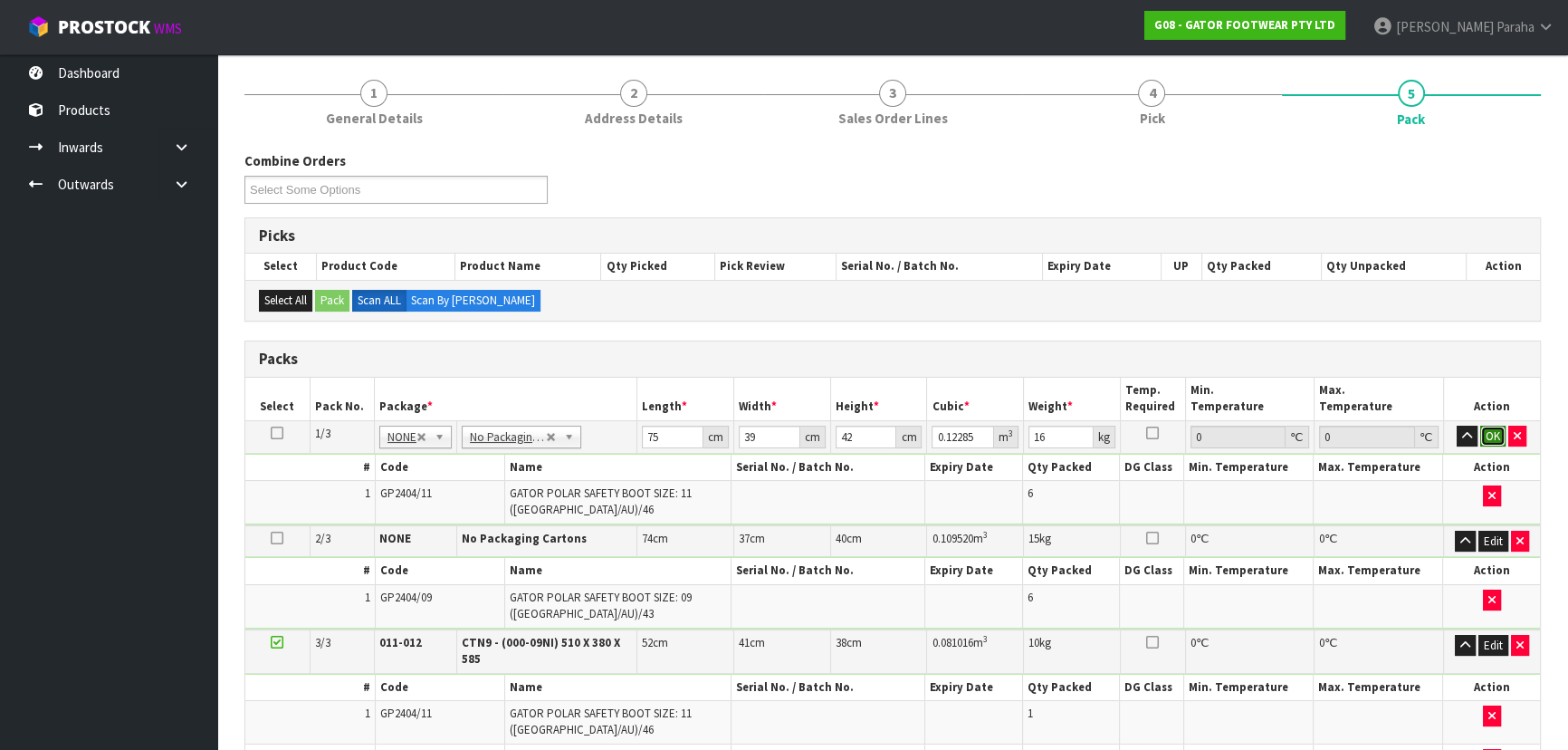
click at [1496, 435] on button "OK" at bounding box center [1492, 436] width 25 height 22
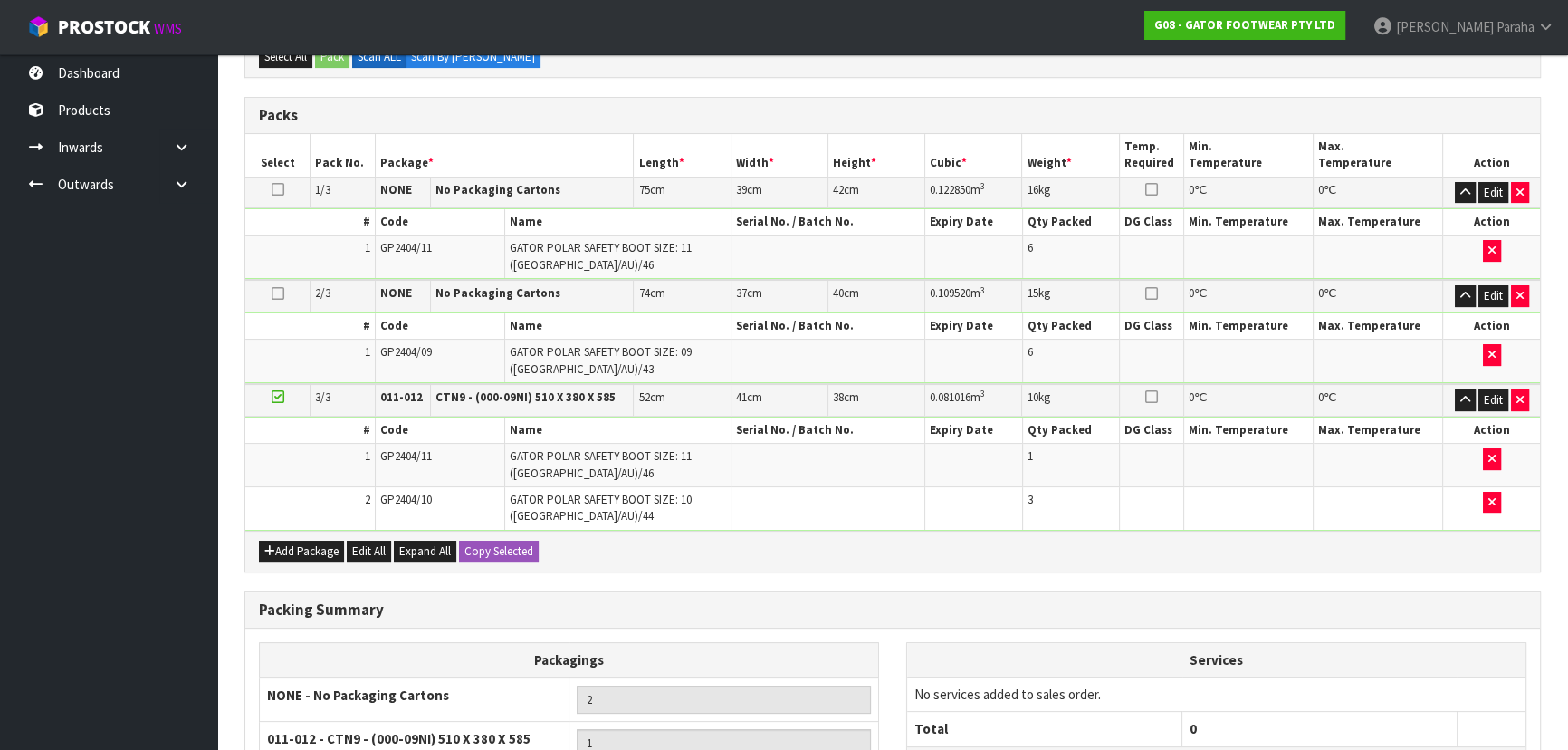
scroll to position [584, 0]
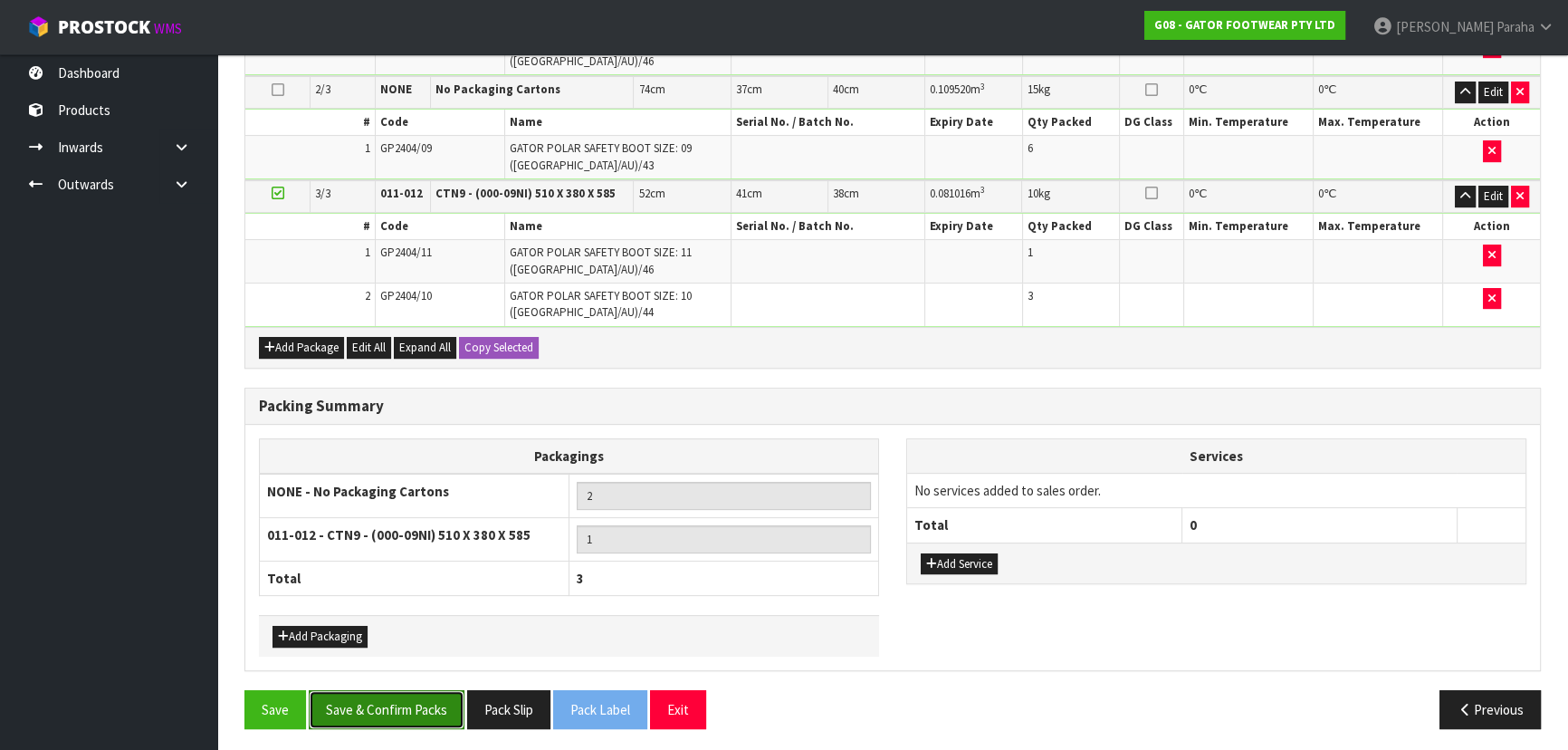
click at [360, 707] on button "Save & Confirm Packs" at bounding box center [387, 709] width 156 height 38
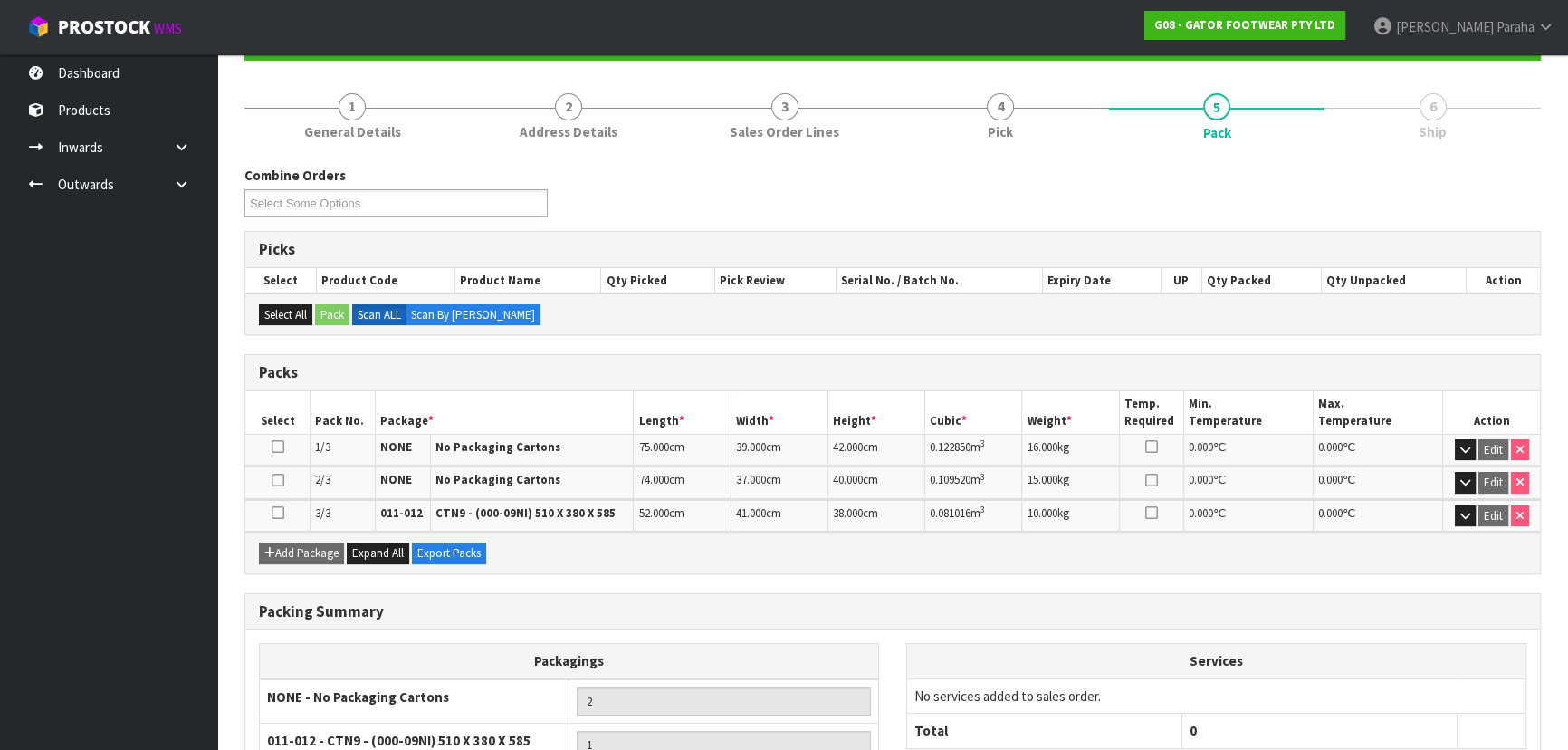
scroll to position [354, 0]
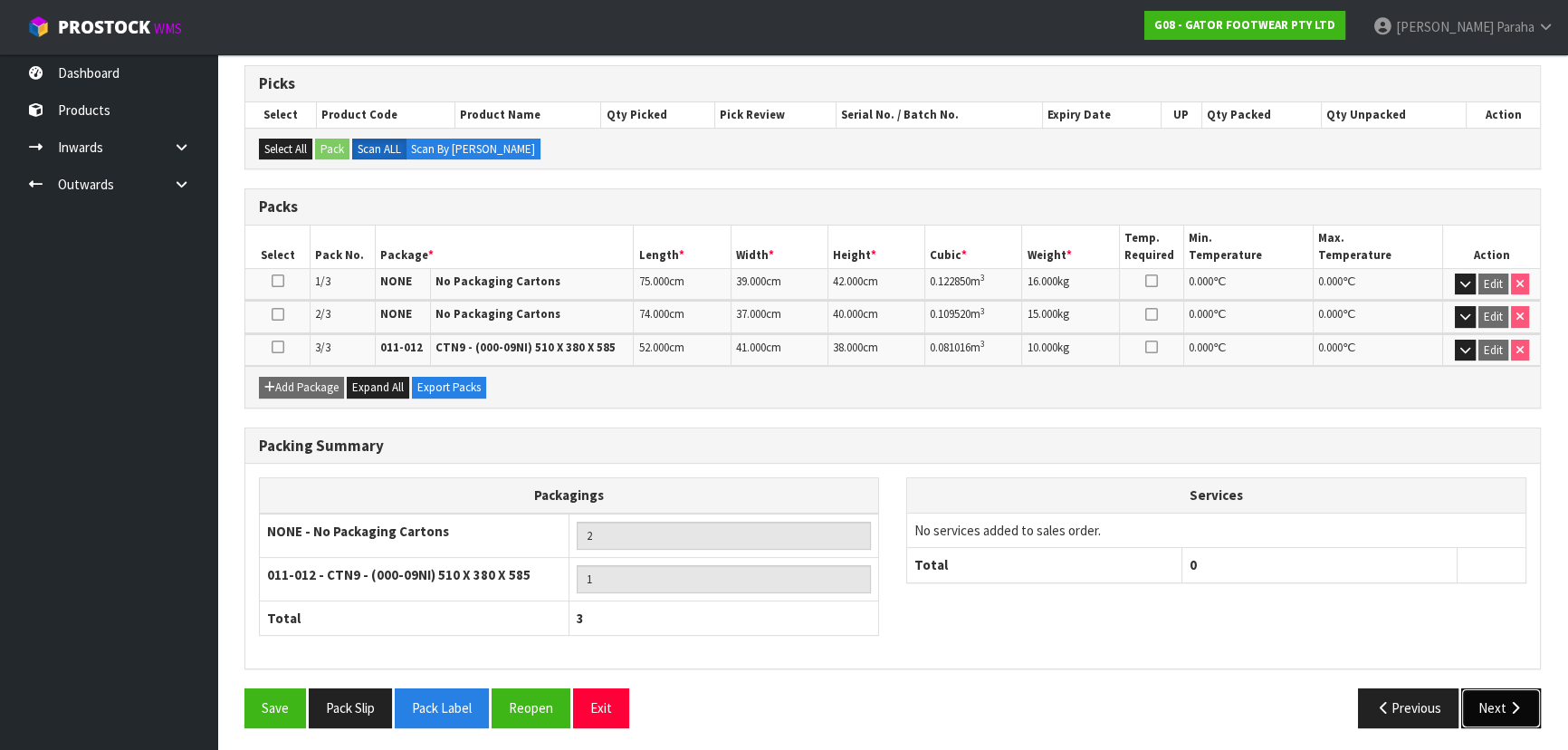
click at [1461, 703] on button "Next" at bounding box center [1500, 707] width 80 height 38
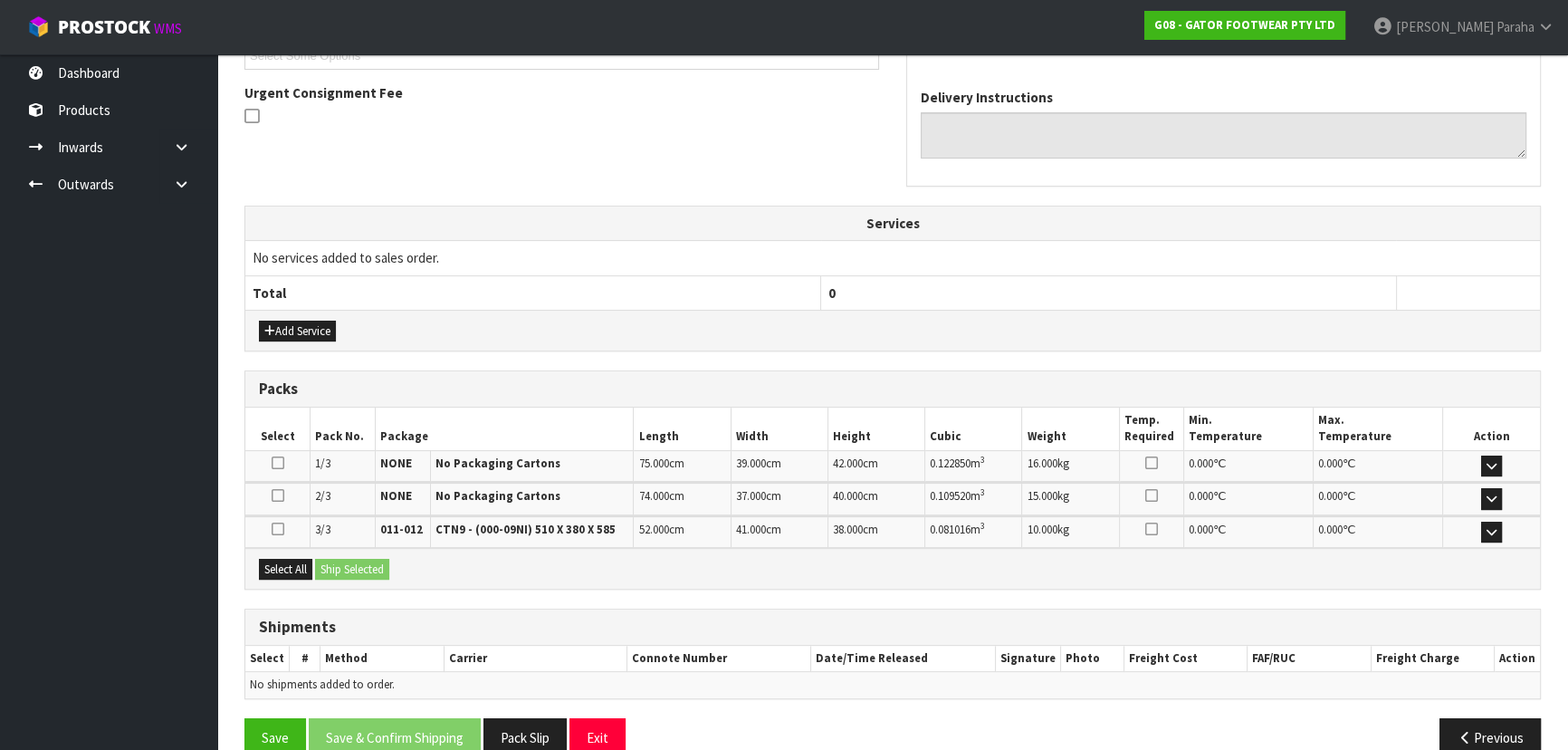
scroll to position [547, 0]
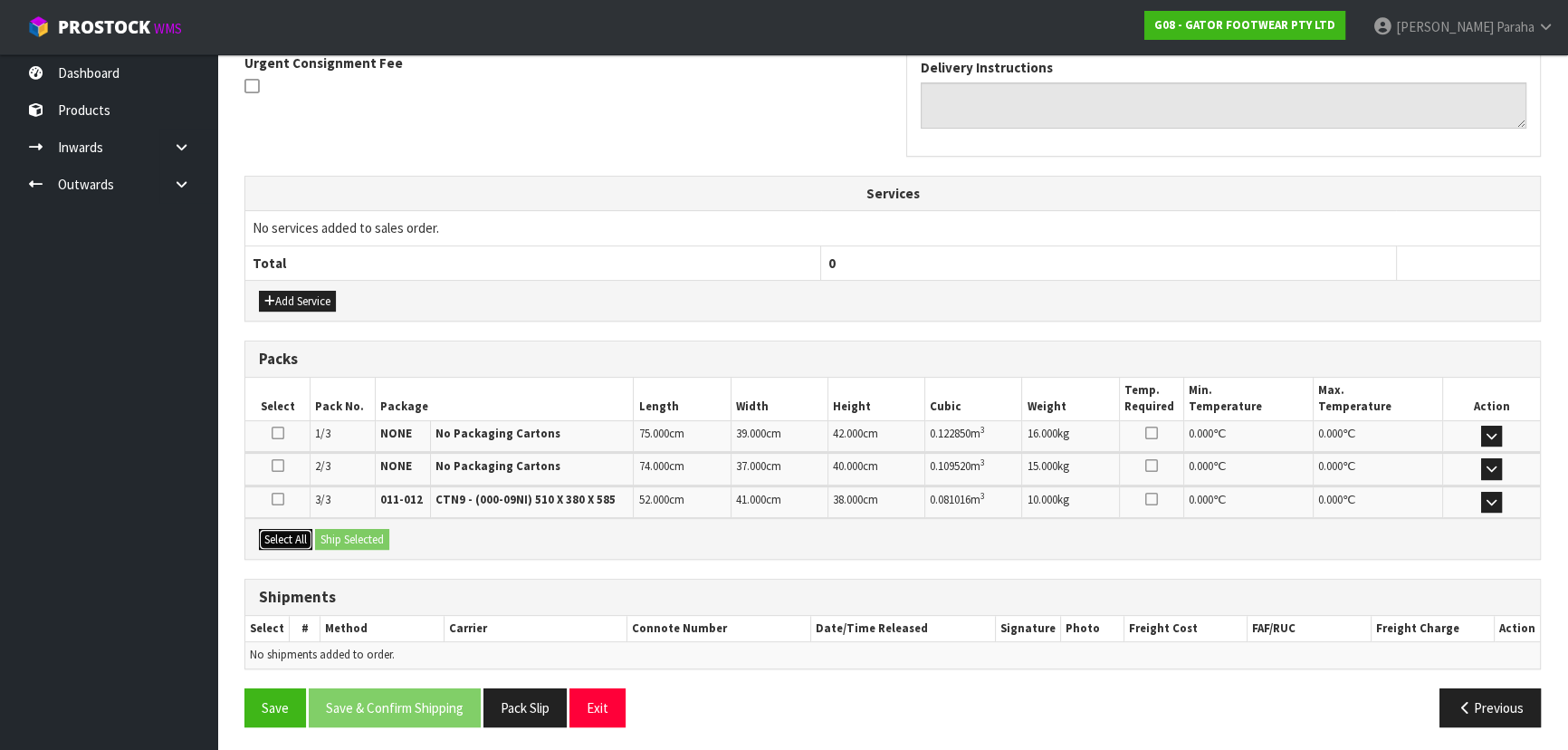
click at [293, 543] on button "Select All" at bounding box center [285, 539] width 53 height 22
click at [358, 533] on button "Ship Selected" at bounding box center [352, 539] width 74 height 22
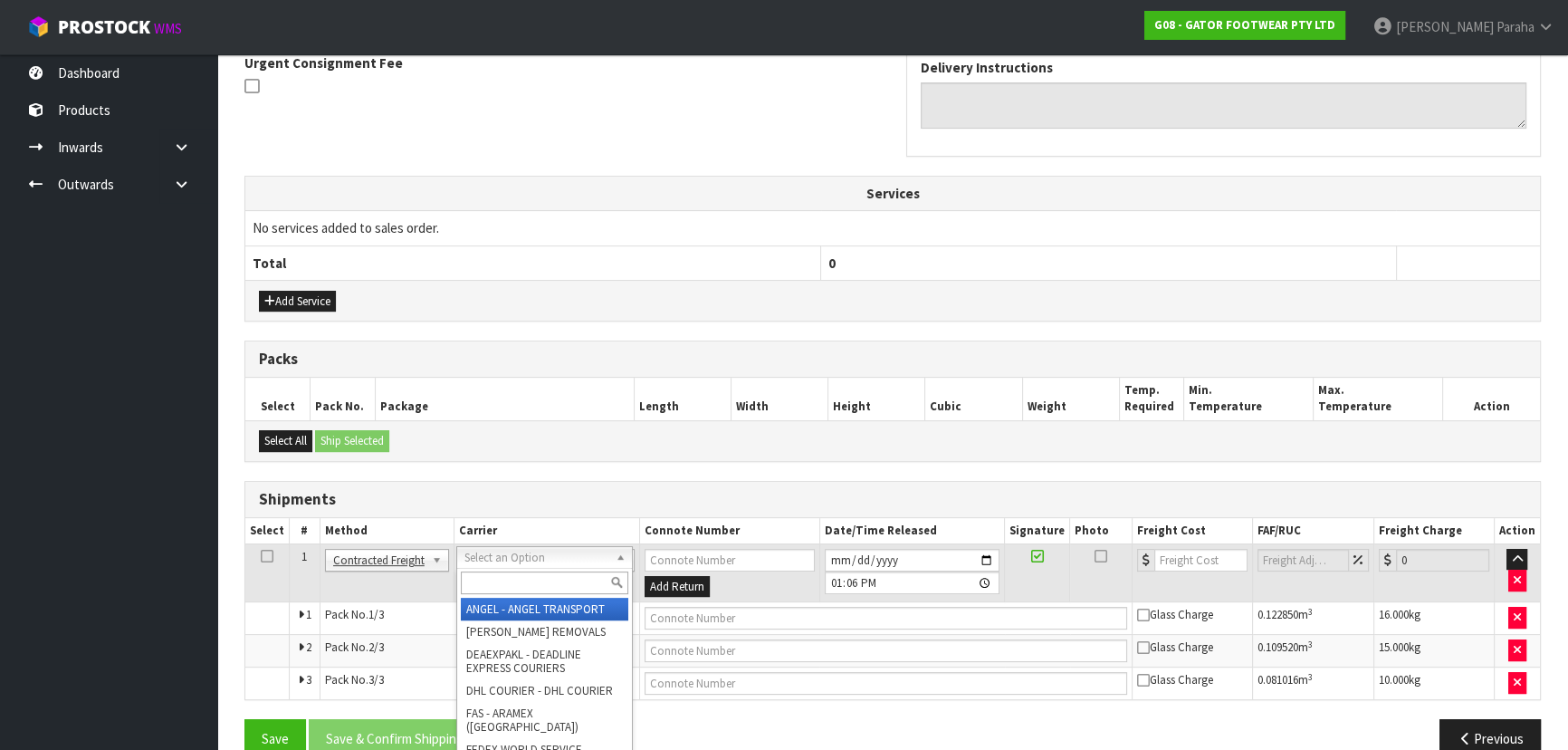
click at [543, 575] on input "text" at bounding box center [544, 583] width 167 height 23
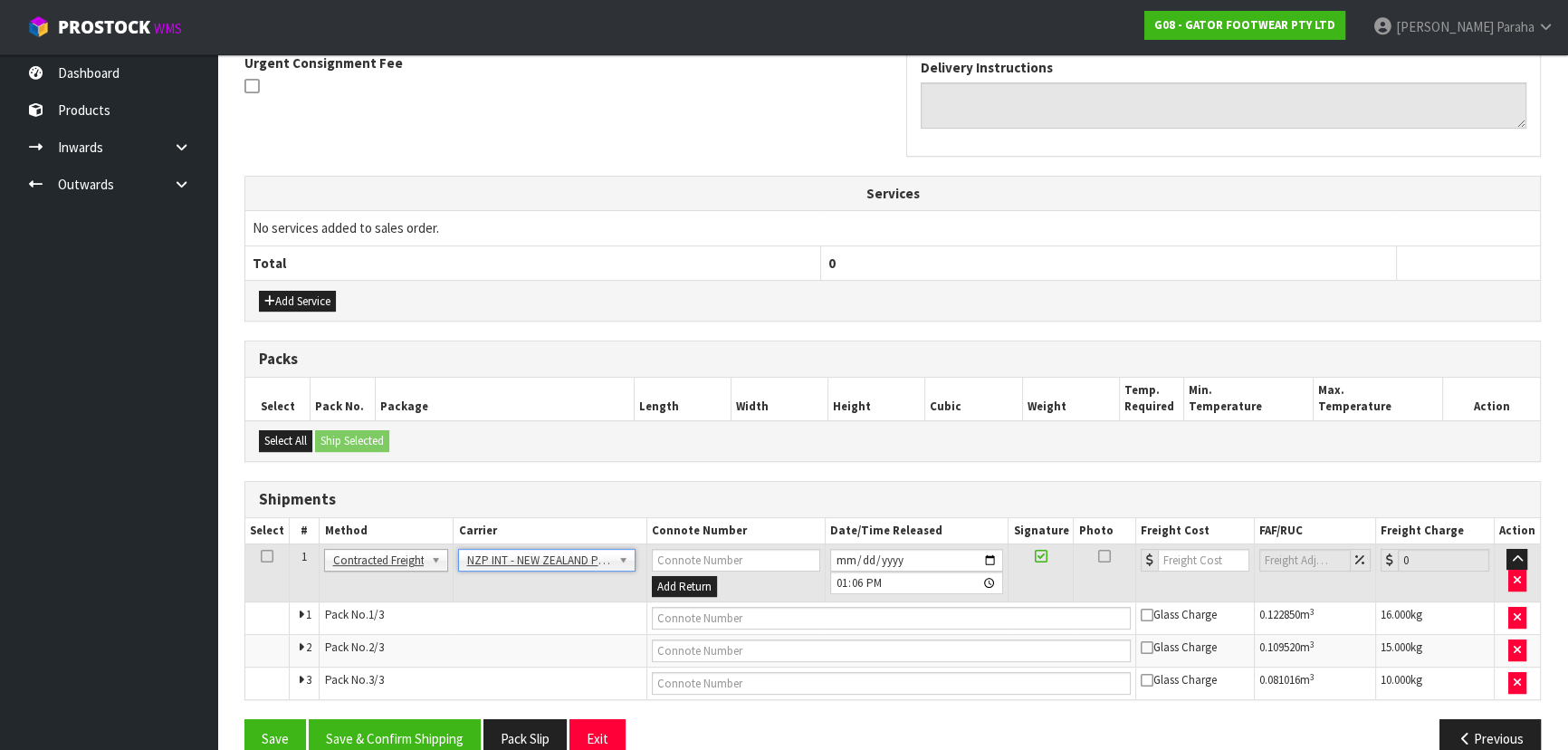
click at [514, 623] on td "Pack No. 1/3" at bounding box center [483, 618] width 327 height 33
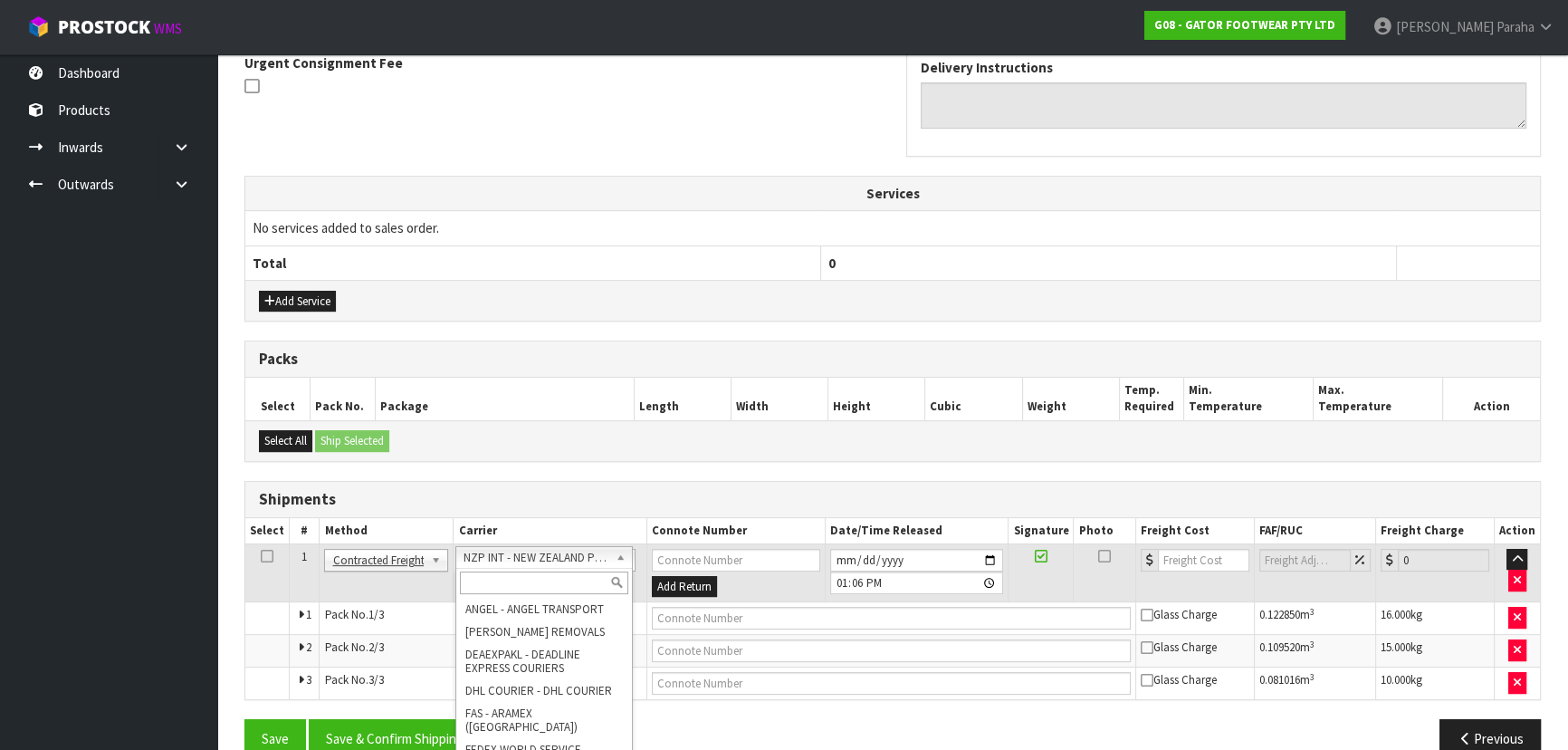
click at [516, 575] on input "text" at bounding box center [543, 583] width 167 height 23
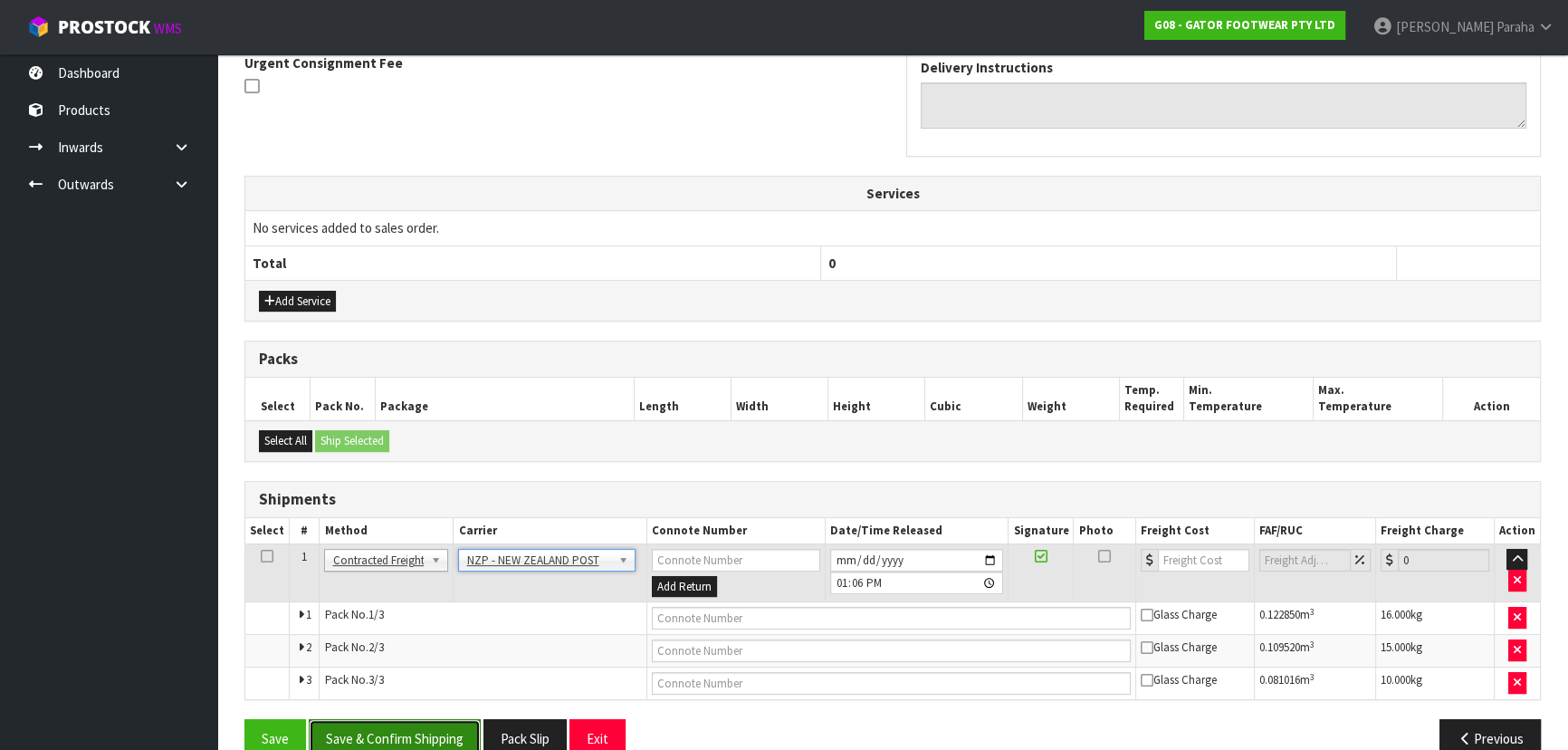
click at [395, 733] on button "Save & Confirm Shipping" at bounding box center [394, 738] width 172 height 38
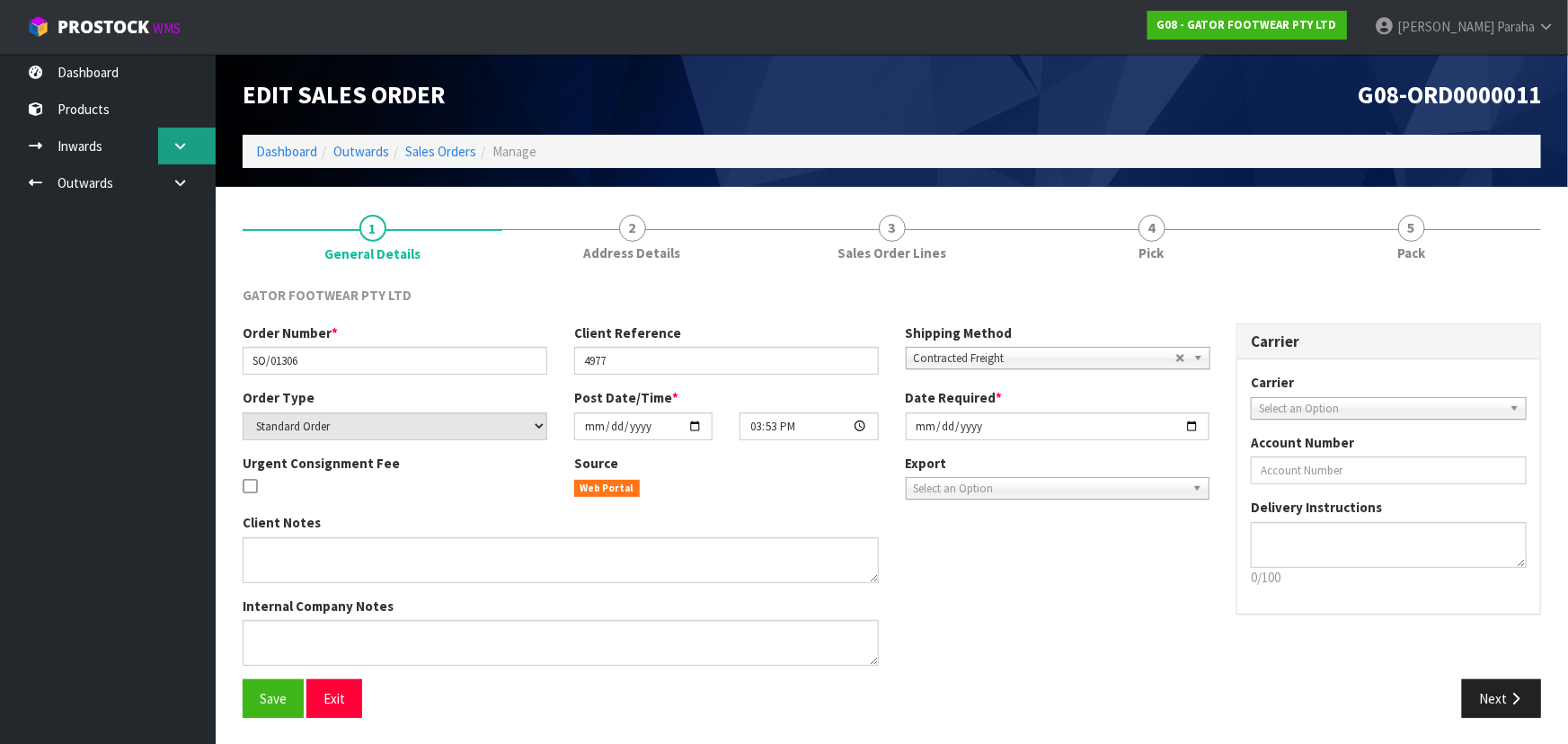
click at [177, 156] on link at bounding box center [187, 146] width 58 height 37
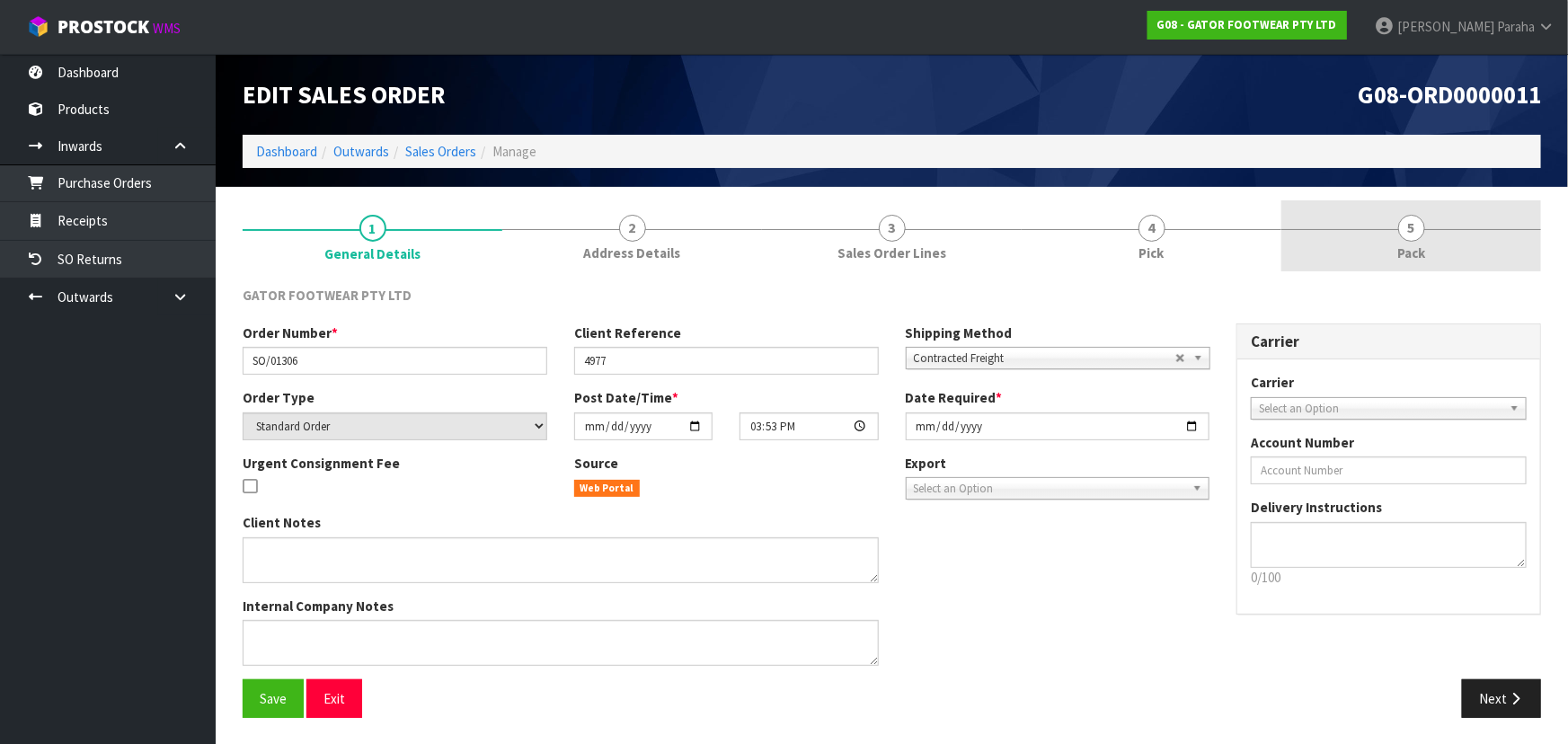
click at [1423, 229] on span "5" at bounding box center [1411, 228] width 27 height 27
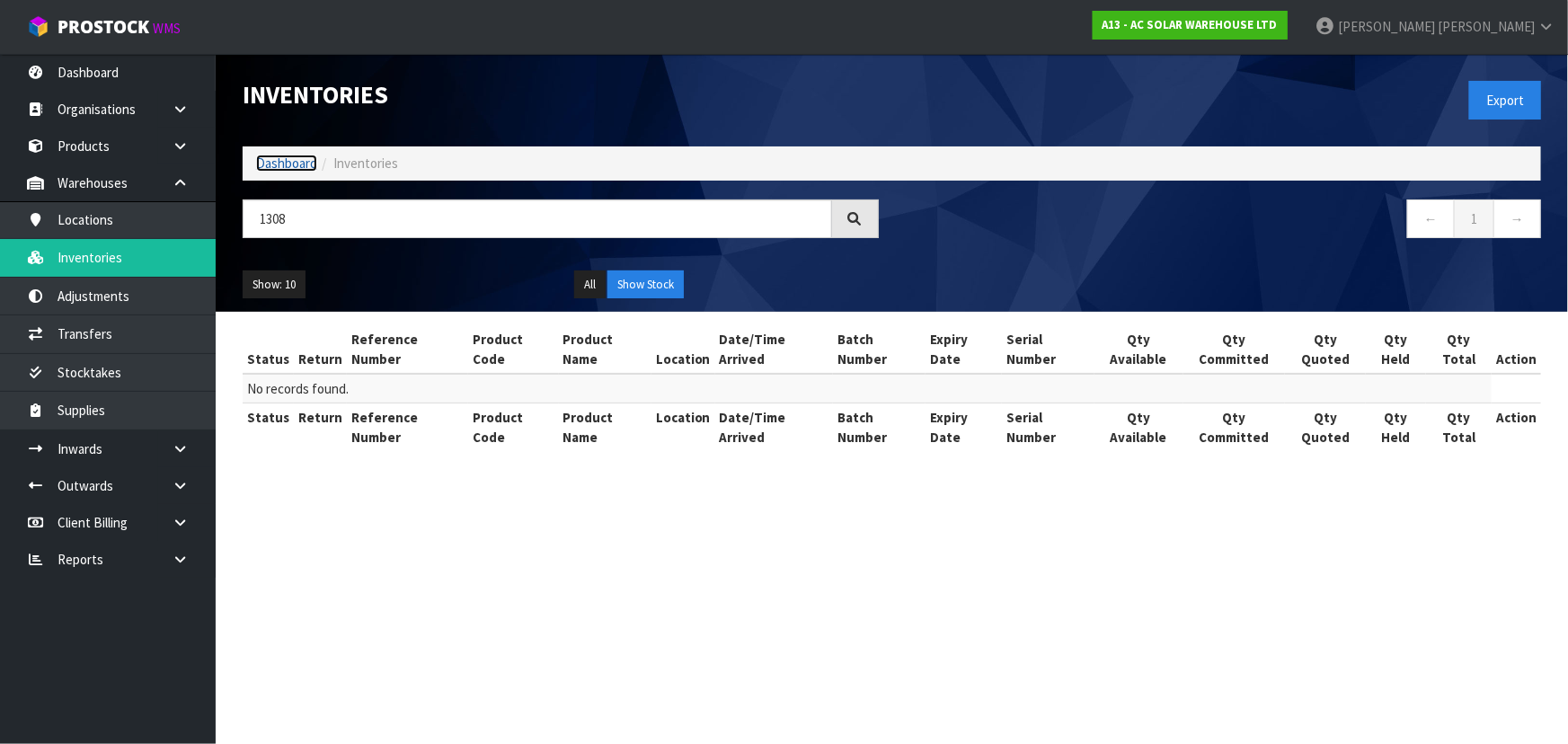
click at [272, 164] on link "Dashboard" at bounding box center [287, 163] width 61 height 17
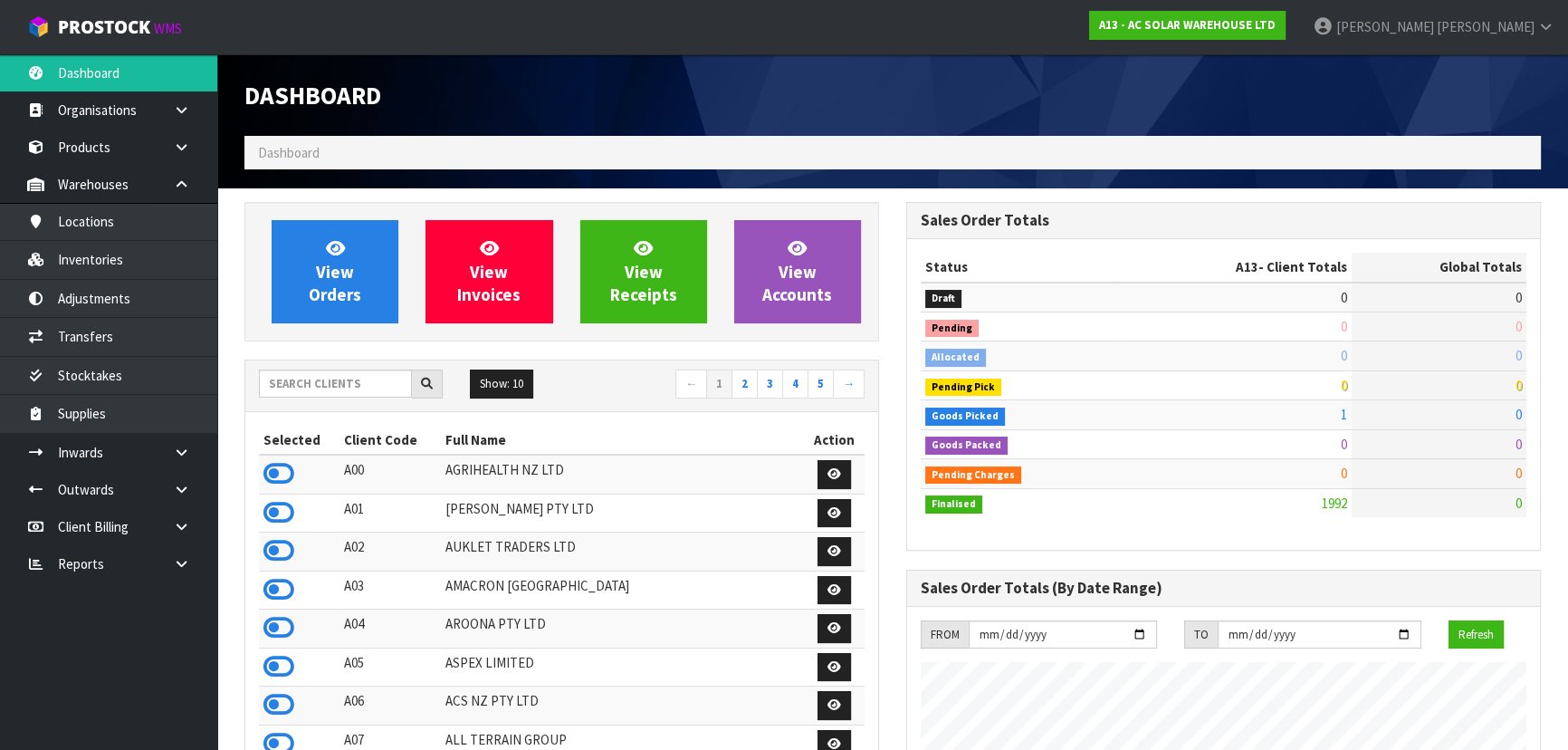
scroll to position [1466, 661]
click at [298, 395] on input "text" at bounding box center [335, 384] width 153 height 28
type input "V04"
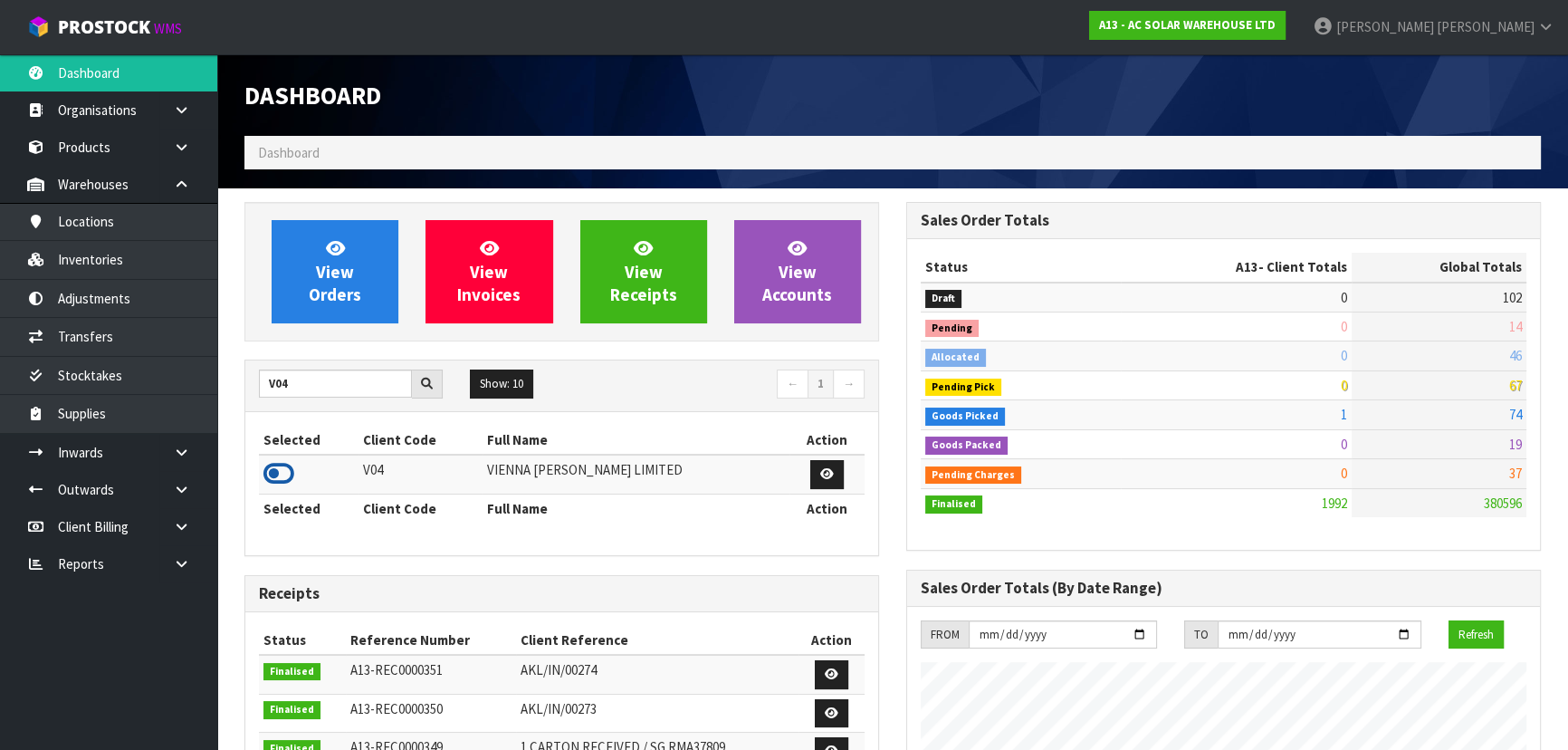
click at [273, 467] on icon at bounding box center [279, 473] width 31 height 27
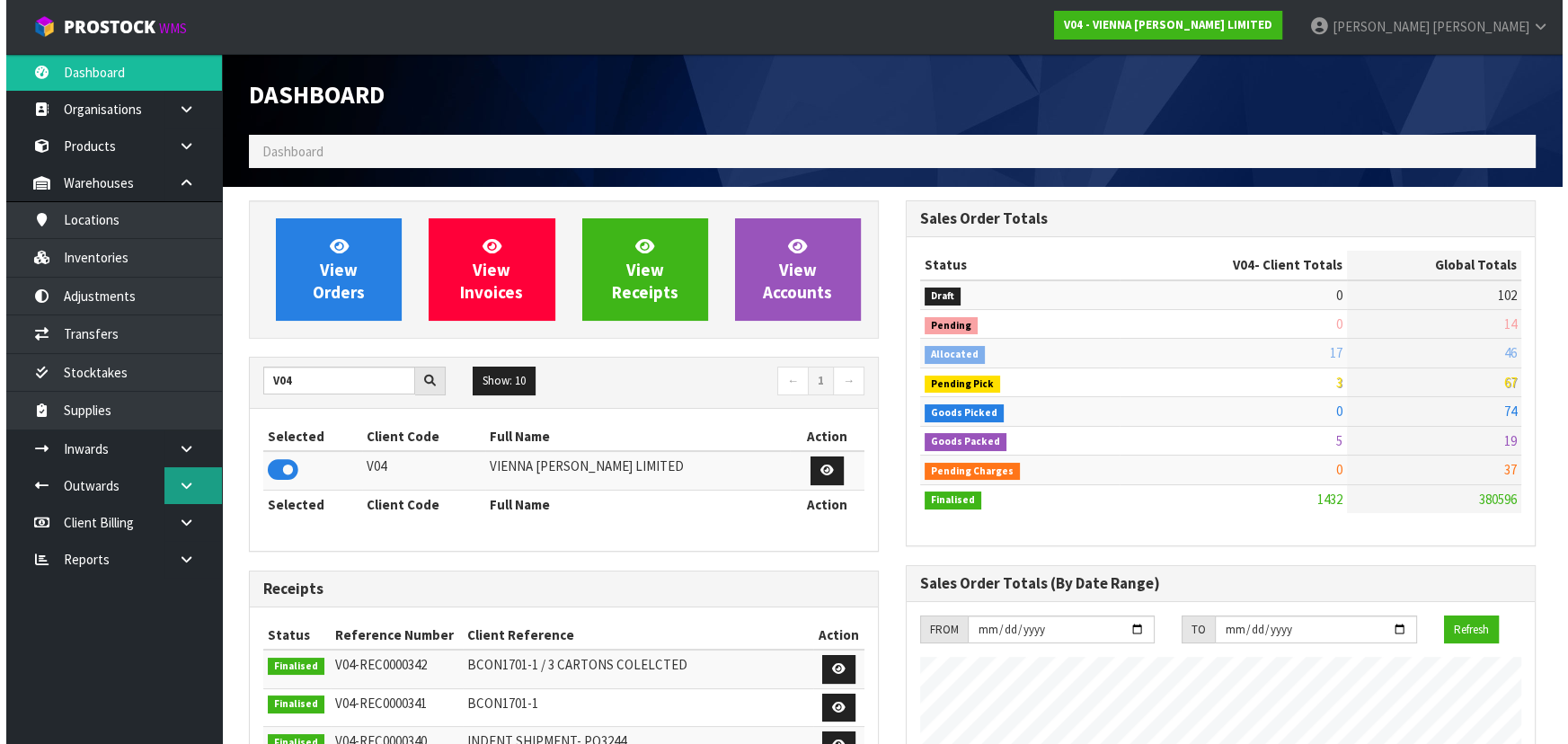
scroll to position [1397, 656]
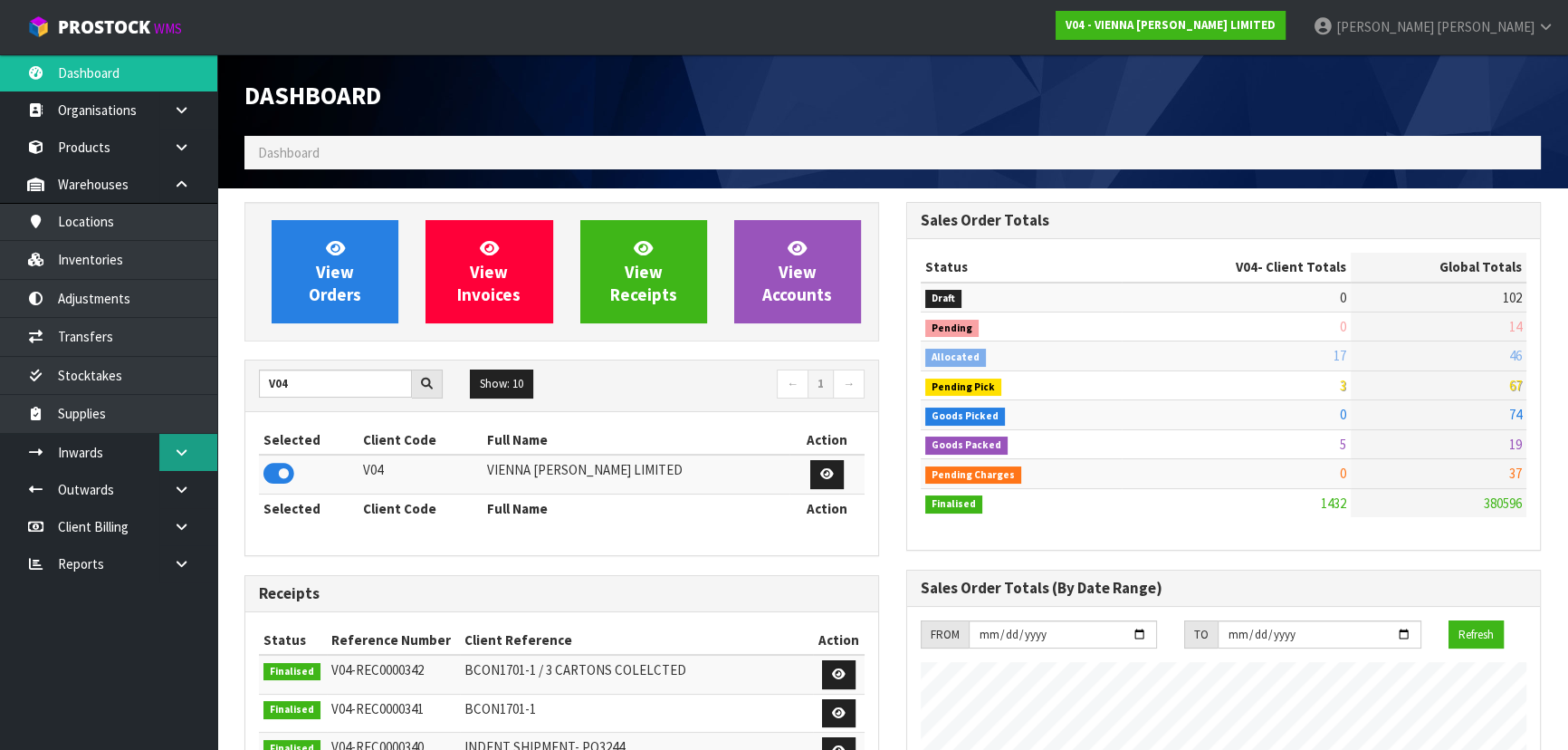
click at [180, 451] on icon at bounding box center [181, 452] width 17 height 13
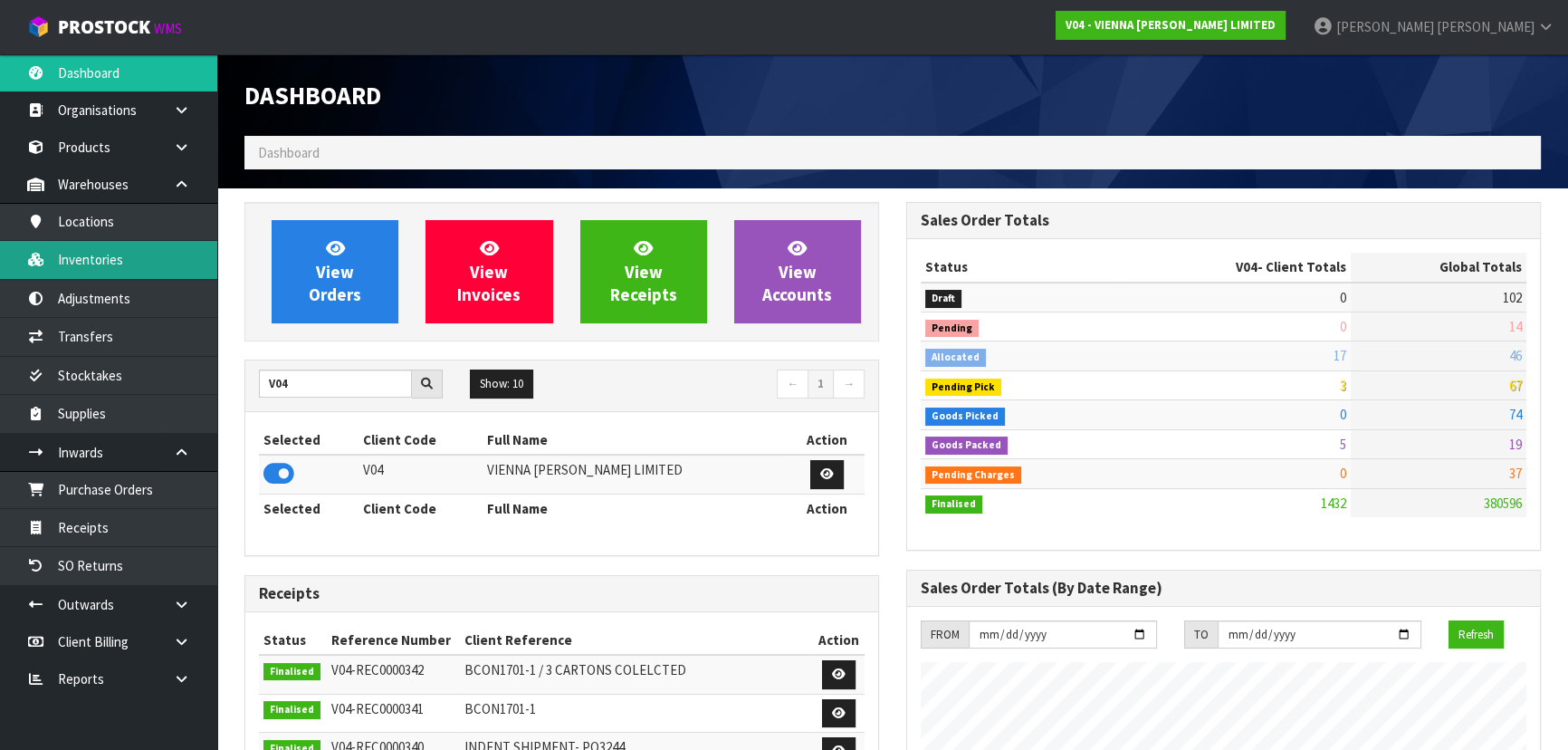
click at [172, 268] on link "Inventories" at bounding box center [109, 260] width 218 height 38
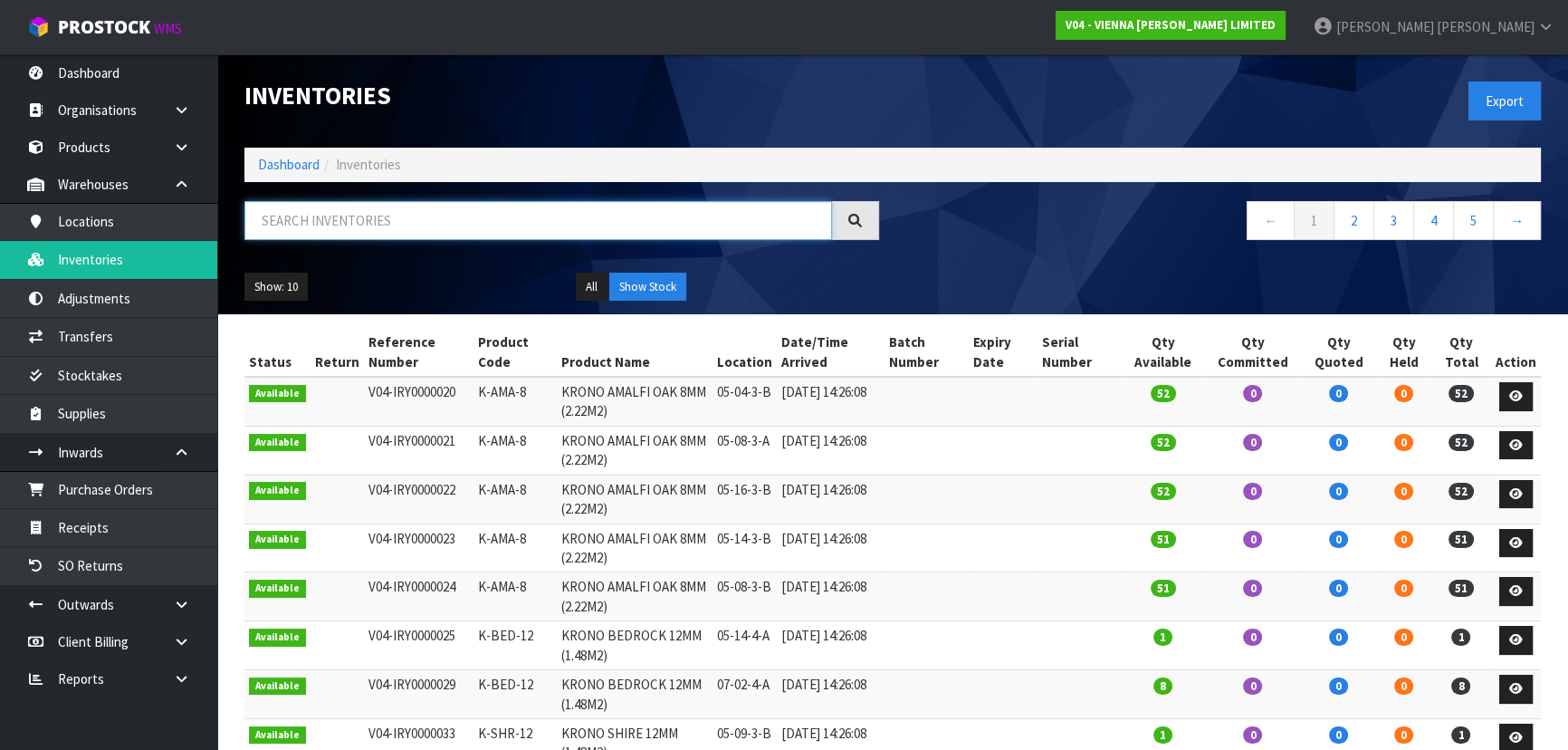
click at [511, 222] on input "text" at bounding box center [538, 220] width 587 height 38
paste input "AE-LP-N-2000"
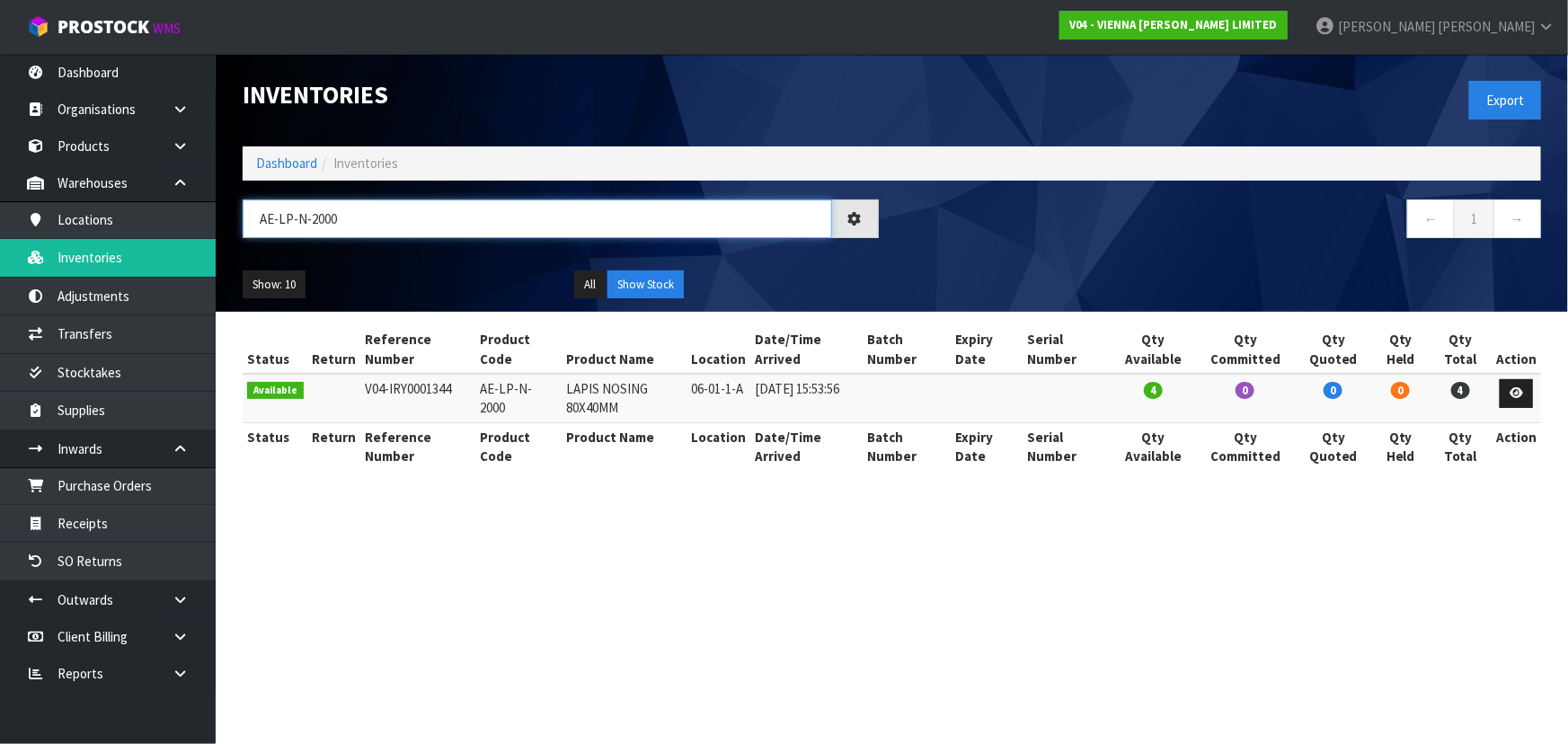
type input "AE-LP-N-2000"
click at [1189, 544] on section "Inventories Export Dashboard Inventories AE-LP-N-2000 ← 1 → Show: 10 5 10 25 50…" at bounding box center [784, 372] width 1568 height 744
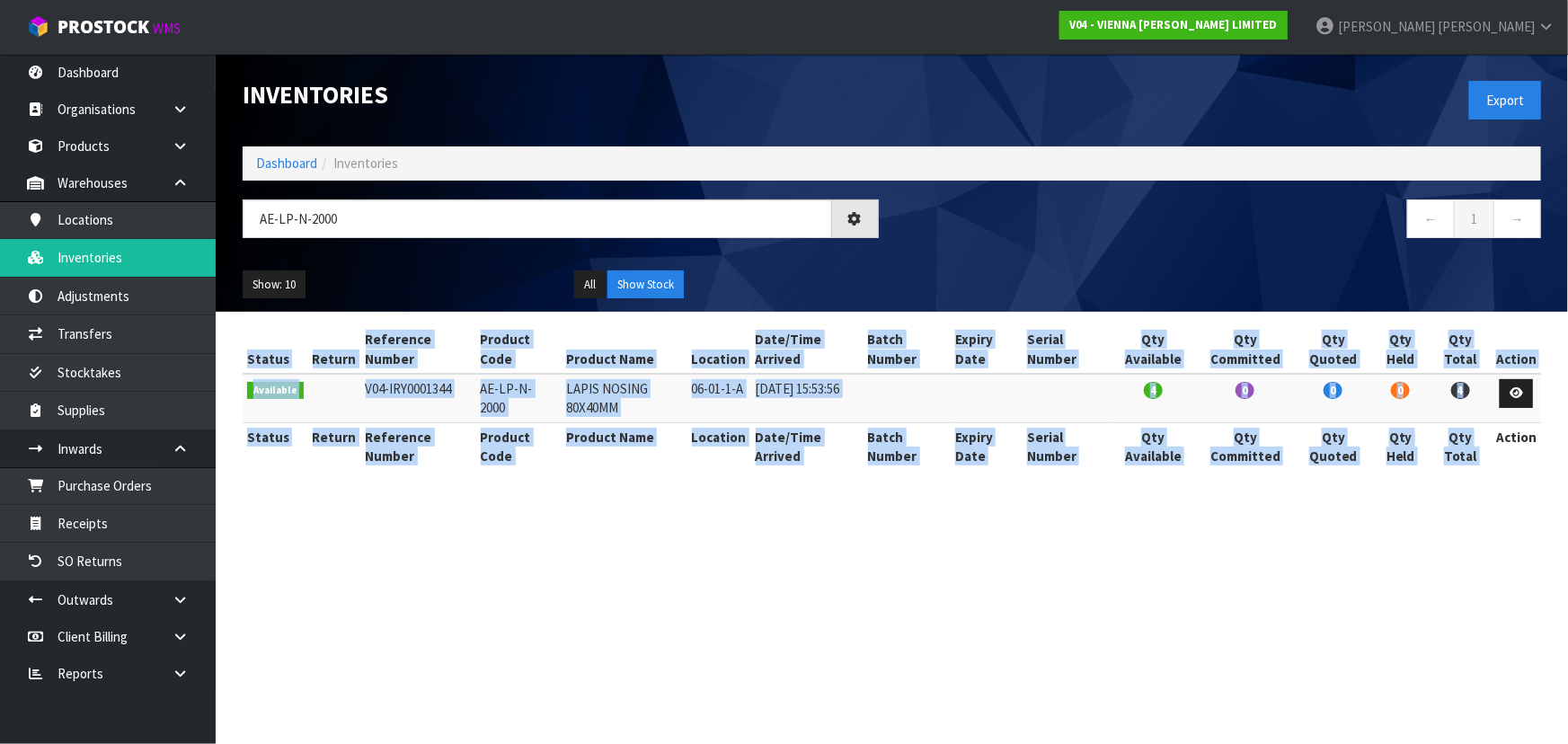
click at [1189, 544] on section "Inventories Export Dashboard Inventories AE-LP-N-2000 ← 1 → Show: 10 5 10 25 50…" at bounding box center [784, 372] width 1568 height 744
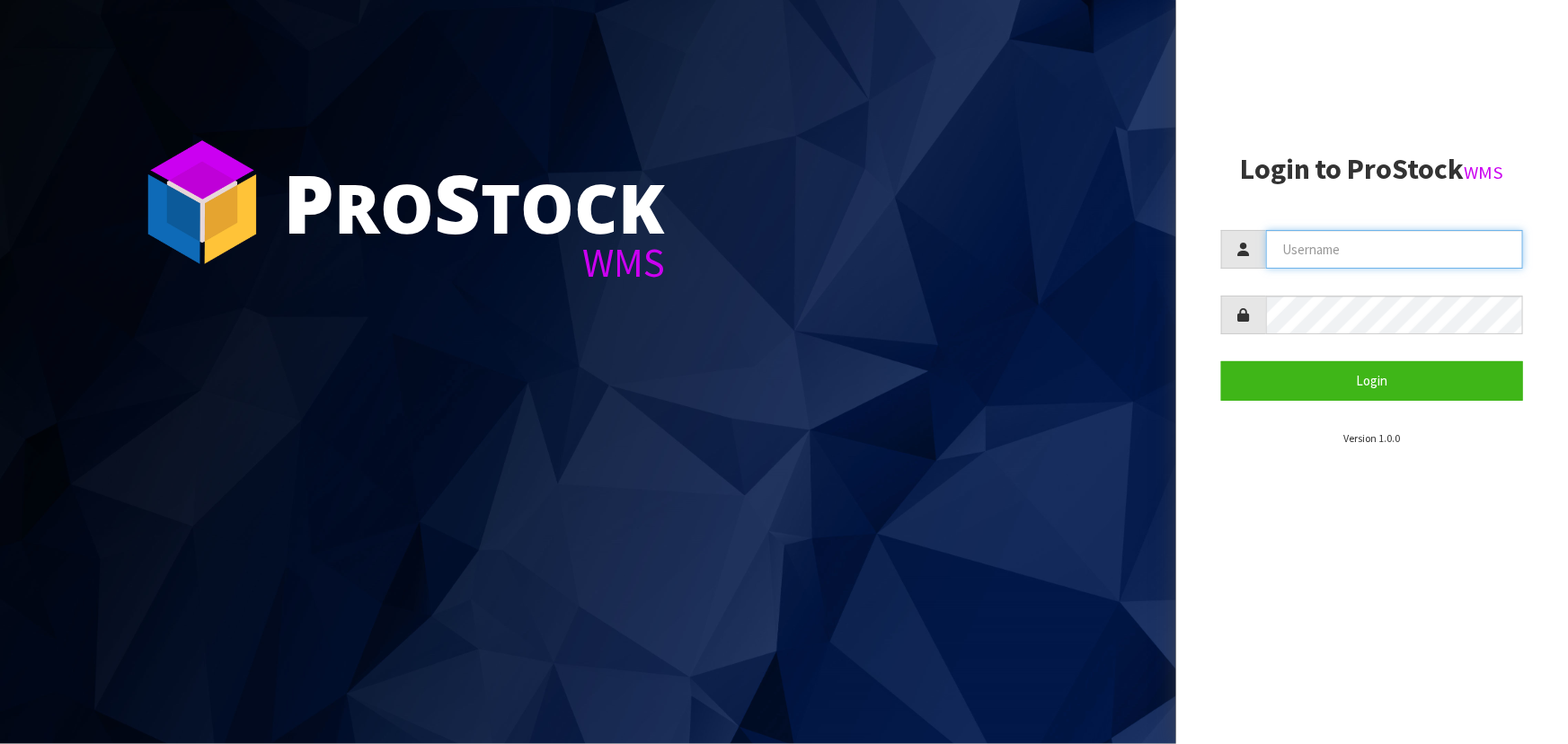
click at [1350, 250] on input "text" at bounding box center [1395, 249] width 257 height 38
type input "[PERSON_NAME]"
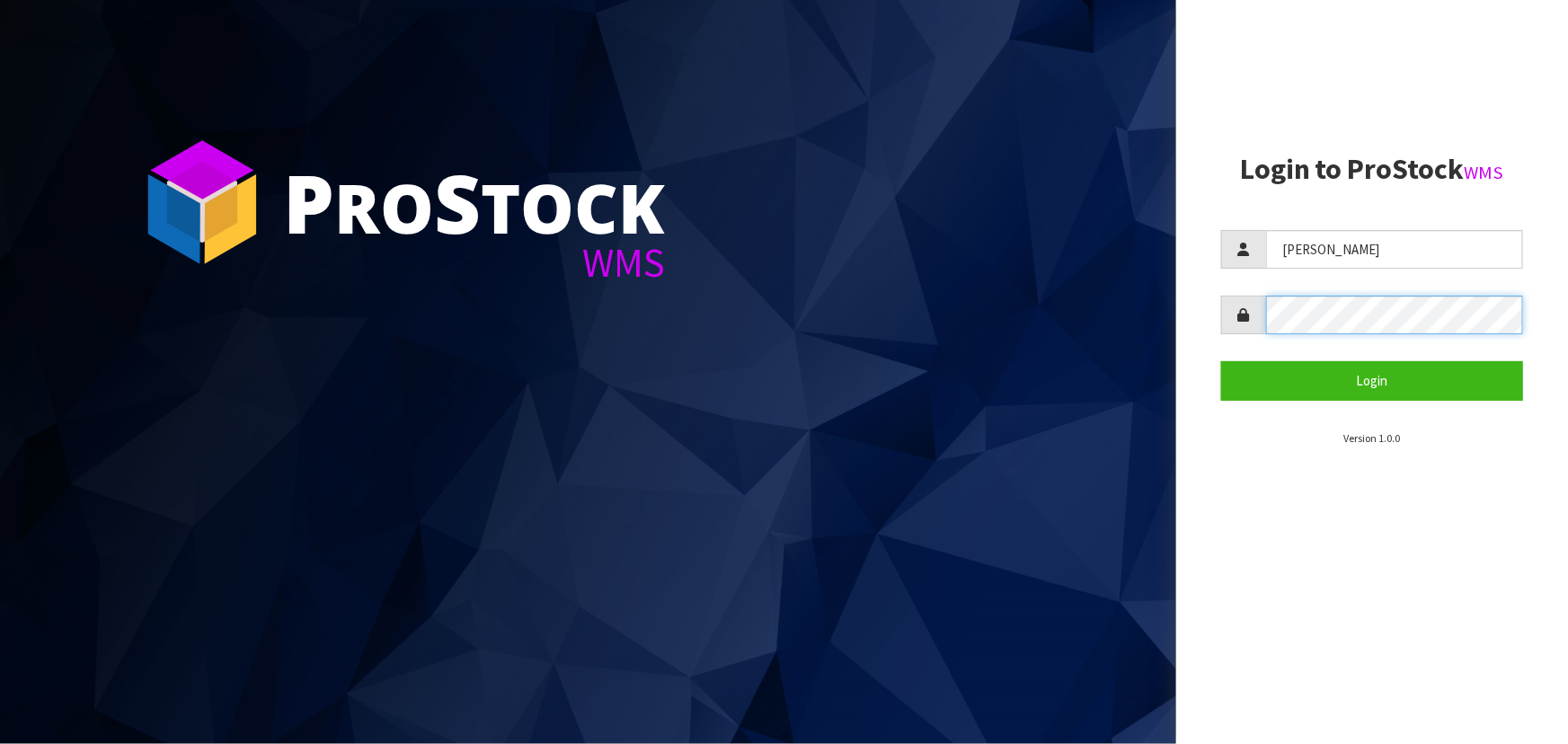
click at [1221, 361] on button "Login" at bounding box center [1372, 380] width 302 height 38
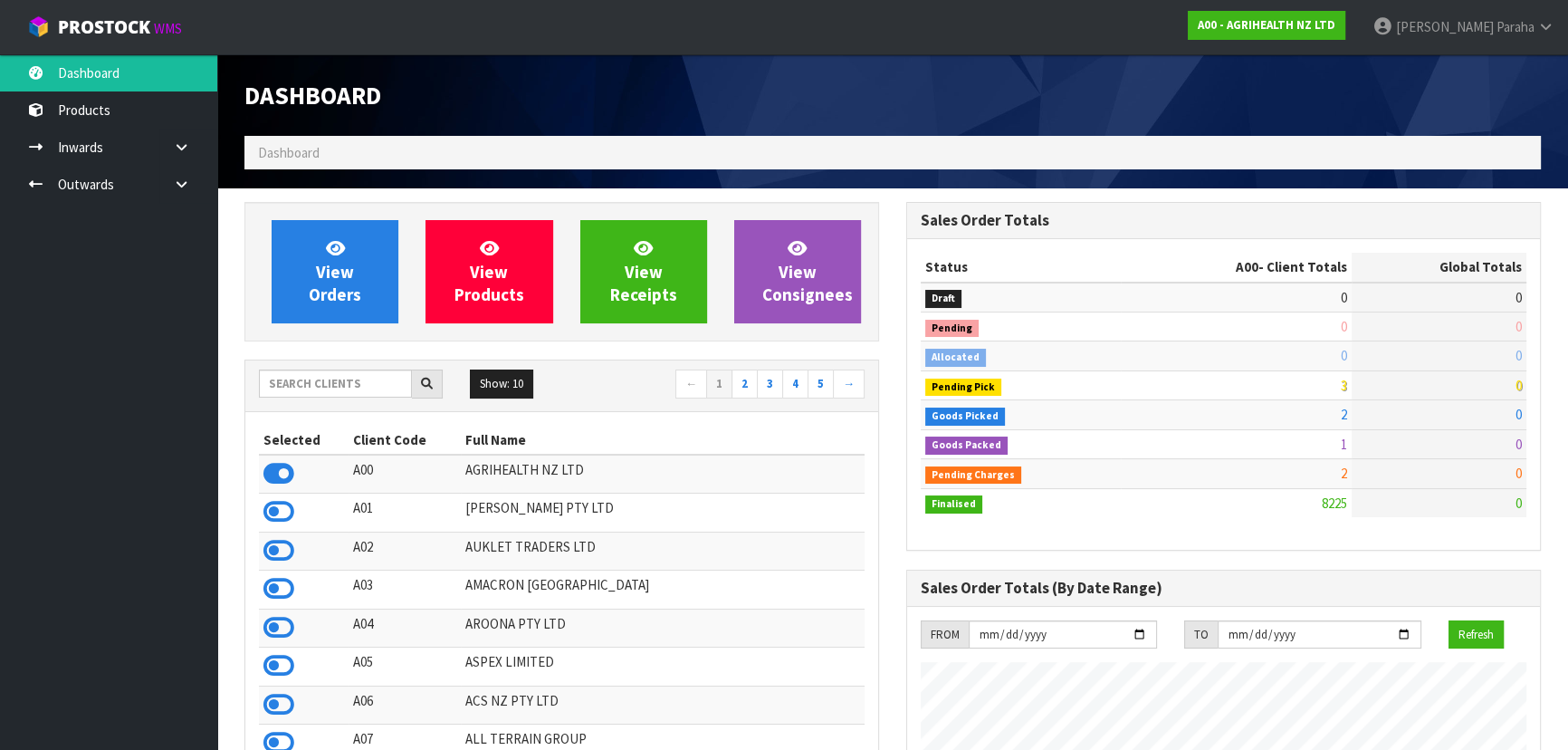
scroll to position [1370, 661]
click at [355, 381] on input "text" at bounding box center [335, 384] width 153 height 28
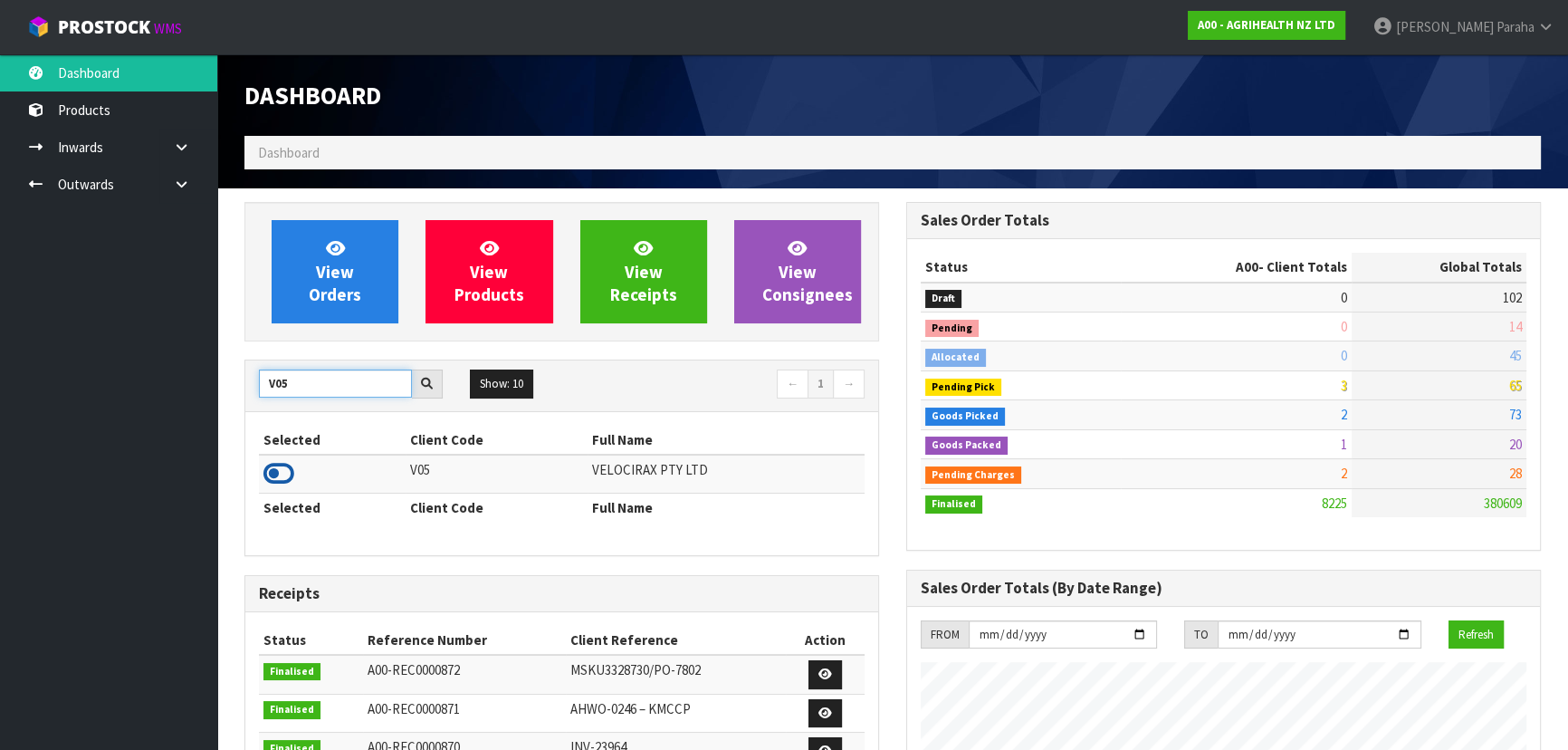
type input "V05"
click at [282, 476] on icon at bounding box center [279, 473] width 31 height 27
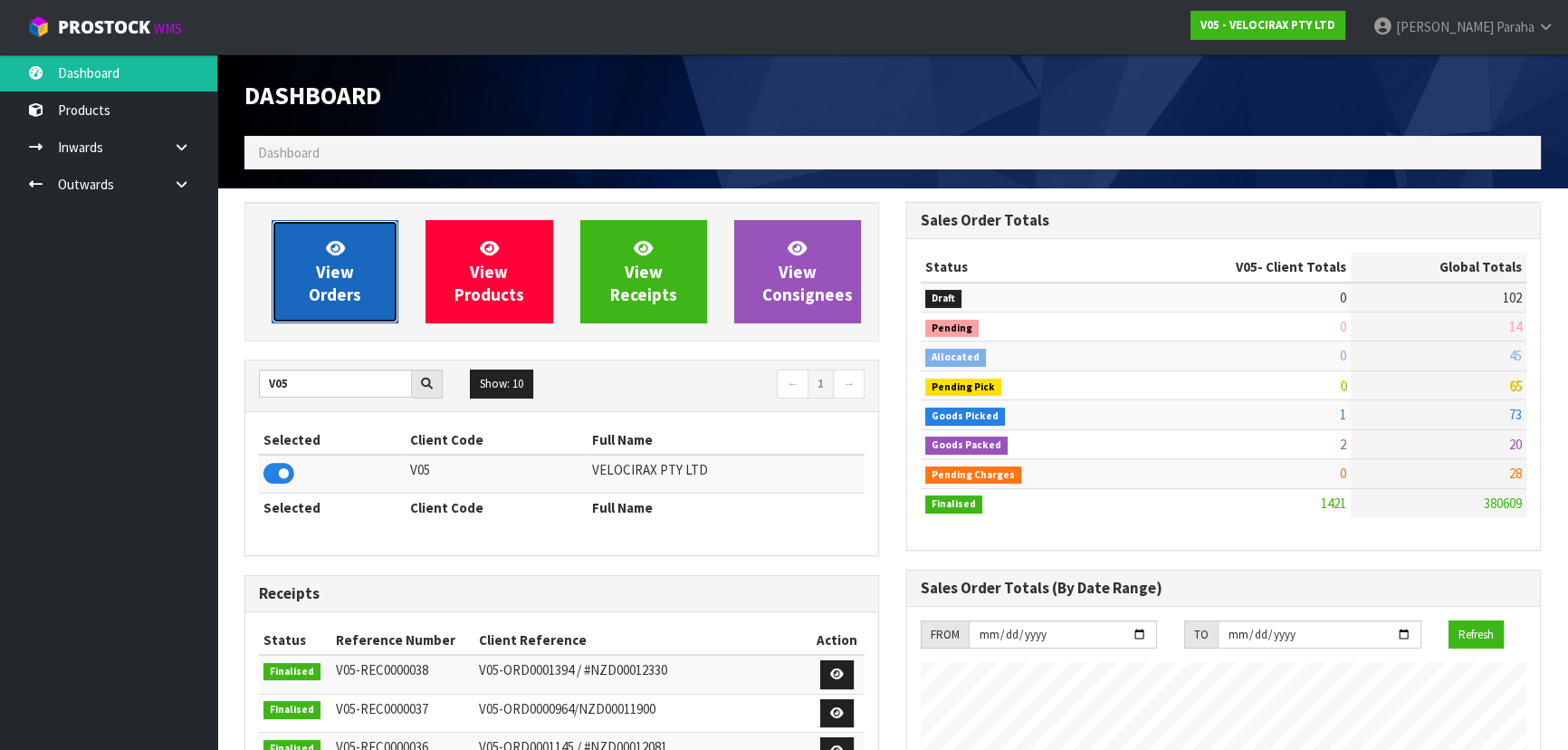
scroll to position [1408, 661]
click at [365, 306] on link "View Orders" at bounding box center [334, 271] width 127 height 103
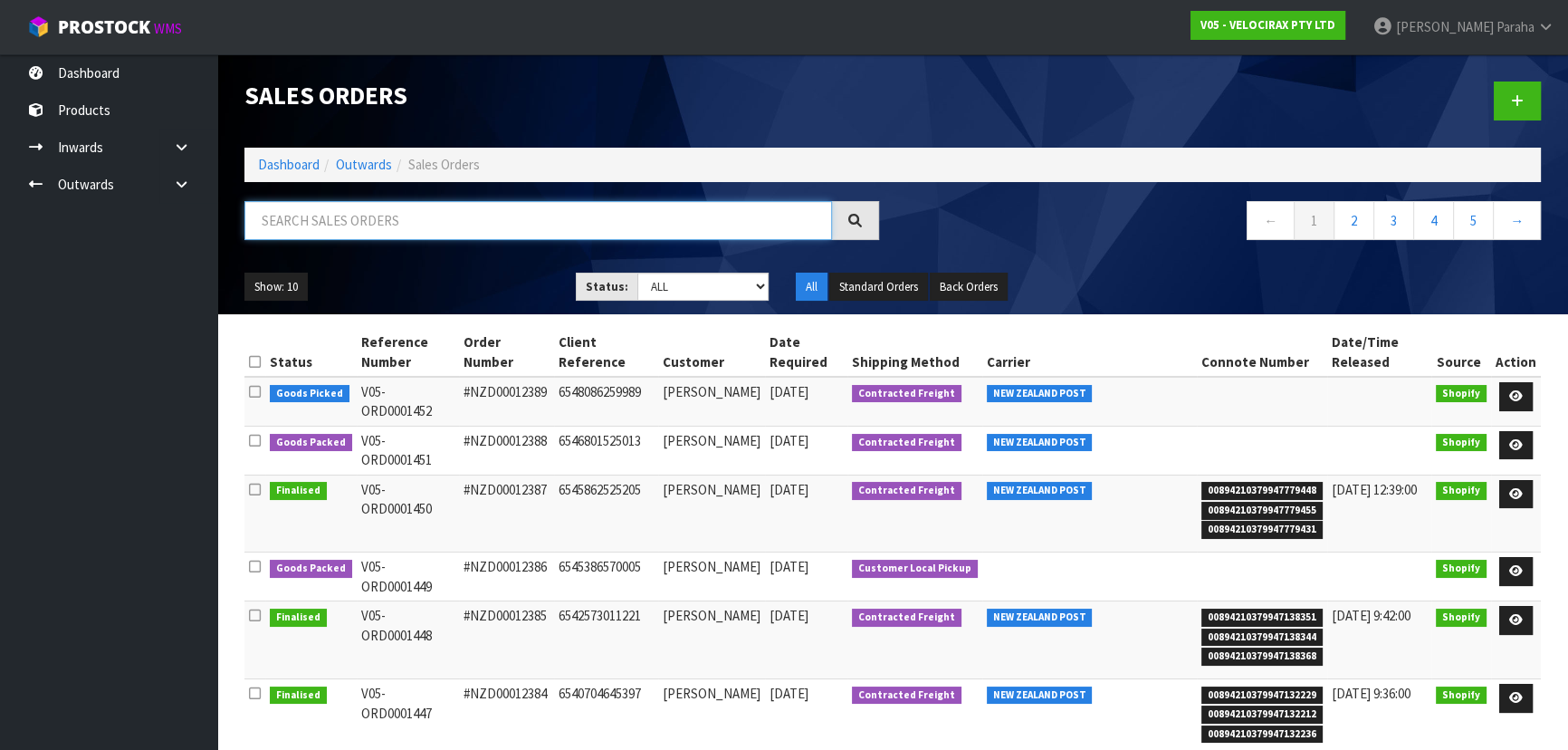
click at [411, 219] on input "text" at bounding box center [538, 220] width 587 height 38
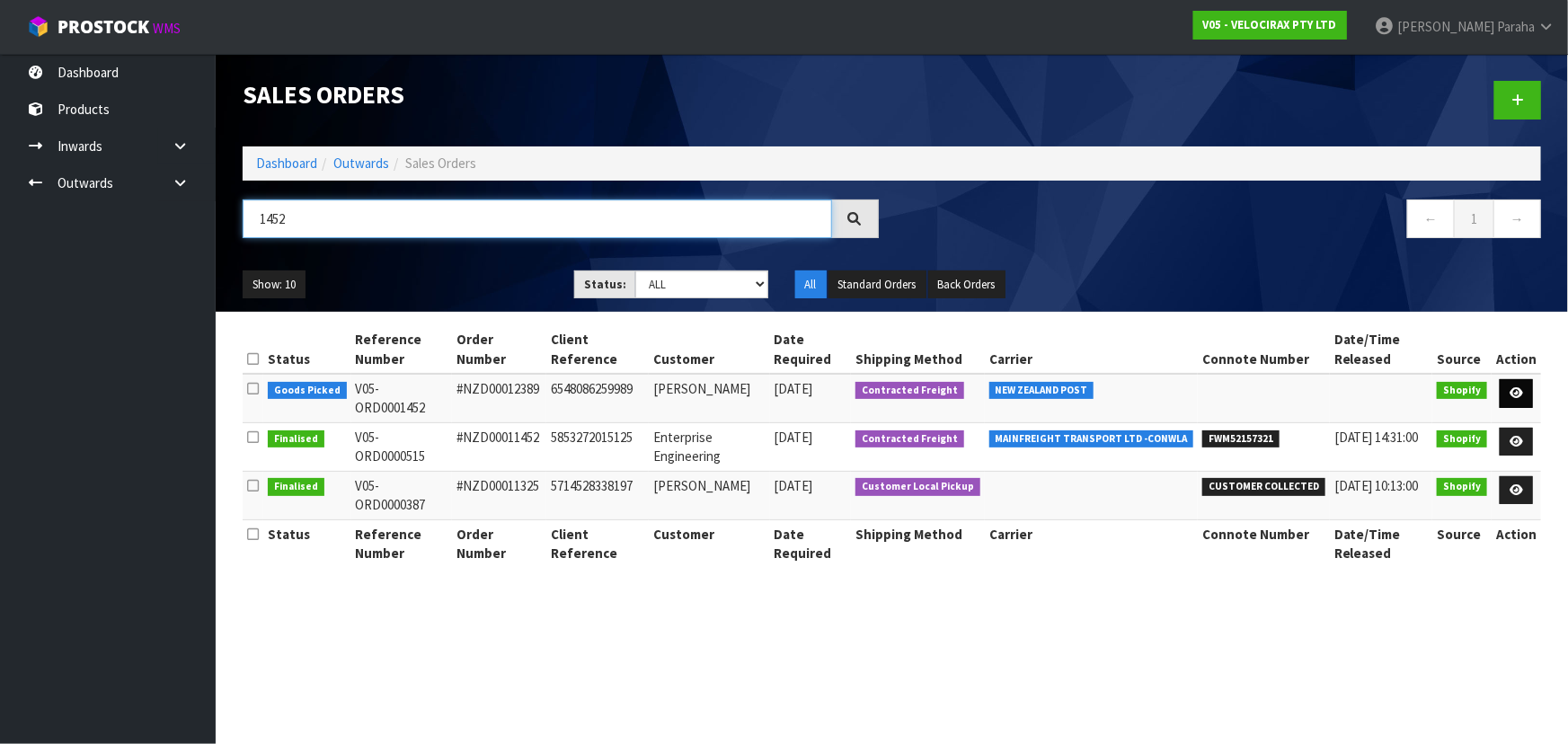
type input "1452"
click at [1519, 393] on icon at bounding box center [1517, 393] width 13 height 12
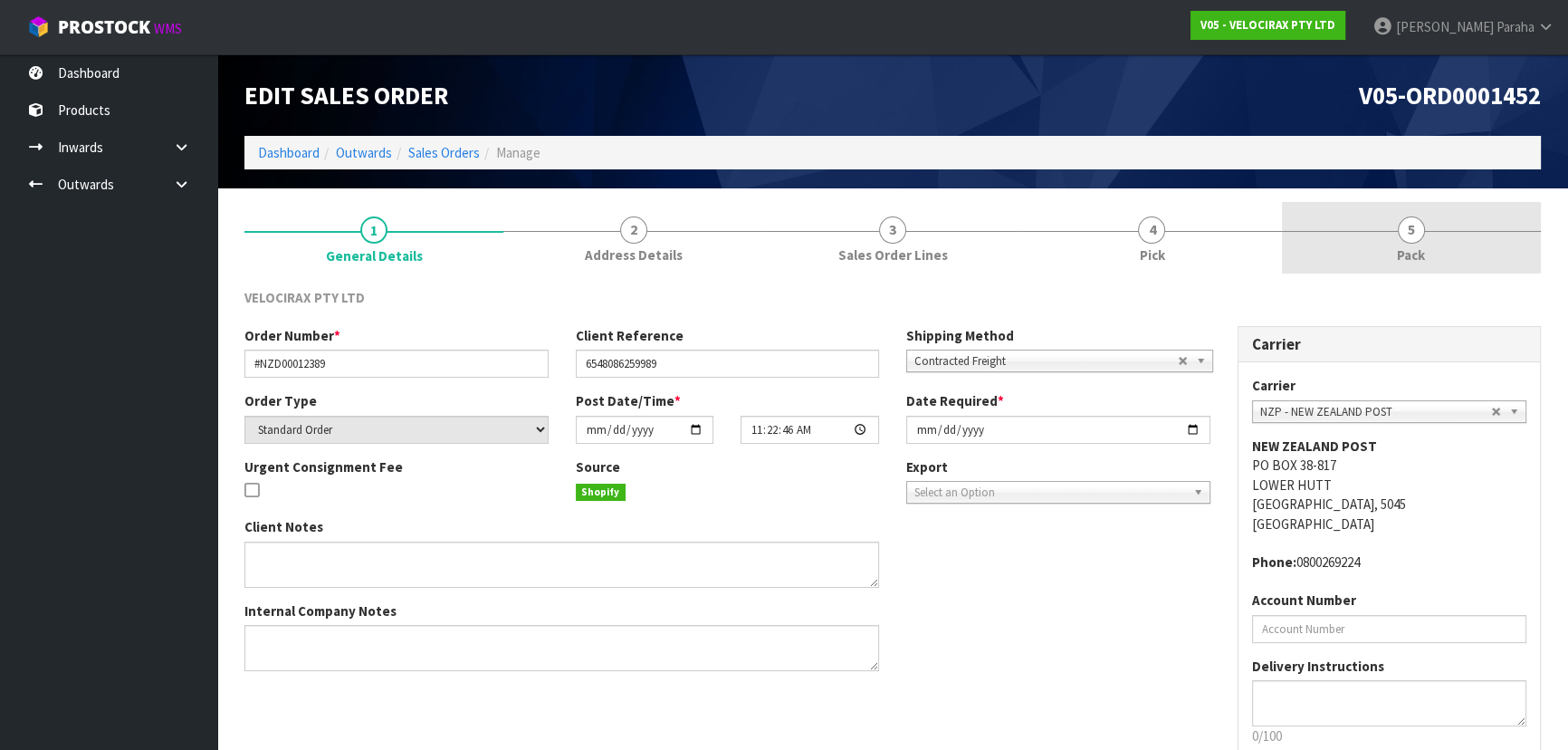
click at [1406, 228] on span "5" at bounding box center [1410, 230] width 27 height 27
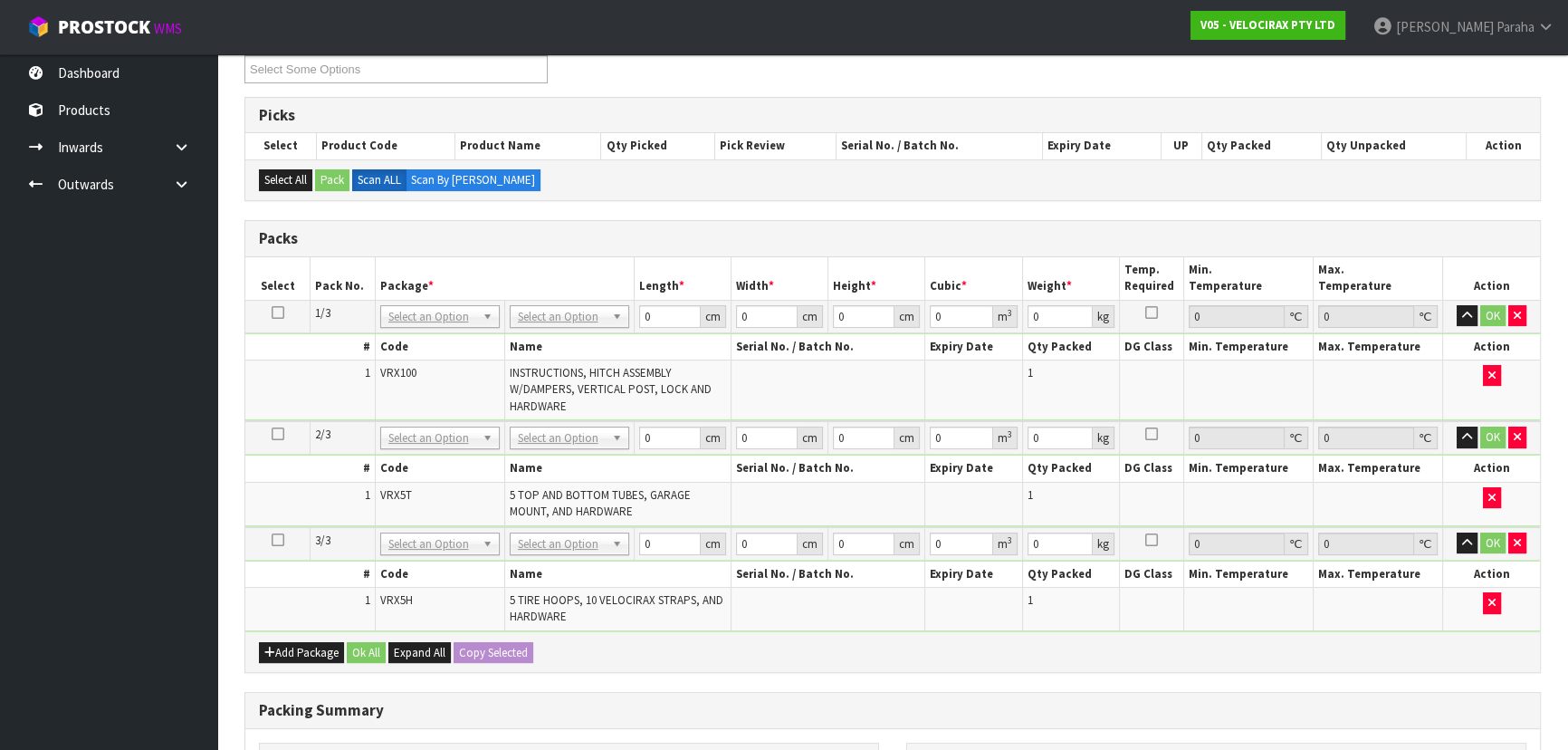
scroll to position [411, 0]
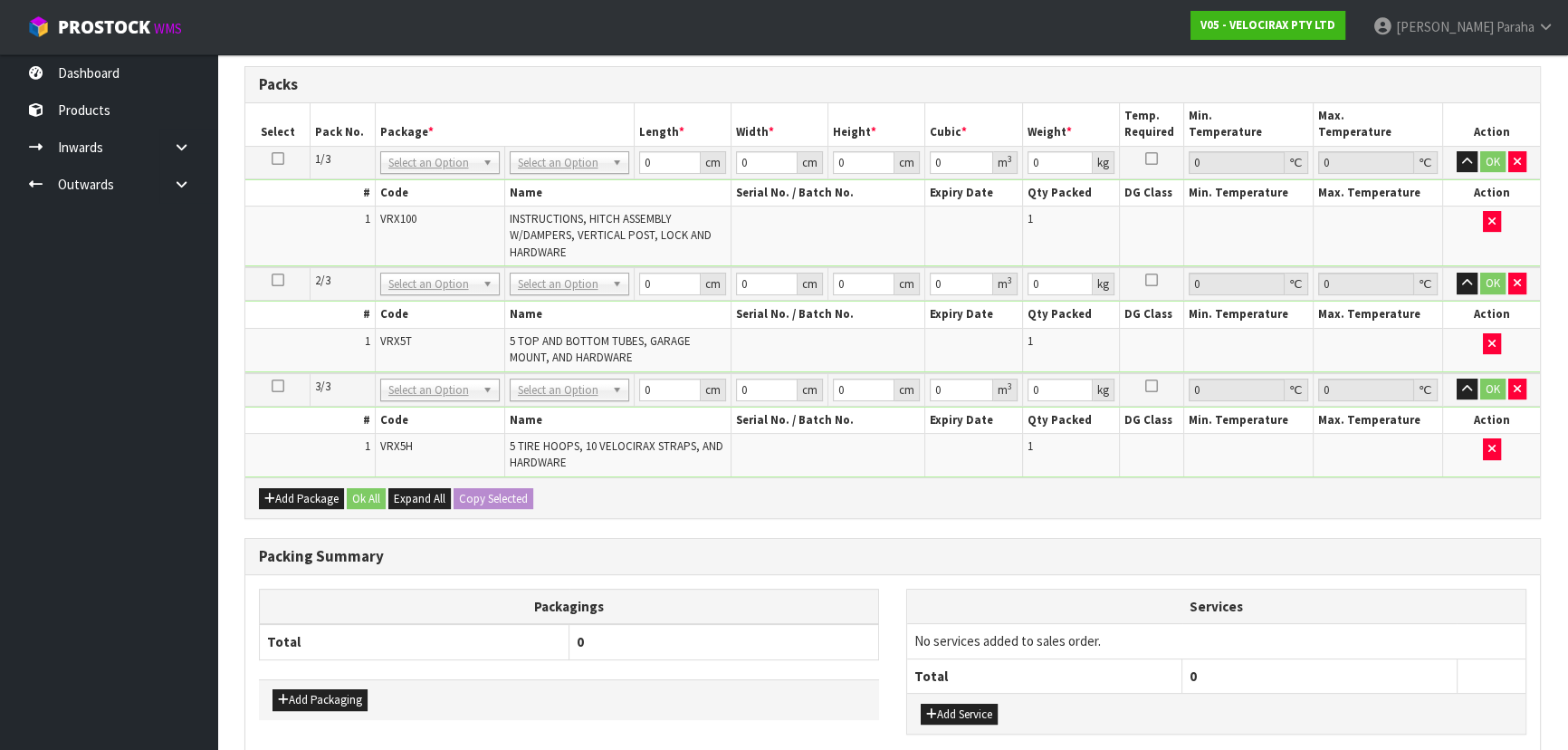
click at [578, 146] on td "No Packaging Cartons PLT GEN120 (1200 X 1000) PLT ONE WAY SKID CHEP HIRE PALLET…" at bounding box center [569, 161] width 129 height 33
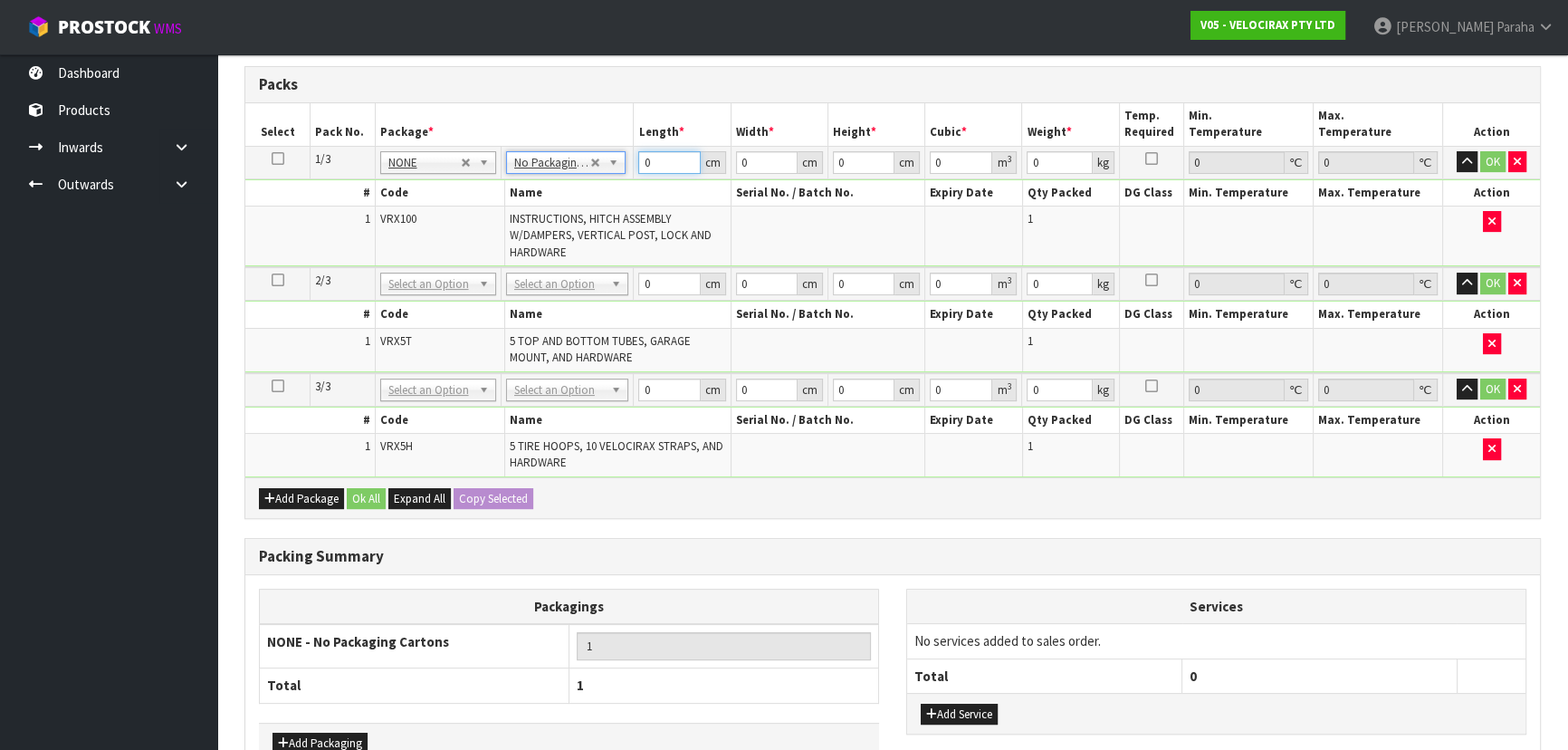
click at [665, 154] on input "0" at bounding box center [669, 162] width 62 height 23
type input "149"
type input "31"
type input "1"
type input "0.004619"
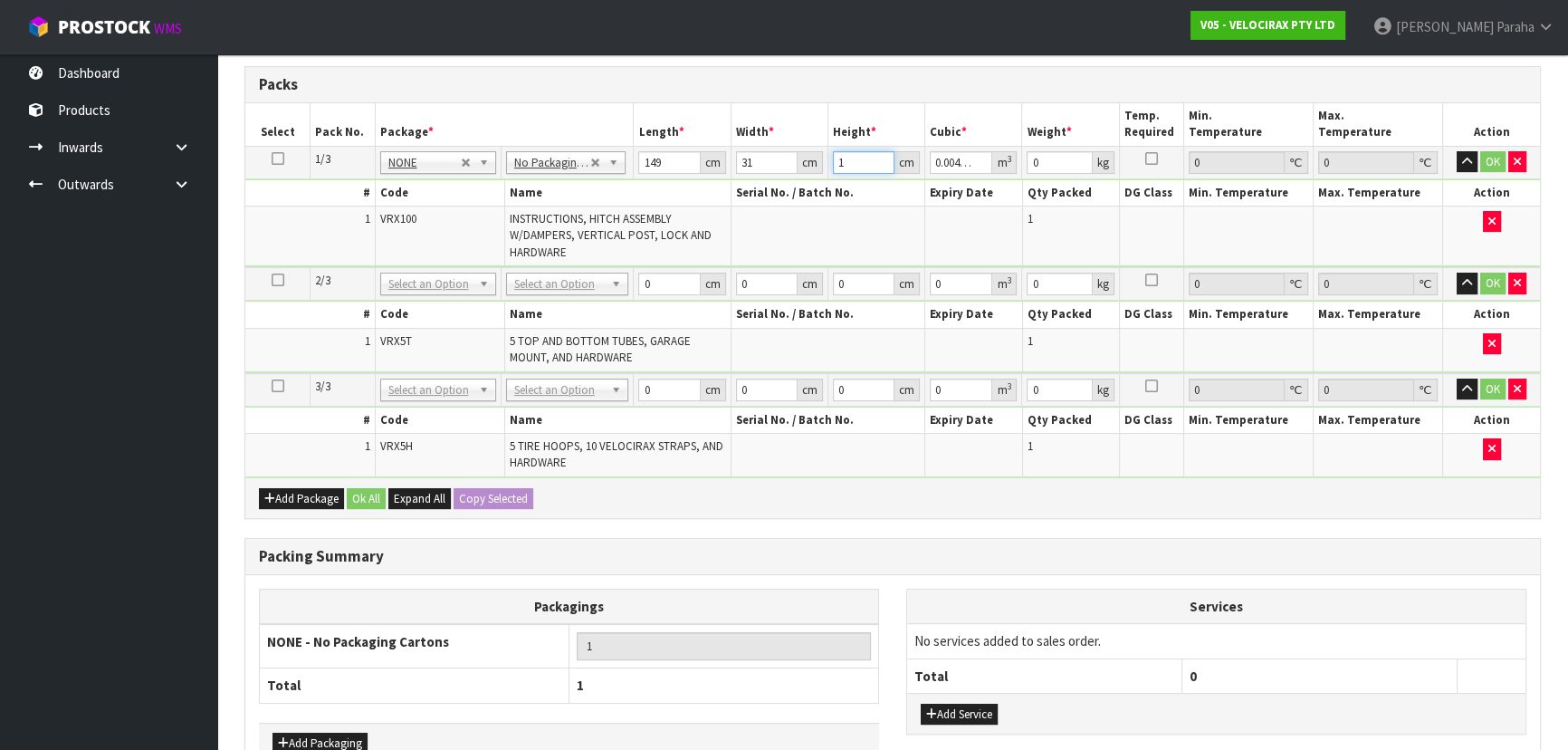
type input "17"
type input "0.078523"
type input "17"
type input "24"
click at [1456, 151] on button "button" at bounding box center [1467, 161] width 21 height 22
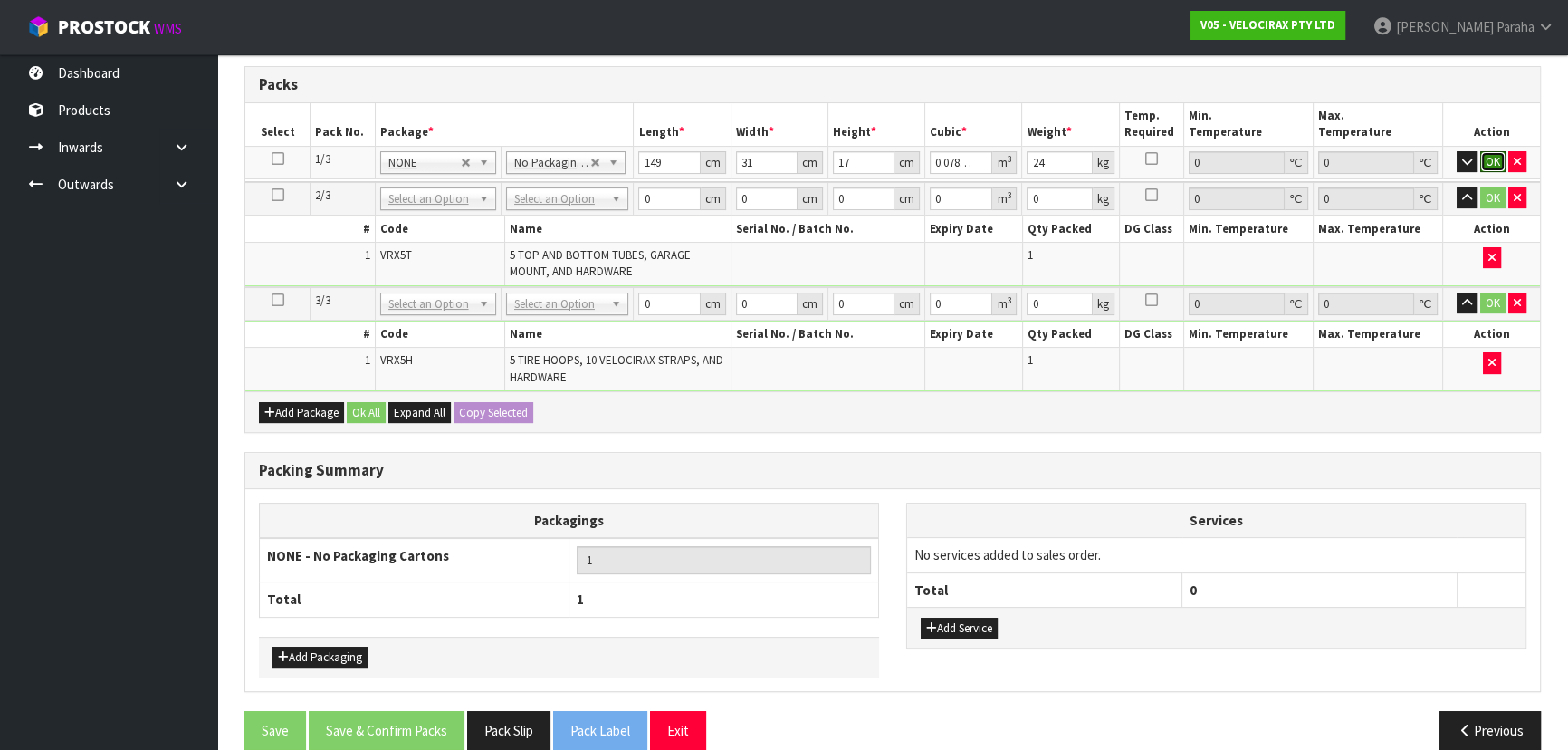
click button "OK" at bounding box center [1492, 161] width 25 height 22
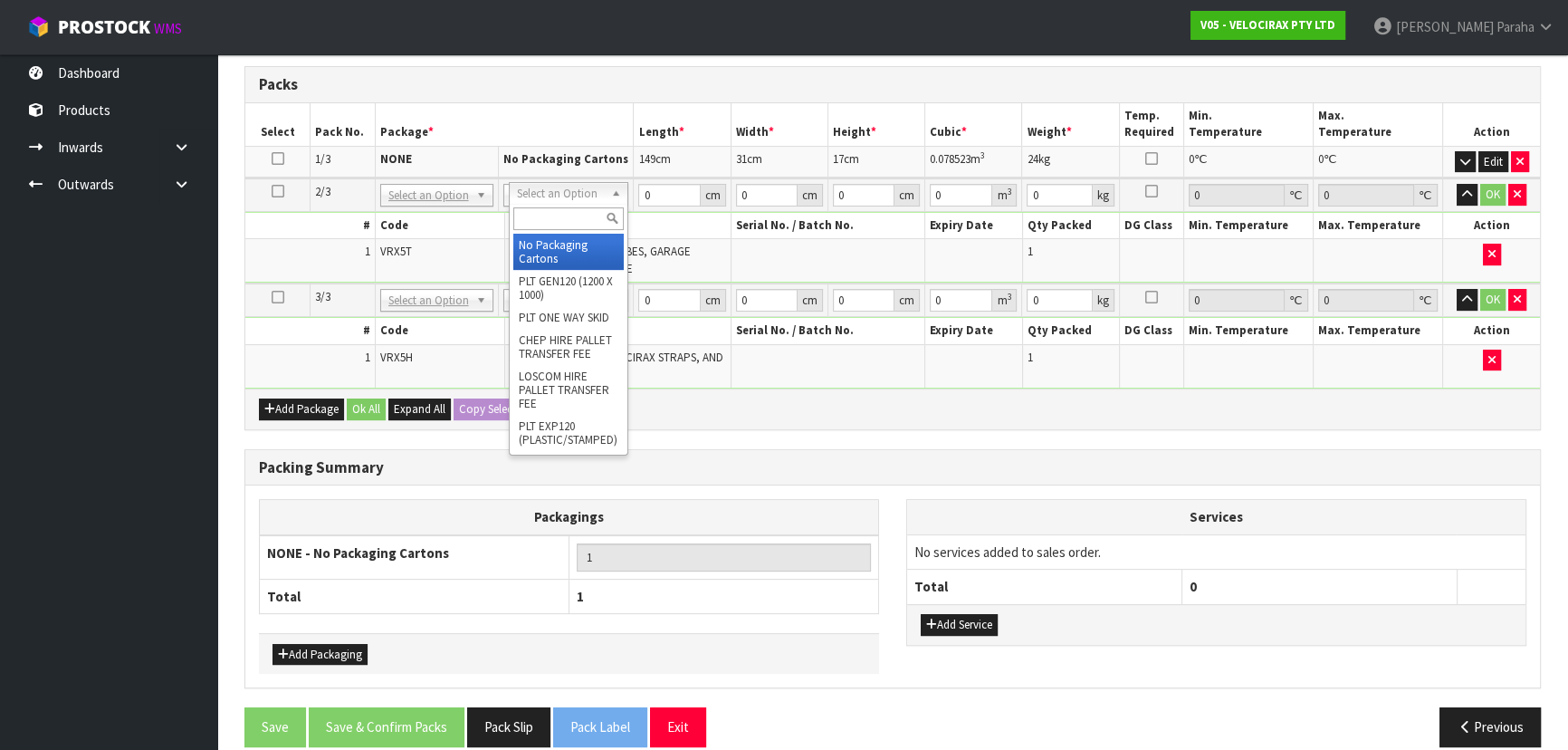
type input "2"
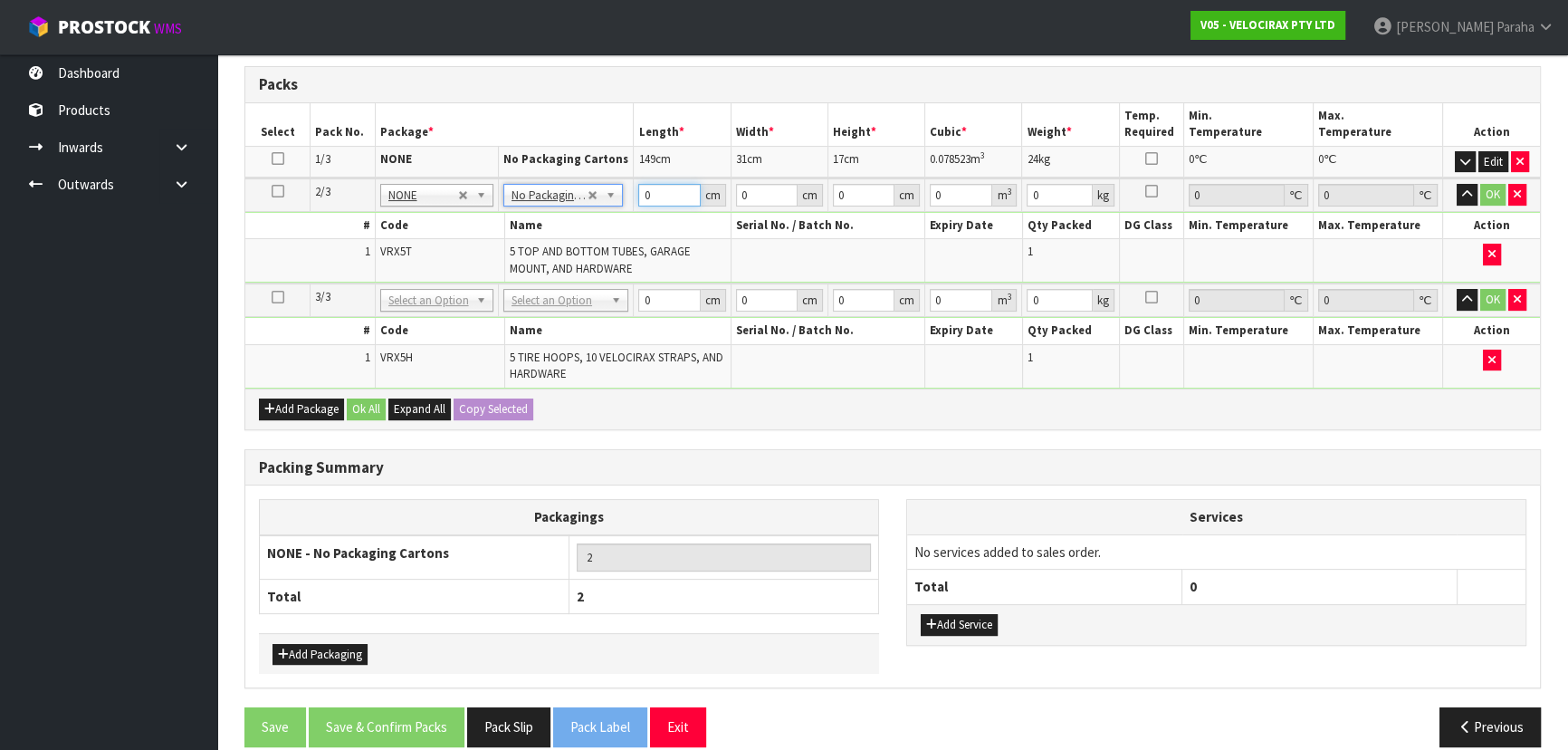
click at [662, 198] on input "0" at bounding box center [669, 195] width 62 height 23
type input "130"
type input "16"
type input "1"
type input "0.00208"
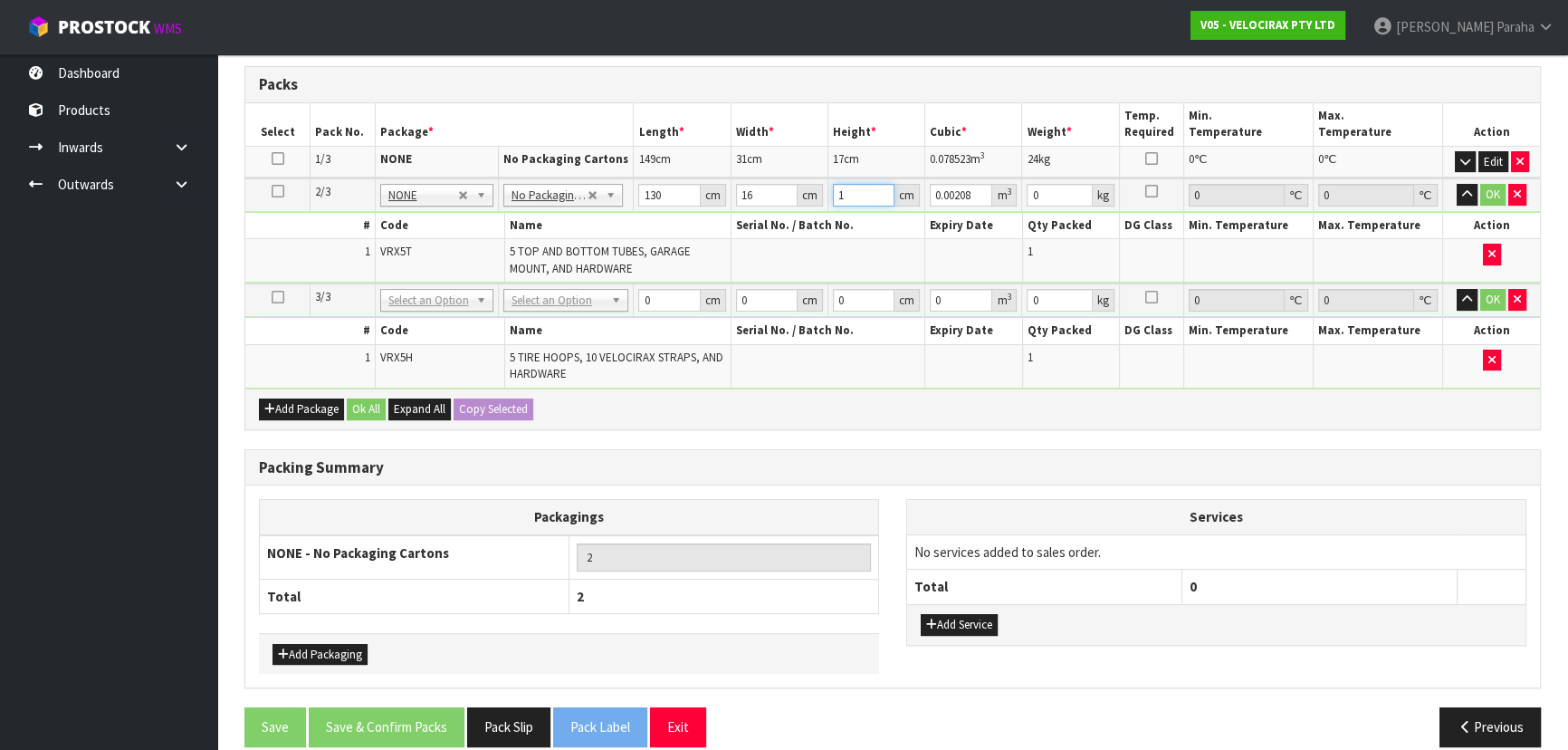
type input "14"
type input "0.02912"
type input "14"
type input "11"
click at [1456, 184] on button "button" at bounding box center [1467, 194] width 21 height 22
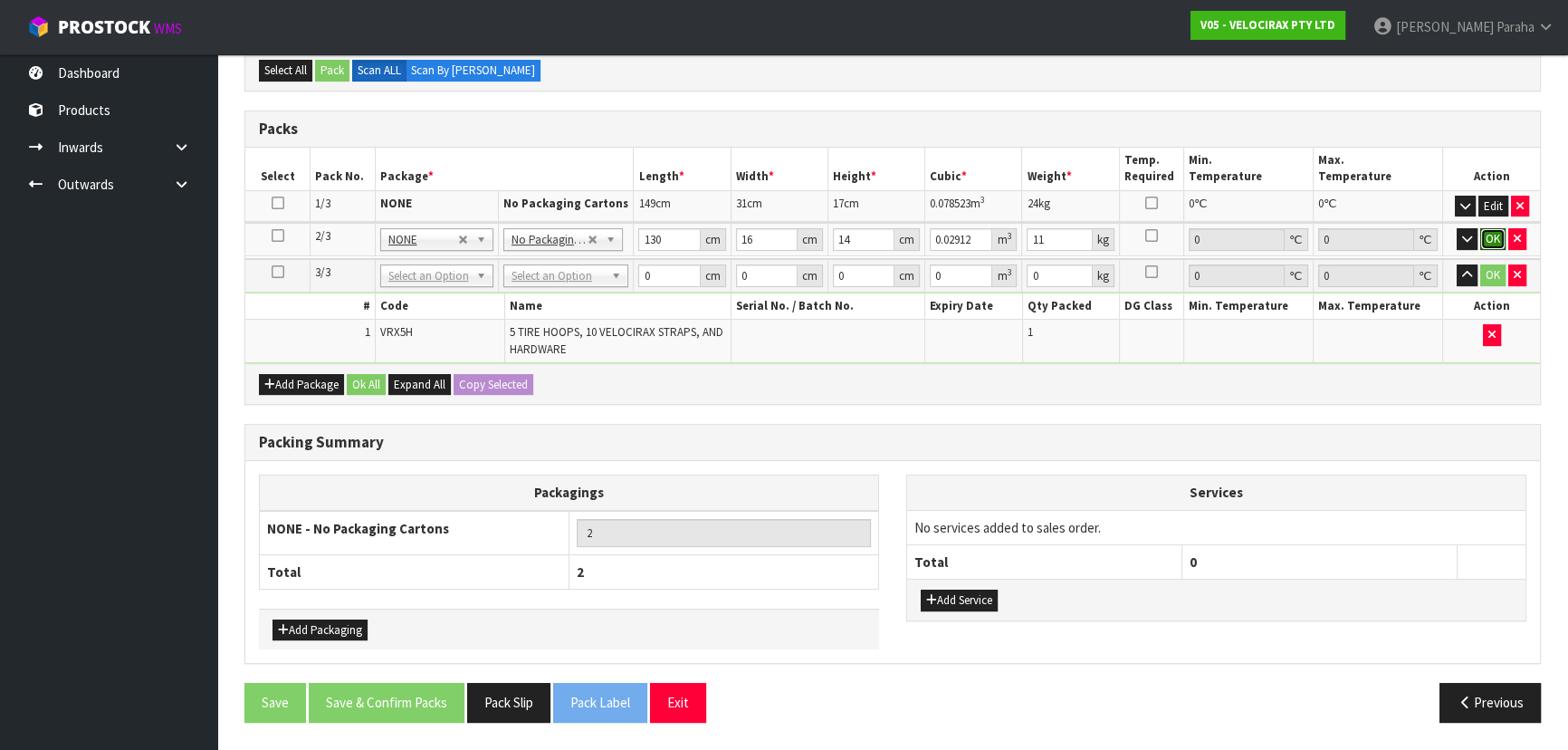
click button "OK" at bounding box center [1492, 238] width 25 height 22
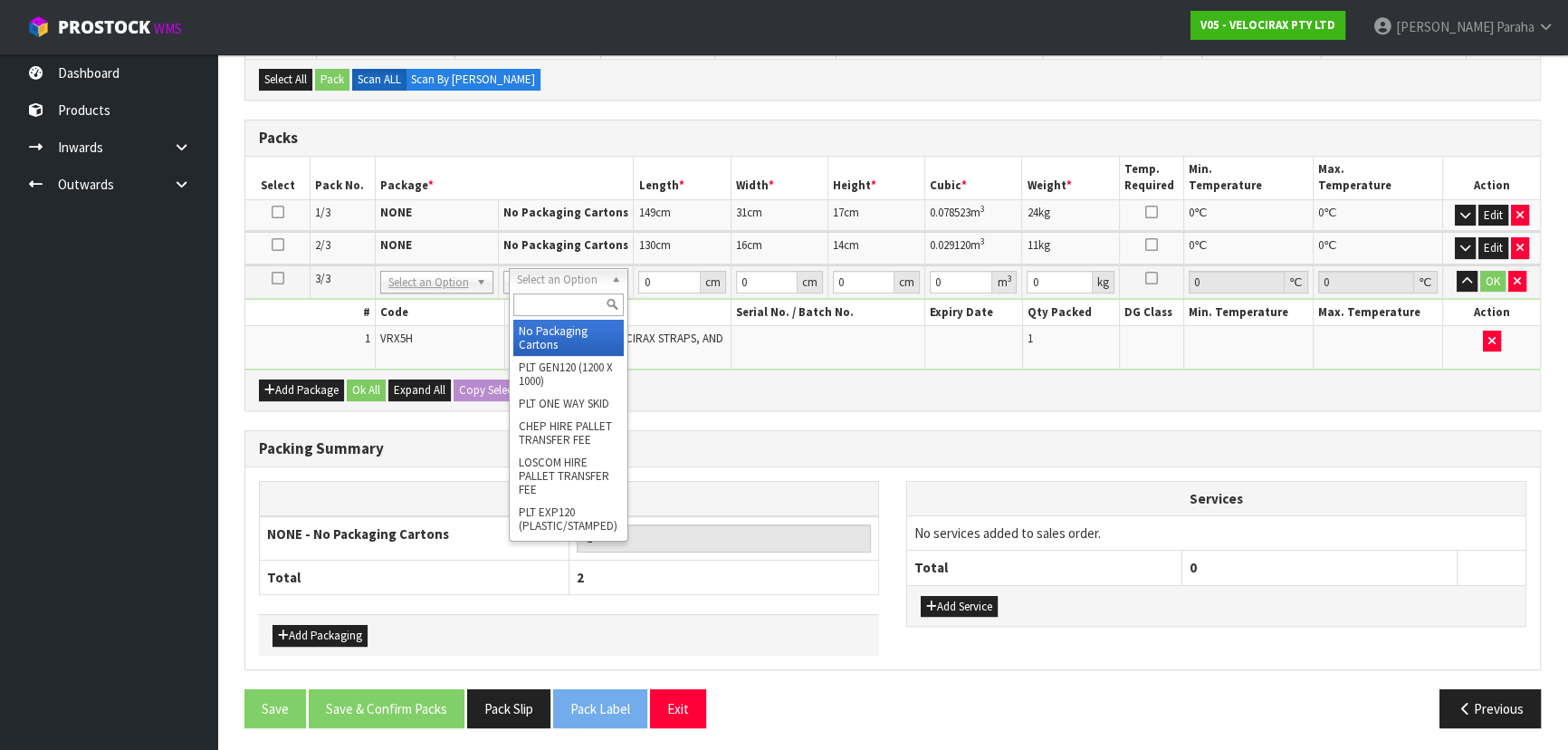
type input "3"
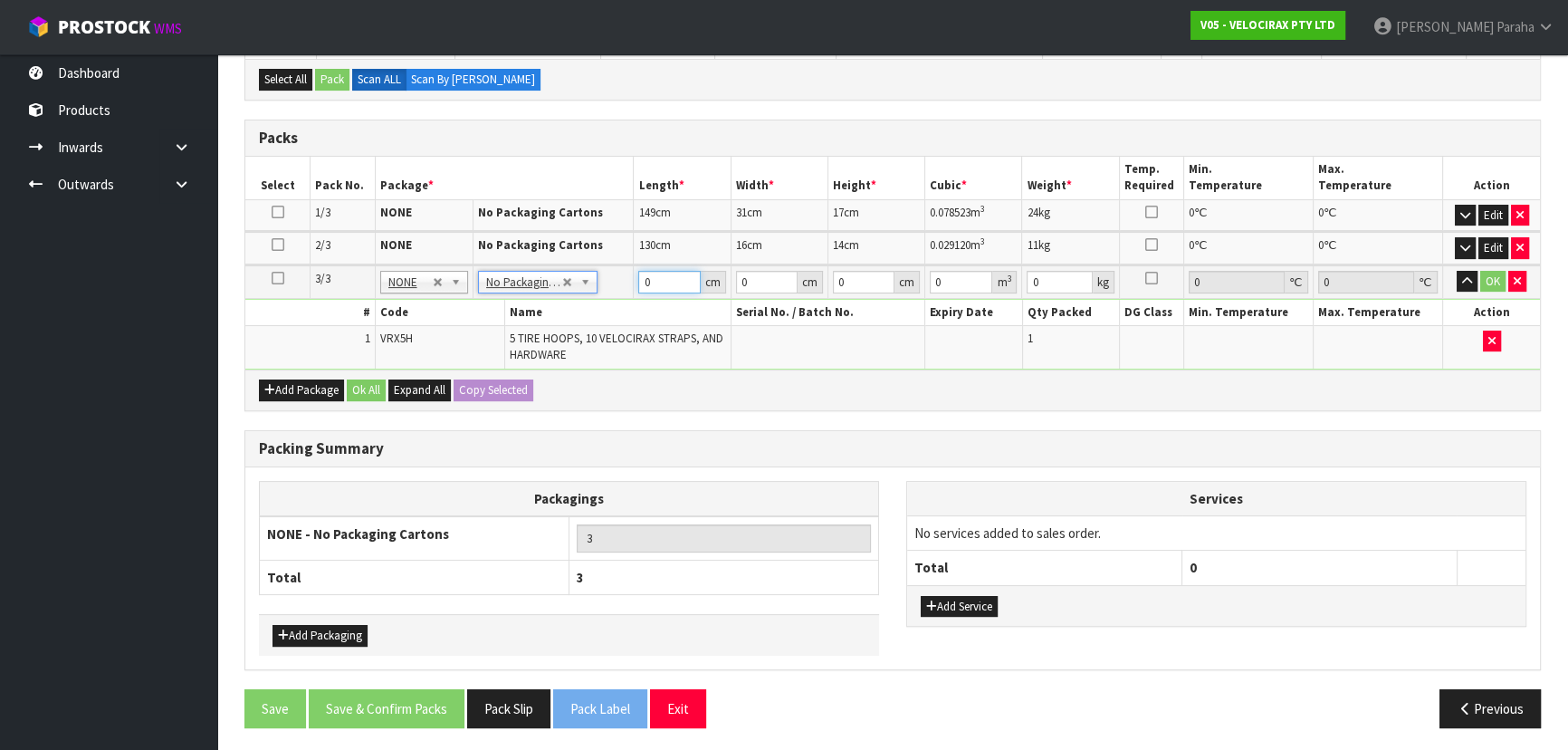
click at [661, 279] on input "0" at bounding box center [669, 282] width 62 height 23
type input "69"
type input "33"
type input "2"
type input "0.004554"
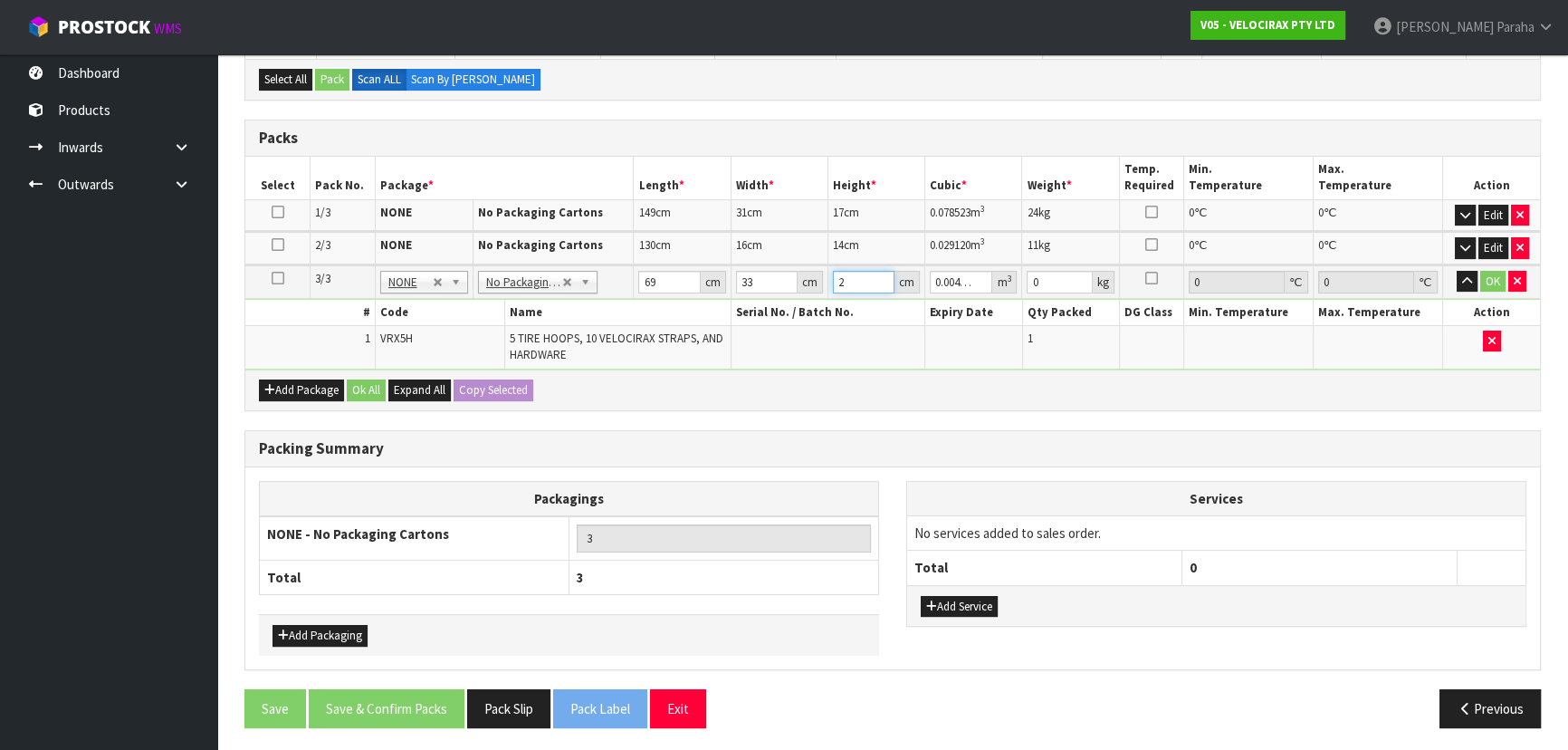
type input "23"
type input "0.052371"
type input "23"
type input "16"
click at [1456, 270] on button "button" at bounding box center [1467, 281] width 21 height 22
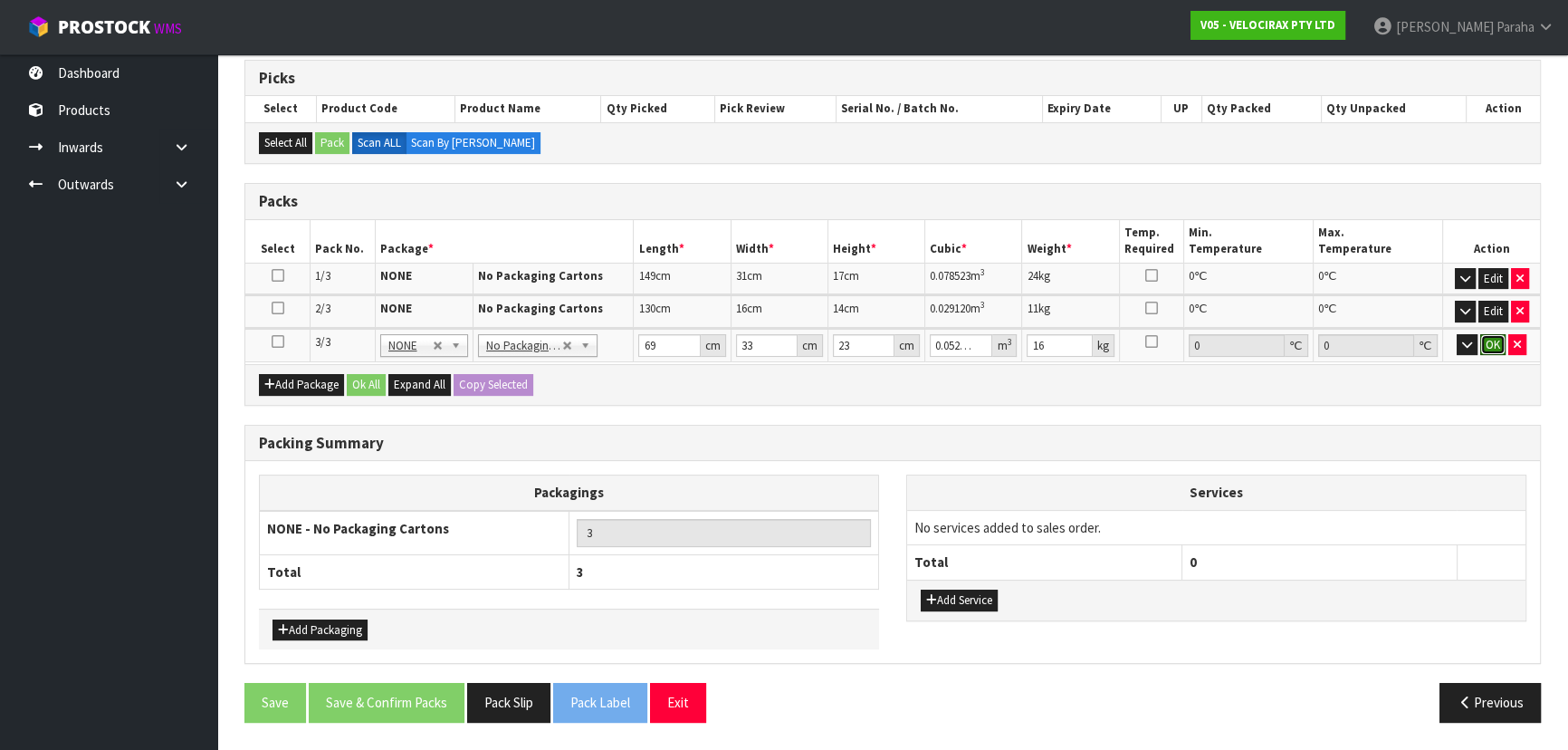
click button "OK" at bounding box center [1492, 344] width 25 height 22
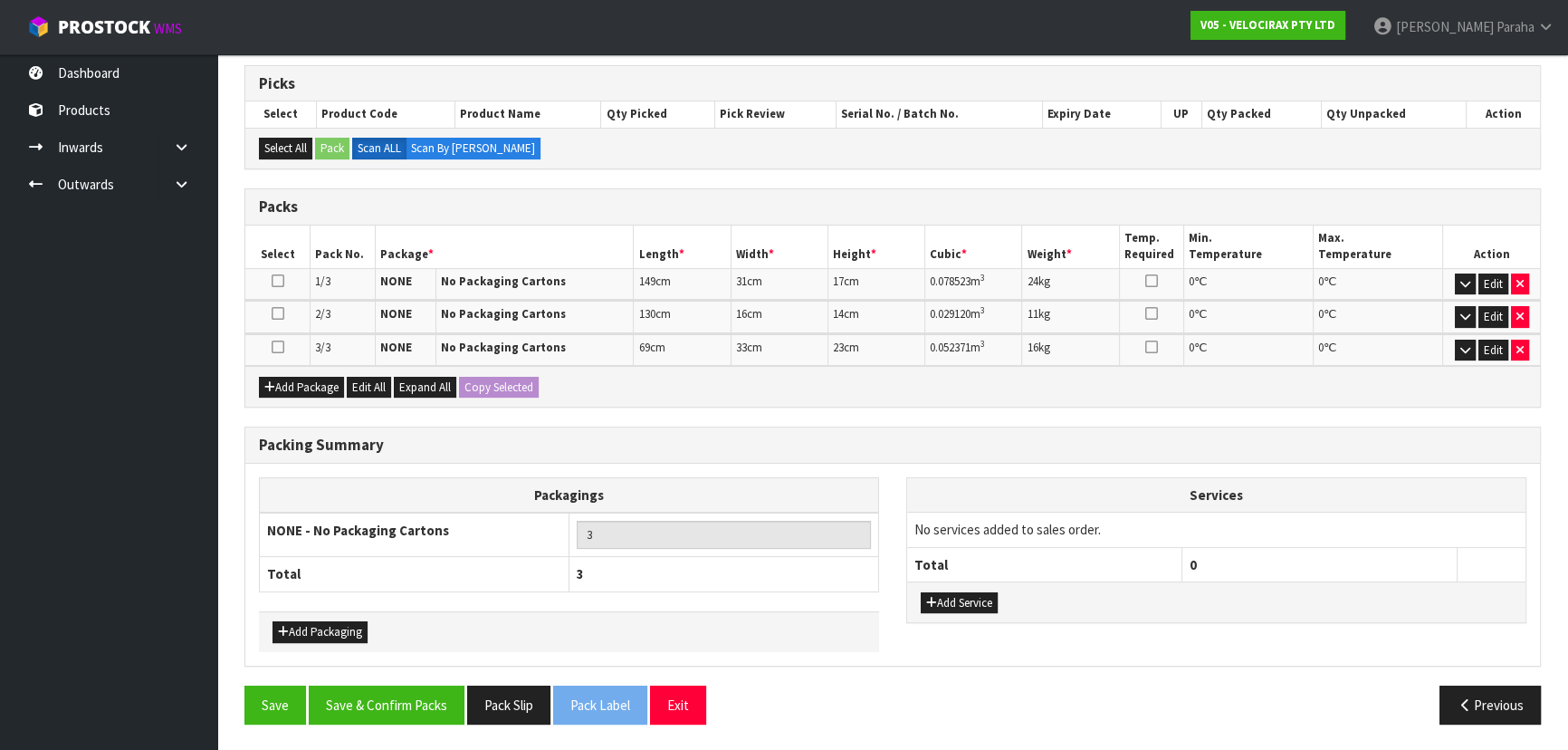
scroll to position [285, 0]
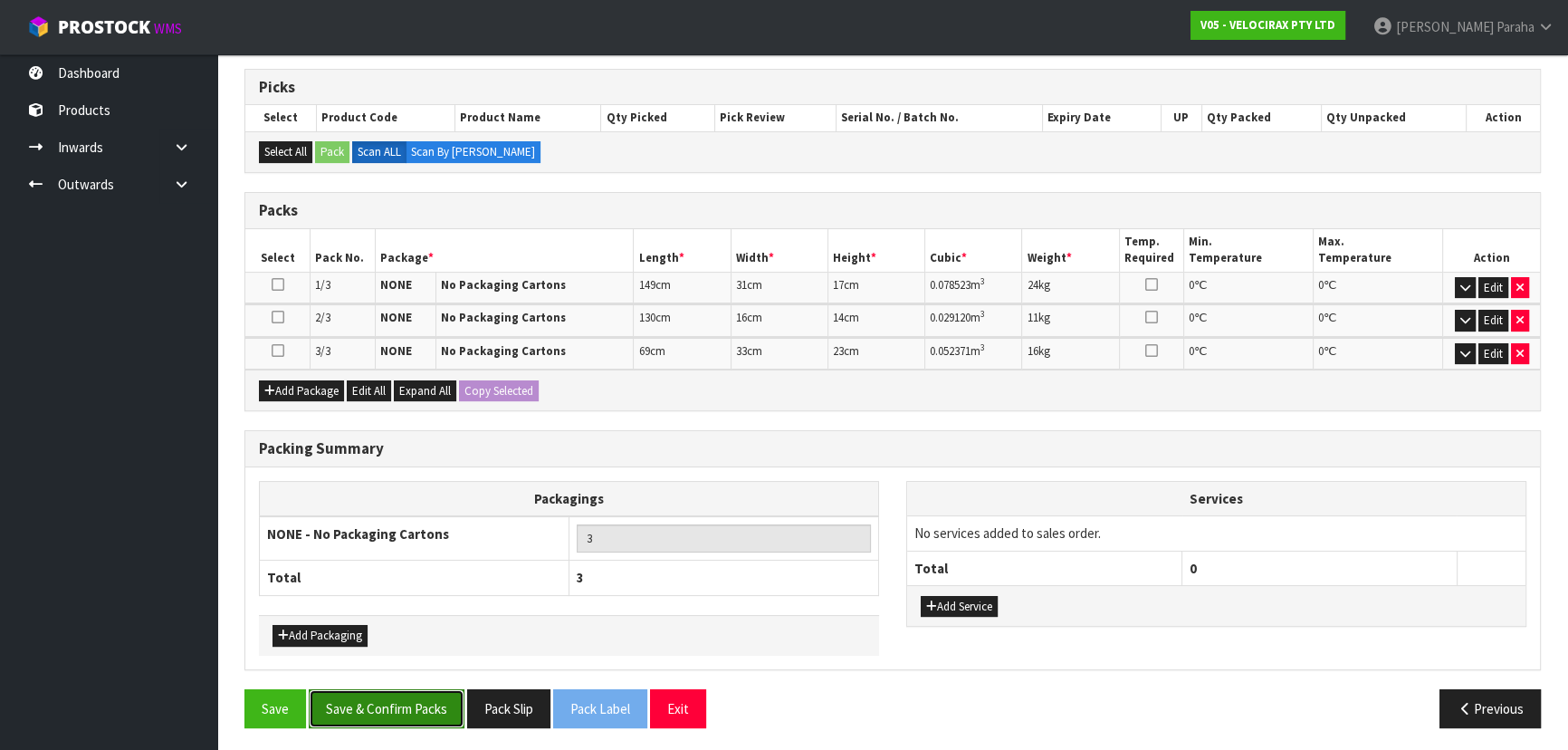
click at [418, 708] on button "Save & Confirm Packs" at bounding box center [387, 708] width 156 height 38
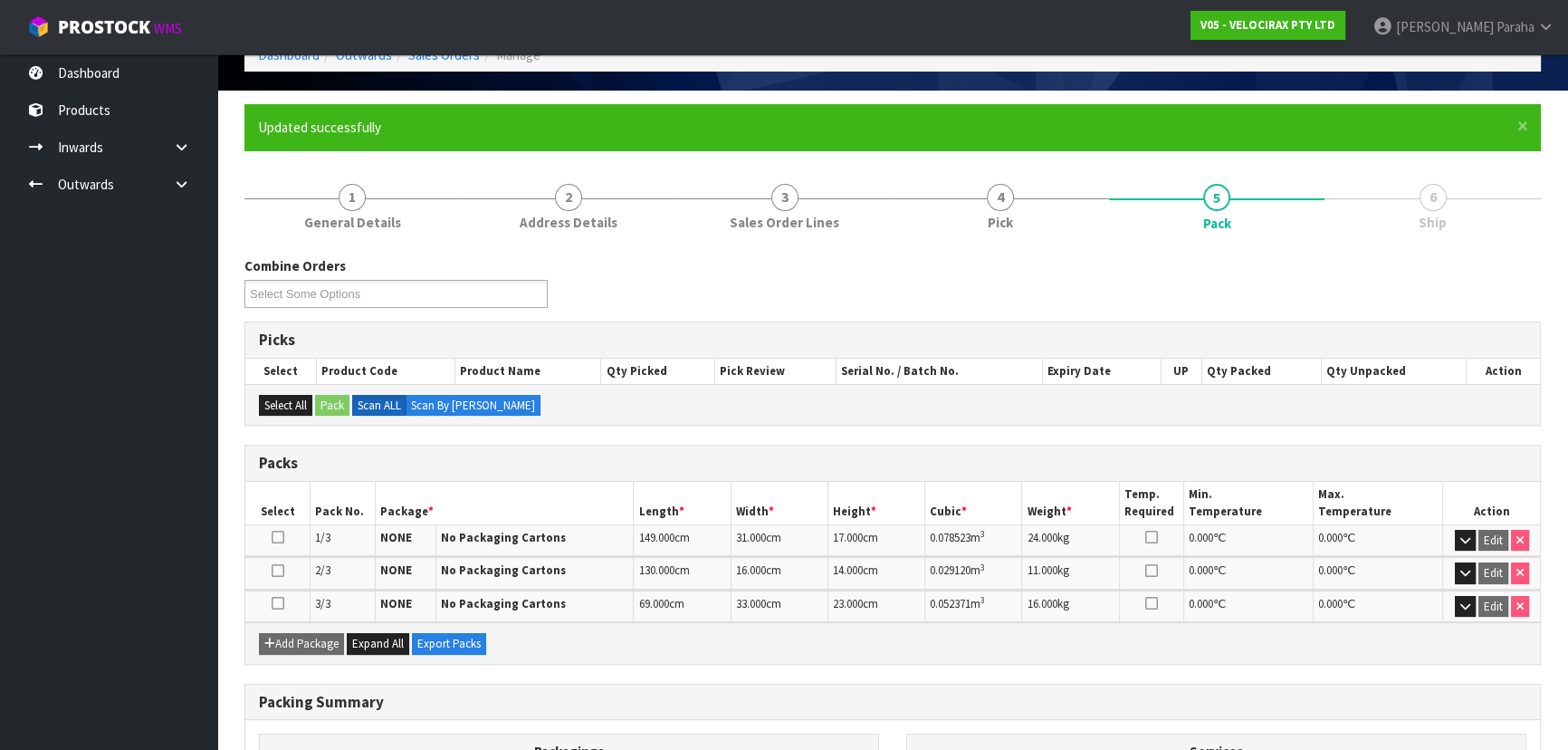
scroll to position [311, 0]
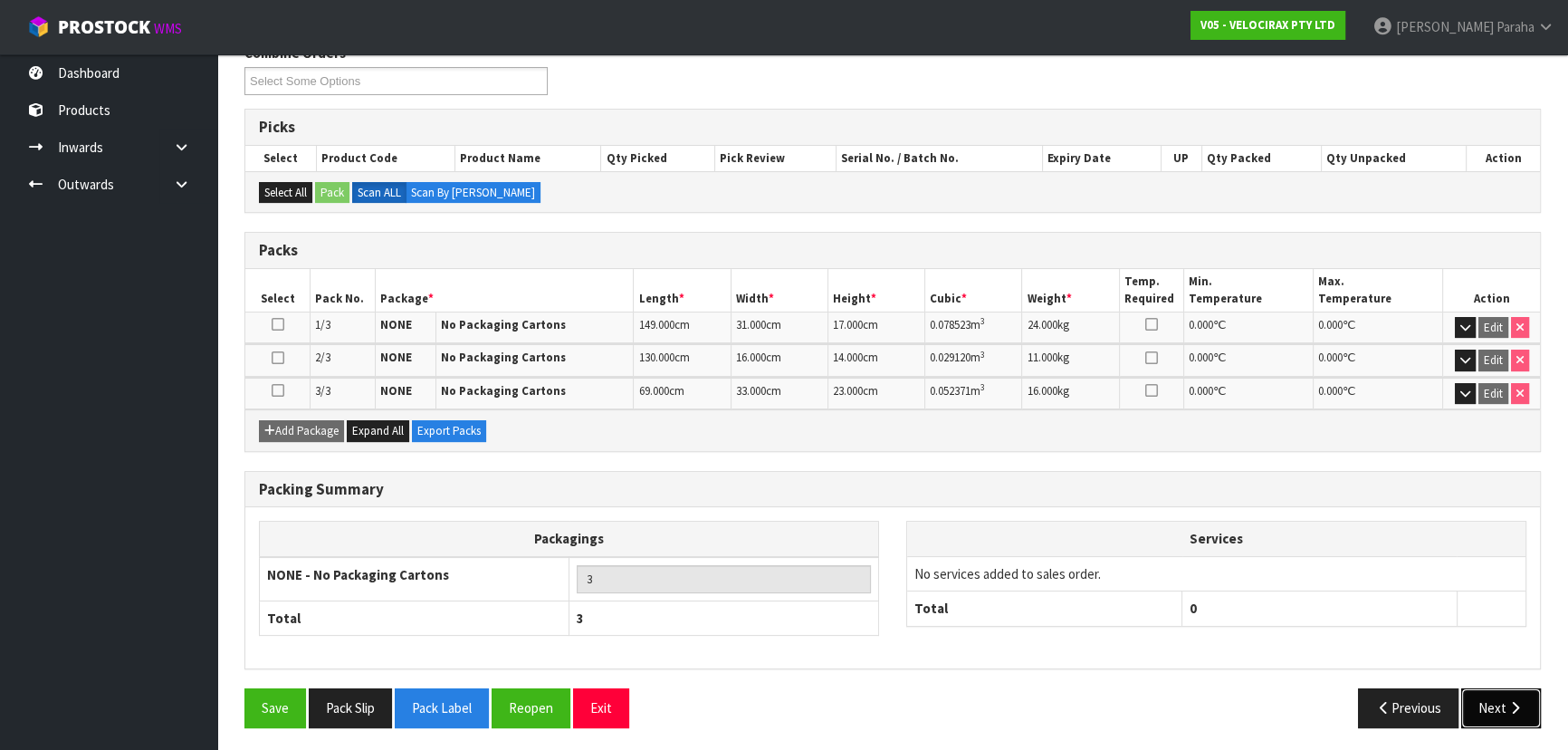
drag, startPoint x: 1517, startPoint y: 705, endPoint x: 1496, endPoint y: 703, distance: 21.1
click at [1517, 705] on icon "button" at bounding box center [1515, 708] width 17 height 13
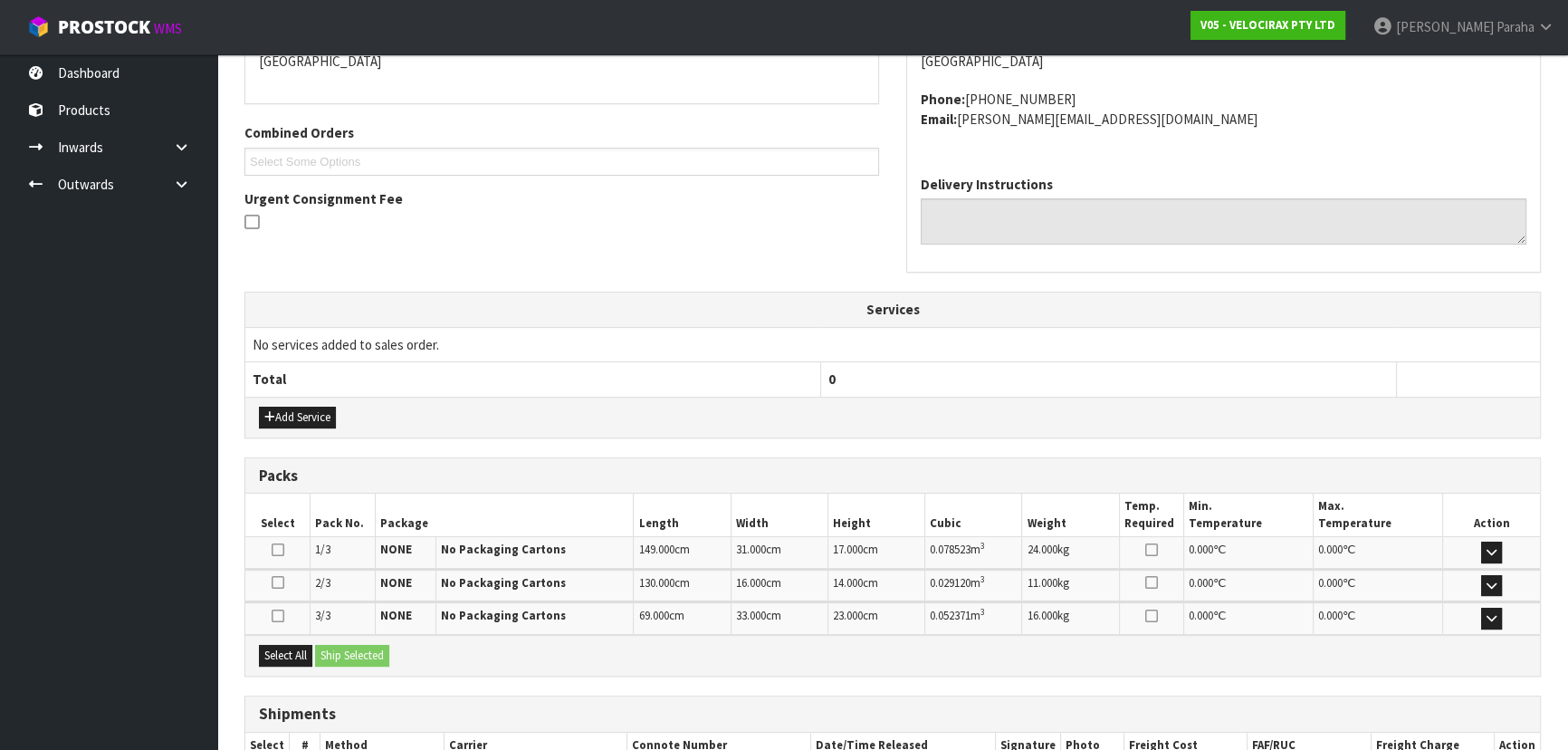
scroll to position [528, 0]
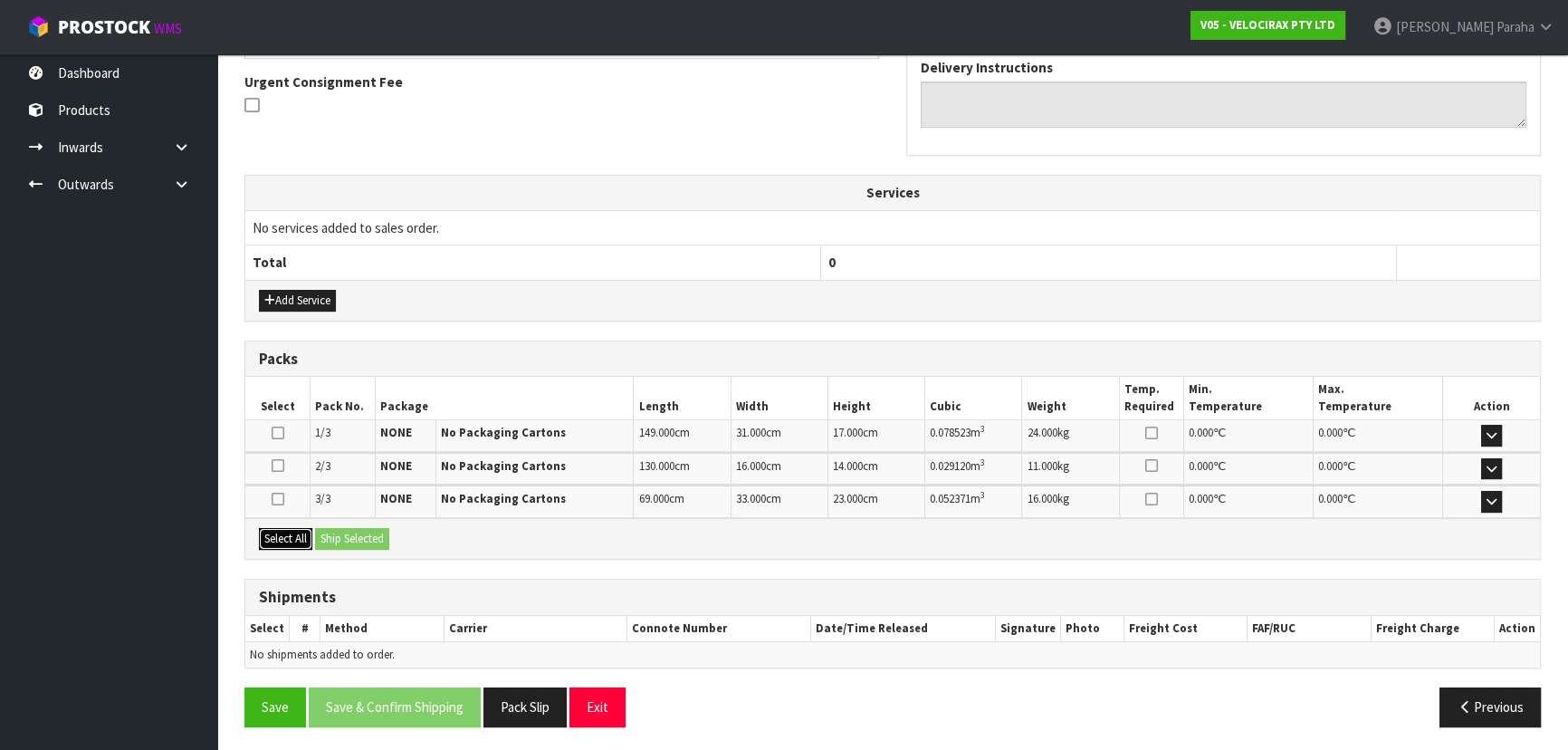
drag, startPoint x: 300, startPoint y: 539, endPoint x: 335, endPoint y: 537, distance: 35.1
click at [299, 537] on button "Select All" at bounding box center [285, 538] width 53 height 22
click at [338, 536] on button "Ship Selected" at bounding box center [352, 538] width 74 height 22
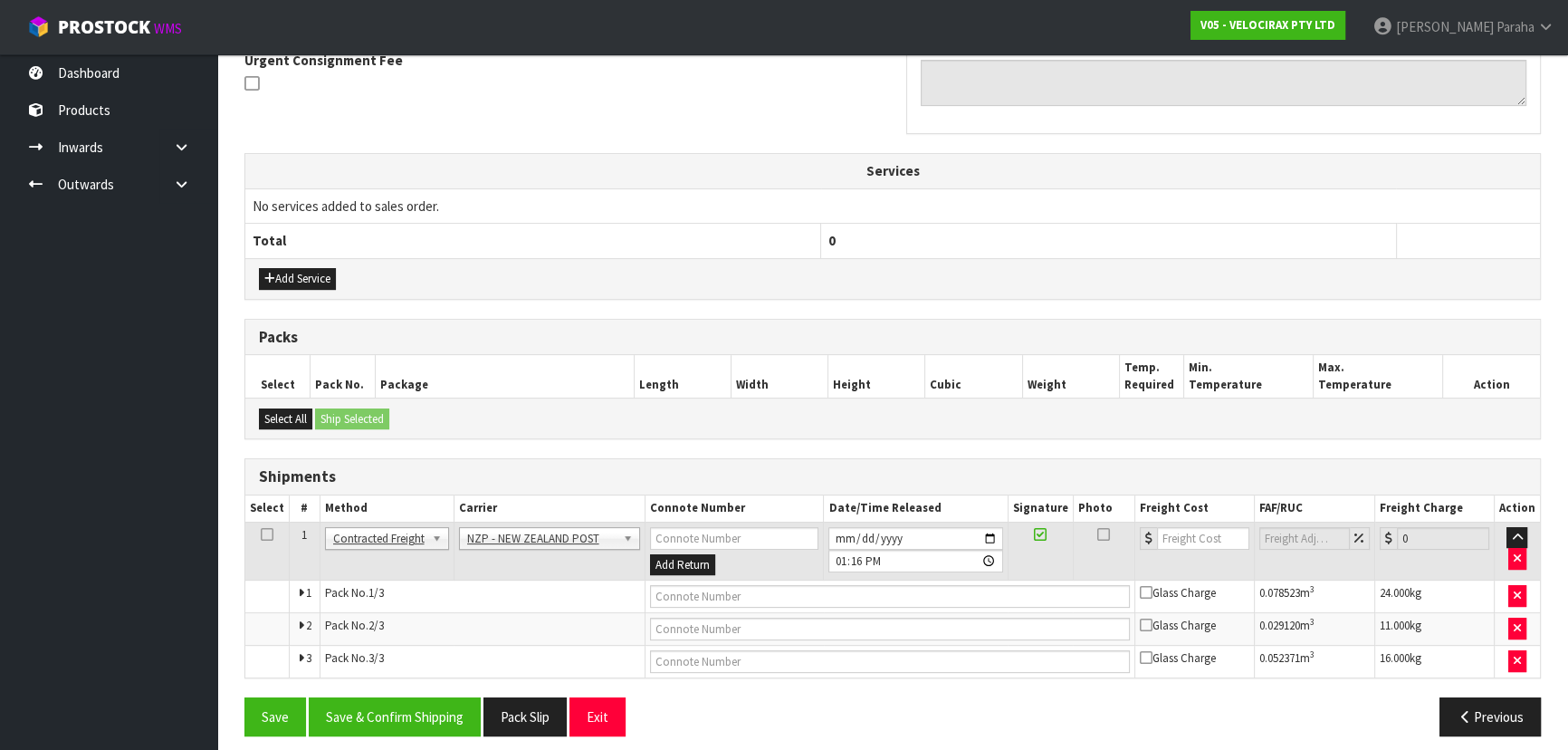
scroll to position [559, 0]
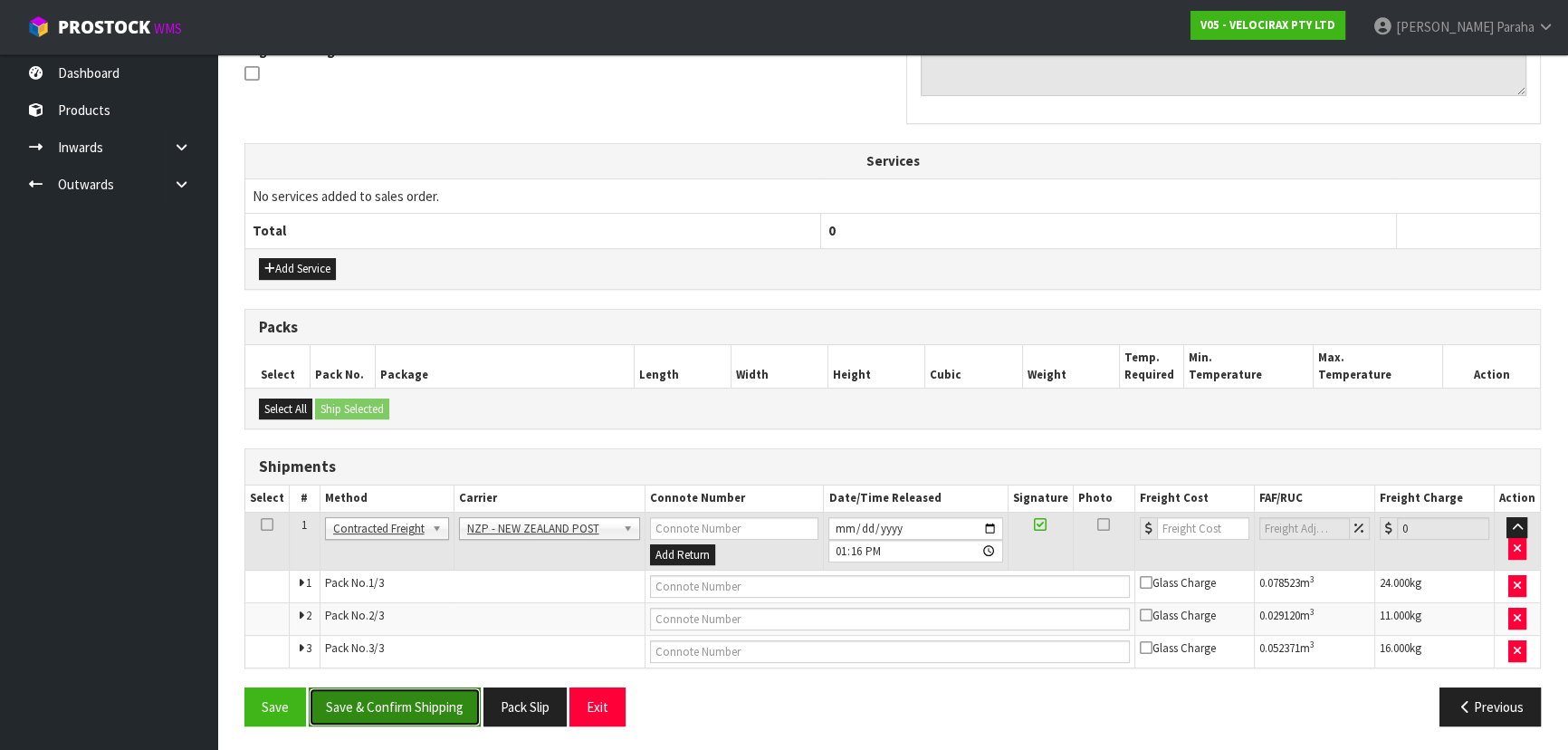
click at [413, 706] on button "Save & Confirm Shipping" at bounding box center [394, 706] width 172 height 38
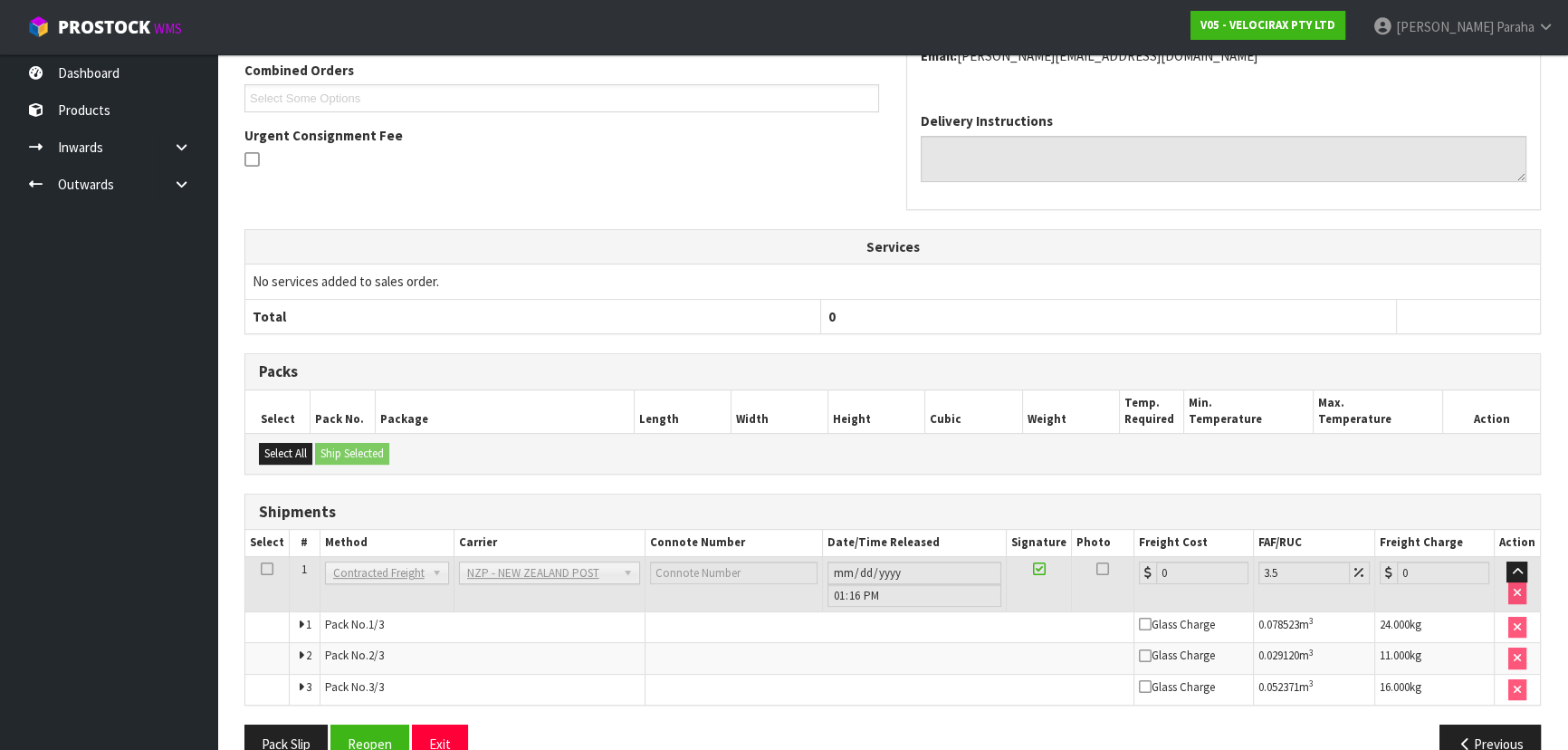
scroll to position [531, 0]
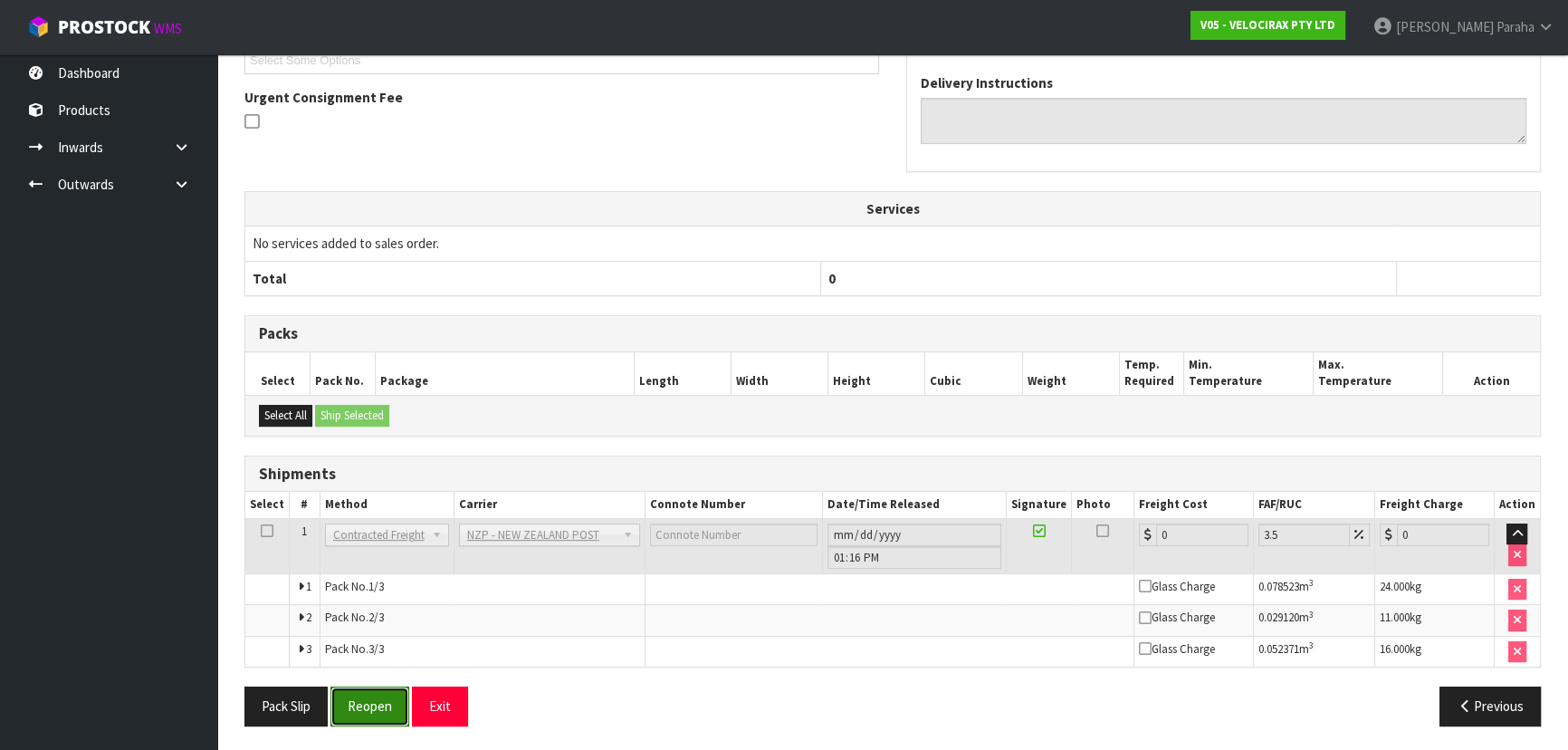
click at [377, 696] on button "Reopen" at bounding box center [370, 705] width 79 height 38
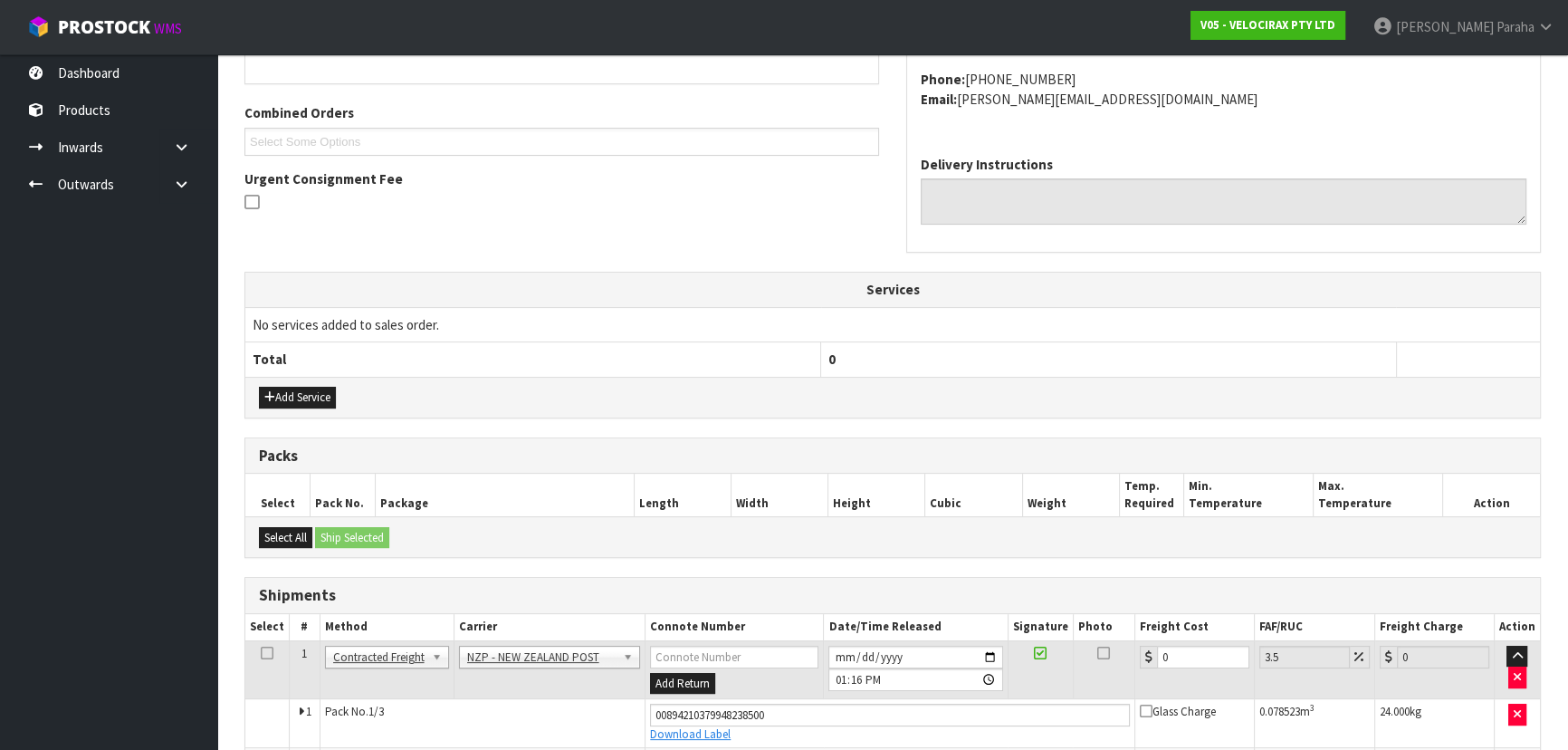
scroll to position [576, 0]
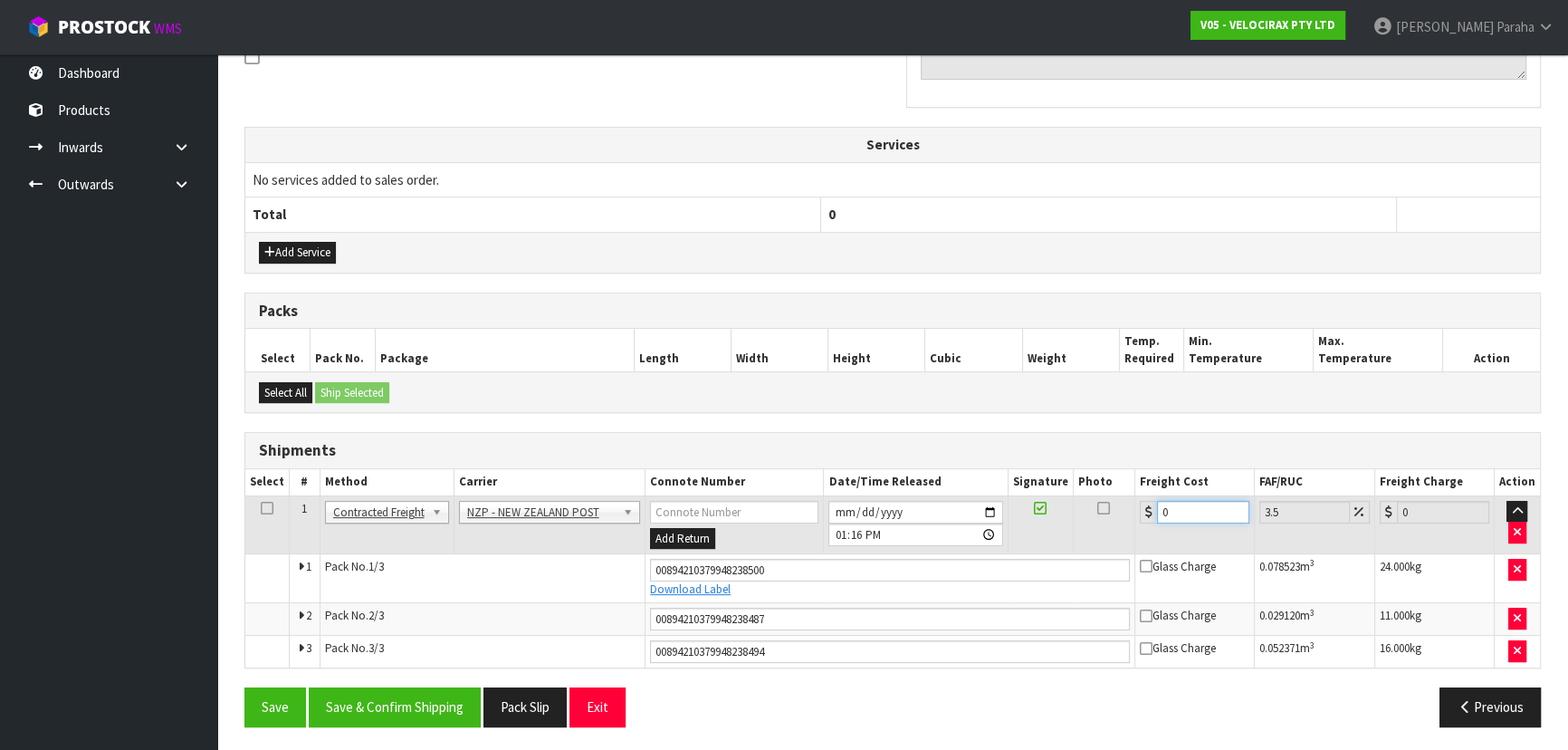
click at [1208, 507] on input "0" at bounding box center [1203, 512] width 92 height 23
type input "6"
type input "6.21"
type input "69"
type input "71.41"
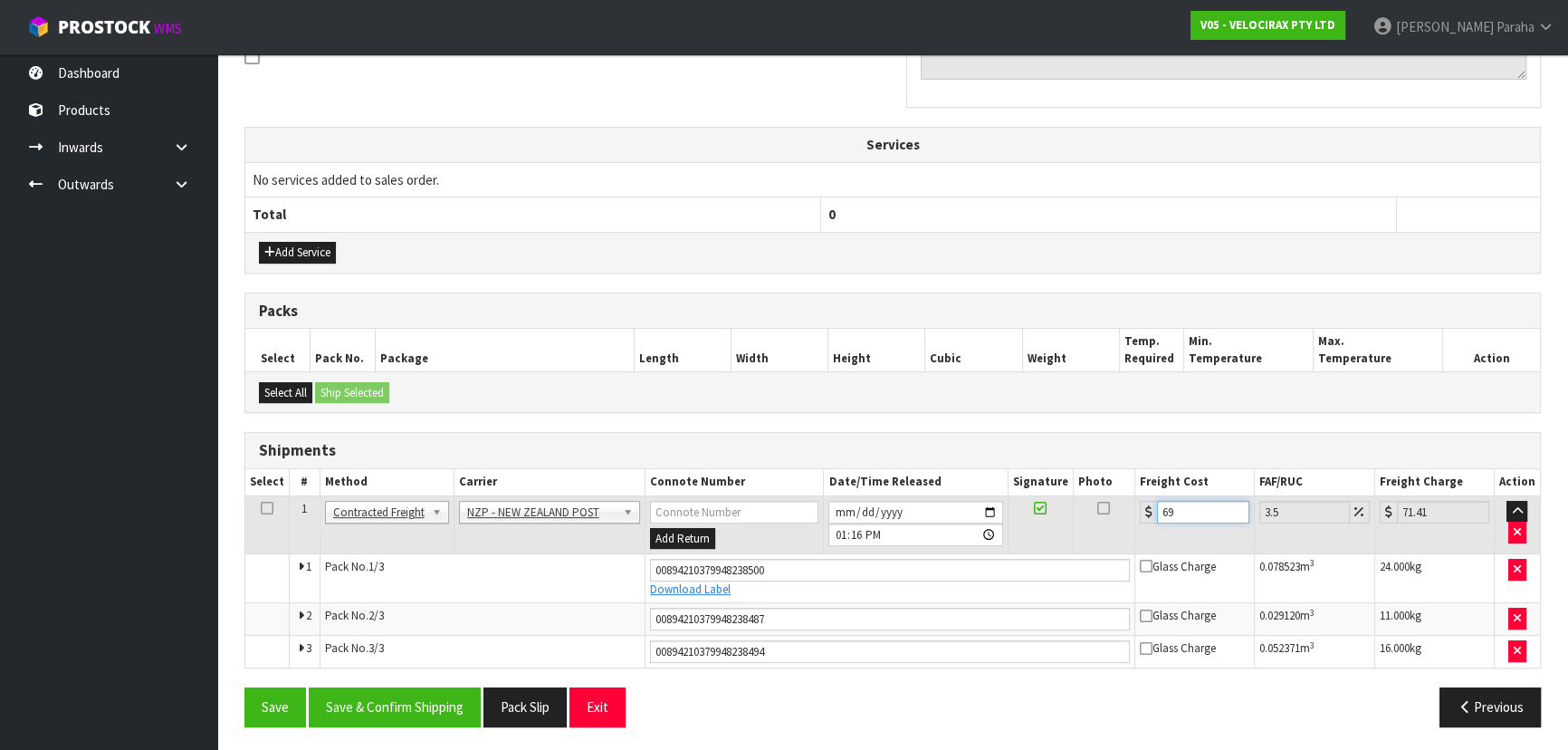
type input "69.8"
type input "72.24"
type input "69.83"
type input "72.27"
type input "69.83"
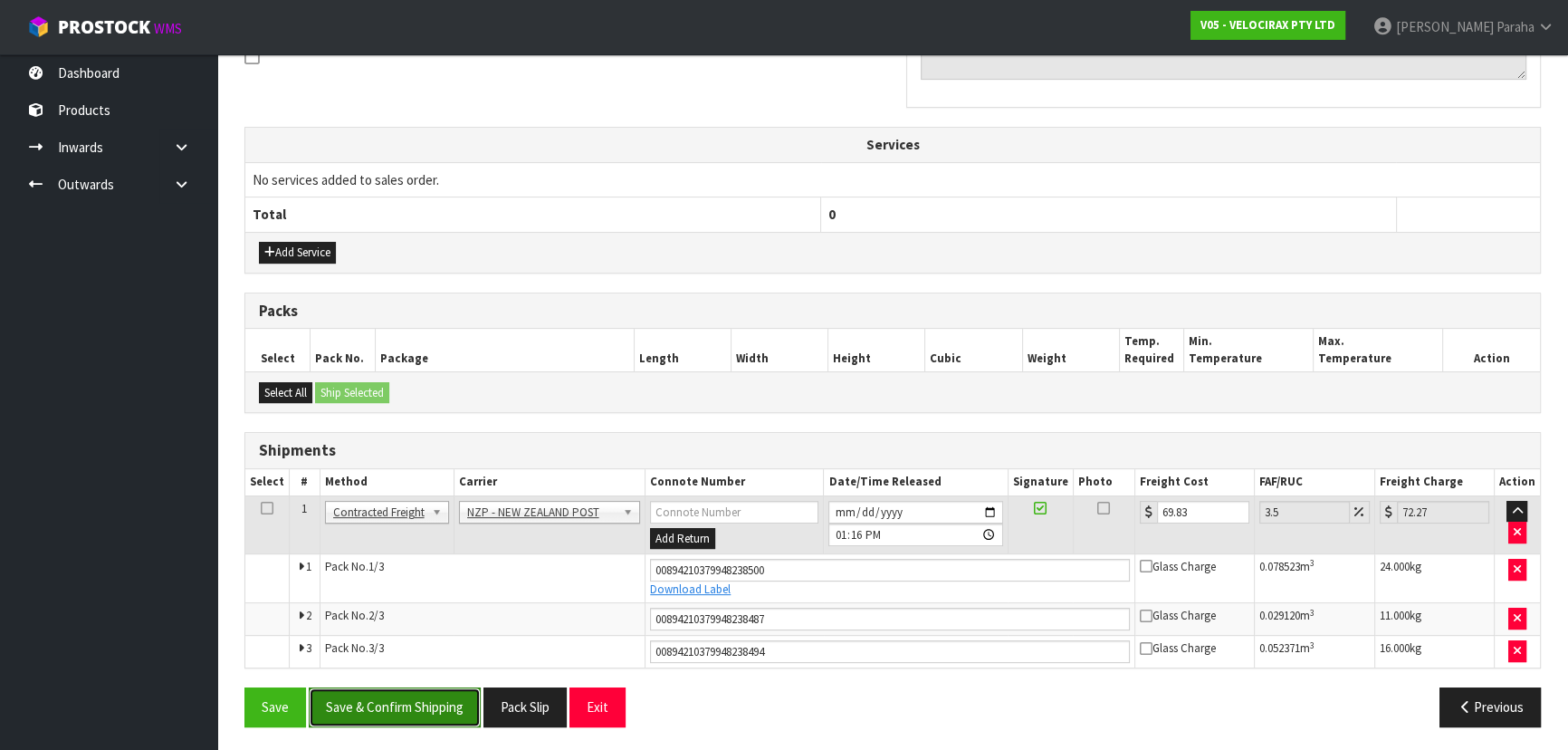
click at [406, 706] on button "Save & Confirm Shipping" at bounding box center [394, 706] width 172 height 38
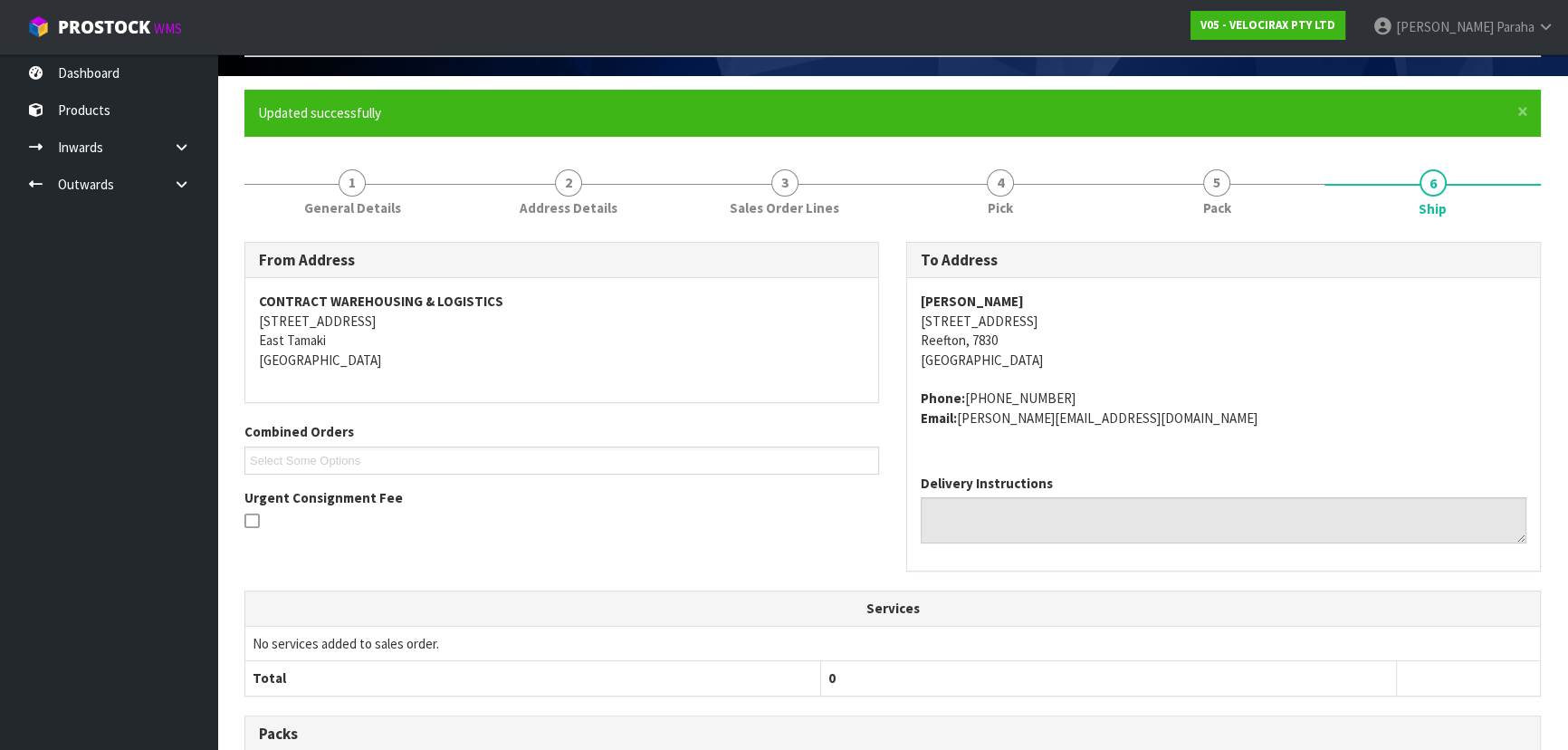
scroll to position [0, 0]
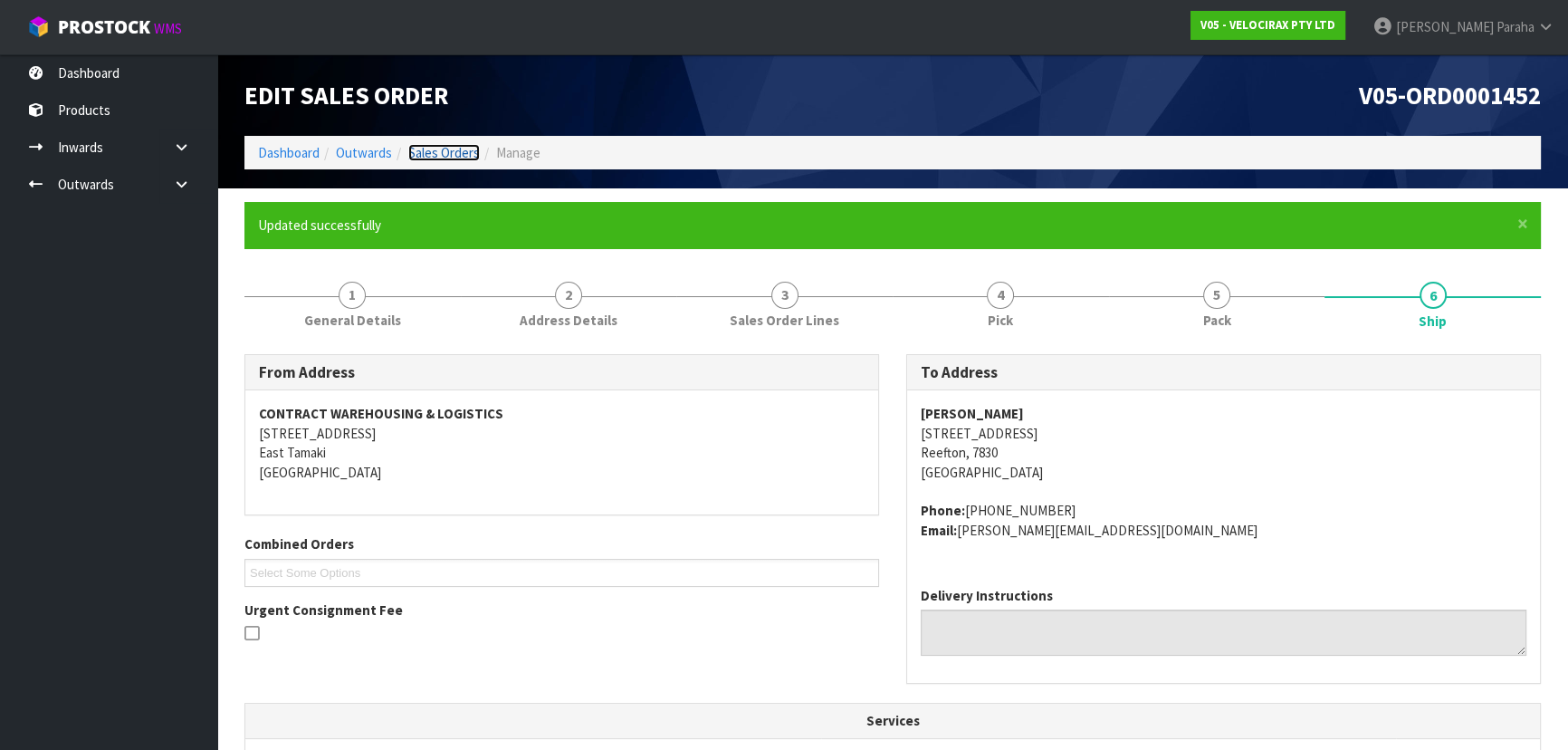
click at [449, 158] on link "Sales Orders" at bounding box center [444, 152] width 71 height 17
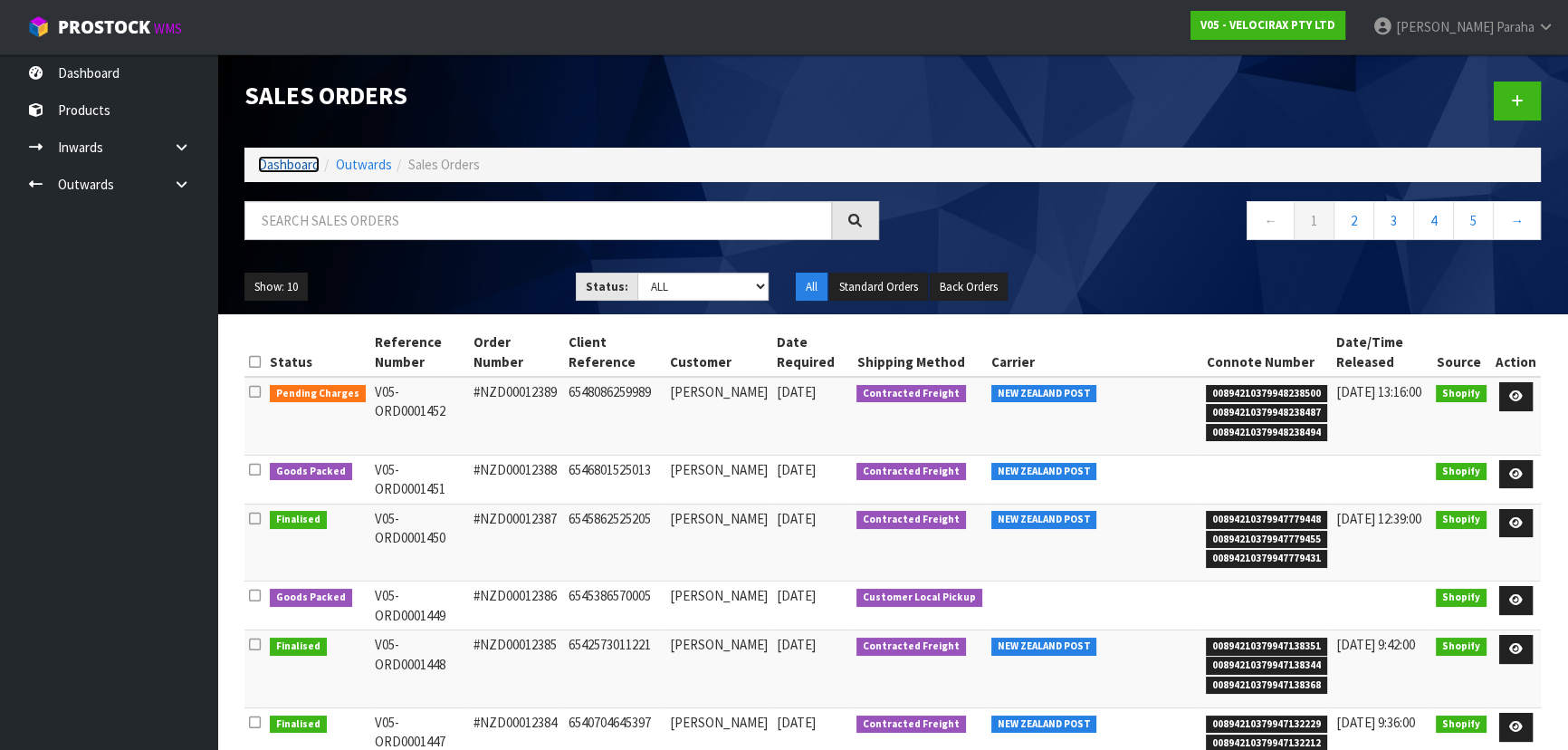
click at [308, 163] on link "Dashboard" at bounding box center [289, 164] width 62 height 17
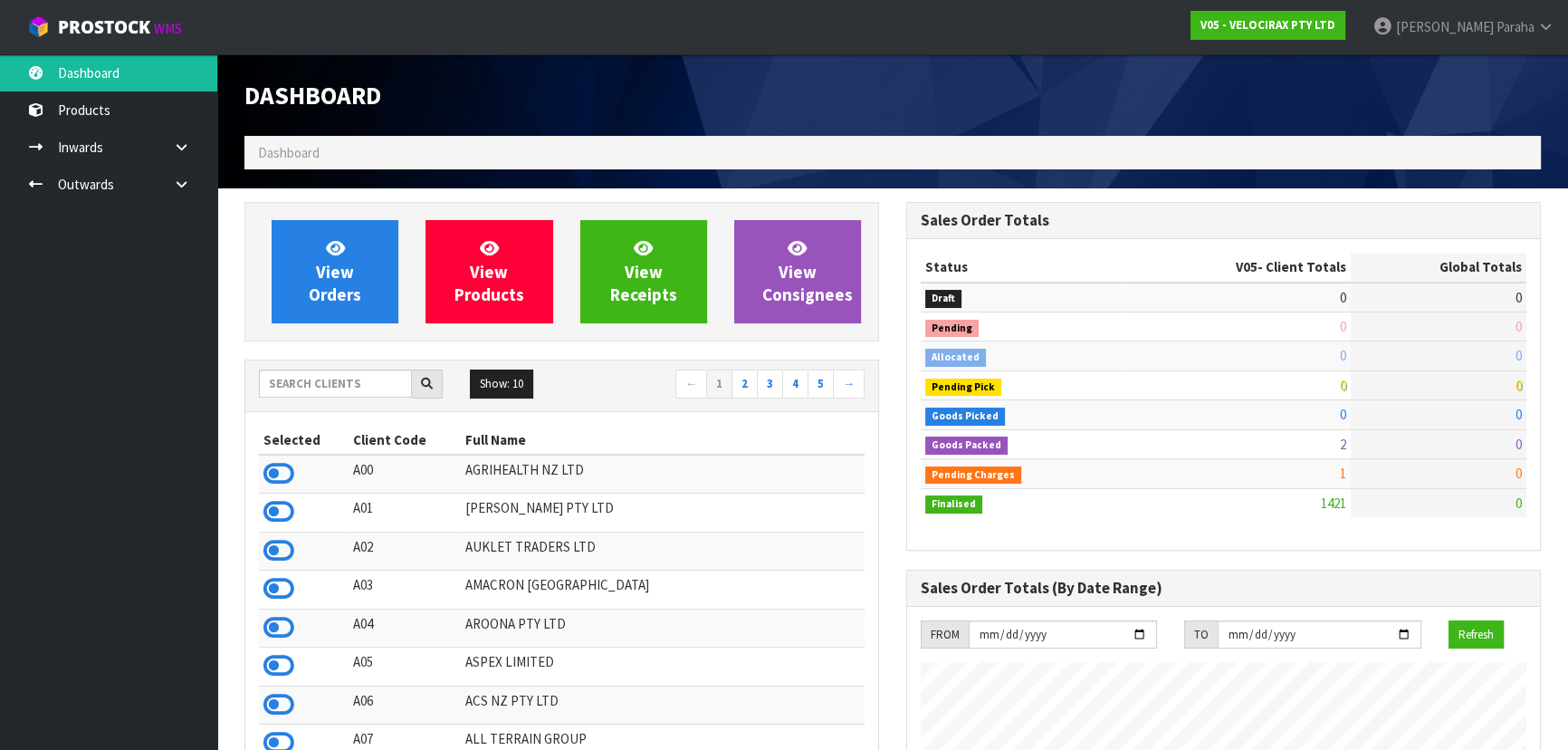
scroll to position [1408, 661]
click at [342, 373] on input "text" at bounding box center [335, 384] width 153 height 28
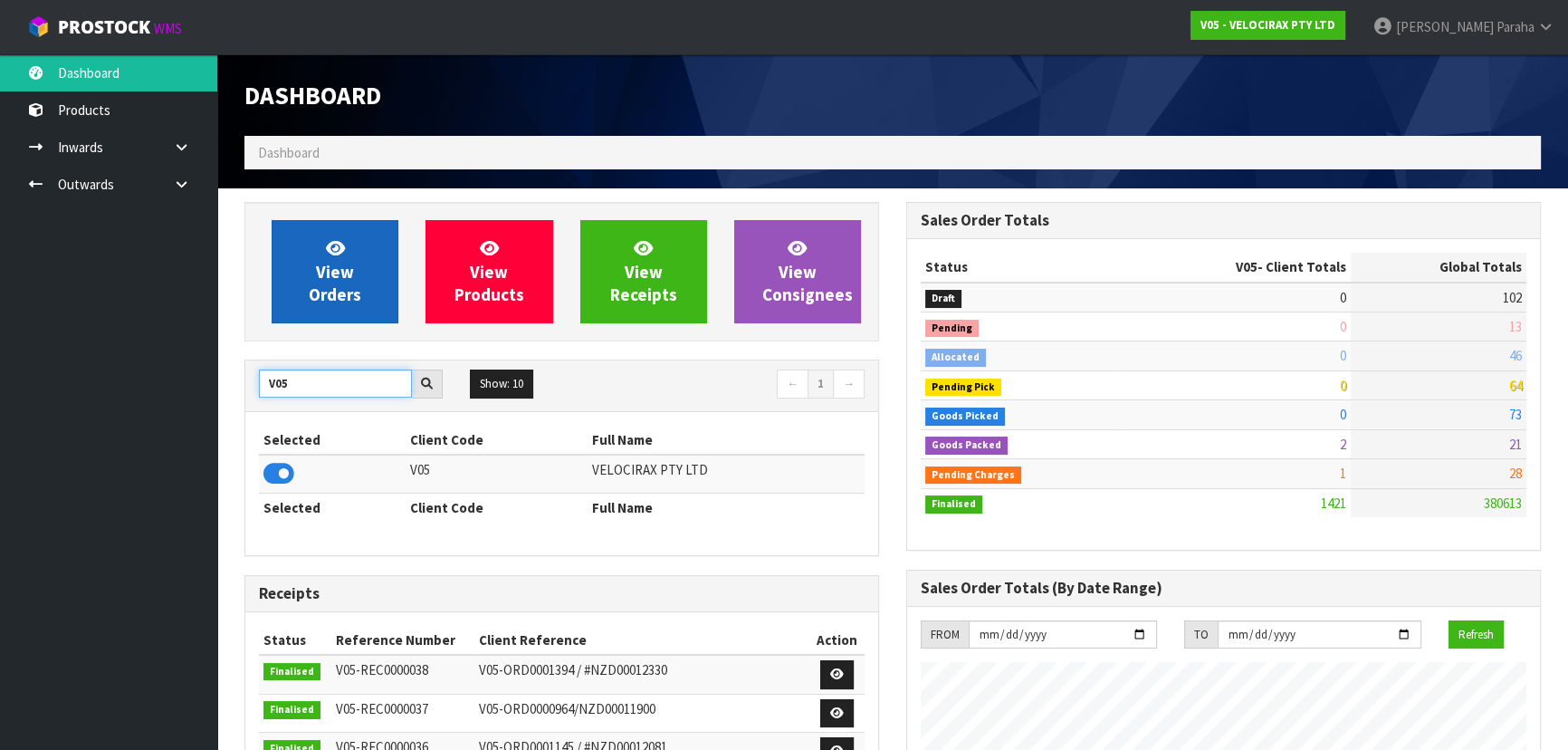
type input "V05"
click at [344, 281] on span "View Orders" at bounding box center [335, 271] width 53 height 68
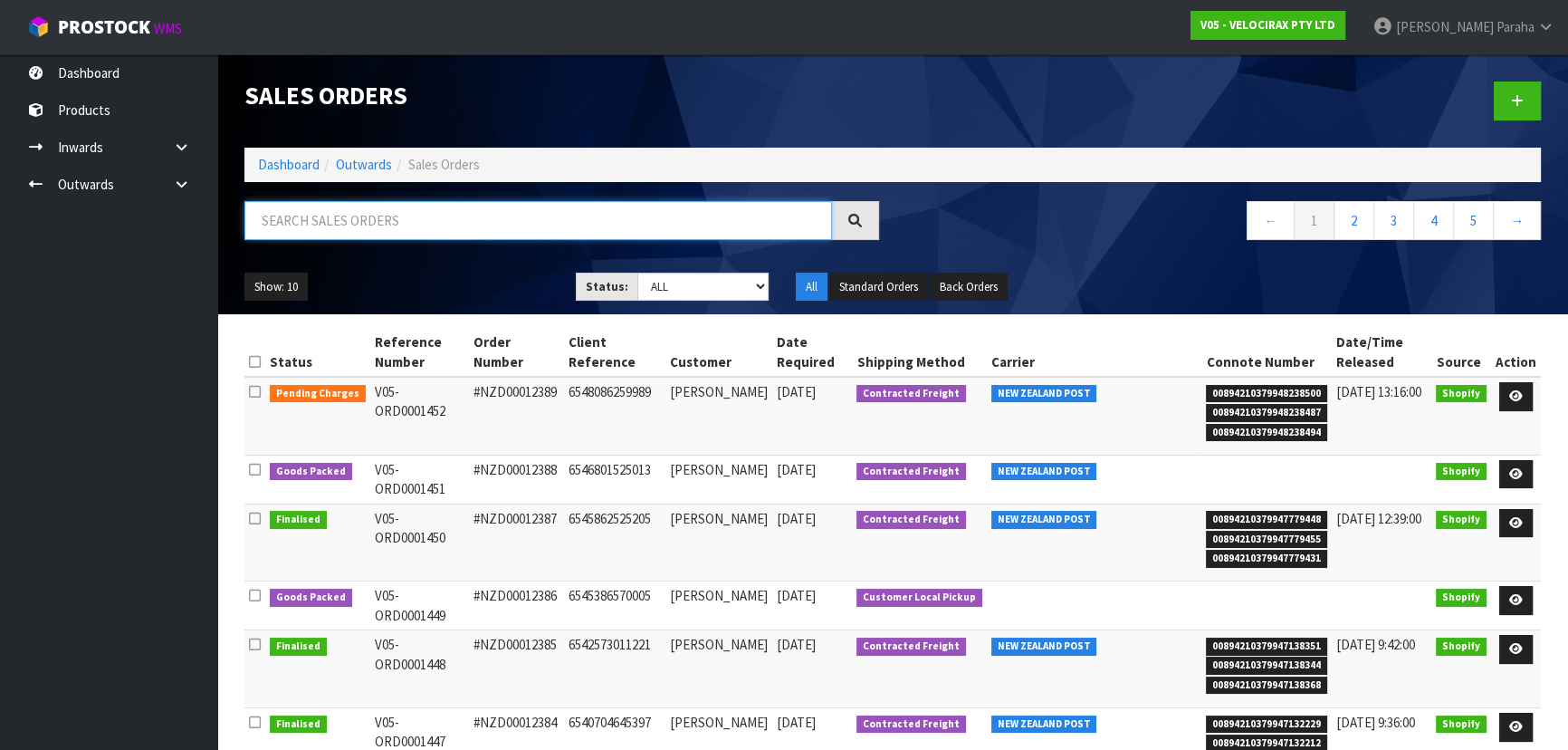
click at [581, 230] on input "text" at bounding box center [538, 220] width 587 height 38
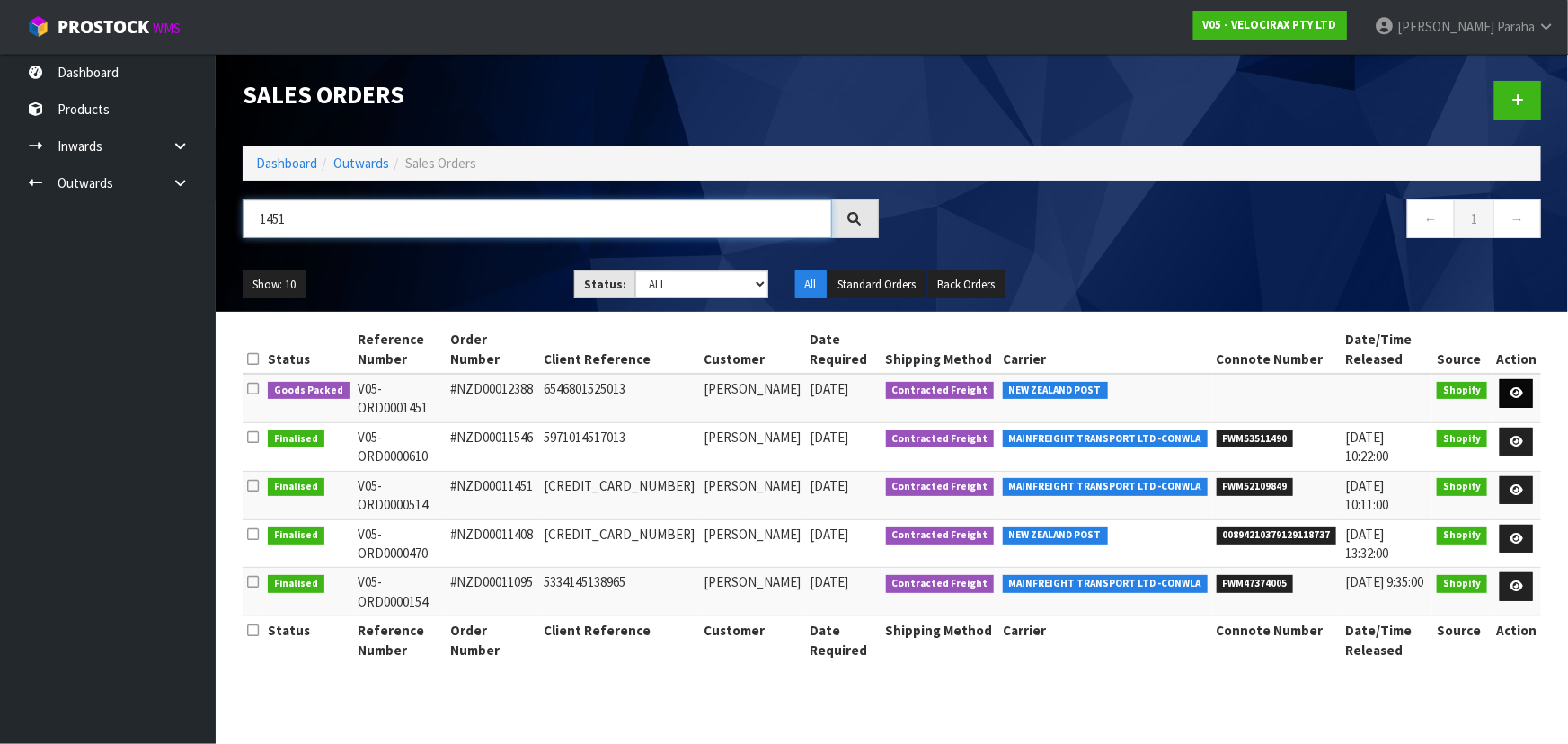
type input "1451"
click at [1520, 387] on icon at bounding box center [1517, 393] width 13 height 12
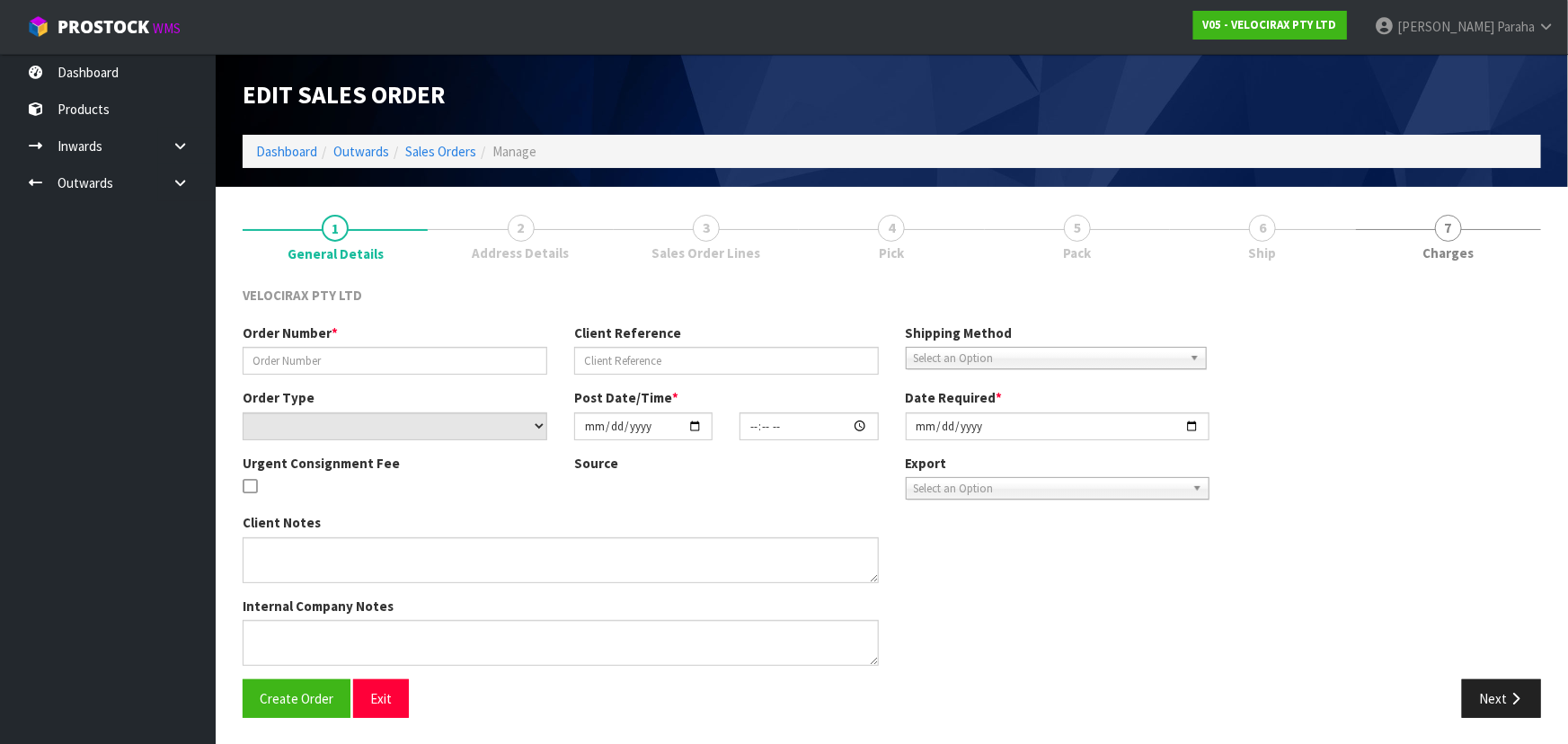
type input "#NZD00012388"
type input "6546801525013"
select select "number:0"
type input "[DATE]"
type input "13:17:02.000"
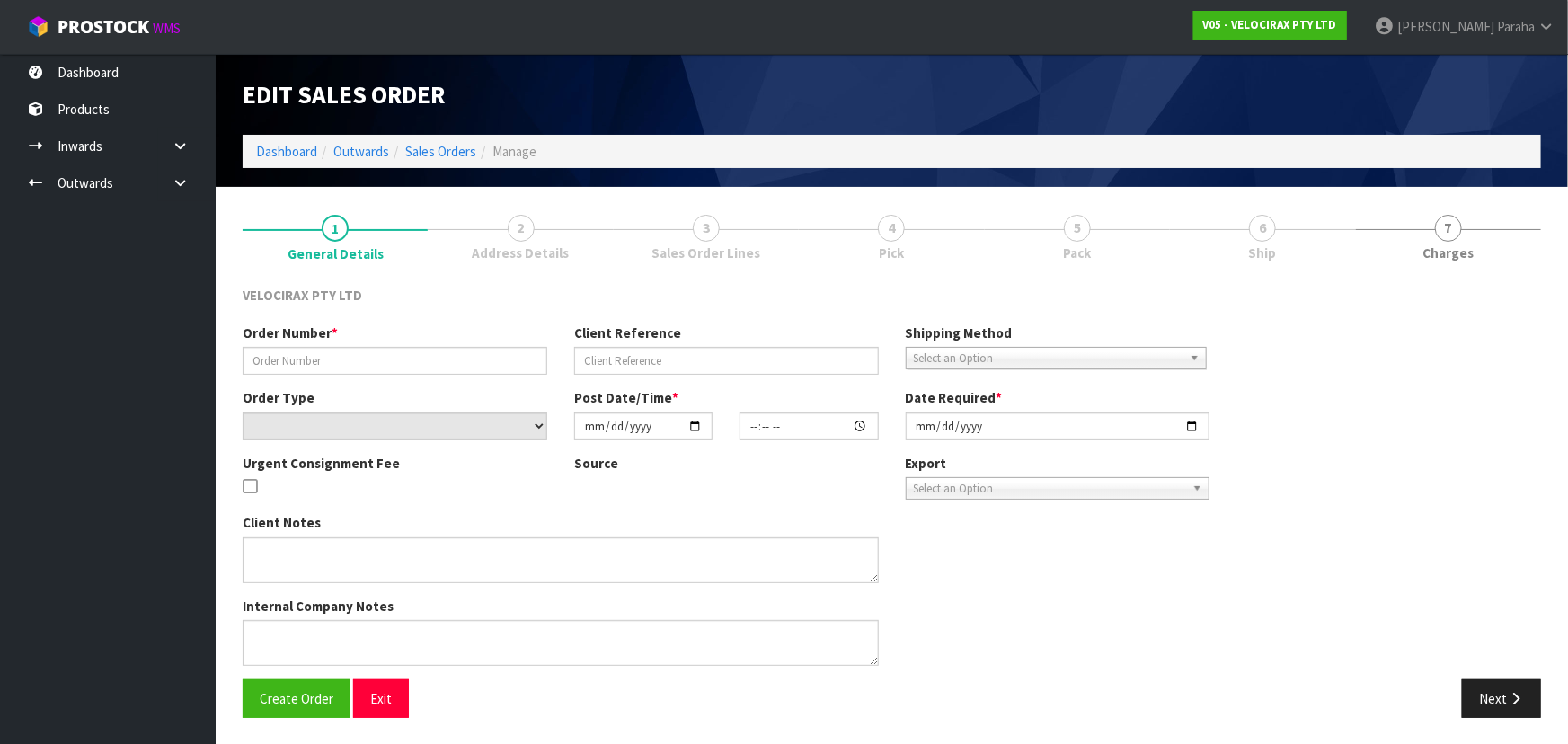
type input "[DATE]"
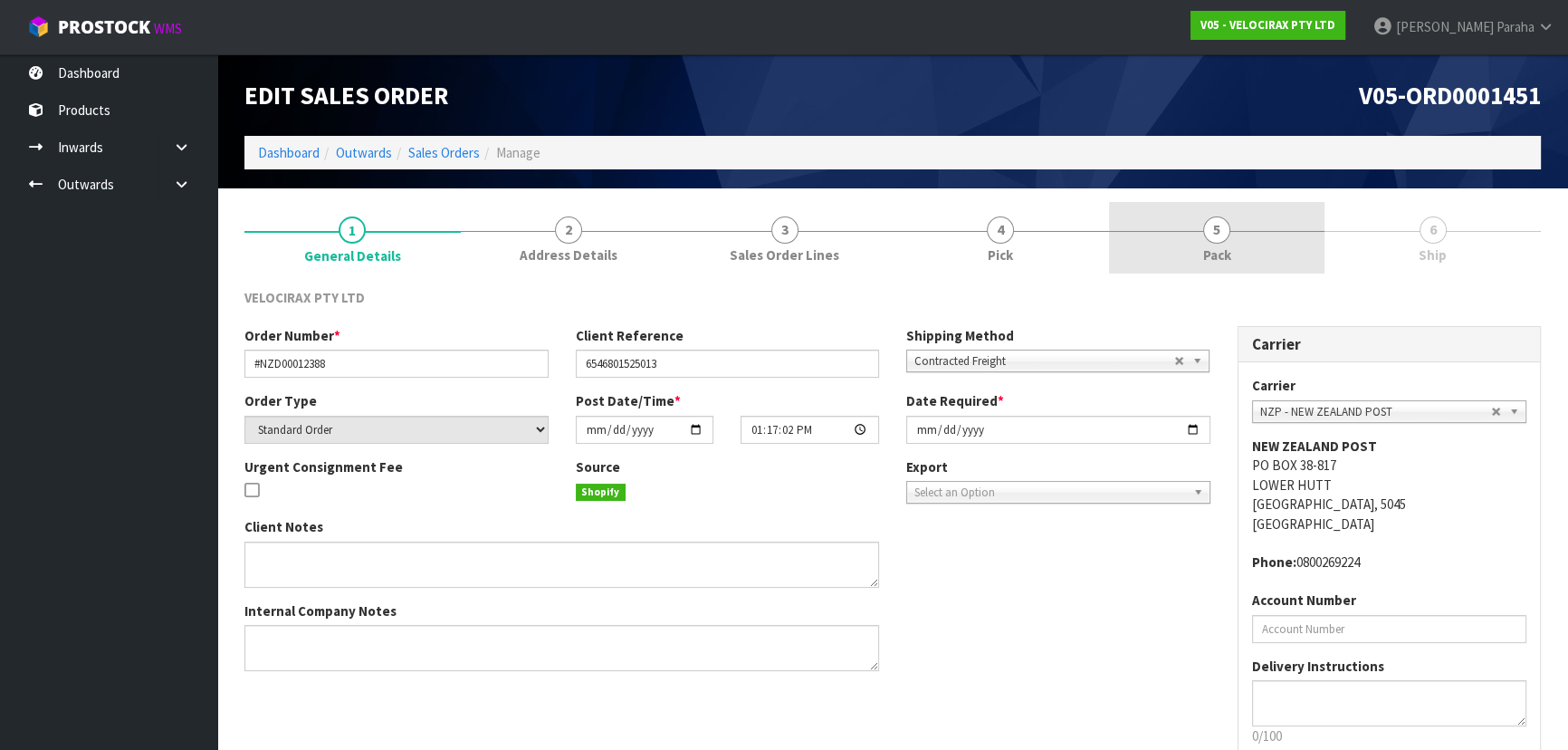
click at [1217, 237] on span "5" at bounding box center [1216, 230] width 27 height 27
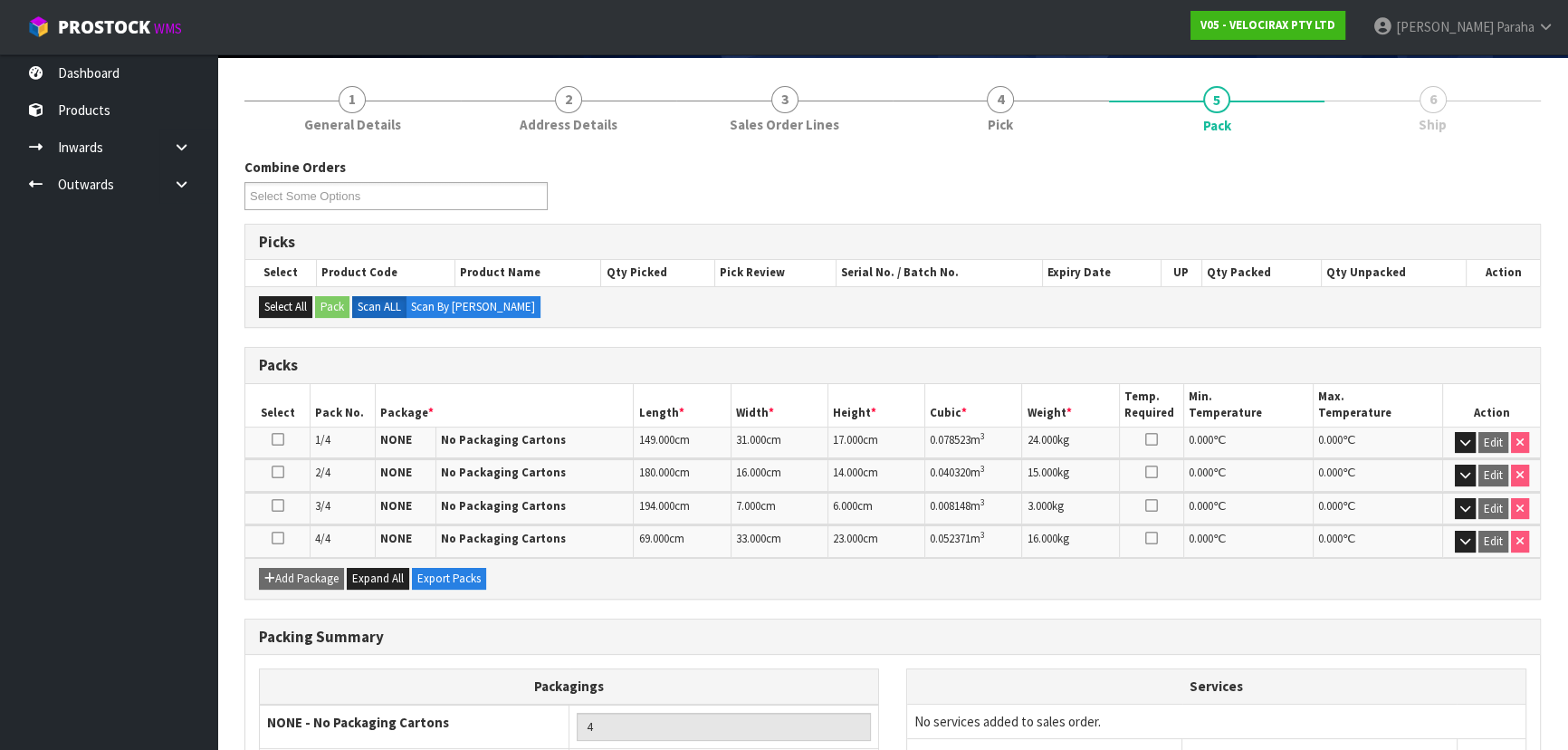
scroll to position [278, 0]
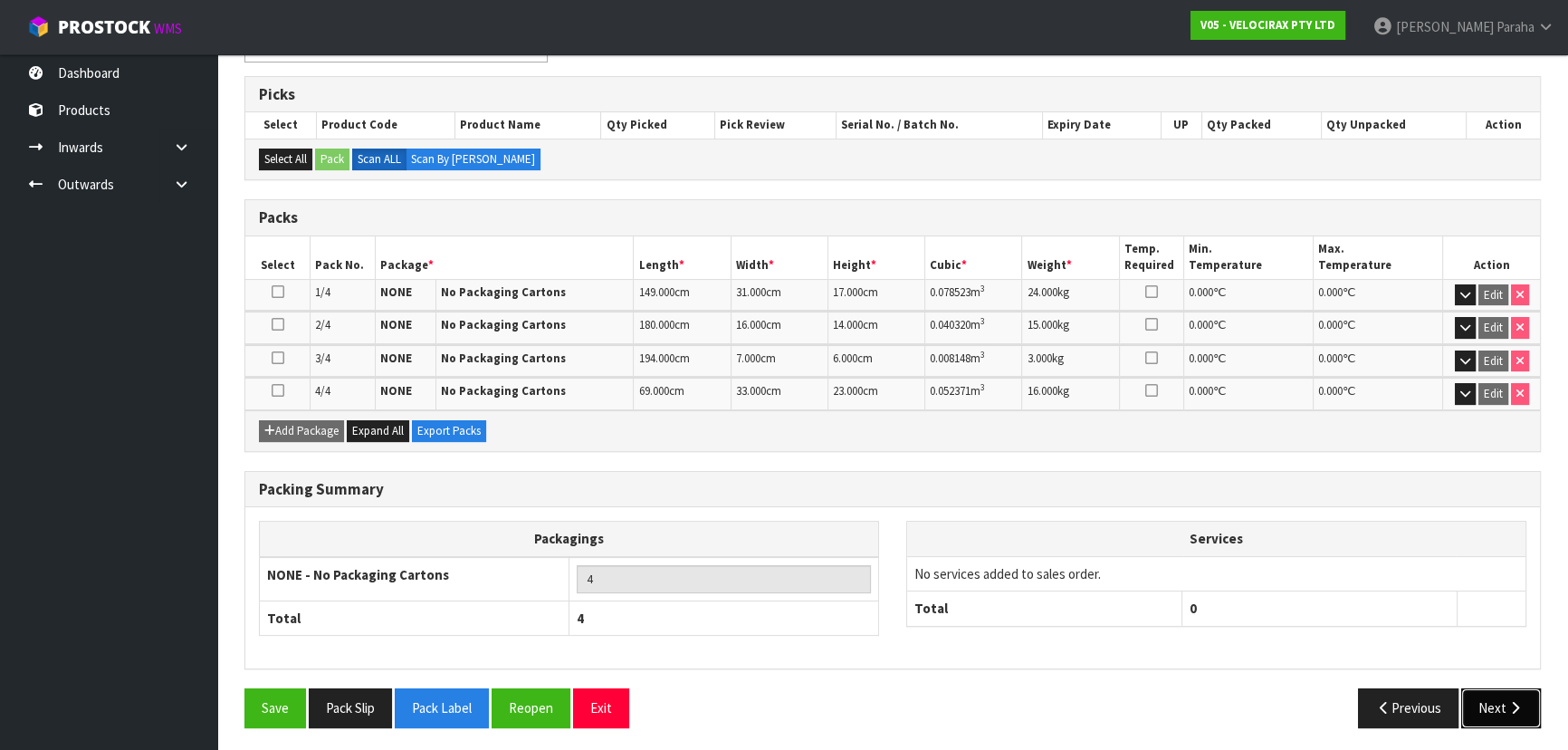
click at [1490, 701] on button "Next" at bounding box center [1500, 707] width 80 height 38
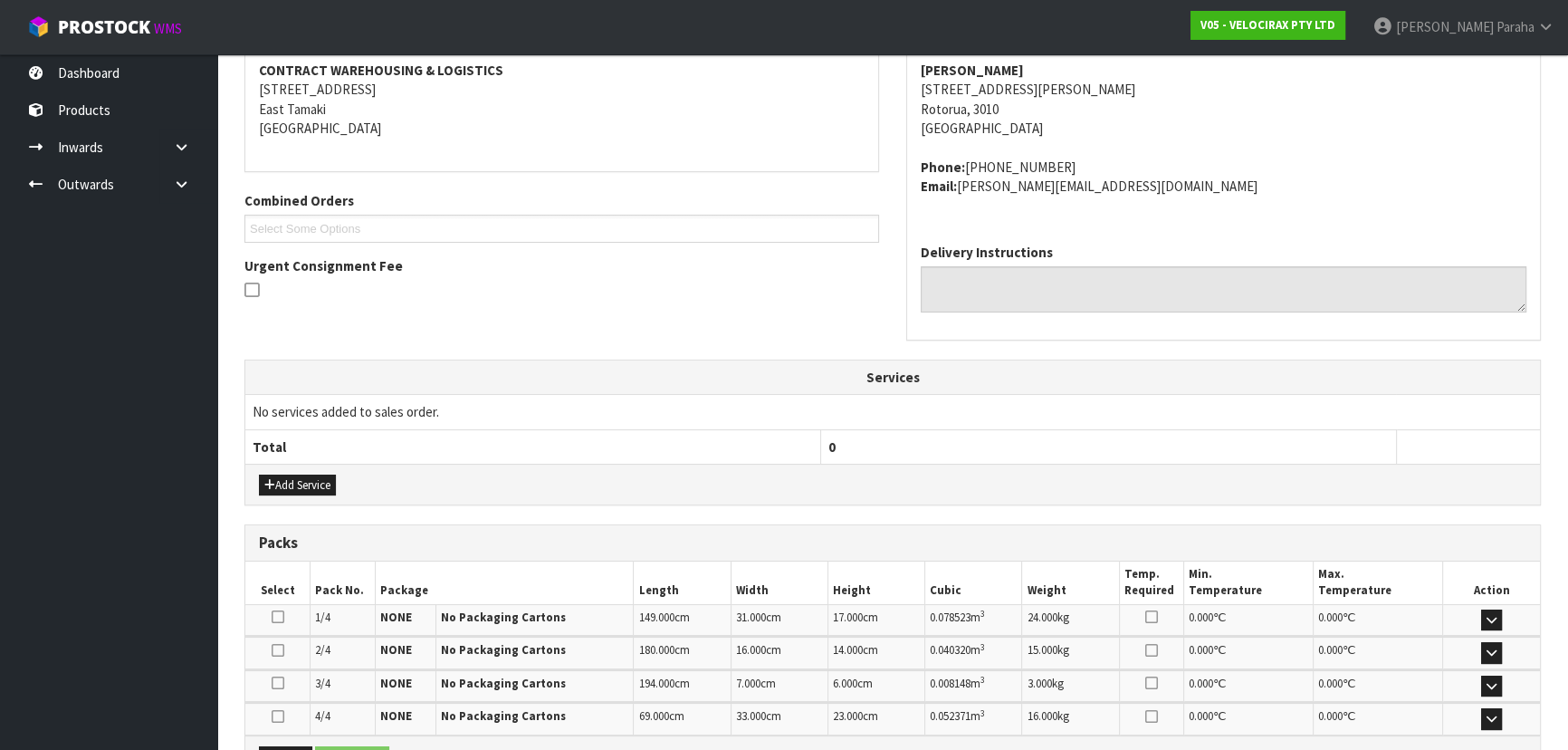
scroll to position [0, 0]
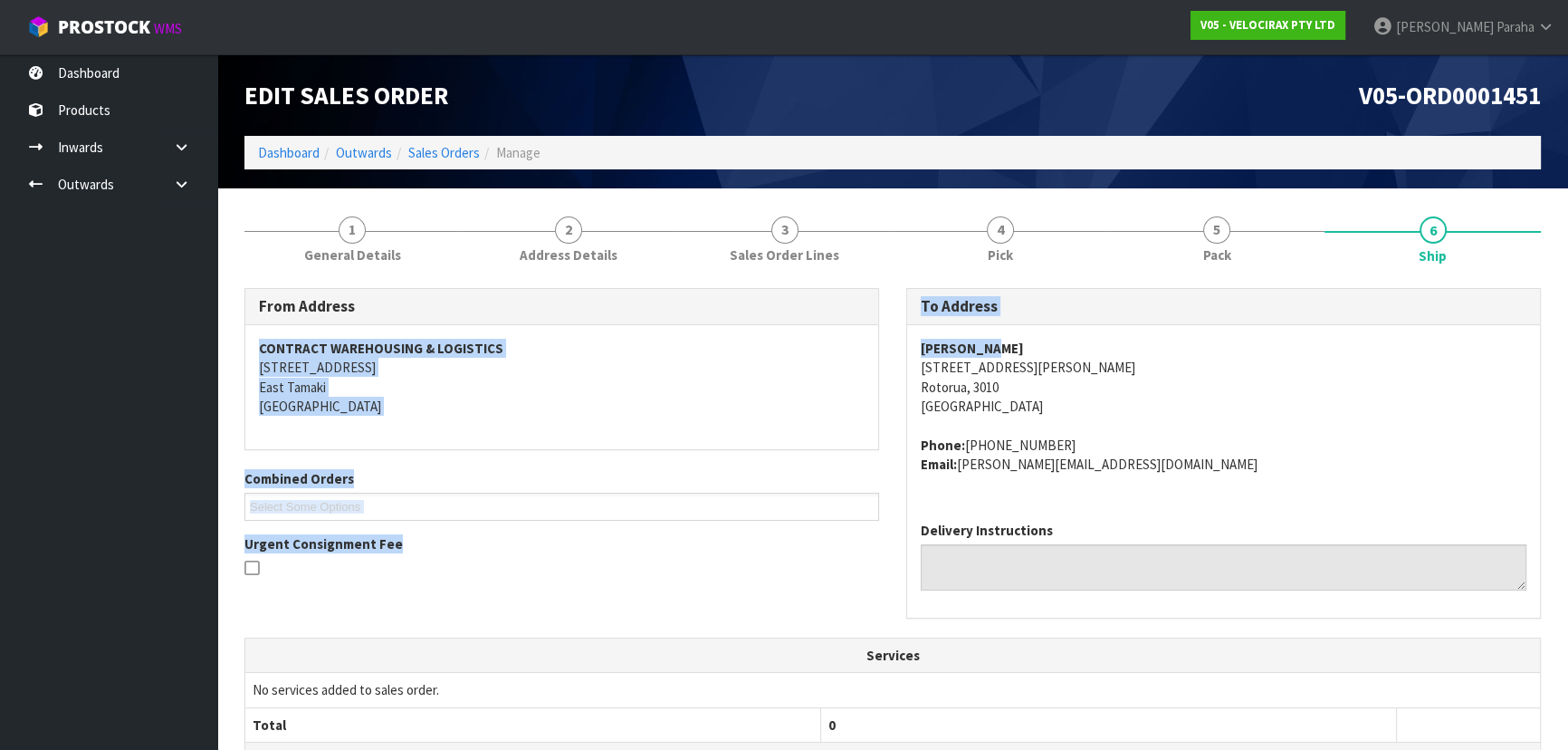
drag, startPoint x: 994, startPoint y: 348, endPoint x: 884, endPoint y: 346, distance: 110.0
click at [884, 346] on div "From Address CONTRACT WAREHOUSING & LOGISTICS [STREET_ADDRESS] Combined Orders …" at bounding box center [892, 463] width 1323 height 349
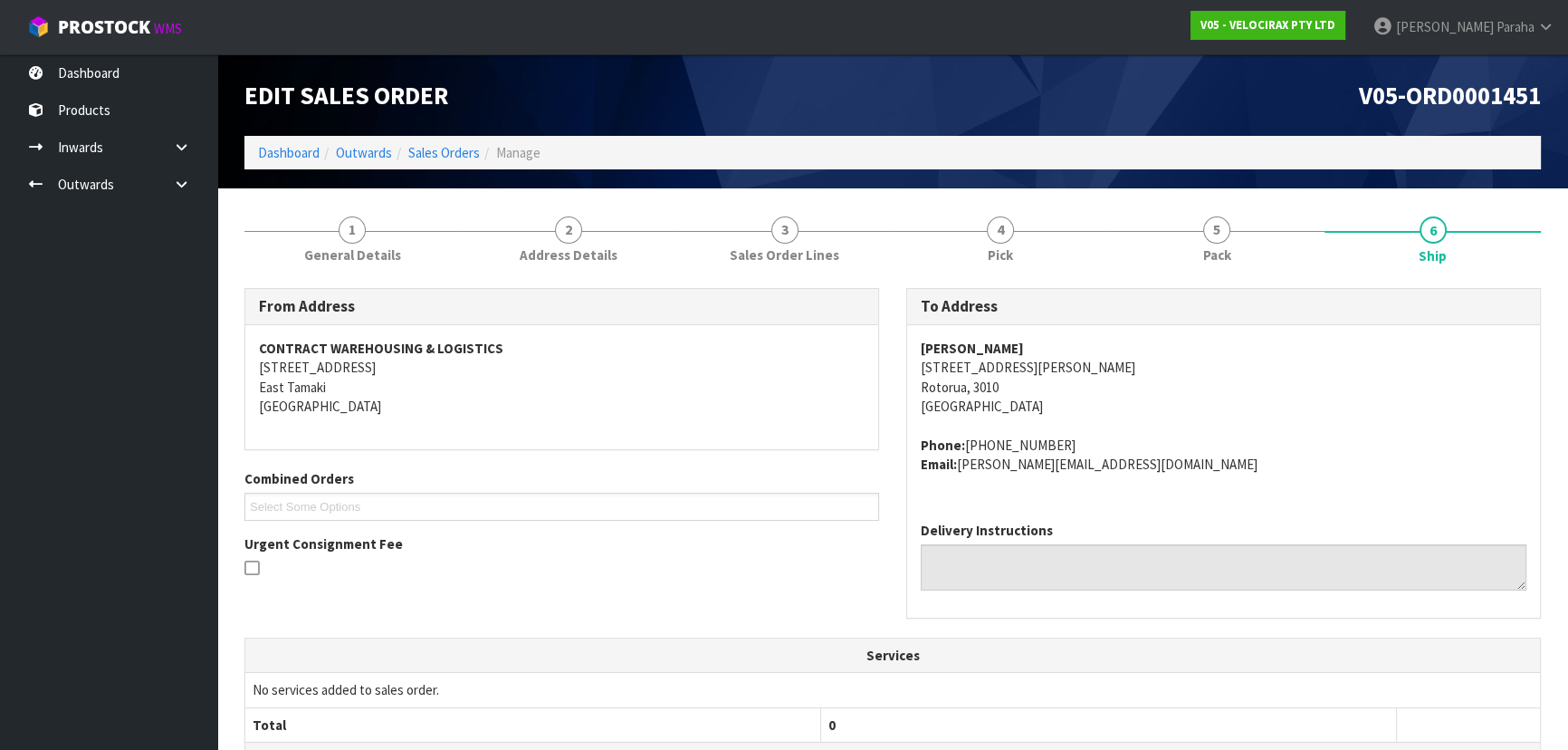
drag, startPoint x: 1042, startPoint y: 371, endPoint x: 1034, endPoint y: 349, distance: 23.4
click at [1043, 367] on address "[PERSON_NAME] [STREET_ADDRESS][PERSON_NAME]" at bounding box center [1223, 377] width 605 height 78
click at [968, 345] on strong "[PERSON_NAME]" at bounding box center [972, 348] width 103 height 17
click at [997, 348] on address "[PERSON_NAME] [STREET_ADDRESS][PERSON_NAME]" at bounding box center [1223, 377] width 605 height 78
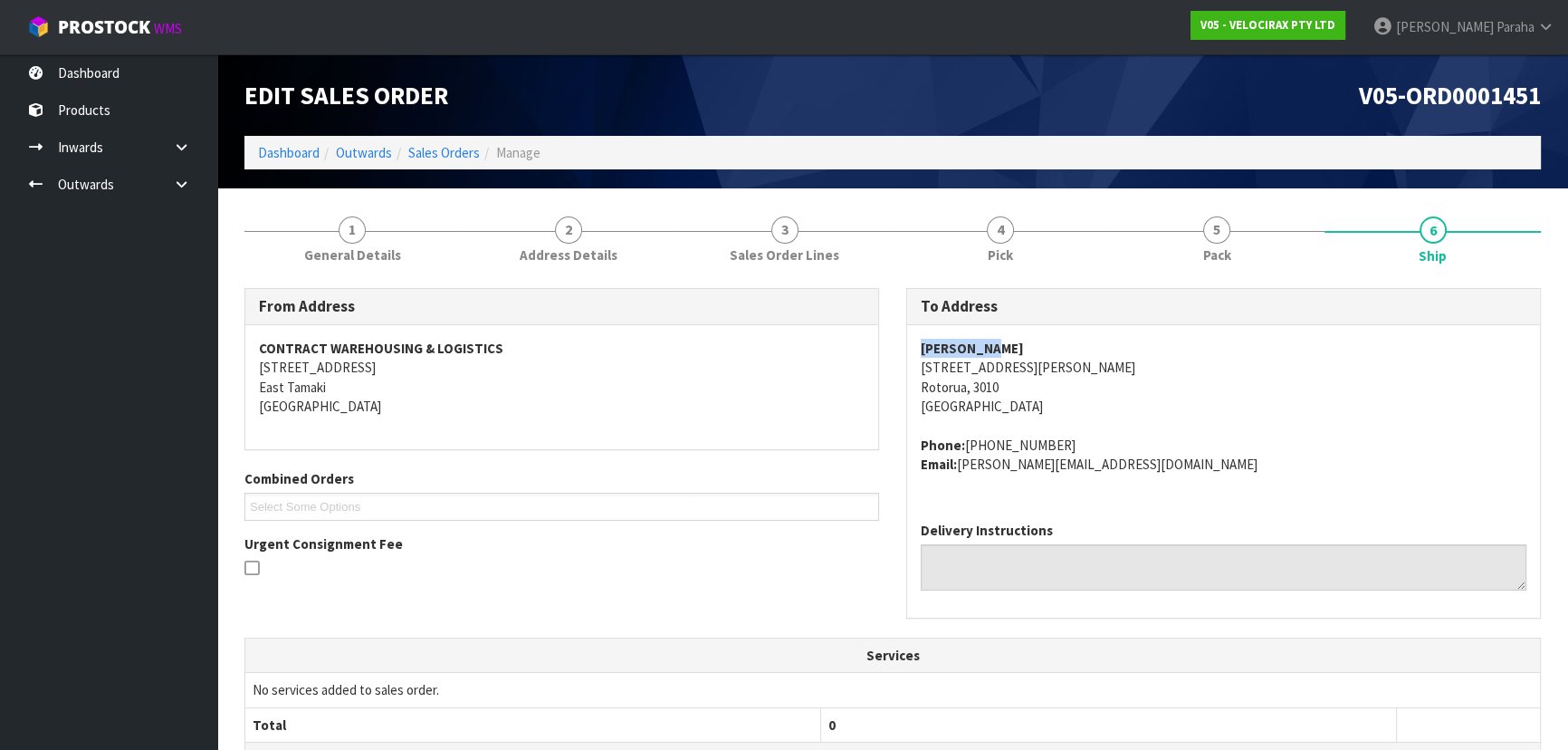
drag, startPoint x: 992, startPoint y: 345, endPoint x: 922, endPoint y: 342, distance: 70.1
click at [922, 342] on address "[PERSON_NAME] [STREET_ADDRESS][PERSON_NAME]" at bounding box center [1223, 377] width 605 height 78
copy strong "[PERSON_NAME]"
drag, startPoint x: 1021, startPoint y: 364, endPoint x: 915, endPoint y: 366, distance: 106.0
click at [915, 366] on div "[PERSON_NAME] [STREET_ADDRESS][PERSON_NAME] Phone: [PHONE_NUMBER] Email: [PERSO…" at bounding box center [1224, 416] width 632 height 182
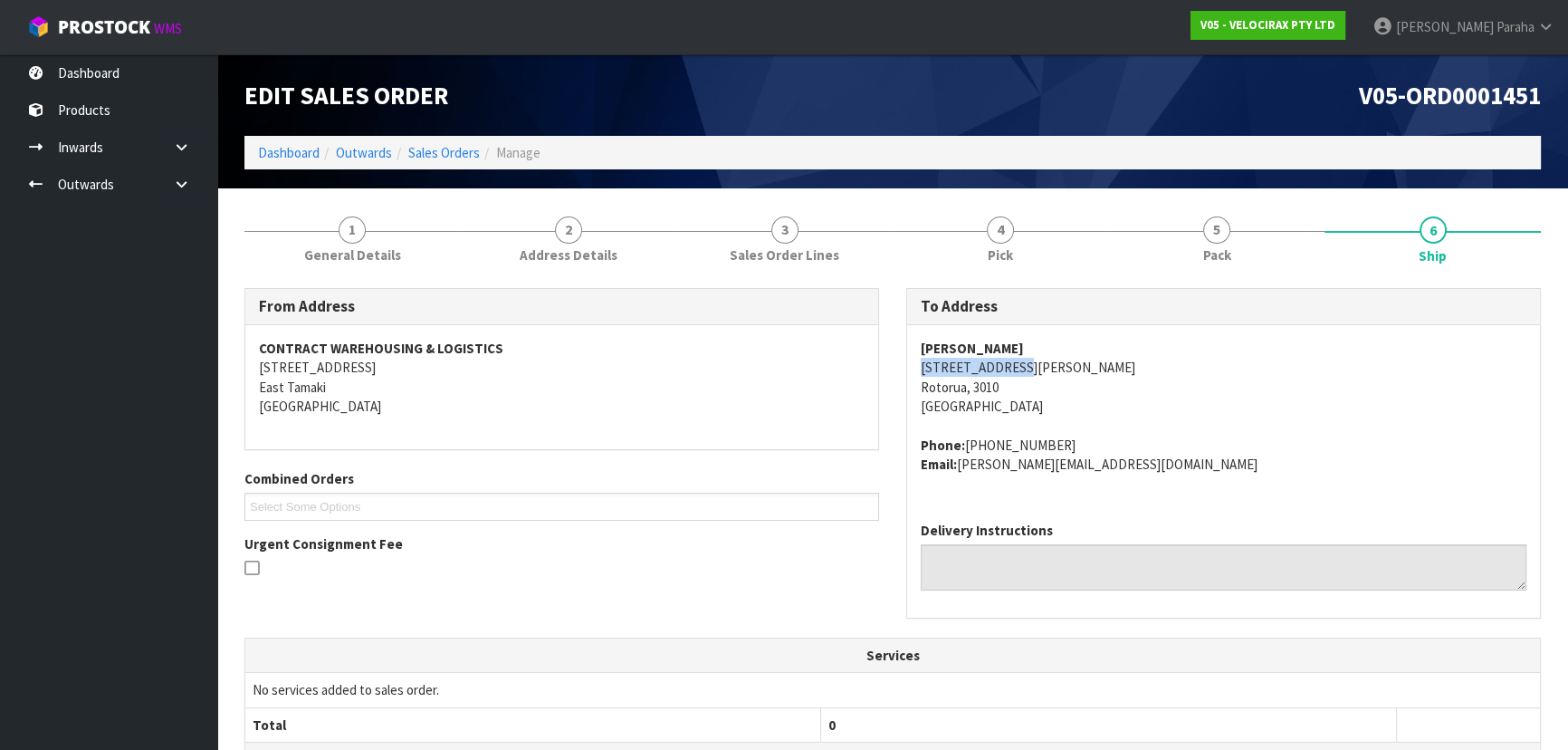
copy address "[STREET_ADDRESS][PERSON_NAME]"
drag, startPoint x: 1052, startPoint y: 440, endPoint x: 1032, endPoint y: 440, distance: 20.0
click at [1032, 440] on address "Phone: [PHONE_NUMBER] Email: [PERSON_NAME][EMAIL_ADDRESS][DOMAIN_NAME]" at bounding box center [1223, 454] width 605 height 38
click at [1037, 445] on address "Phone: [PHONE_NUMBER] Email: [PERSON_NAME][EMAIL_ADDRESS][DOMAIN_NAME]" at bounding box center [1223, 454] width 605 height 38
click at [1032, 446] on address "Phone: [PHONE_NUMBER] Email: [PERSON_NAME][EMAIL_ADDRESS][DOMAIN_NAME]" at bounding box center [1223, 454] width 605 height 38
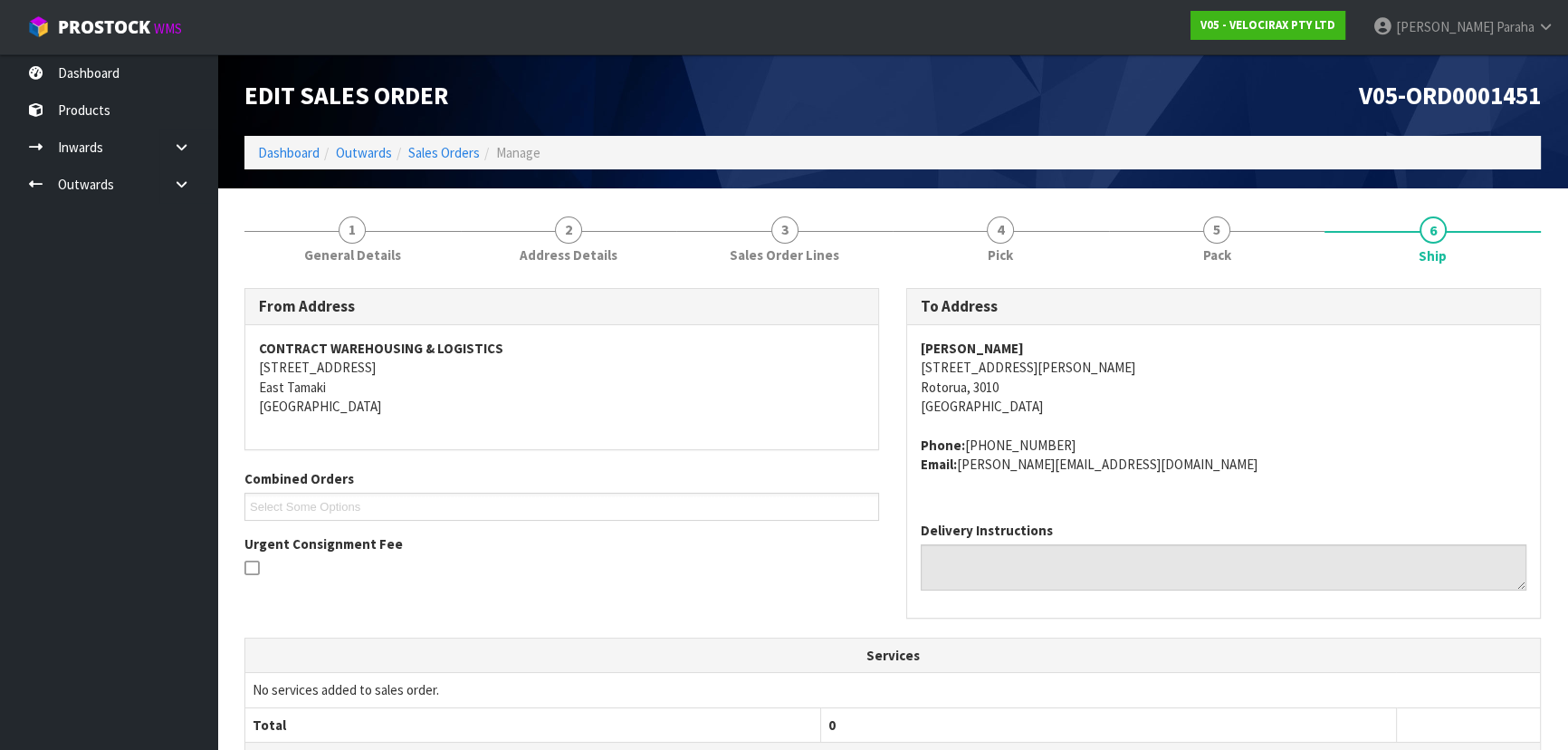
click at [1032, 446] on address "Phone: [PHONE_NUMBER] Email: [PERSON_NAME][EMAIL_ADDRESS][DOMAIN_NAME]" at bounding box center [1223, 454] width 605 height 38
click at [1072, 443] on address "Phone: [PHONE_NUMBER] Email: [PERSON_NAME][EMAIL_ADDRESS][DOMAIN_NAME]" at bounding box center [1223, 454] width 605 height 38
drag, startPoint x: 1060, startPoint y: 440, endPoint x: 966, endPoint y: 444, distance: 94.1
click at [966, 444] on address "Phone: [PHONE_NUMBER] Email: [PERSON_NAME][EMAIL_ADDRESS][DOMAIN_NAME]" at bounding box center [1223, 454] width 605 height 38
copy address "[PHONE_NUMBER]"
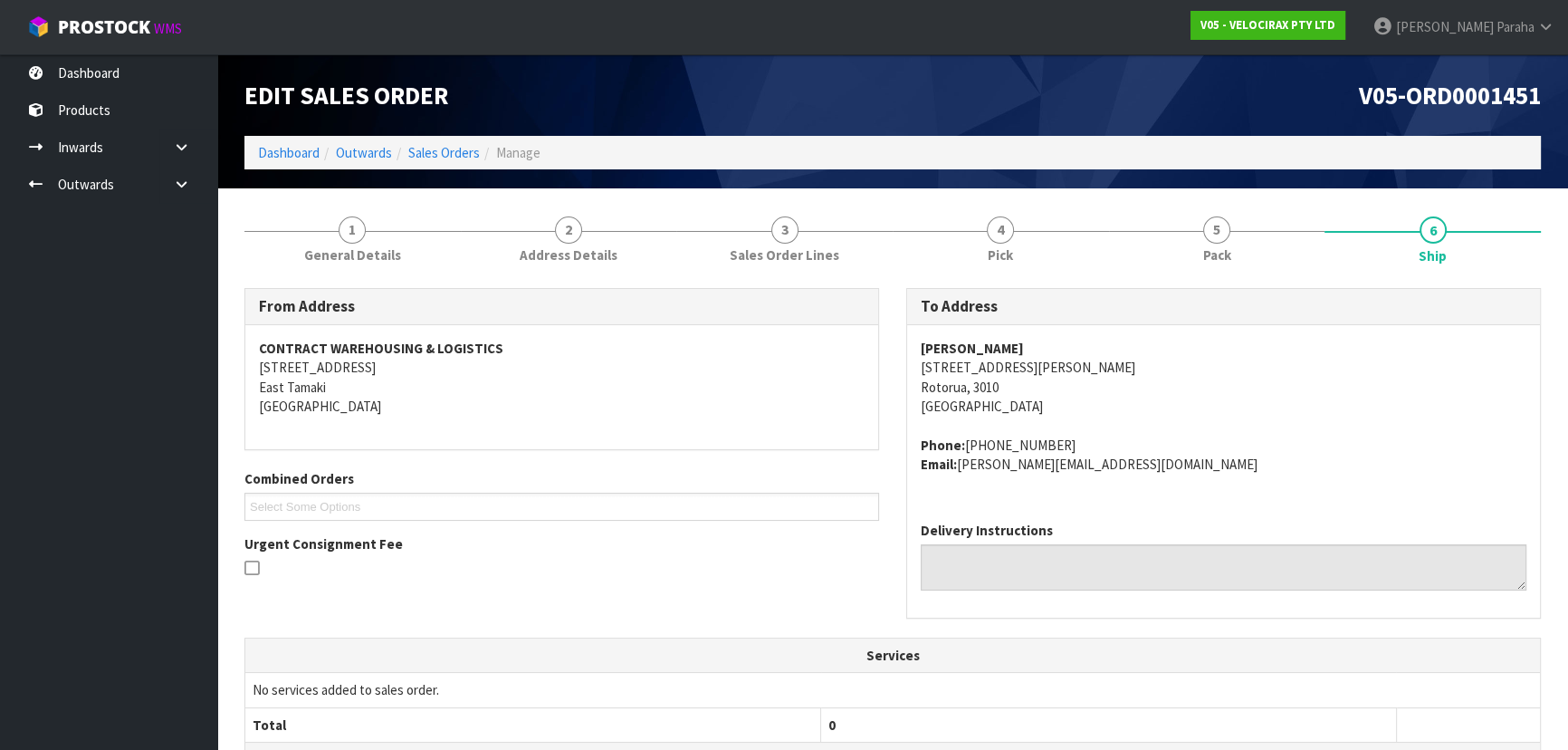
click at [991, 352] on address "[PERSON_NAME] [STREET_ADDRESS][PERSON_NAME]" at bounding box center [1223, 377] width 605 height 78
drag, startPoint x: 991, startPoint y: 345, endPoint x: 918, endPoint y: 351, distance: 73.2
click at [918, 351] on div "[PERSON_NAME] [STREET_ADDRESS][PERSON_NAME] Phone: [PHONE_NUMBER] Email: [PERSO…" at bounding box center [1224, 416] width 632 height 182
copy strong "[PERSON_NAME]"
click at [993, 348] on address "[PERSON_NAME] [STREET_ADDRESS][PERSON_NAME]" at bounding box center [1223, 377] width 605 height 78
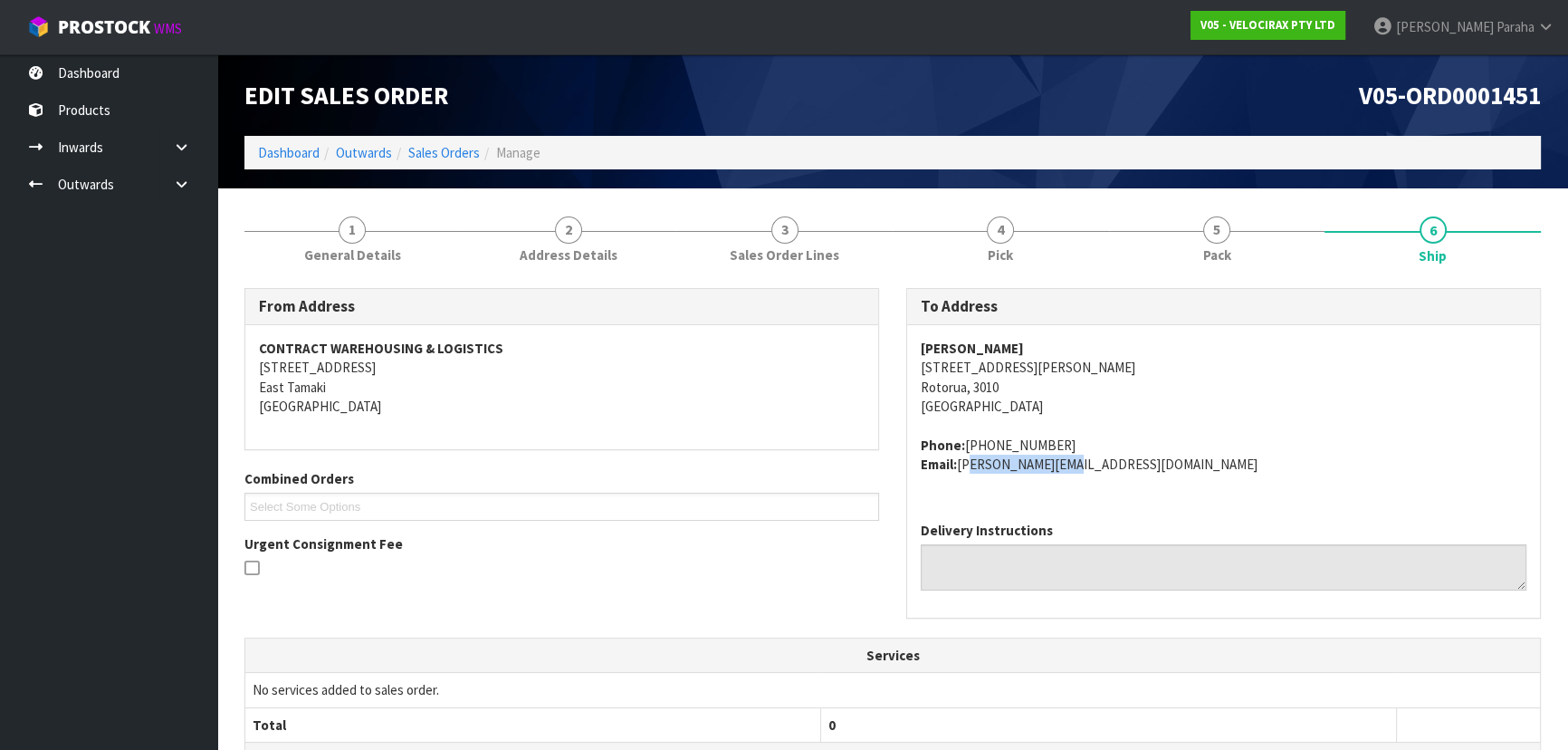
drag, startPoint x: 1063, startPoint y: 460, endPoint x: 961, endPoint y: 463, distance: 102.0
click at [961, 463] on address "Phone: [PHONE_NUMBER] Email: [PERSON_NAME][EMAIL_ADDRESS][DOMAIN_NAME]" at bounding box center [1223, 454] width 605 height 38
copy address "[PERSON_NAME][EMAIL_ADDRESS][DOMAIN_NAME]"
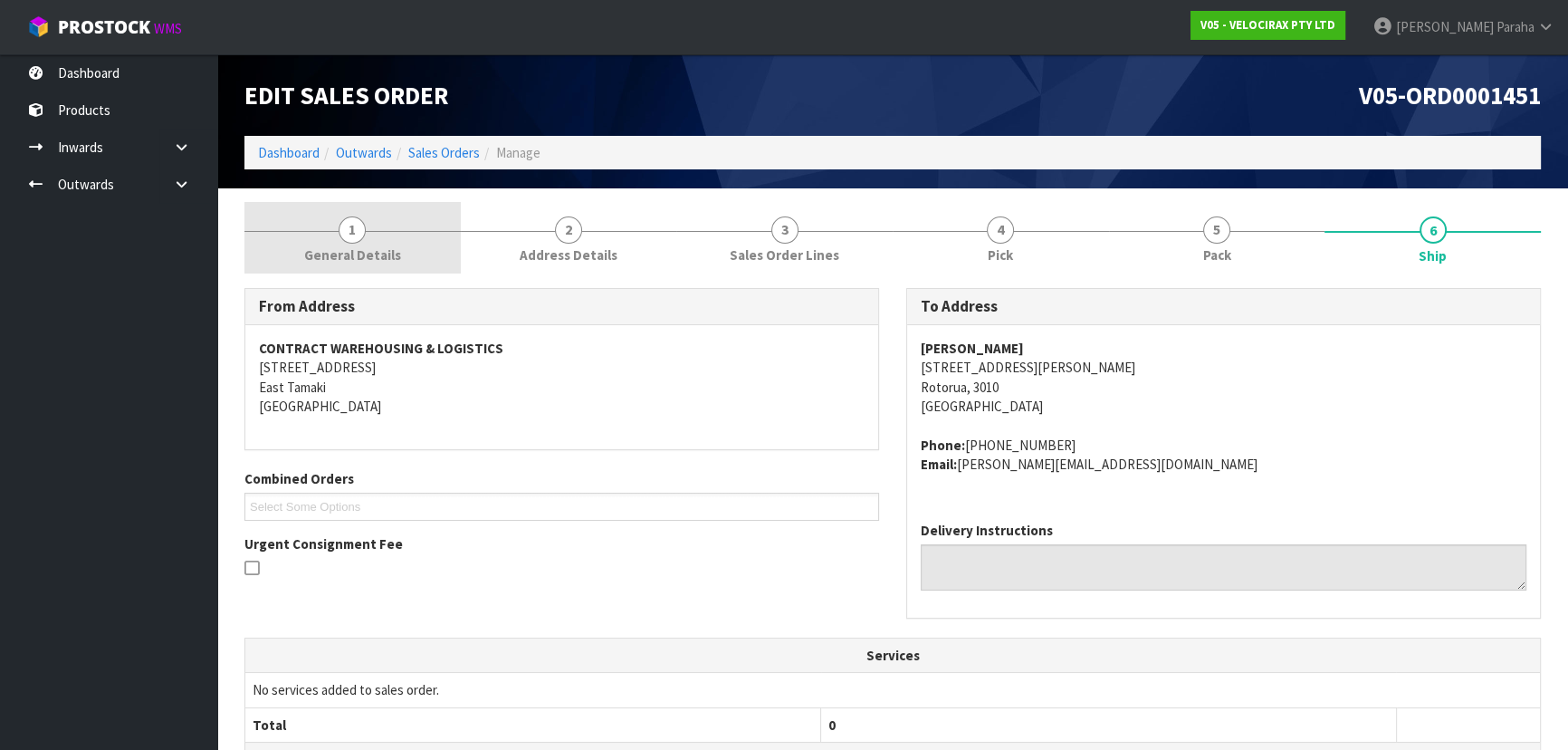
click at [345, 242] on link "1 General Details" at bounding box center [352, 237] width 217 height 71
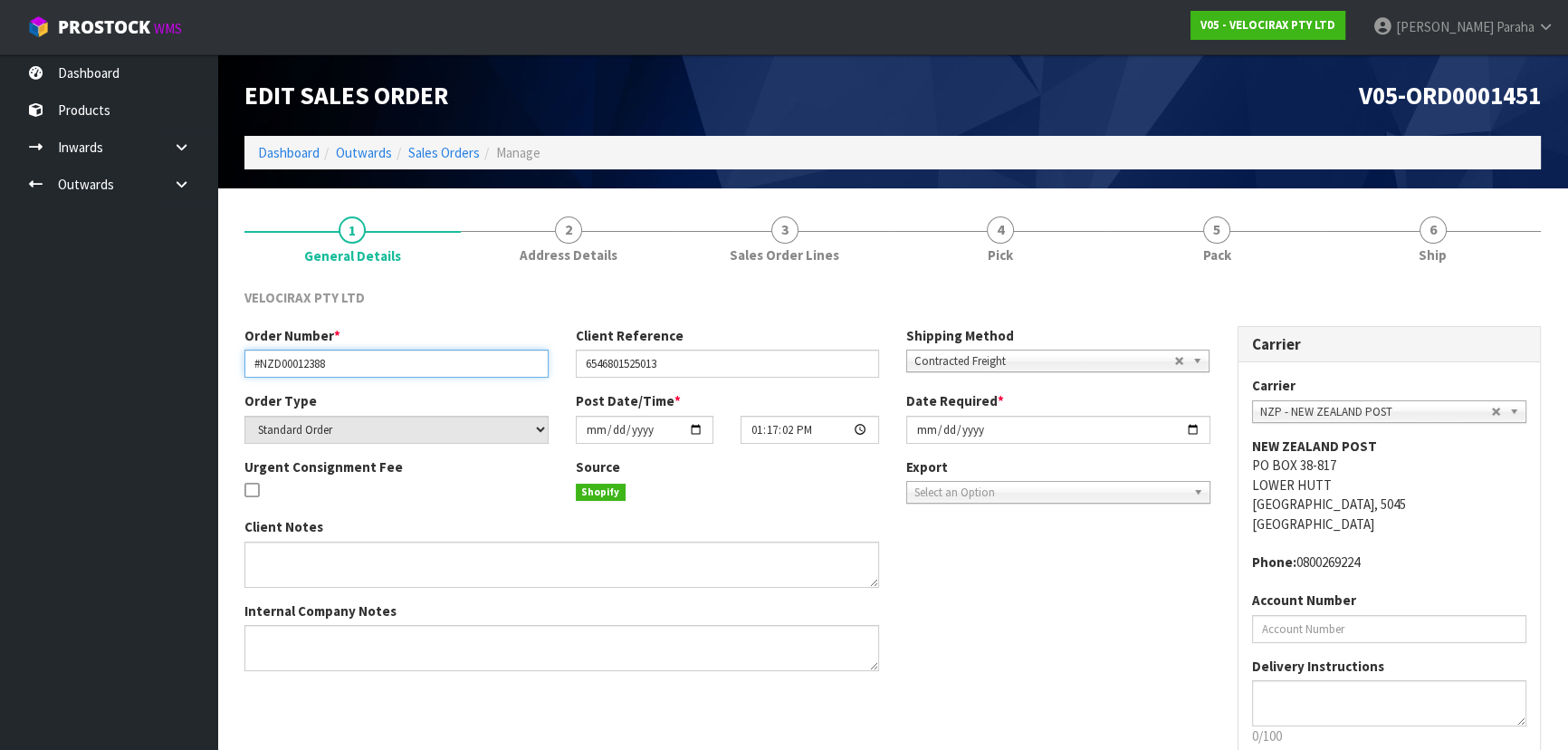
drag, startPoint x: 345, startPoint y: 363, endPoint x: 244, endPoint y: 360, distance: 101.0
click at [244, 360] on input "#NZD00012388" at bounding box center [396, 363] width 304 height 28
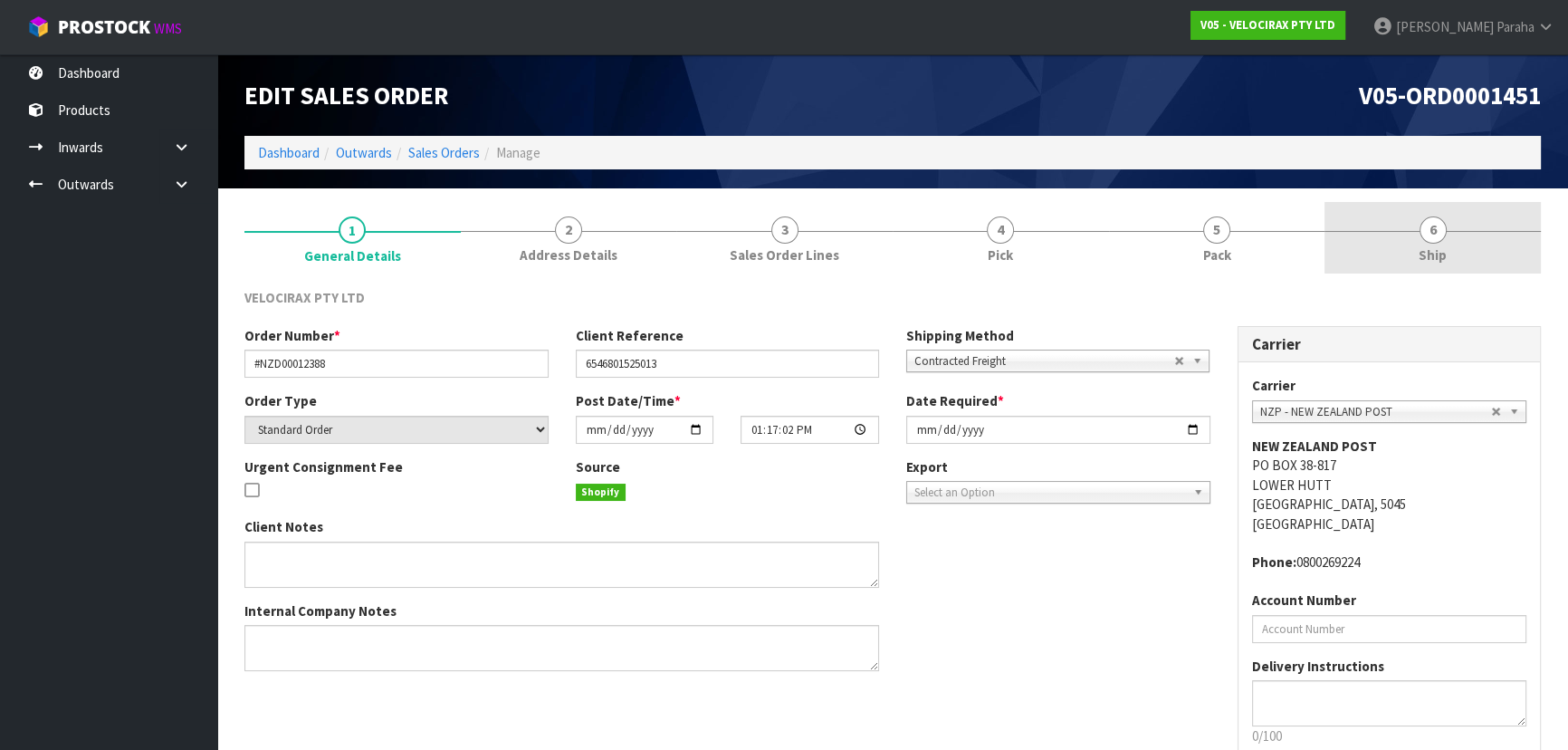
click at [1438, 239] on span "6" at bounding box center [1433, 230] width 27 height 27
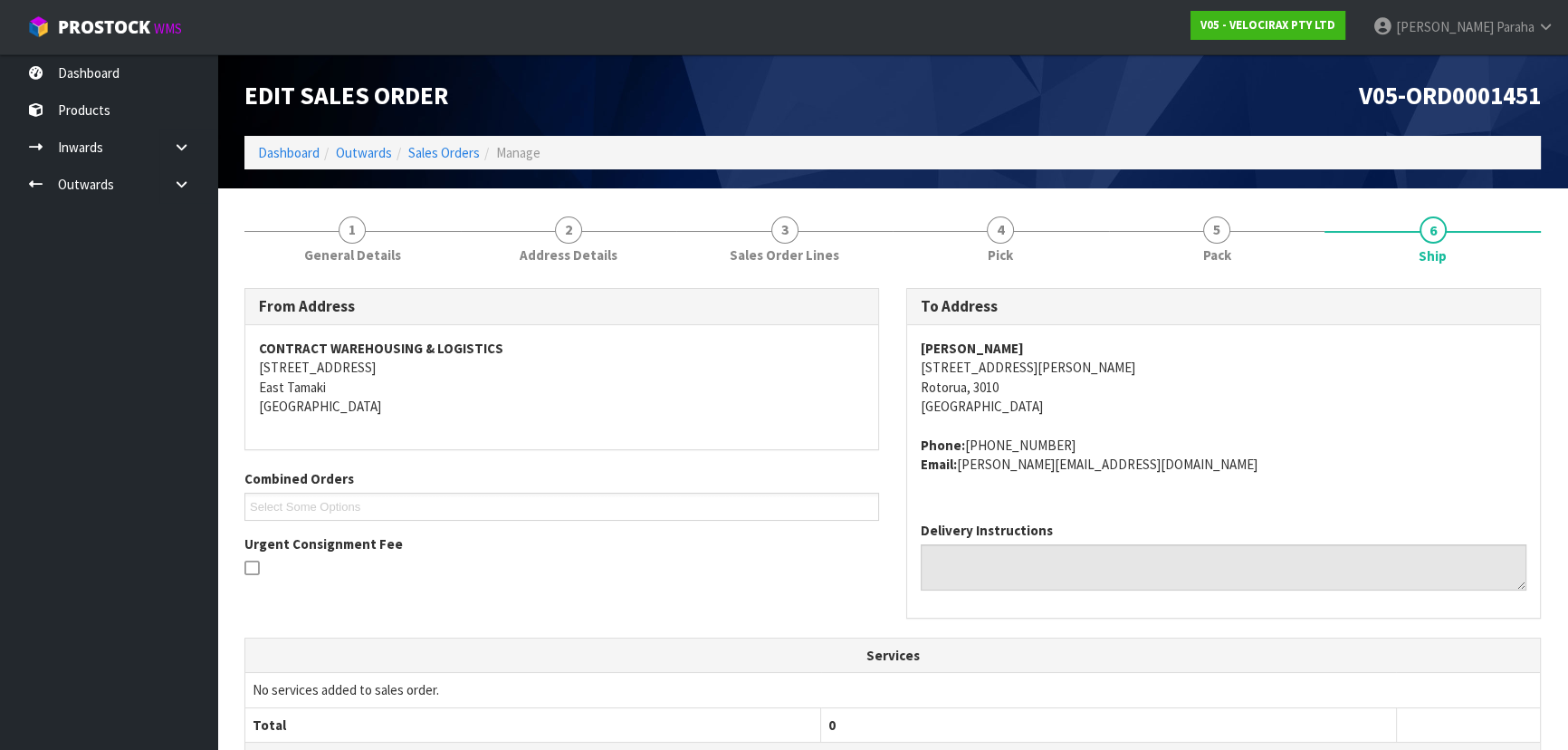
drag, startPoint x: 1059, startPoint y: 438, endPoint x: 967, endPoint y: 445, distance: 92.3
click at [967, 445] on address "Phone: [PHONE_NUMBER] Email: [PERSON_NAME][EMAIL_ADDRESS][DOMAIN_NAME]" at bounding box center [1223, 454] width 605 height 38
copy address "[PHONE_NUMBER]"
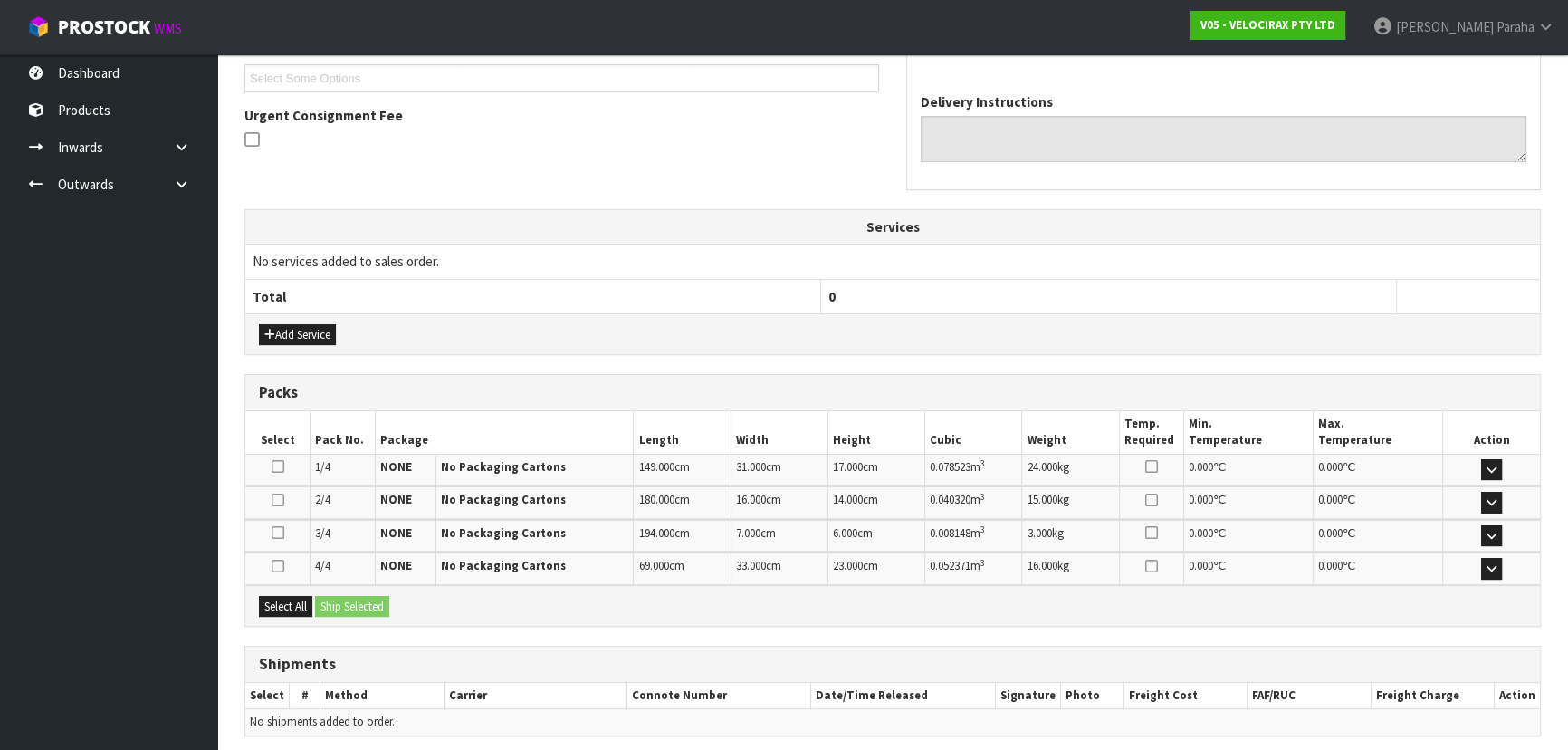
scroll to position [496, 0]
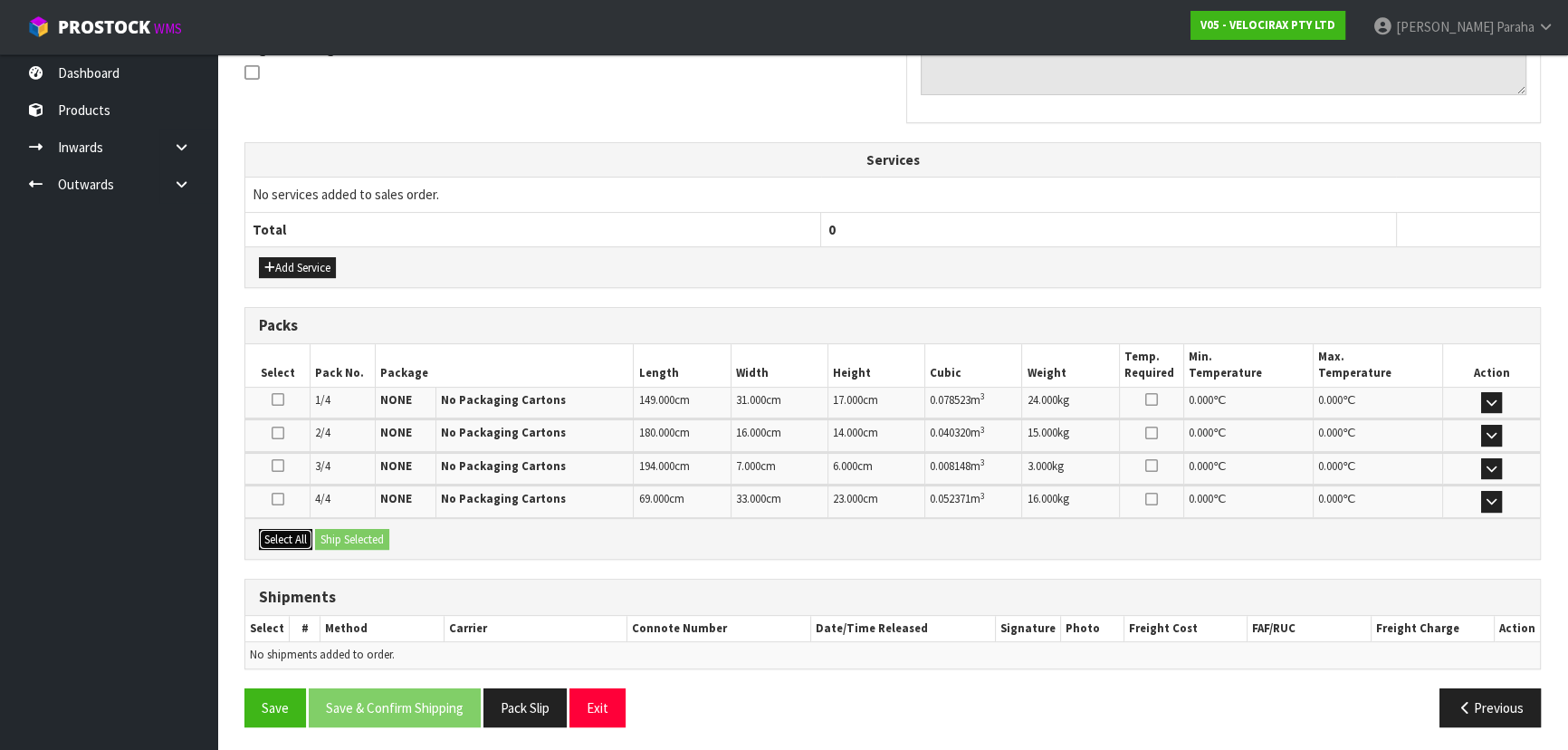
click at [284, 534] on button "Select All" at bounding box center [285, 539] width 53 height 22
click at [370, 533] on button "Ship Selected" at bounding box center [352, 539] width 74 height 22
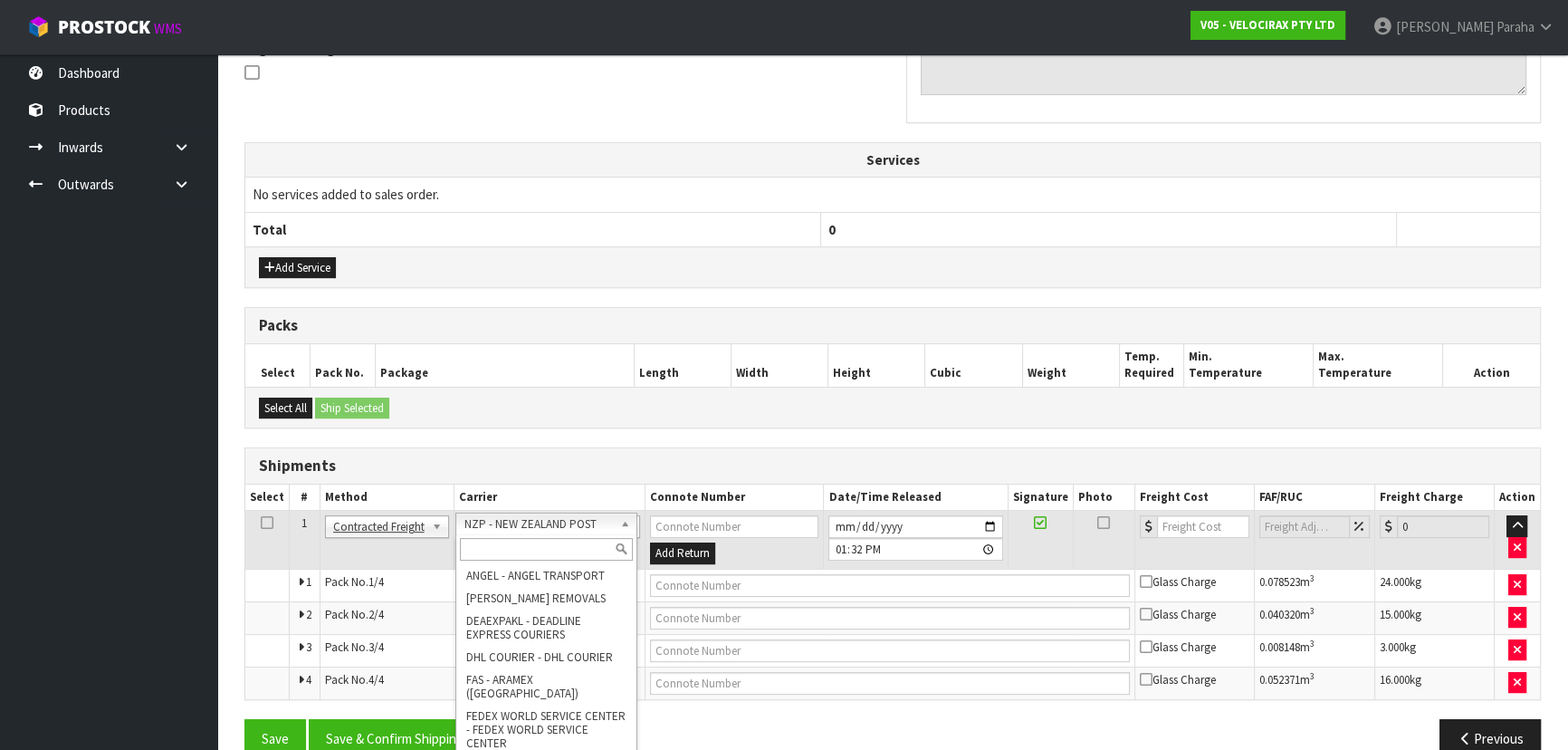
click at [571, 547] on input "text" at bounding box center [546, 549] width 173 height 23
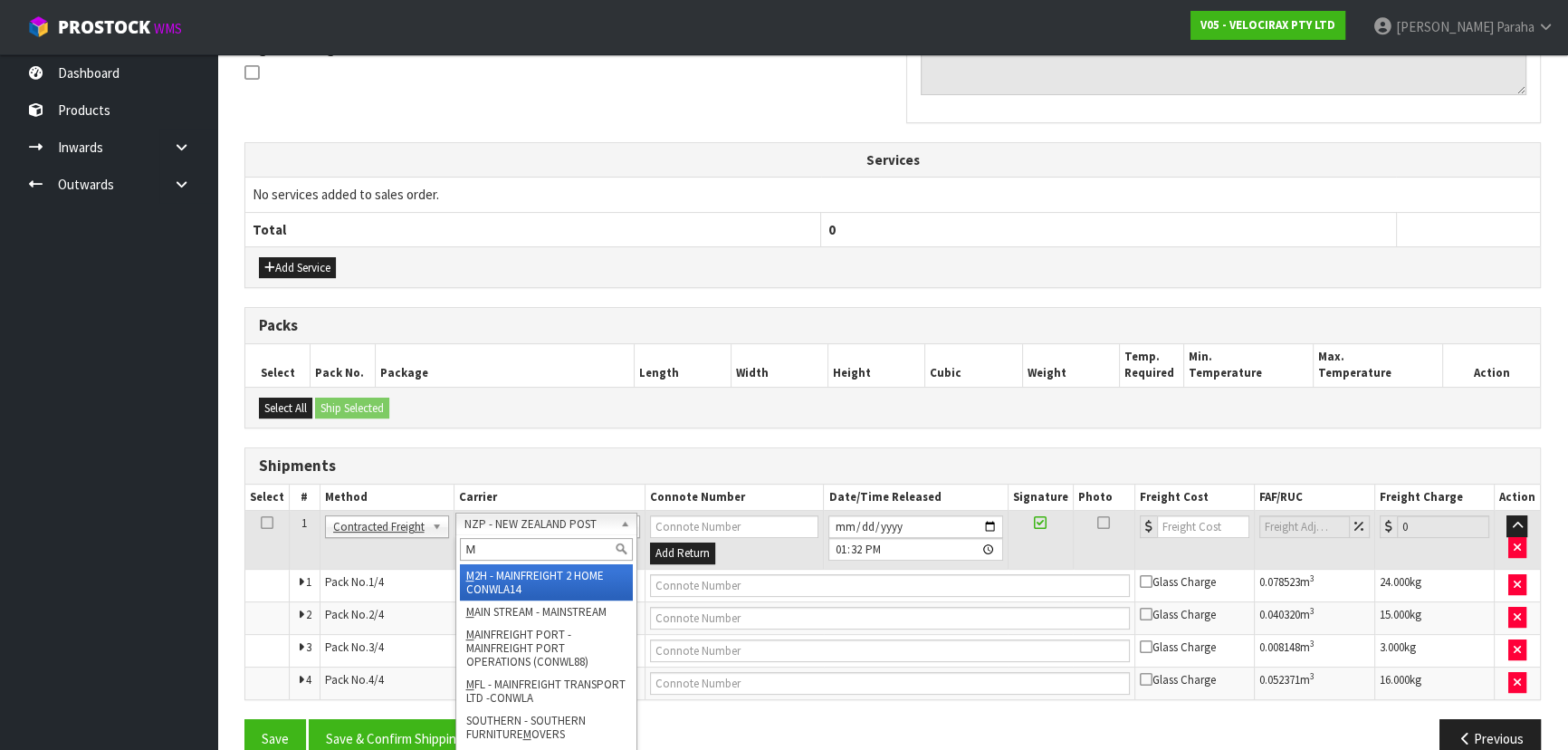
type input "MF"
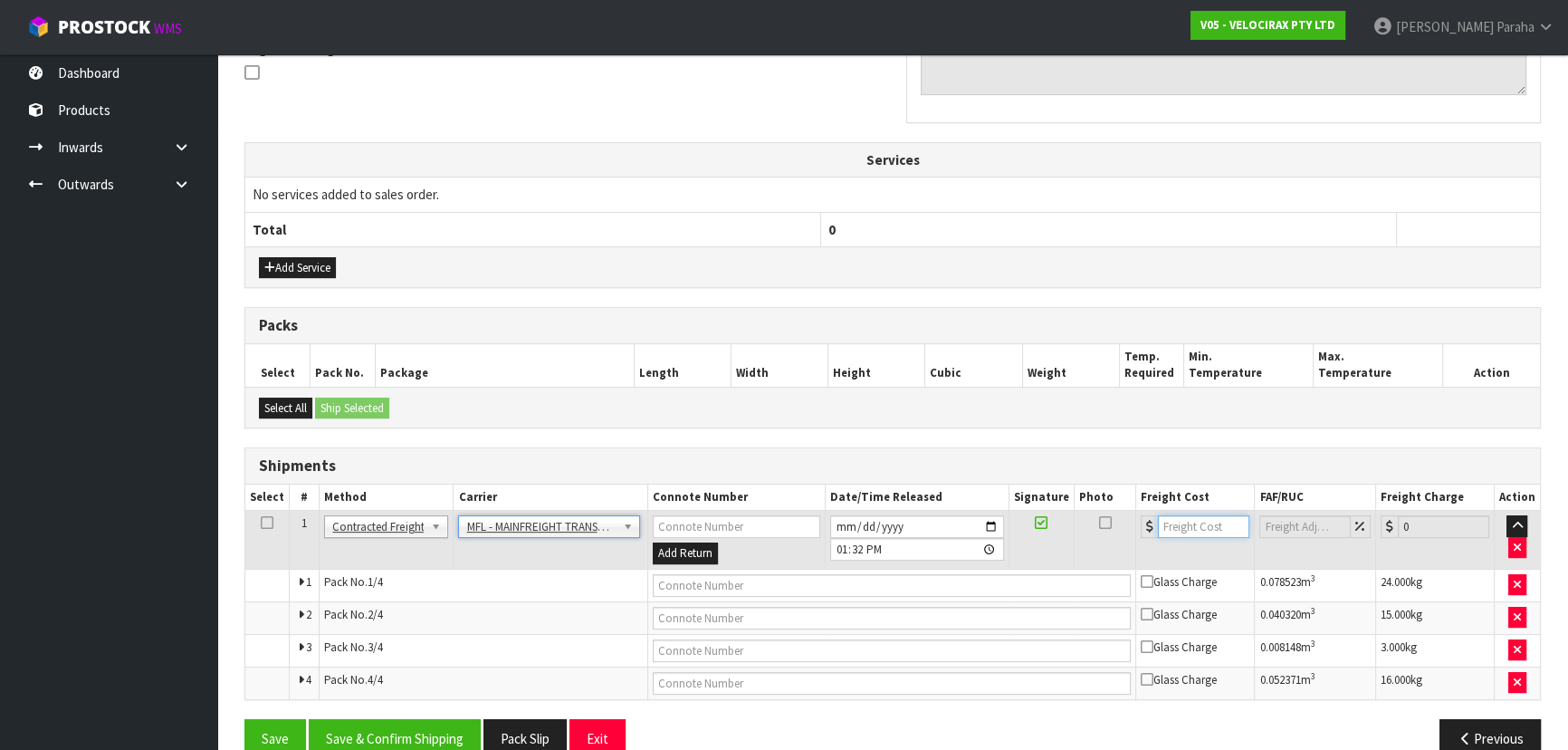
click at [1191, 522] on input "number" at bounding box center [1203, 527] width 91 height 23
type input "46.00"
click at [789, 577] on input "text" at bounding box center [892, 586] width 479 height 23
paste input "FWM58627680"
type input "FWM58627680"
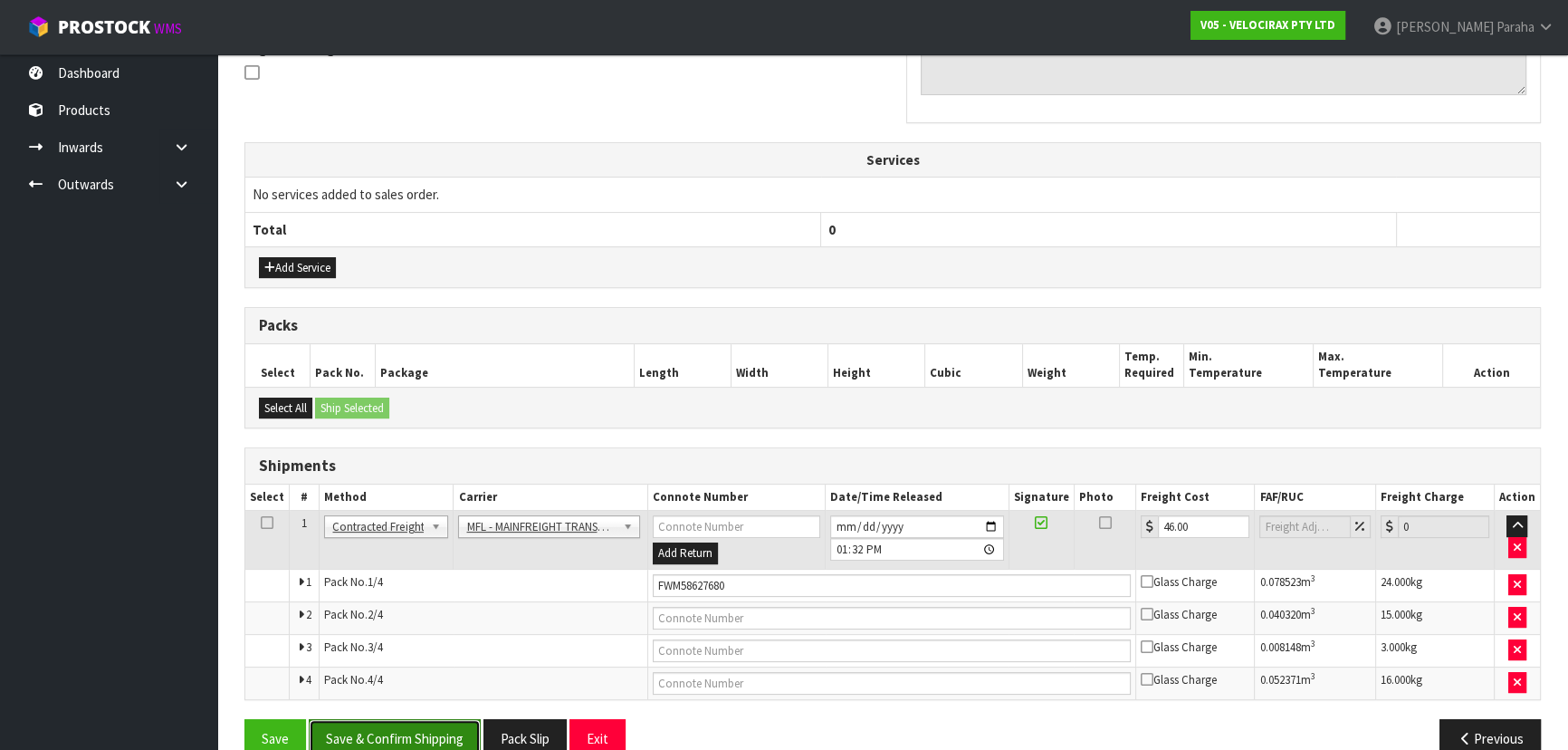
click at [448, 727] on button "Save & Confirm Shipping" at bounding box center [394, 738] width 172 height 38
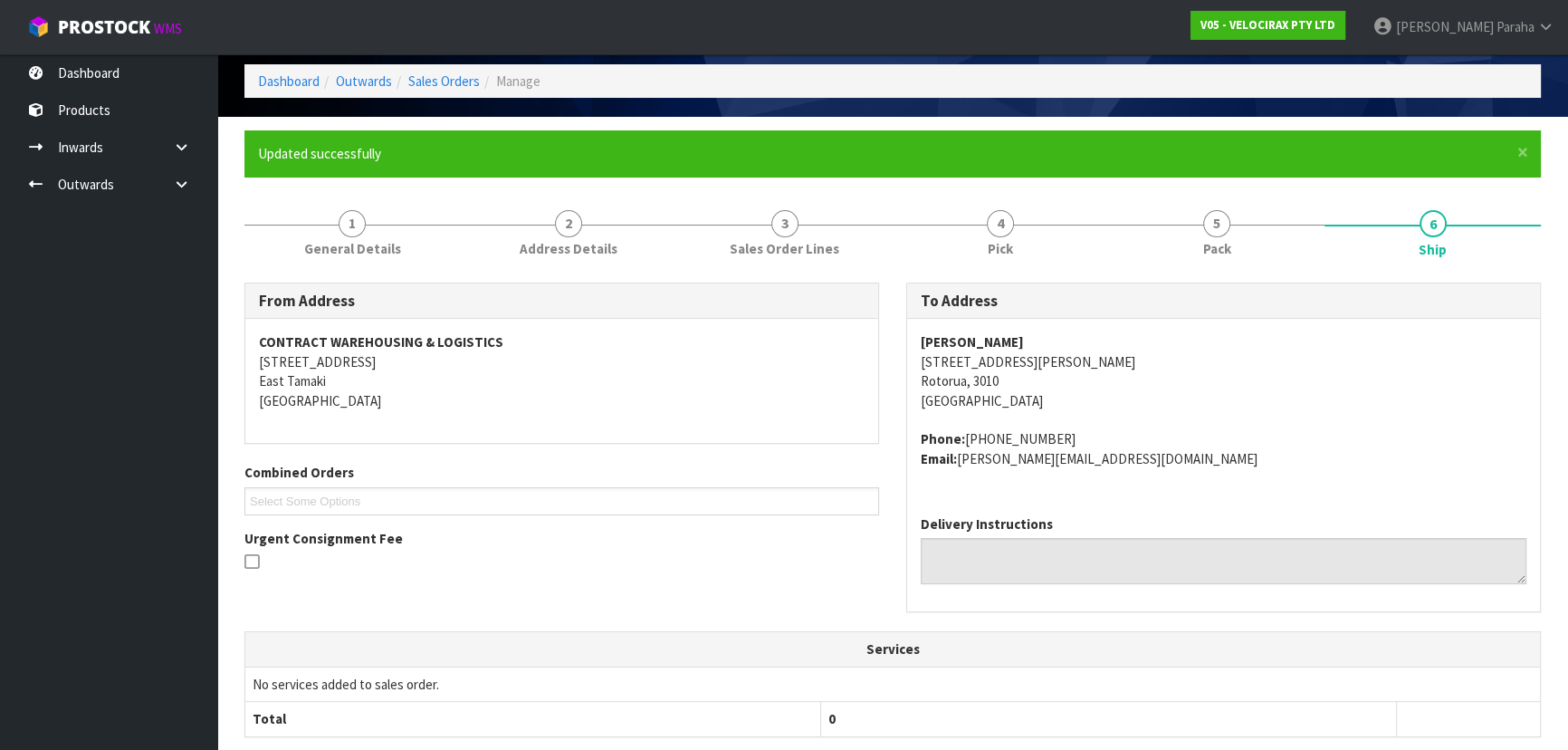
scroll to position [0, 0]
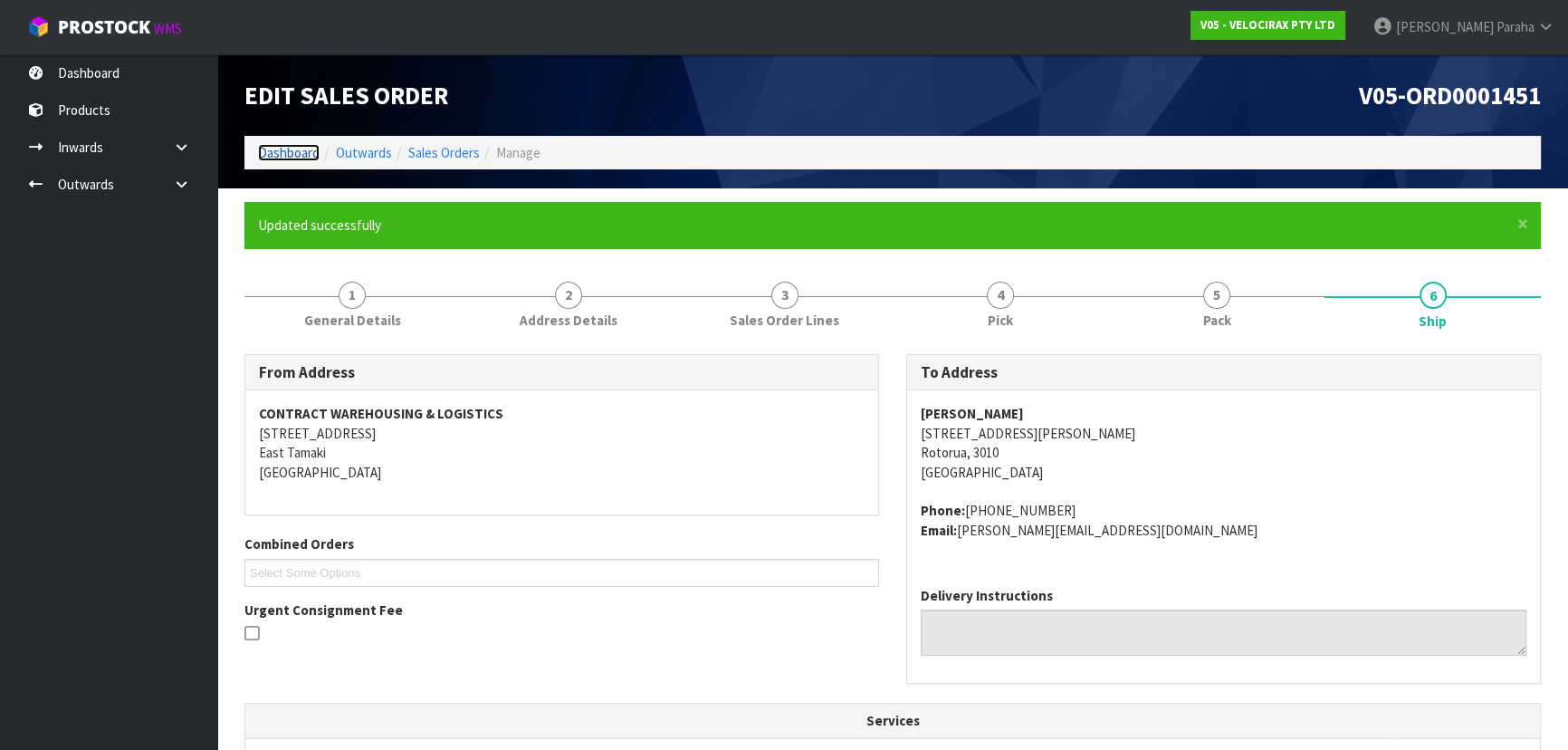
click at [305, 150] on link "Dashboard" at bounding box center [289, 152] width 62 height 17
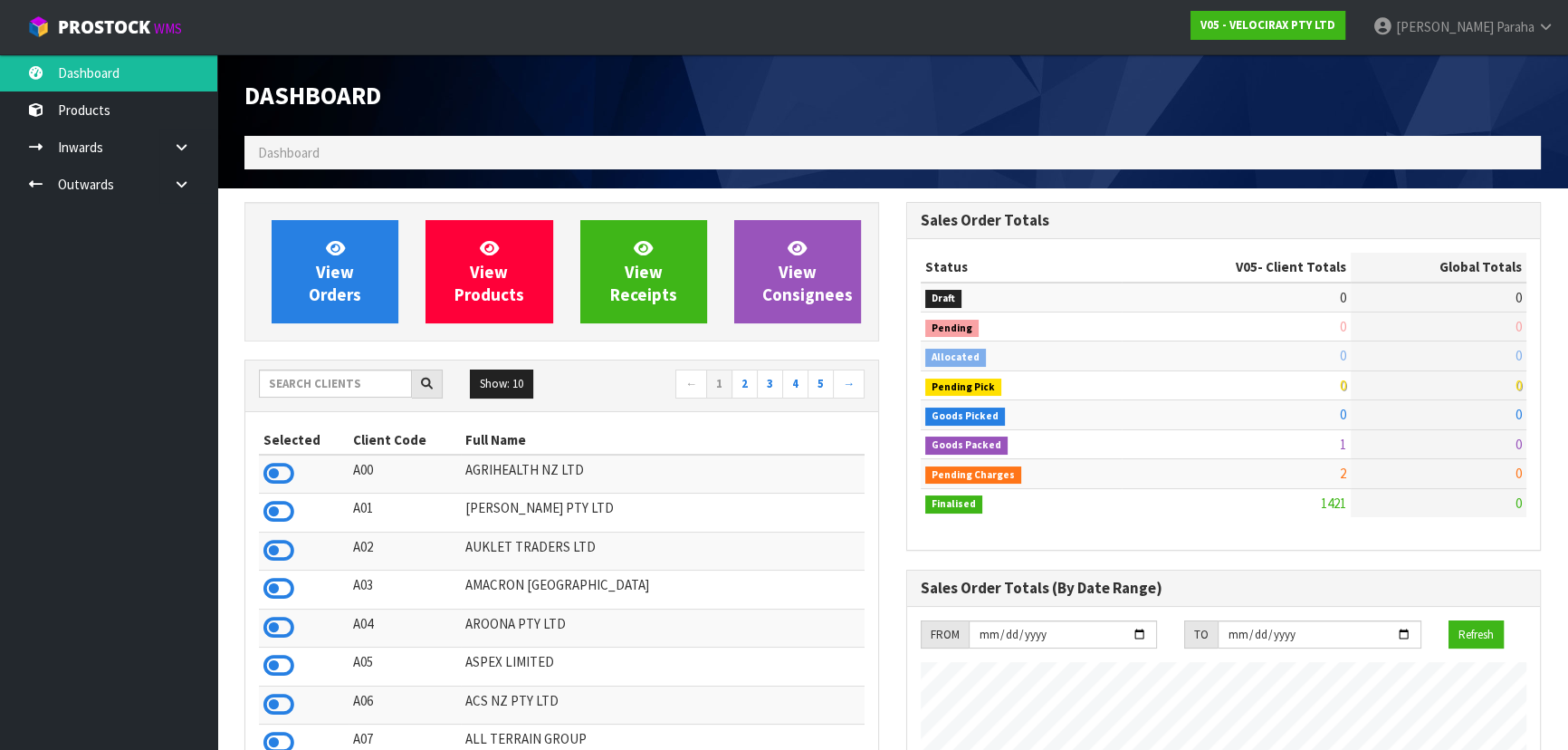
scroll to position [1408, 661]
click at [298, 377] on input "text" at bounding box center [335, 384] width 153 height 28
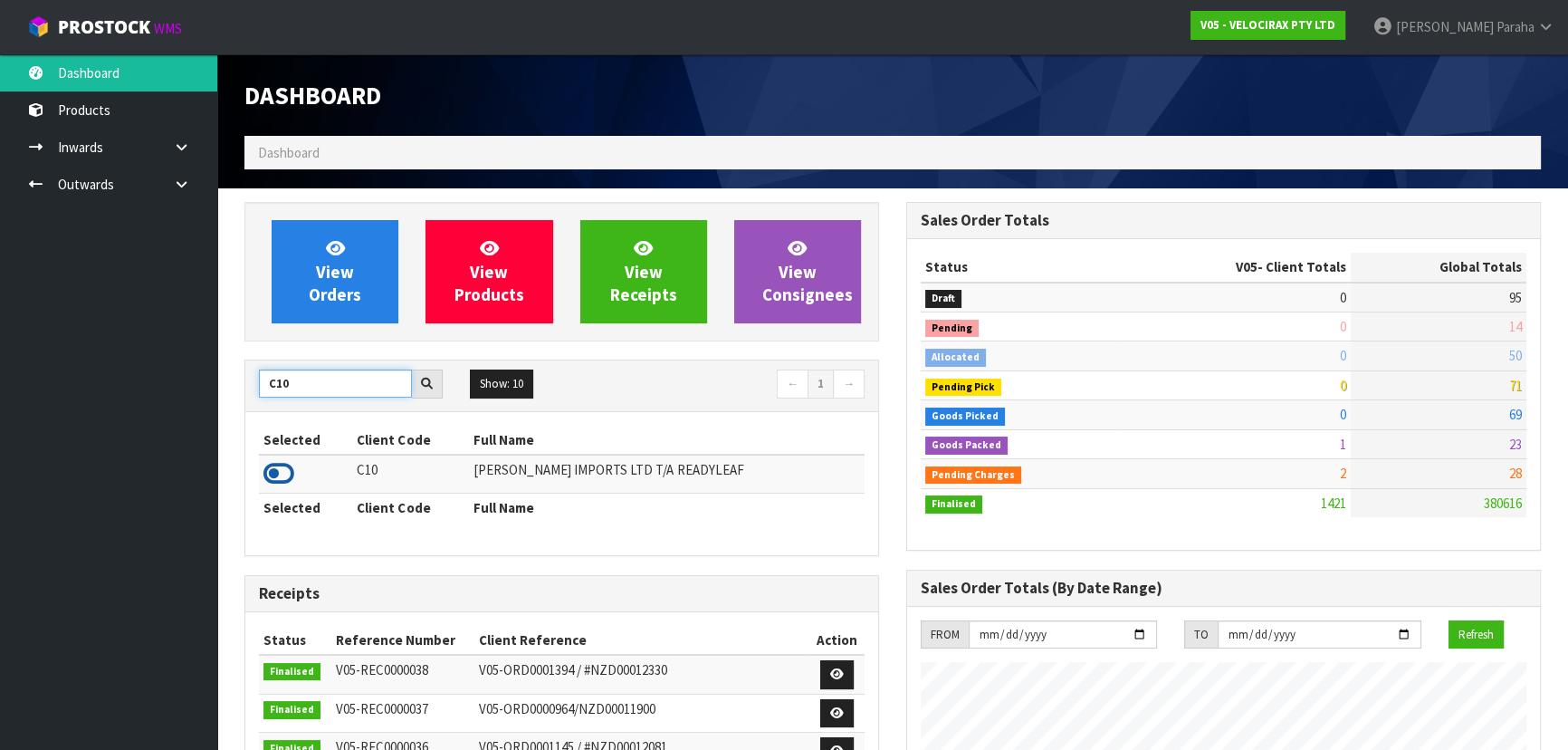
type input "C10"
click at [290, 480] on icon at bounding box center [279, 473] width 31 height 27
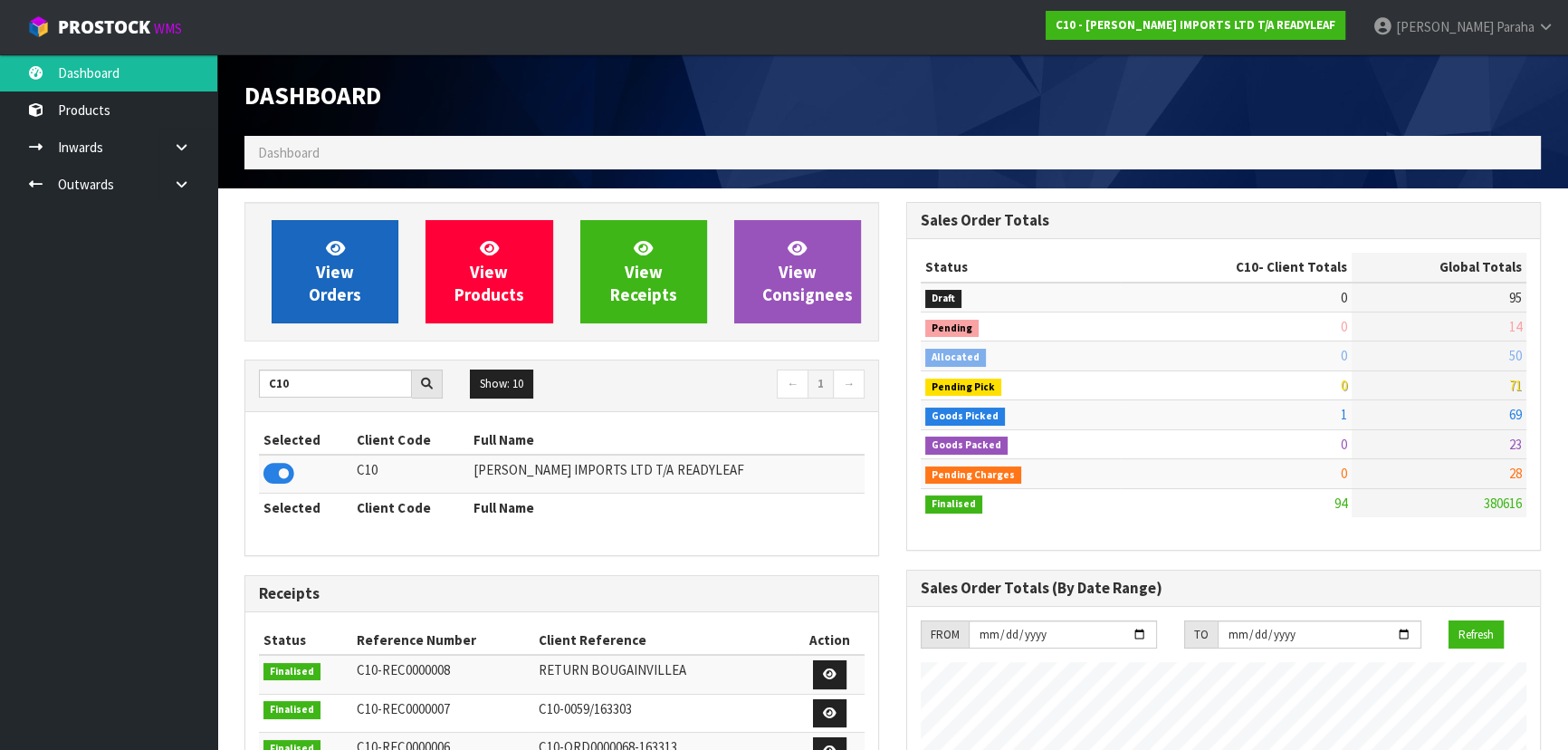
scroll to position [1193, 661]
click at [308, 312] on link "View Orders" at bounding box center [334, 271] width 127 height 103
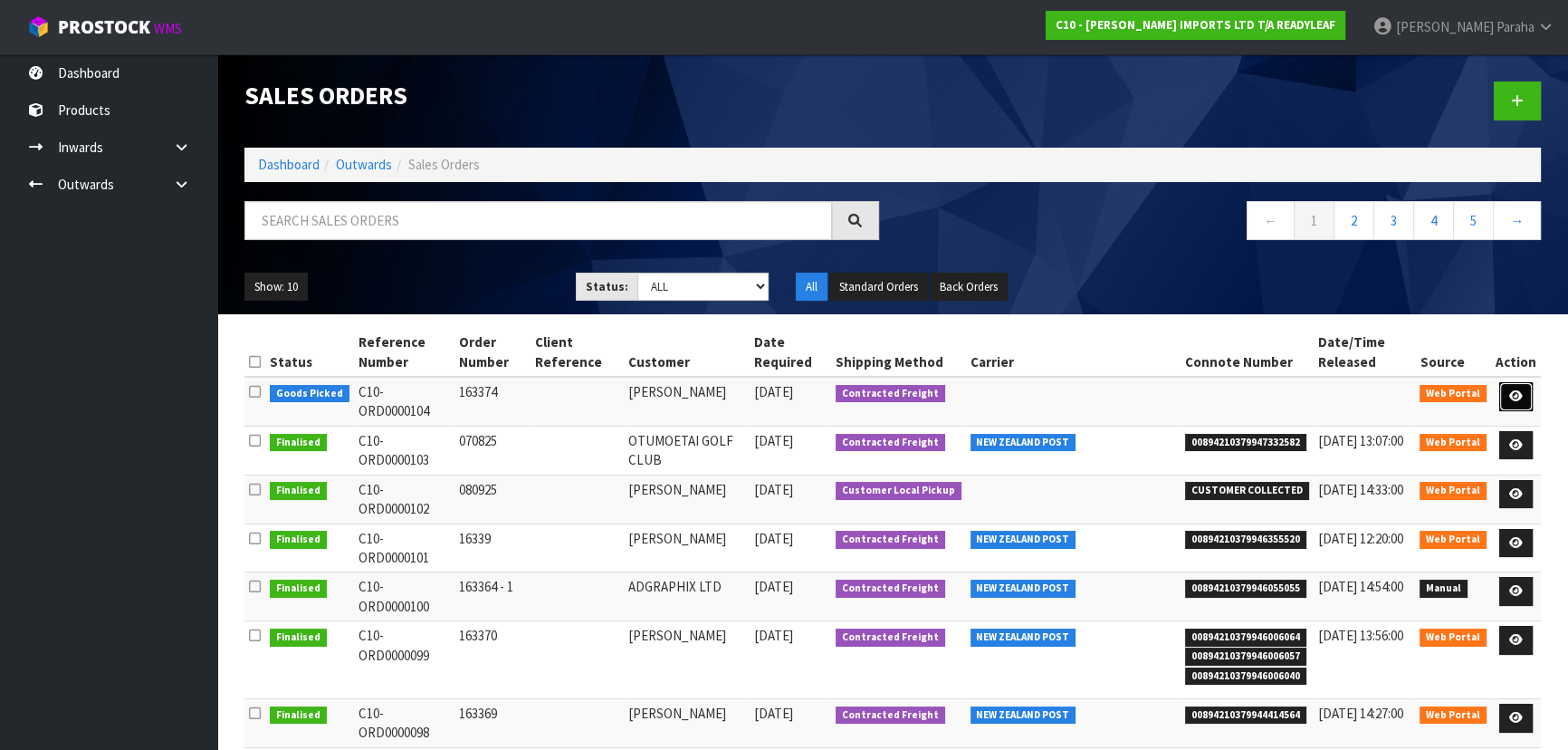
click at [1526, 401] on link at bounding box center [1515, 396] width 34 height 29
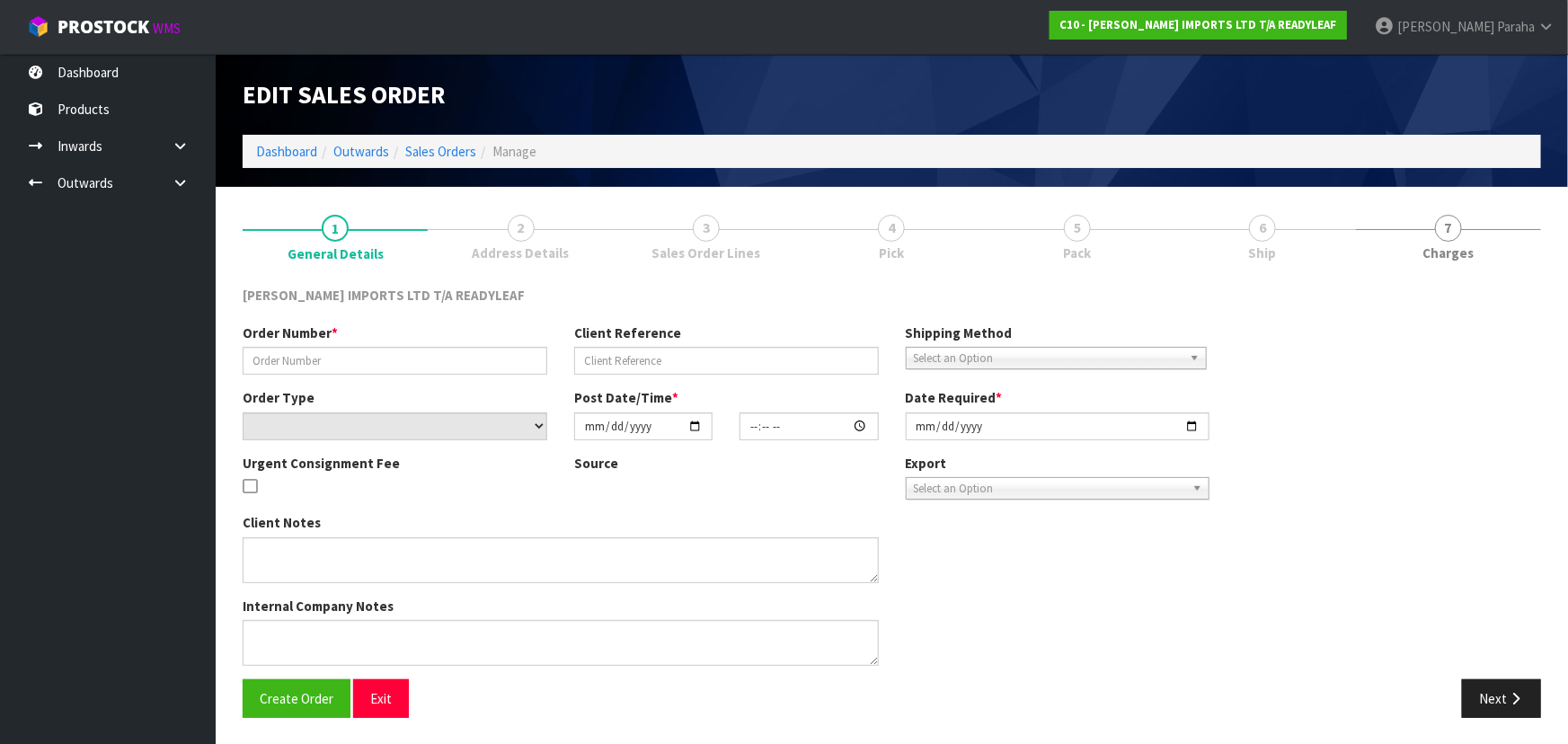
type input "163374"
select select "number:0"
type input "[DATE]"
type input "20:57:00.000"
type input "[DATE]"
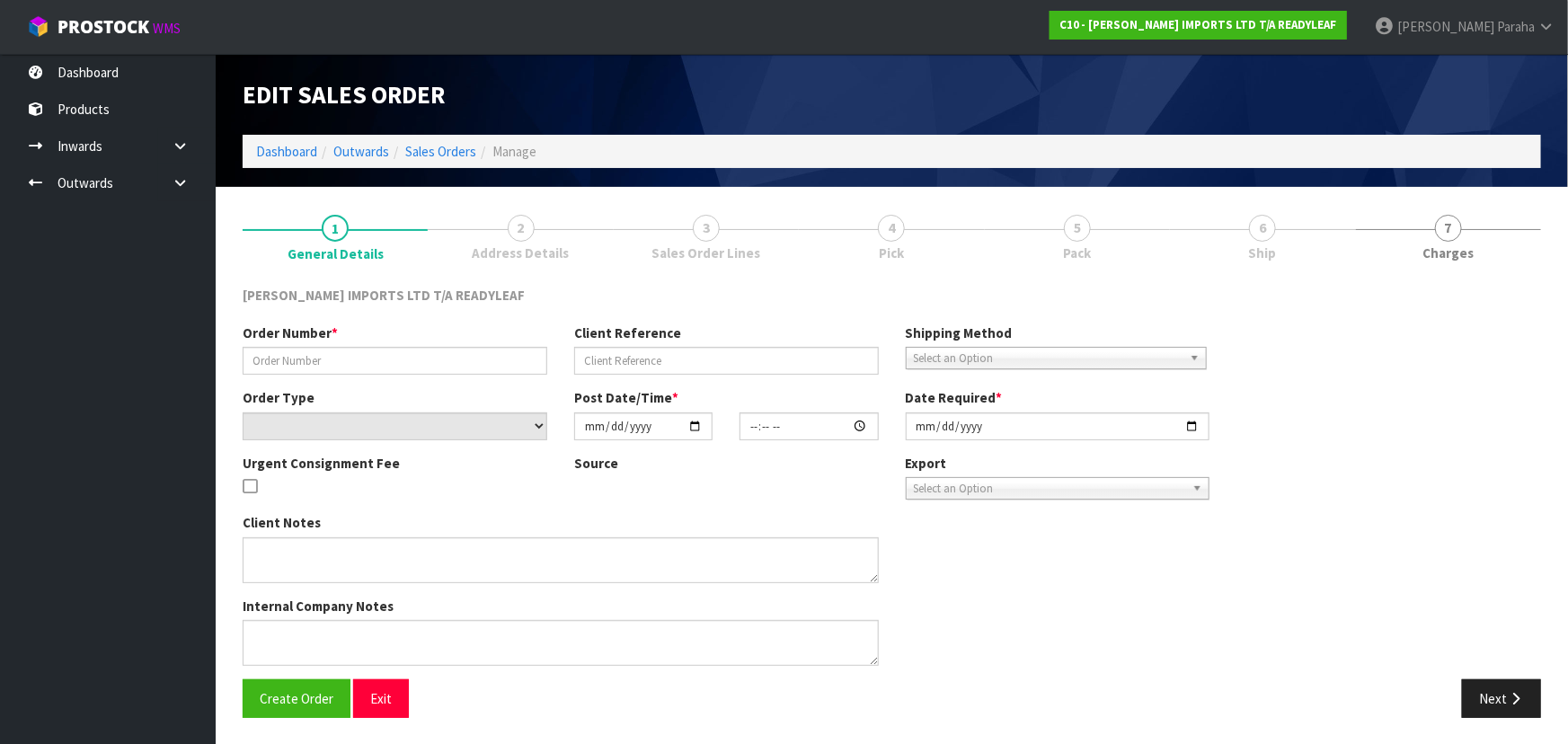
type textarea "PLEASE ENSURE THIS IS SENT ON THE CHEAPEST FREIGHT POSSIBLE, PLEASE"
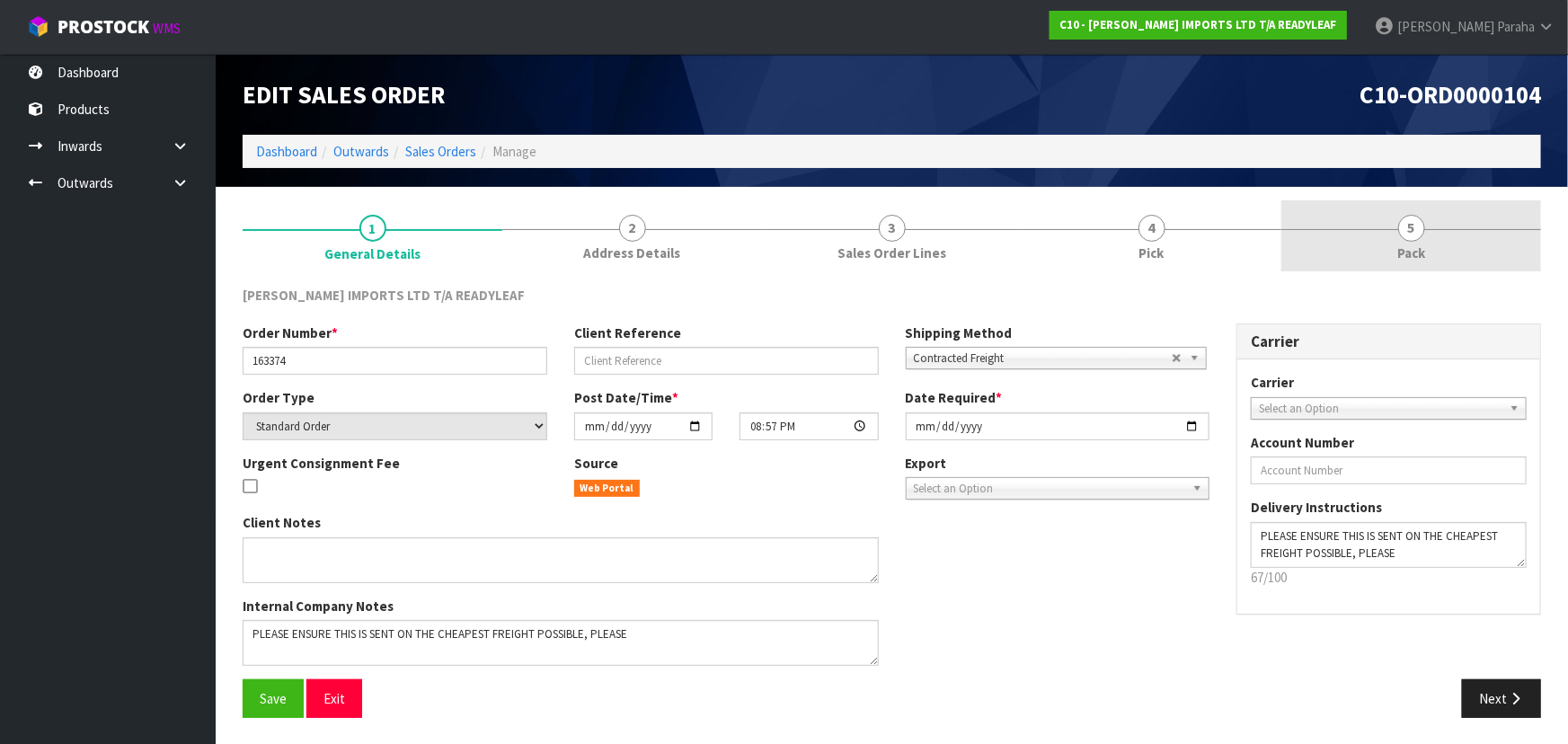
click at [1385, 224] on link "5 Pack" at bounding box center [1411, 236] width 260 height 71
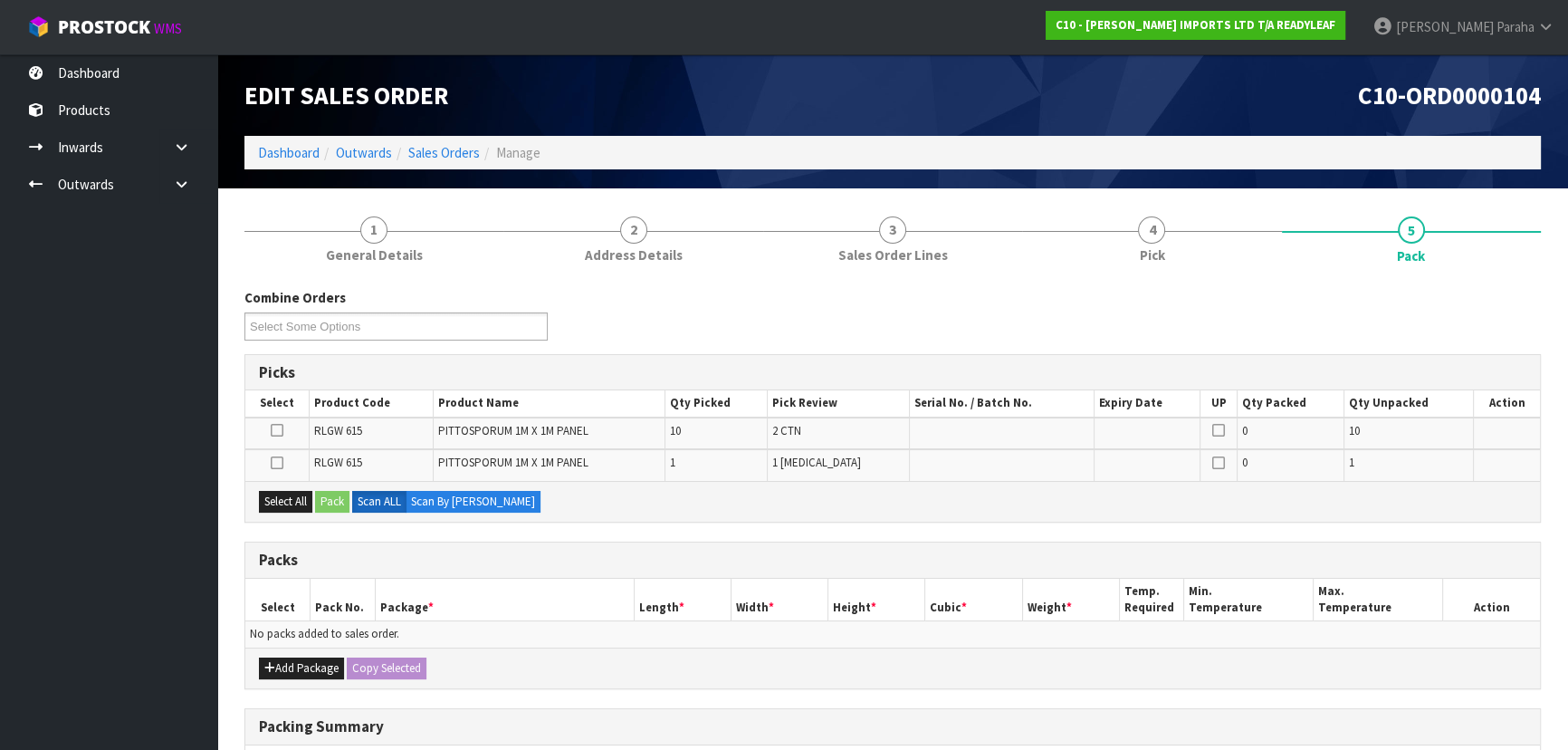
click at [281, 430] on icon at bounding box center [277, 430] width 13 height 1
click at [0, 0] on input "checkbox" at bounding box center [0, 0] width 0 height 0
click at [328, 503] on button "Pack" at bounding box center [332, 501] width 35 height 22
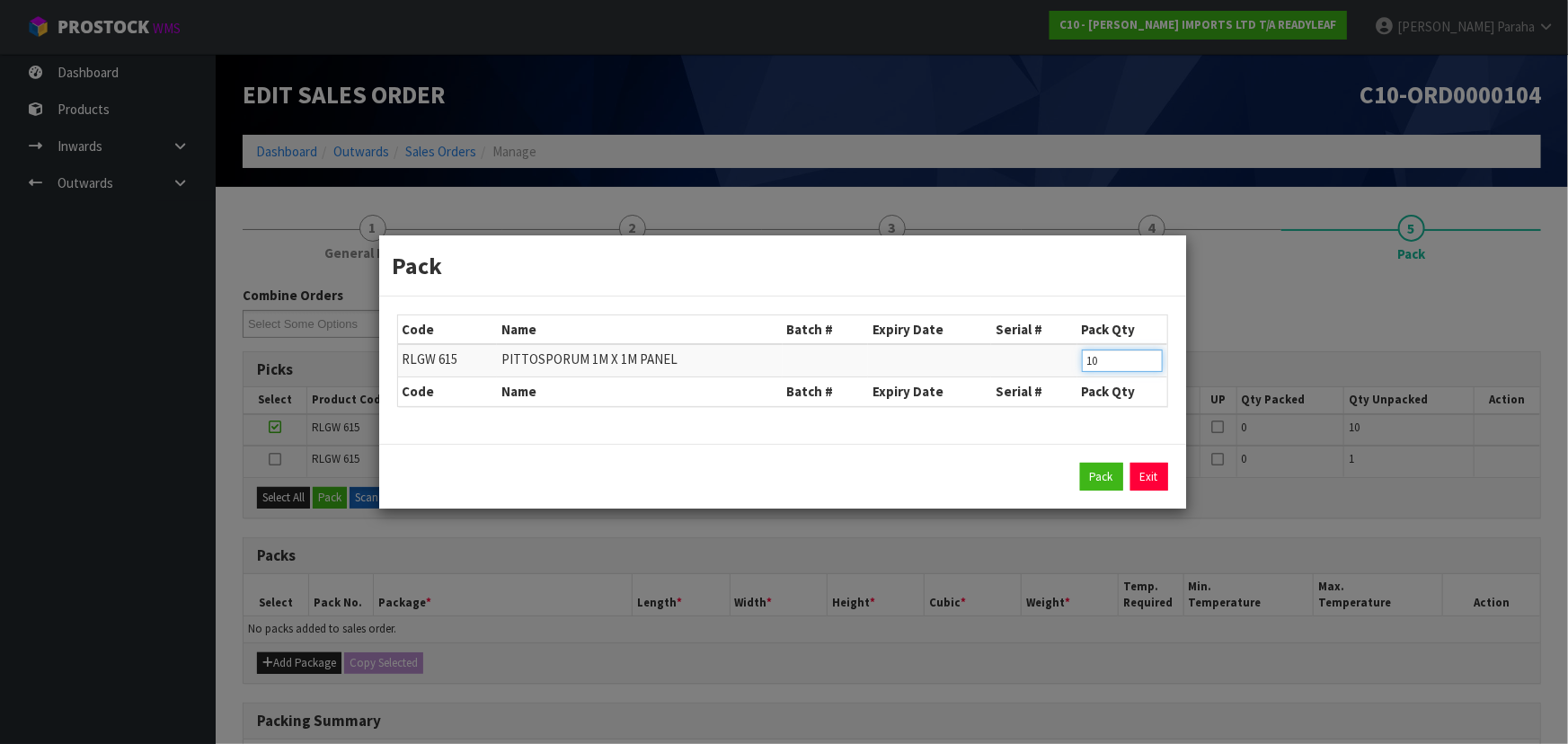
click at [1110, 364] on input "10" at bounding box center [1122, 360] width 81 height 22
type input "1"
type input "5"
click at [1095, 485] on button "Pack" at bounding box center [1102, 477] width 43 height 29
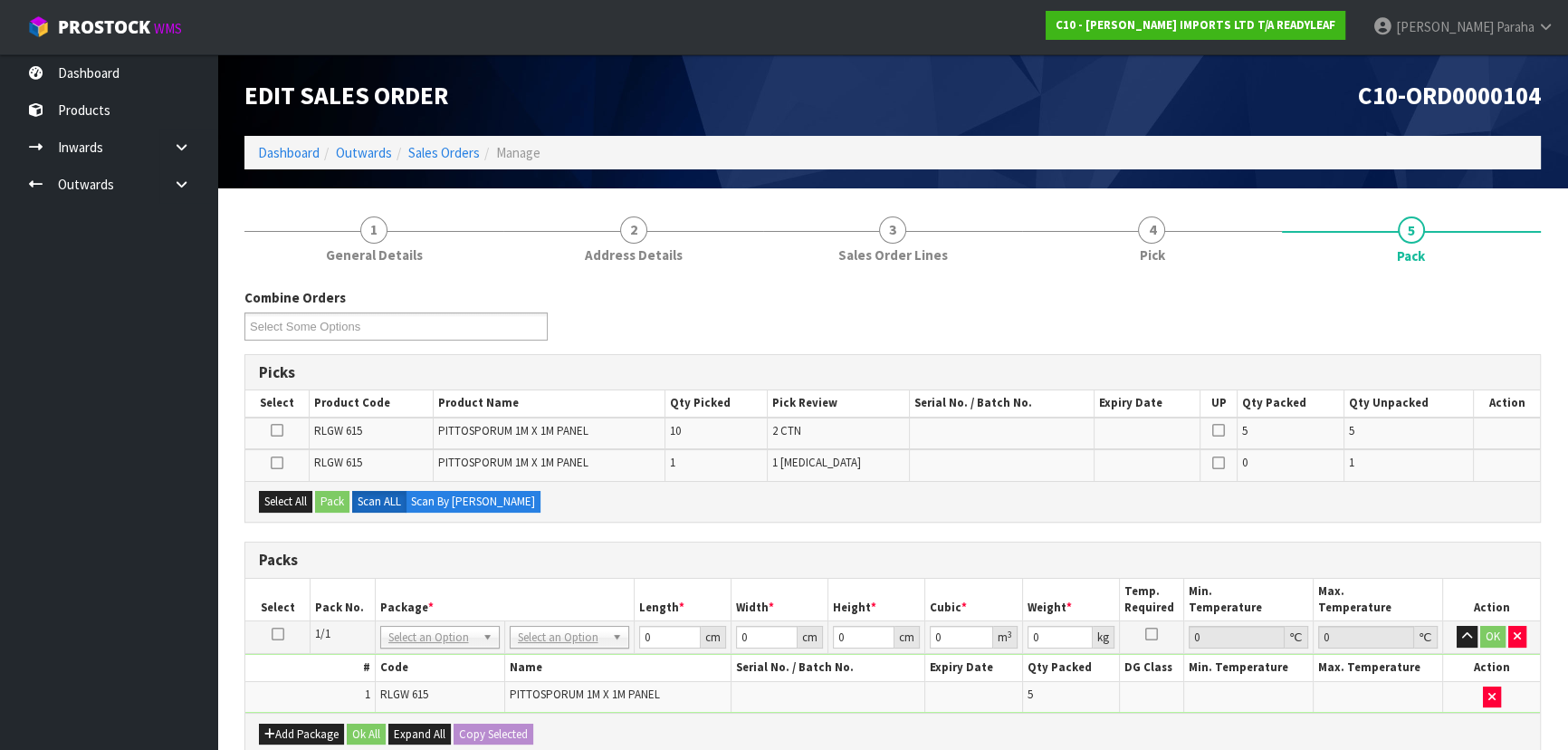
click at [274, 634] on icon at bounding box center [278, 634] width 13 height 1
click at [276, 463] on icon at bounding box center [277, 463] width 13 height 1
click at [0, 0] on input "checkbox" at bounding box center [0, 0] width 0 height 0
click at [332, 508] on button "Pack" at bounding box center [332, 501] width 35 height 22
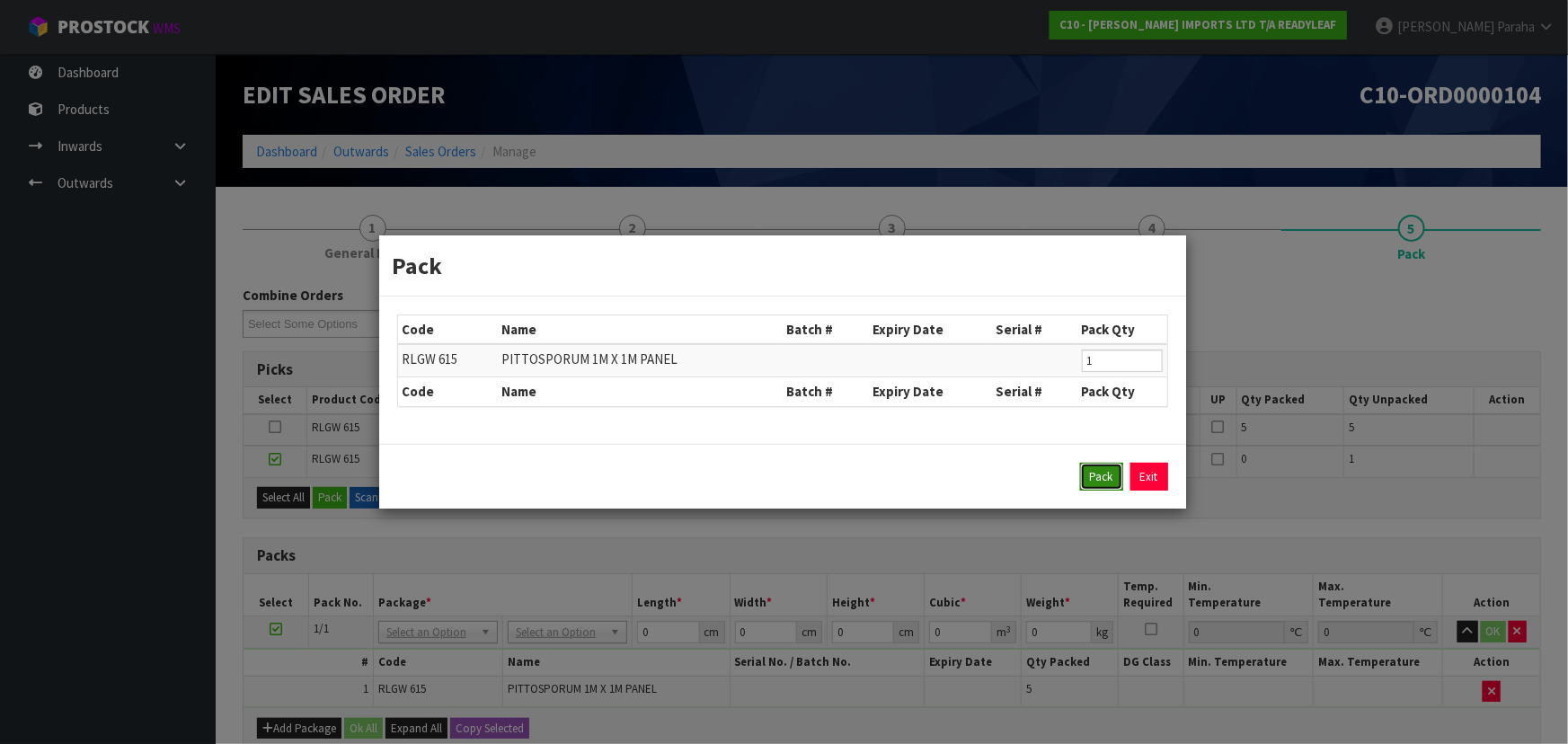
click at [1114, 486] on button "Pack" at bounding box center [1102, 477] width 43 height 29
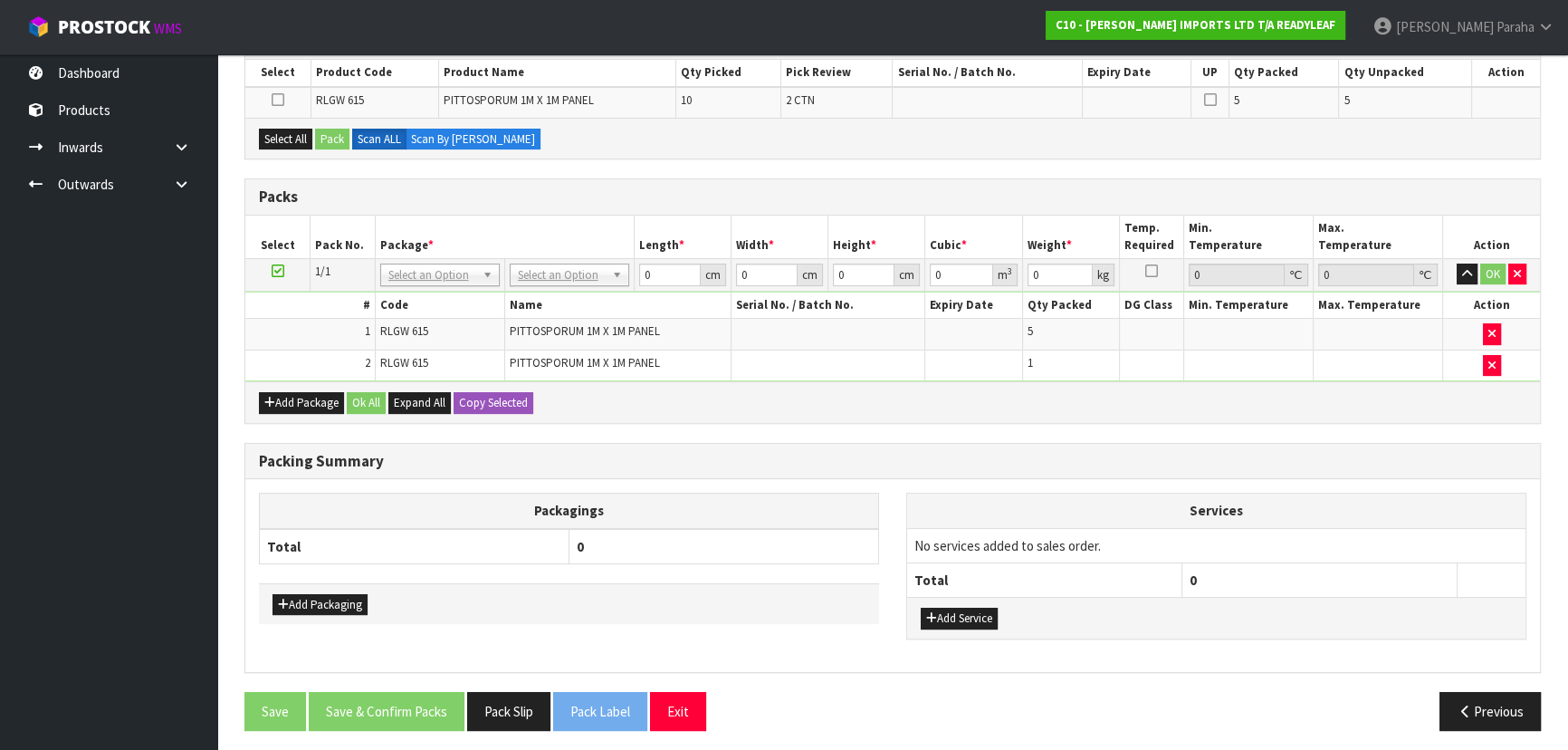
scroll to position [333, 0]
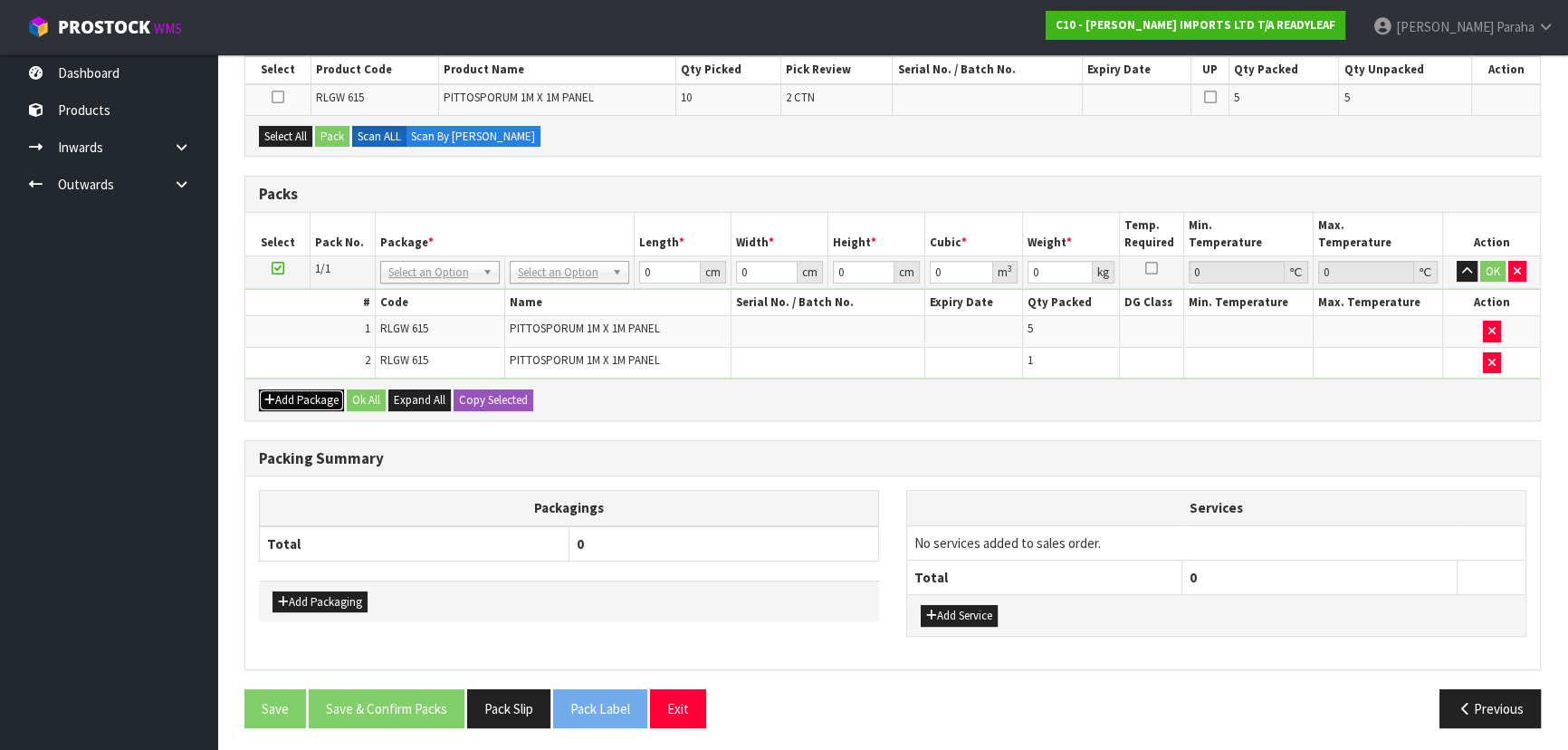
click at [272, 402] on button "Add Package" at bounding box center [301, 400] width 85 height 22
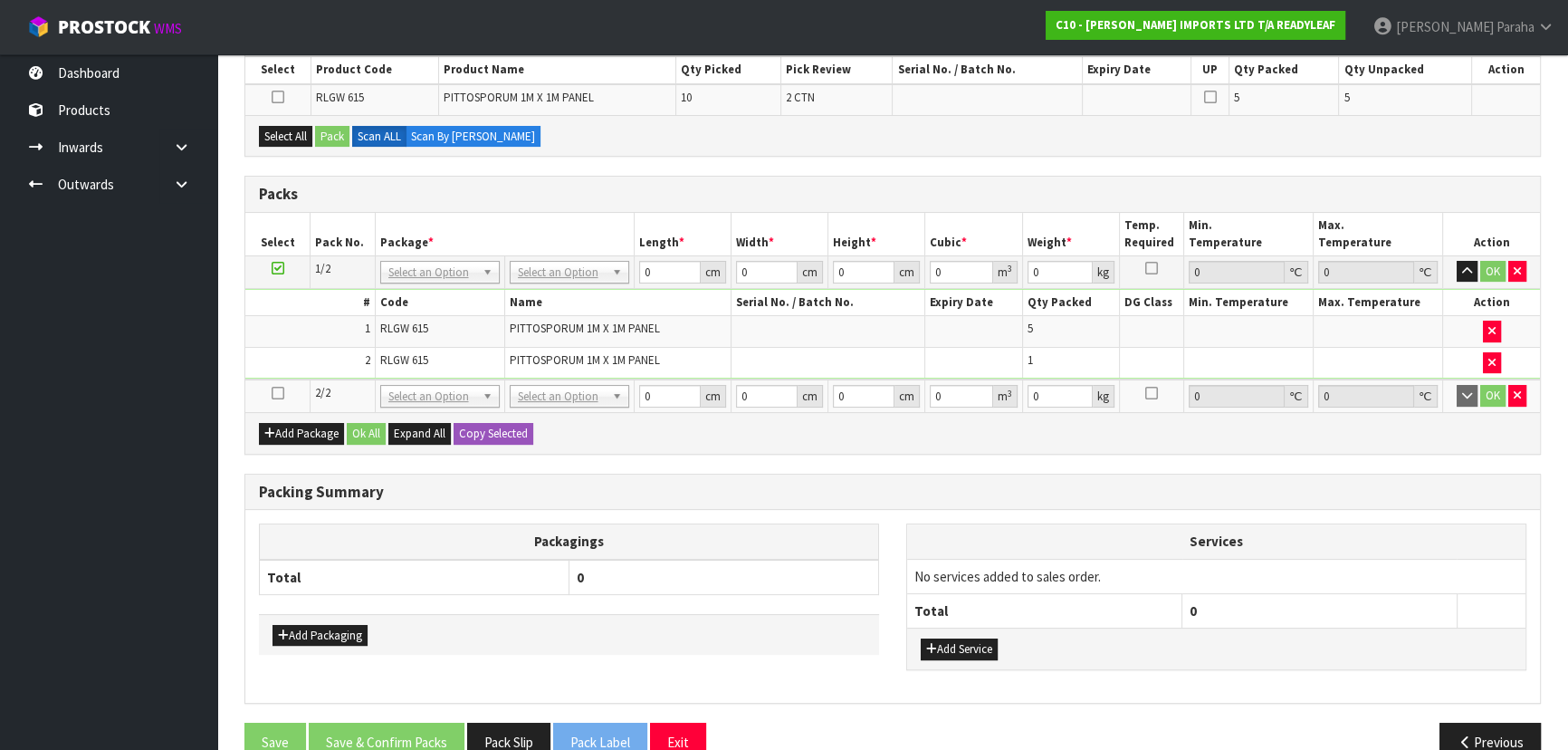
click at [274, 393] on icon at bounding box center [278, 393] width 13 height 1
click at [295, 133] on button "Select All" at bounding box center [285, 136] width 53 height 22
click at [326, 134] on button "Pack" at bounding box center [332, 136] width 35 height 22
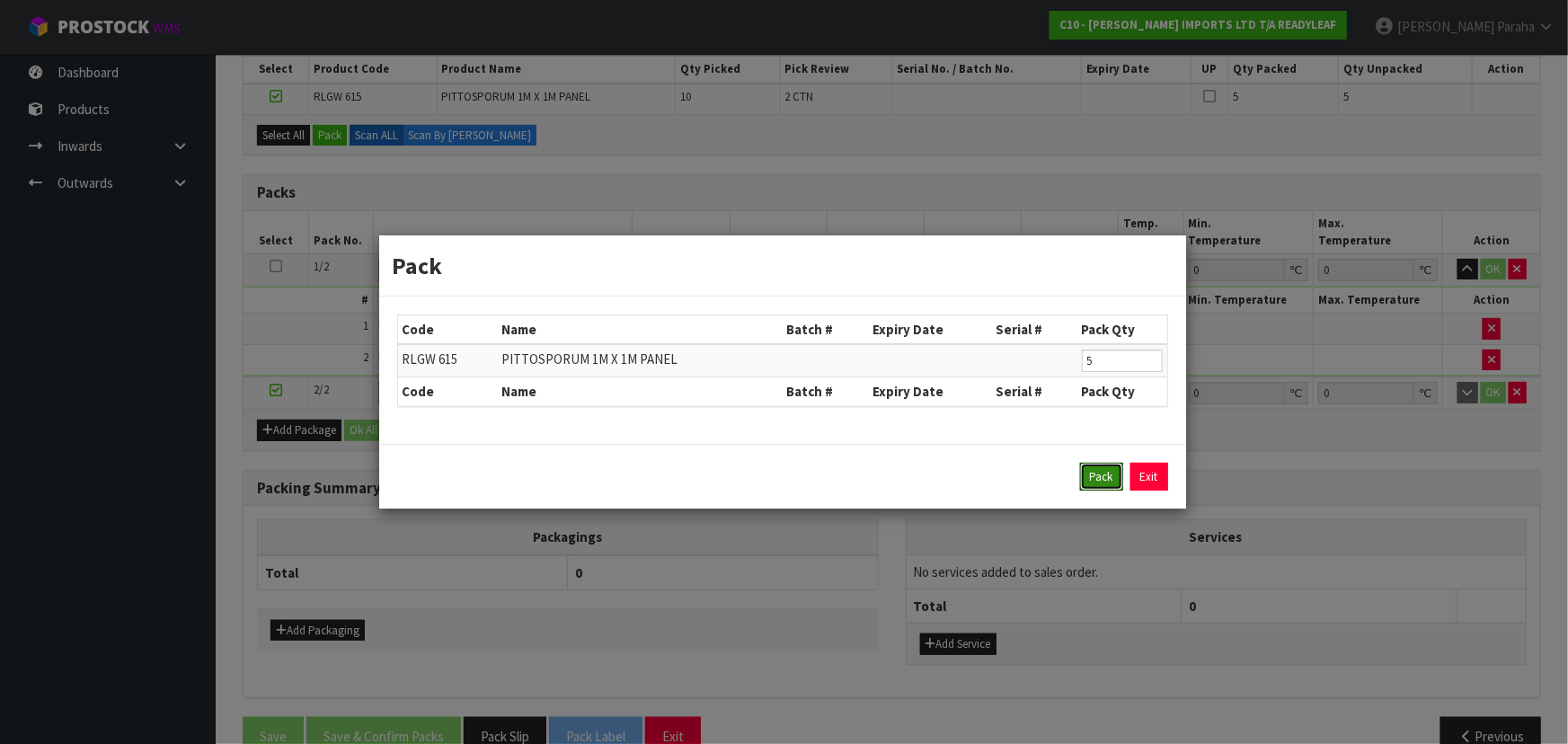
click at [1101, 476] on button "Pack" at bounding box center [1102, 477] width 43 height 29
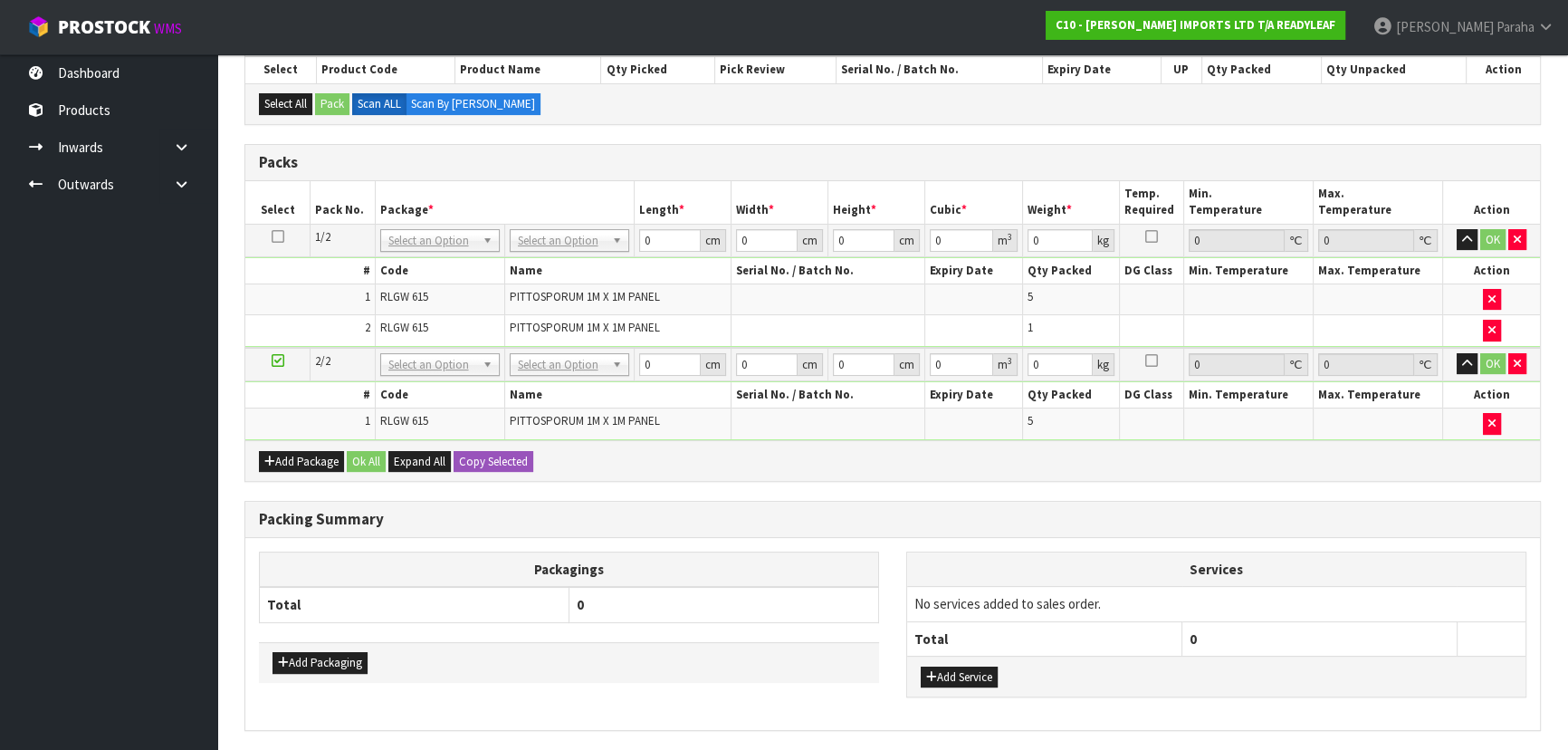
drag, startPoint x: 557, startPoint y: 230, endPoint x: 556, endPoint y: 244, distance: 14.0
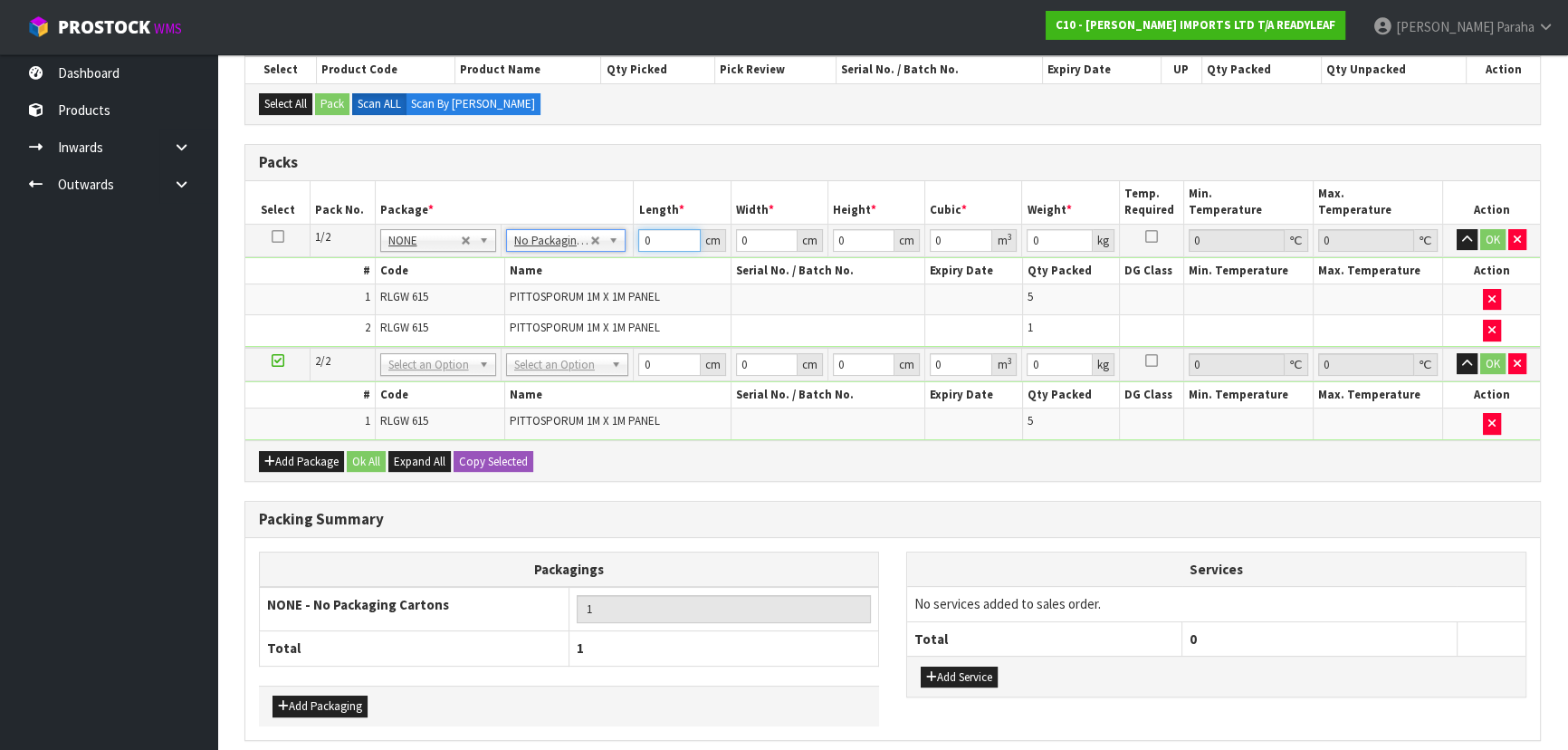
click at [649, 244] on input "0" at bounding box center [669, 240] width 62 height 23
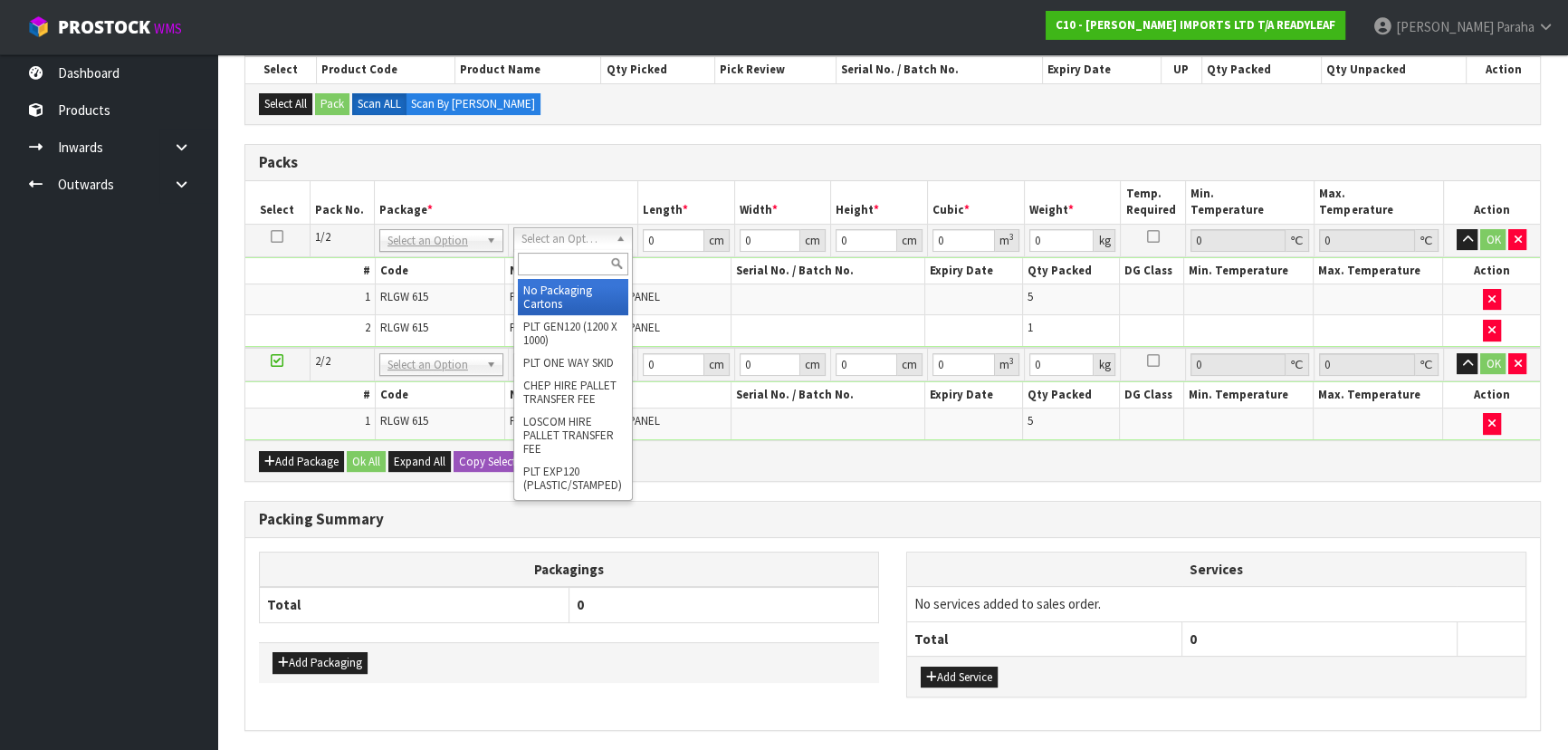
click at [578, 264] on input "text" at bounding box center [573, 264] width 111 height 23
type input "OC"
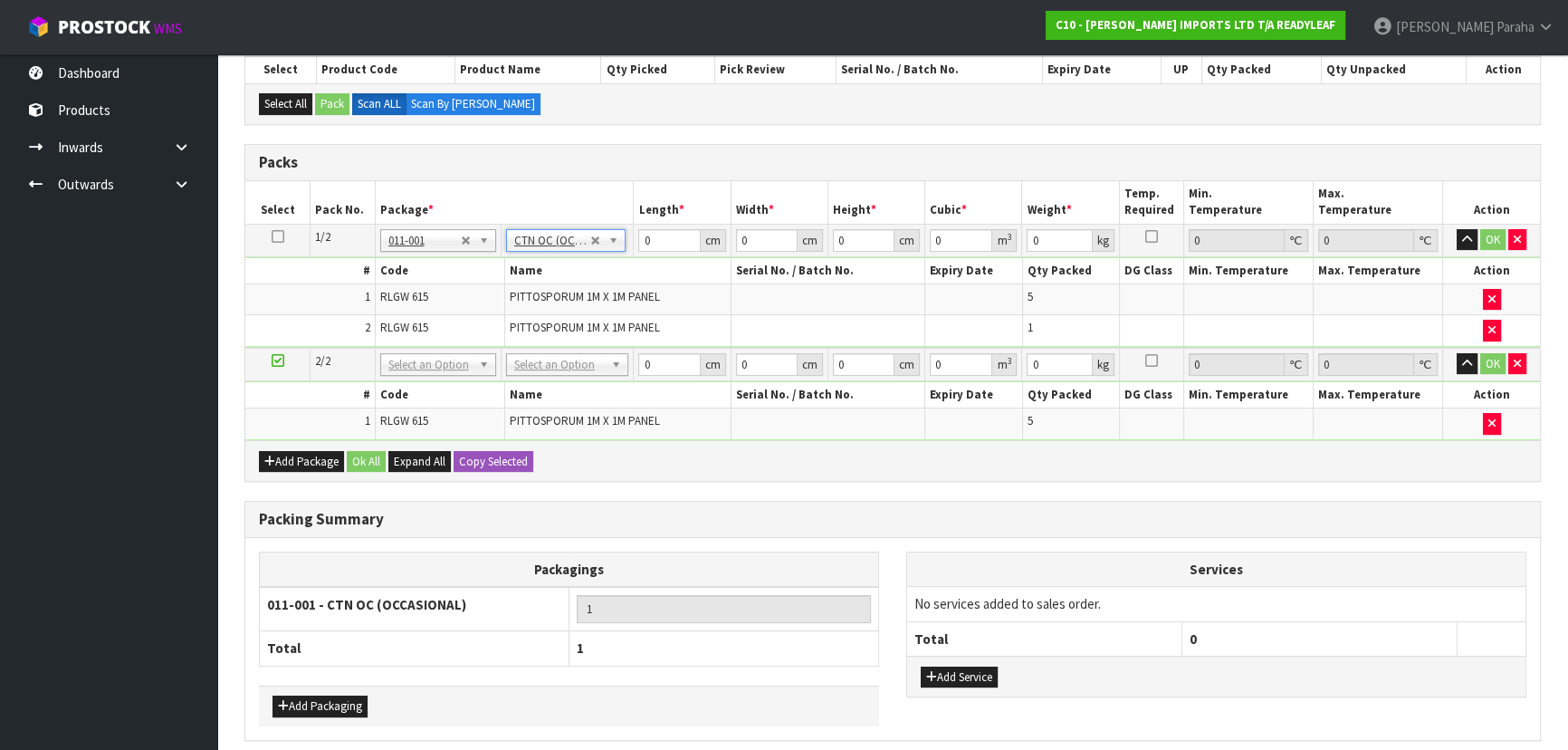
type input "20.05"
click at [659, 243] on input "0" at bounding box center [669, 240] width 62 height 23
type input "110"
type input "53"
type input "3"
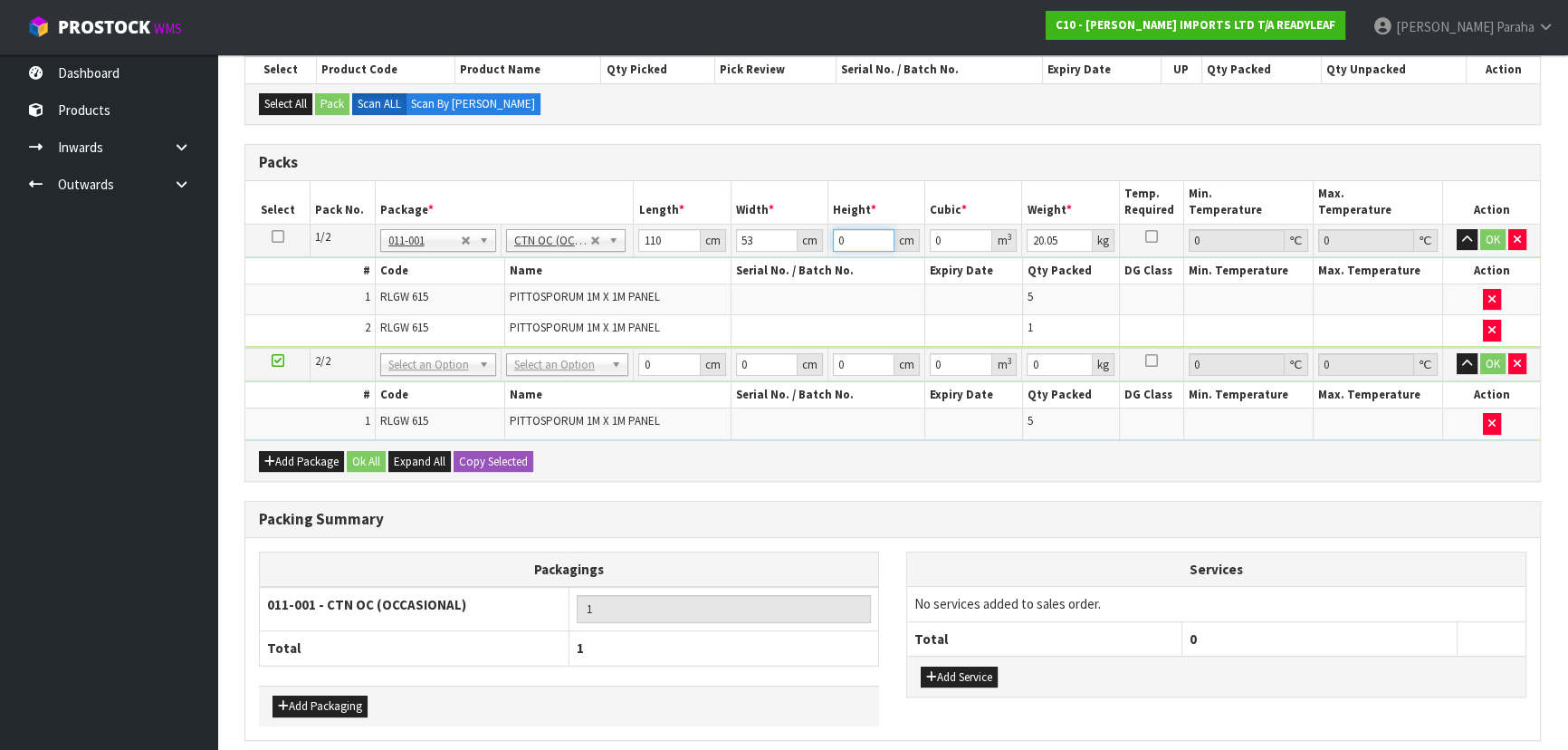
type input "0.01749"
type input "34"
type input "0.19822"
type input "34"
type input "20"
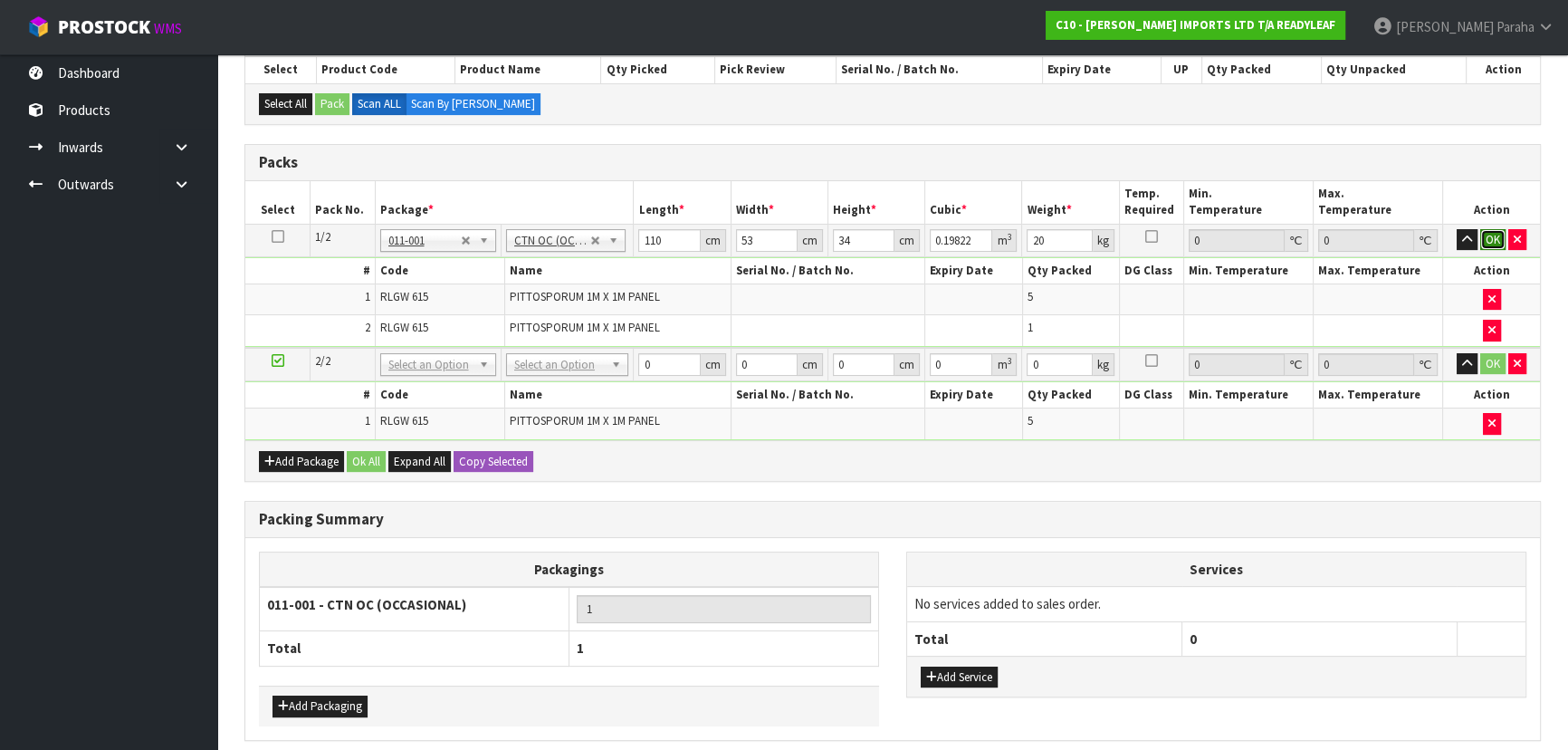
click at [1495, 231] on button "OK" at bounding box center [1492, 239] width 25 height 22
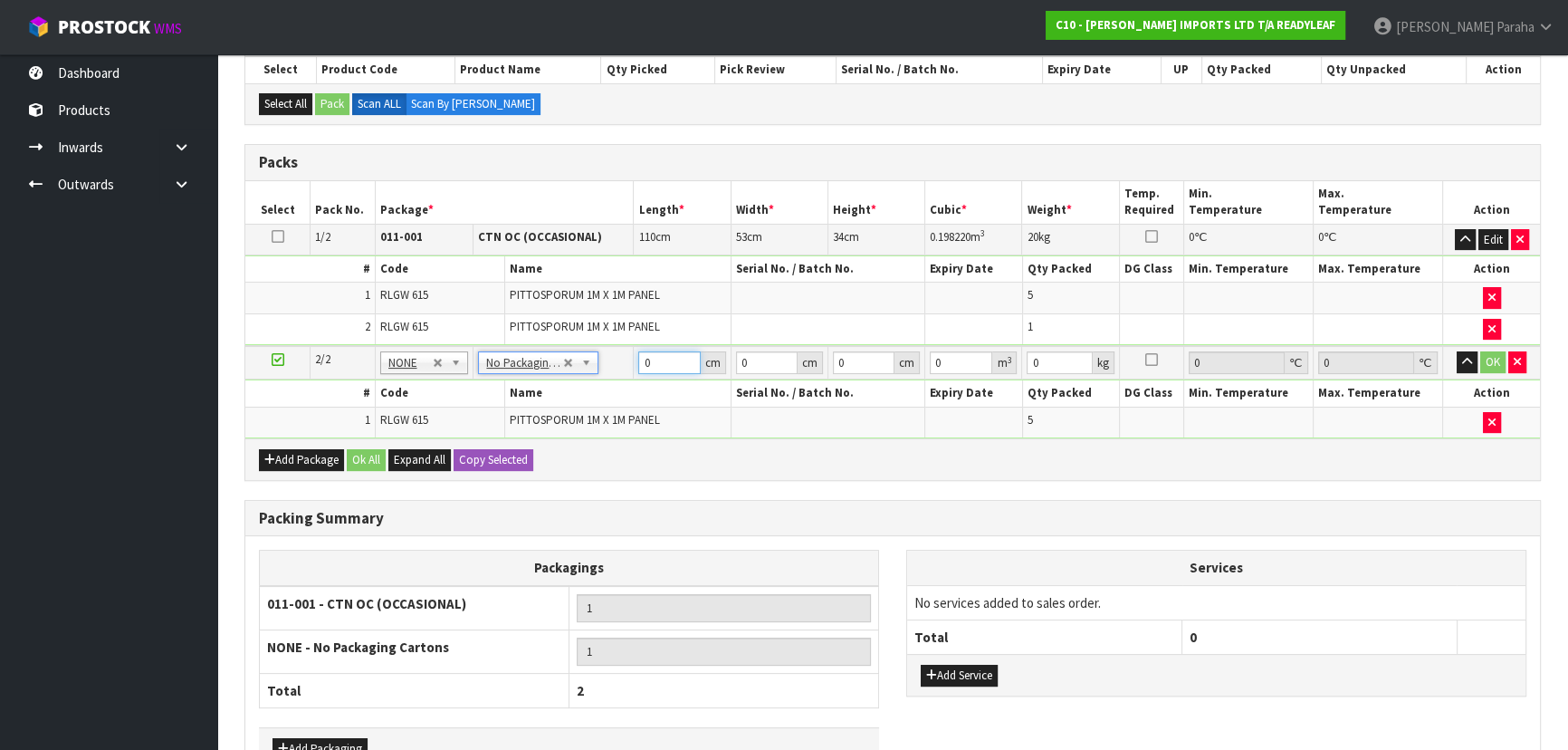
click at [669, 366] on input "0" at bounding box center [669, 362] width 62 height 23
type input "106"
type input "53"
type input "3"
type input "0.016854"
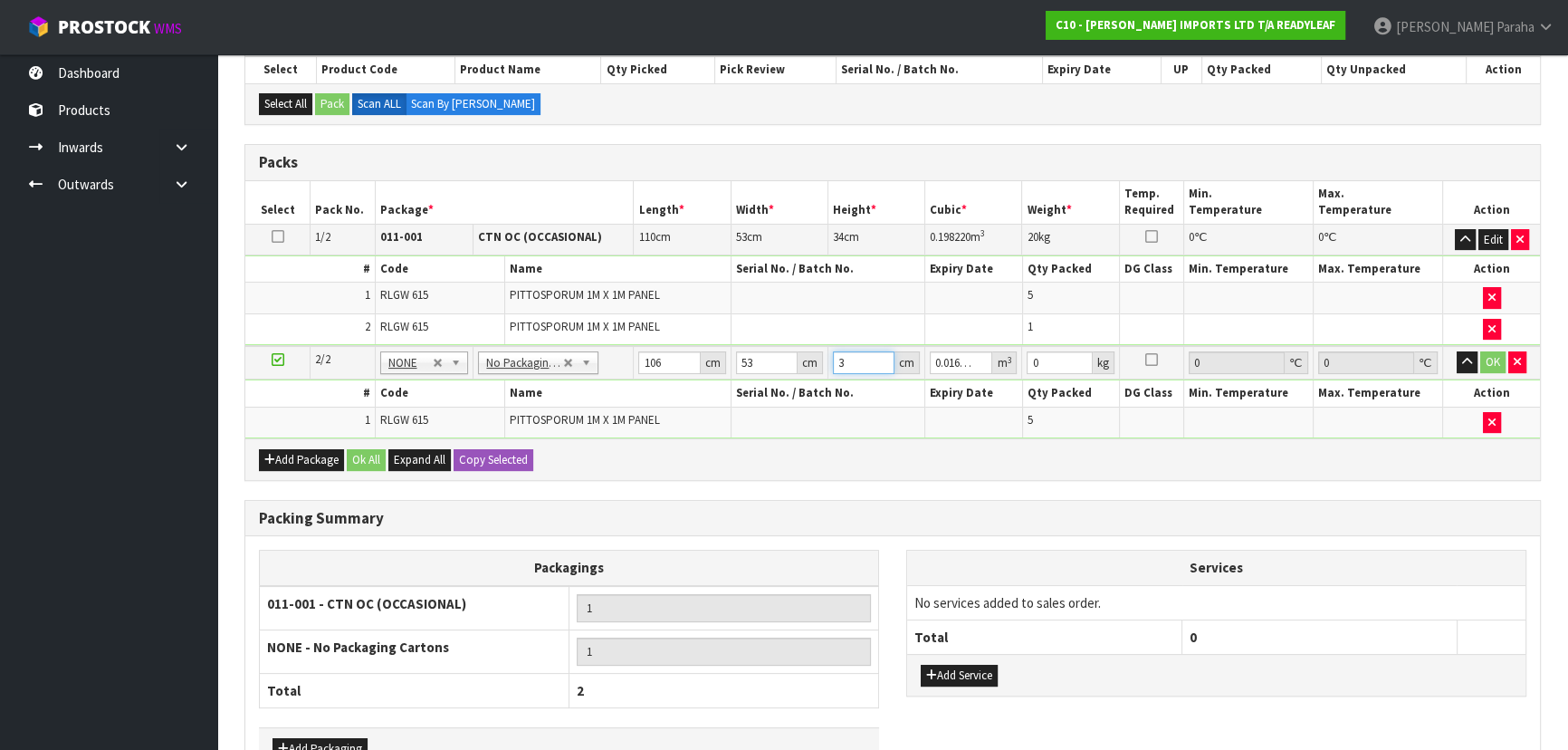
type input "34"
type input "0.191012"
type input "34"
type input "18"
click button "OK" at bounding box center [1492, 361] width 25 height 22
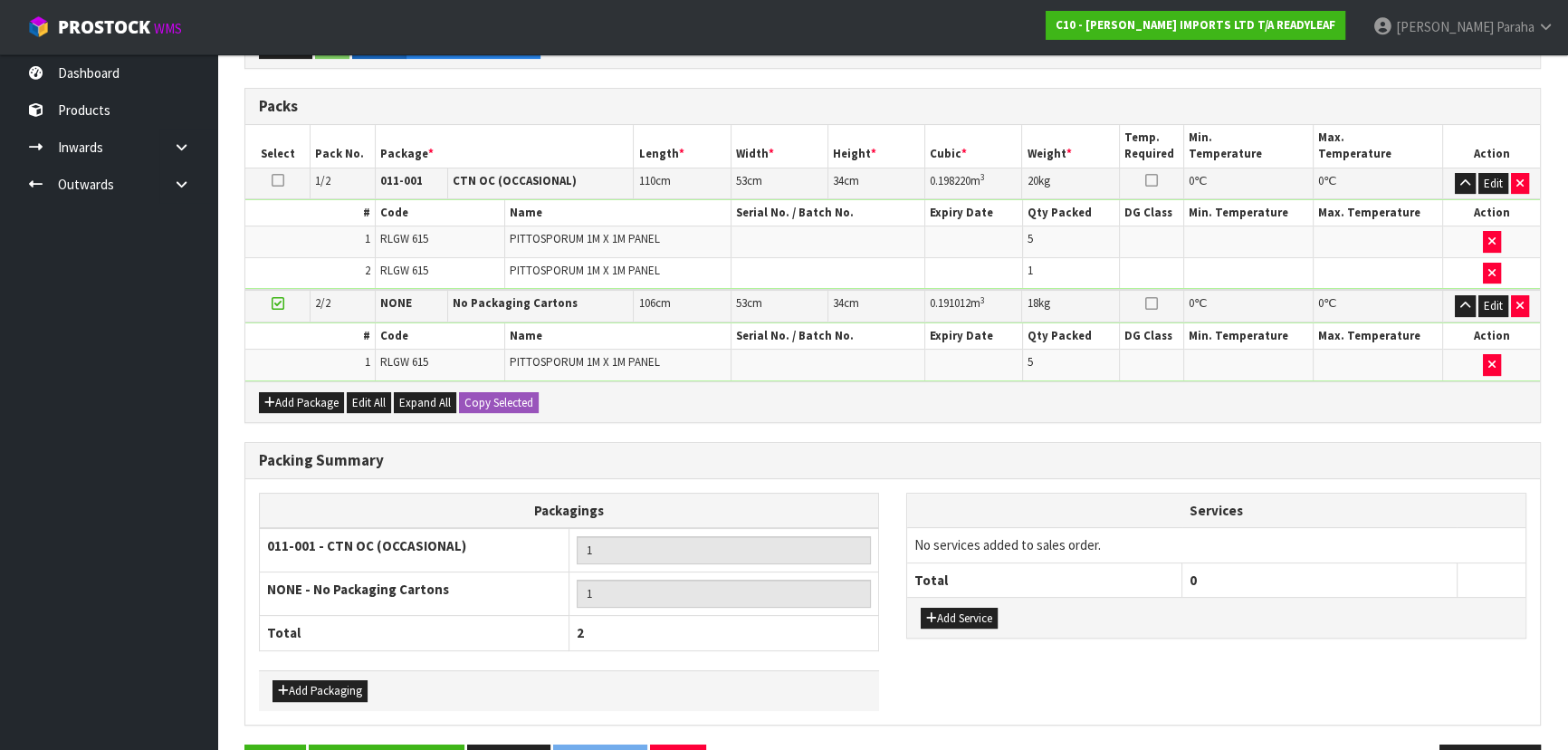
scroll to position [444, 0]
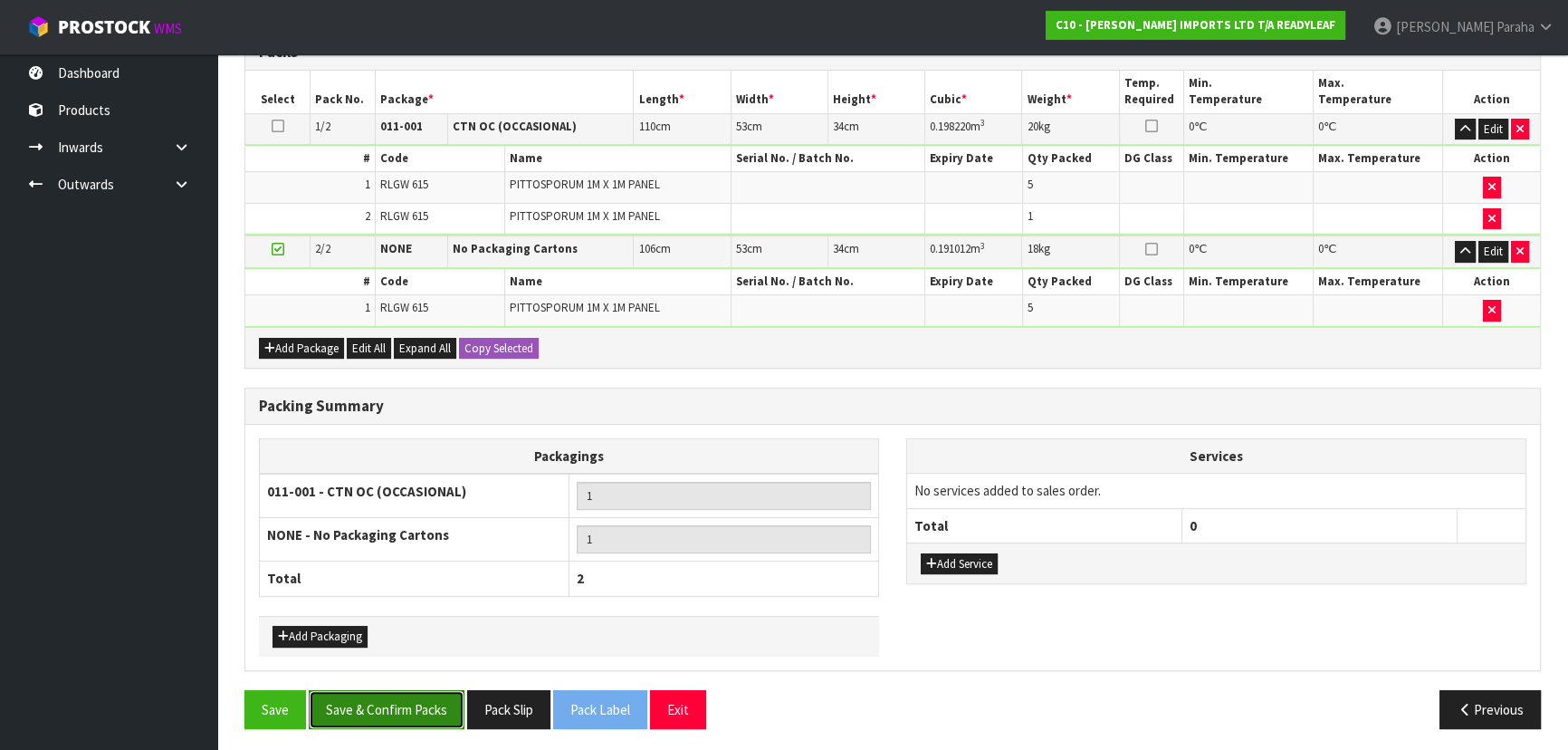
click at [411, 701] on button "Save & Confirm Packs" at bounding box center [387, 709] width 156 height 38
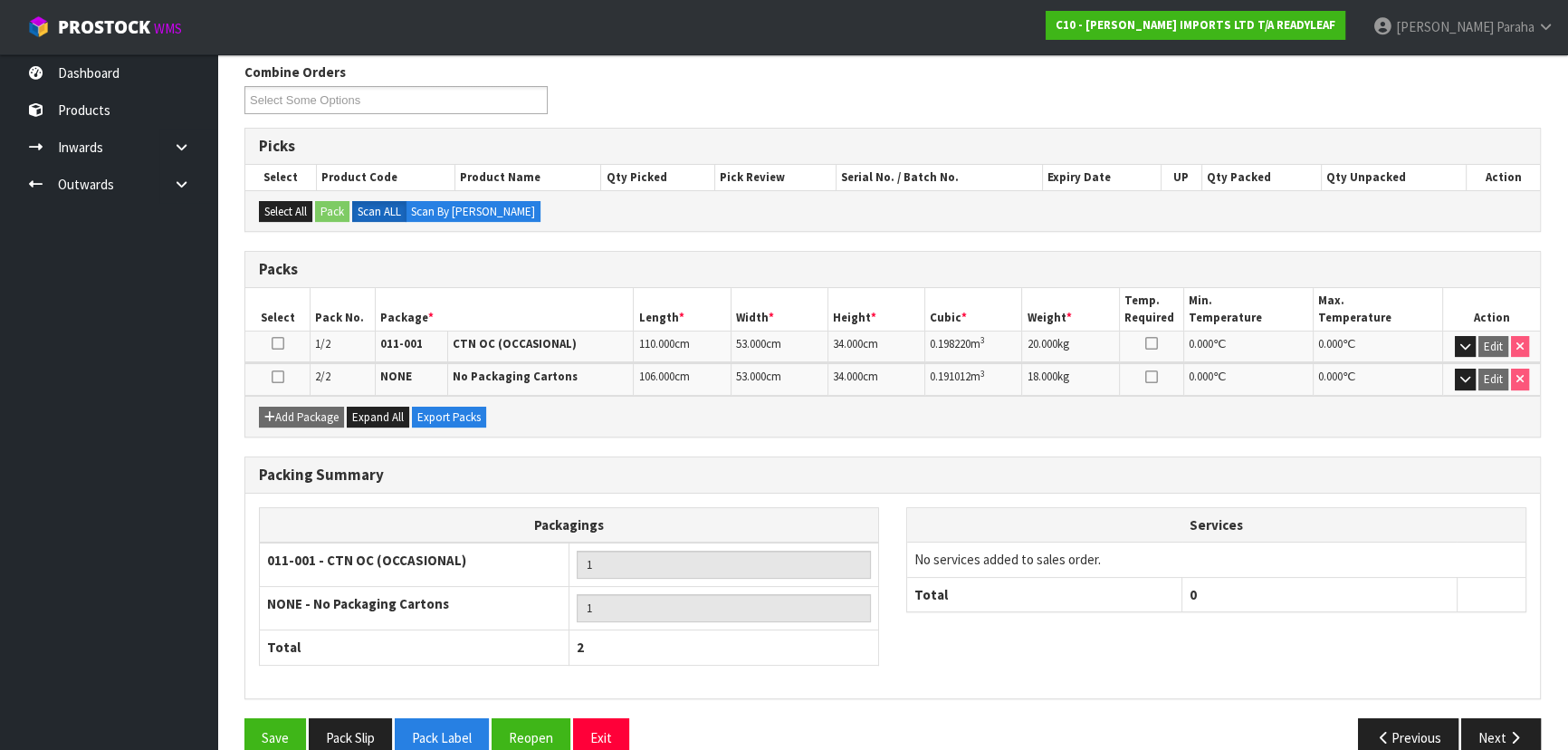
scroll to position [321, 0]
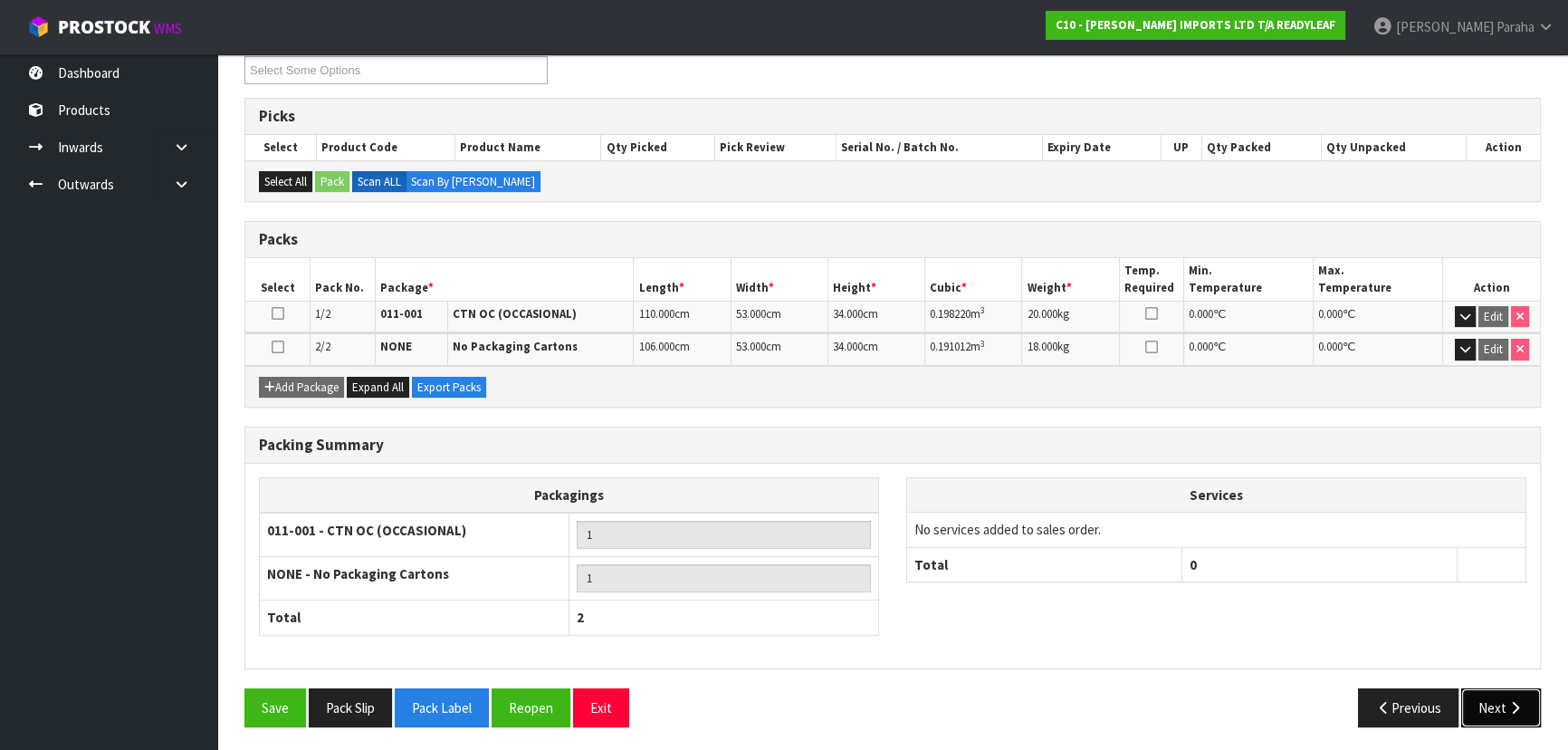
click at [1487, 705] on button "Next" at bounding box center [1500, 707] width 80 height 38
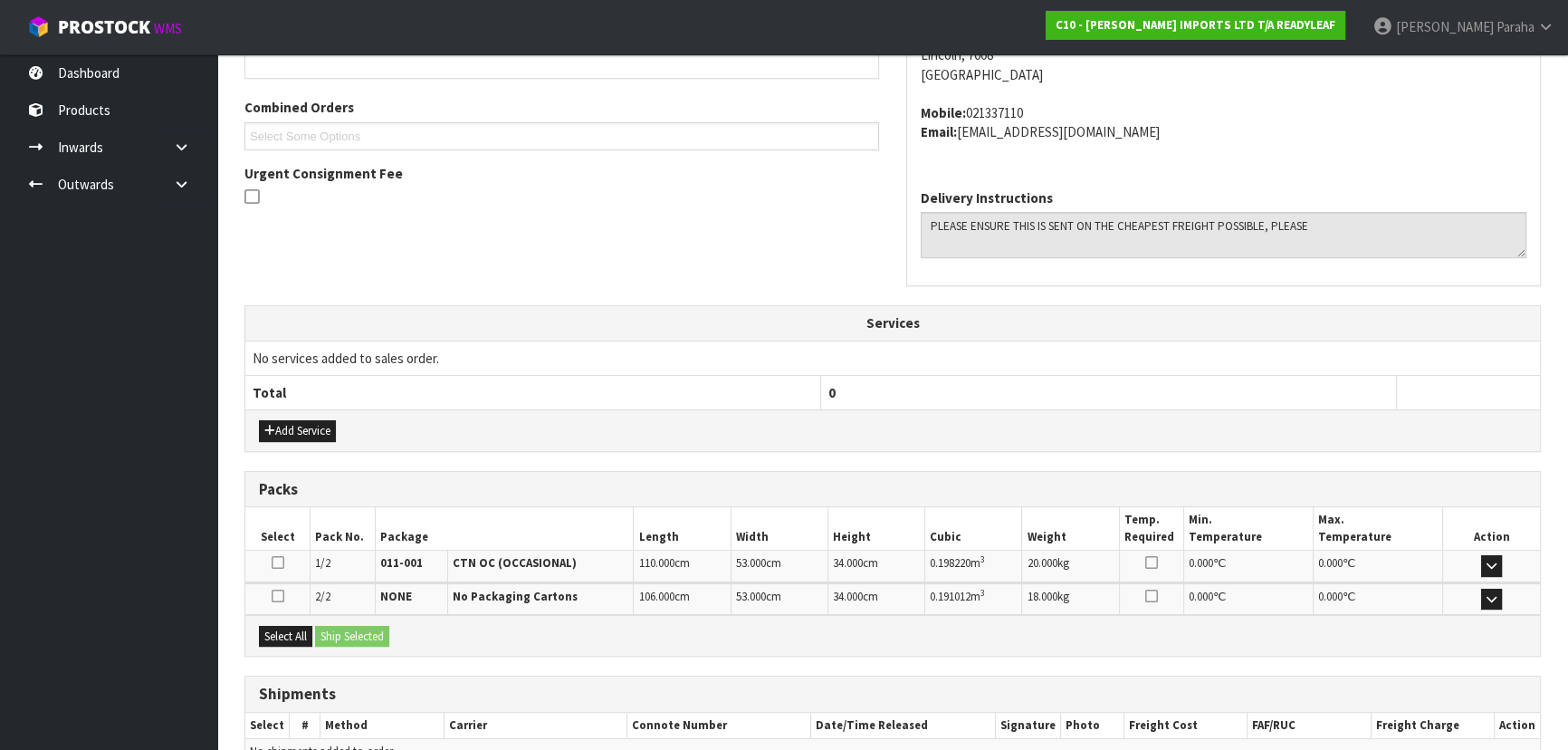
scroll to position [534, 0]
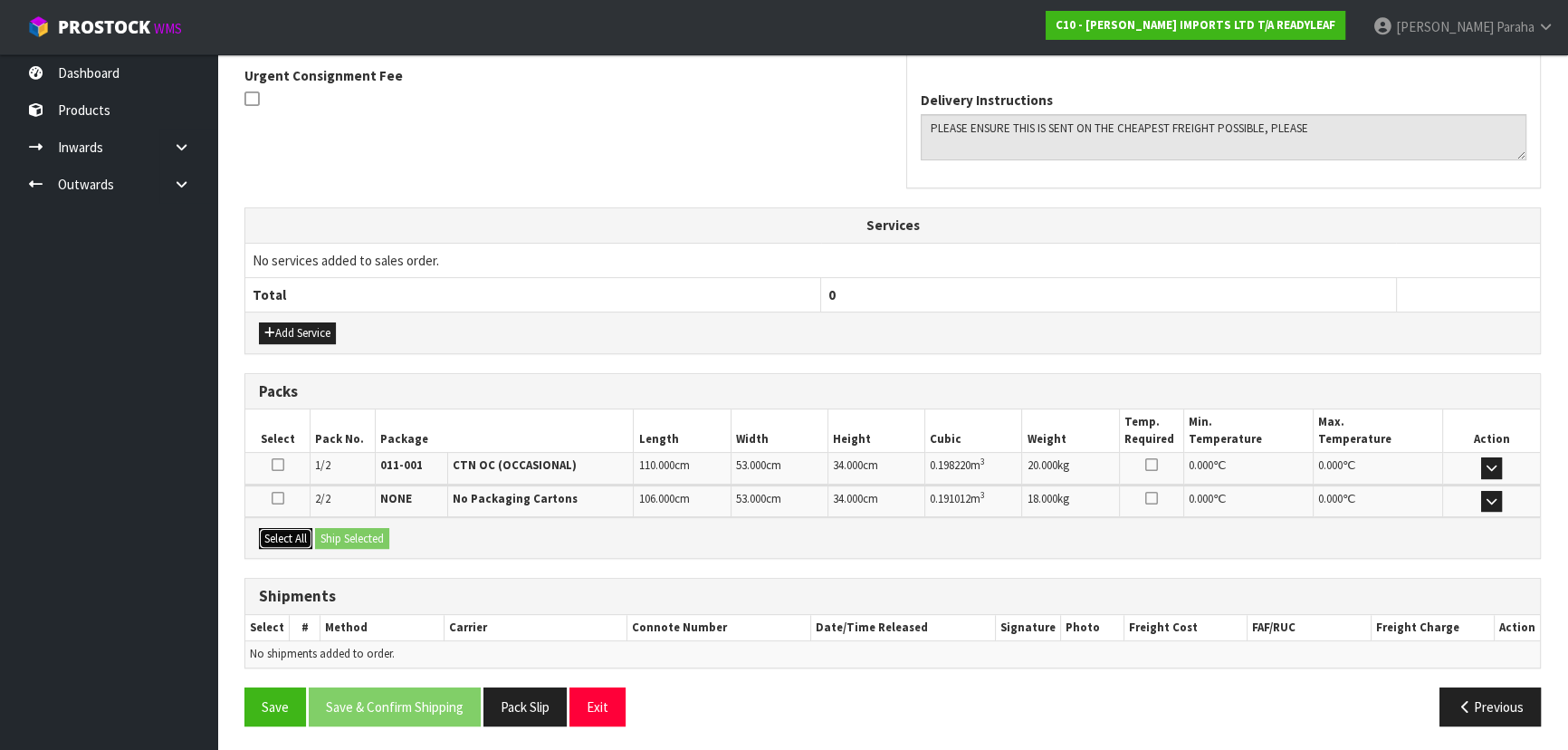
click at [295, 535] on button "Select All" at bounding box center [285, 538] width 53 height 22
click at [336, 534] on button "Ship Selected" at bounding box center [352, 538] width 74 height 22
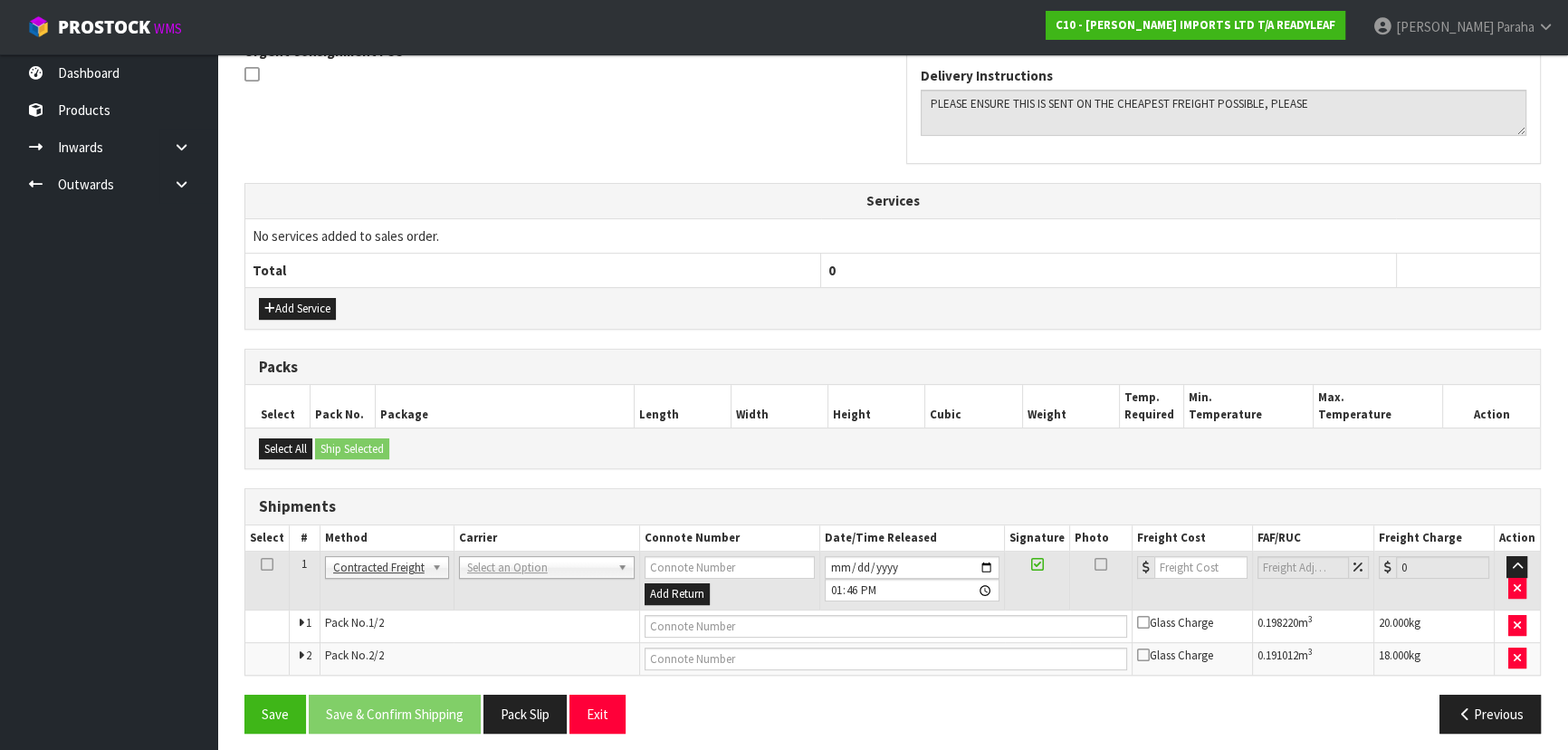
scroll to position [566, 0]
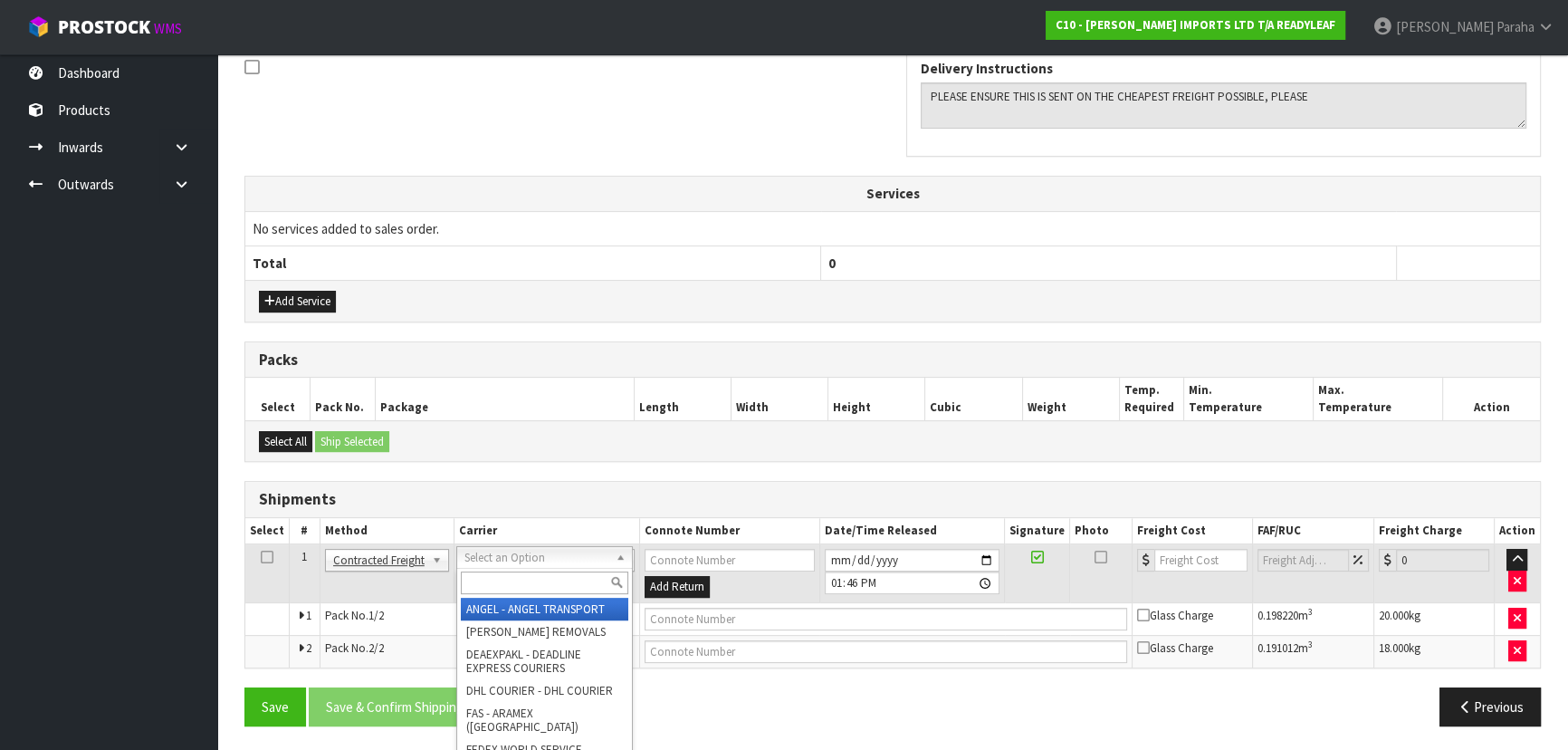
click at [589, 585] on input "text" at bounding box center [544, 583] width 167 height 23
type input "NZP"
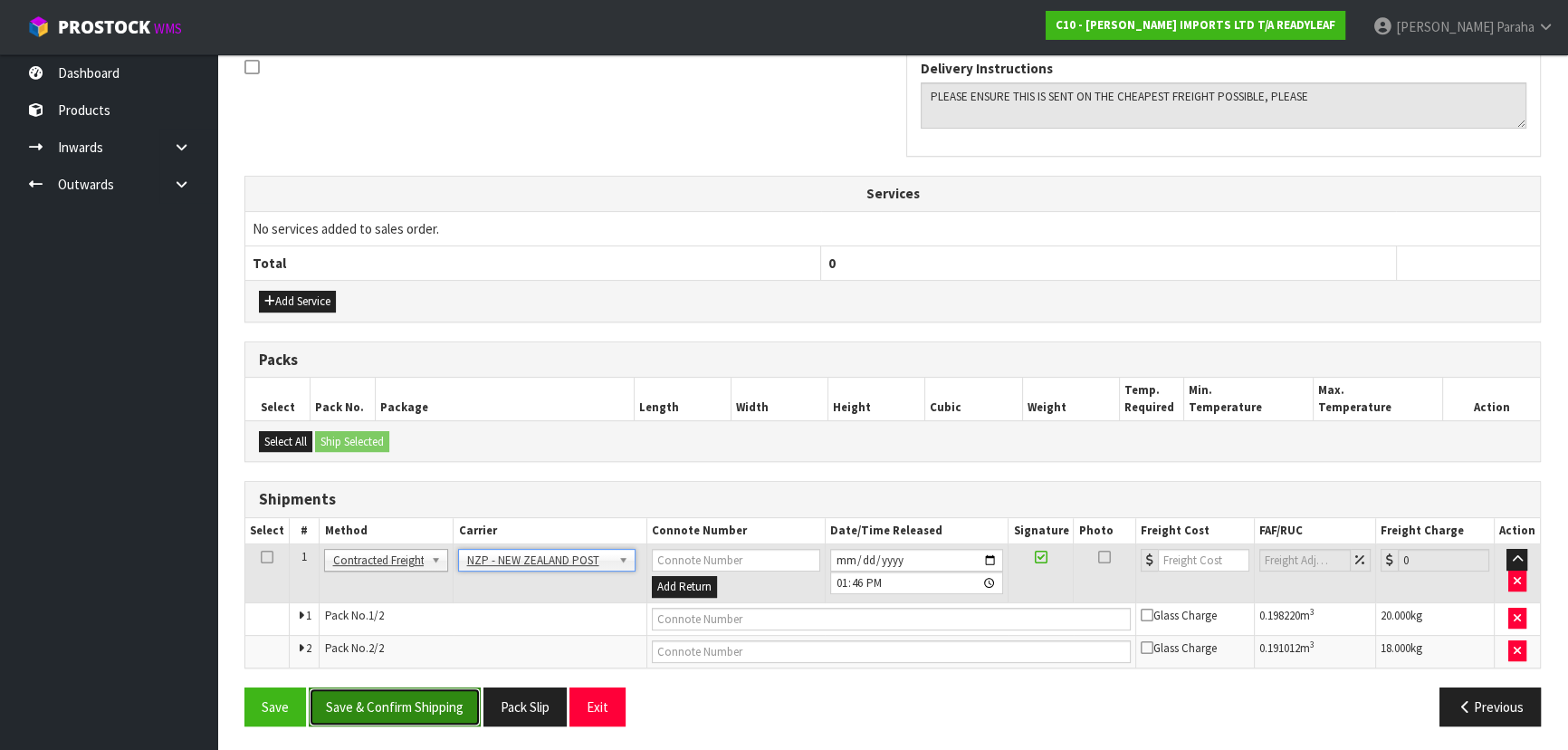
click at [428, 706] on button "Save & Confirm Shipping" at bounding box center [394, 706] width 172 height 38
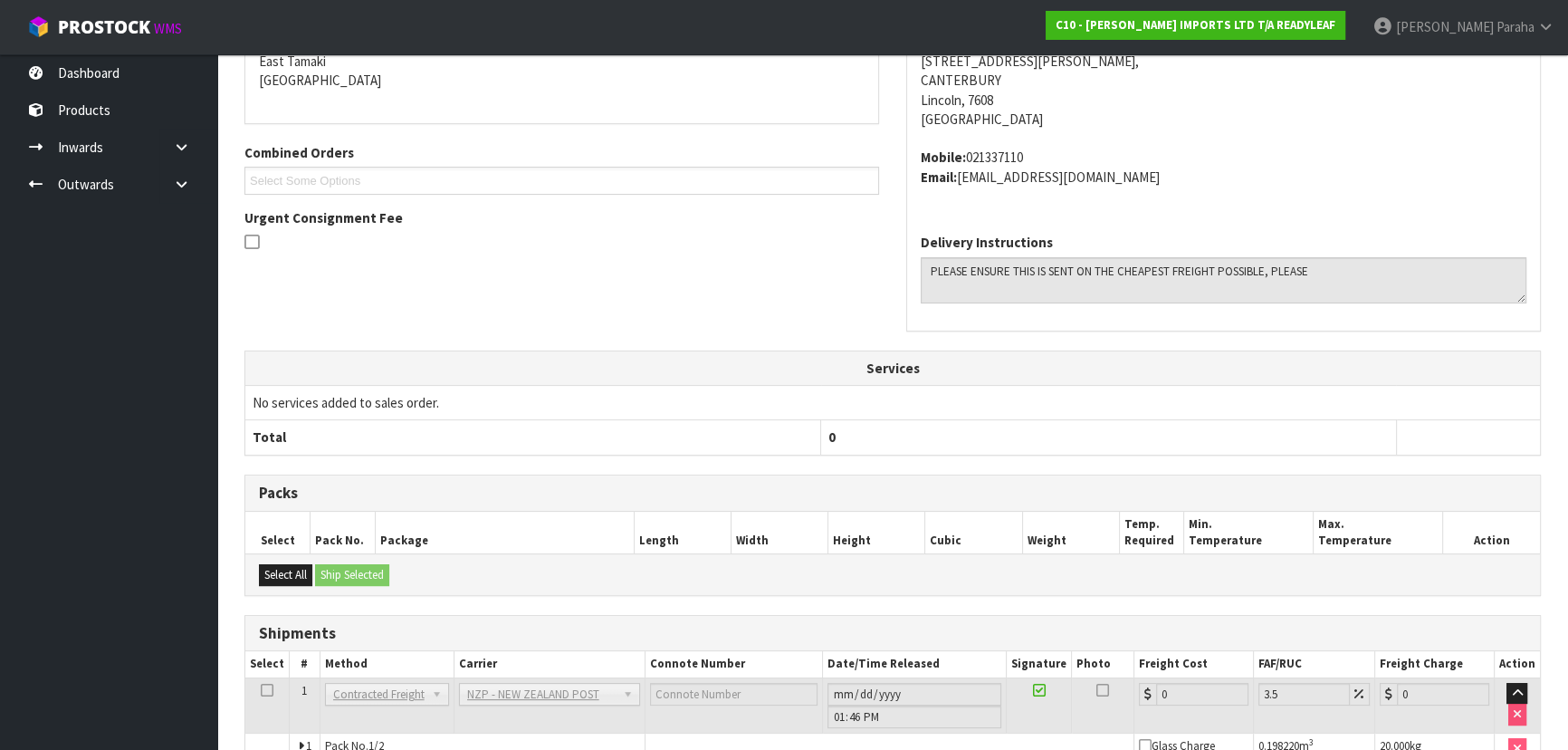
scroll to position [539, 0]
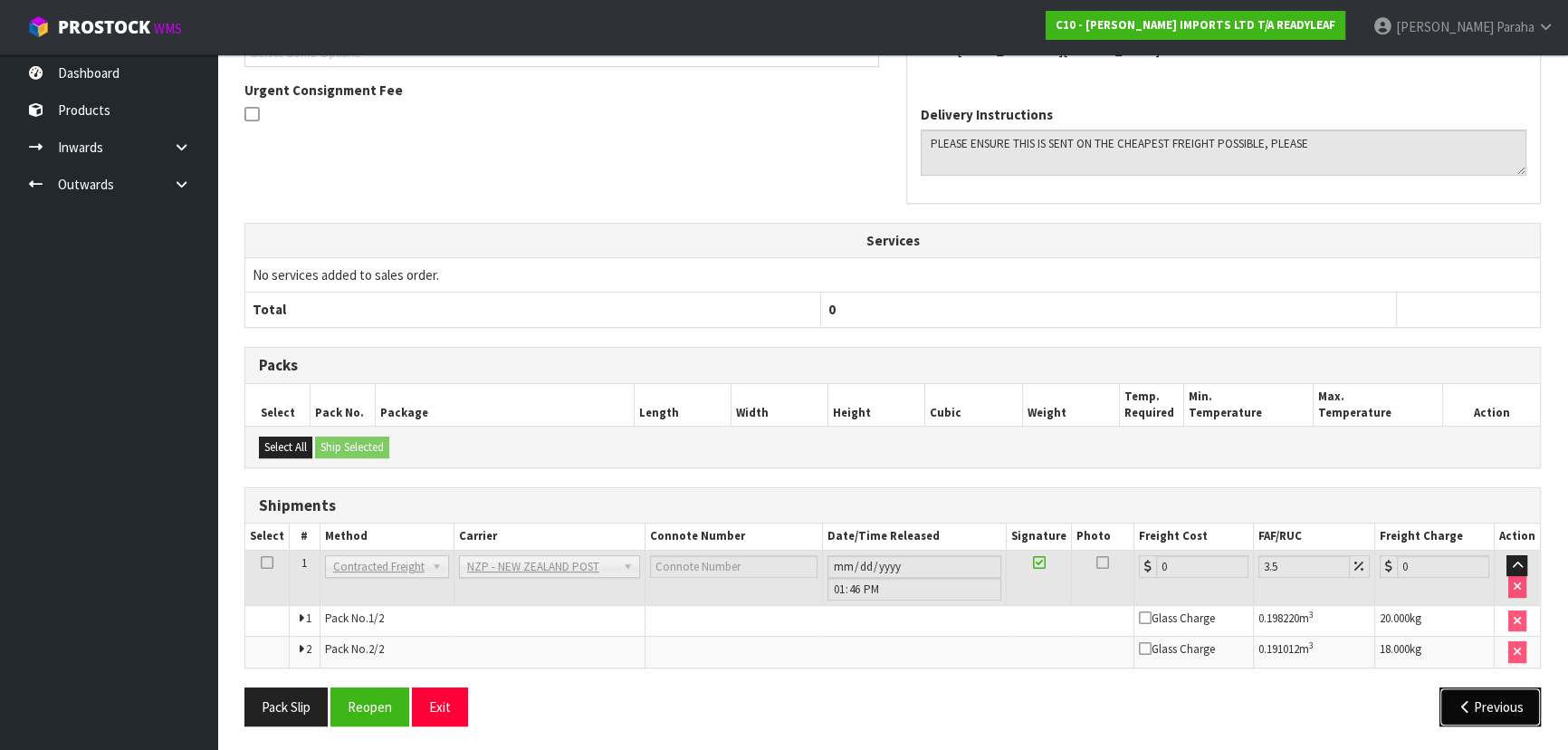
click at [1490, 711] on button "Previous" at bounding box center [1490, 706] width 101 height 38
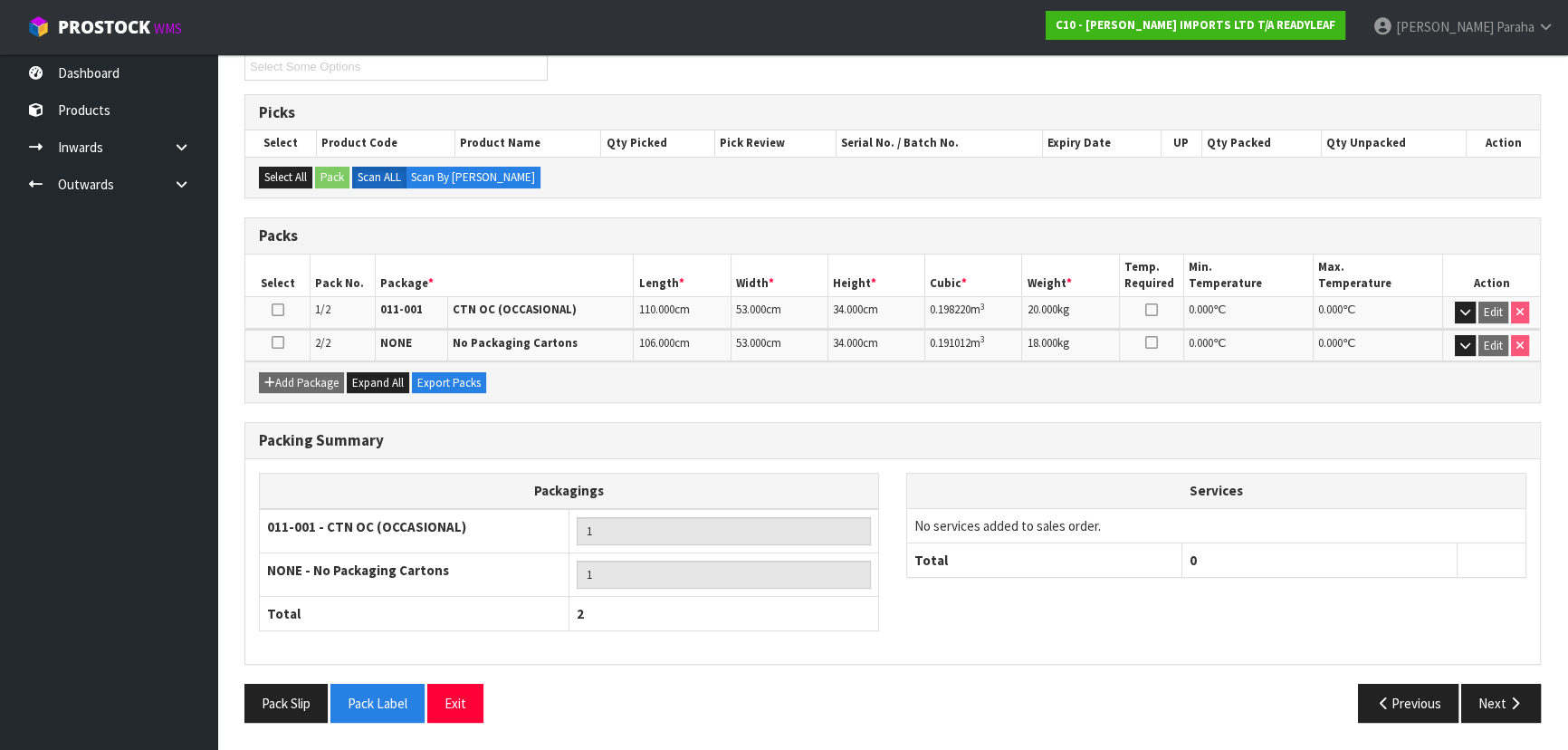
scroll to position [342, 0]
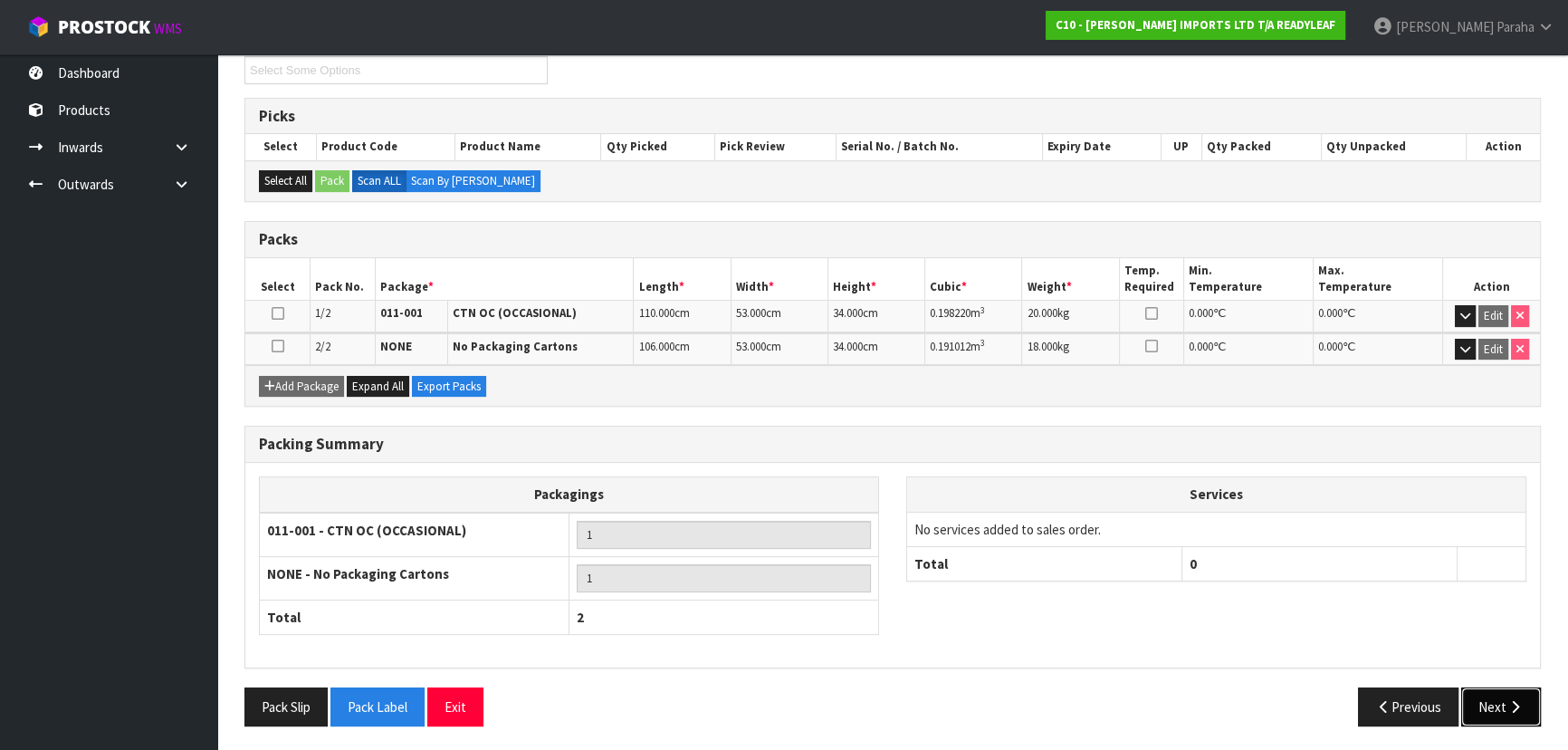
click at [1524, 702] on button "Next" at bounding box center [1500, 706] width 80 height 38
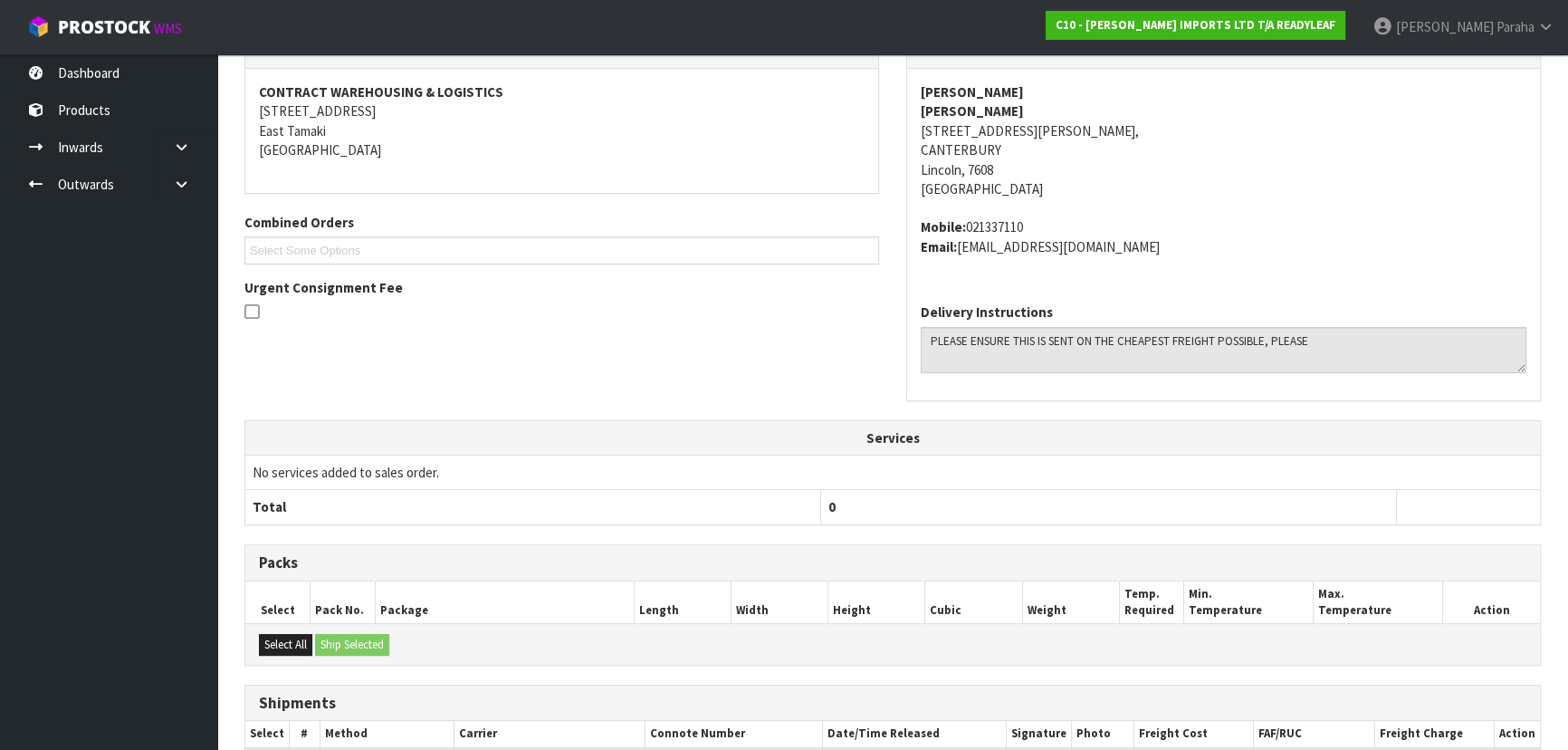
scroll to position [539, 0]
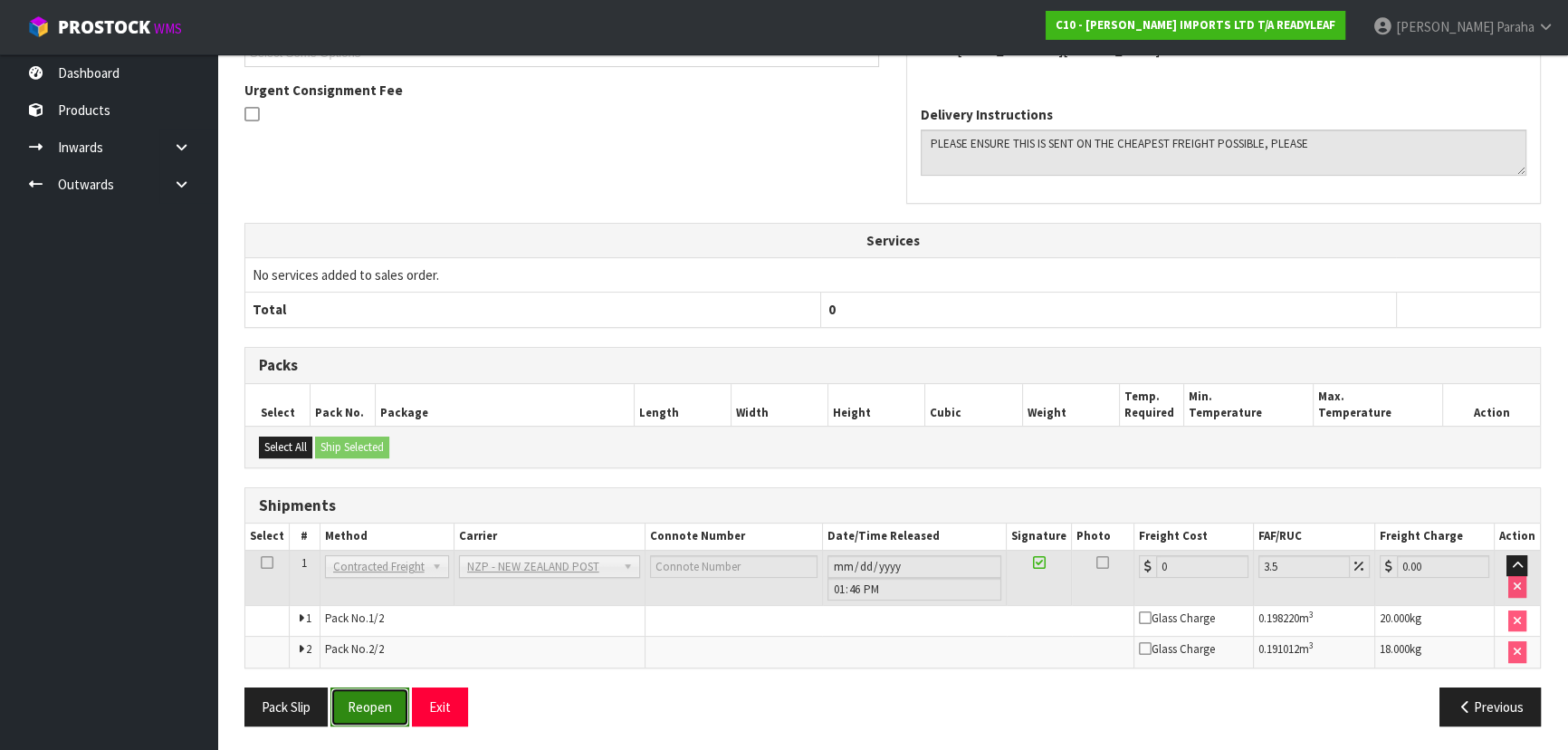
click at [372, 712] on button "Reopen" at bounding box center [370, 706] width 79 height 38
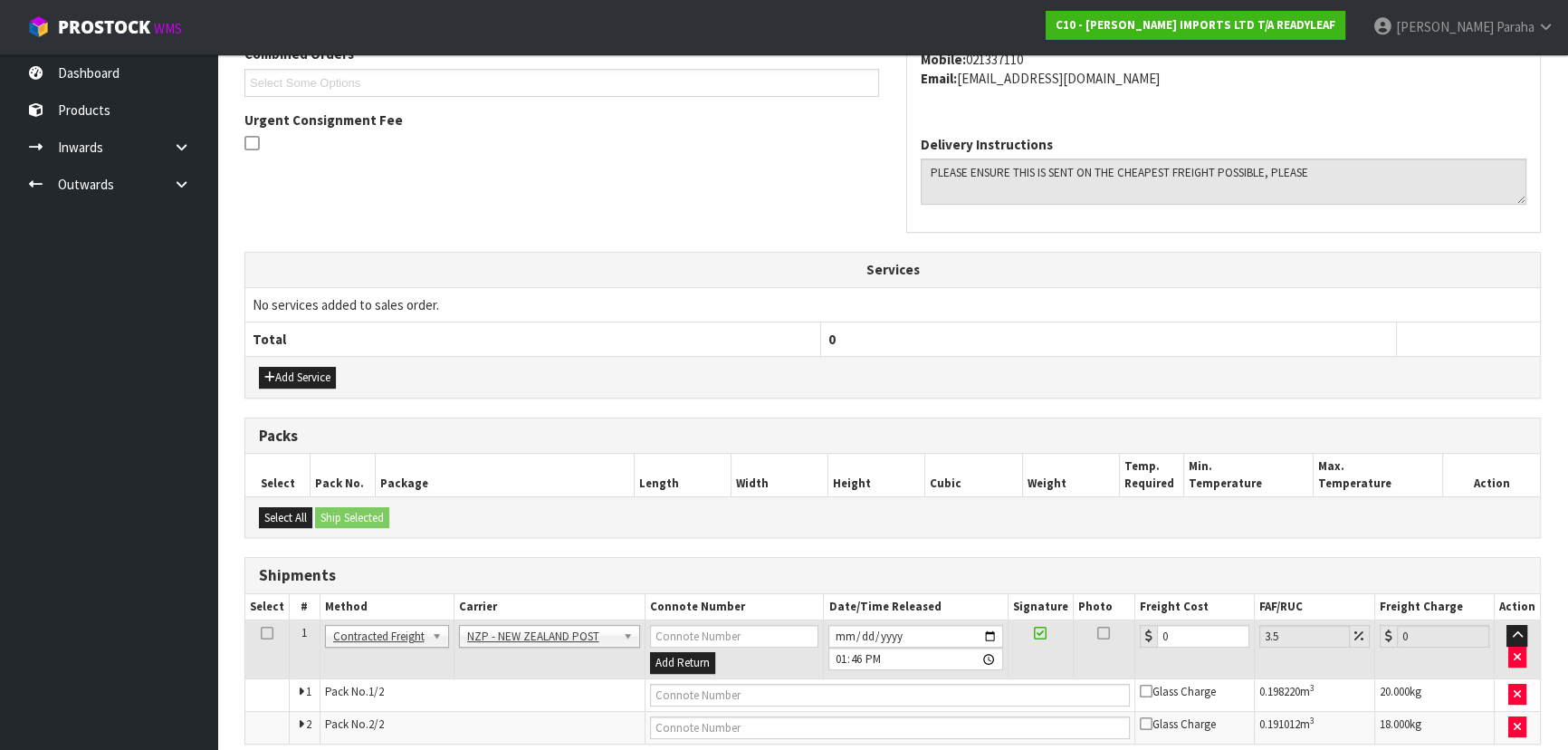
scroll to position [566, 0]
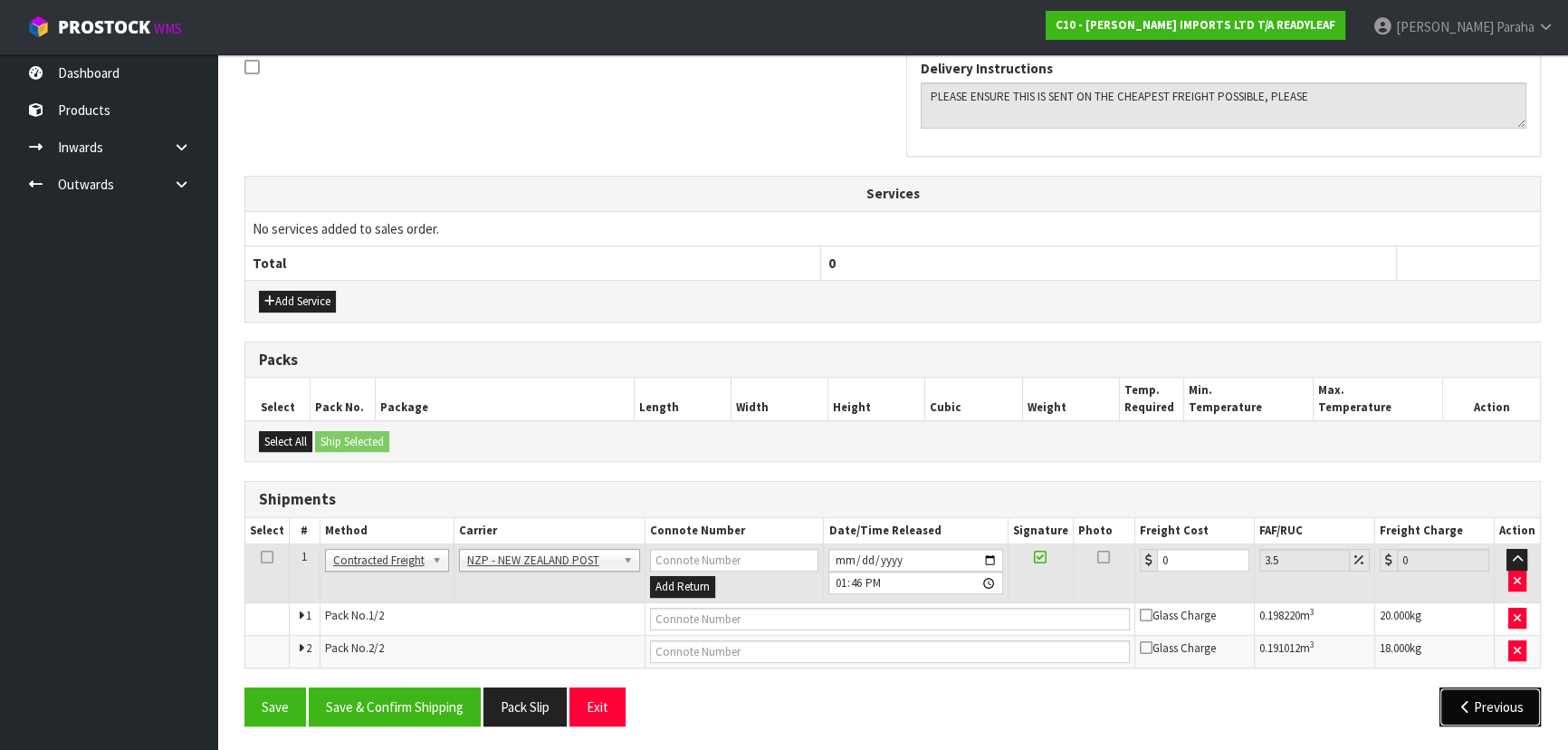
click at [1494, 707] on button "Previous" at bounding box center [1490, 706] width 101 height 38
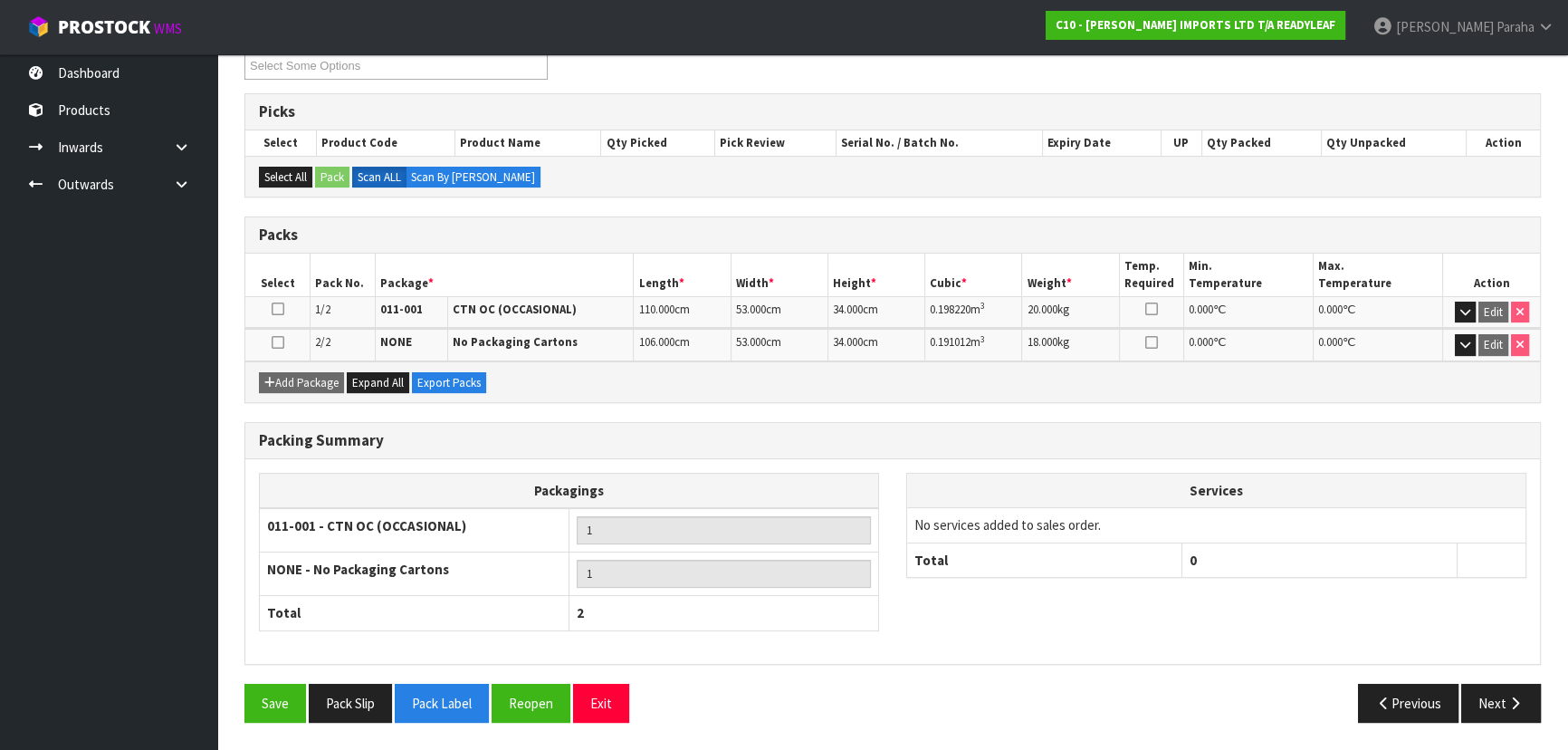
scroll to position [321, 0]
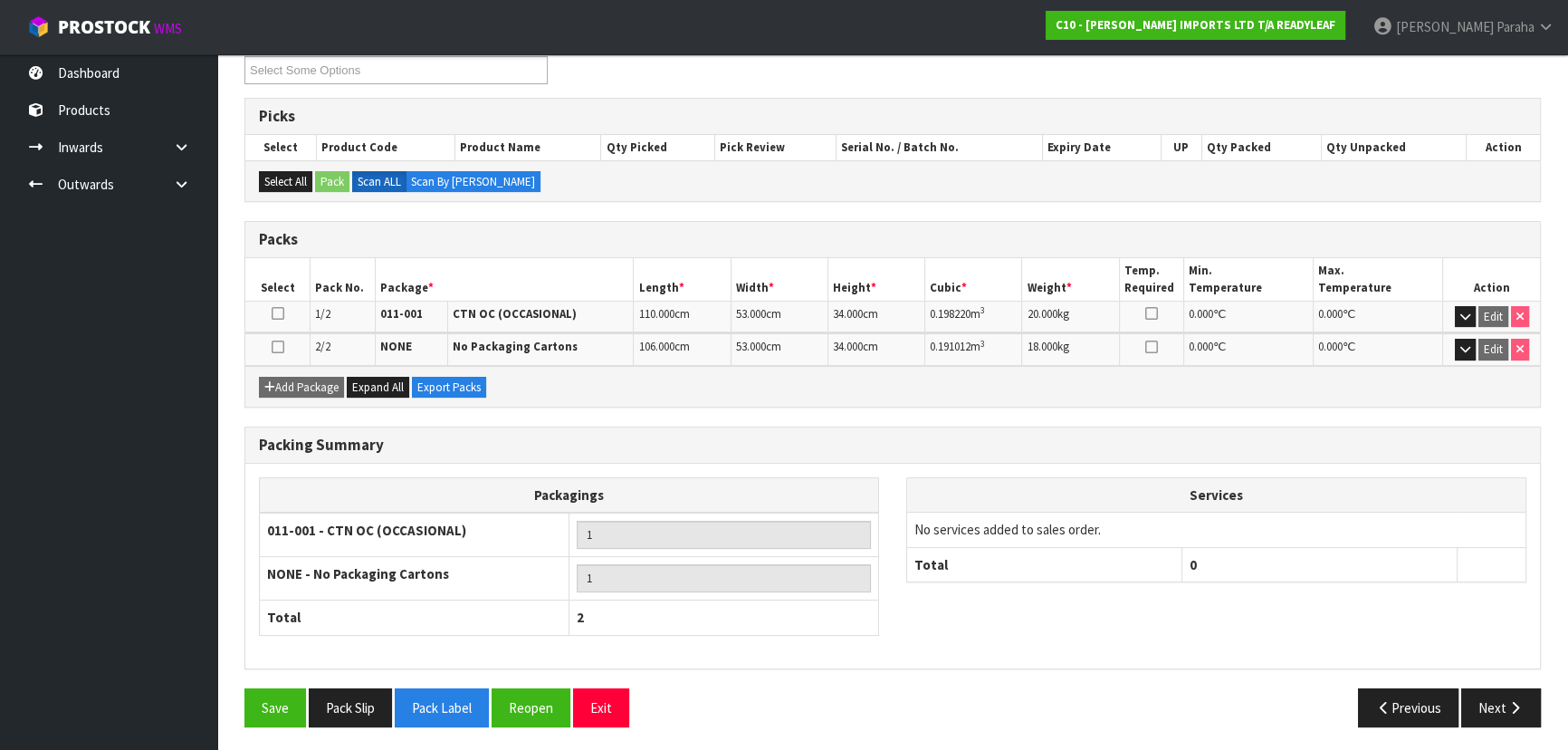
click at [273, 314] on icon at bounding box center [278, 314] width 13 height 1
click at [534, 701] on button "Reopen" at bounding box center [531, 707] width 79 height 38
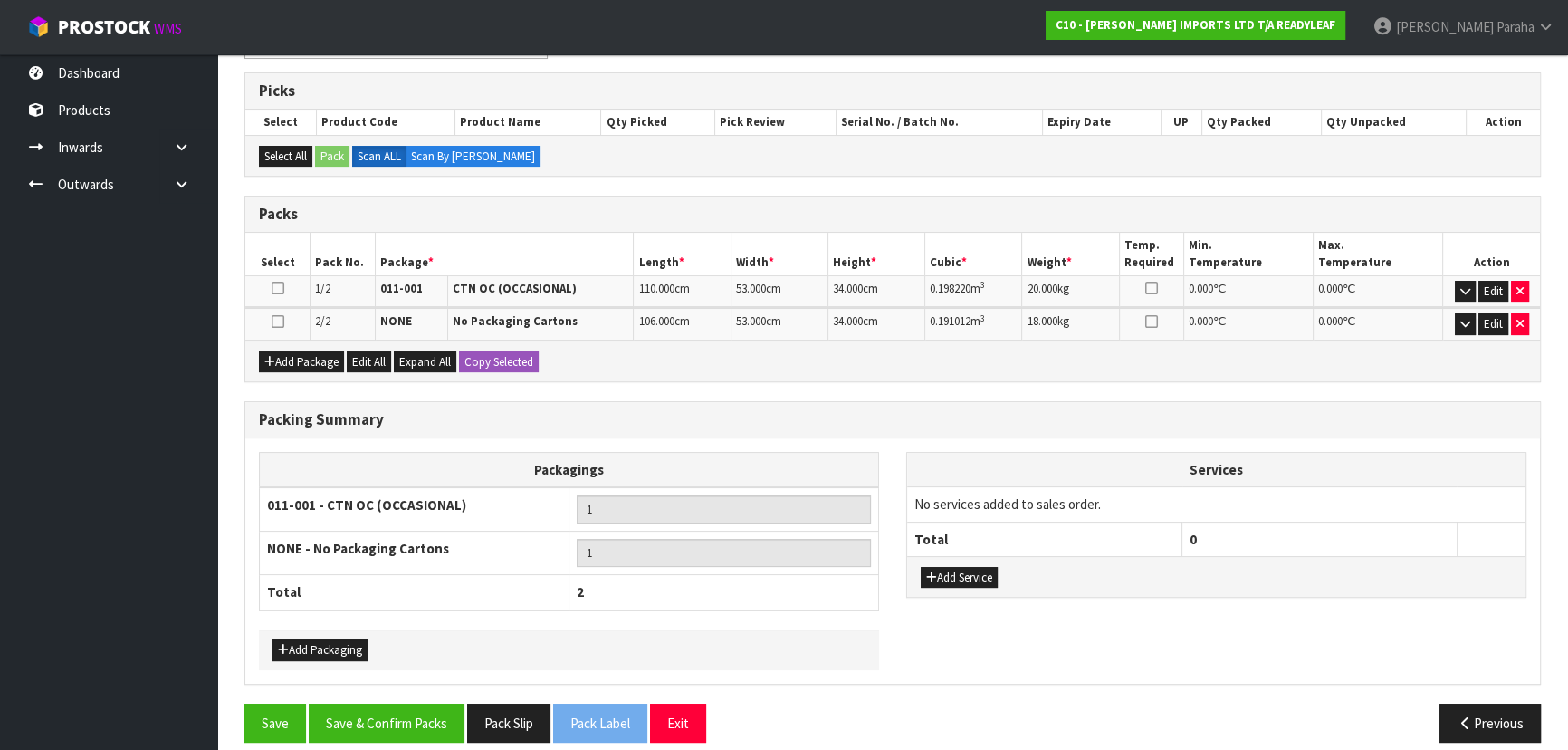
scroll to position [362, 0]
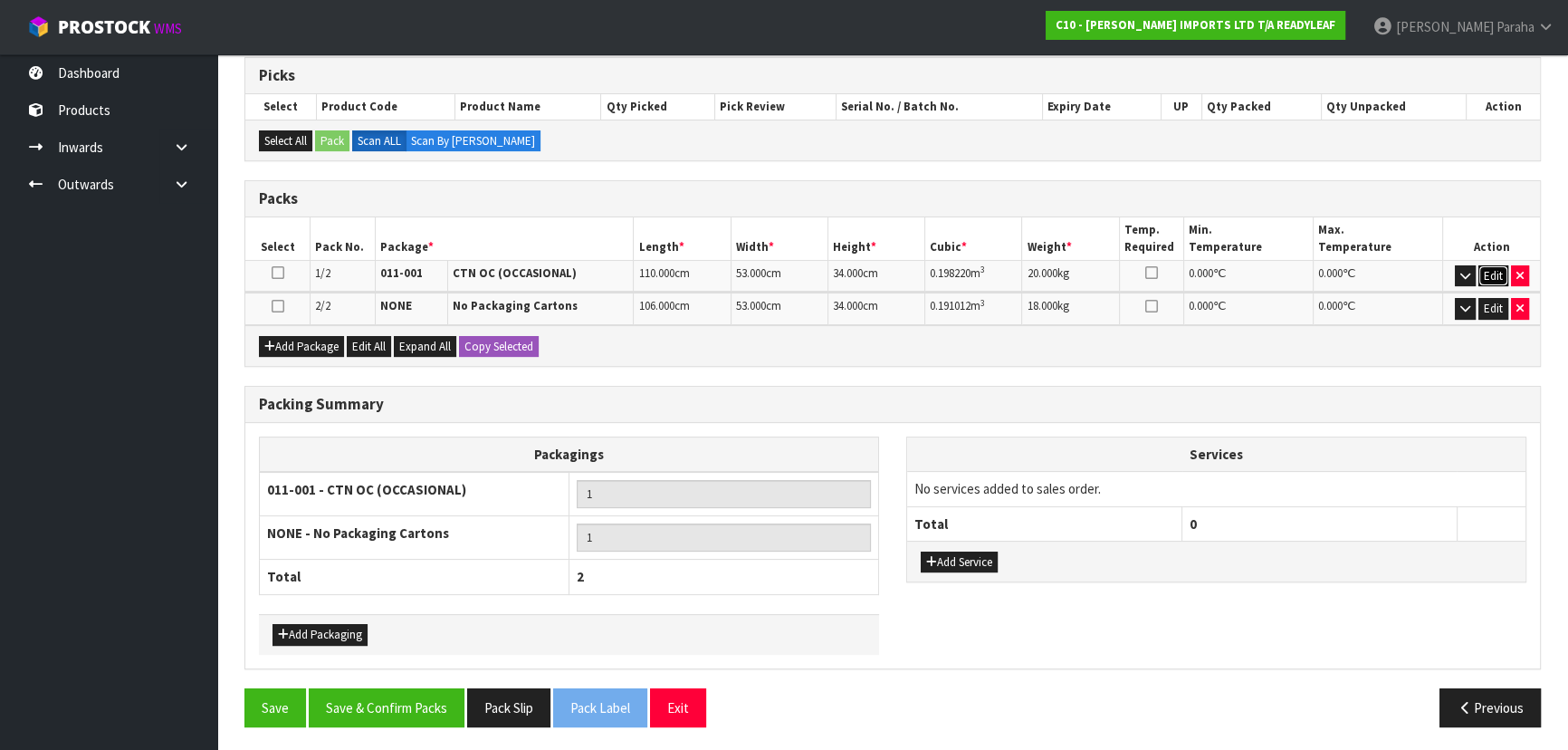
click at [1488, 277] on button "Edit" at bounding box center [1493, 276] width 30 height 22
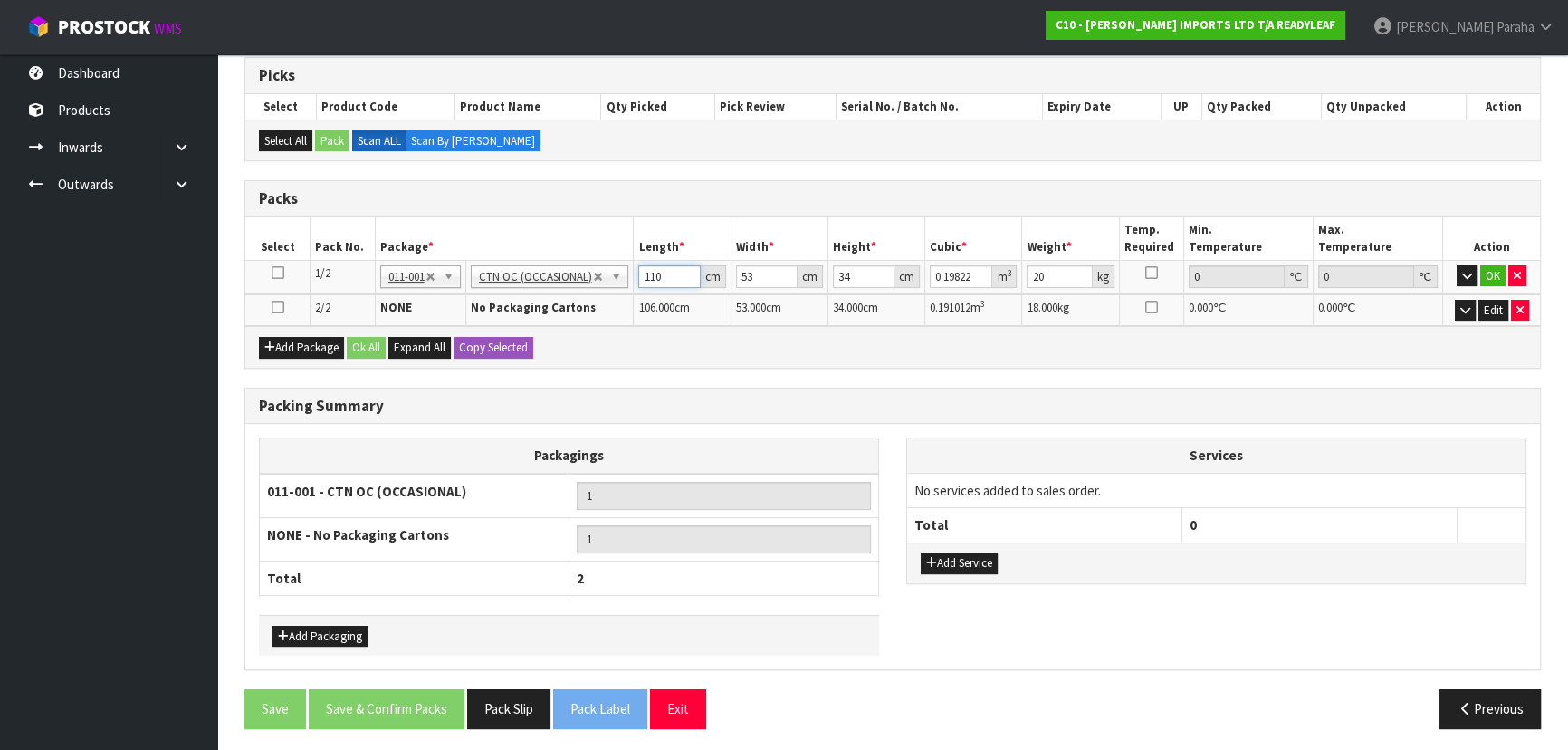
click at [665, 271] on input "110" at bounding box center [669, 277] width 62 height 23
type input "11"
type input "0.019822"
type input "1"
type input "0.001802"
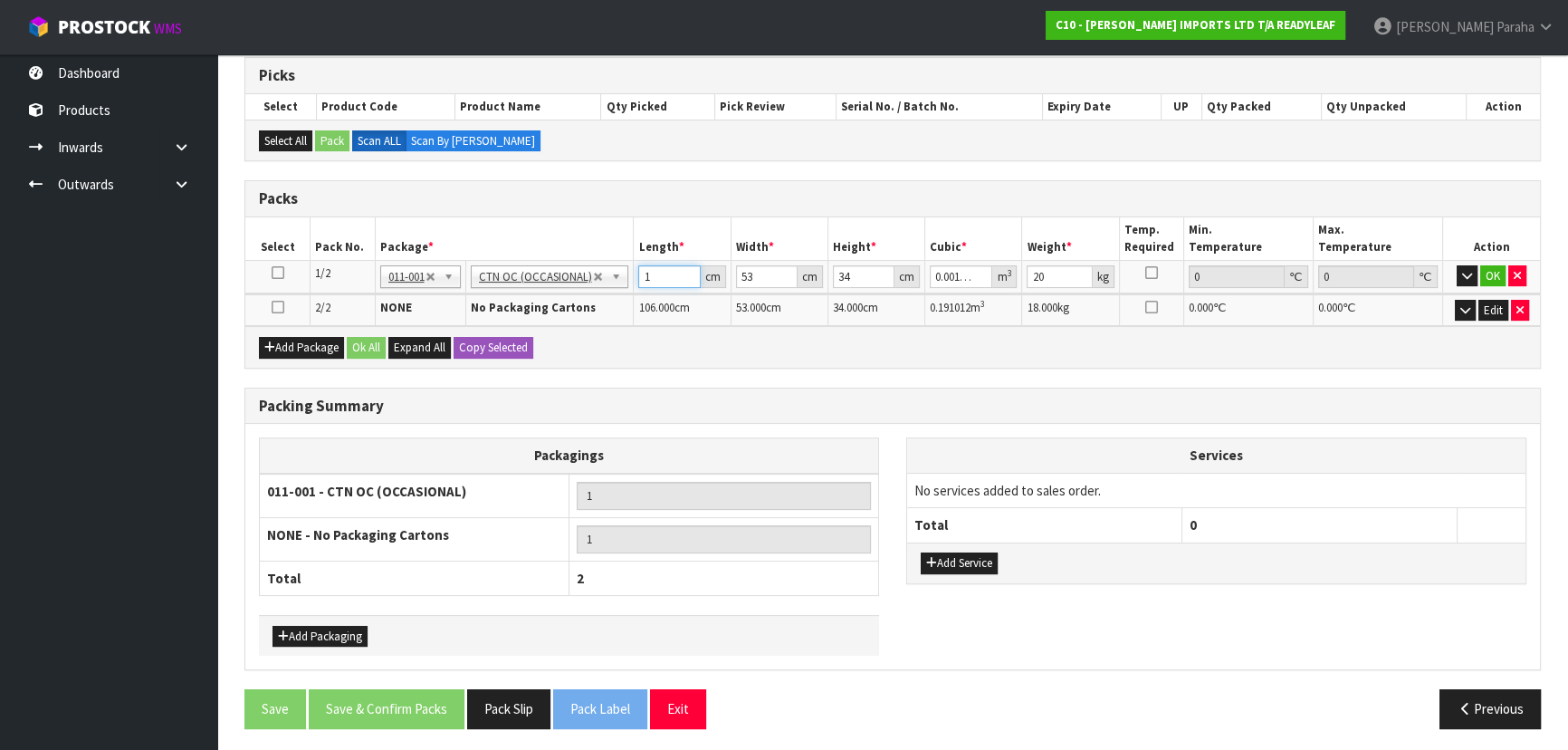
type input "10"
type input "0.01802"
type input "107"
type input "0.192814"
type input "107"
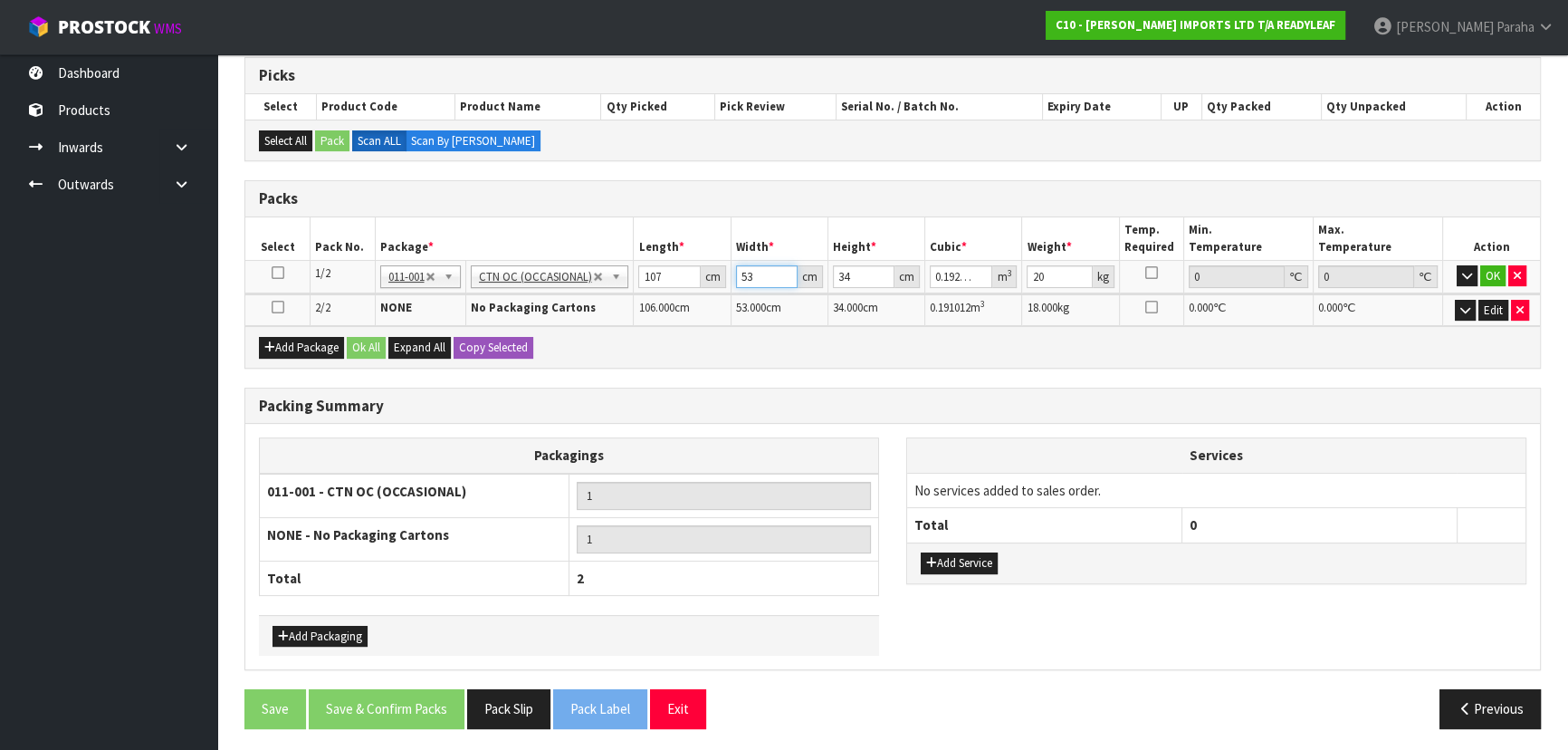
click at [760, 273] on input "53" at bounding box center [767, 277] width 62 height 23
type input "5"
type input "0.01819"
type input "55"
type input "0.20009"
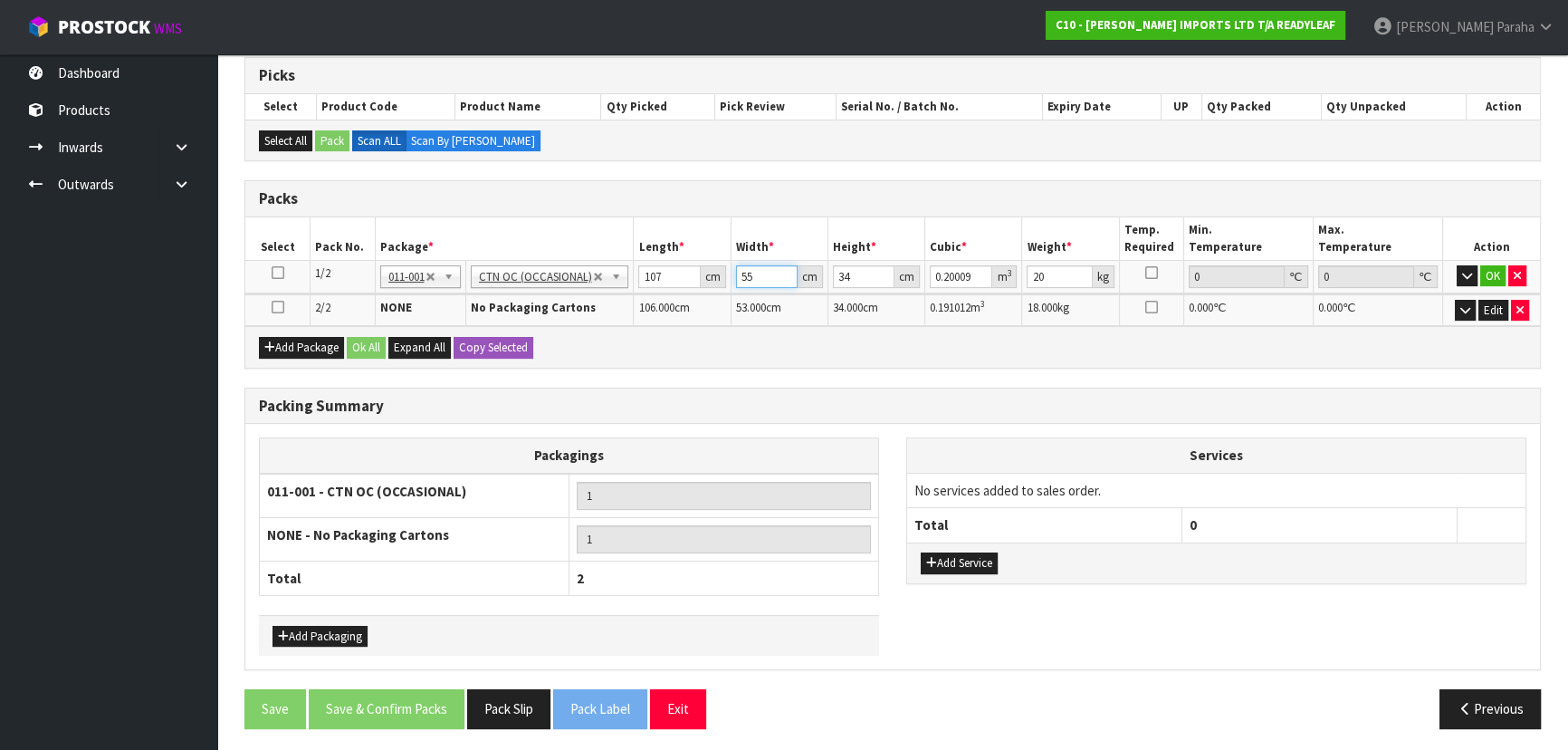
type input "55"
click at [852, 274] on input "34" at bounding box center [863, 277] width 62 height 23
click at [1486, 275] on button "OK" at bounding box center [1492, 276] width 25 height 22
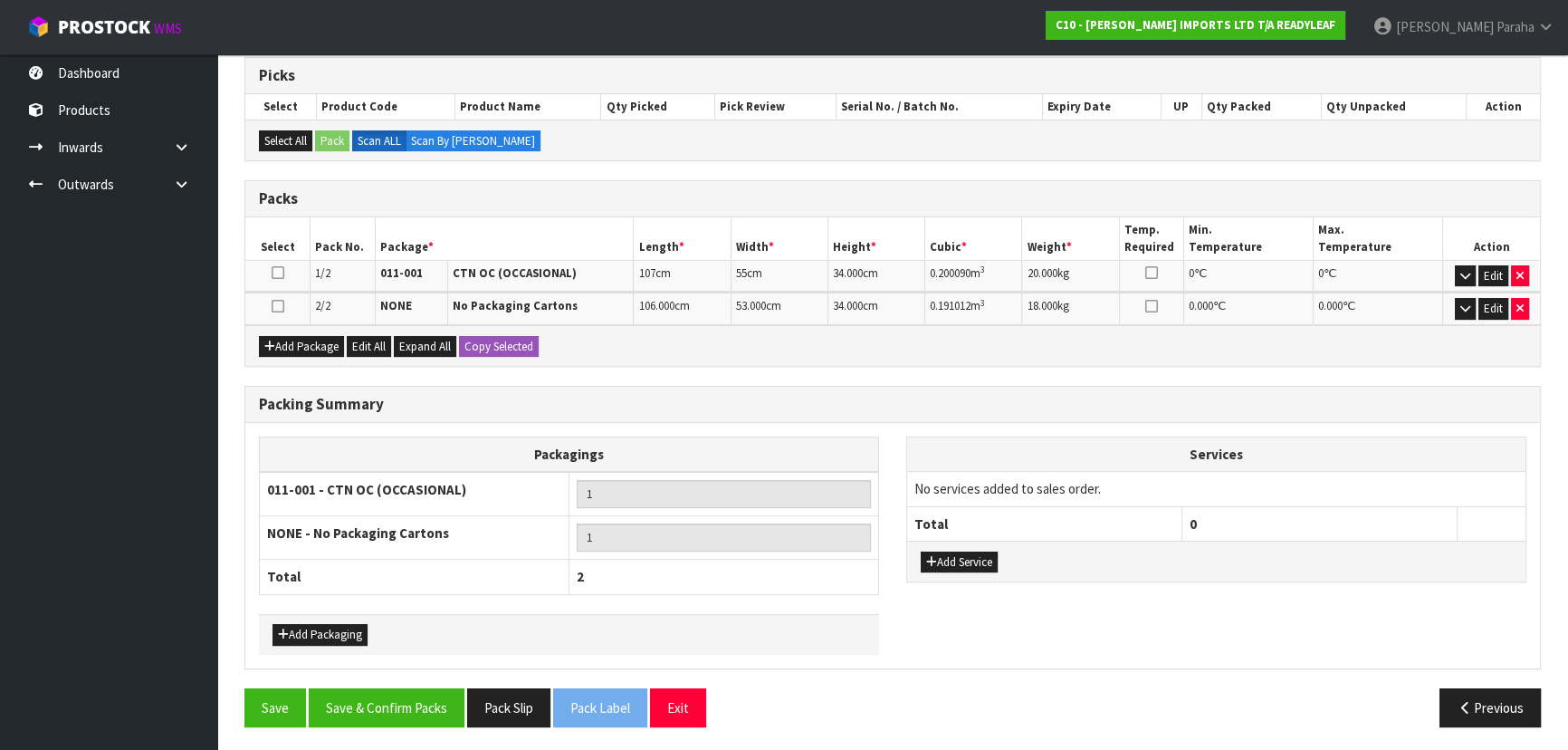
click at [273, 306] on icon at bounding box center [278, 306] width 13 height 1
click at [1485, 309] on button "Edit" at bounding box center [1493, 308] width 30 height 22
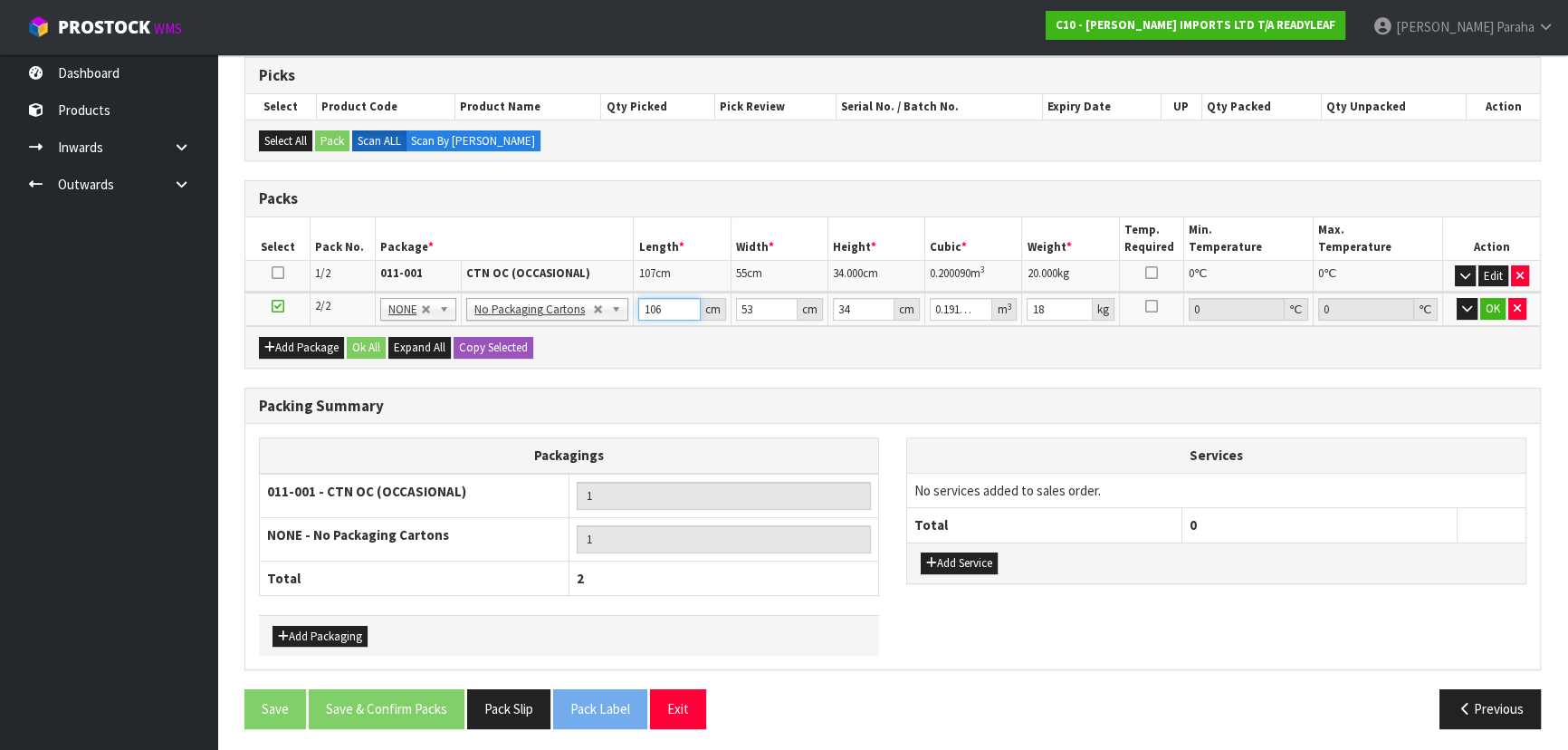
click at [678, 308] on input "106" at bounding box center [669, 309] width 62 height 23
type input "10"
type input "0.01802"
type input "105"
type input "0.18921"
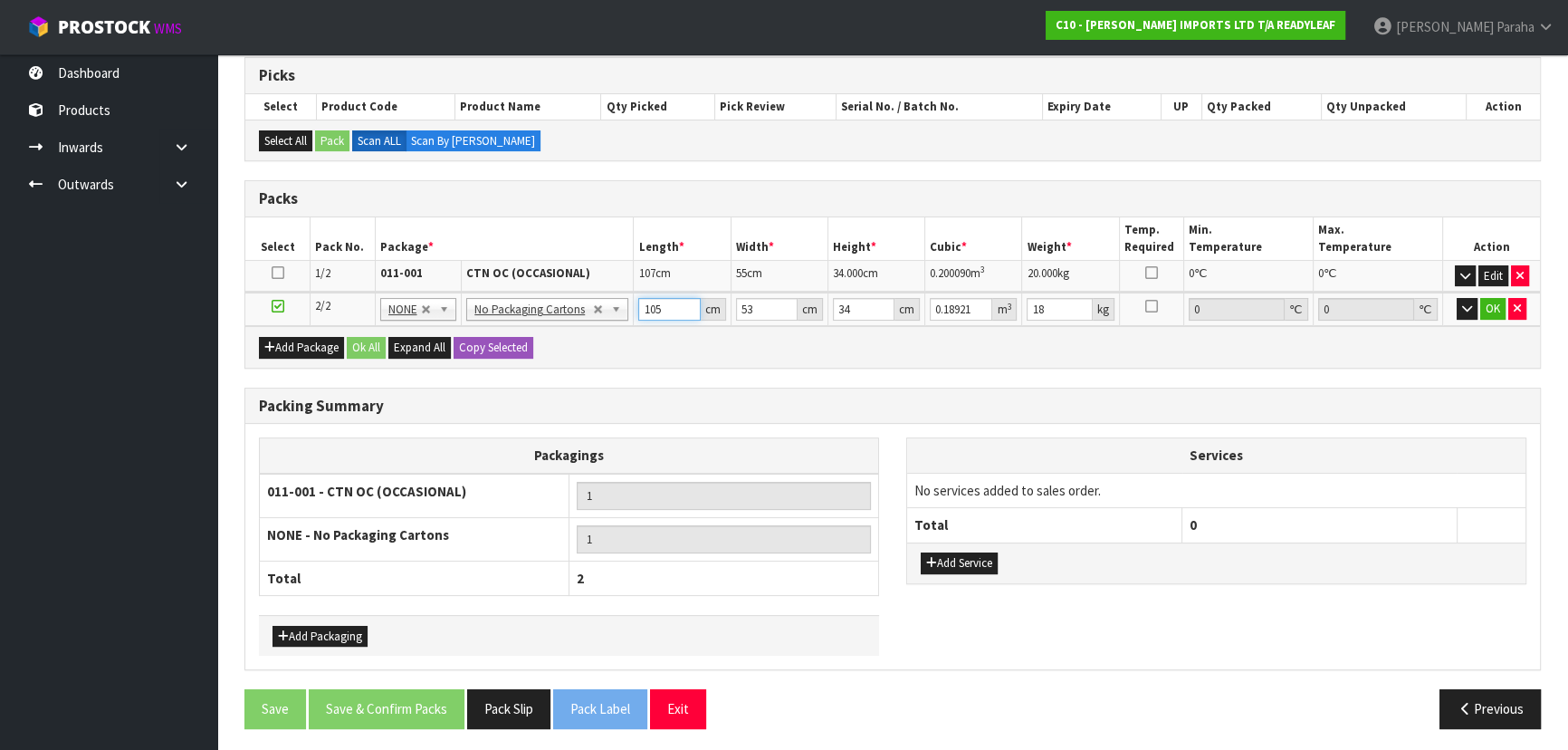
type input "10"
type input "0.01802"
type input "106"
type input "0.191012"
click at [763, 308] on input "53" at bounding box center [767, 309] width 62 height 23
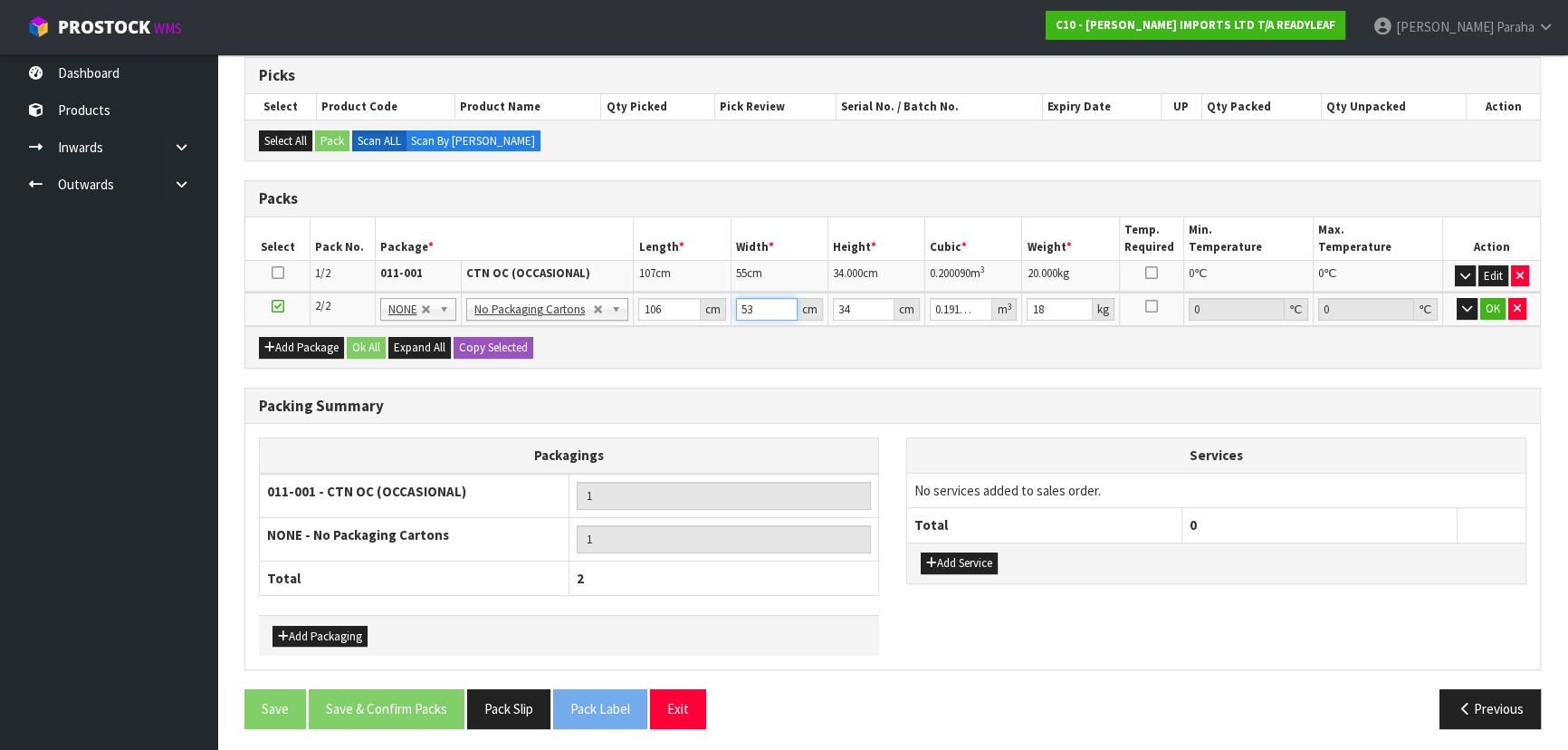
type input "5"
type input "0.01802"
type input "54"
type input "0.194616"
type input "54"
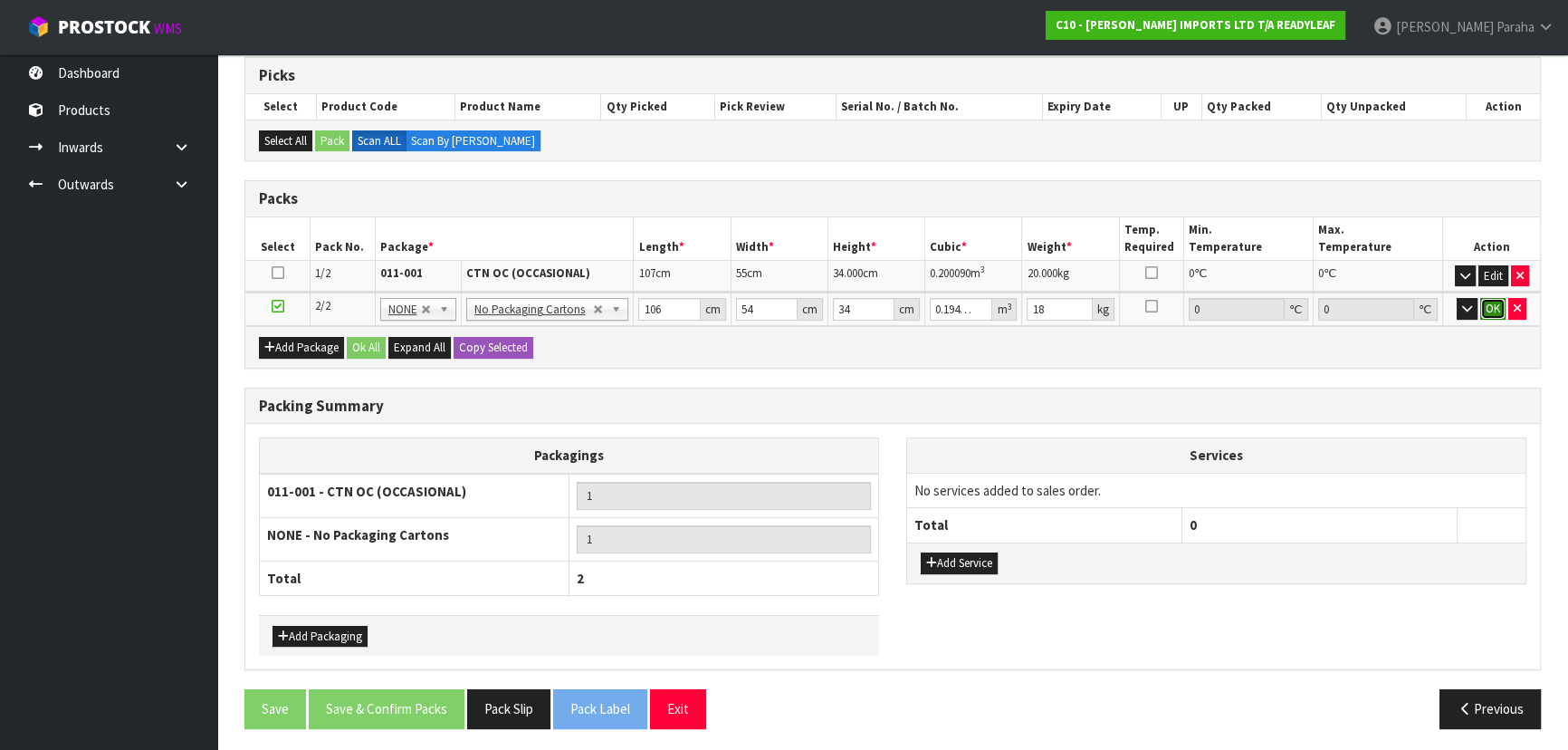
click at [1495, 310] on button "OK" at bounding box center [1492, 308] width 25 height 22
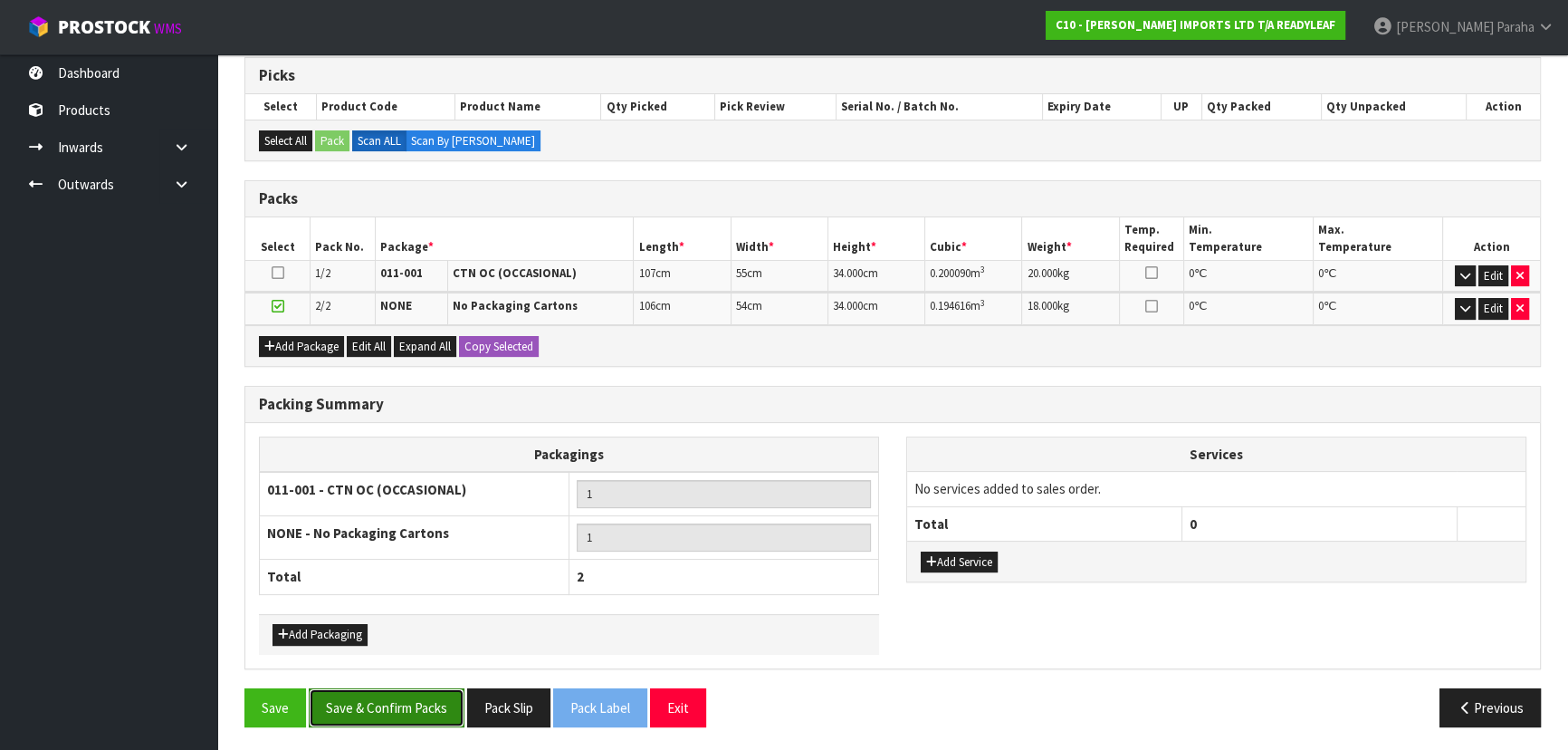
drag, startPoint x: 441, startPoint y: 698, endPoint x: 450, endPoint y: 697, distance: 9.1
click at [445, 698] on button "Save & Confirm Packs" at bounding box center [387, 707] width 156 height 38
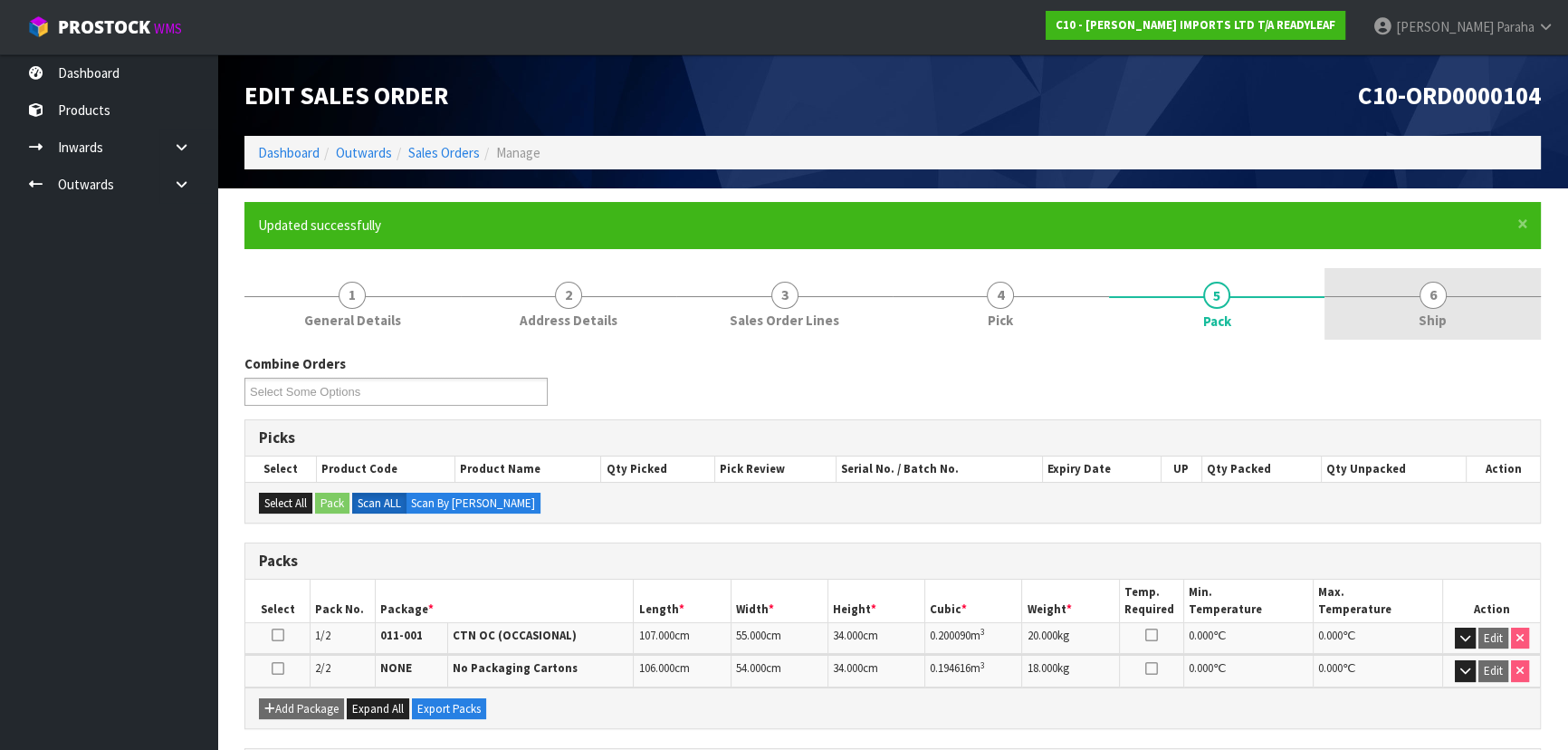
click at [1447, 291] on link "6 Ship" at bounding box center [1432, 304] width 217 height 71
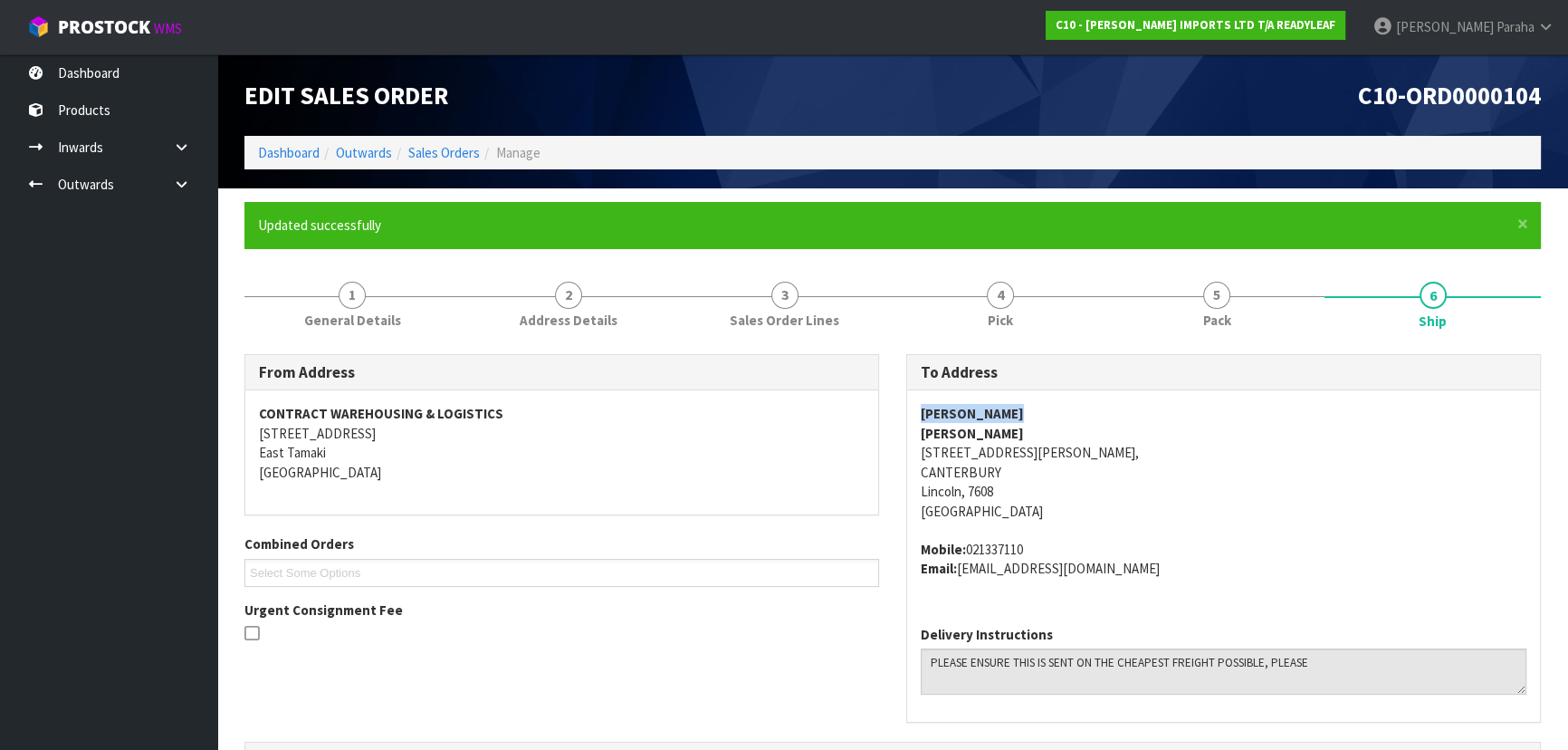
drag, startPoint x: 1018, startPoint y: 416, endPoint x: 919, endPoint y: 417, distance: 99.0
click at [919, 417] on div "[PERSON_NAME] [PERSON_NAME] [STREET_ADDRESS][PERSON_NAME] Mobile: 021337110 Ema…" at bounding box center [1224, 500] width 632 height 220
copy strong "[PERSON_NAME]"
click at [1037, 455] on address "[PERSON_NAME] [PERSON_NAME] [STREET_ADDRESS][PERSON_NAME]" at bounding box center [1223, 462] width 605 height 116
drag, startPoint x: 1013, startPoint y: 444, endPoint x: 909, endPoint y: 455, distance: 104.6
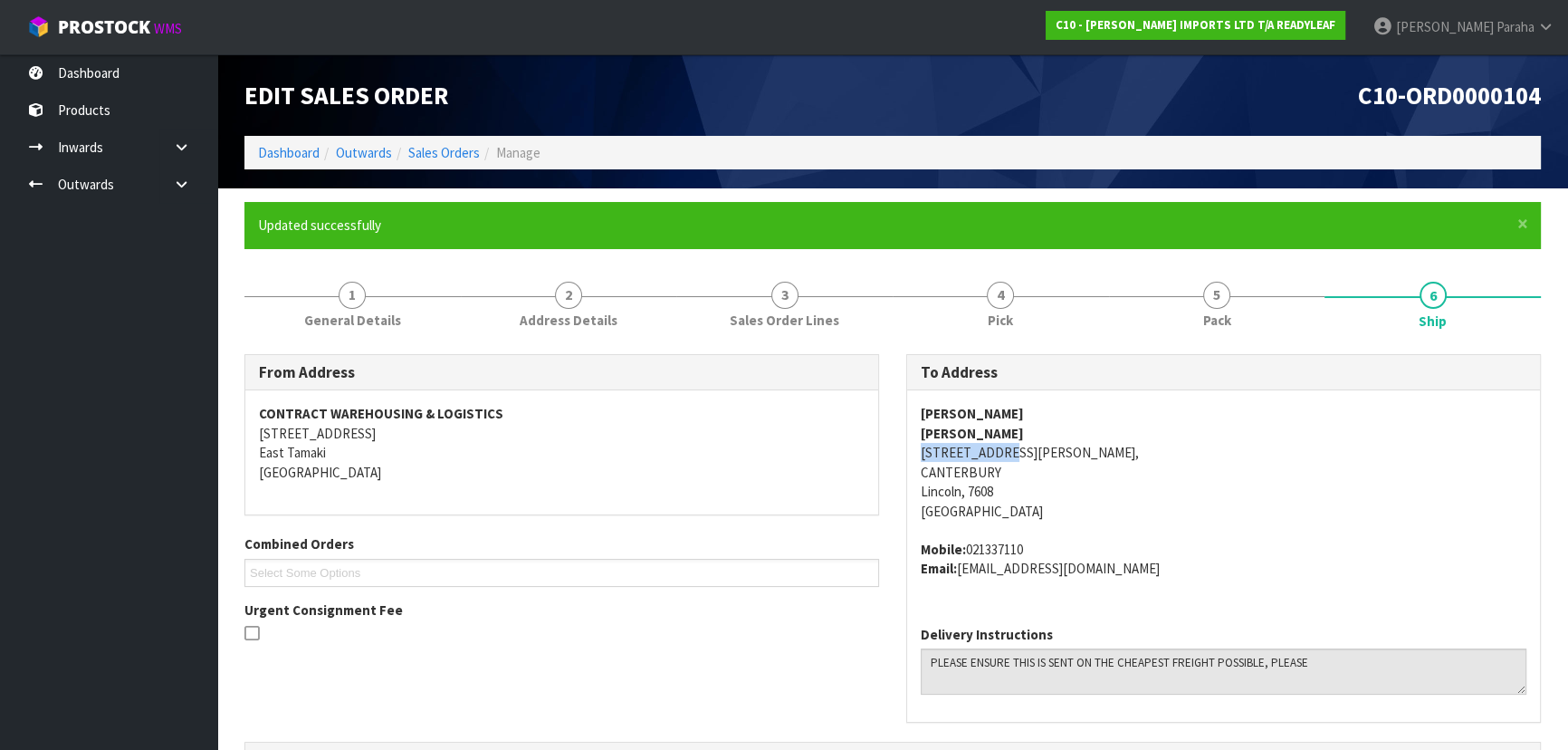
click at [909, 455] on div "[PERSON_NAME] [PERSON_NAME] [STREET_ADDRESS][PERSON_NAME] Mobile: 021337110 Ema…" at bounding box center [1224, 500] width 632 height 220
copy address "[STREET_ADDRESS][PERSON_NAME],"
click at [982, 551] on address "Mobile: 021337110 Email: [EMAIL_ADDRESS][DOMAIN_NAME]" at bounding box center [1223, 559] width 605 height 38
click at [986, 550] on address "Mobile: 021337110 Email: [EMAIL_ADDRESS][DOMAIN_NAME]" at bounding box center [1223, 559] width 605 height 38
copy address "021337110"
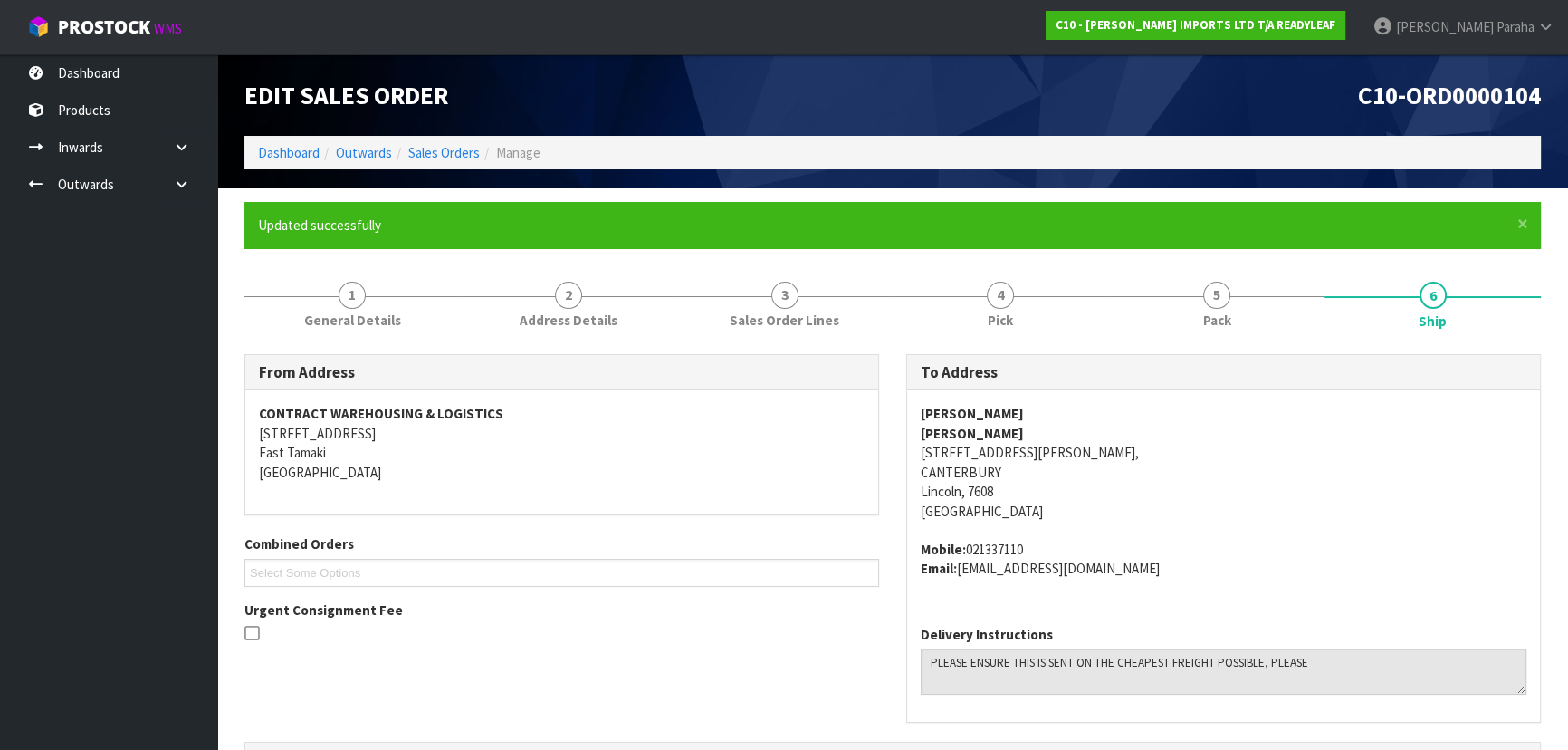
click at [995, 430] on strong "[PERSON_NAME]" at bounding box center [972, 433] width 103 height 17
click at [1016, 429] on address "[PERSON_NAME] [PERSON_NAME] [STREET_ADDRESS][PERSON_NAME]" at bounding box center [1223, 462] width 605 height 116
drag, startPoint x: 1016, startPoint y: 429, endPoint x: 924, endPoint y: 429, distance: 92.0
click at [924, 429] on address "[PERSON_NAME] [PERSON_NAME] [STREET_ADDRESS][PERSON_NAME]" at bounding box center [1223, 462] width 605 height 116
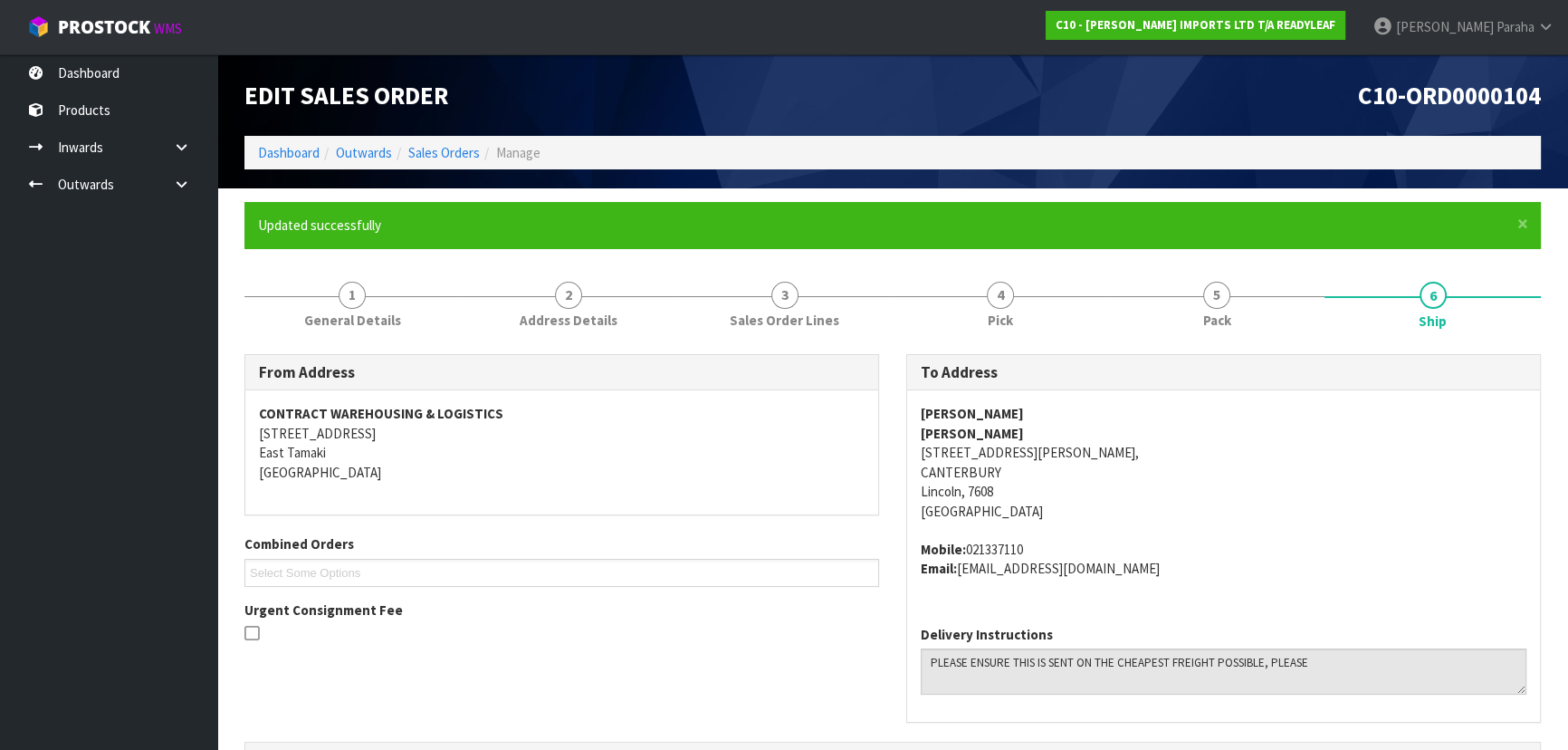
click at [1072, 568] on address "Mobile: 021337110 Email: [EMAIL_ADDRESS][DOMAIN_NAME]" at bounding box center [1223, 559] width 605 height 38
click at [1117, 568] on address "Mobile: 021337110 Email: [EMAIL_ADDRESS][DOMAIN_NAME]" at bounding box center [1223, 559] width 605 height 38
drag, startPoint x: 1118, startPoint y: 568, endPoint x: 1005, endPoint y: 578, distance: 113.4
click at [1005, 578] on div "[PERSON_NAME] [PERSON_NAME] [STREET_ADDRESS][PERSON_NAME] Mobile: 021337110 Ema…" at bounding box center [1224, 500] width 632 height 220
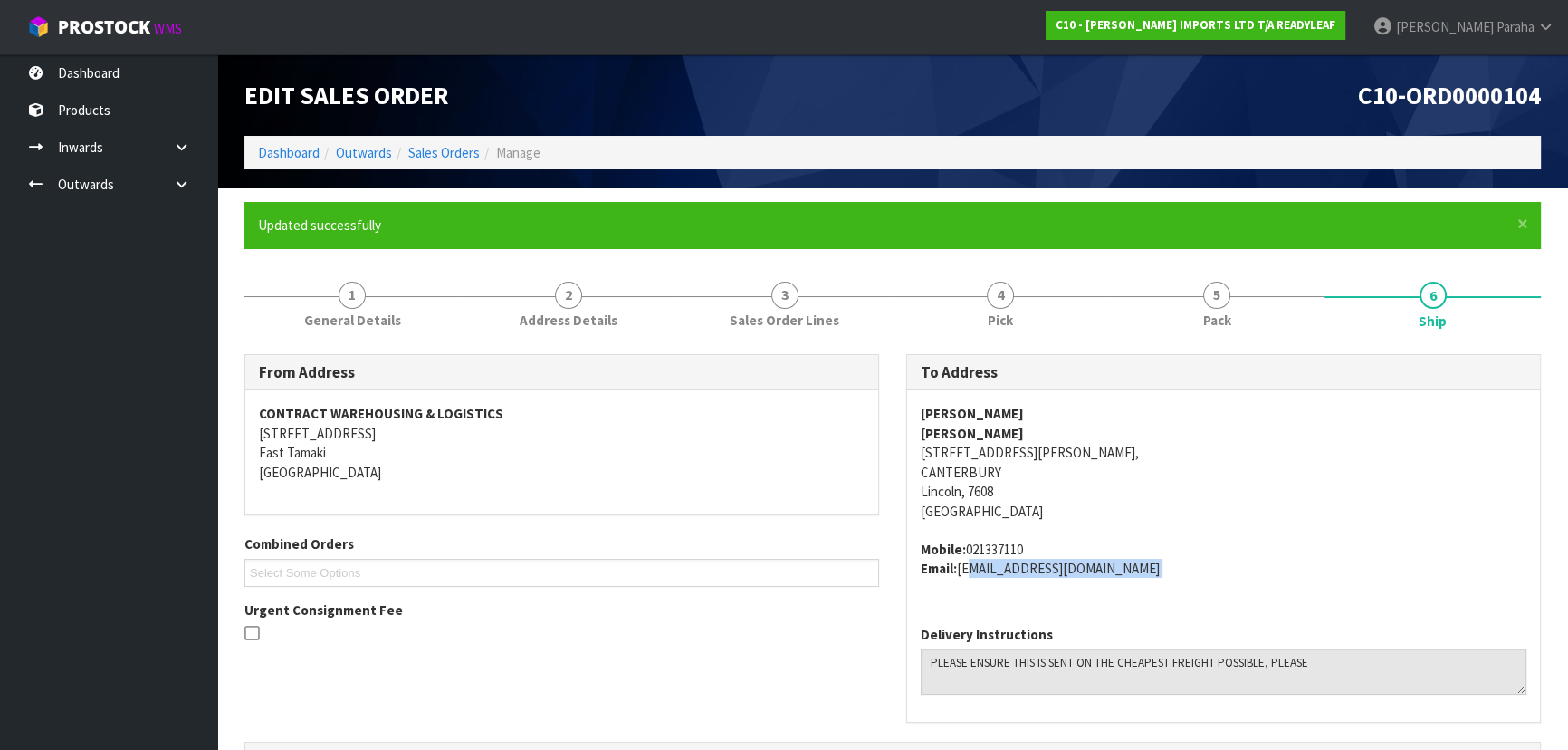
copy div "[EMAIL_ADDRESS][DOMAIN_NAME]"
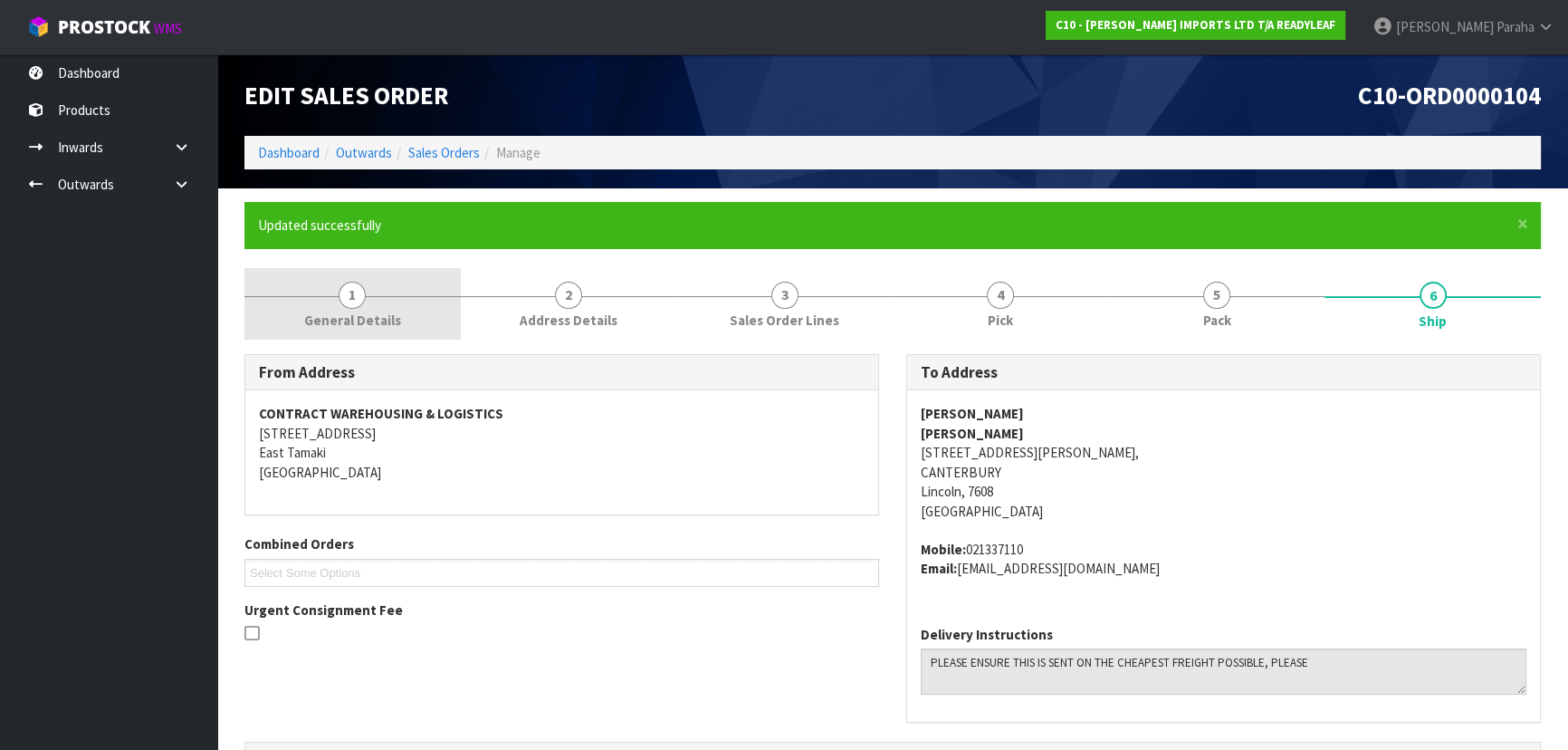
click at [362, 299] on span "1" at bounding box center [352, 295] width 27 height 27
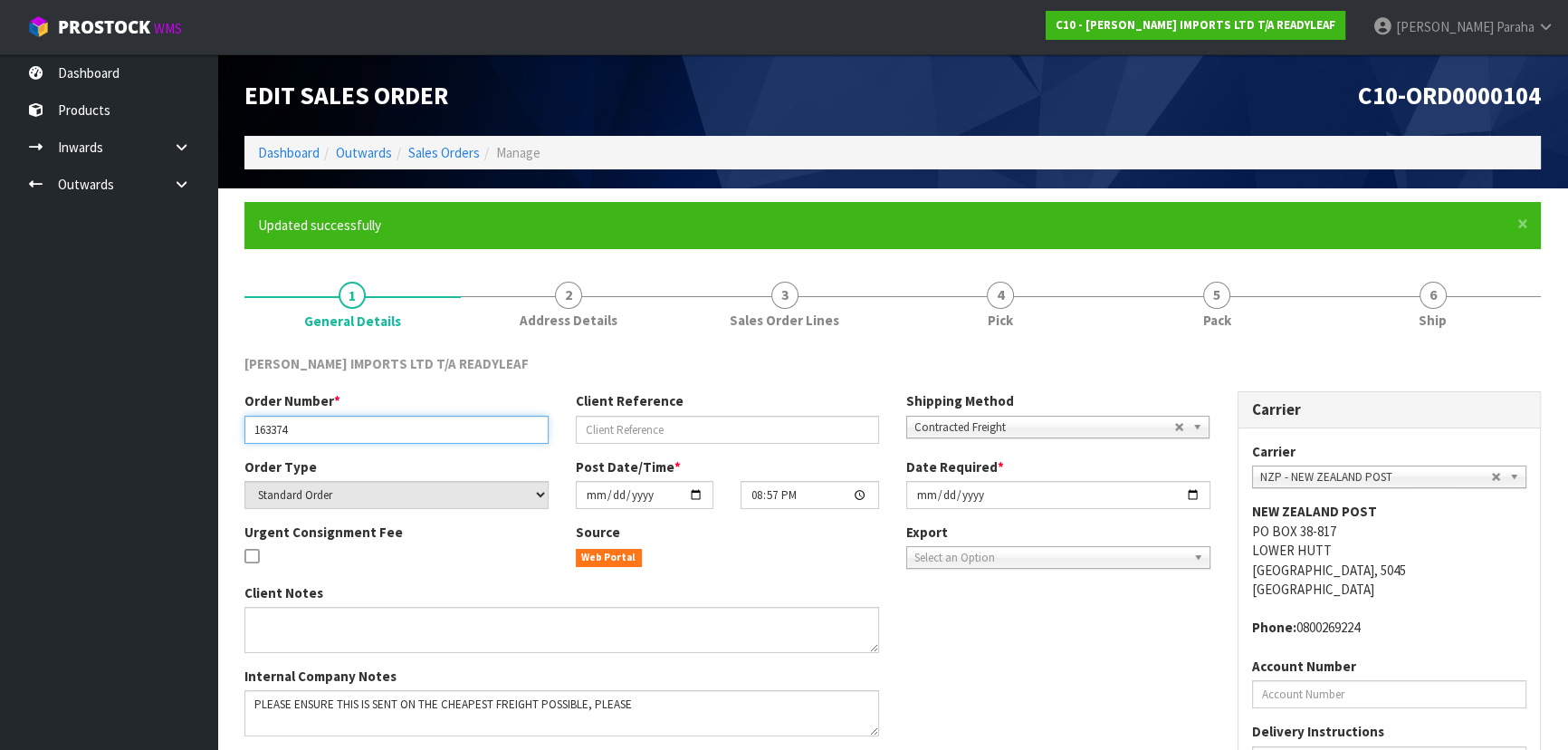
drag, startPoint x: 300, startPoint y: 435, endPoint x: 217, endPoint y: 424, distance: 83.7
click at [213, 426] on body "Toggle navigation ProStock WMS C10 - [PERSON_NAME] IMPORTS LTD T/A READYLEAF [P…" at bounding box center [784, 375] width 1568 height 750
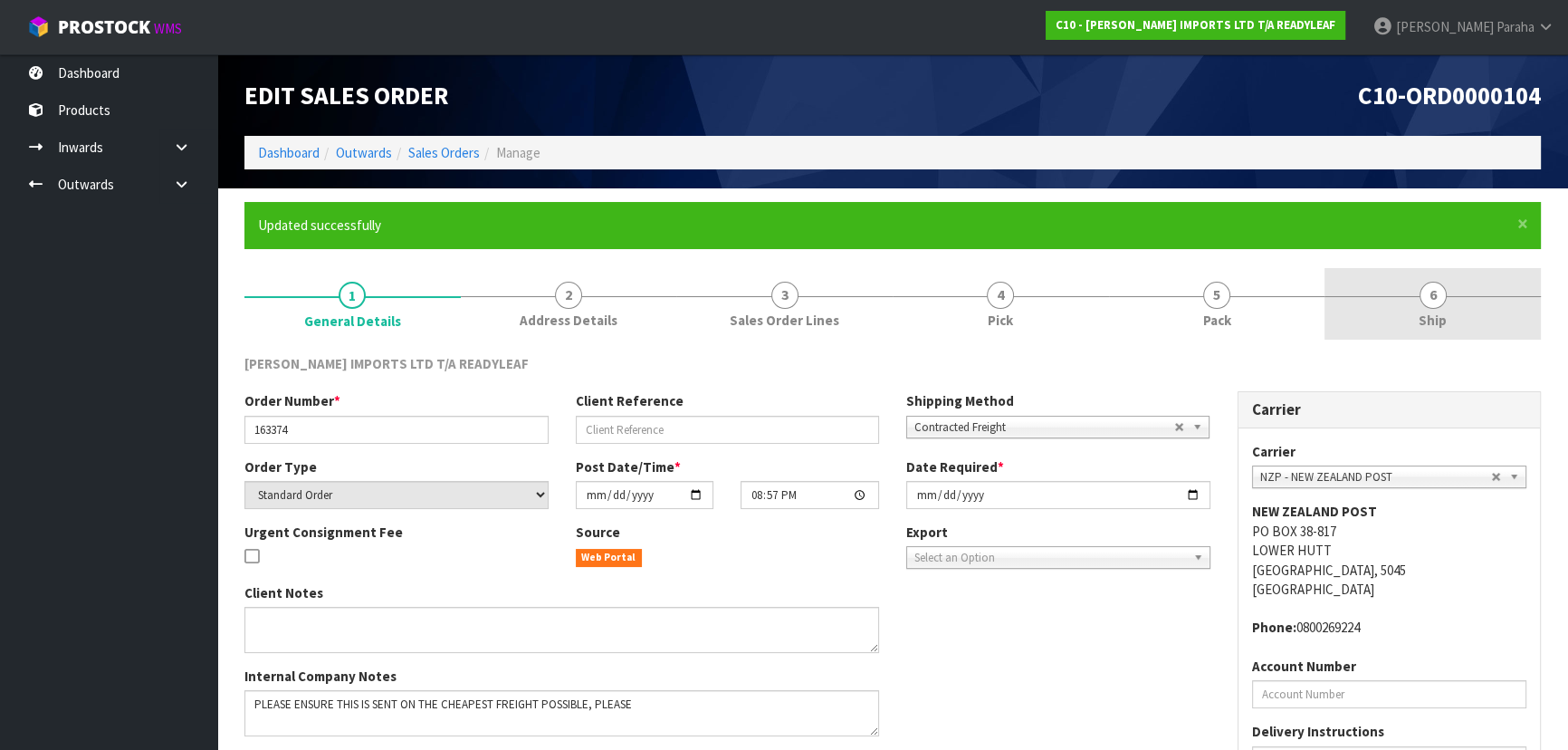
click at [1424, 303] on span "6" at bounding box center [1433, 295] width 27 height 27
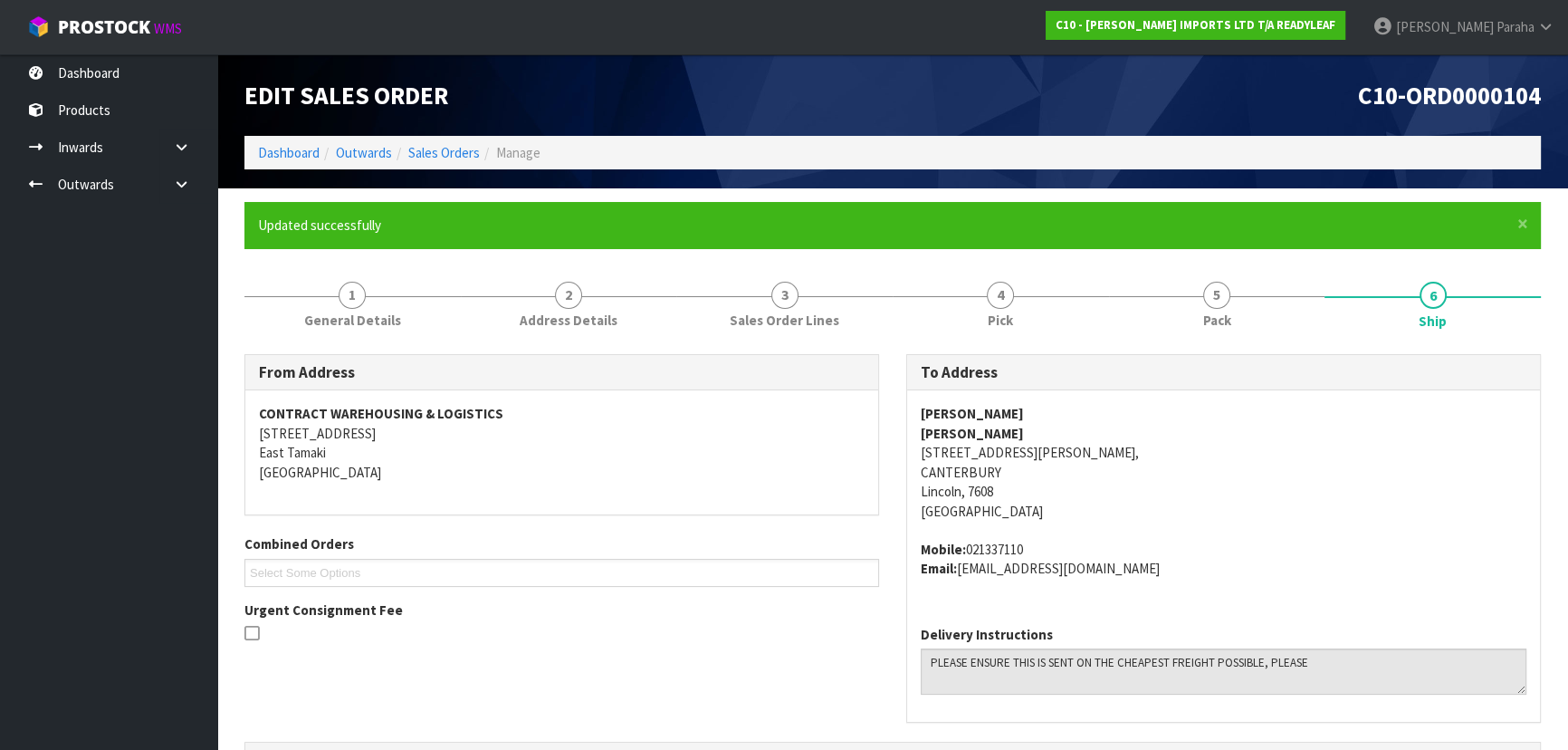
click at [1010, 549] on address "Mobile: 021337110 Email: [EMAIL_ADDRESS][DOMAIN_NAME]" at bounding box center [1223, 559] width 605 height 38
click at [1010, 548] on address "Mobile: 021337110 Email: [EMAIL_ADDRESS][DOMAIN_NAME]" at bounding box center [1223, 559] width 605 height 38
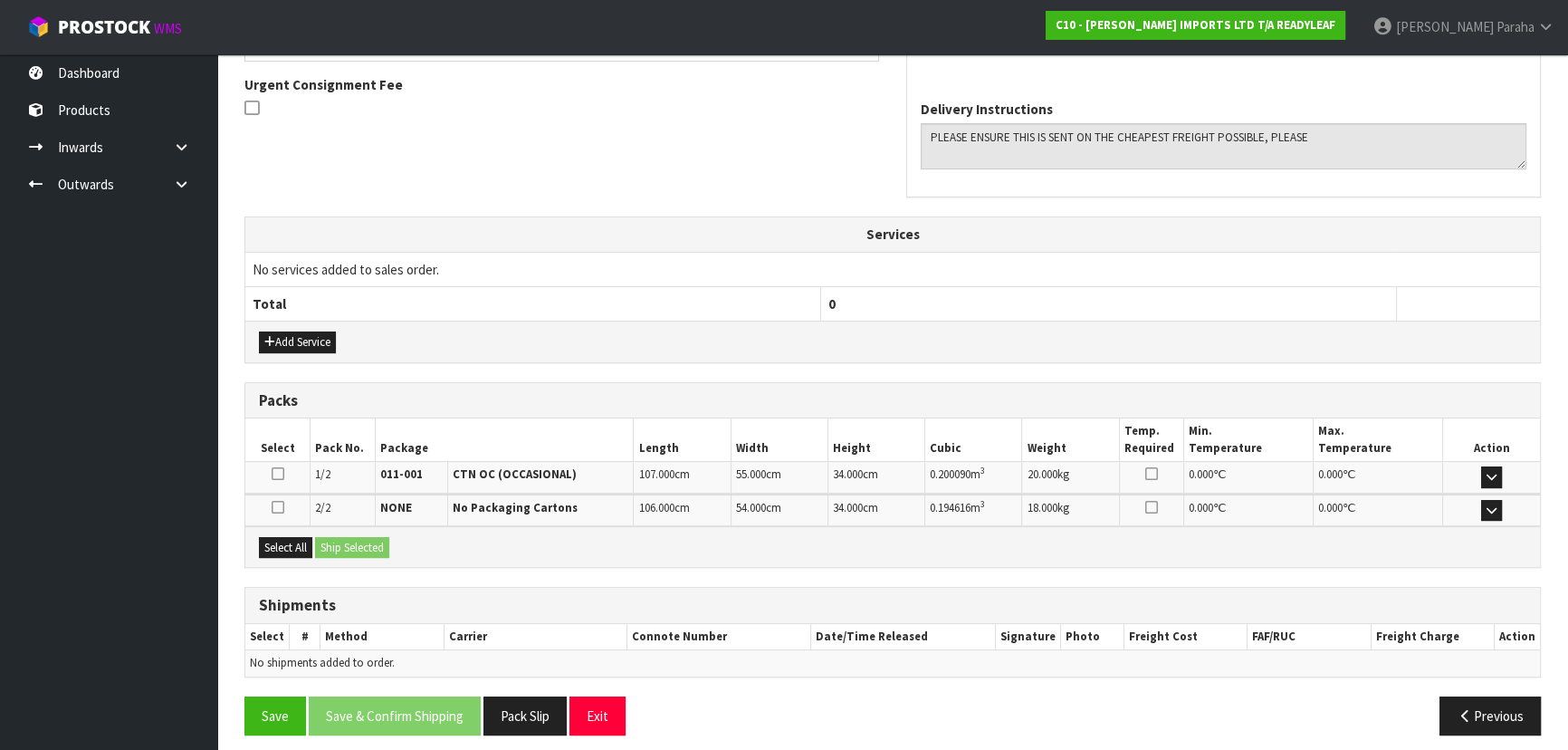
scroll to position [534, 0]
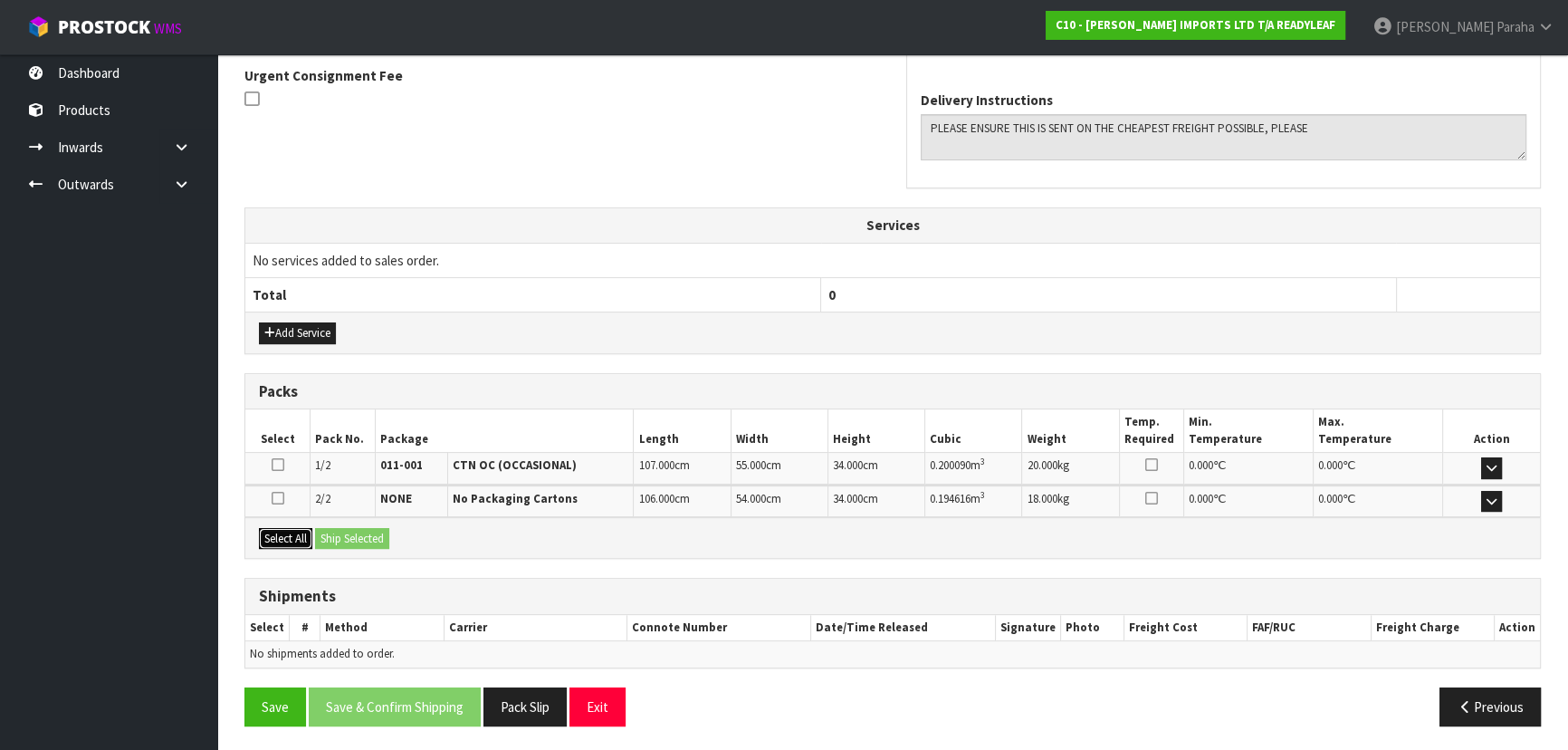
drag, startPoint x: 286, startPoint y: 543, endPoint x: 331, endPoint y: 533, distance: 46.1
click at [286, 543] on button "Select All" at bounding box center [285, 538] width 53 height 22
click at [336, 533] on button "Ship Selected" at bounding box center [352, 538] width 74 height 22
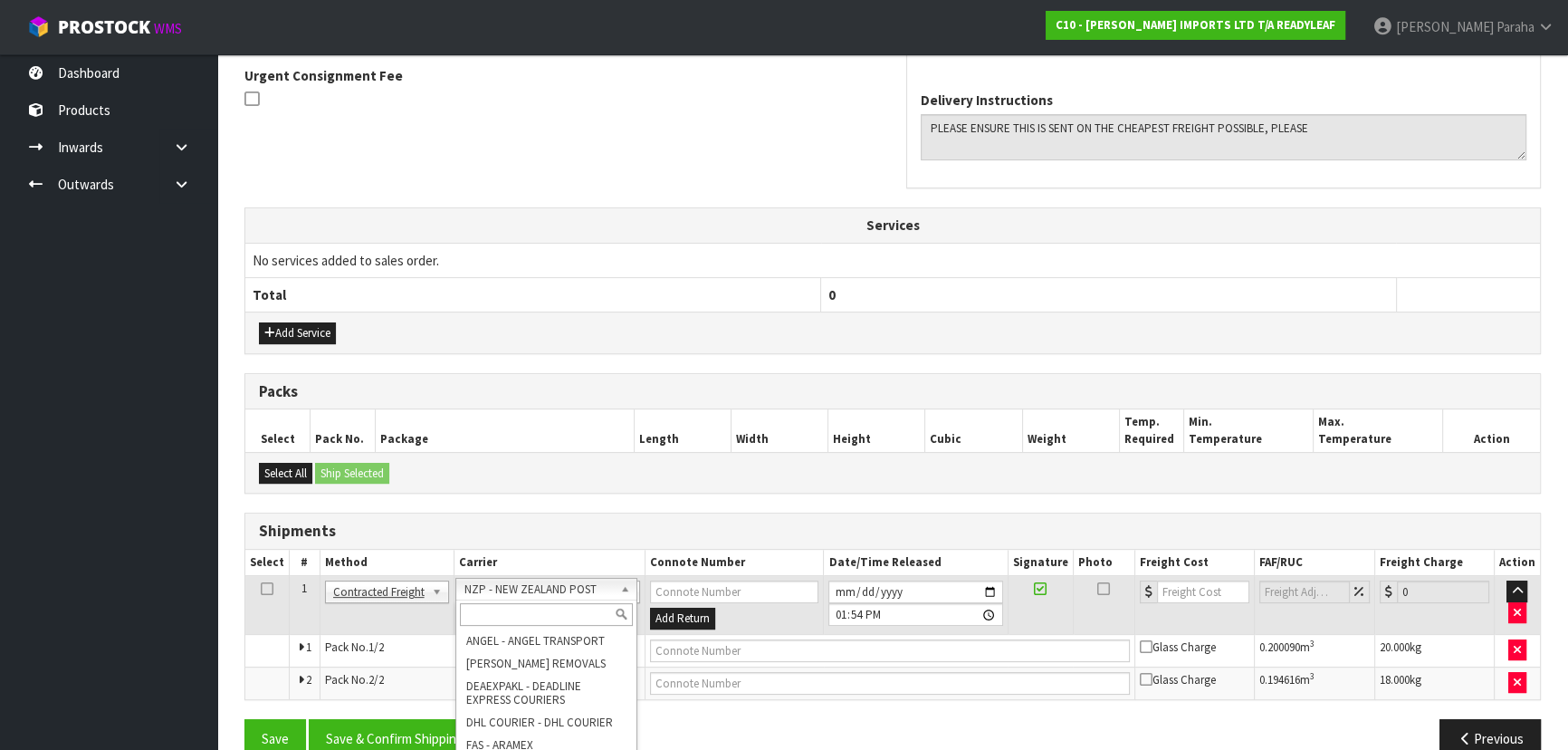
click at [532, 618] on input "text" at bounding box center [546, 614] width 173 height 23
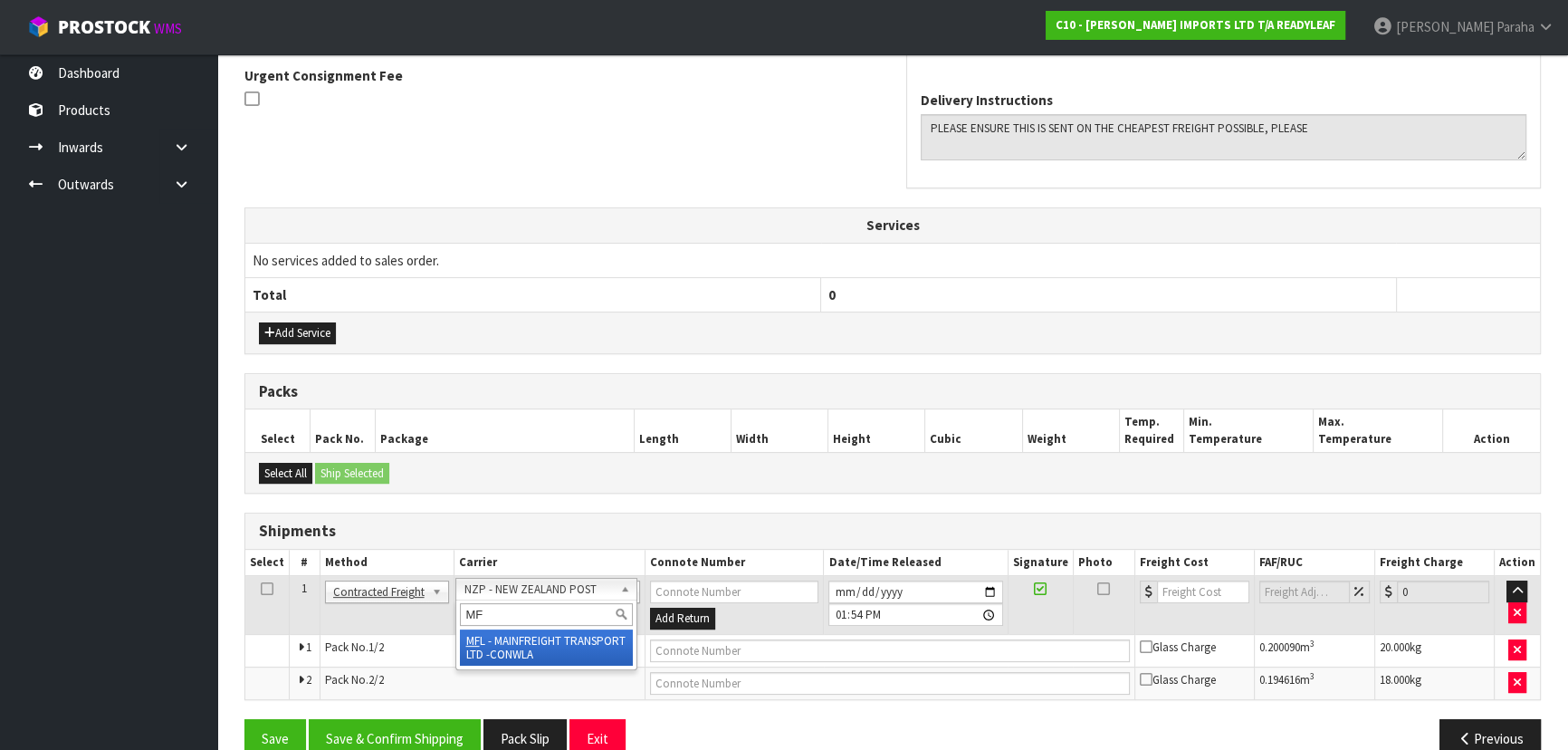
type input "MF"
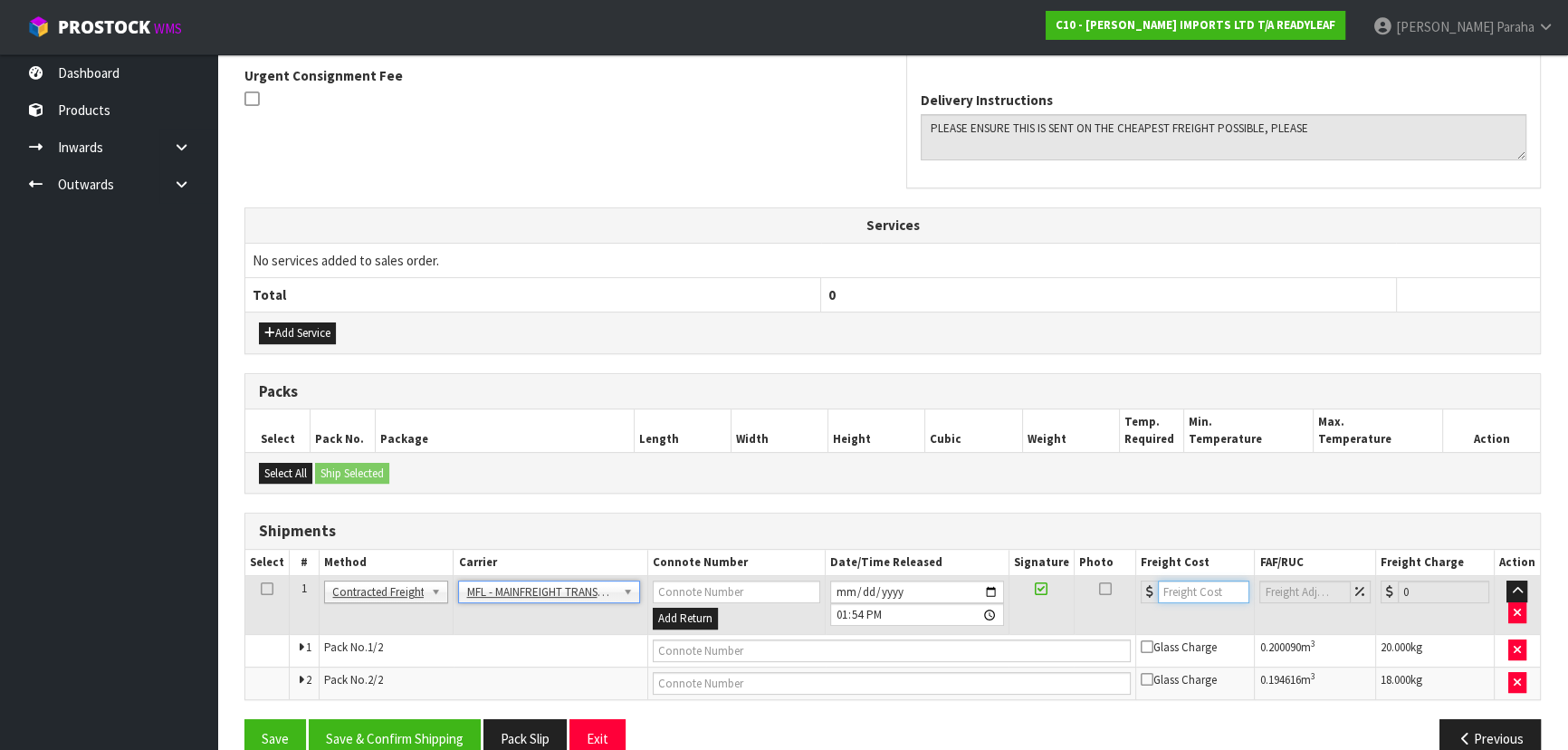
click at [1212, 593] on input "number" at bounding box center [1203, 591] width 91 height 23
type input "69.04"
click at [806, 647] on input "text" at bounding box center [892, 651] width 479 height 23
paste input "FWM58628677"
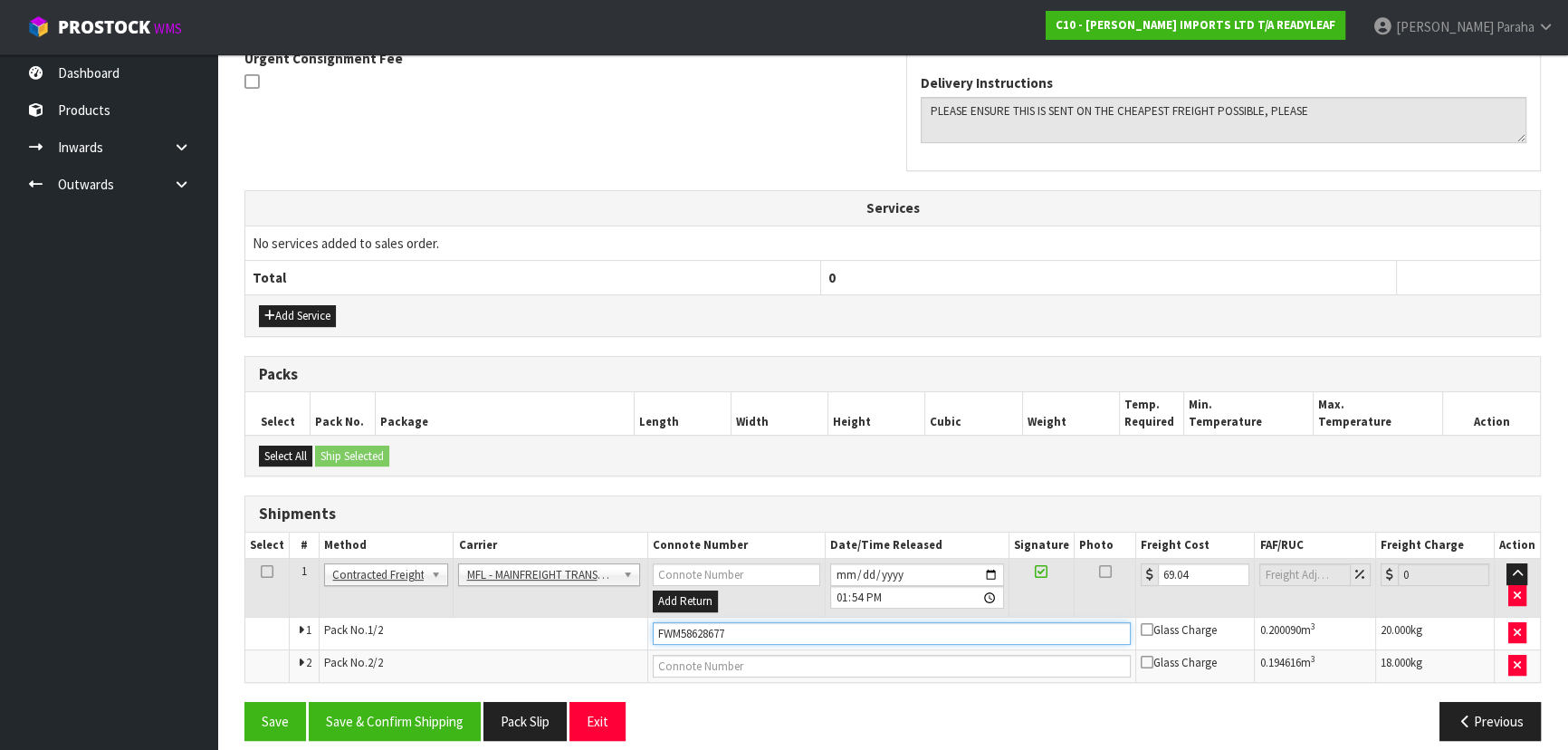
scroll to position [566, 0]
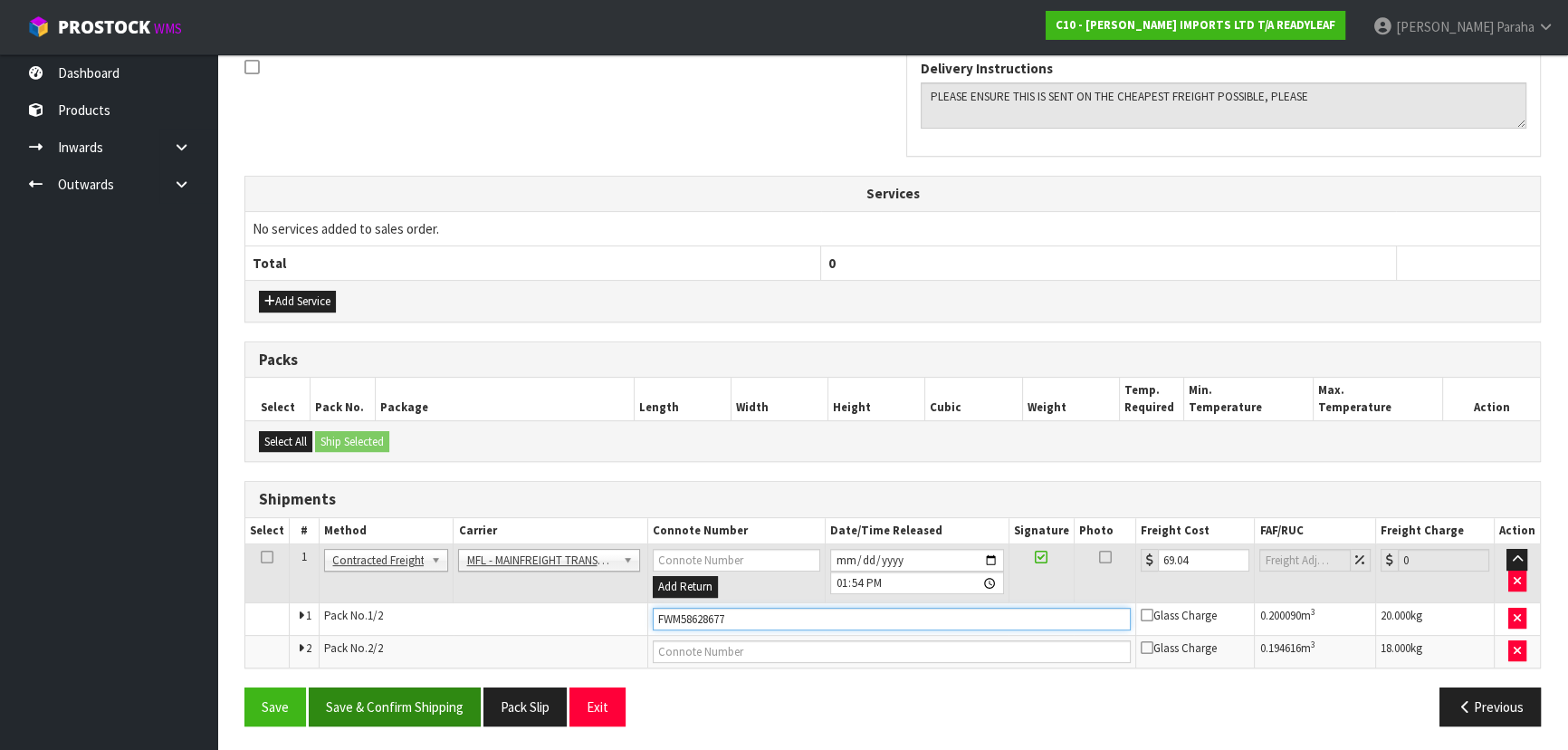
type input "FWM58628677"
click at [431, 700] on button "Save & Confirm Shipping" at bounding box center [394, 706] width 172 height 38
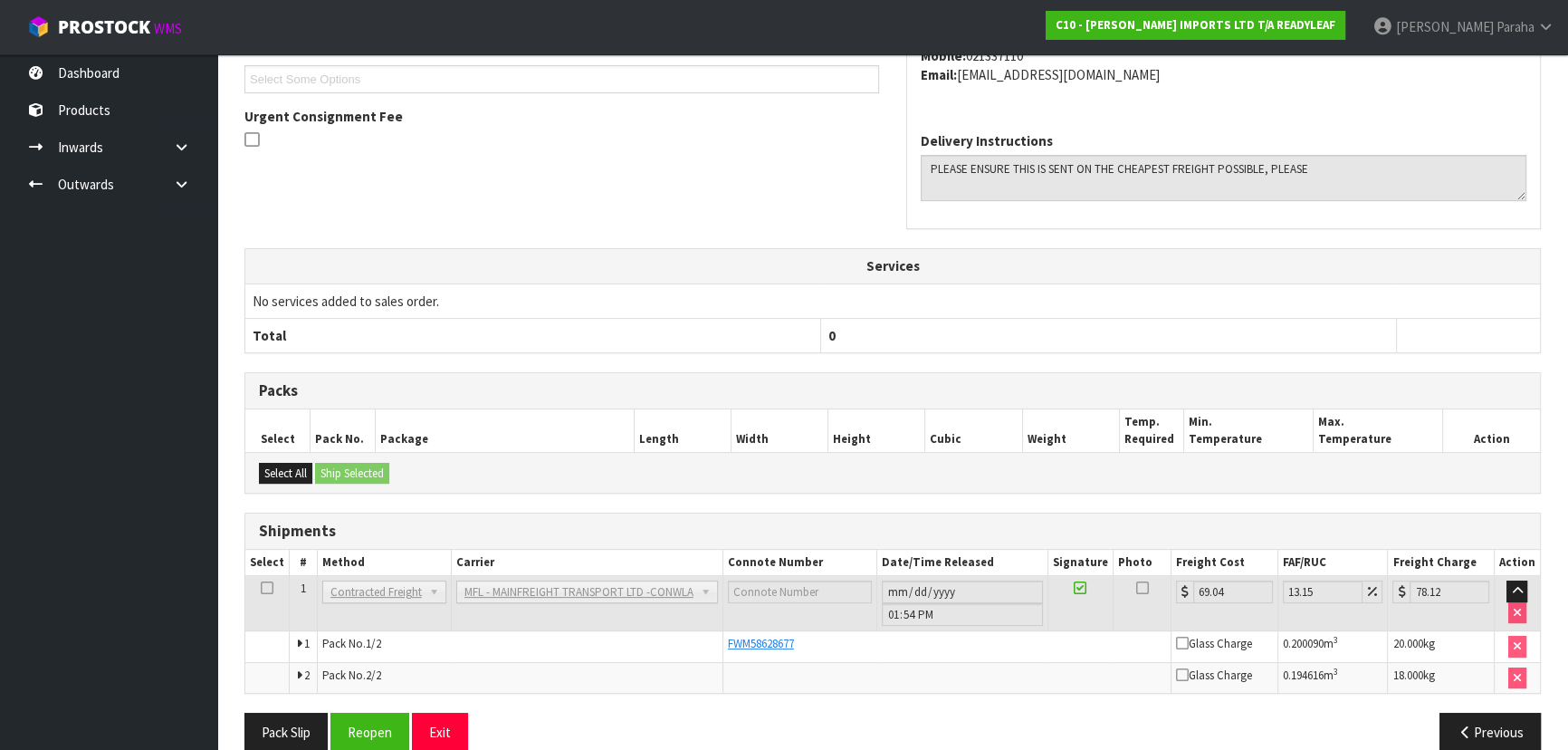
scroll to position [0, 0]
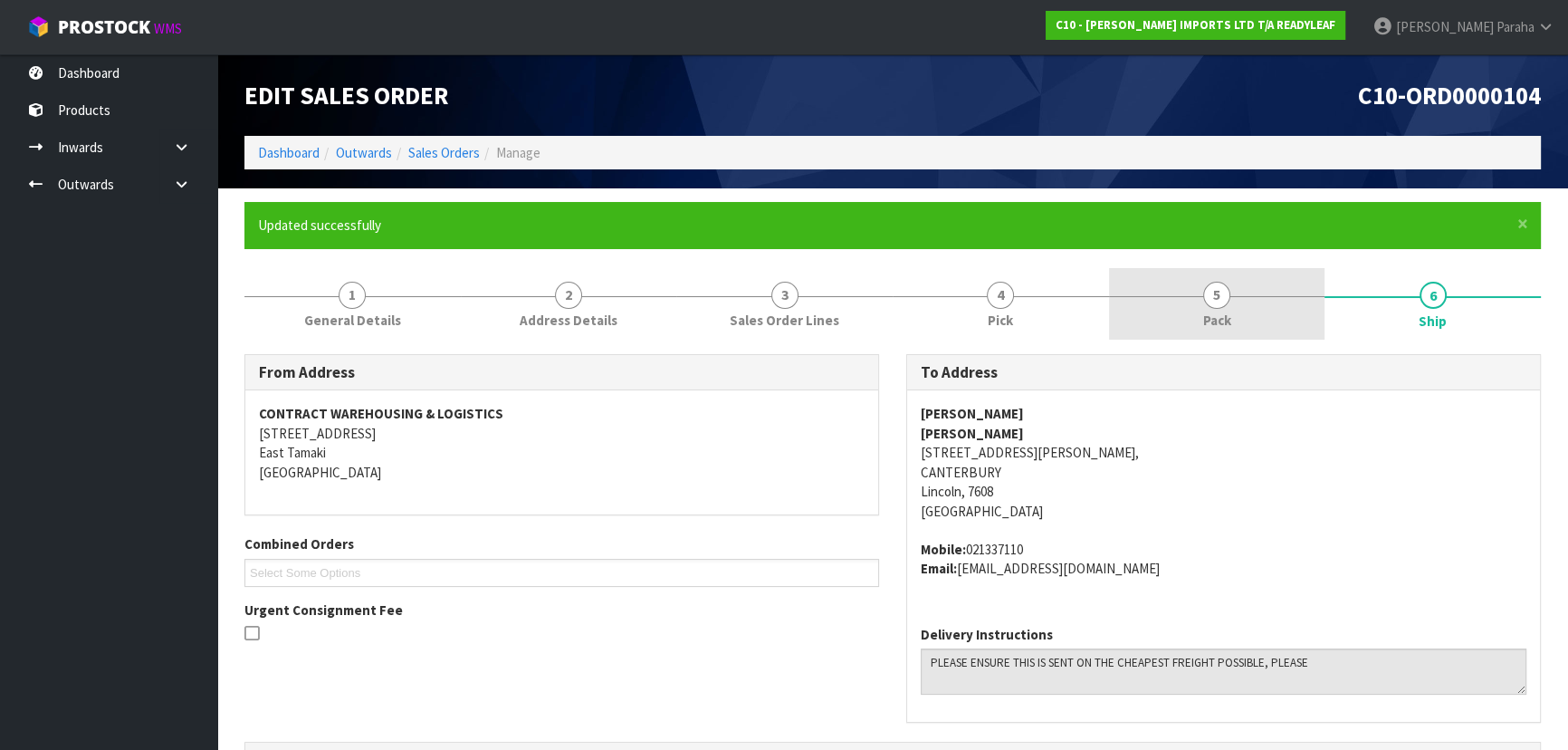
drag, startPoint x: 1180, startPoint y: 326, endPoint x: 1169, endPoint y: 330, distance: 11.7
click at [1169, 330] on link "5 Pack" at bounding box center [1217, 304] width 217 height 71
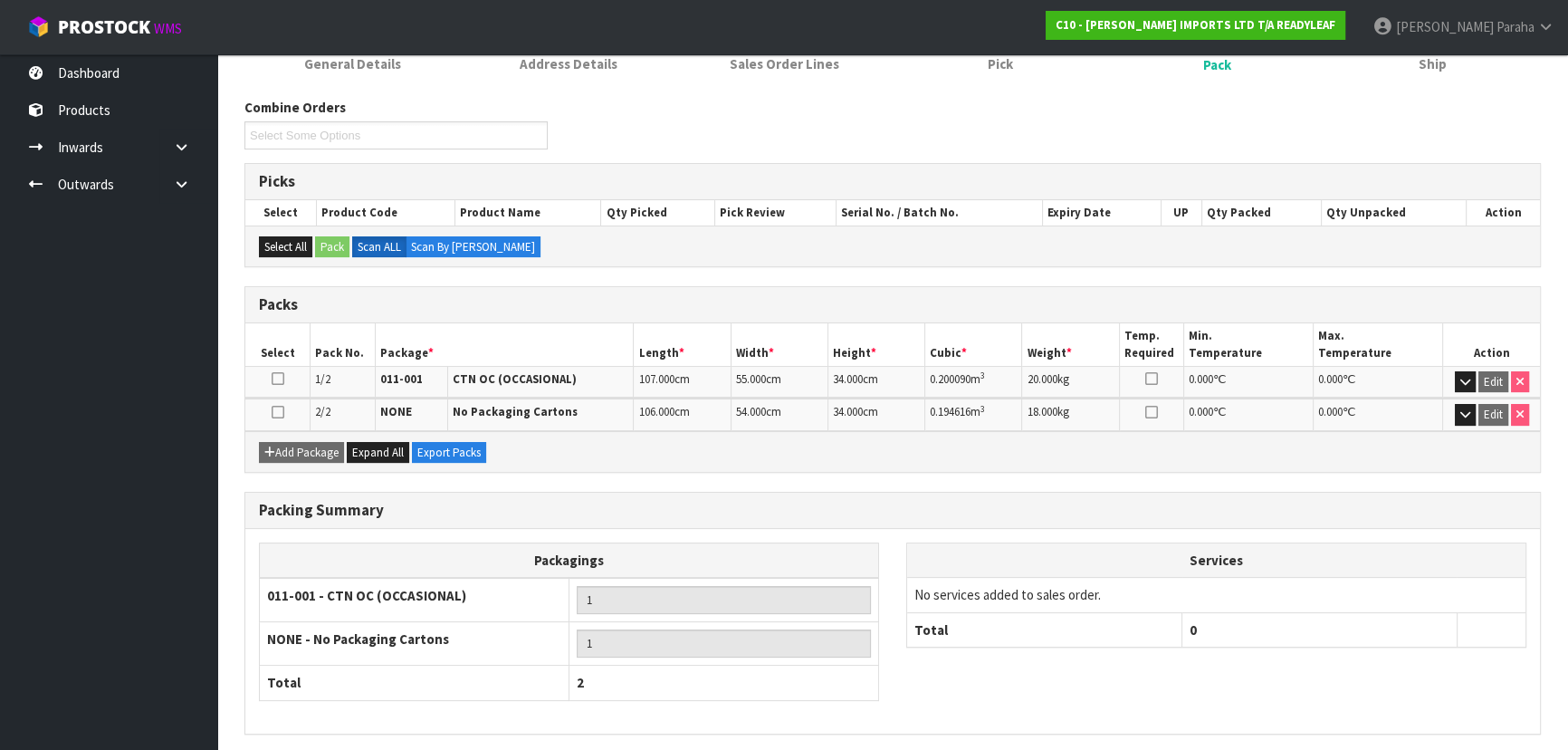
scroll to position [321, 0]
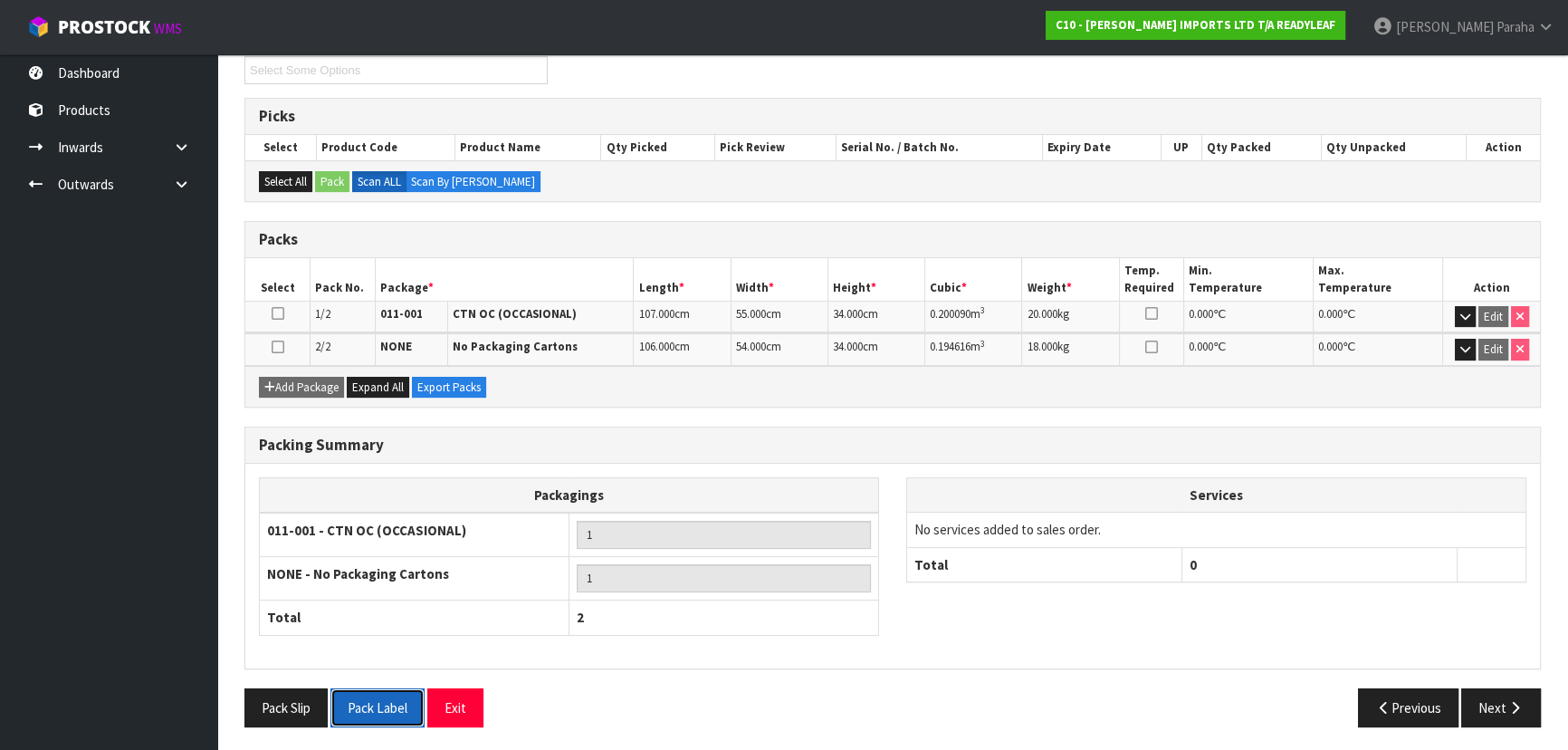
click at [362, 698] on button "Pack Label" at bounding box center [377, 707] width 94 height 38
click at [1516, 705] on icon "button" at bounding box center [1515, 708] width 17 height 13
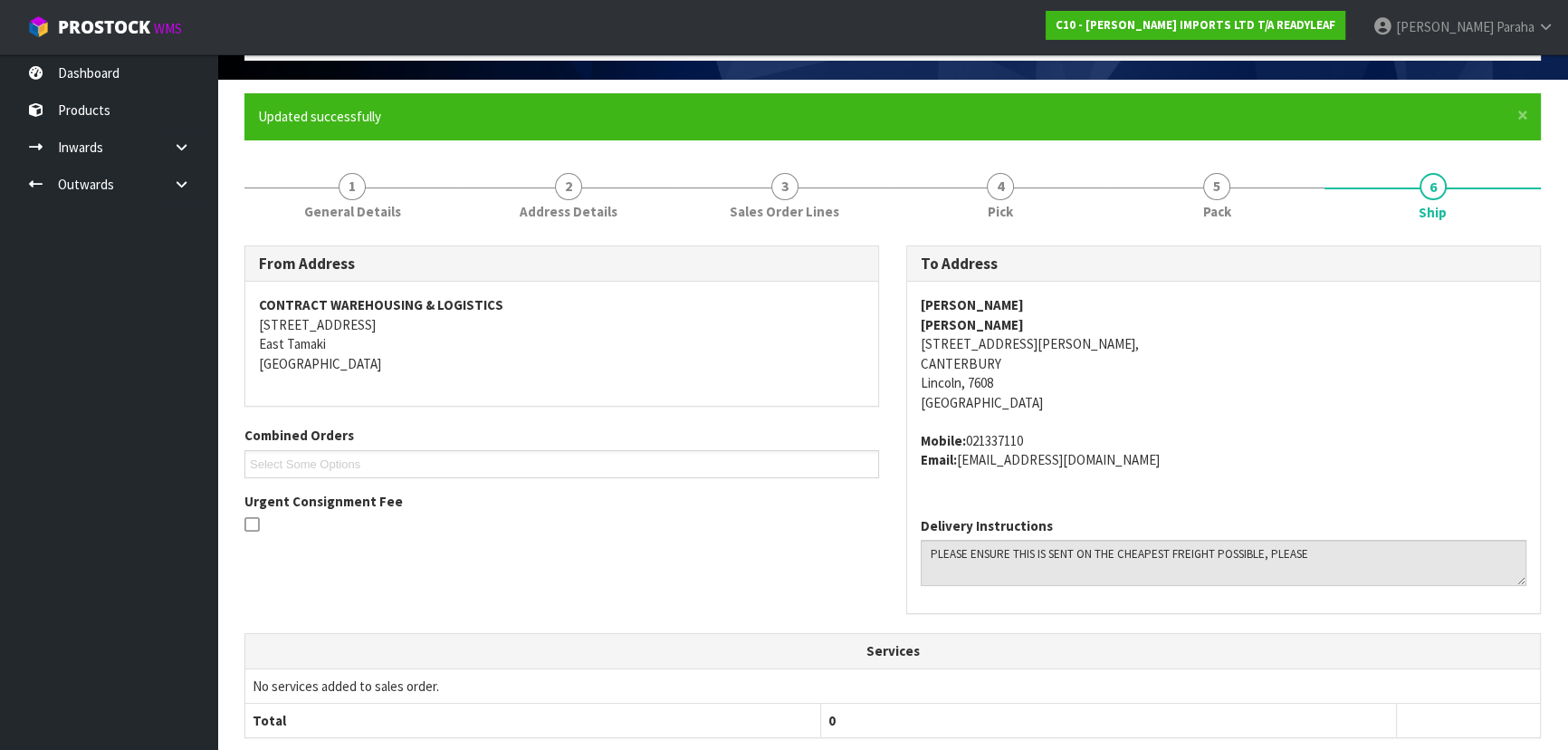
scroll to position [0, 0]
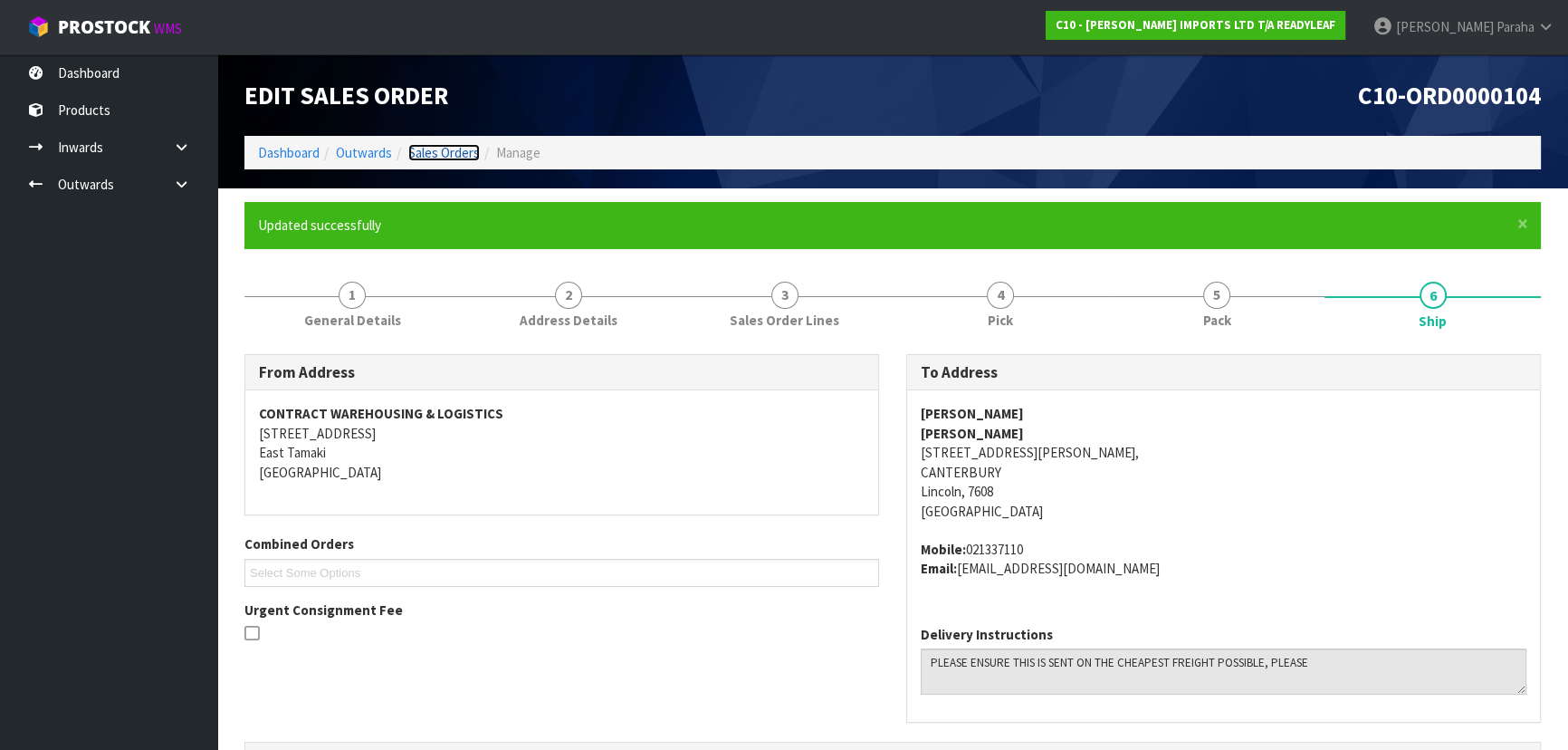
click at [441, 154] on link "Sales Orders" at bounding box center [444, 152] width 71 height 17
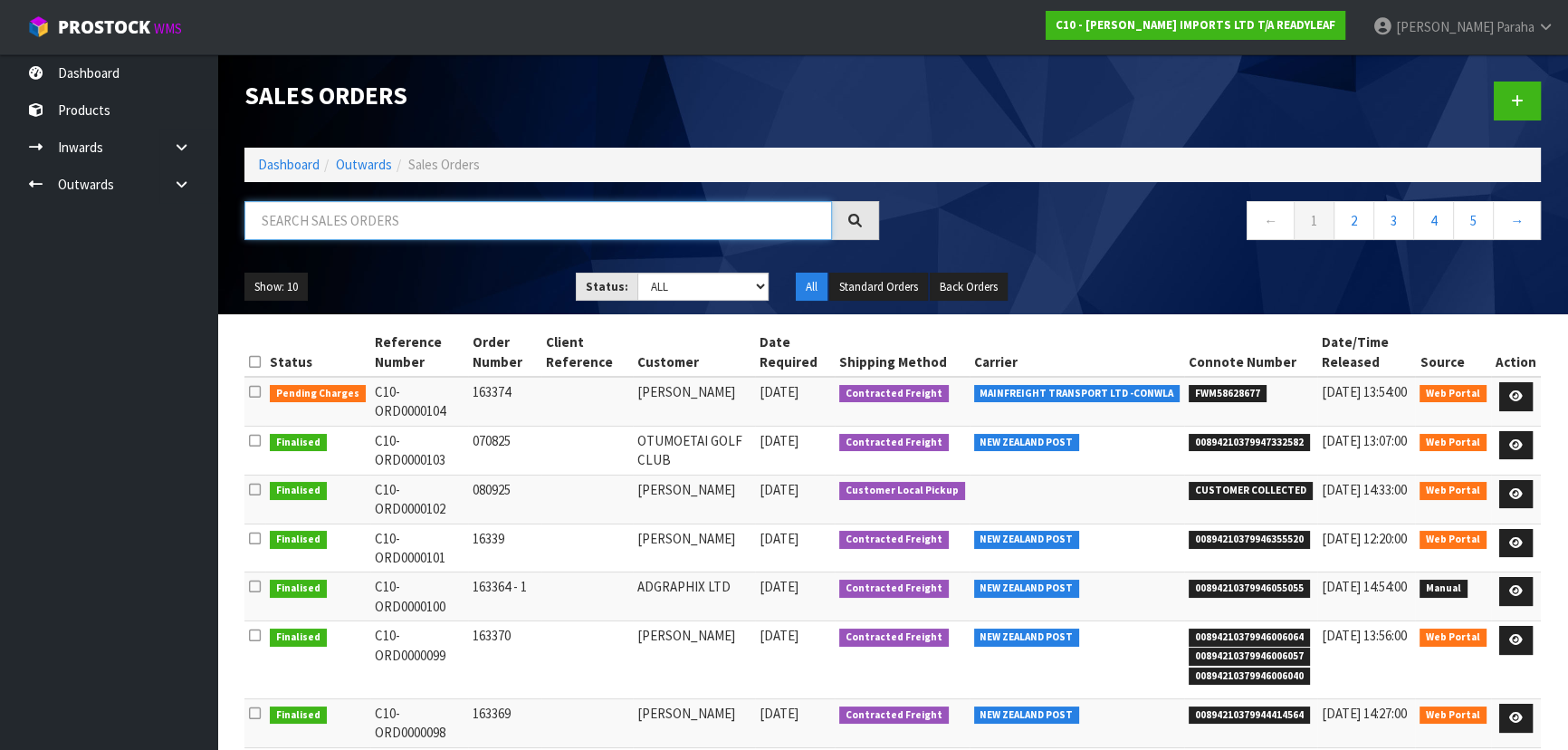
click at [590, 216] on input "text" at bounding box center [538, 220] width 587 height 38
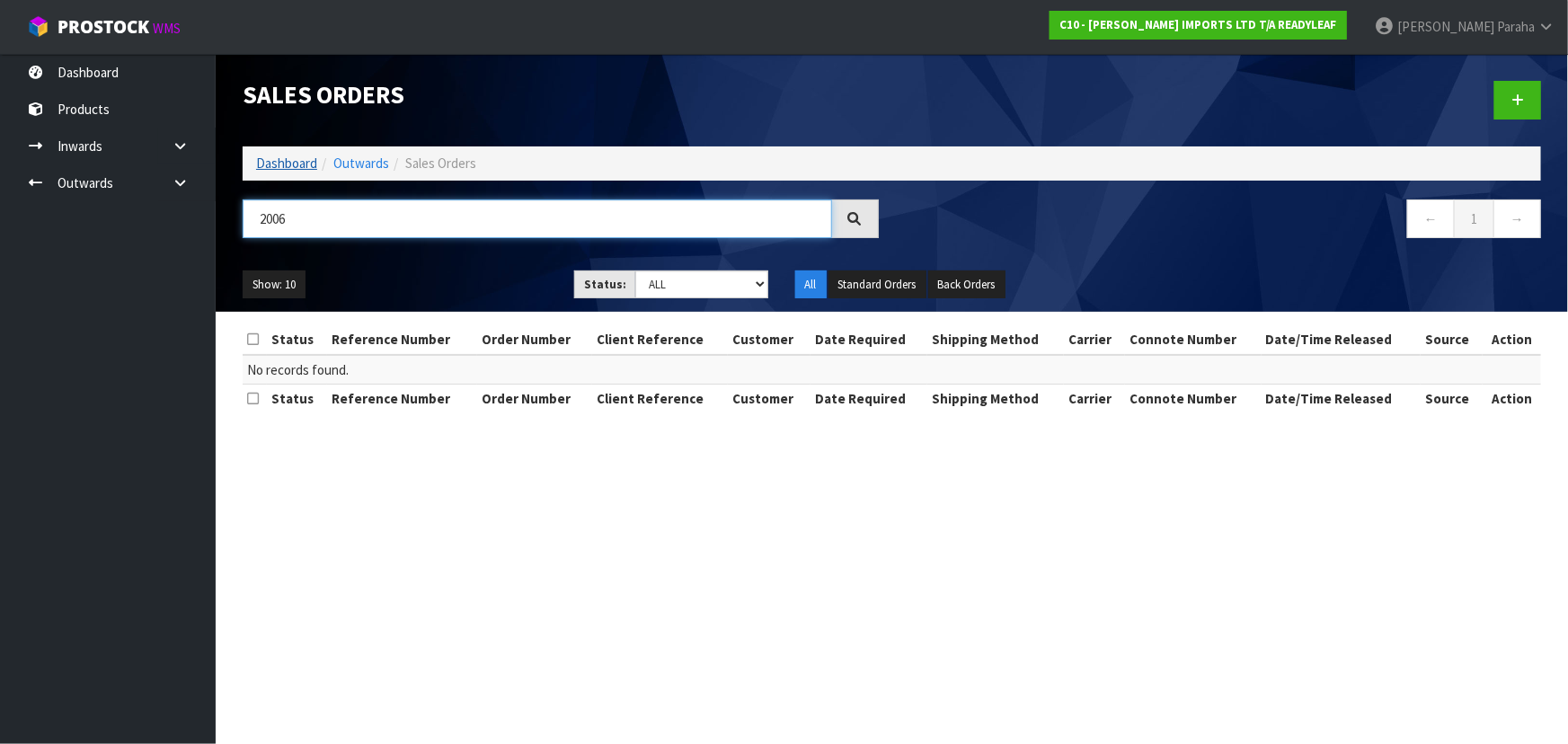
type input "2006"
click at [283, 165] on link "Dashboard" at bounding box center [287, 163] width 61 height 17
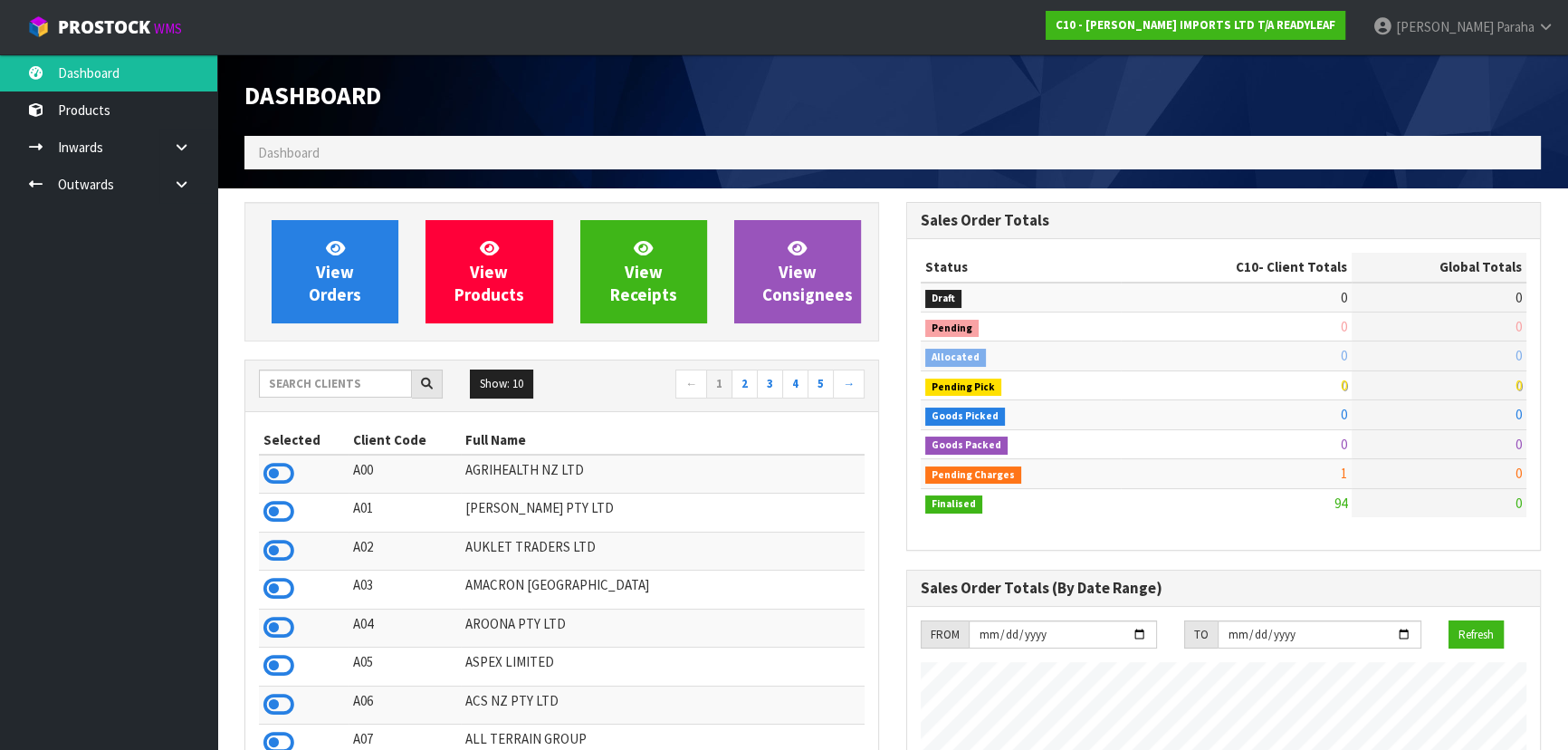
scroll to position [1193, 661]
click at [357, 389] on input "text" at bounding box center [335, 384] width 153 height 28
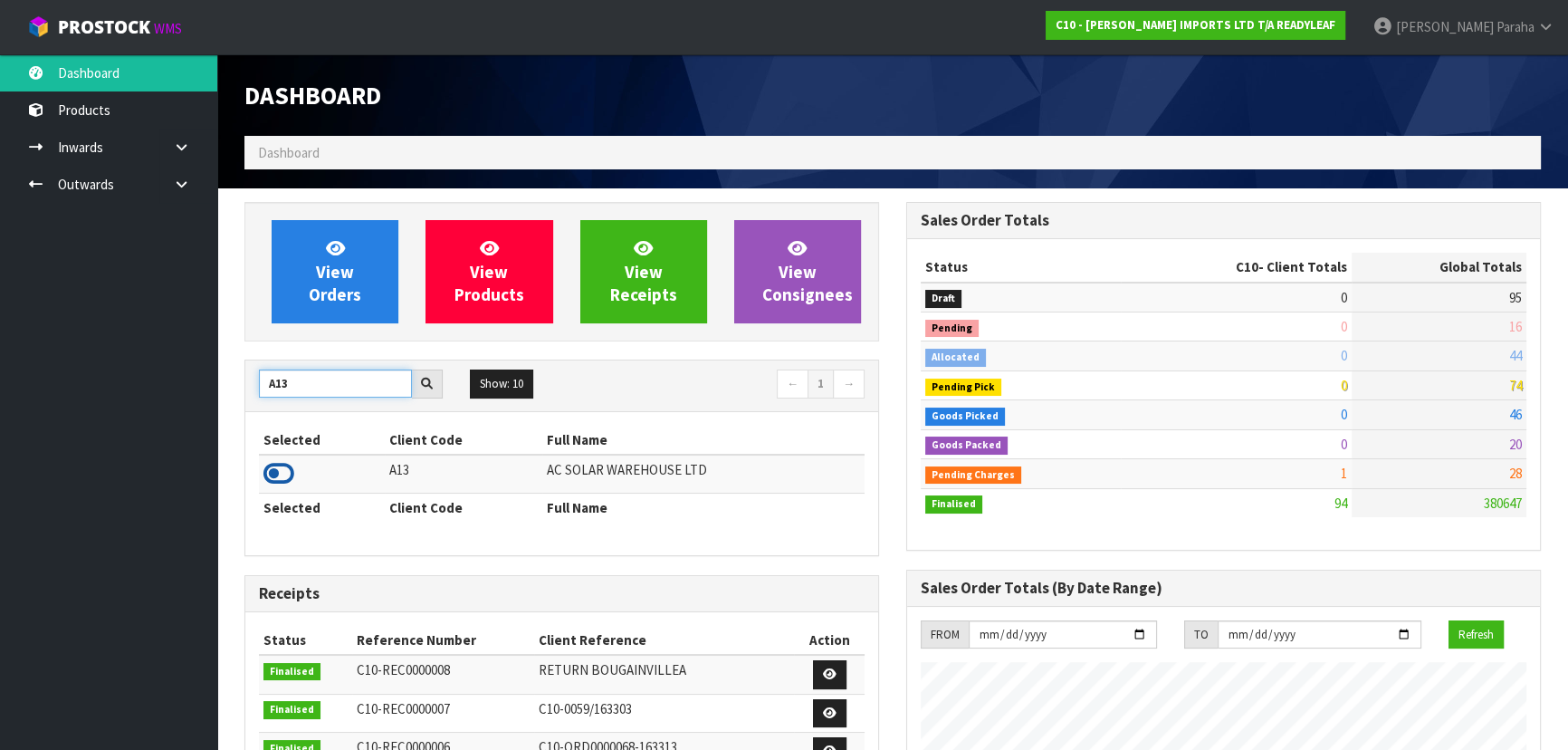
type input "A13"
click at [287, 473] on icon at bounding box center [279, 473] width 31 height 27
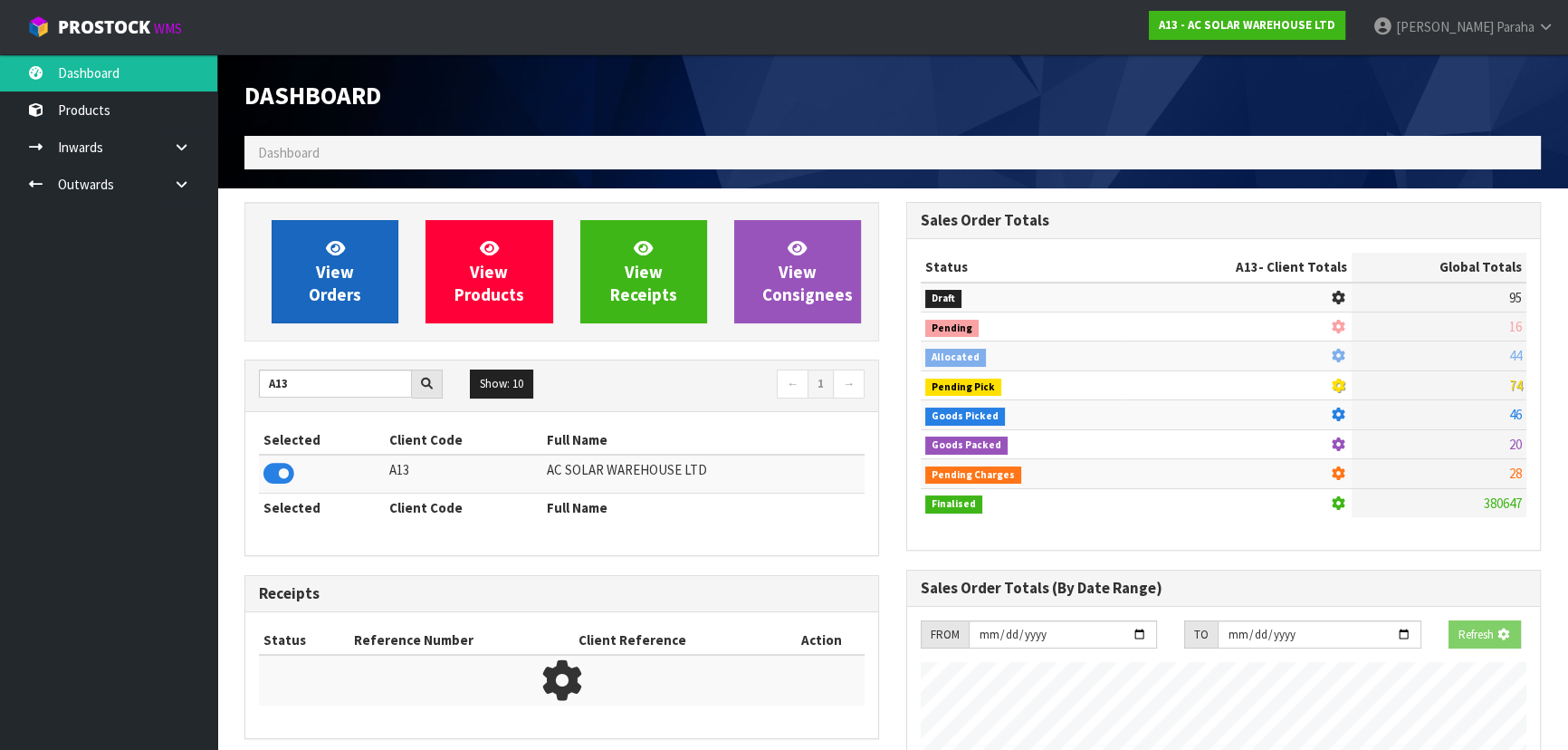
scroll to position [1127, 661]
click at [295, 306] on link "View Orders" at bounding box center [334, 271] width 127 height 103
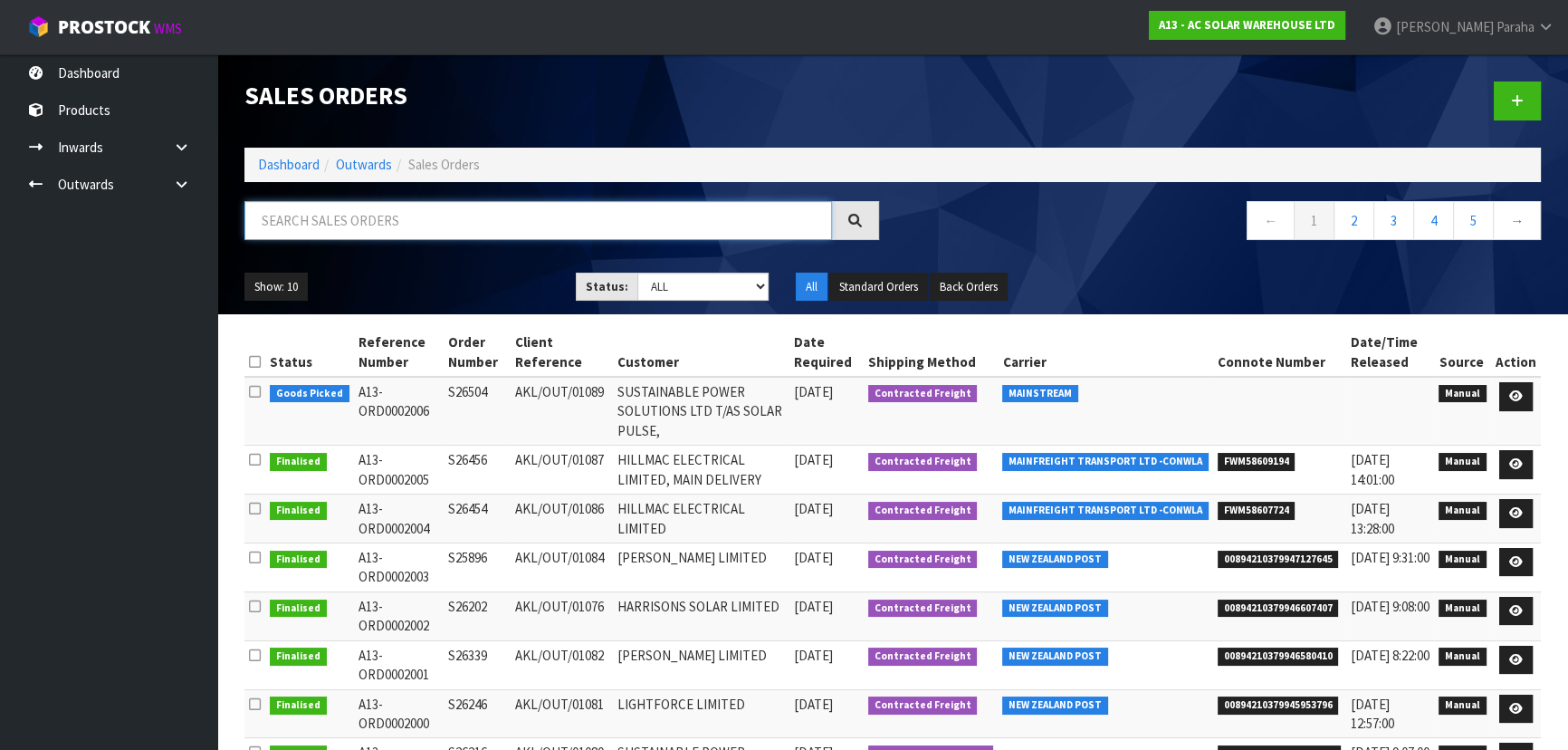
click at [397, 216] on input "text" at bounding box center [538, 220] width 587 height 38
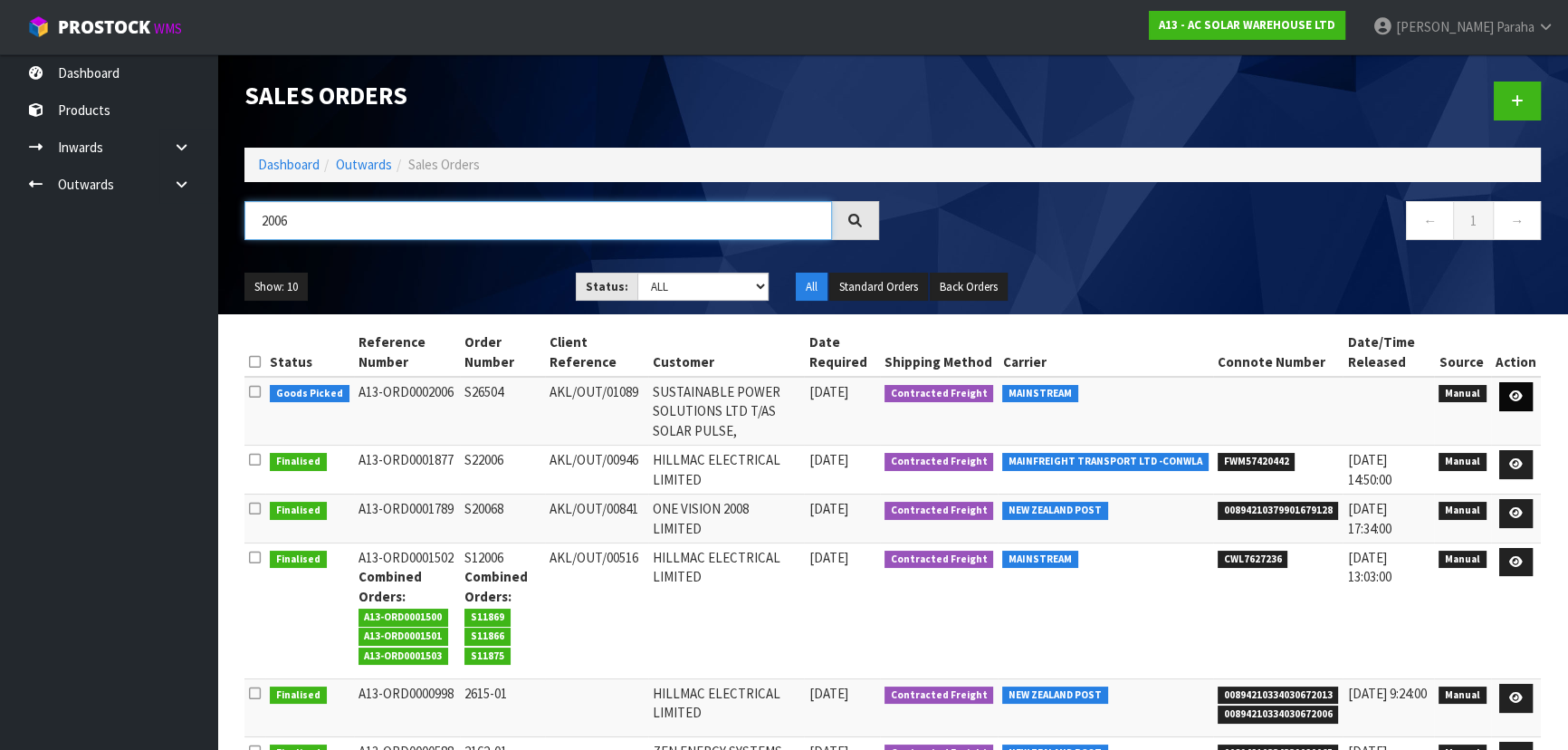
type input "2006"
click at [1511, 394] on icon at bounding box center [1515, 396] width 13 height 12
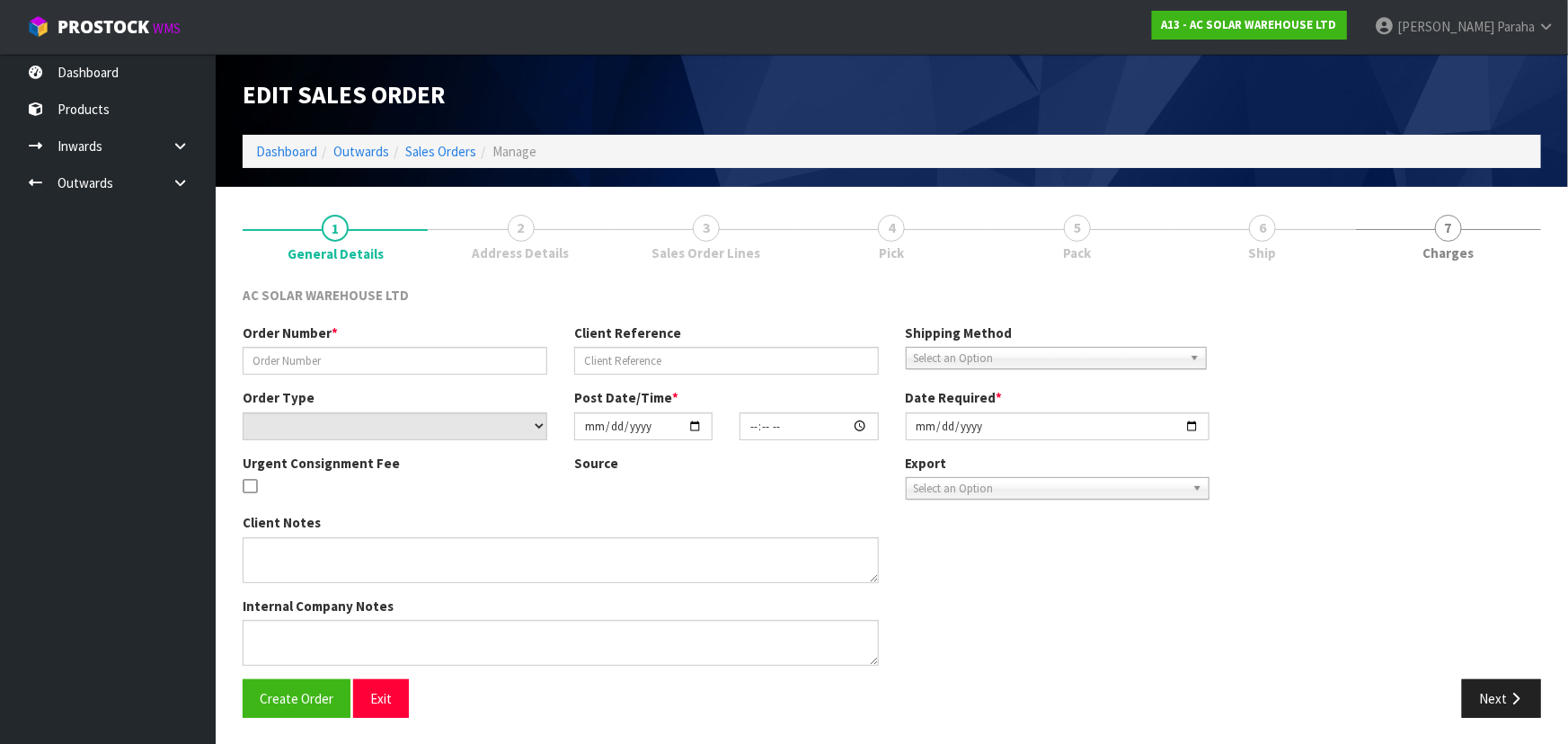
type input "S26504"
type input "AKL/OUT/01089"
select select "number:0"
type input "[DATE]"
type input "12:33:00.000"
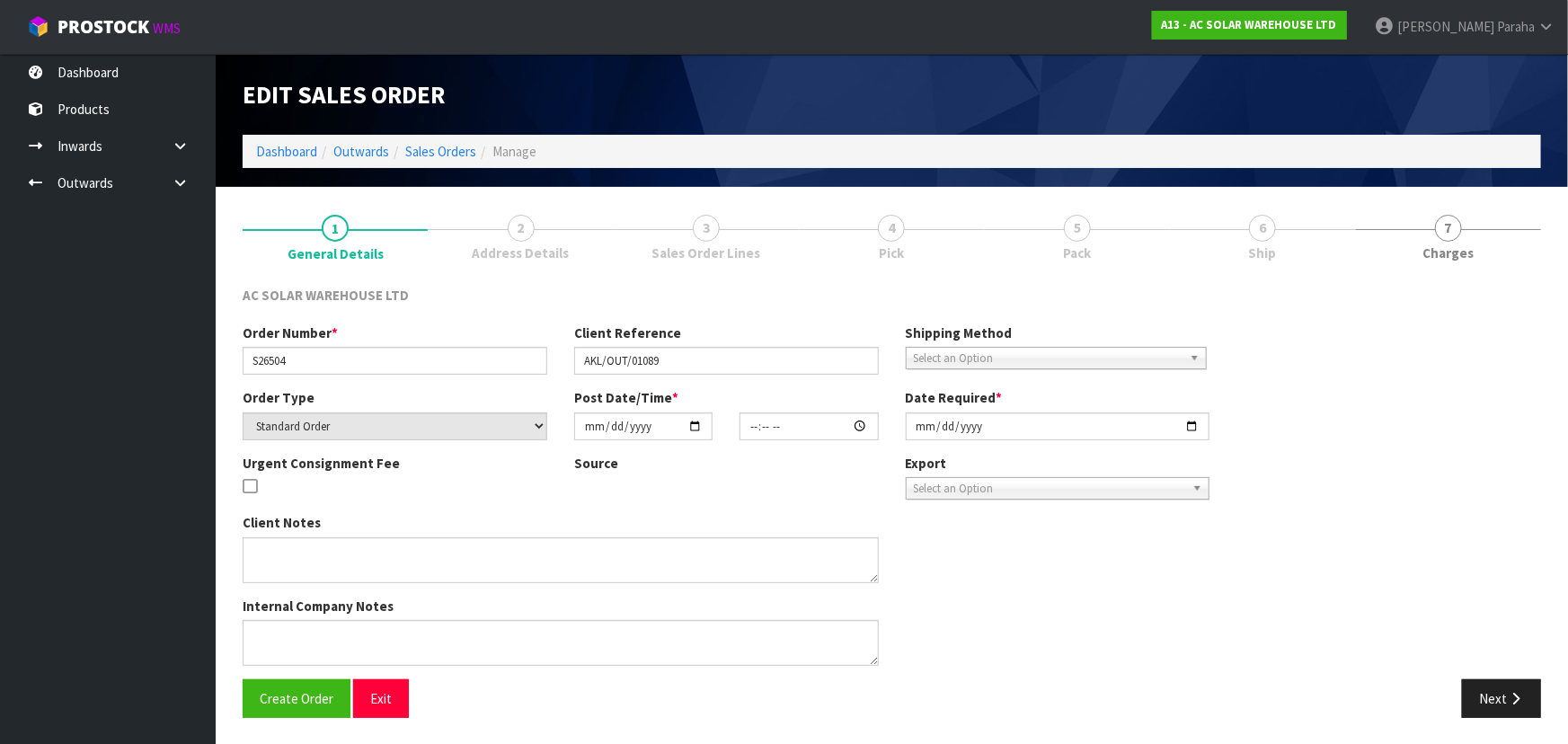
type input "[DATE]"
type textarea "SEND WITH MAINSTREAM"
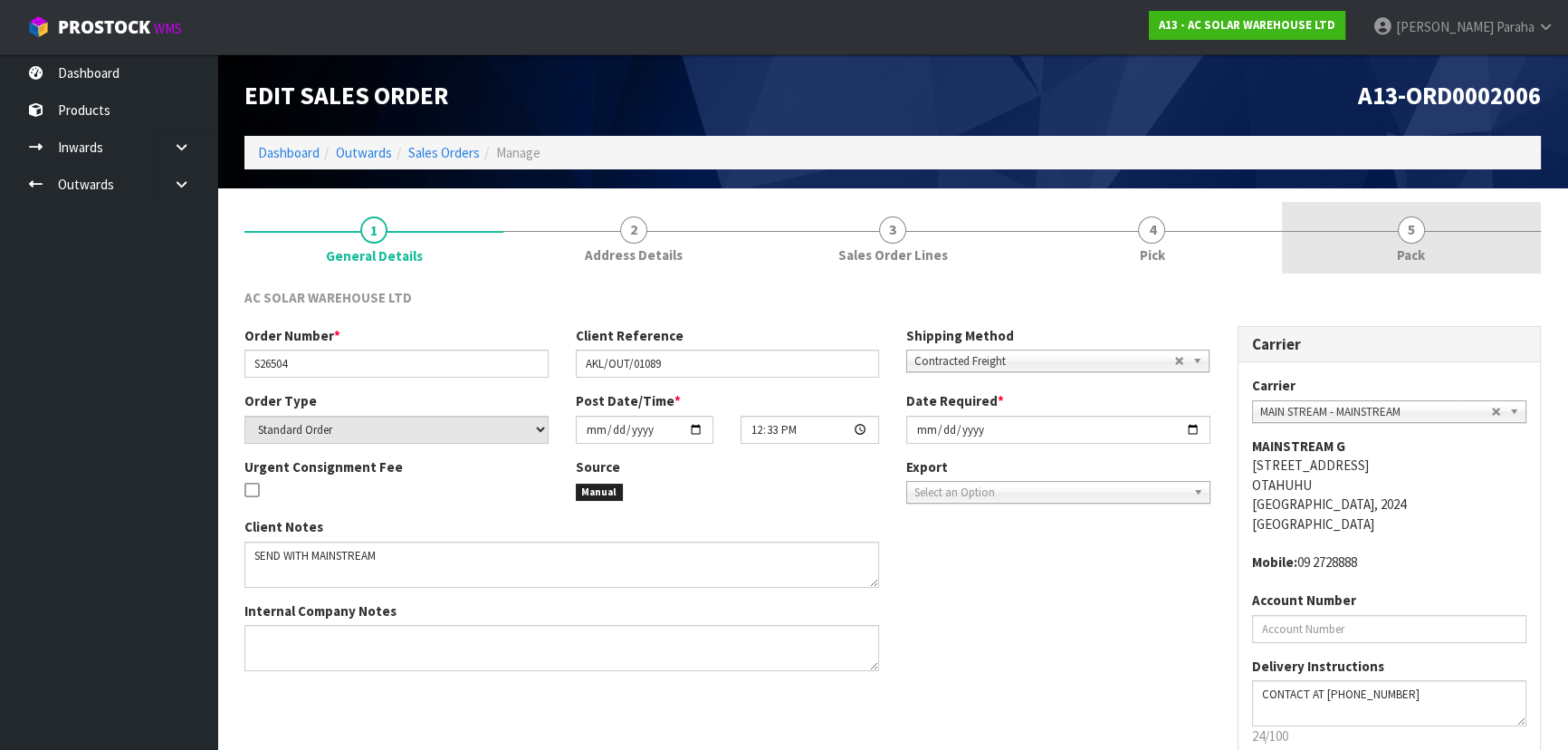
click at [1406, 220] on span "5" at bounding box center [1410, 230] width 27 height 27
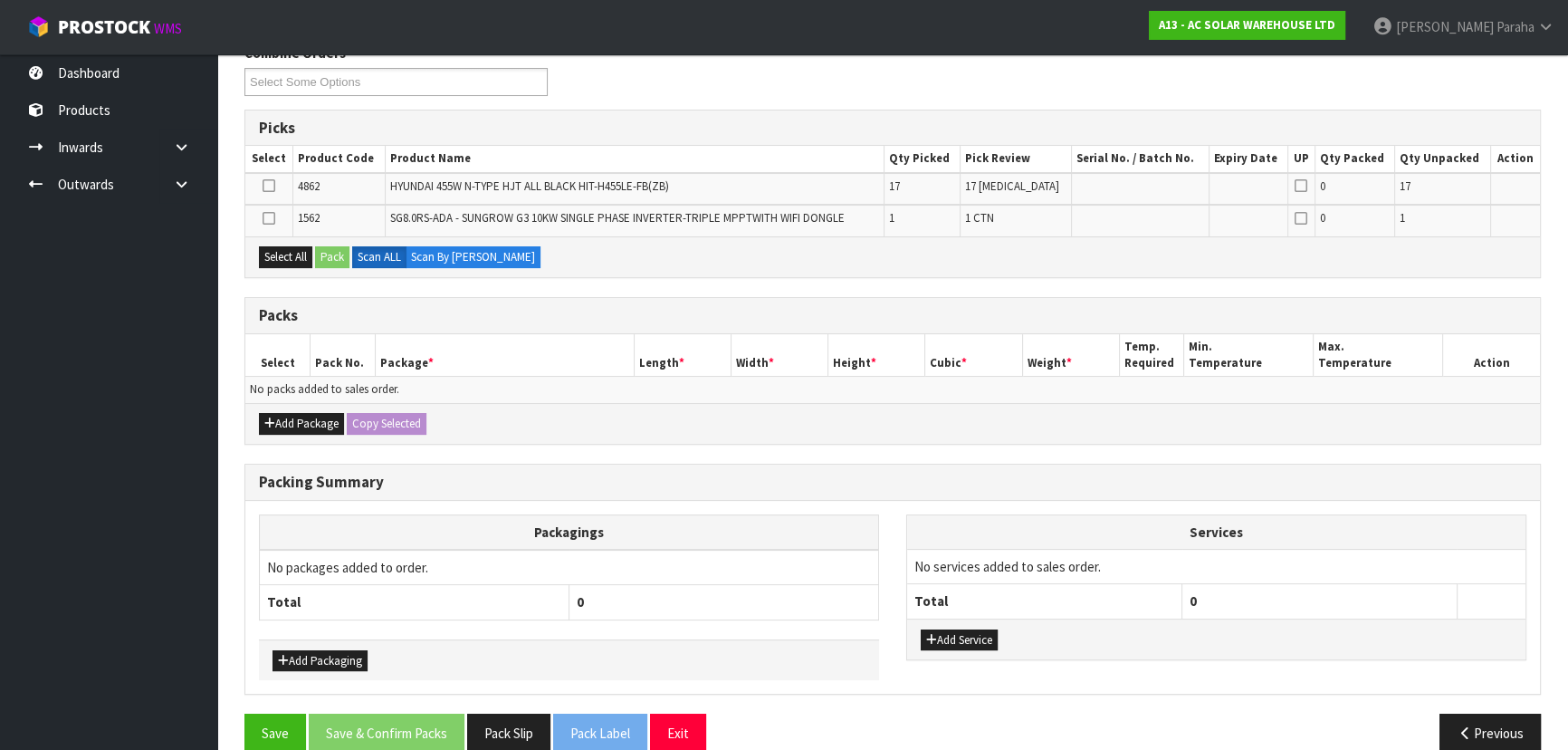
scroll to position [246, 0]
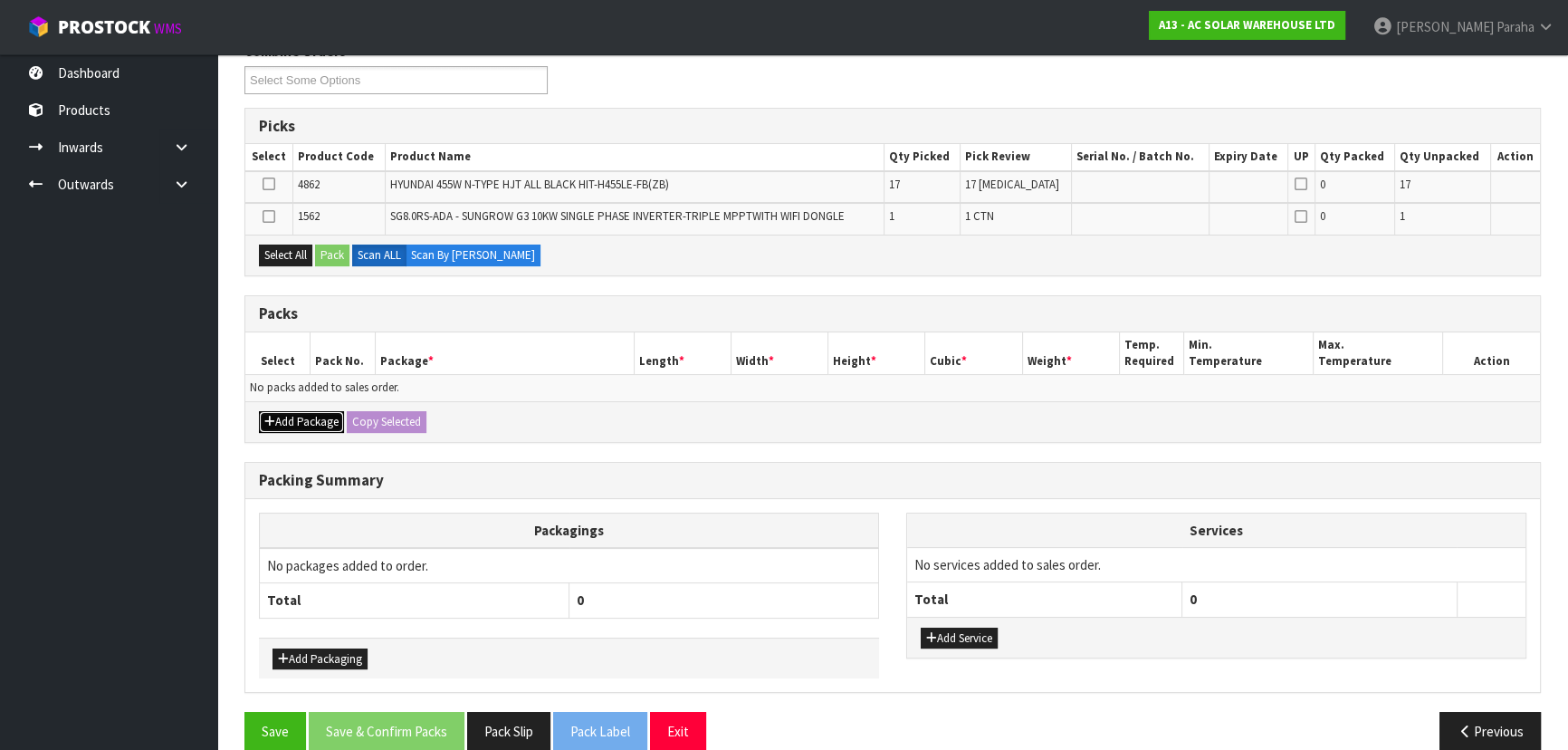
click at [282, 415] on button "Add Package" at bounding box center [301, 421] width 85 height 22
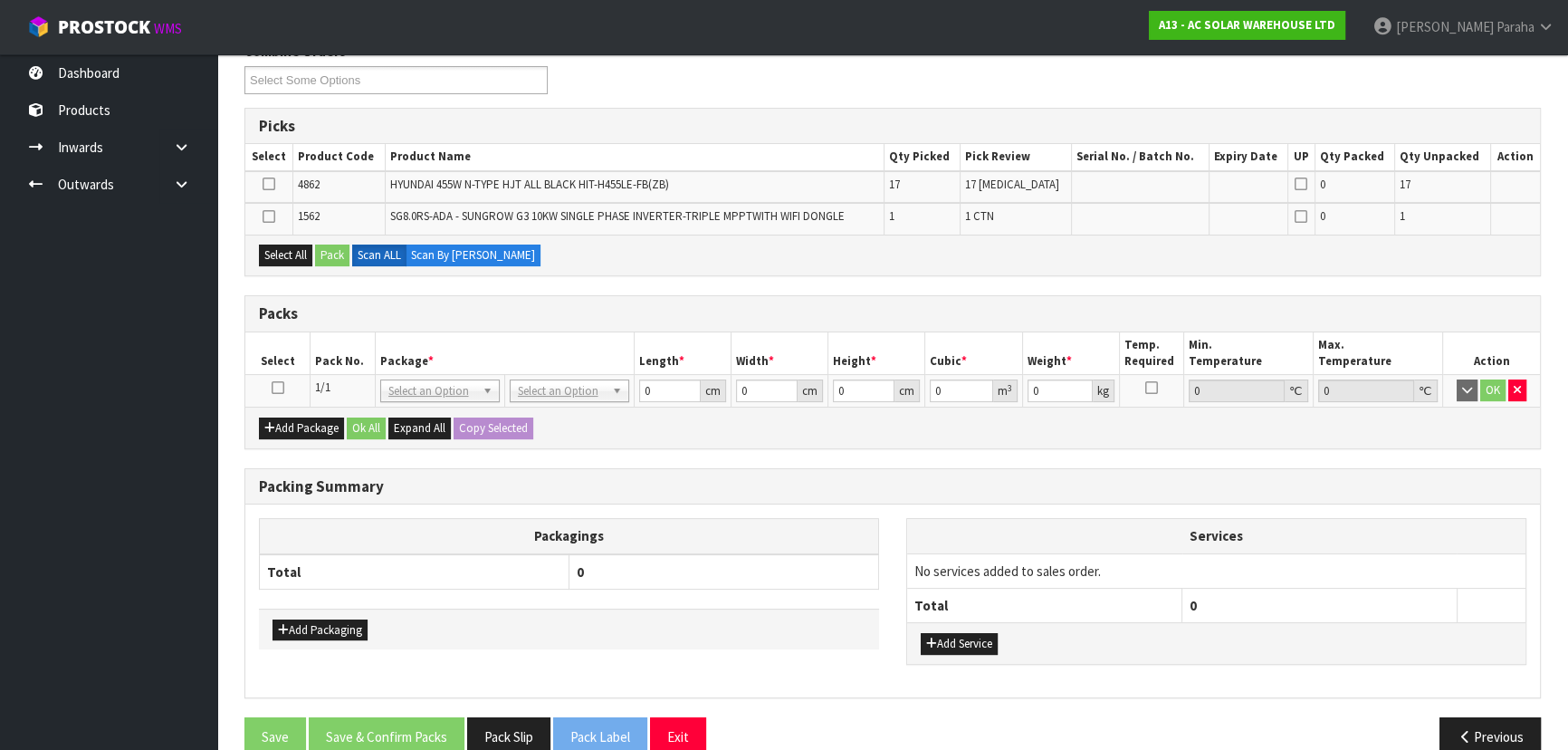
click at [279, 388] on icon at bounding box center [278, 388] width 13 height 1
click at [266, 184] on icon at bounding box center [269, 184] width 13 height 1
click at [0, 0] on input "checkbox" at bounding box center [0, 0] width 0 height 0
click at [336, 262] on button "Pack" at bounding box center [332, 254] width 35 height 22
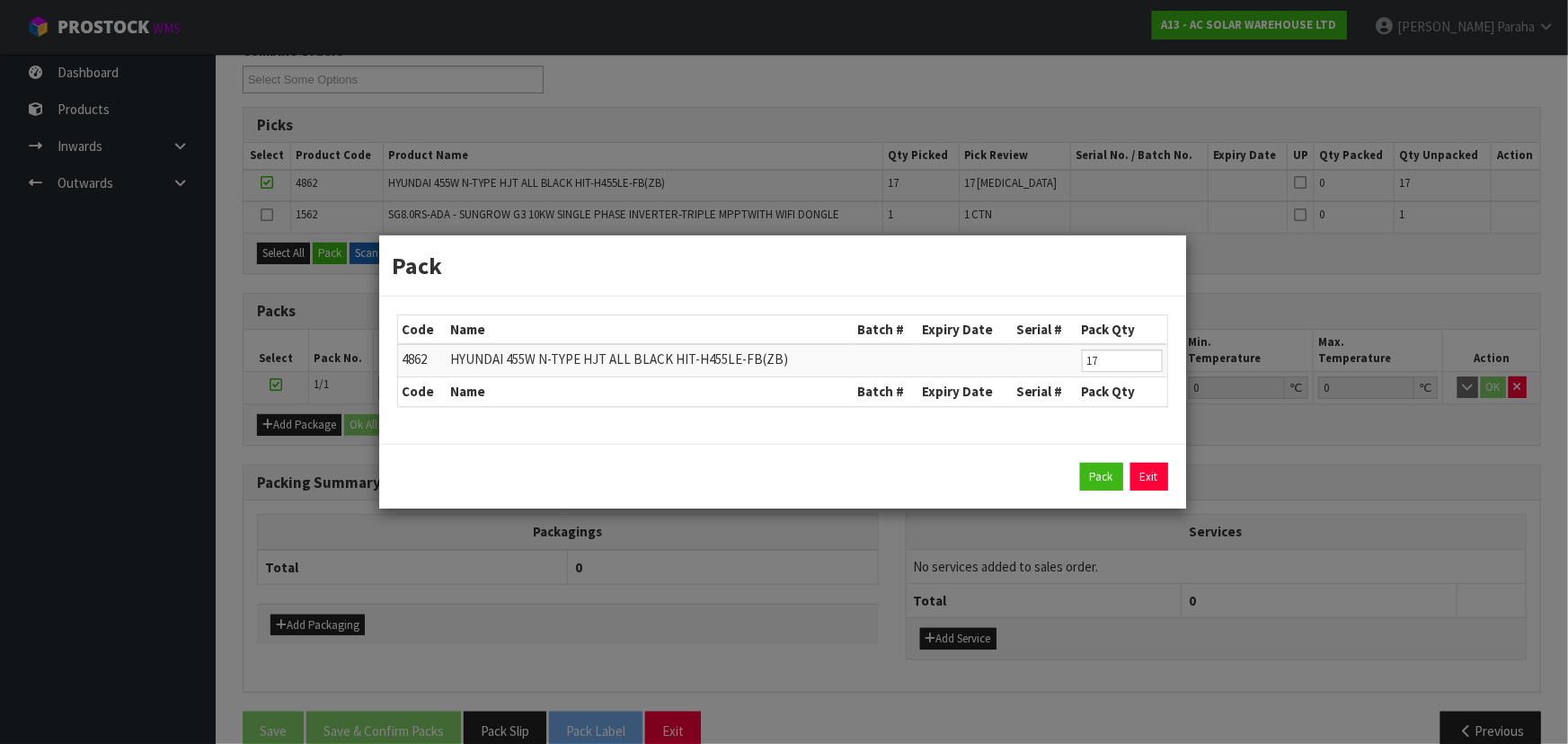
click at [1241, 448] on div "Pack Code Name Batch # Expiry Date Serial # Pack Qty 4862 HYUNDAI 455W N-TYPE H…" at bounding box center [784, 372] width 1568 height 744
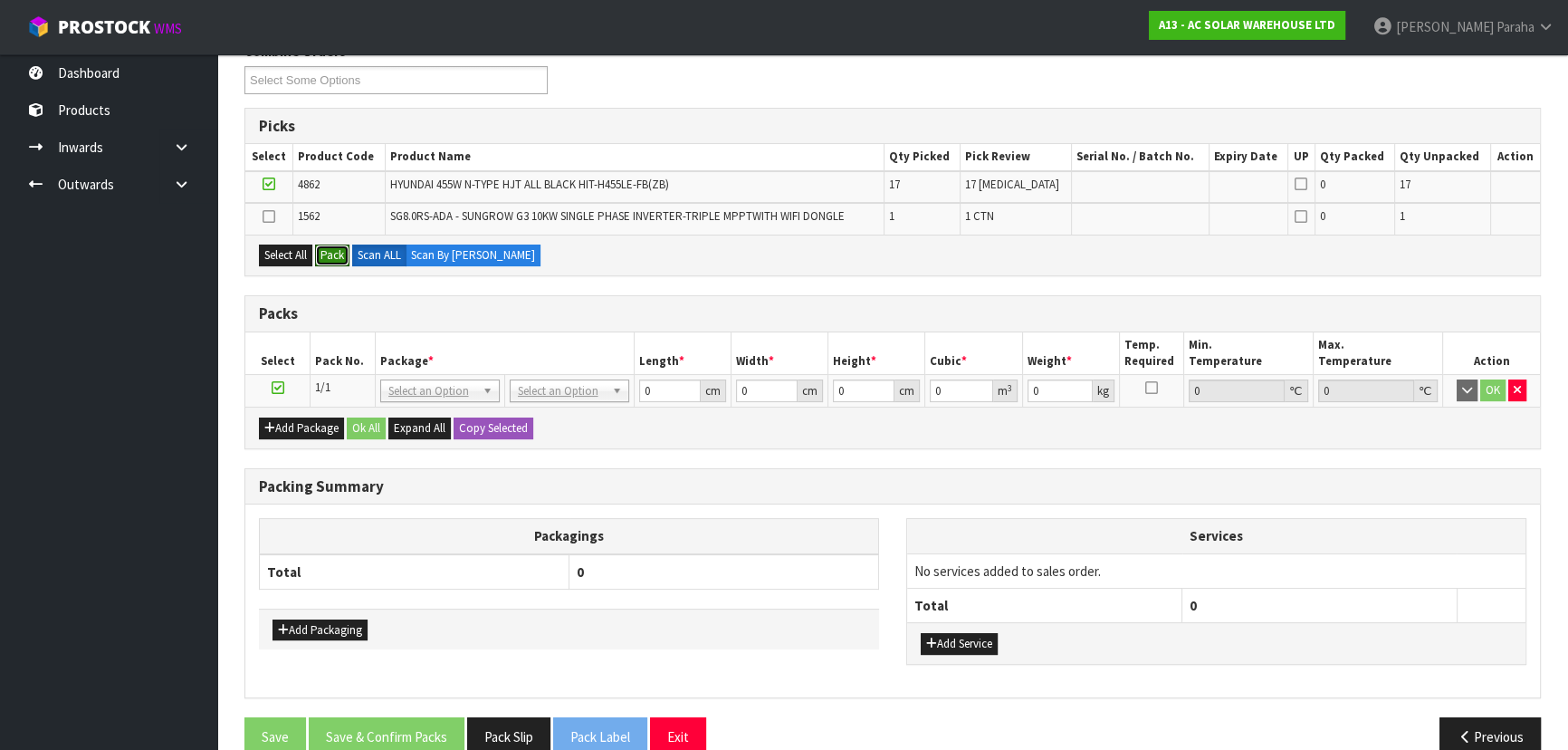
scroll to position [0, 0]
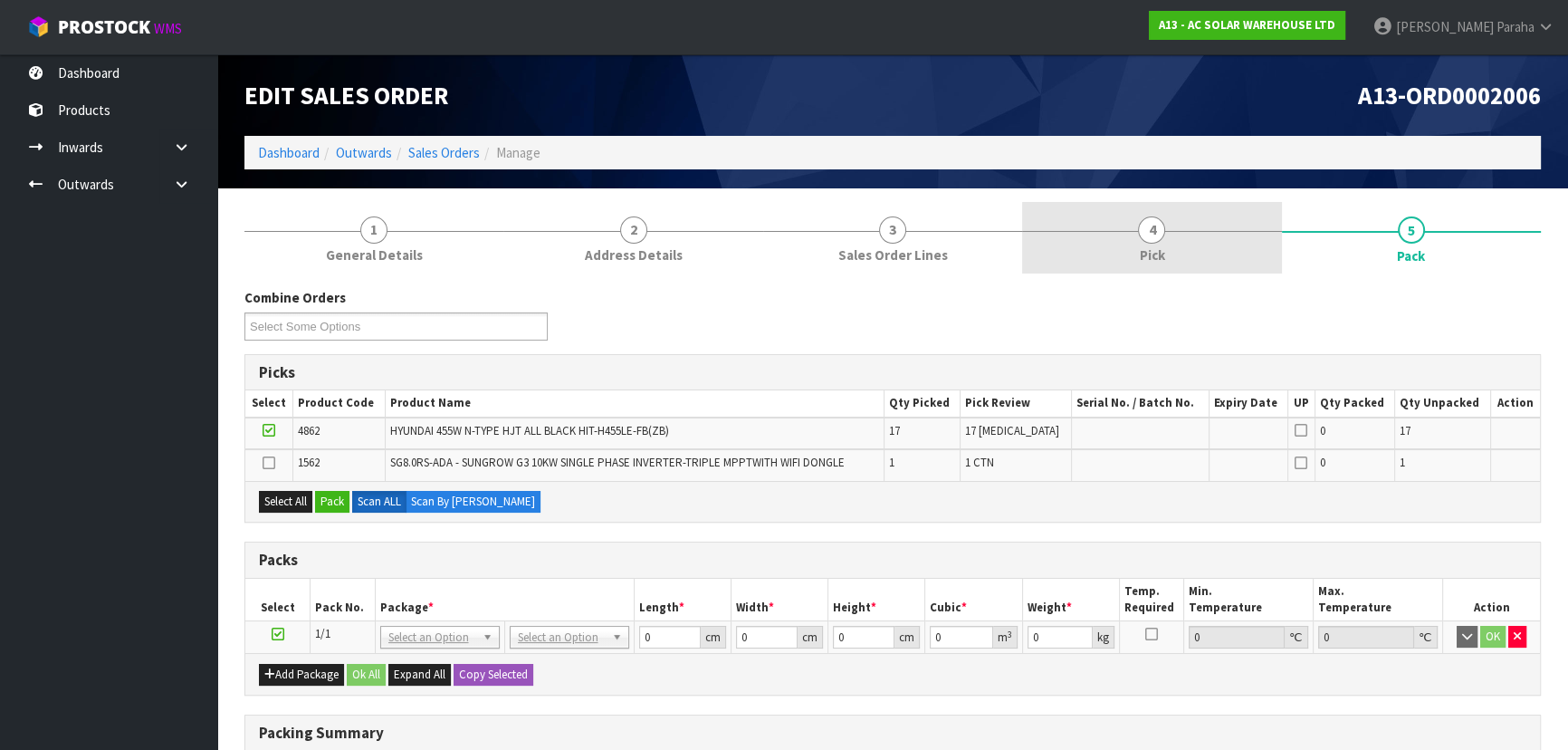
click at [1206, 251] on link "4 Pick" at bounding box center [1151, 237] width 259 height 71
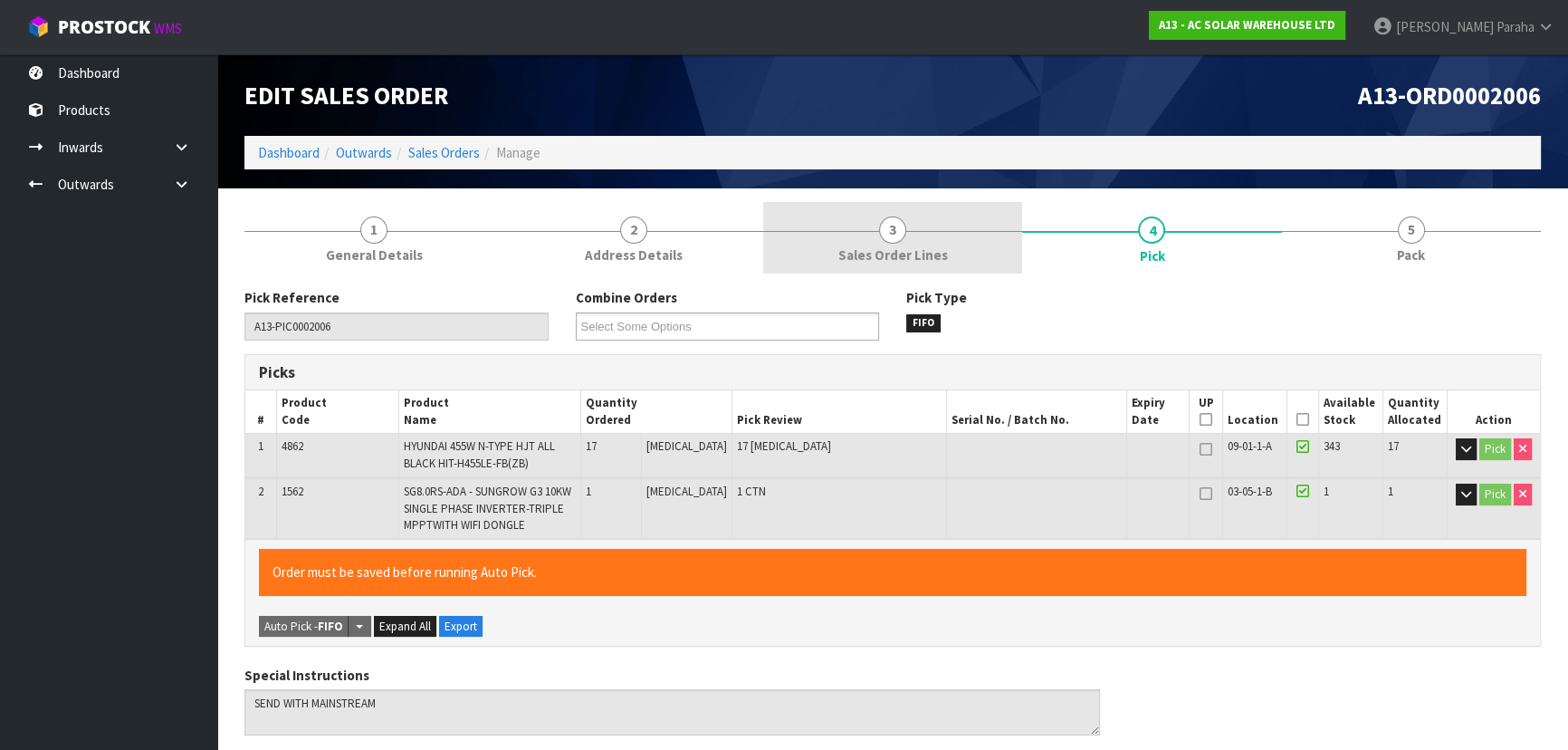
click at [947, 229] on link "3 Sales Order Lines" at bounding box center [892, 237] width 259 height 71
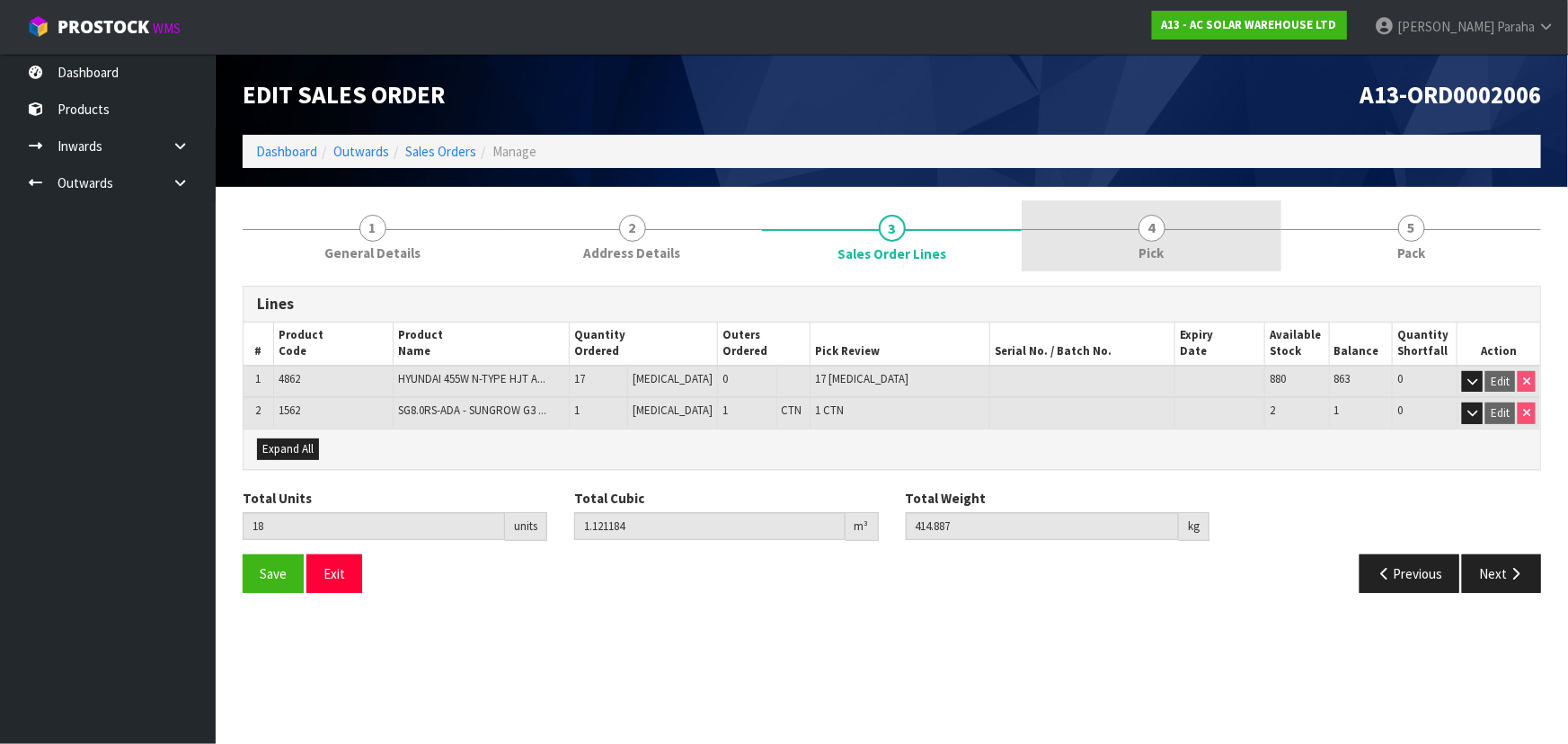
click at [1166, 261] on link "4 Pick" at bounding box center [1152, 236] width 260 height 71
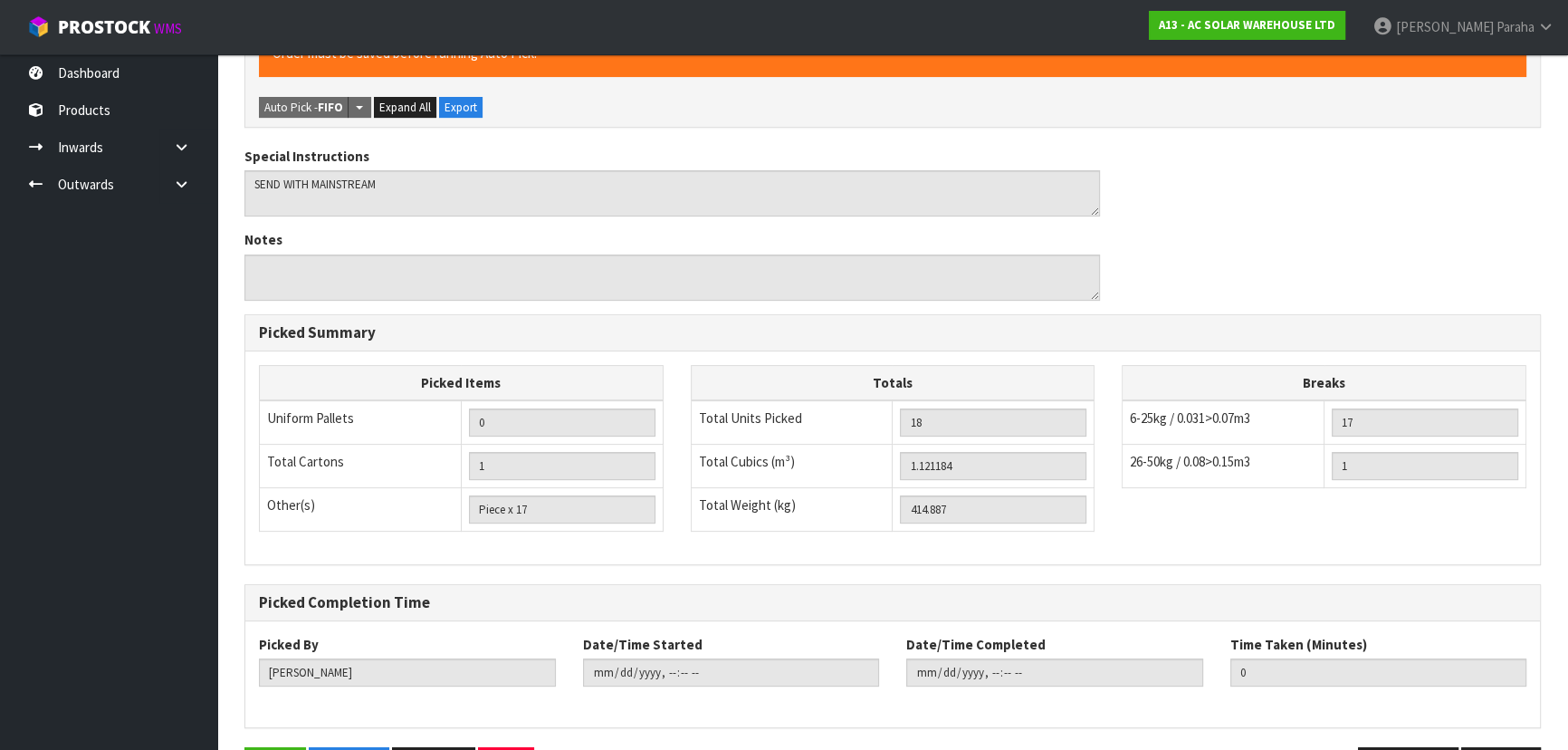
scroll to position [579, 0]
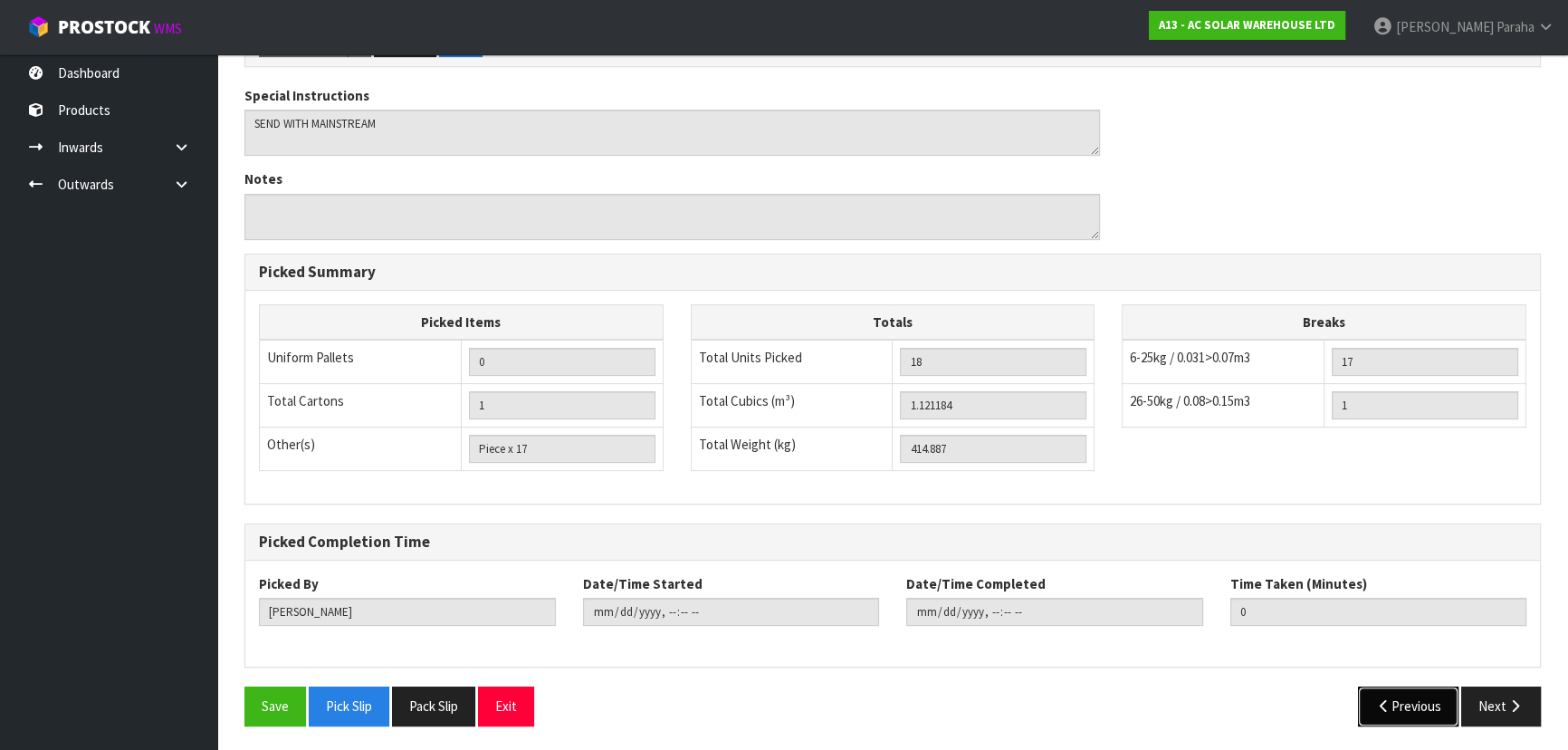
click at [1429, 705] on button "Previous" at bounding box center [1408, 705] width 101 height 38
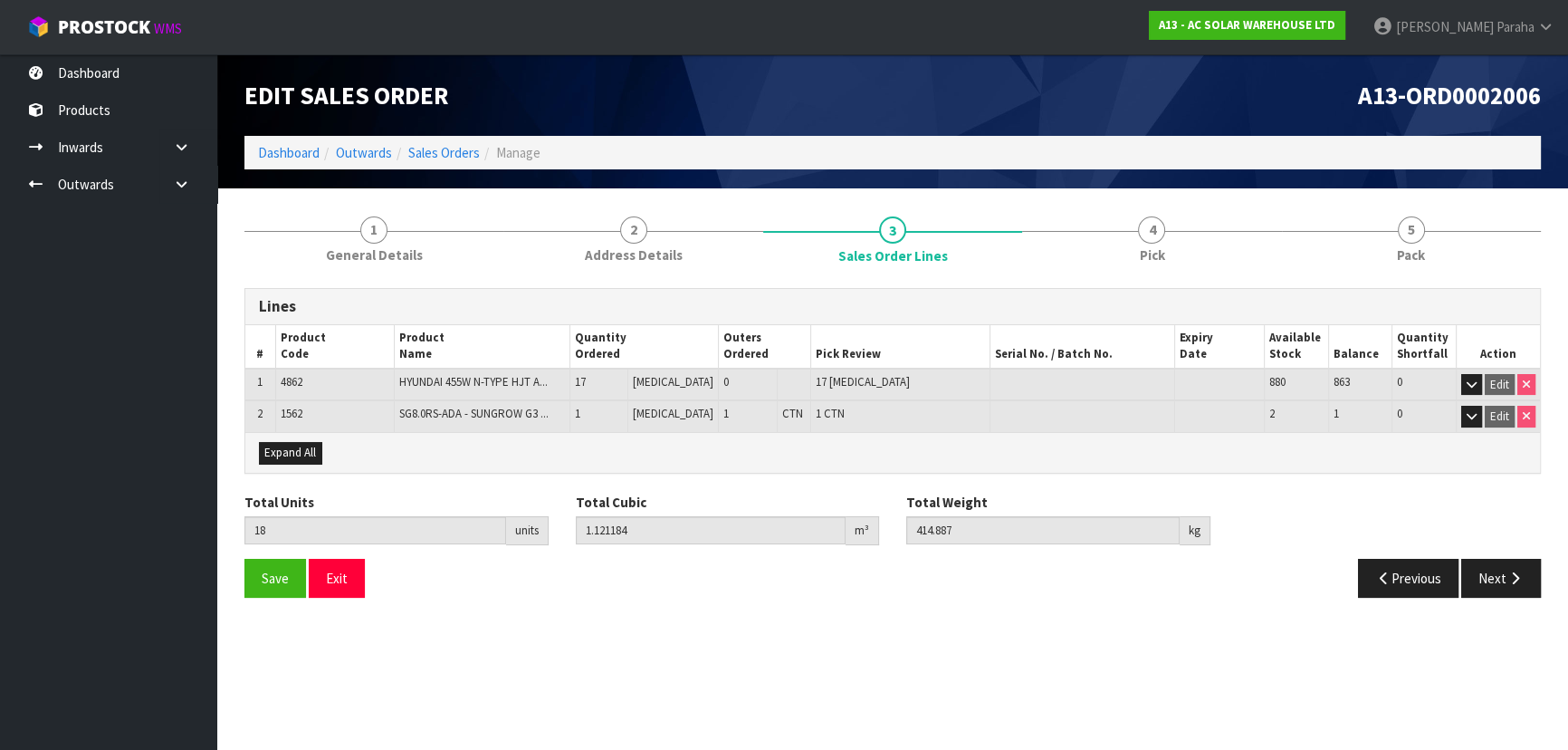
scroll to position [0, 0]
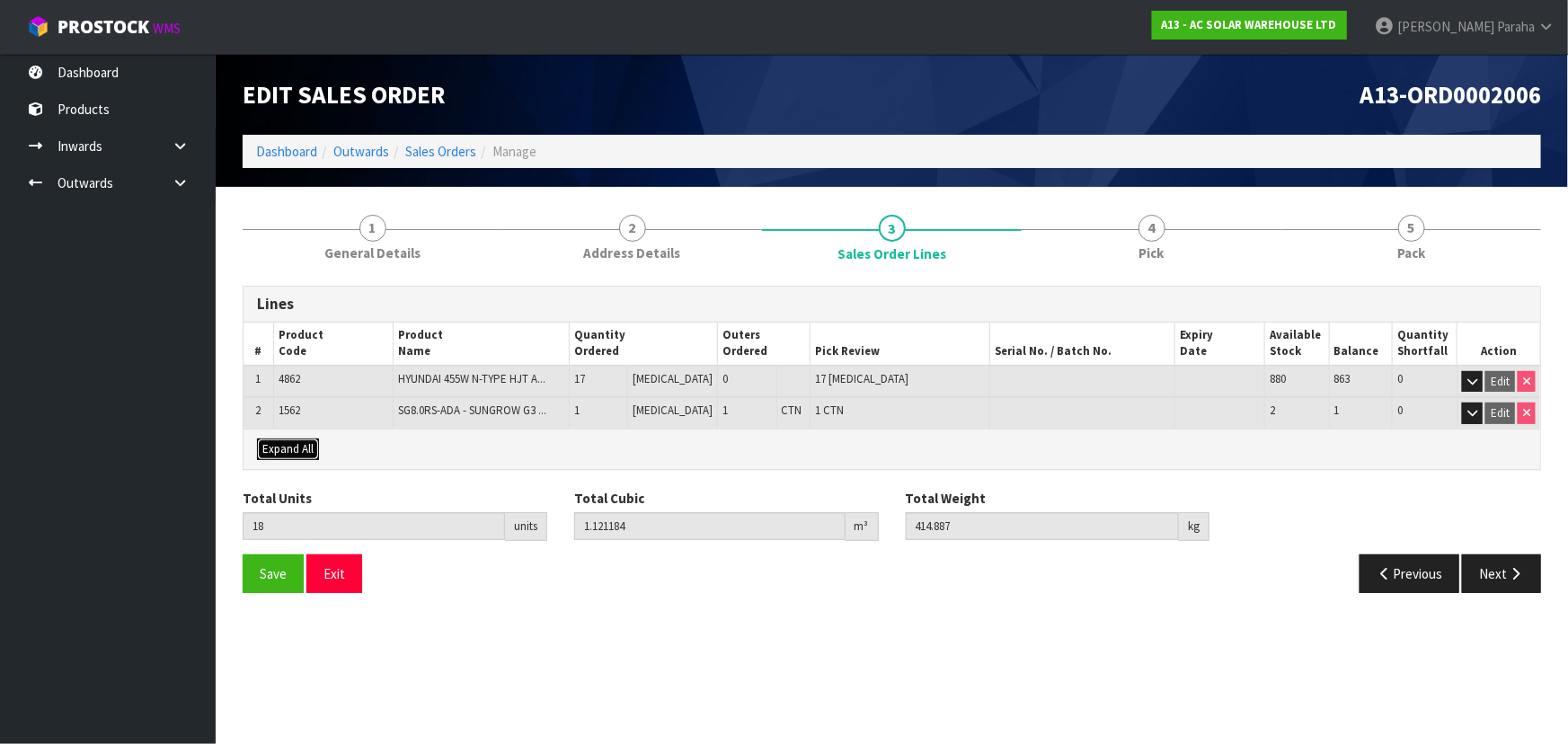
click at [275, 448] on span "Expand All" at bounding box center [288, 449] width 51 height 15
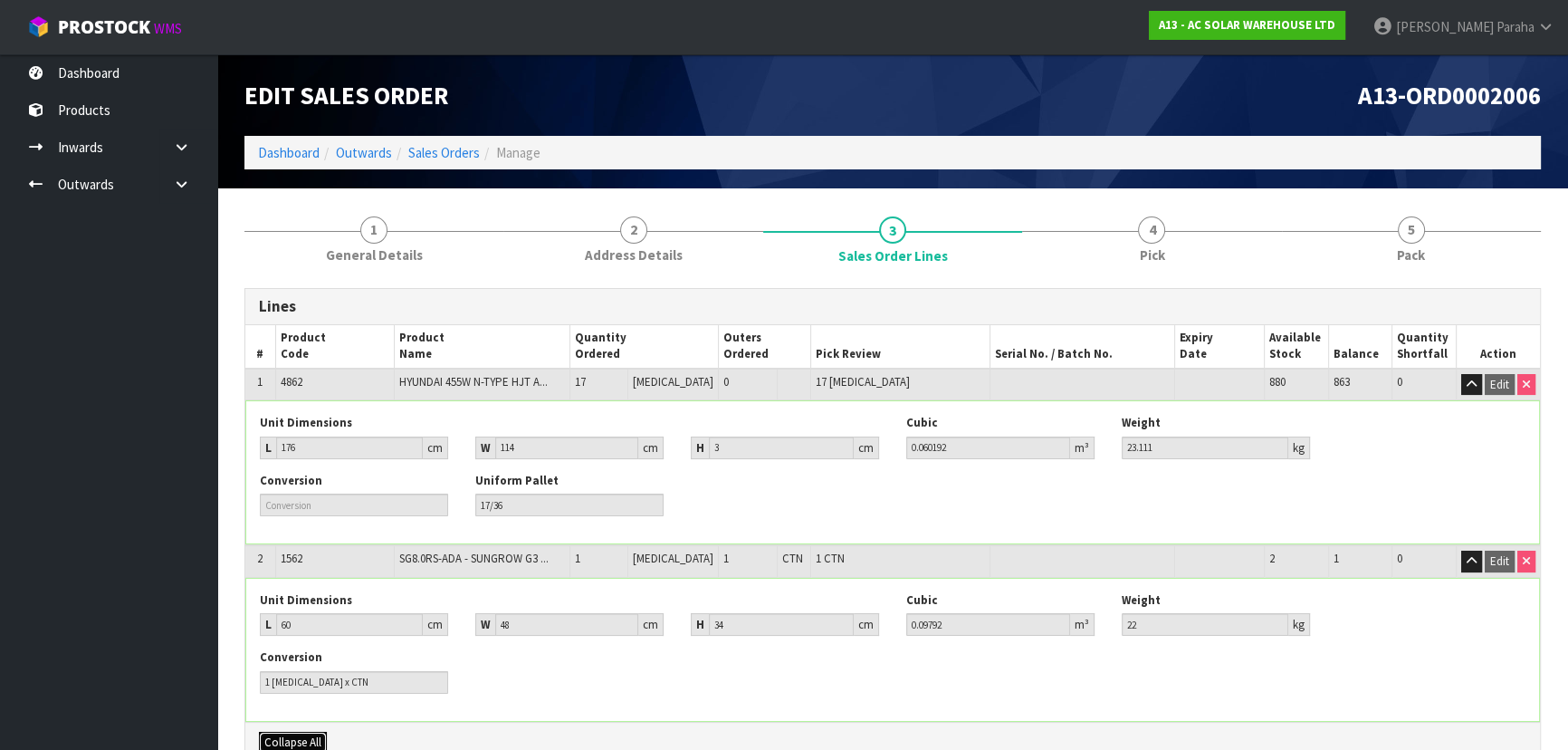
click at [277, 742] on span "Collapse All" at bounding box center [293, 742] width 57 height 15
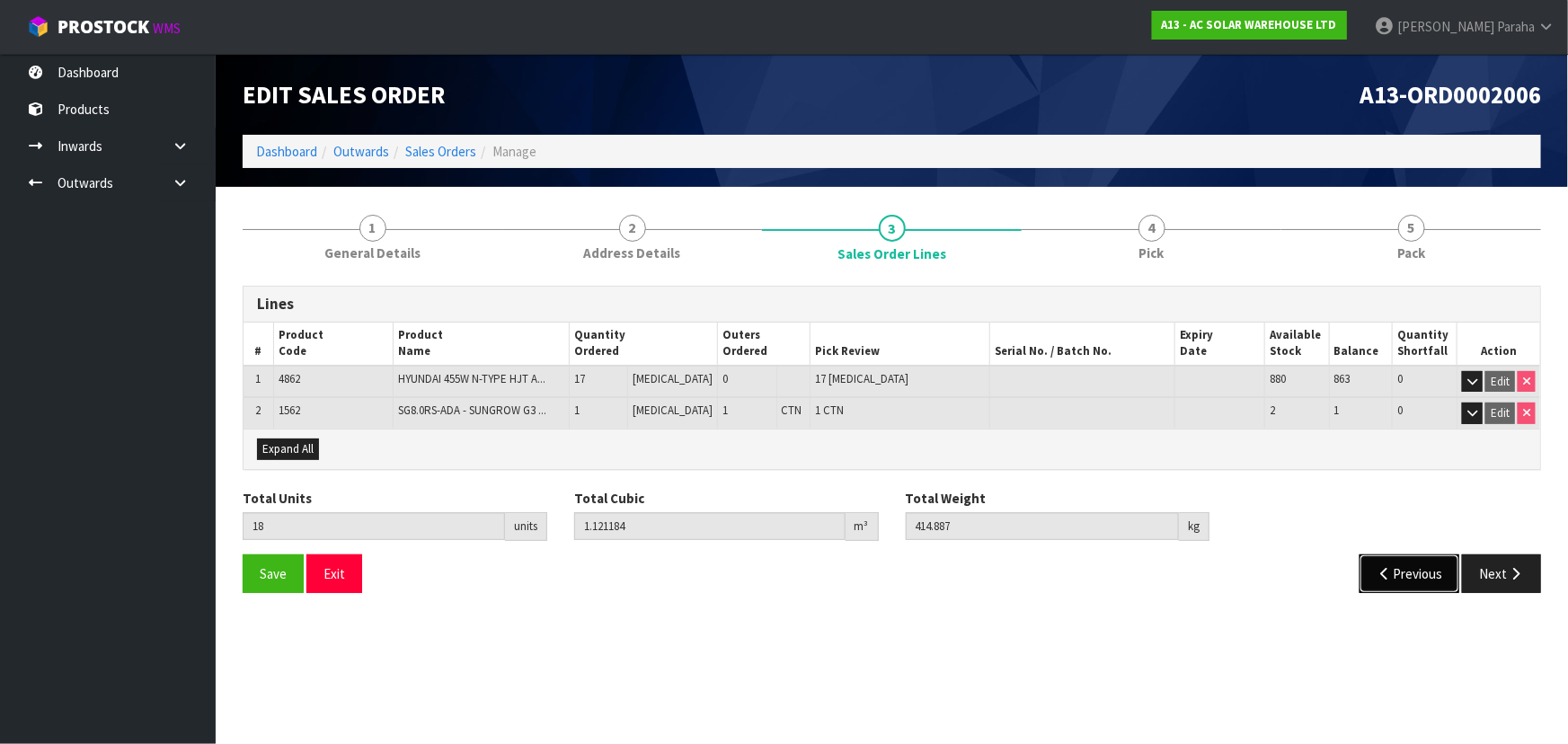
click at [1402, 570] on button "Previous" at bounding box center [1411, 573] width 101 height 38
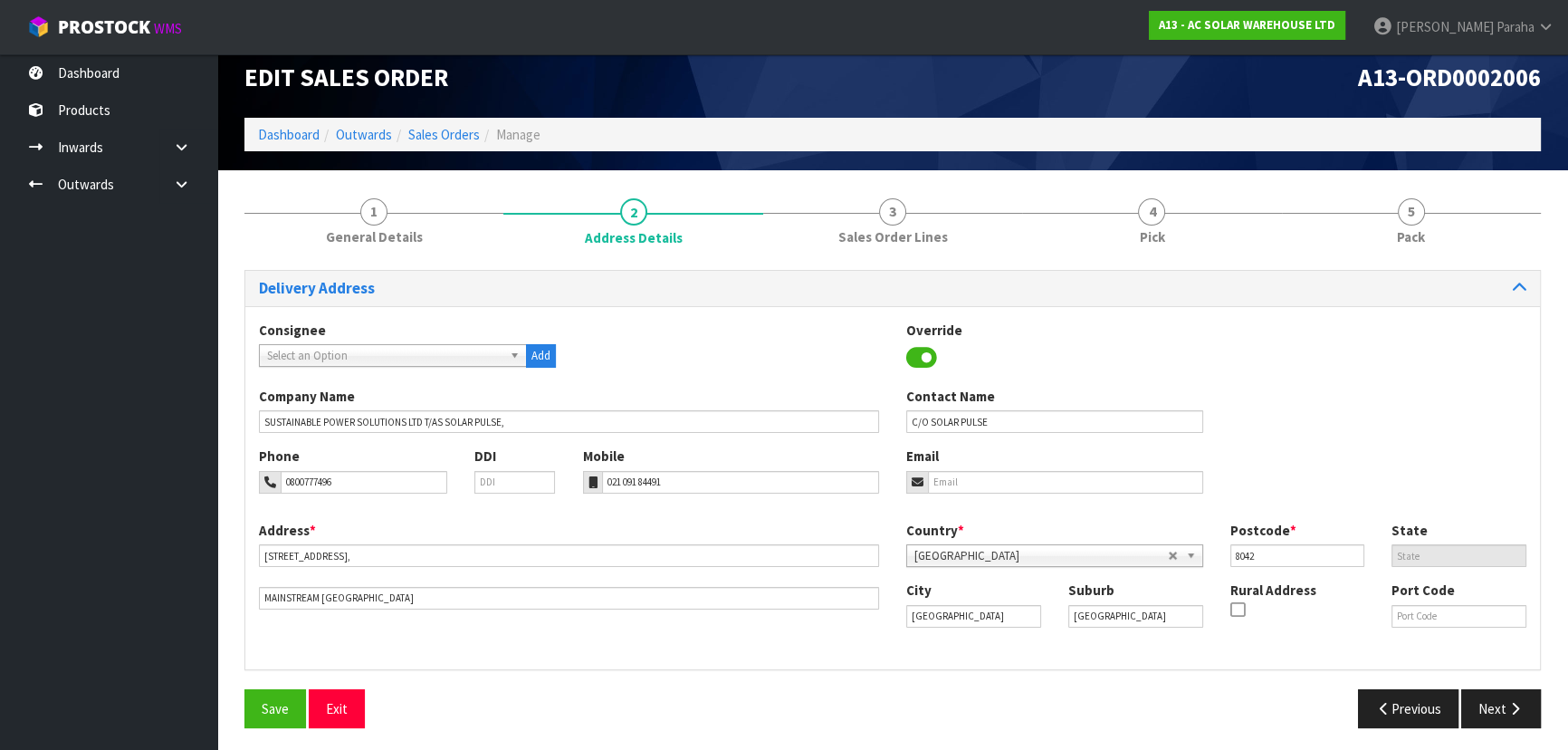
scroll to position [23, 0]
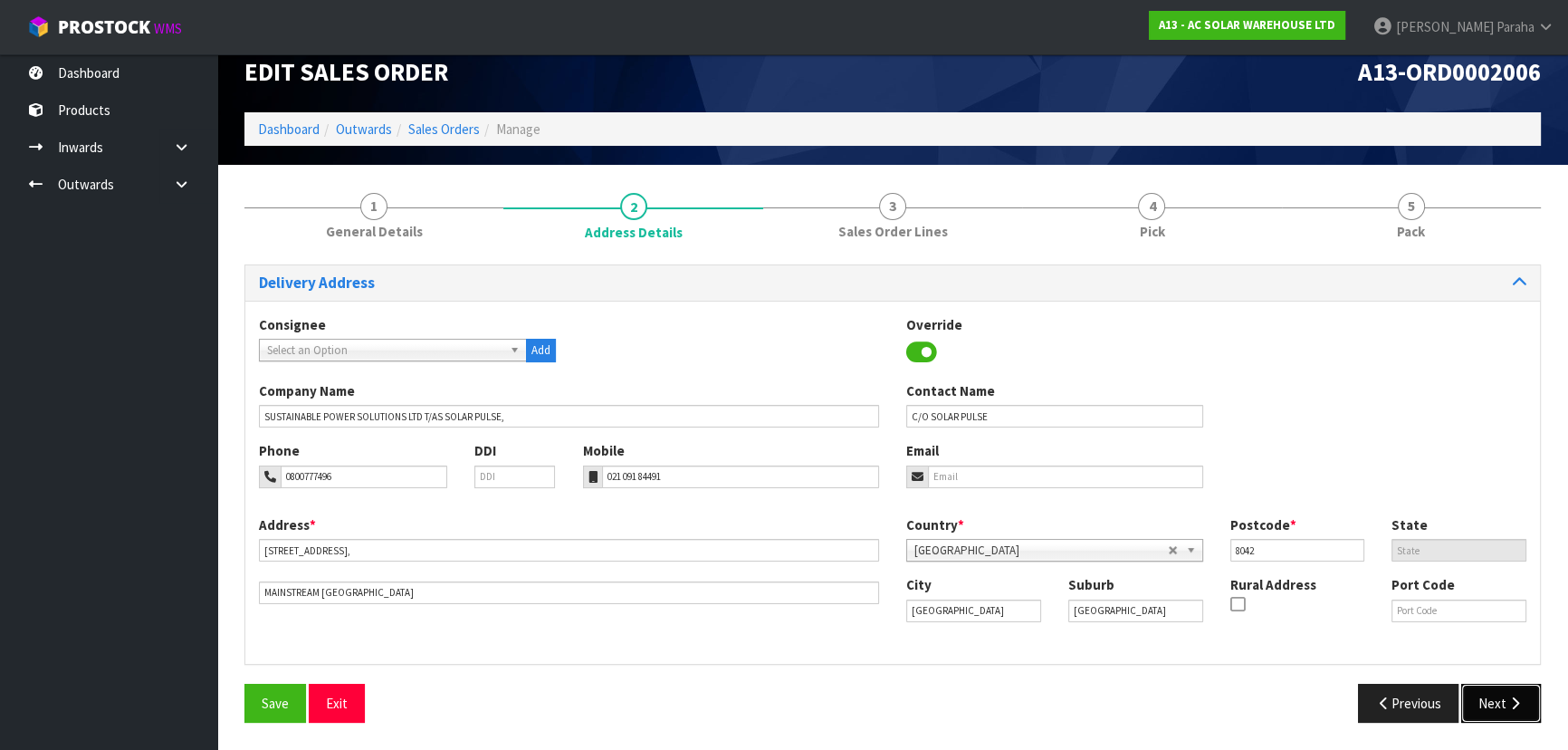
click at [1480, 705] on button "Next" at bounding box center [1500, 702] width 80 height 38
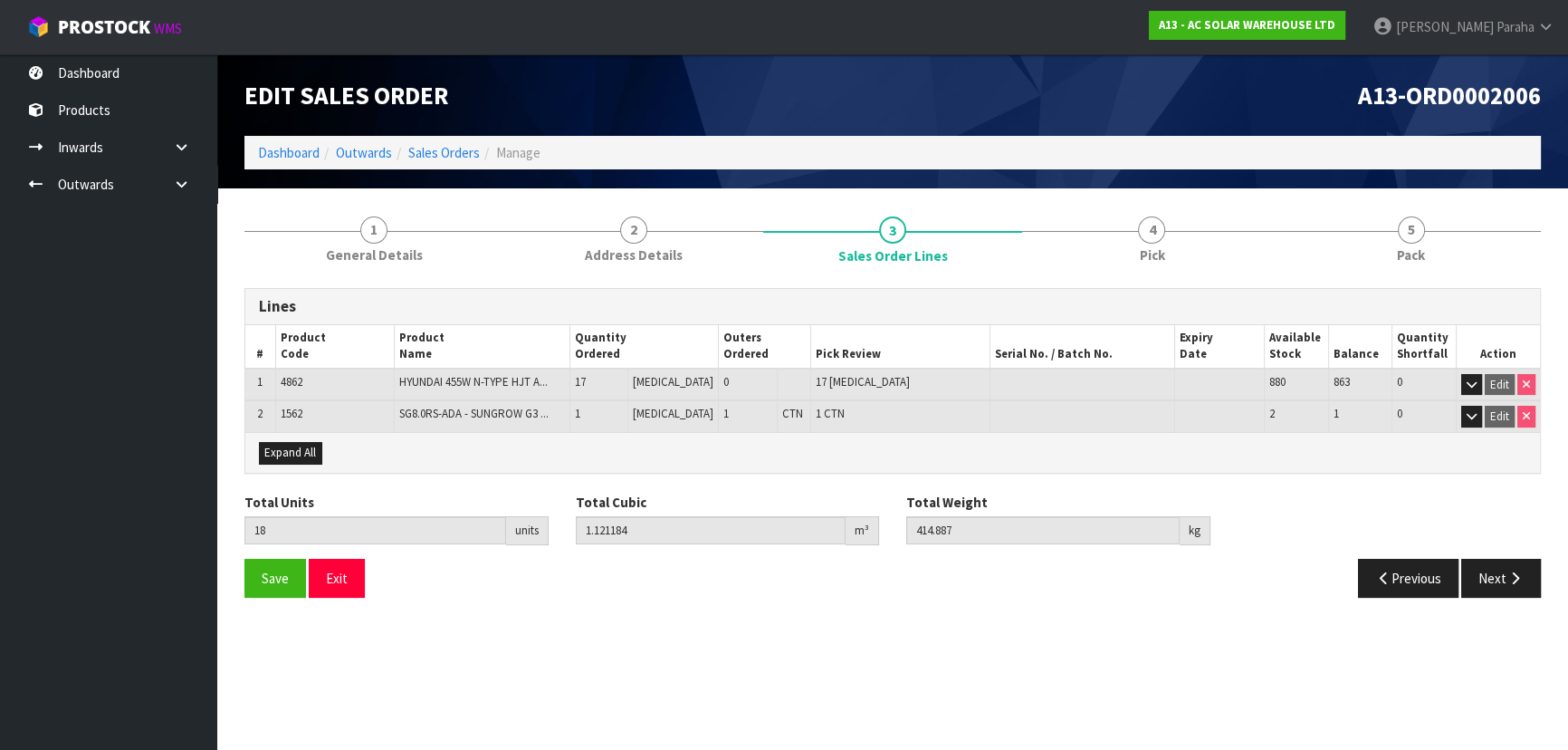
scroll to position [0, 0]
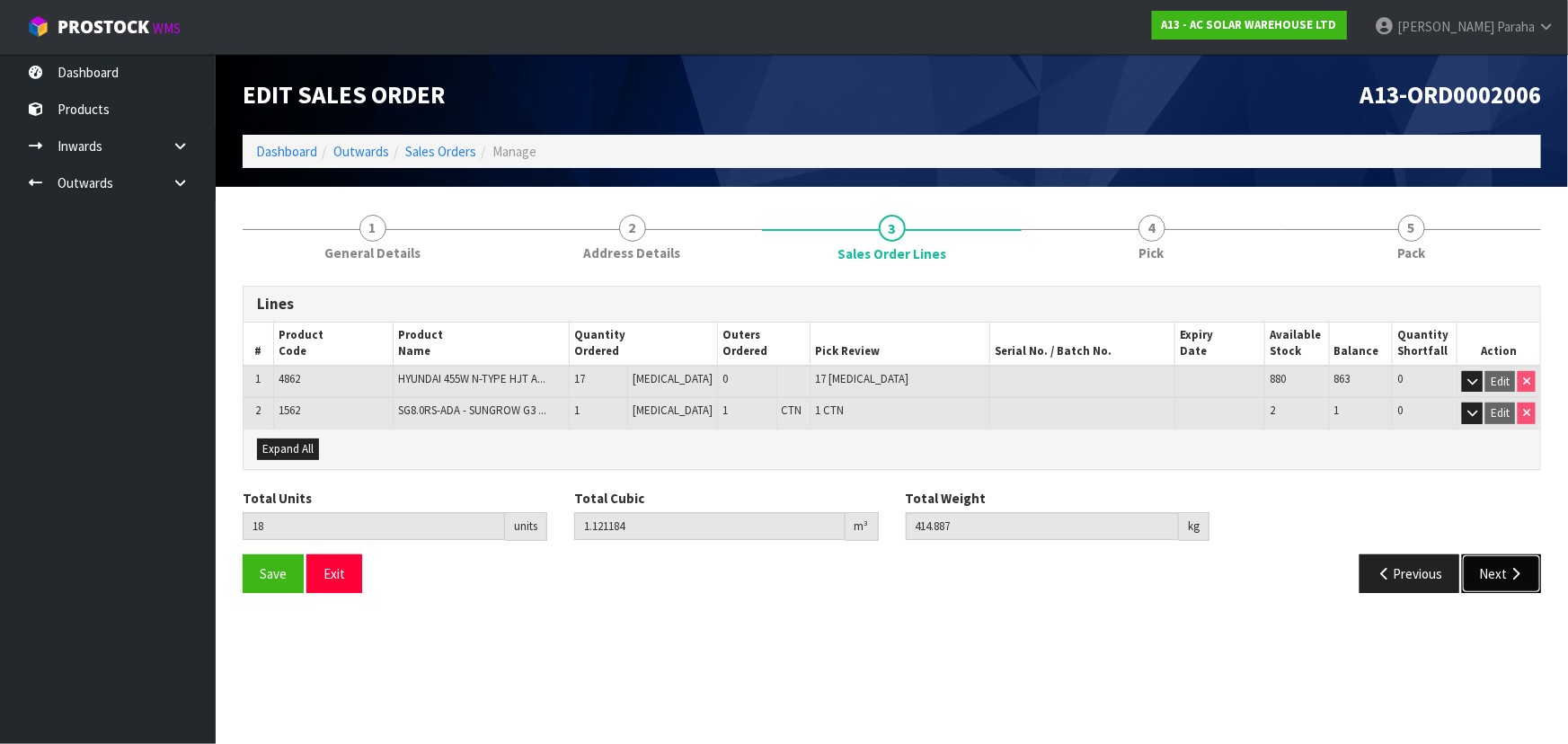
click at [1485, 573] on button "Next" at bounding box center [1502, 573] width 79 height 38
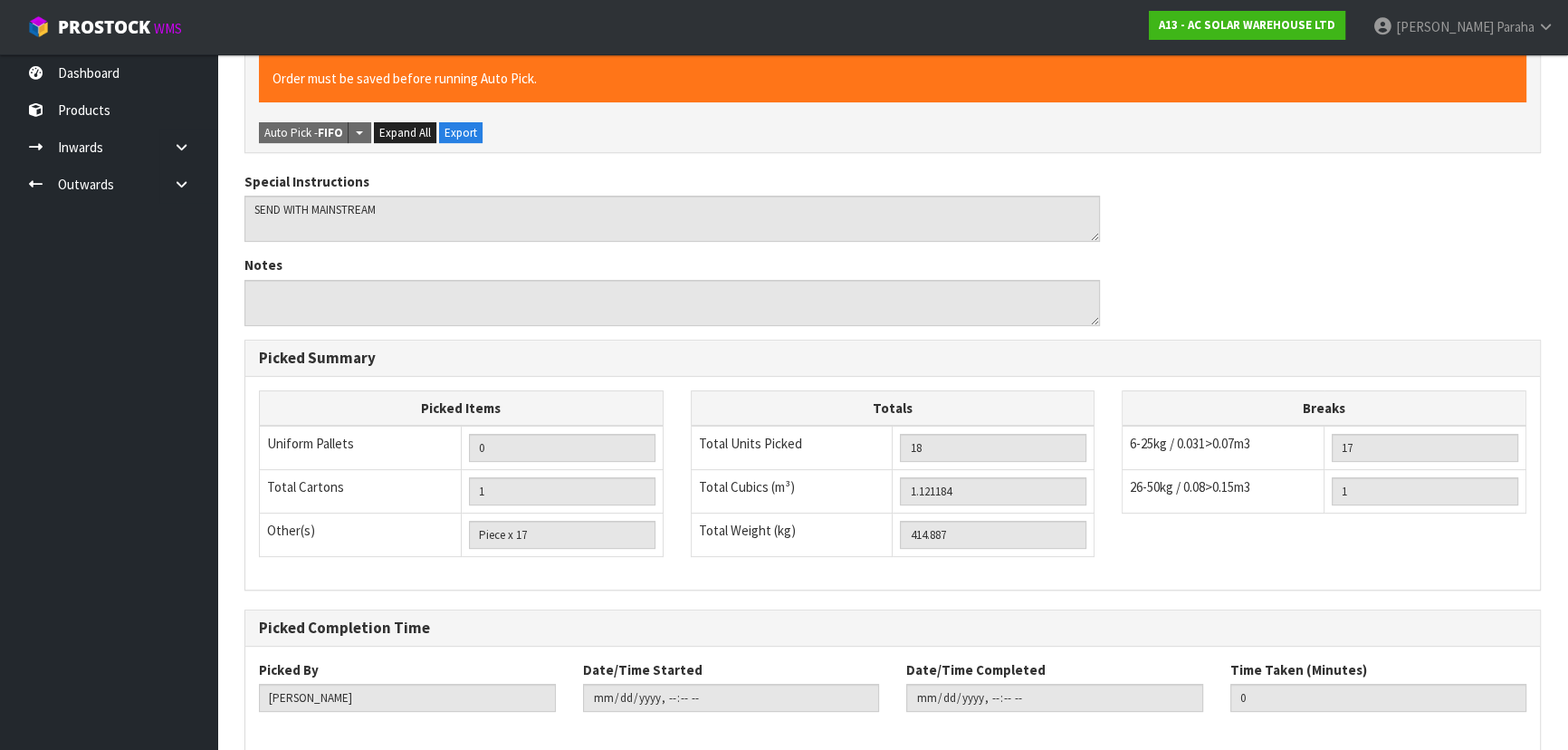
scroll to position [579, 0]
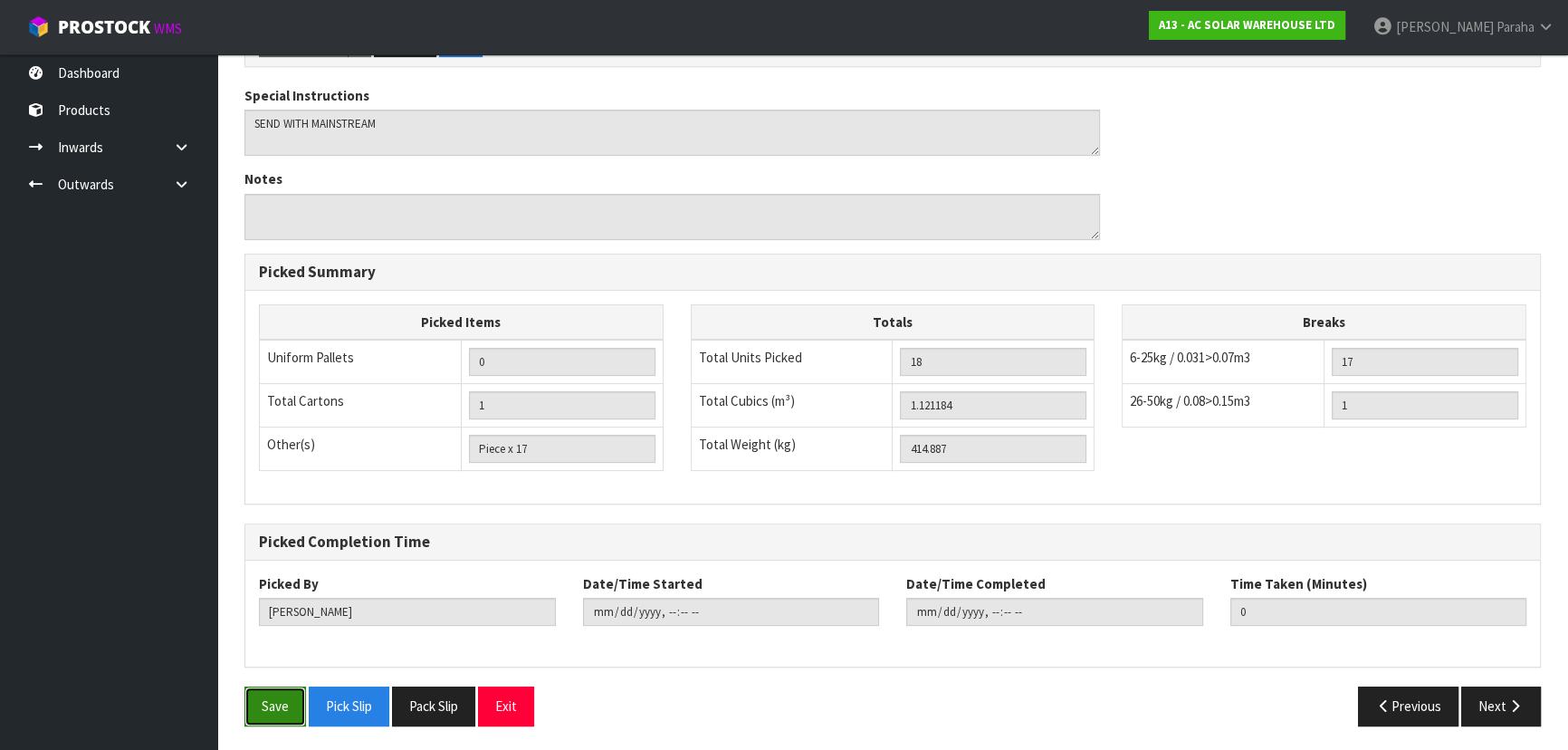
click at [264, 705] on button "Save" at bounding box center [275, 705] width 62 height 38
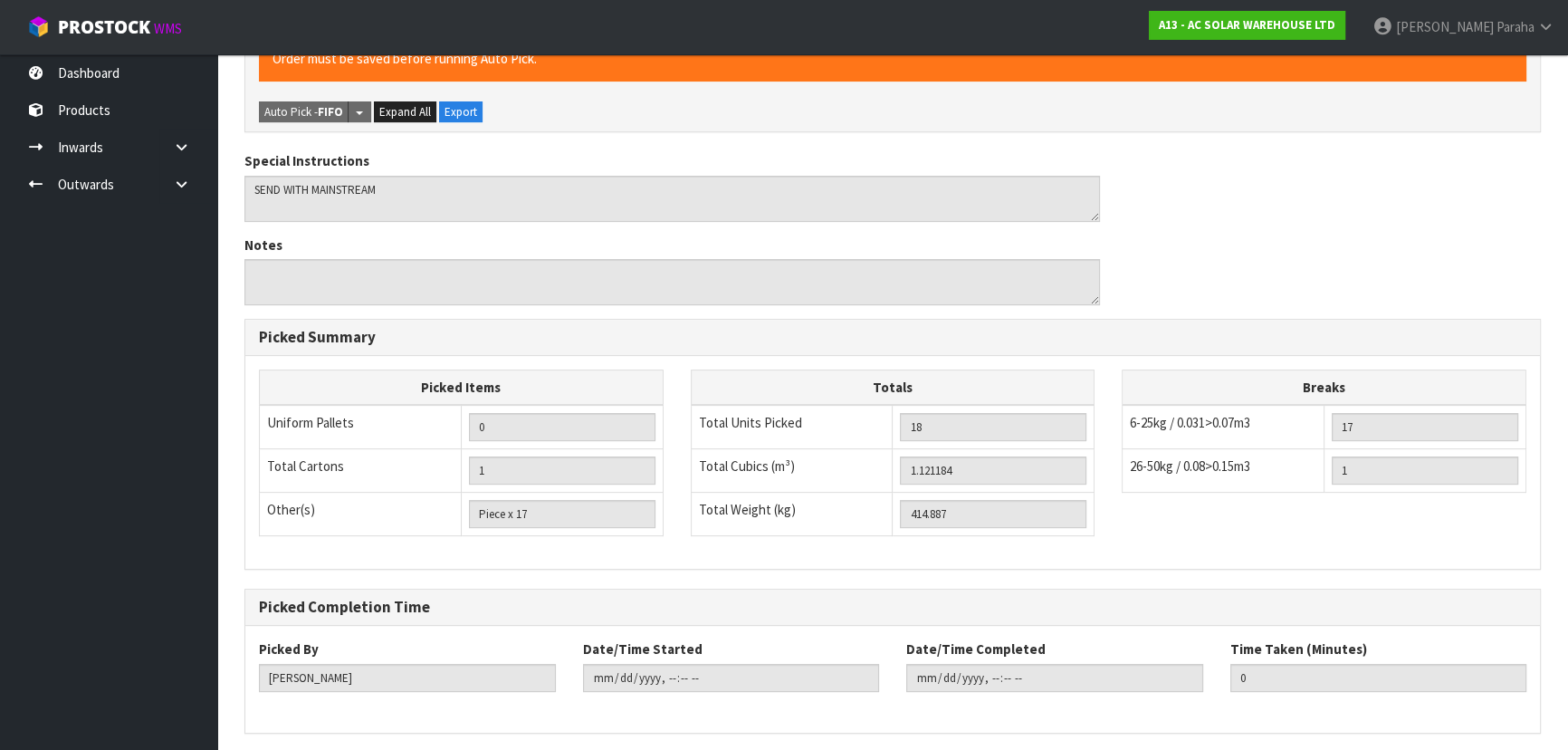
scroll to position [0, 0]
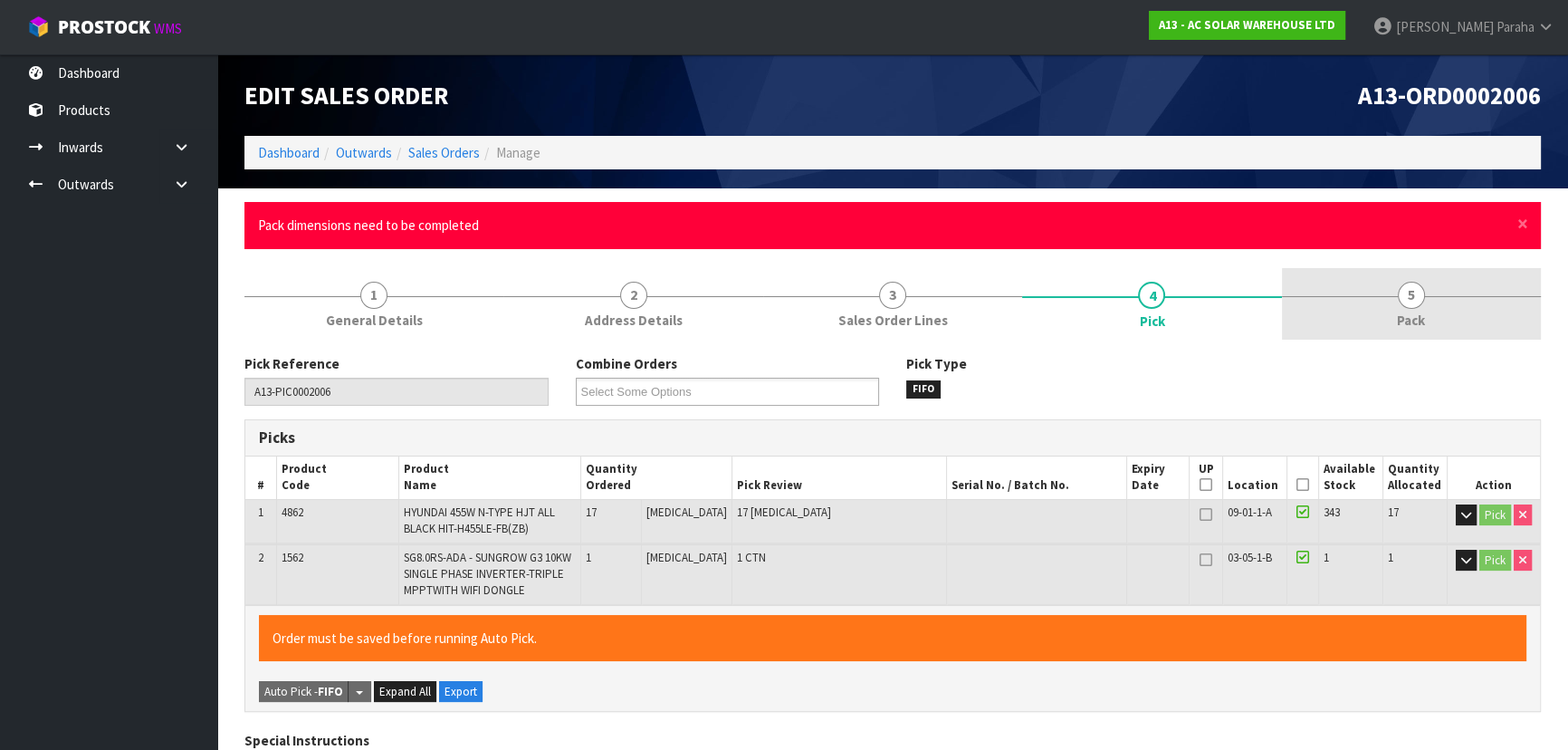
click at [1427, 298] on link "5 Pack" at bounding box center [1411, 304] width 259 height 71
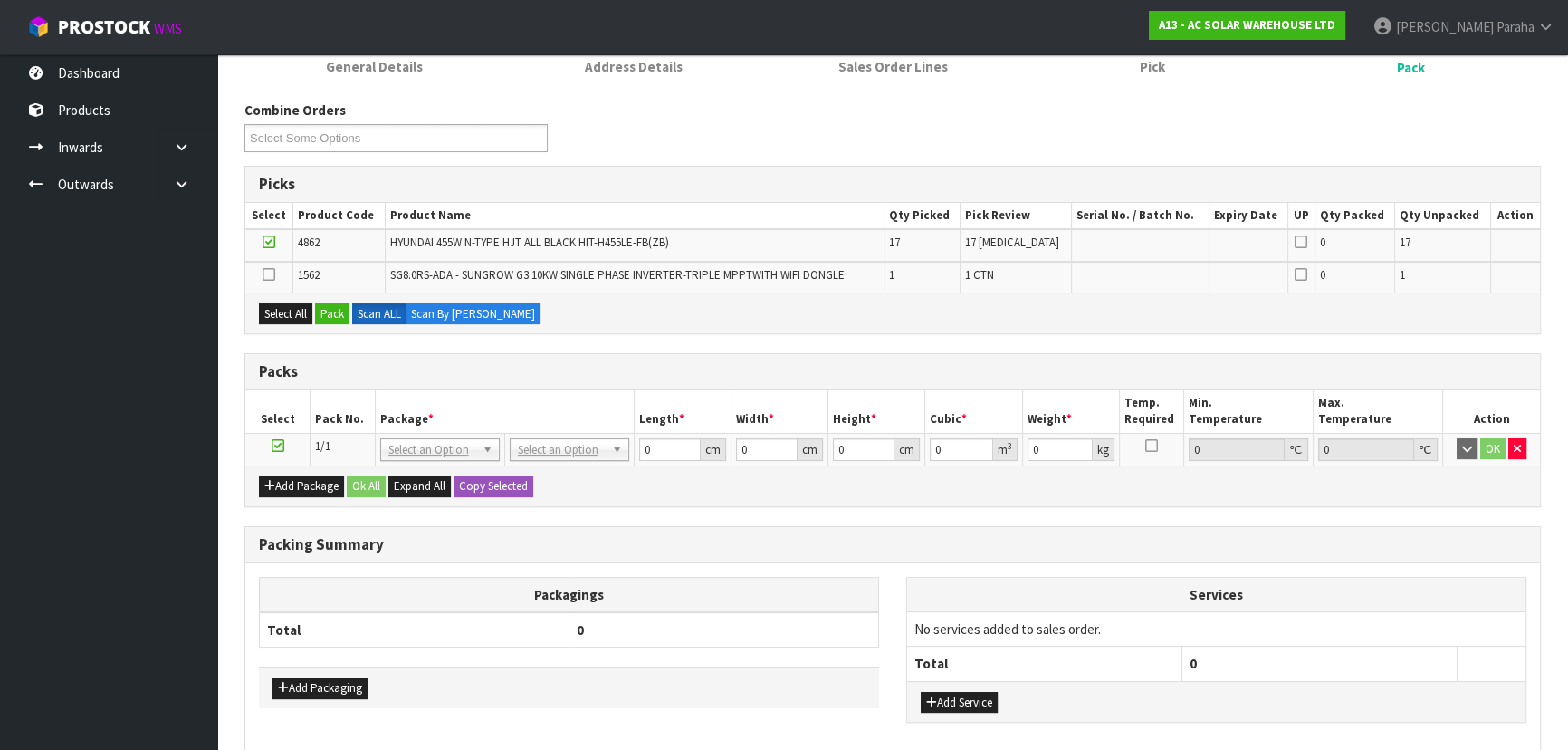
scroll to position [341, 0]
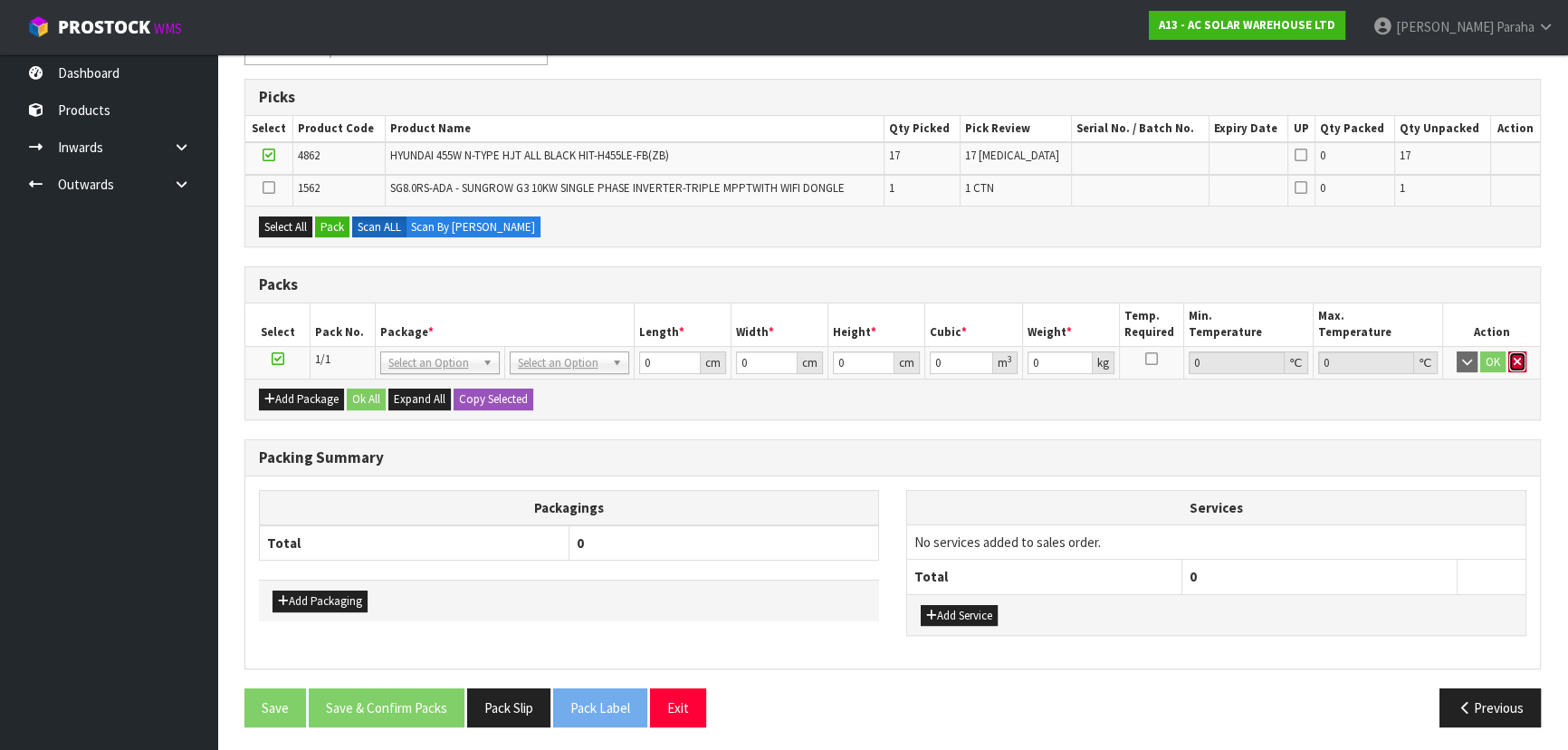
click at [1524, 357] on button "button" at bounding box center [1516, 361] width 18 height 22
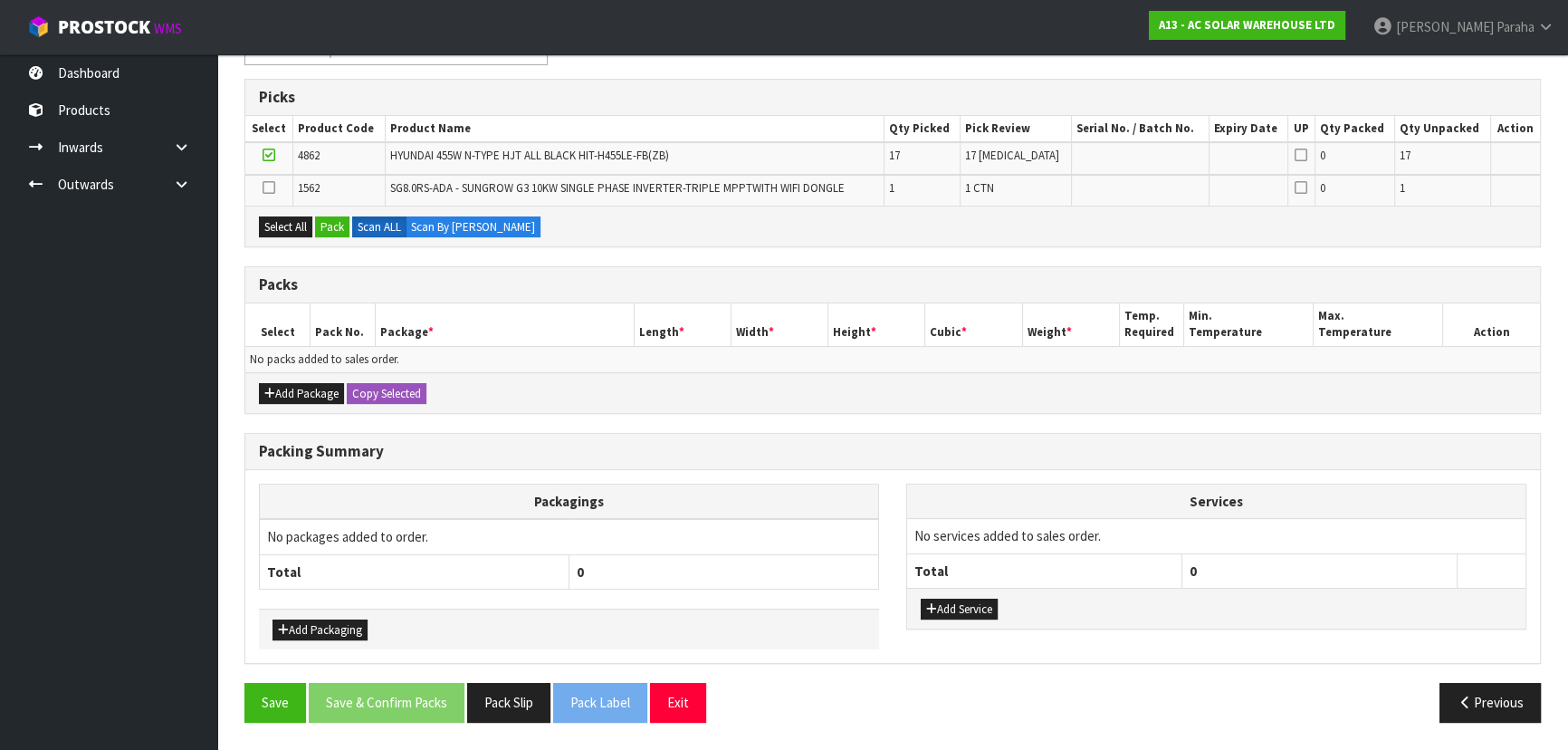
scroll to position [335, 0]
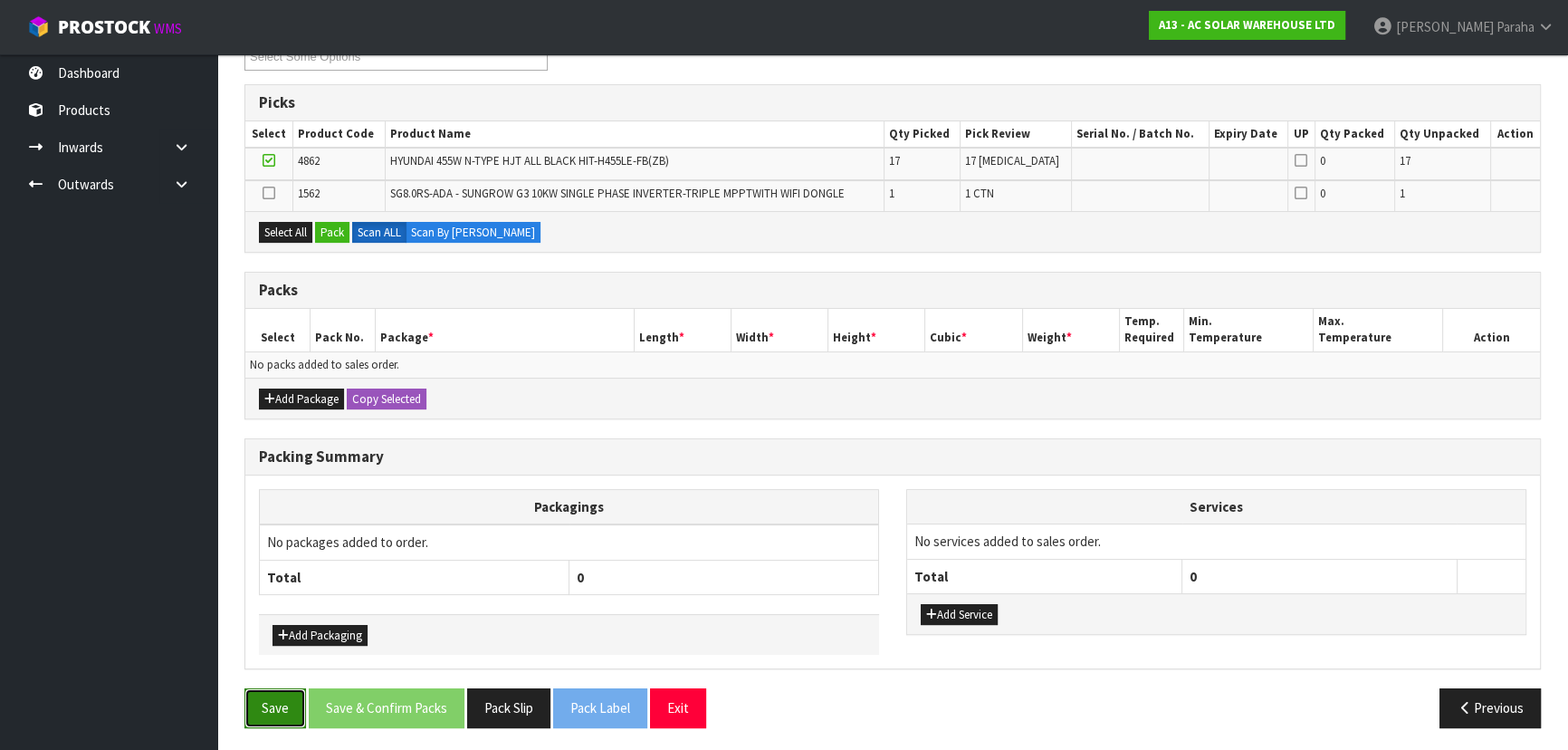
click at [267, 712] on button "Save" at bounding box center [275, 707] width 62 height 38
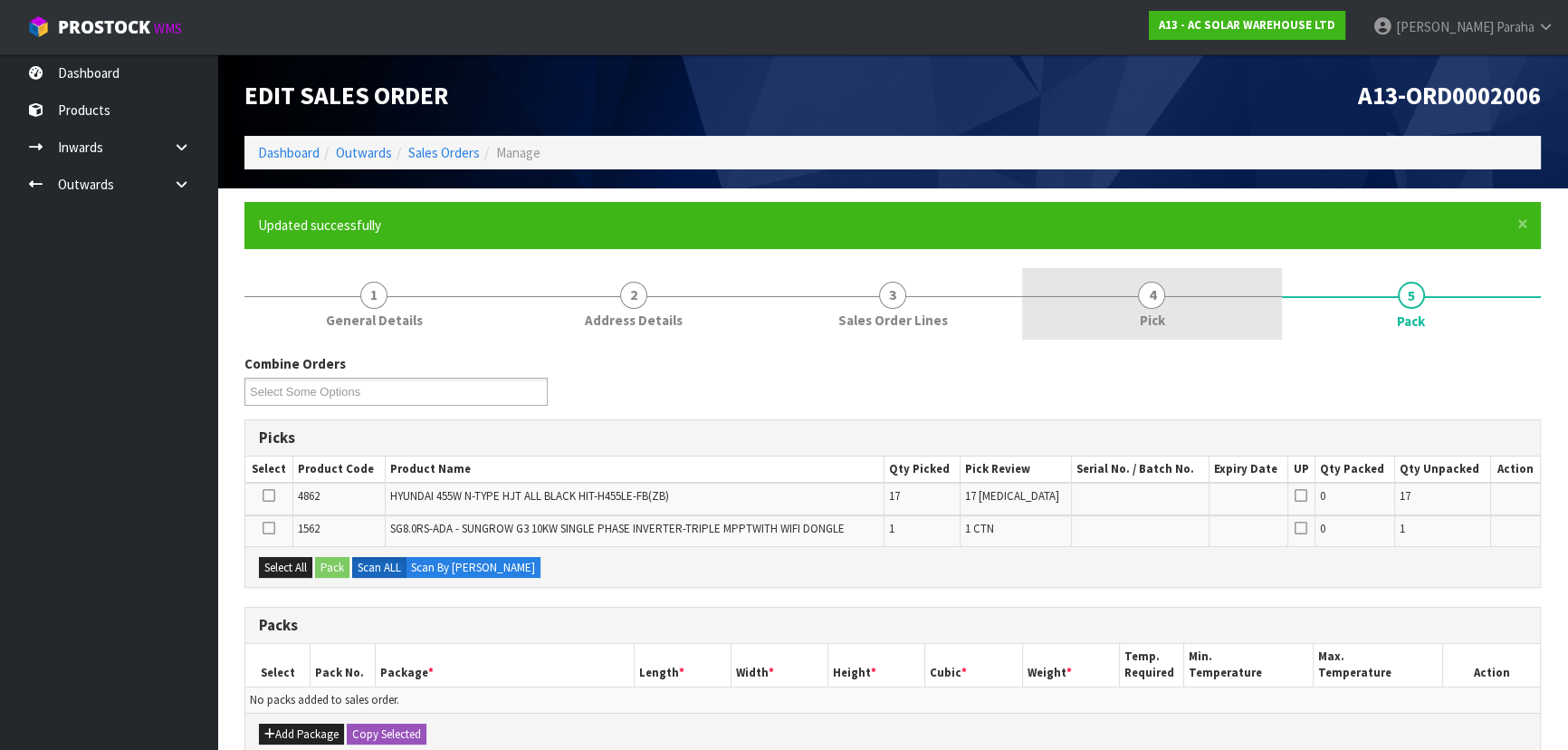
click at [1098, 288] on link "4 Pick" at bounding box center [1151, 304] width 259 height 71
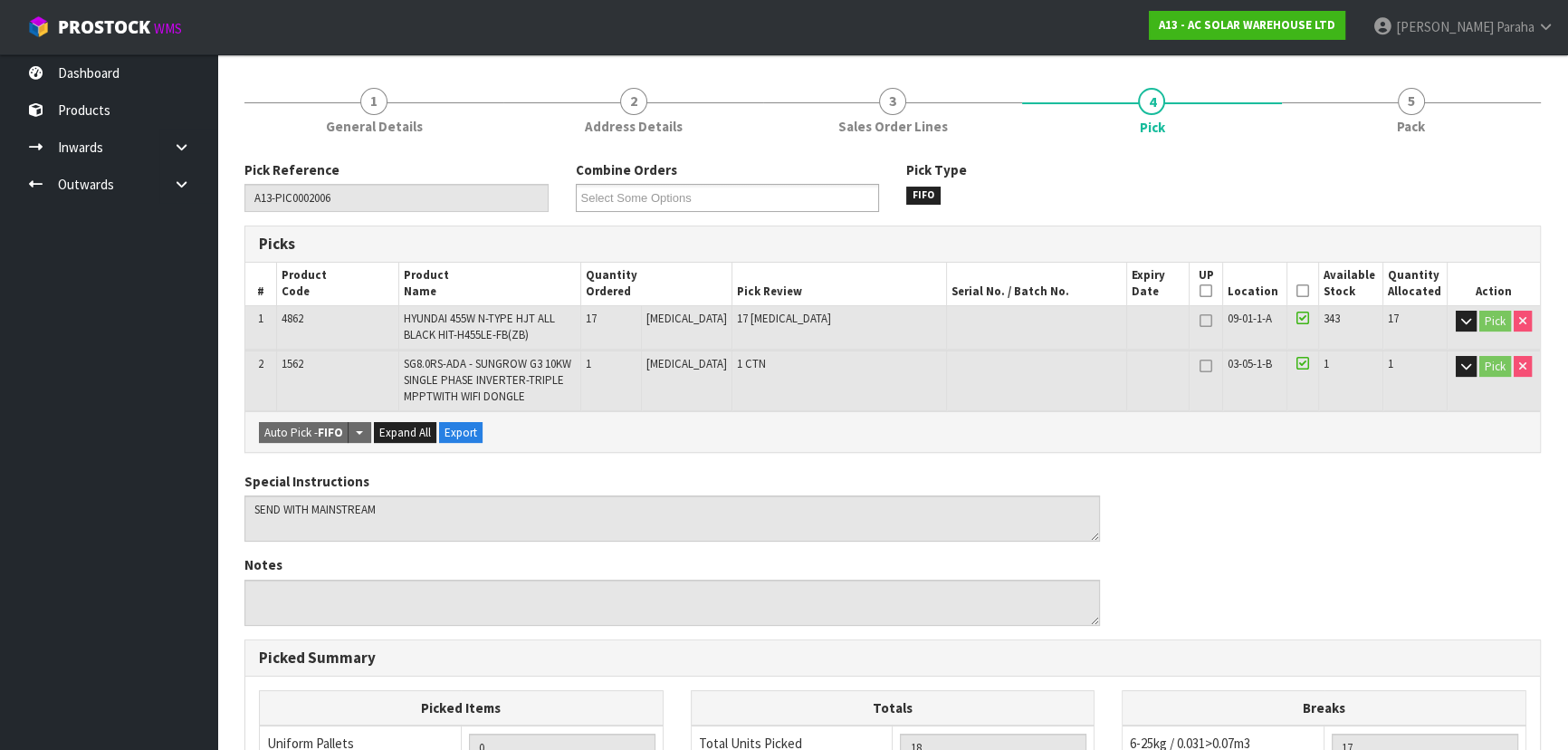
scroll to position [167, 0]
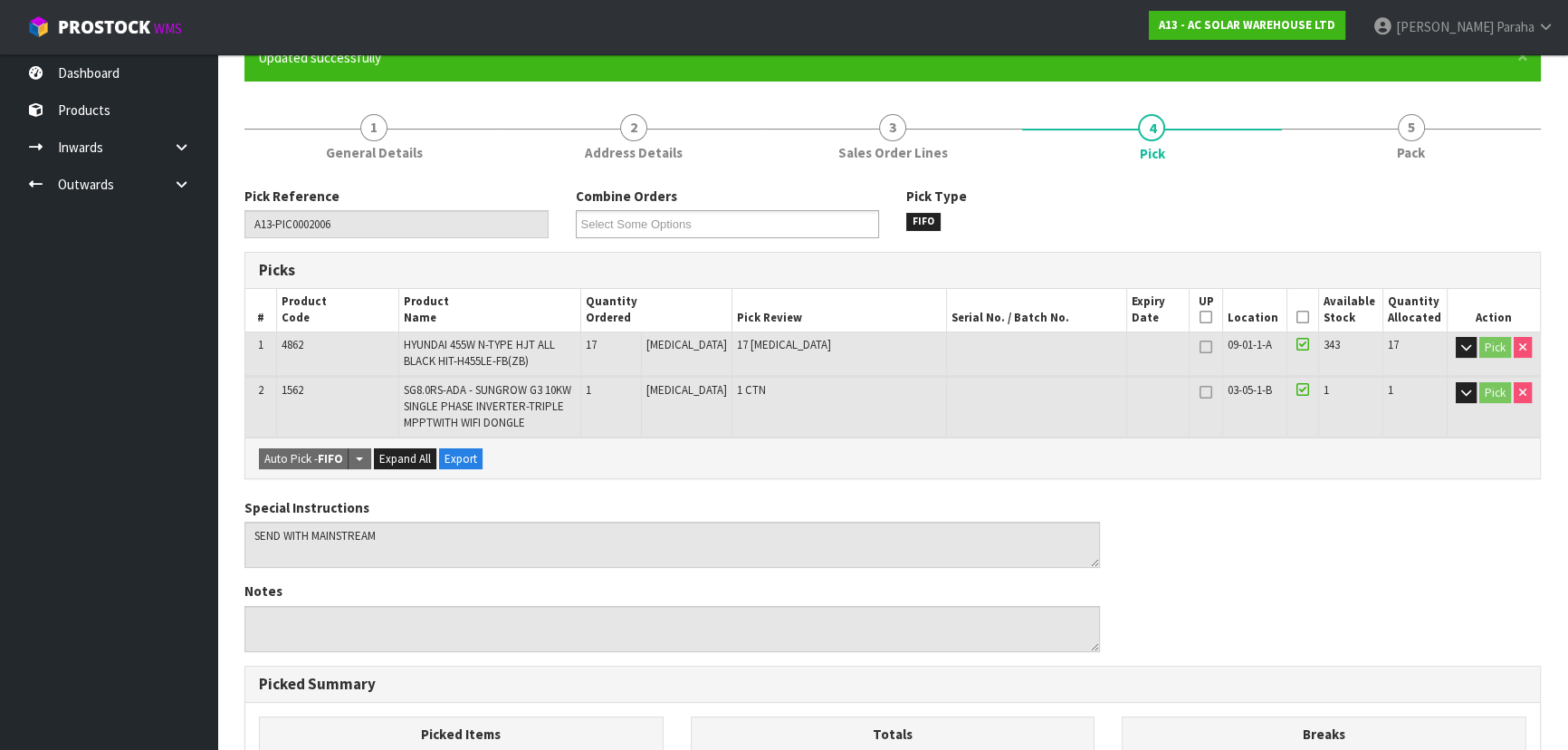
click at [1299, 318] on icon at bounding box center [1302, 317] width 13 height 1
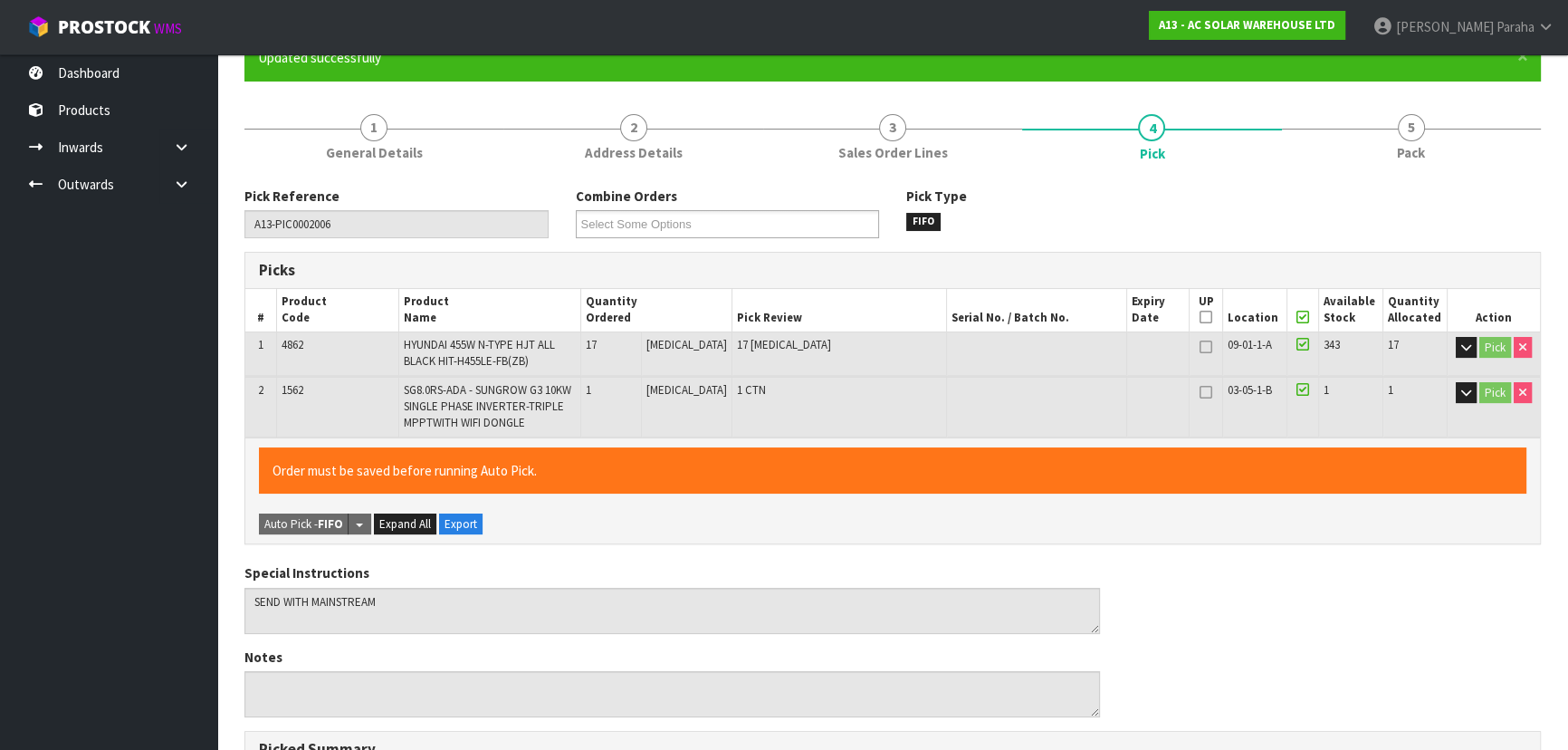
click at [1298, 318] on icon at bounding box center [1302, 317] width 13 height 1
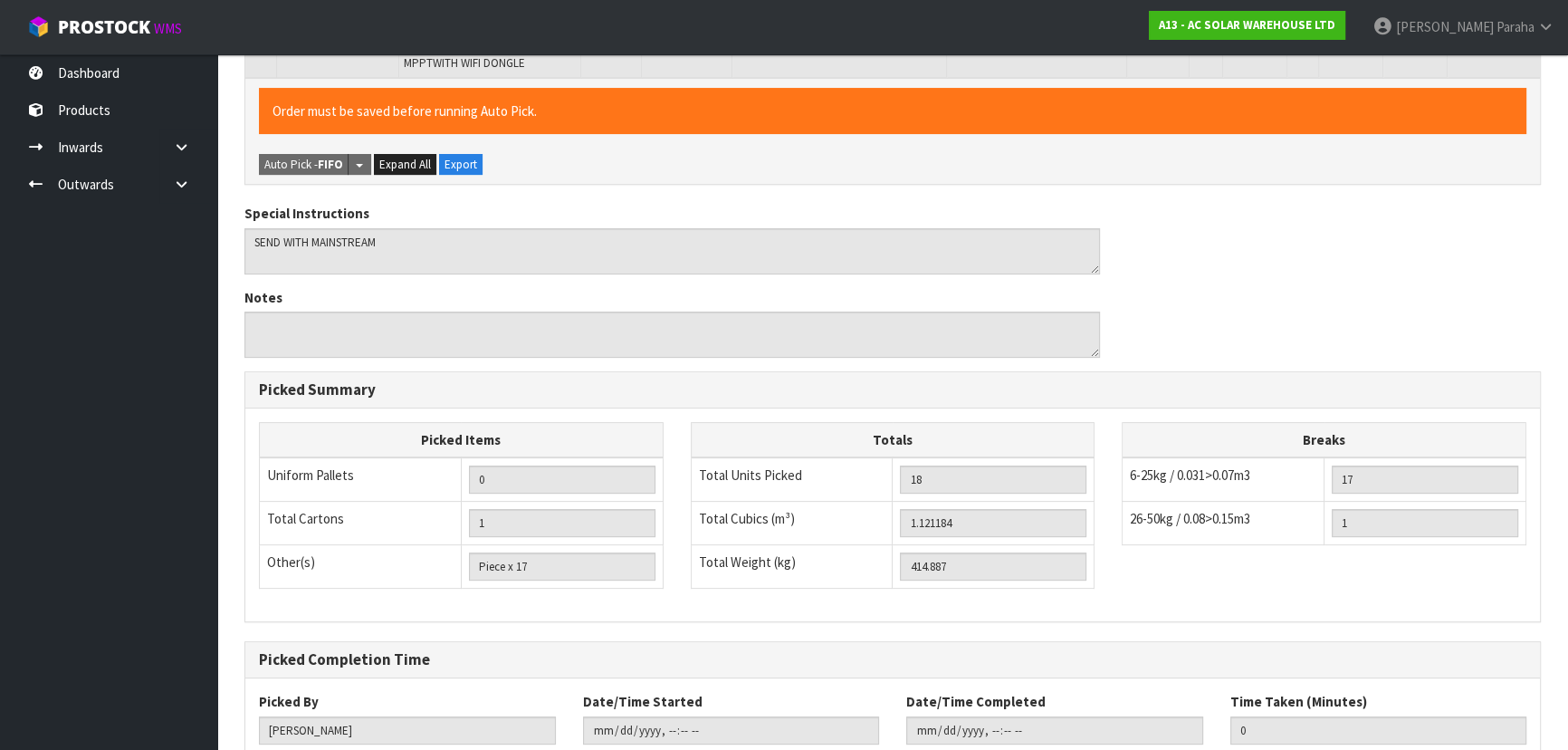
scroll to position [645, 0]
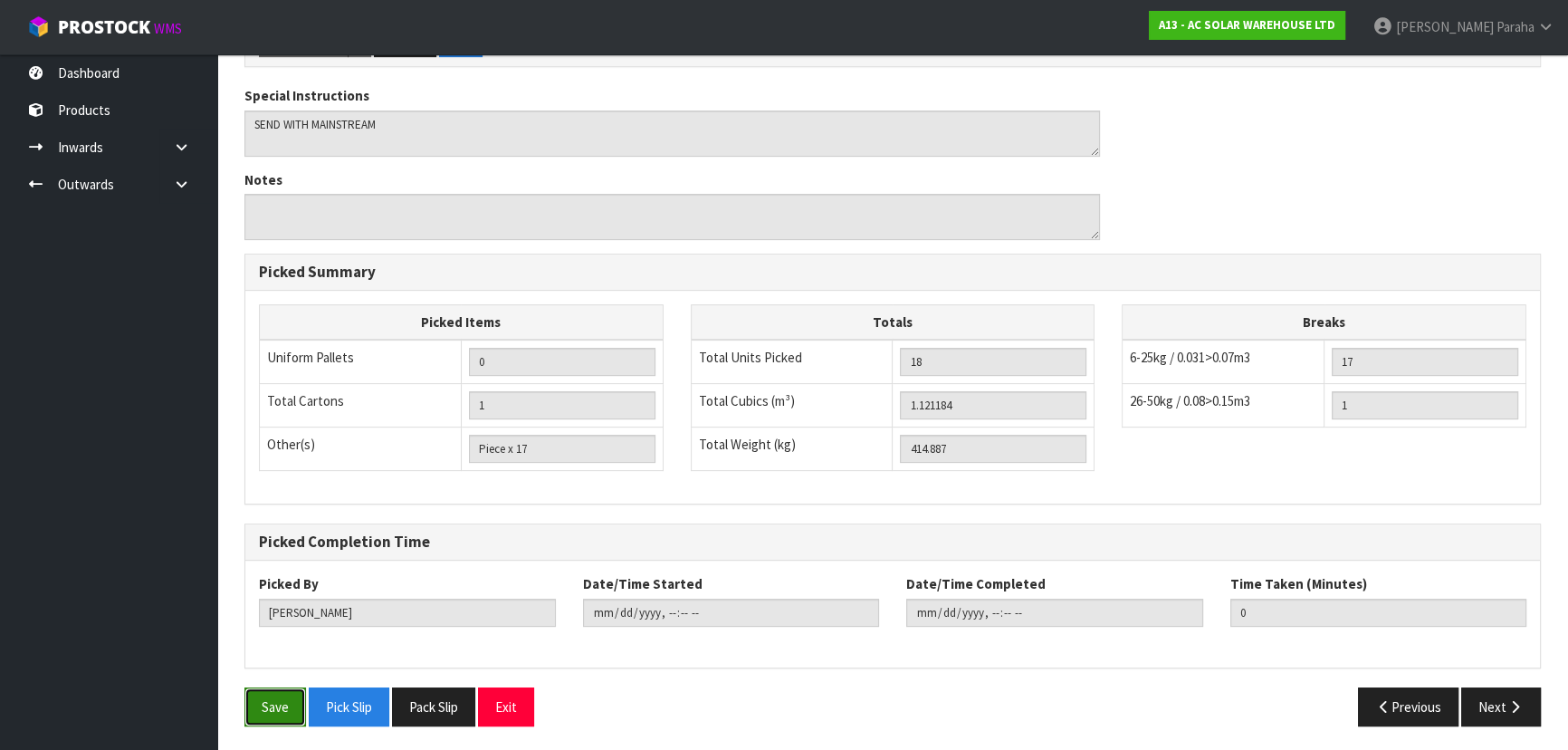
click at [282, 687] on button "Save" at bounding box center [275, 706] width 62 height 38
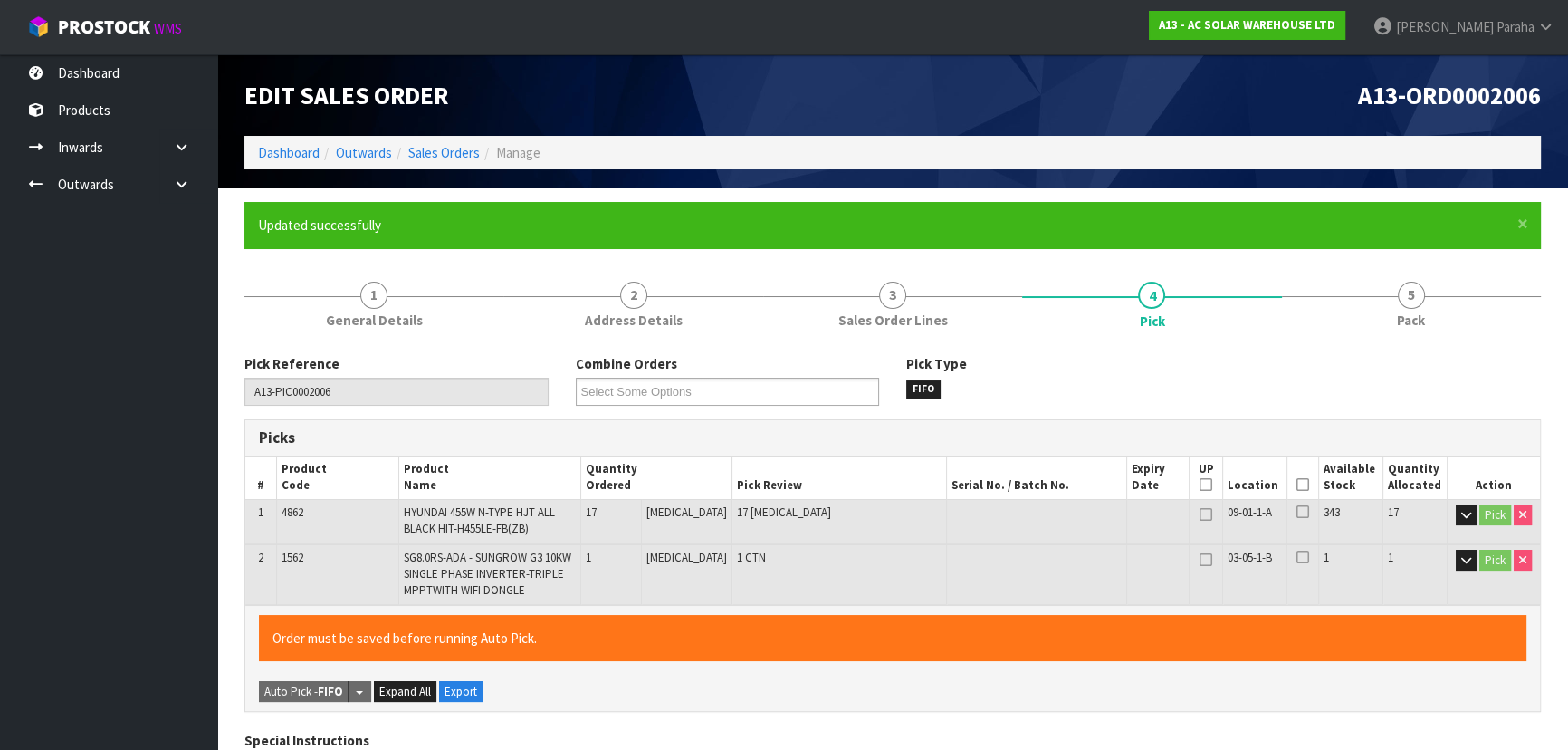
type input "[DATE]T14:20:54"
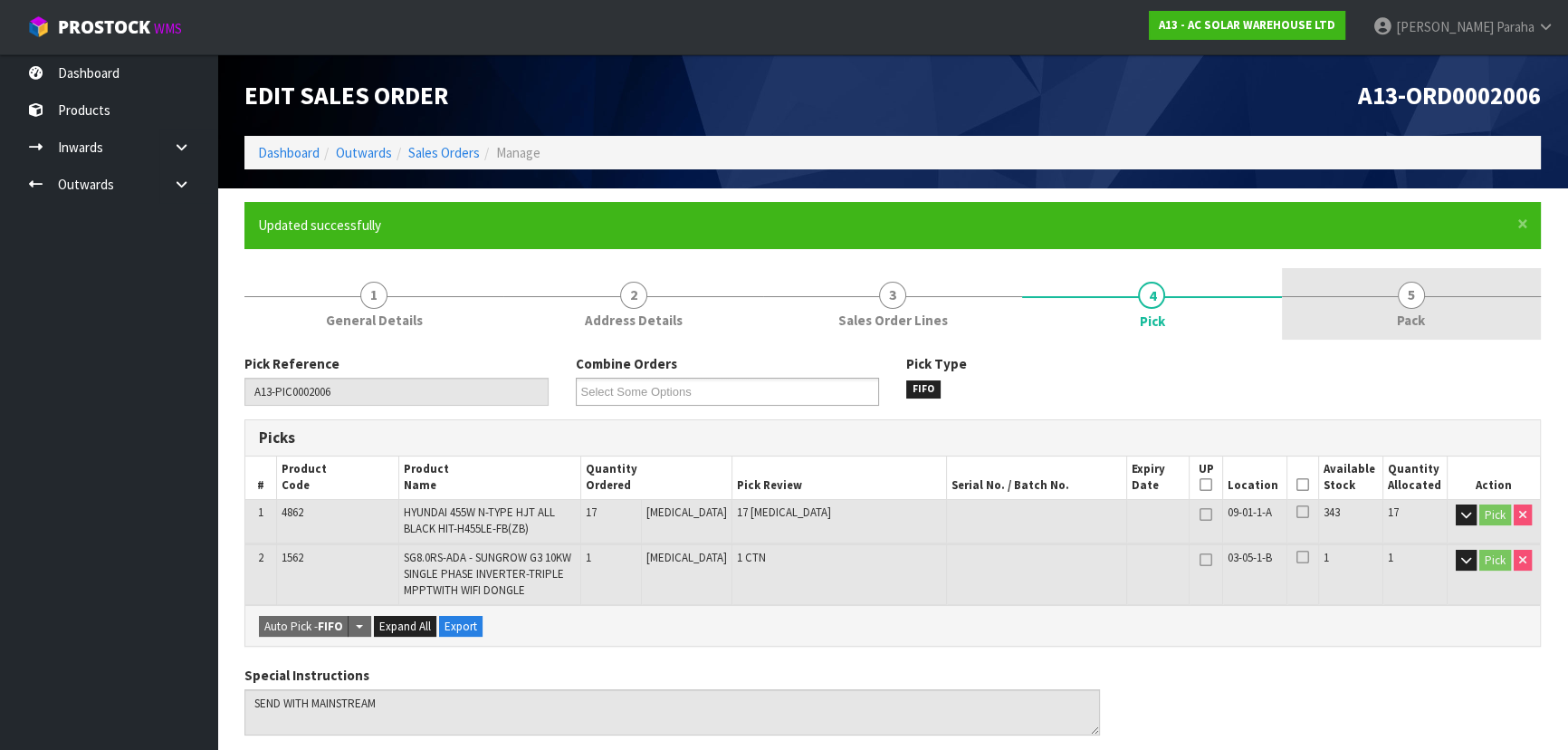
click at [1402, 304] on span "5" at bounding box center [1410, 295] width 27 height 27
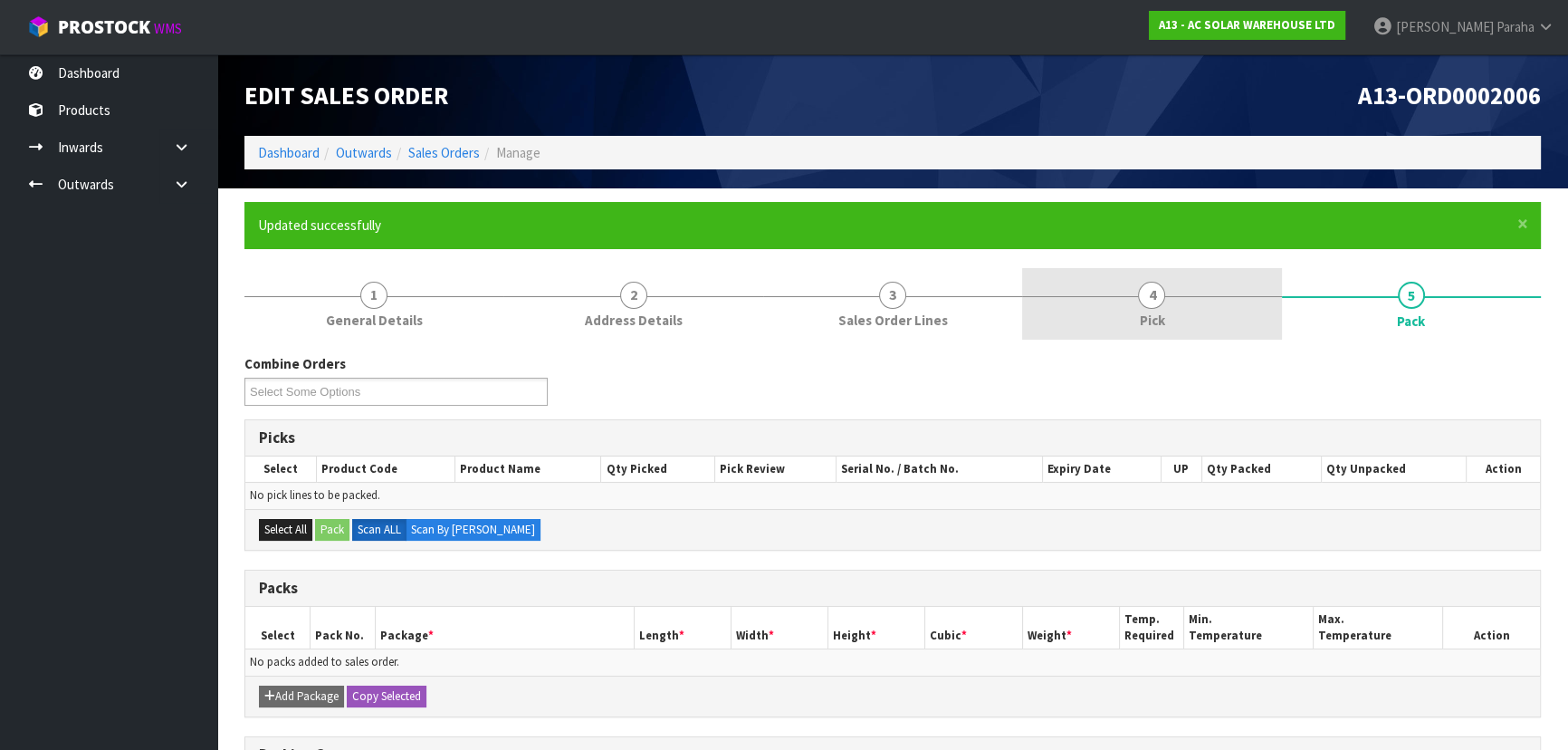
click at [1147, 298] on span "4" at bounding box center [1151, 295] width 27 height 27
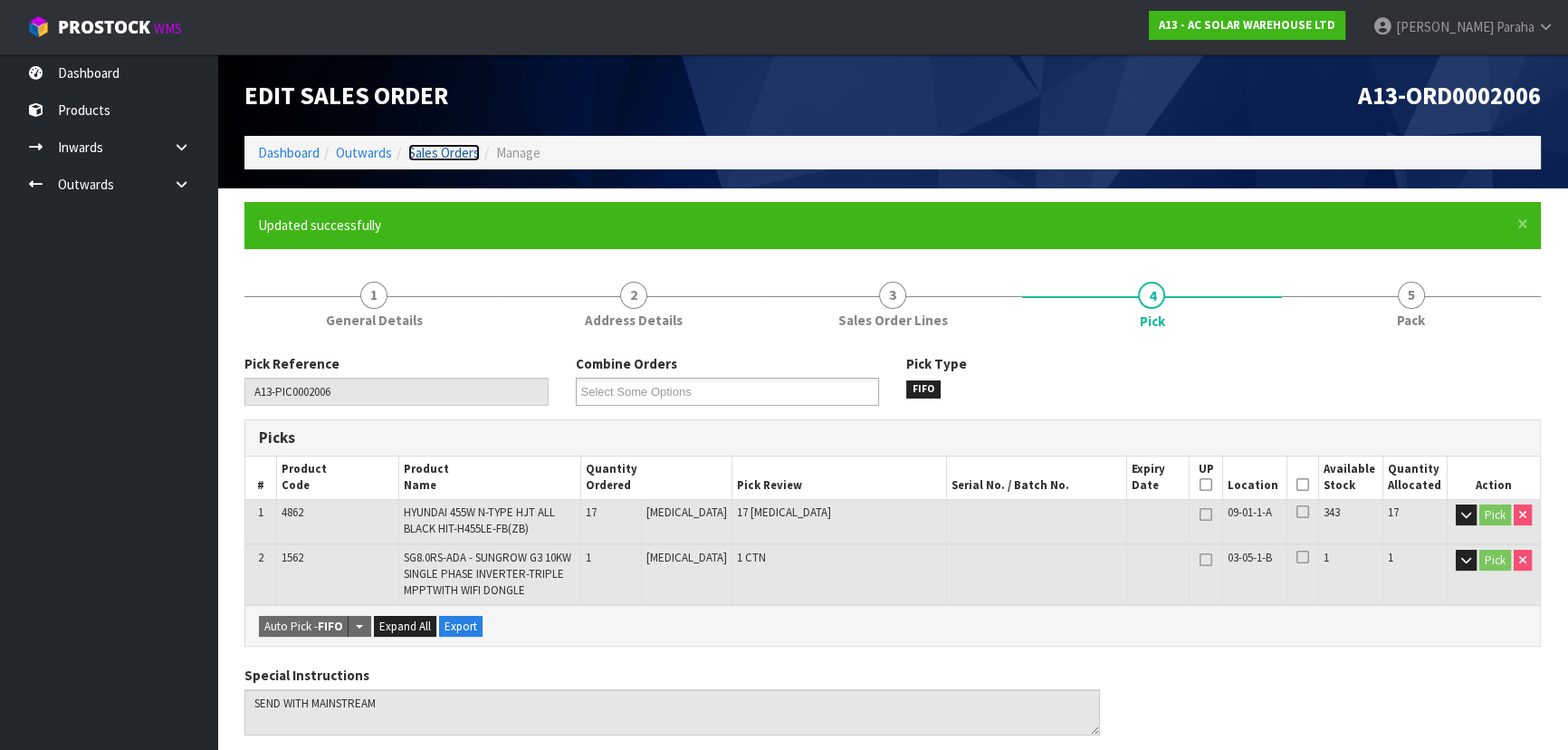
click at [408, 151] on link "Sales Orders" at bounding box center [444, 152] width 71 height 17
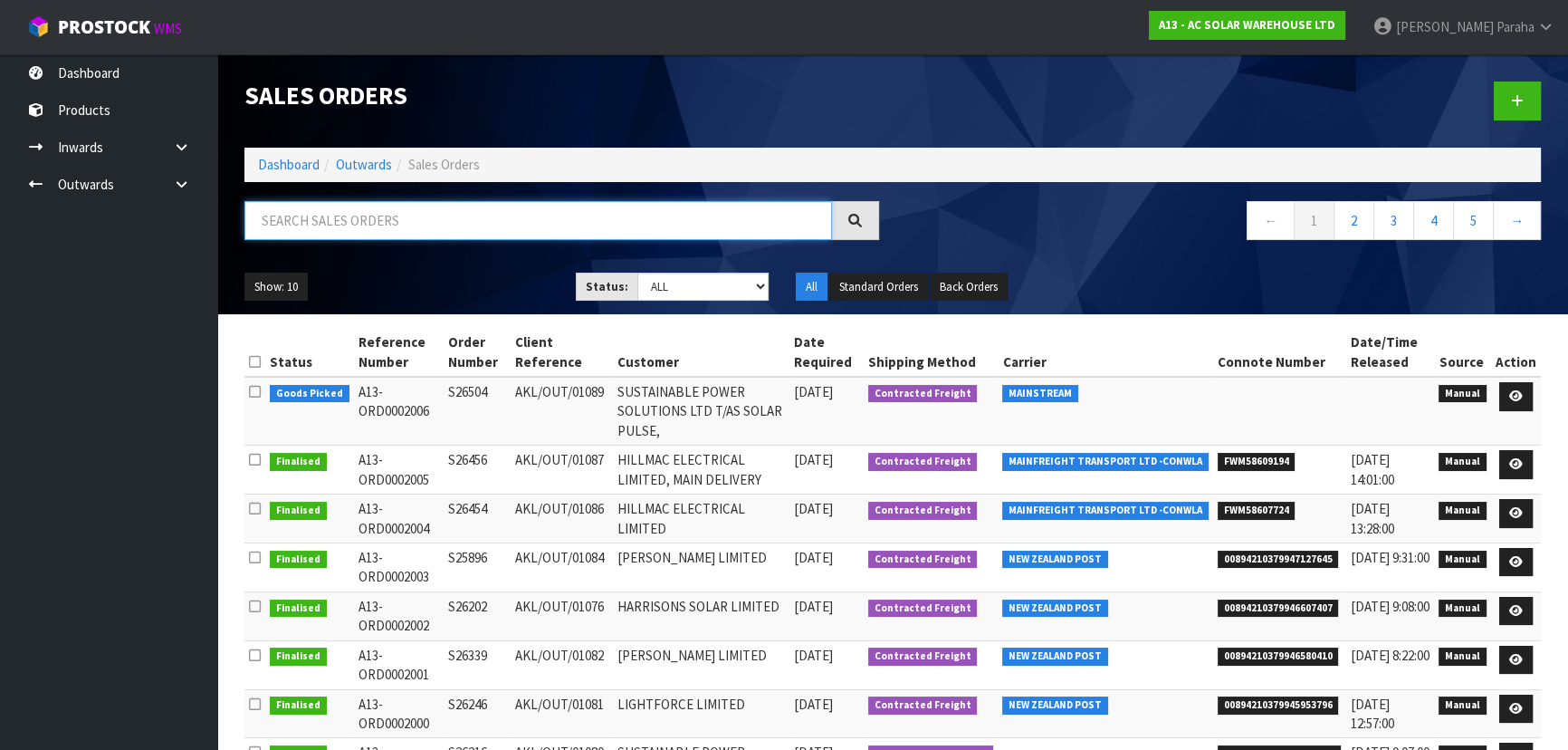
click at [397, 218] on input "text" at bounding box center [538, 220] width 587 height 38
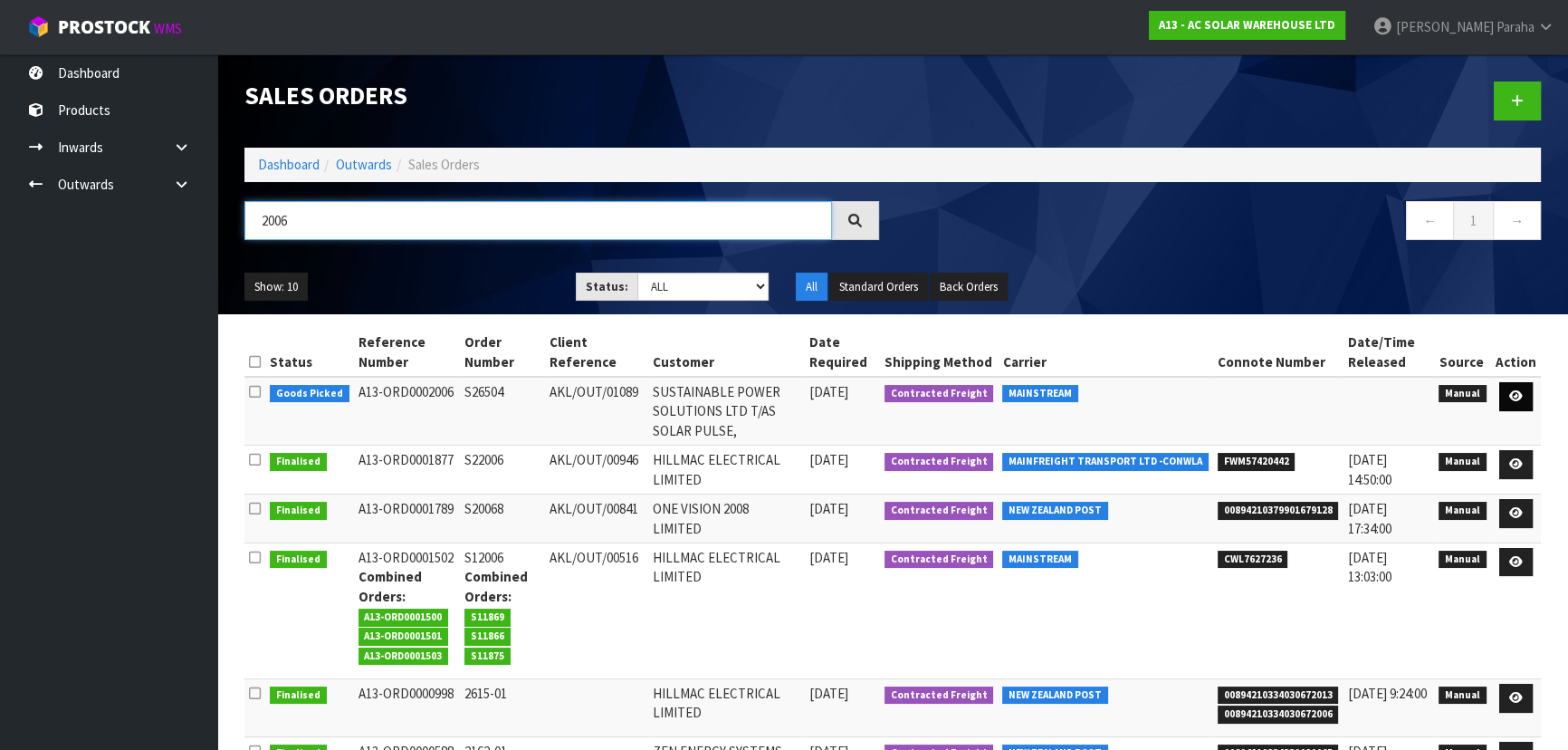
type input "2006"
click at [1524, 397] on link at bounding box center [1515, 396] width 34 height 29
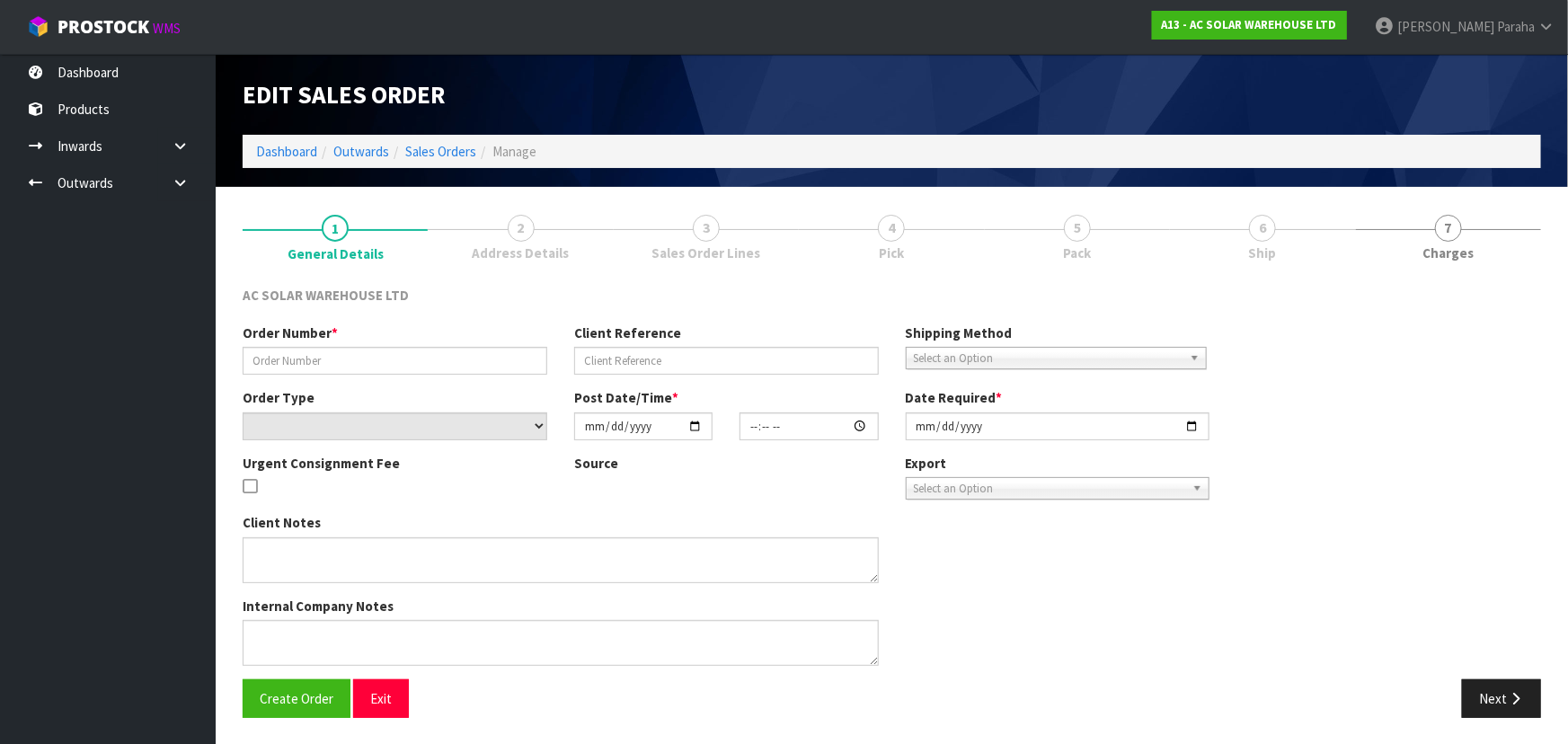
type input "S26504"
type input "AKL/OUT/01089"
select select "number:0"
type input "[DATE]"
type input "12:33:00.000"
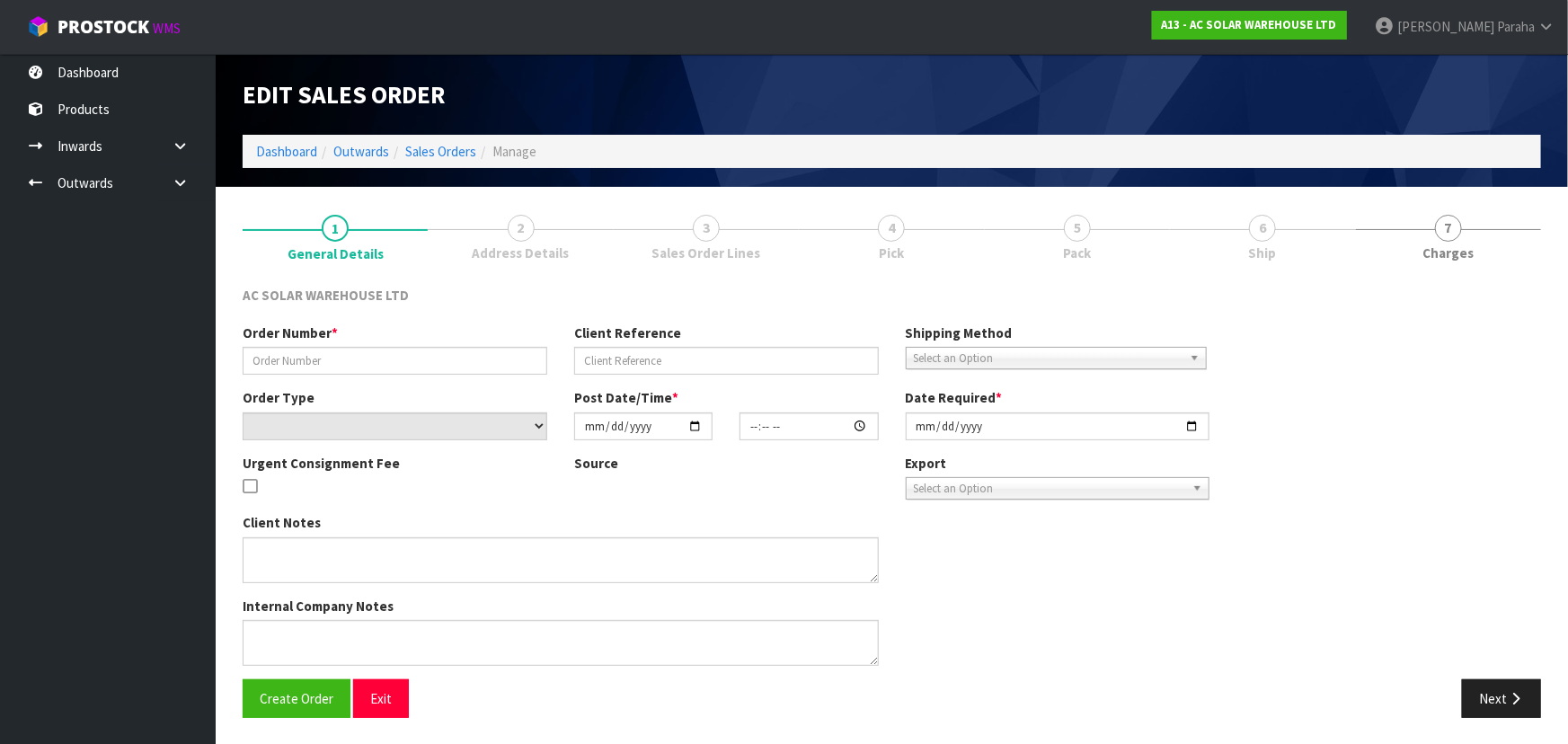
type input "[DATE]"
type textarea "SEND WITH MAINSTREAM"
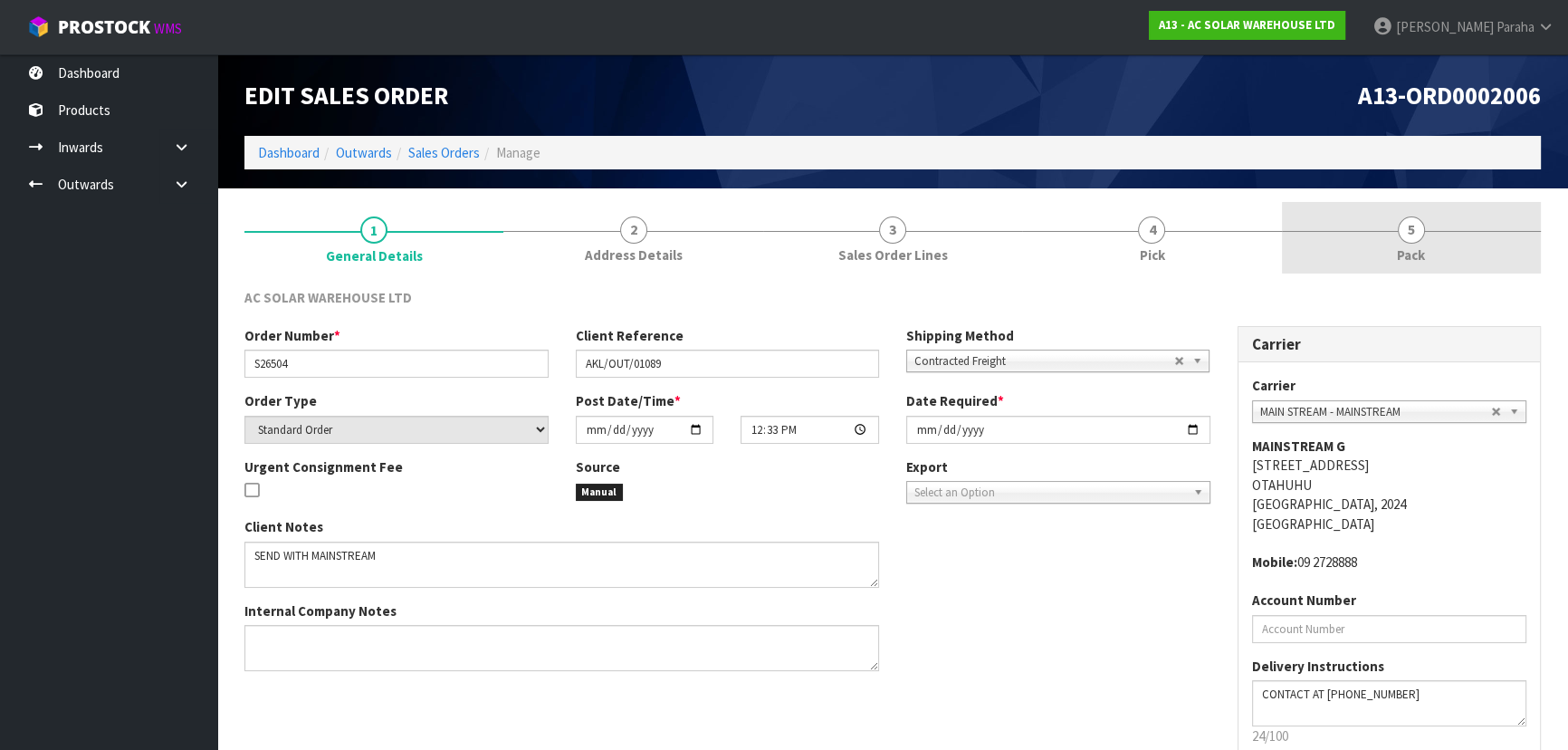
click at [1425, 236] on link "5 Pack" at bounding box center [1411, 237] width 259 height 71
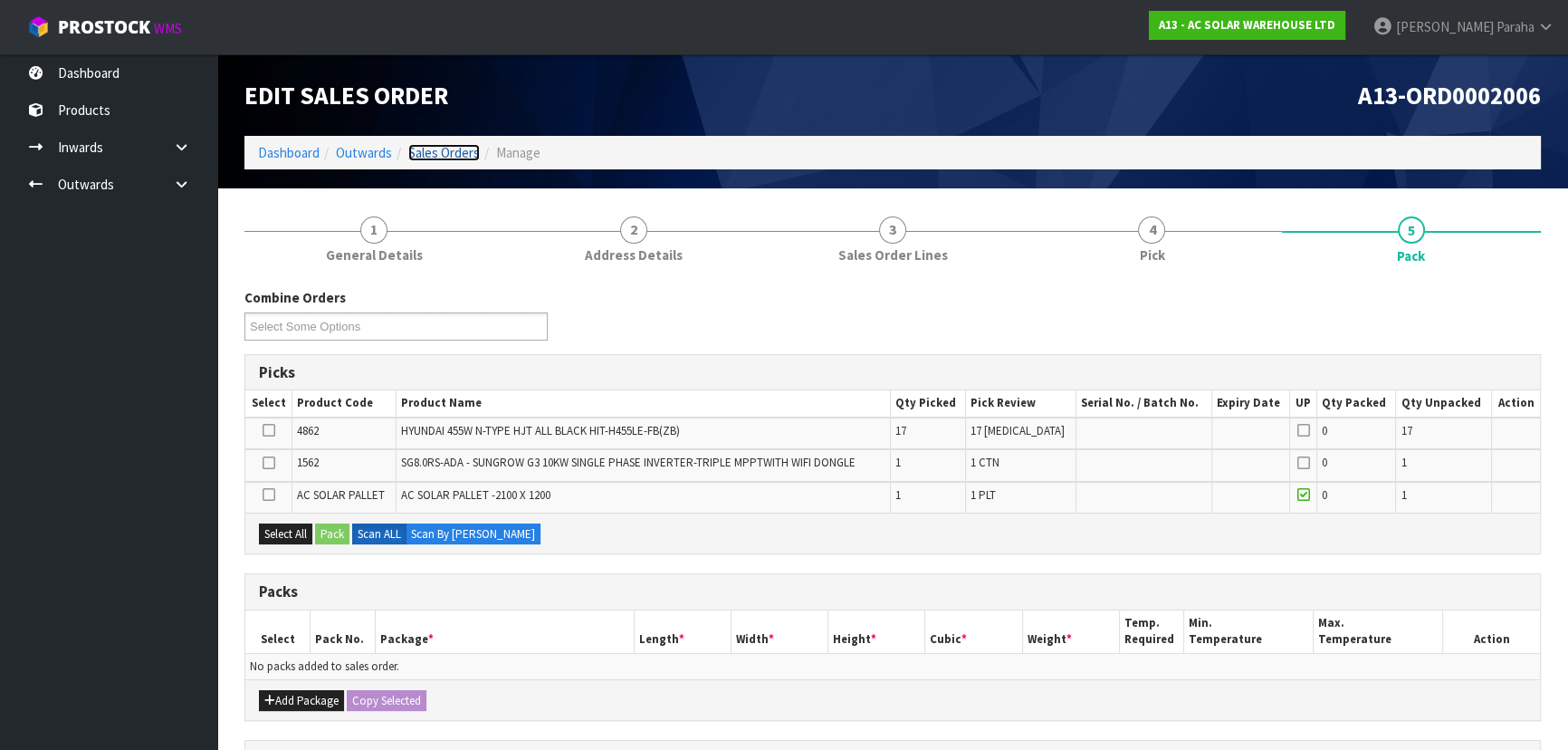
click at [445, 152] on link "Sales Orders" at bounding box center [444, 152] width 71 height 17
